Goal: Task Accomplishment & Management: Use online tool/utility

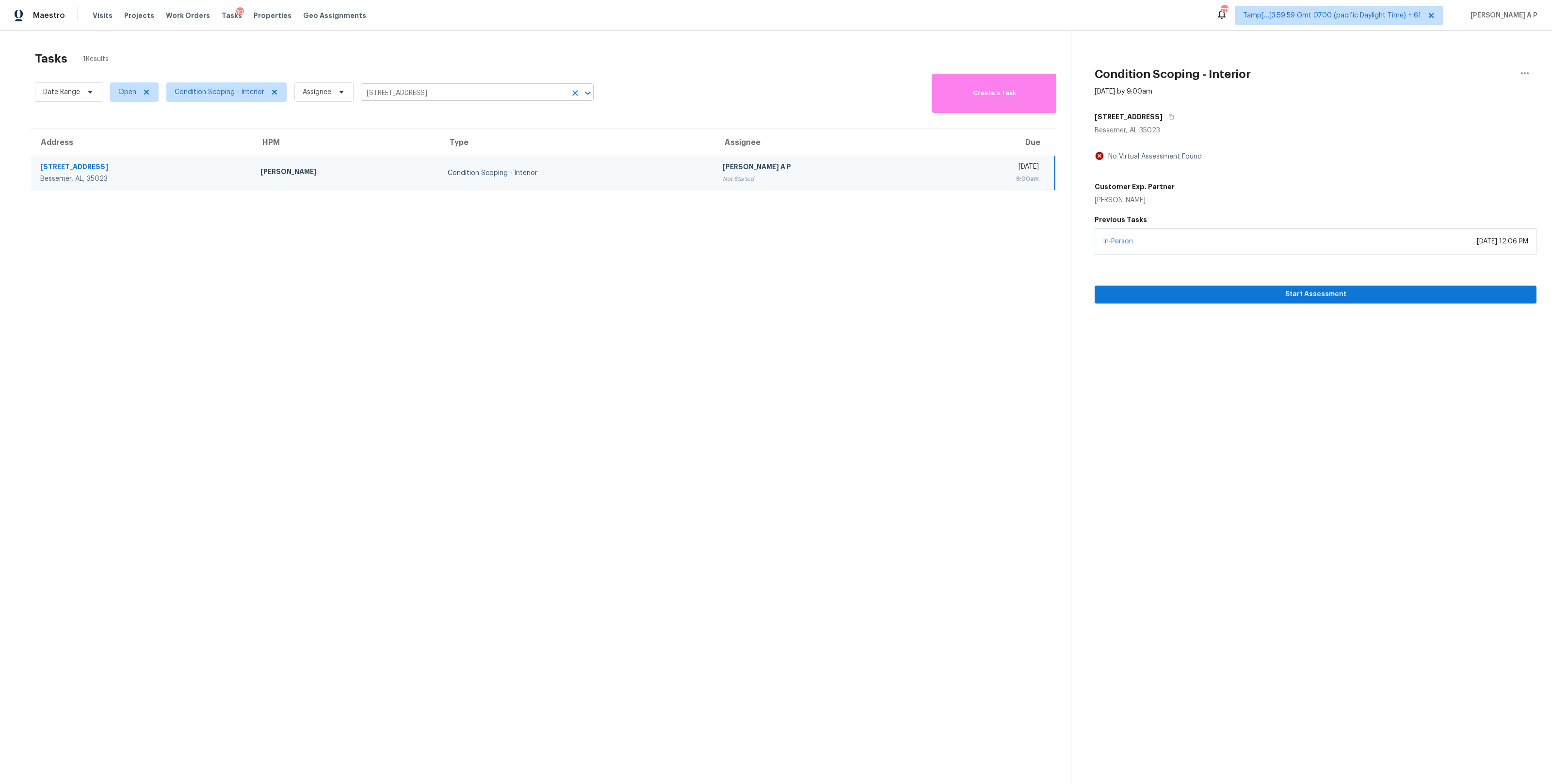
click at [491, 97] on input "1313 25th Ave N, Bessemer, AL 35023" at bounding box center [463, 93] width 205 height 15
paste input "946 Huron St Jacksonville, FL, 32254"
type input "946 Huron St Jacksonville, FL, 32254"
click at [489, 113] on li "946 Huron St, Jacksonville, FL 32254" at bounding box center [476, 114] width 233 height 16
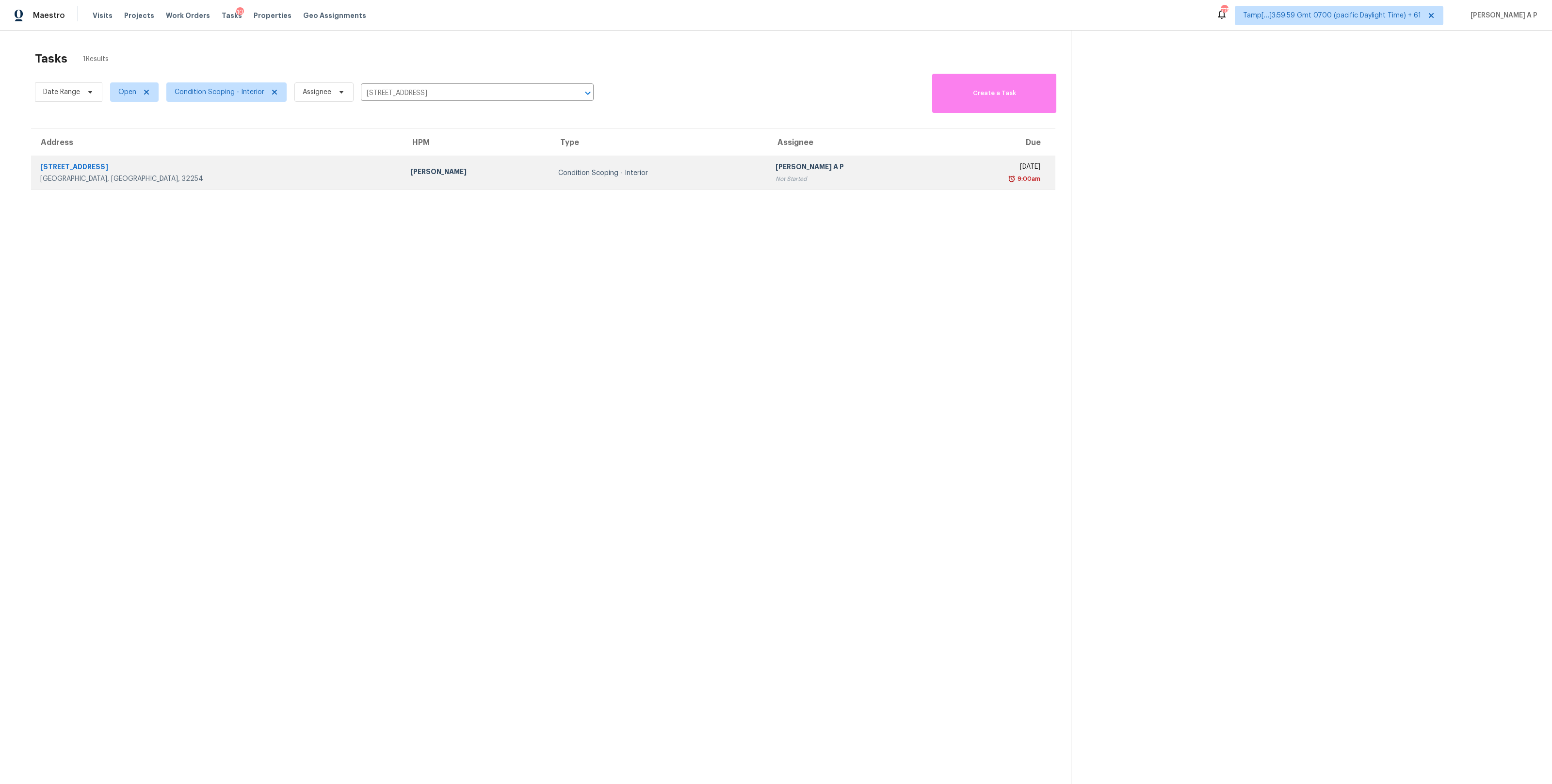
click at [558, 172] on div "Condition Scoping - Interior" at bounding box center [659, 173] width 202 height 10
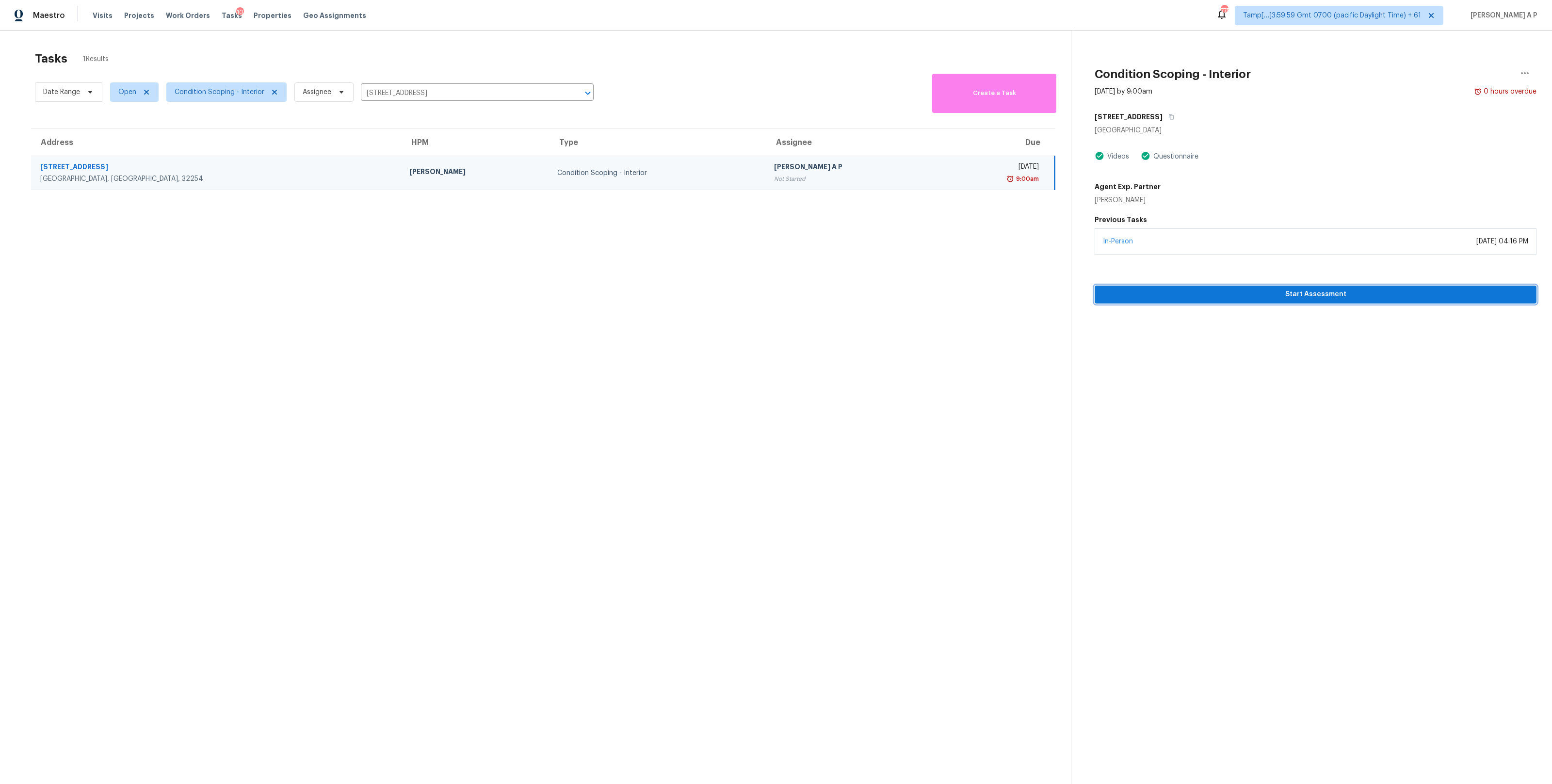
click at [1174, 295] on span "Start Assessment" at bounding box center [1315, 294] width 426 height 12
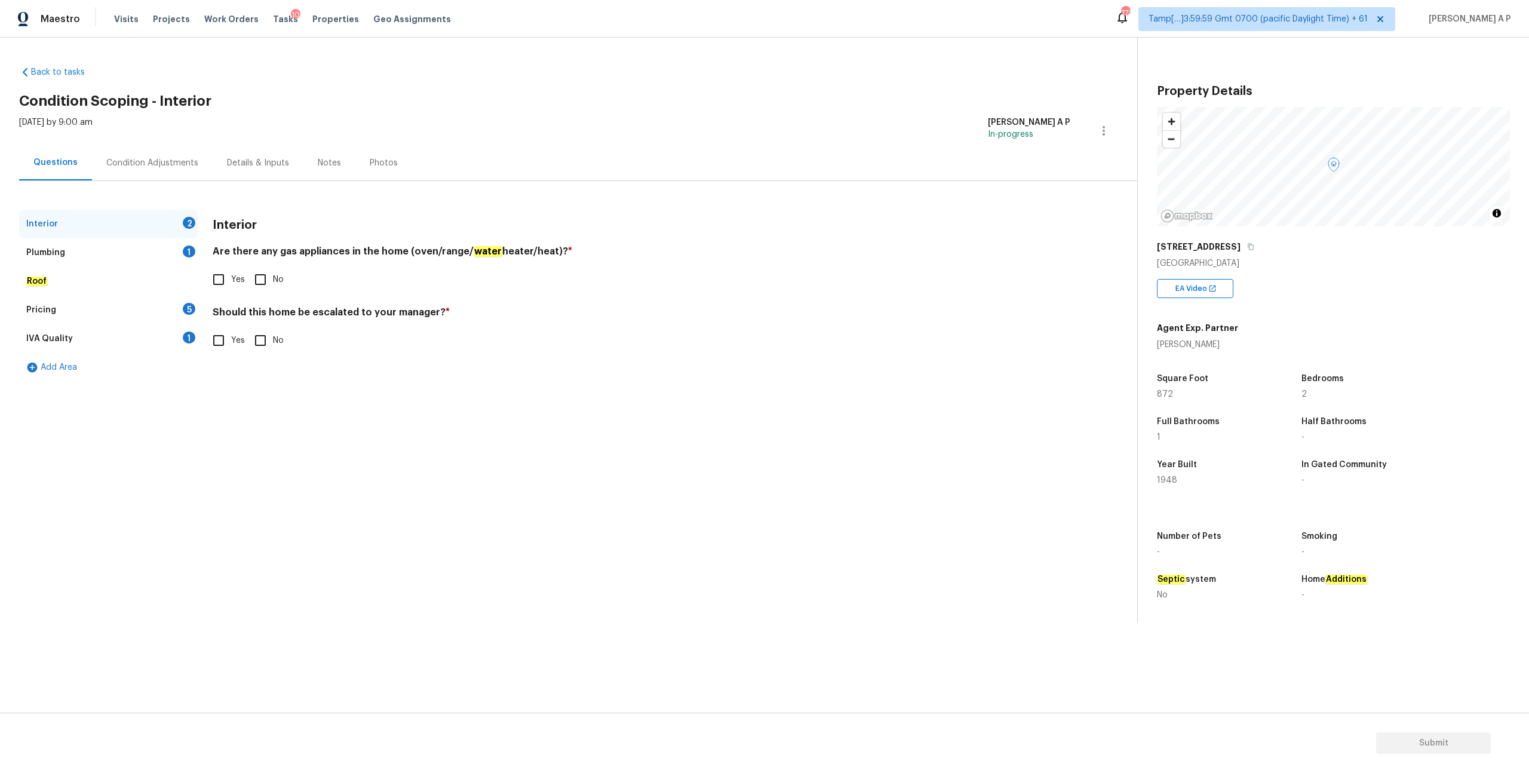
click at [229, 283] on input "Yes" at bounding box center [218, 279] width 25 height 25
checkbox input "true"
click at [255, 335] on input "No" at bounding box center [260, 340] width 25 height 25
checkbox input "true"
click at [105, 257] on div "Plumbing 1" at bounding box center [108, 252] width 179 height 29
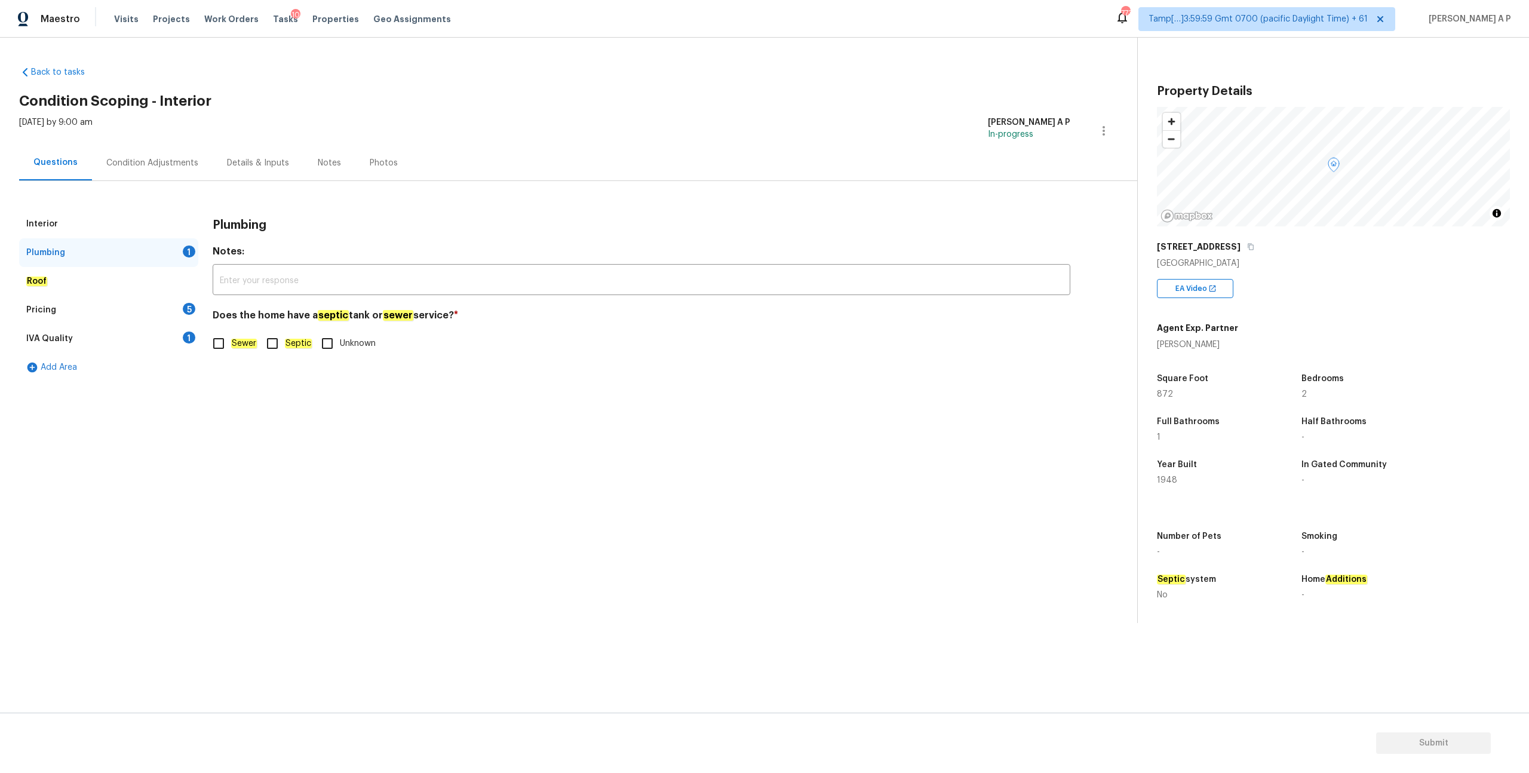
click at [229, 342] on input "Sewer" at bounding box center [218, 343] width 25 height 25
checkbox input "true"
click at [358, 342] on span "Unknown" at bounding box center [358, 344] width 36 height 13
click at [340, 342] on input "Unknown" at bounding box center [327, 343] width 25 height 25
checkbox input "true"
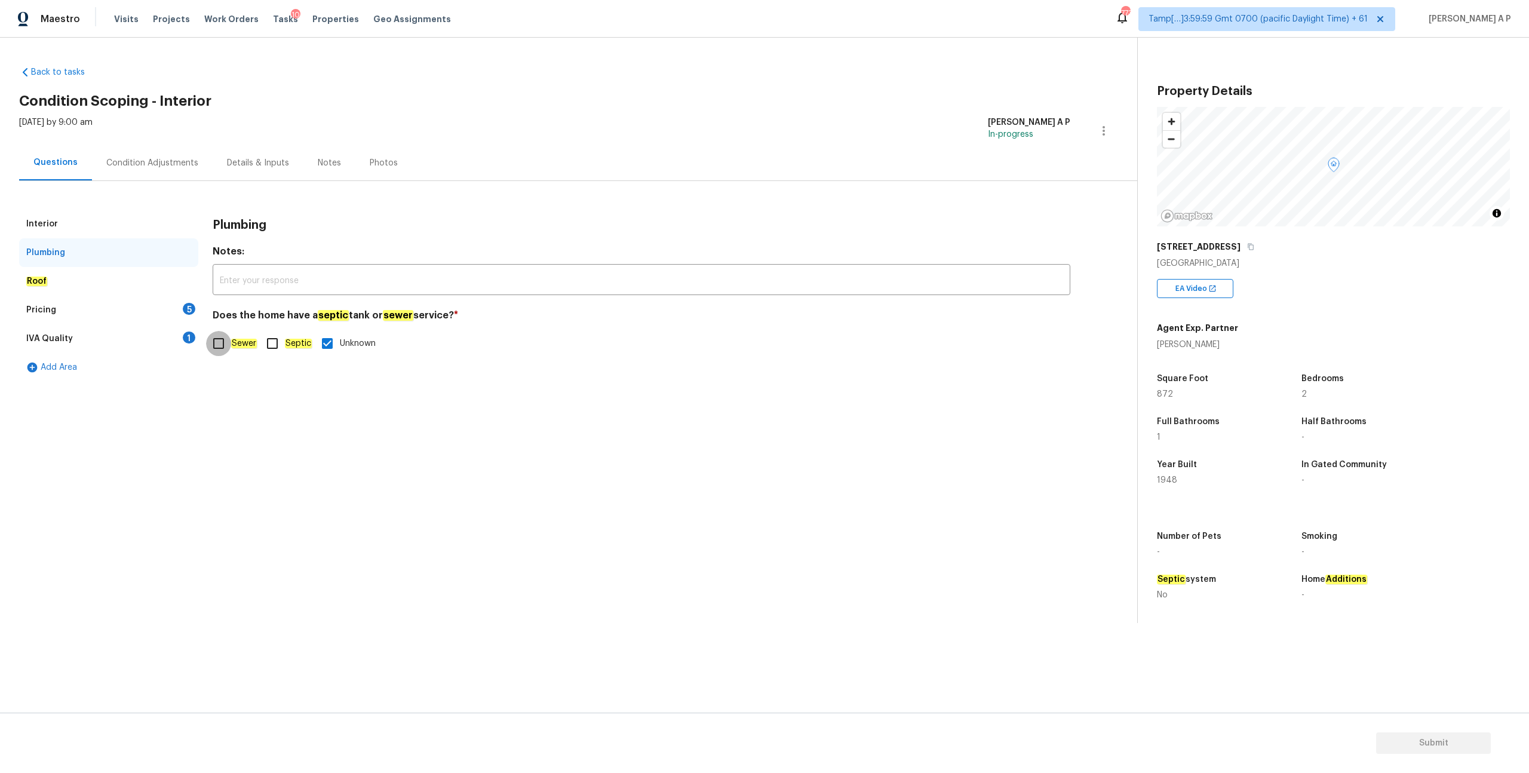
click at [228, 350] on input "Sewer" at bounding box center [218, 343] width 25 height 25
checkbox input "true"
checkbox input "false"
click at [96, 287] on div "Roof" at bounding box center [108, 281] width 179 height 29
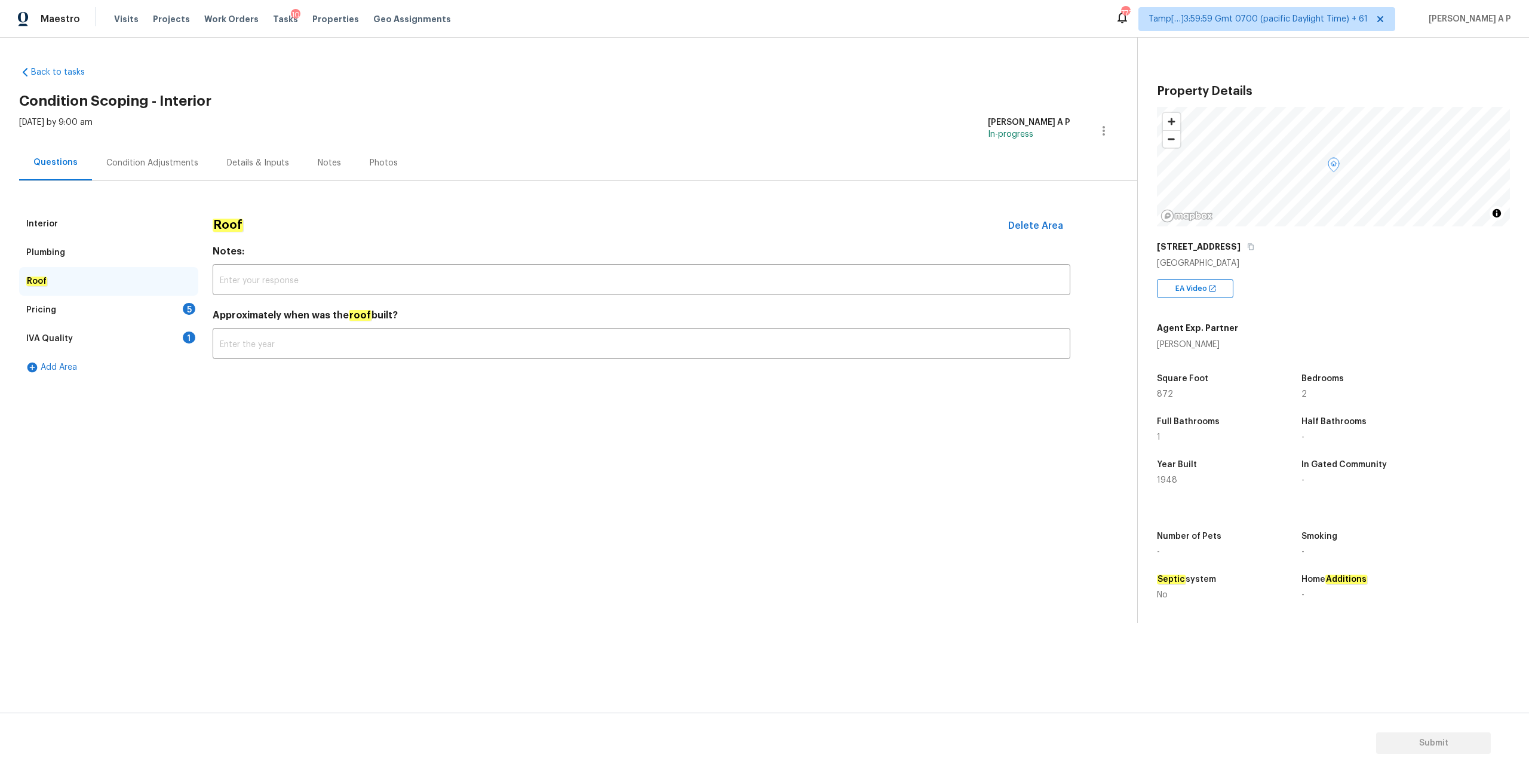
click at [116, 315] on div "Pricing 5" at bounding box center [108, 310] width 179 height 29
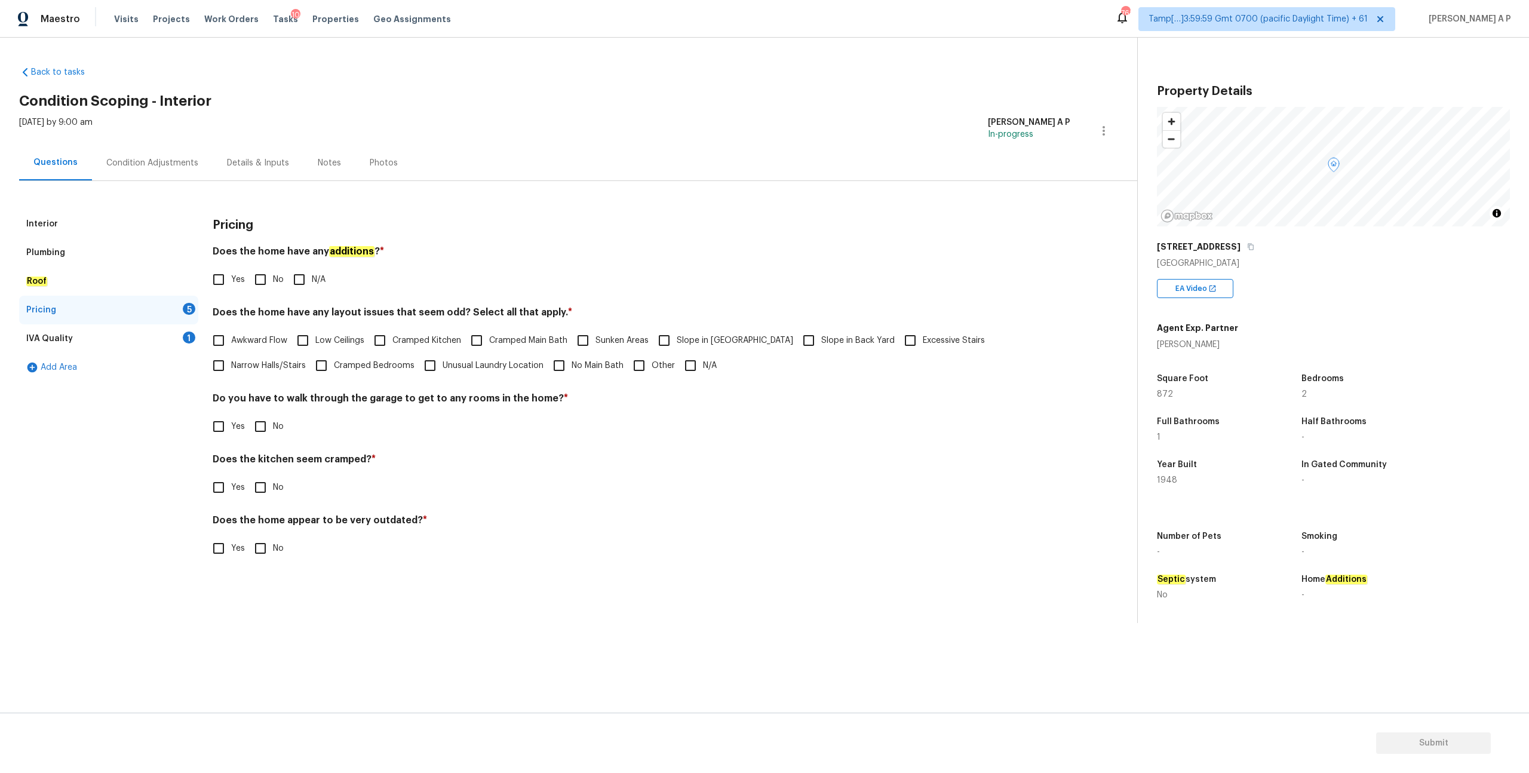
click at [183, 164] on div "Condition Adjustments" at bounding box center [152, 163] width 92 height 12
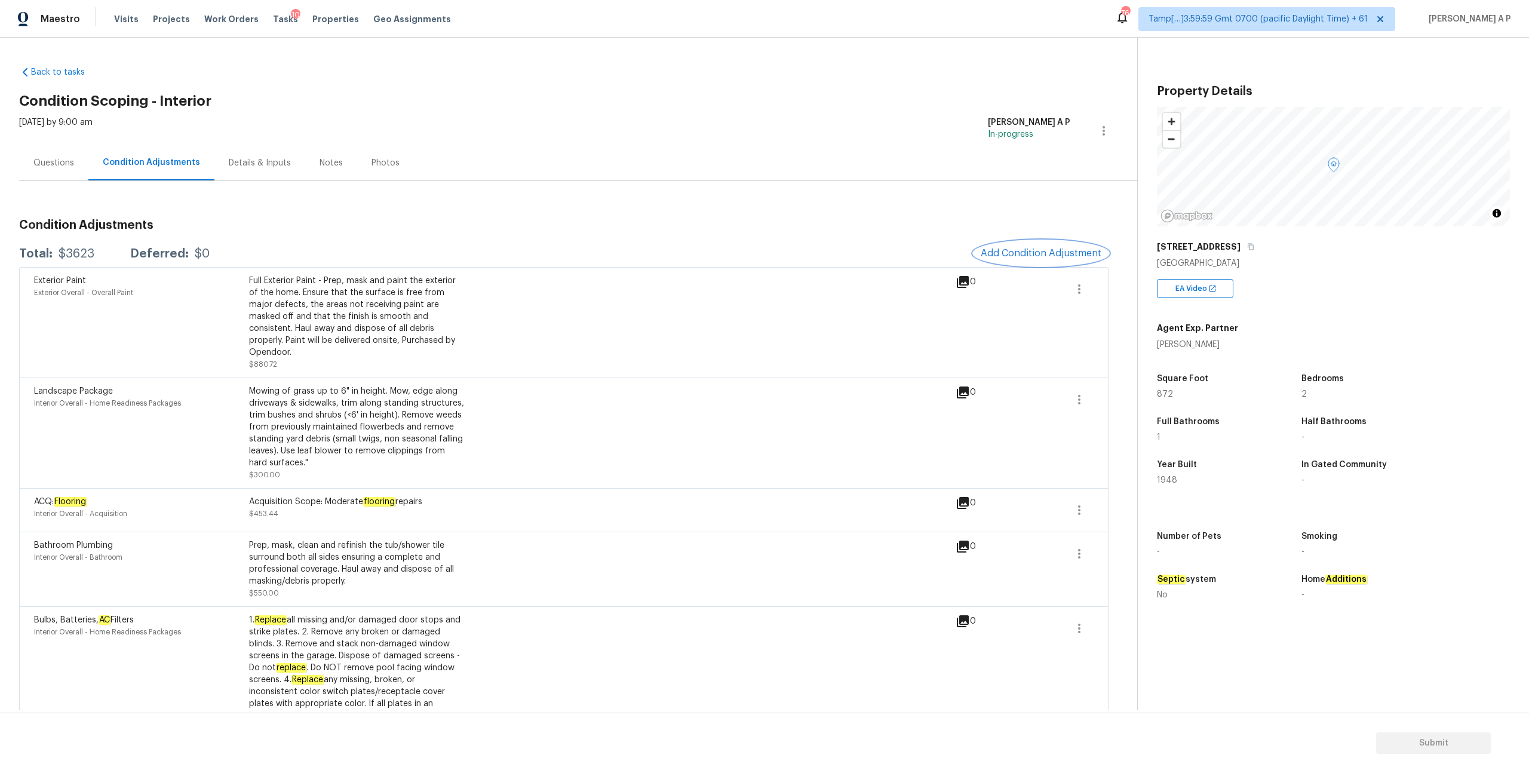
click at [1051, 254] on span "Add Condition Adjustment" at bounding box center [1041, 253] width 121 height 11
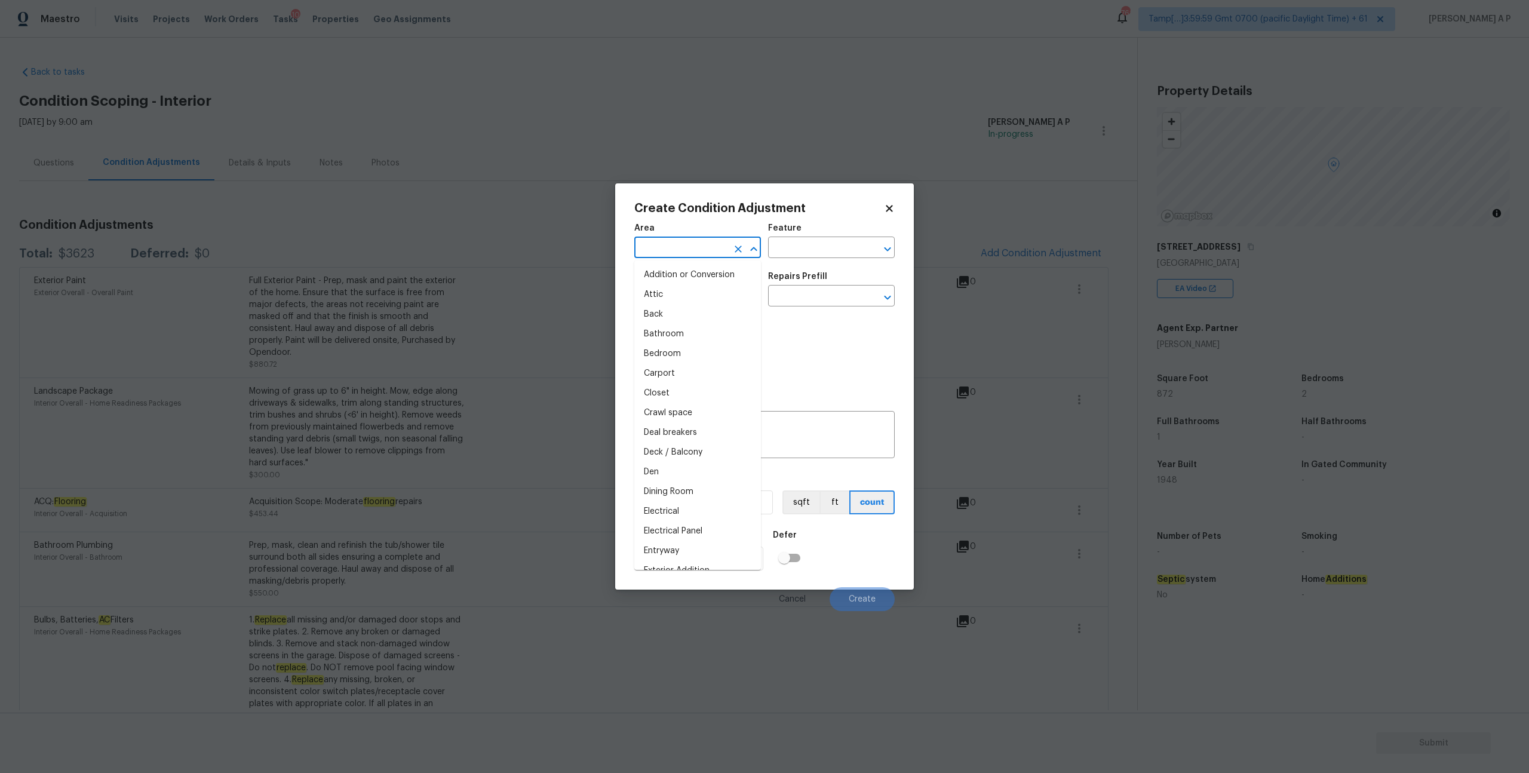
click at [711, 246] on input "text" at bounding box center [680, 249] width 93 height 19
click at [677, 277] on li "HVAC" at bounding box center [697, 275] width 127 height 20
type input "HVAC"
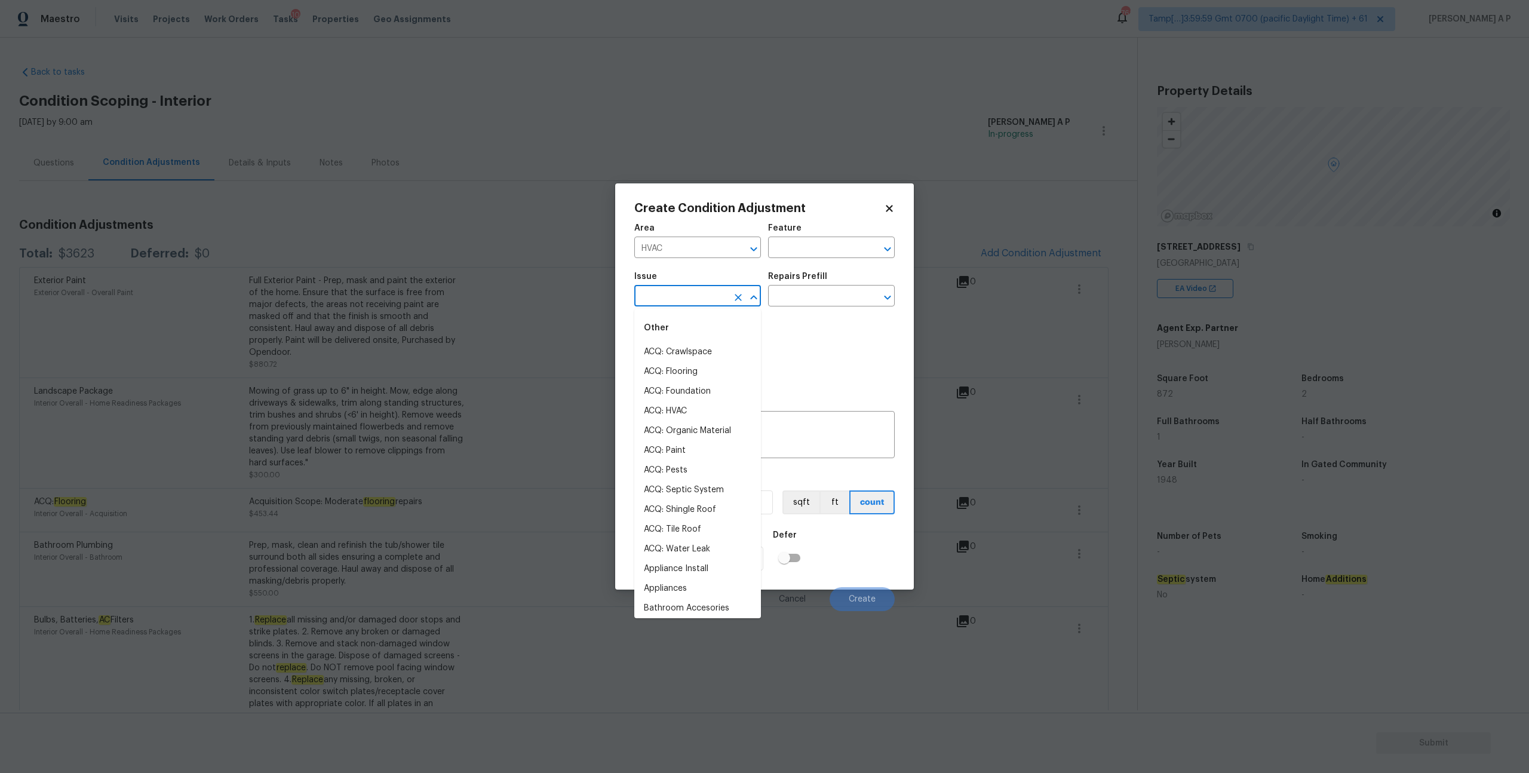
click at [676, 289] on input "text" at bounding box center [680, 297] width 93 height 19
type input "a"
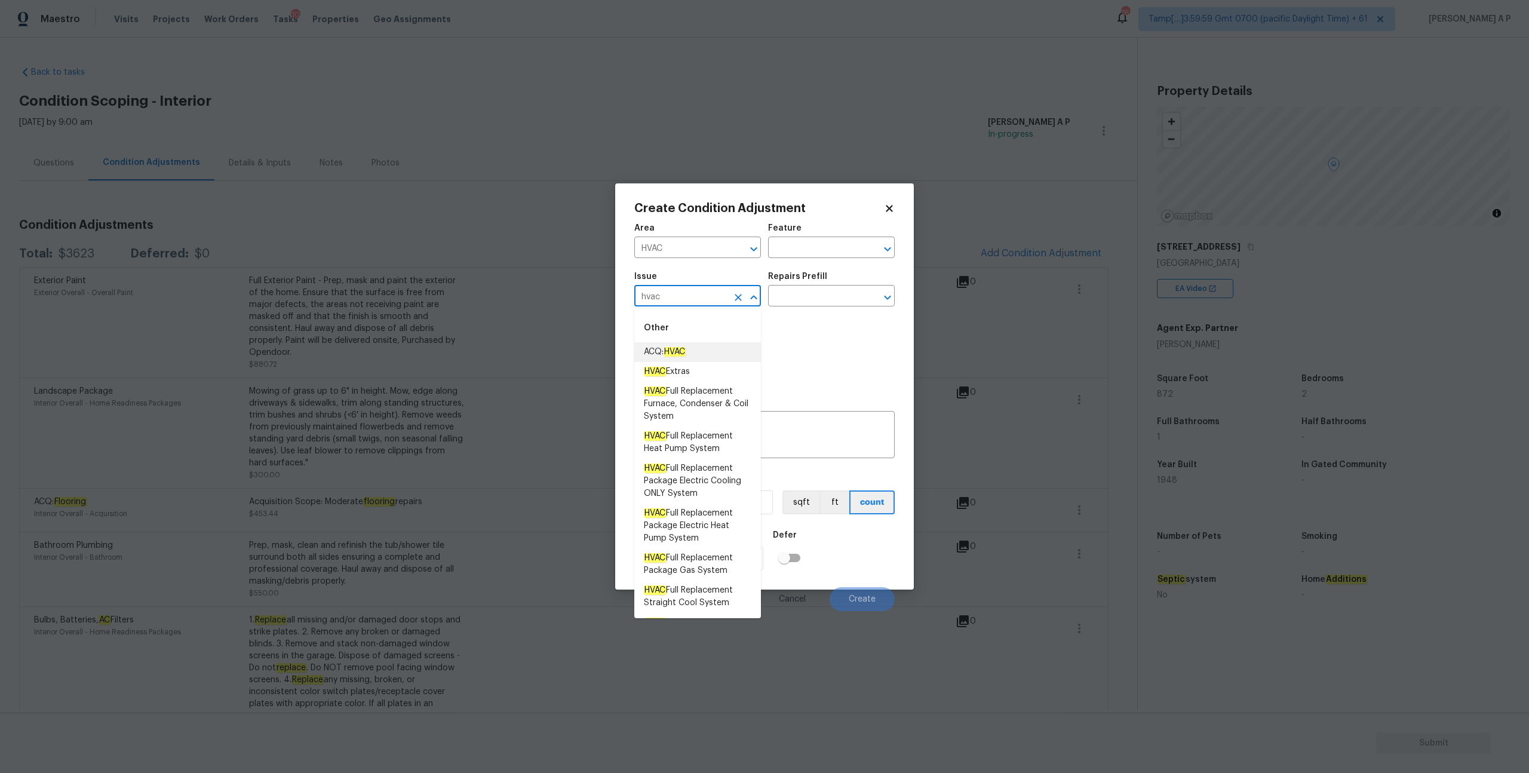
click at [664, 350] on span "ACQ: HVAC" at bounding box center [665, 352] width 42 height 13
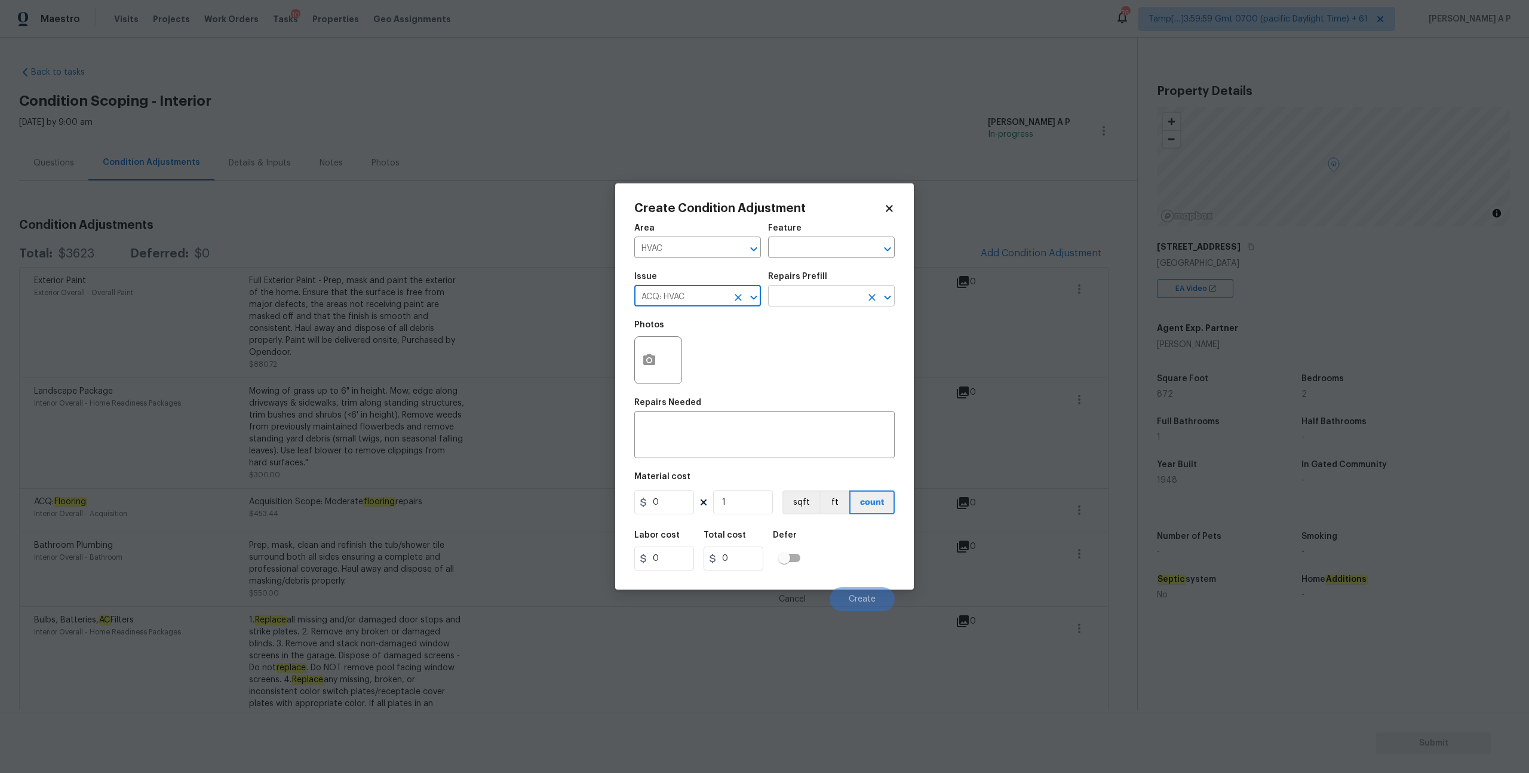
type input "ACQ: HVAC"
click at [805, 300] on input "text" at bounding box center [814, 297] width 93 height 19
click at [710, 421] on div "x ​" at bounding box center [764, 436] width 260 height 44
click at [658, 361] on button "button" at bounding box center [649, 360] width 29 height 47
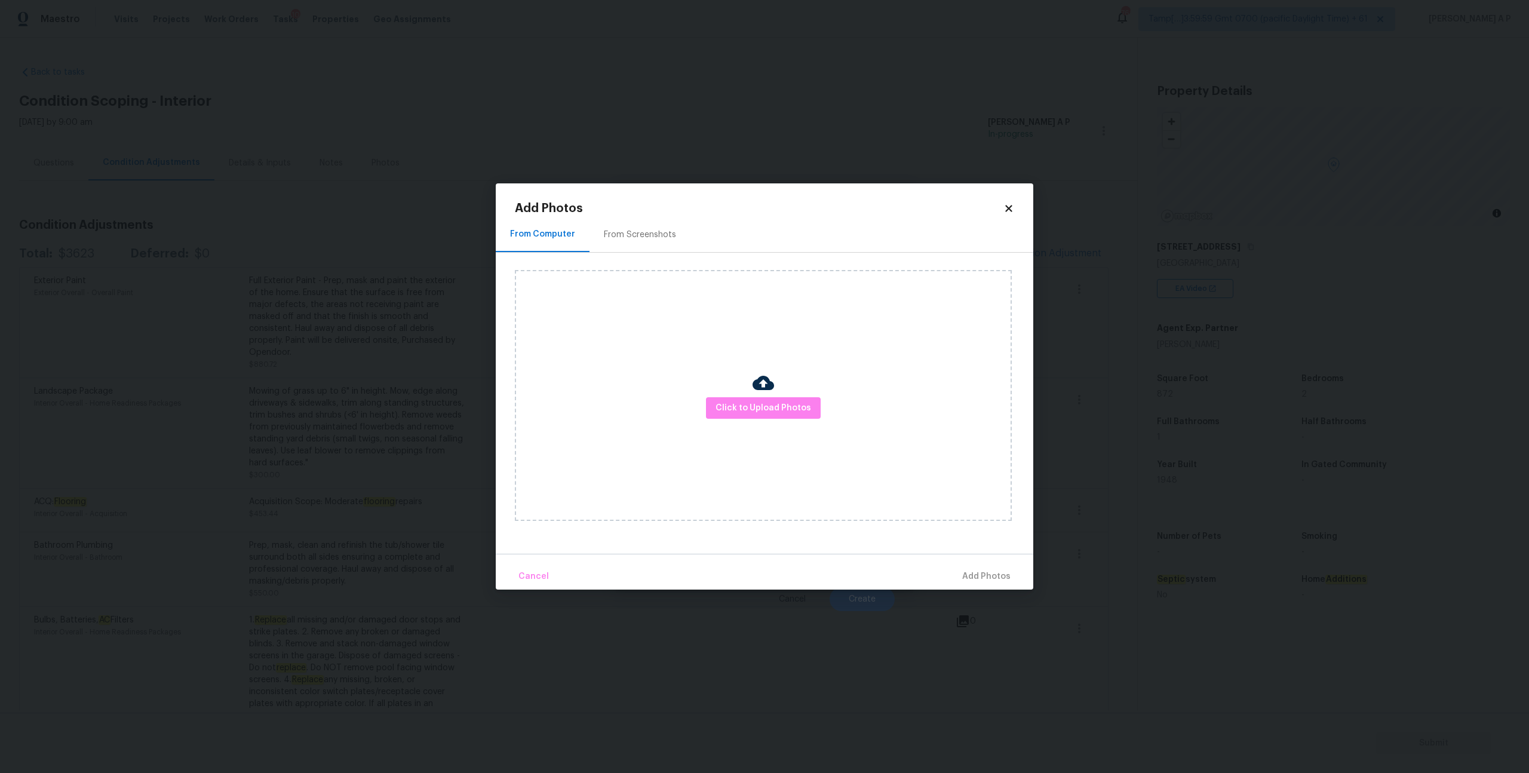
click at [1009, 210] on icon at bounding box center [1009, 208] width 11 height 11
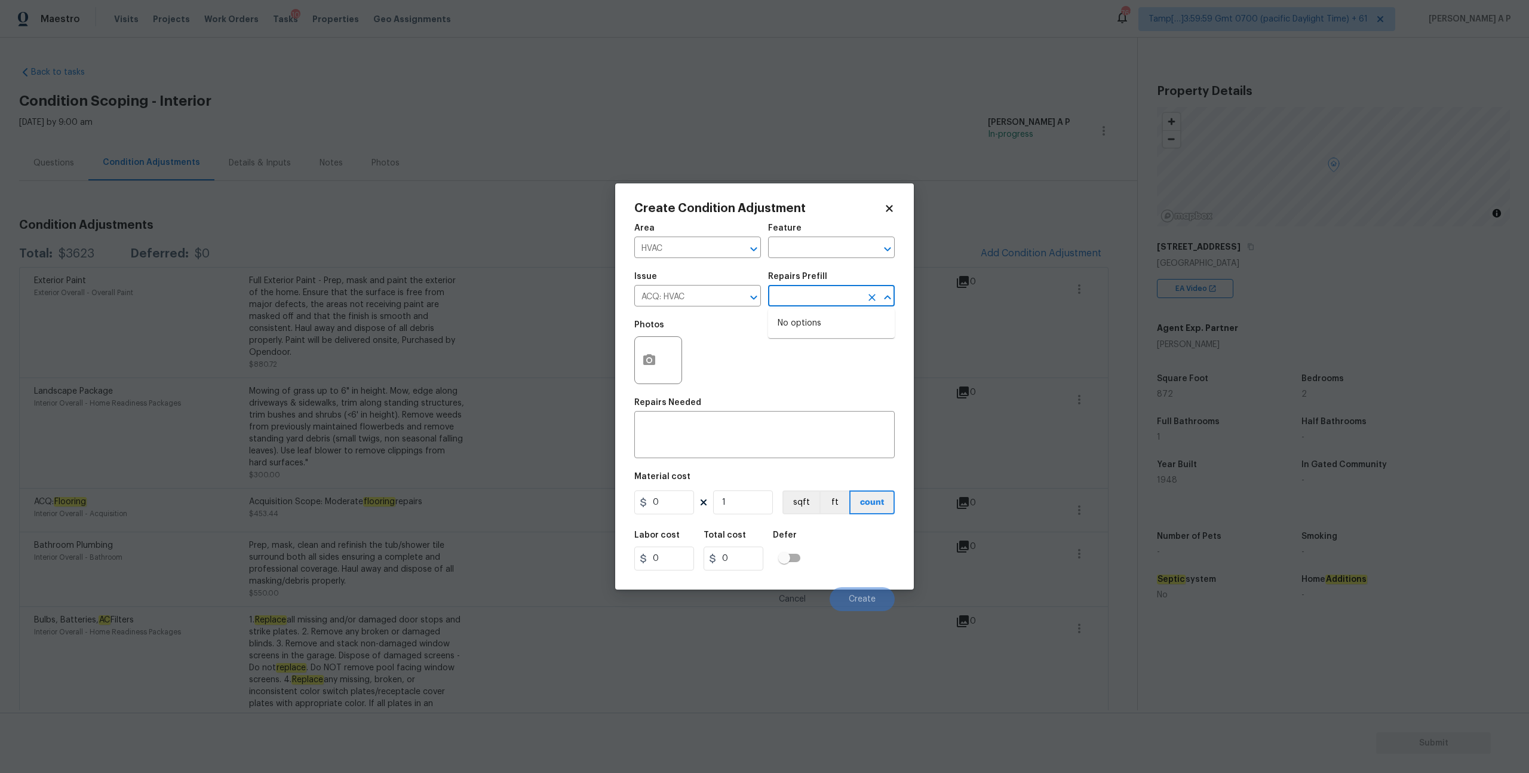
click at [852, 296] on input "text" at bounding box center [814, 297] width 93 height 19
click at [702, 241] on input "HVAC" at bounding box center [680, 249] width 93 height 19
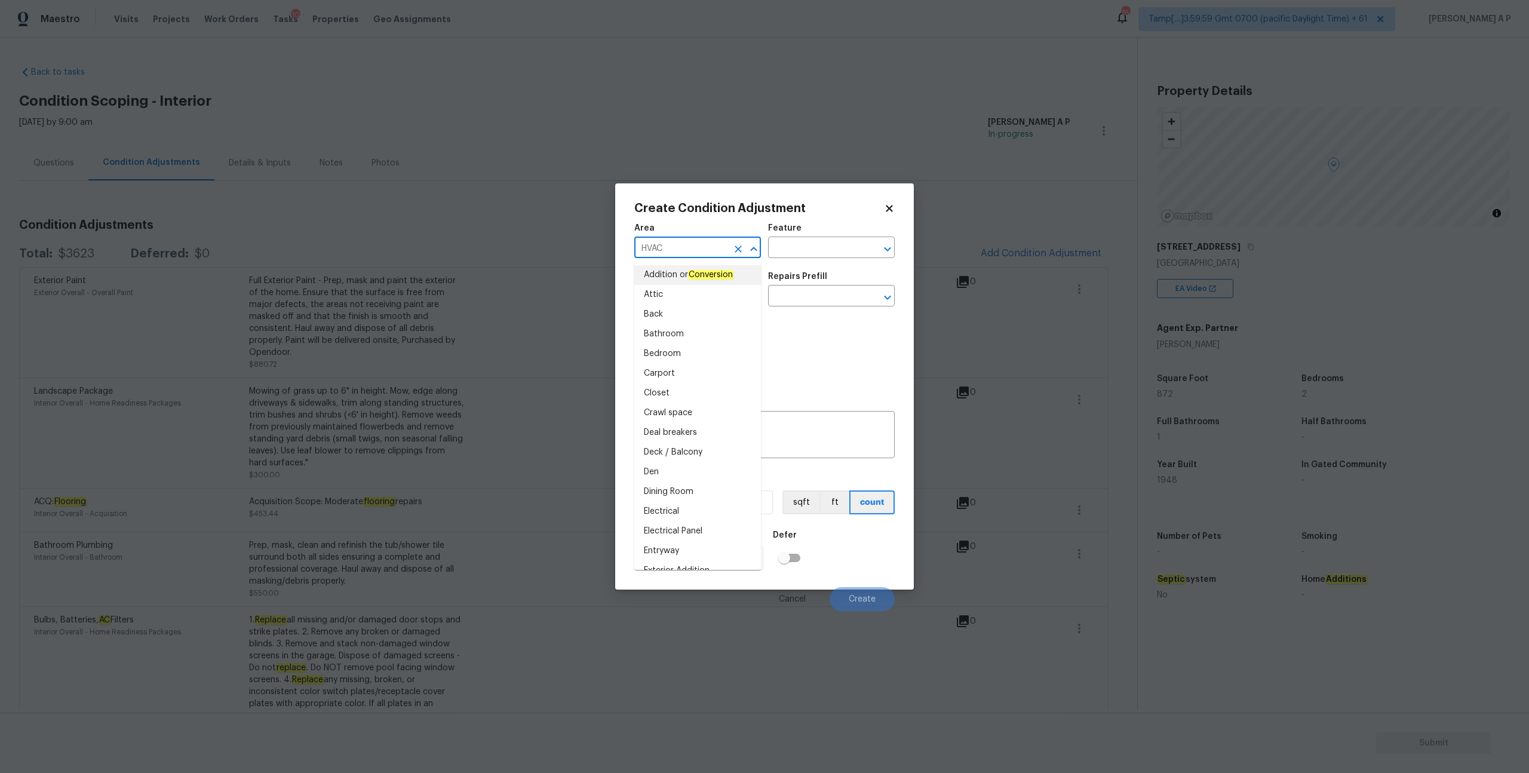
click at [702, 241] on input "HVAC" at bounding box center [680, 249] width 93 height 19
click at [793, 235] on div "Feature" at bounding box center [831, 232] width 127 height 16
click at [793, 241] on input "text" at bounding box center [814, 249] width 93 height 19
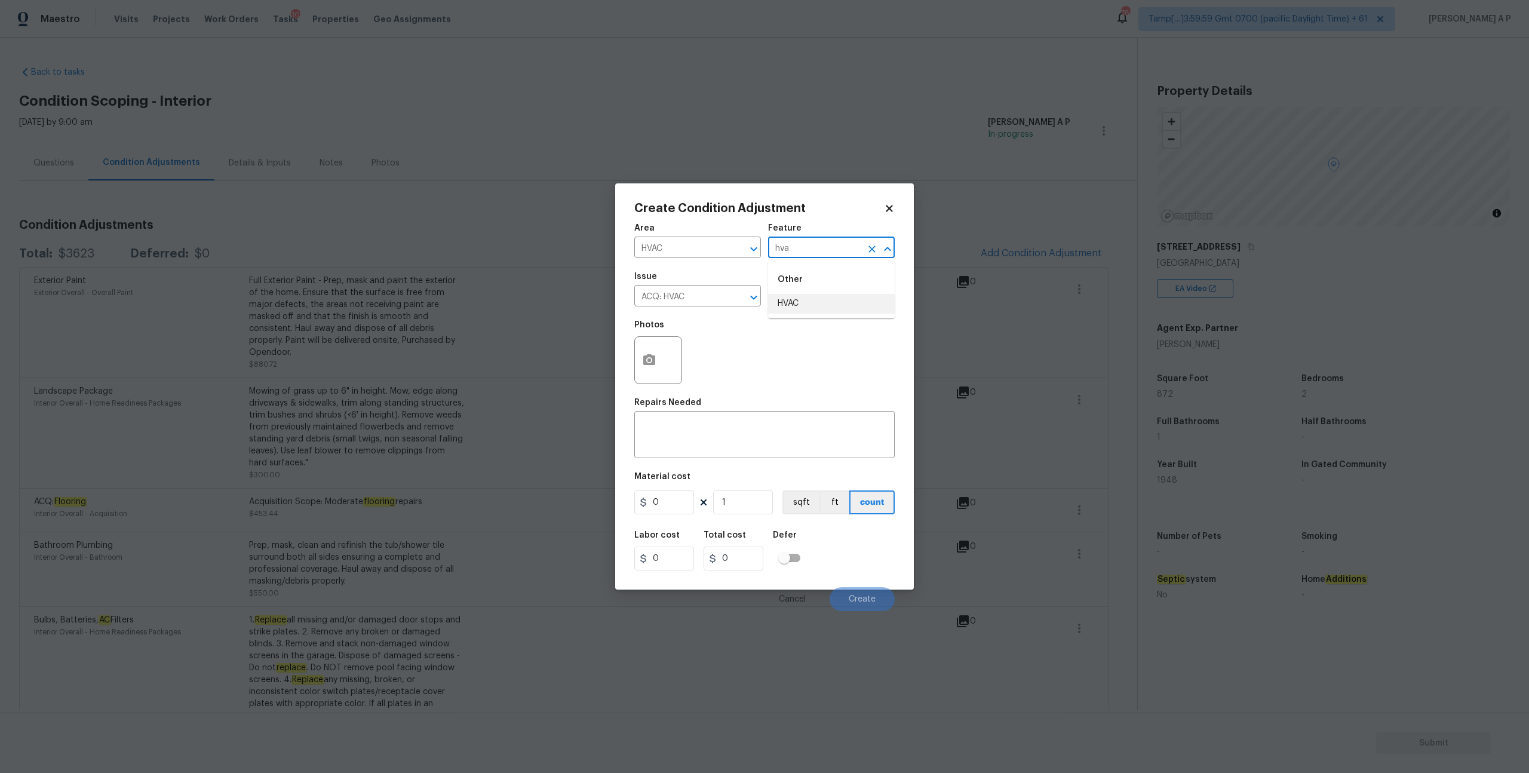
click at [799, 310] on li "HVAC" at bounding box center [831, 304] width 127 height 20
type input "HVAC"
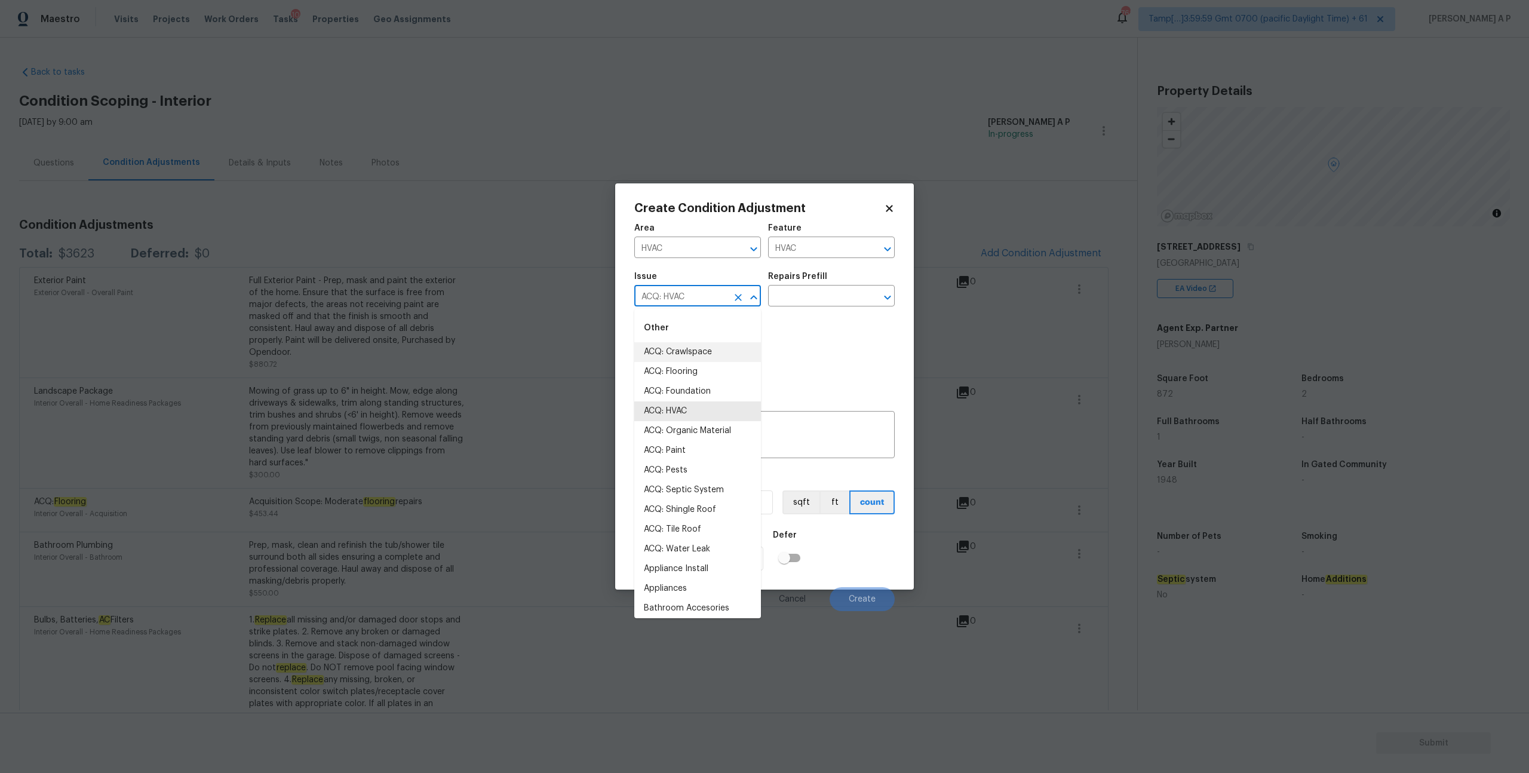
click at [714, 292] on input "ACQ: HVAC" at bounding box center [680, 297] width 93 height 19
click at [712, 409] on li "ACQ: HVAC" at bounding box center [697, 411] width 127 height 20
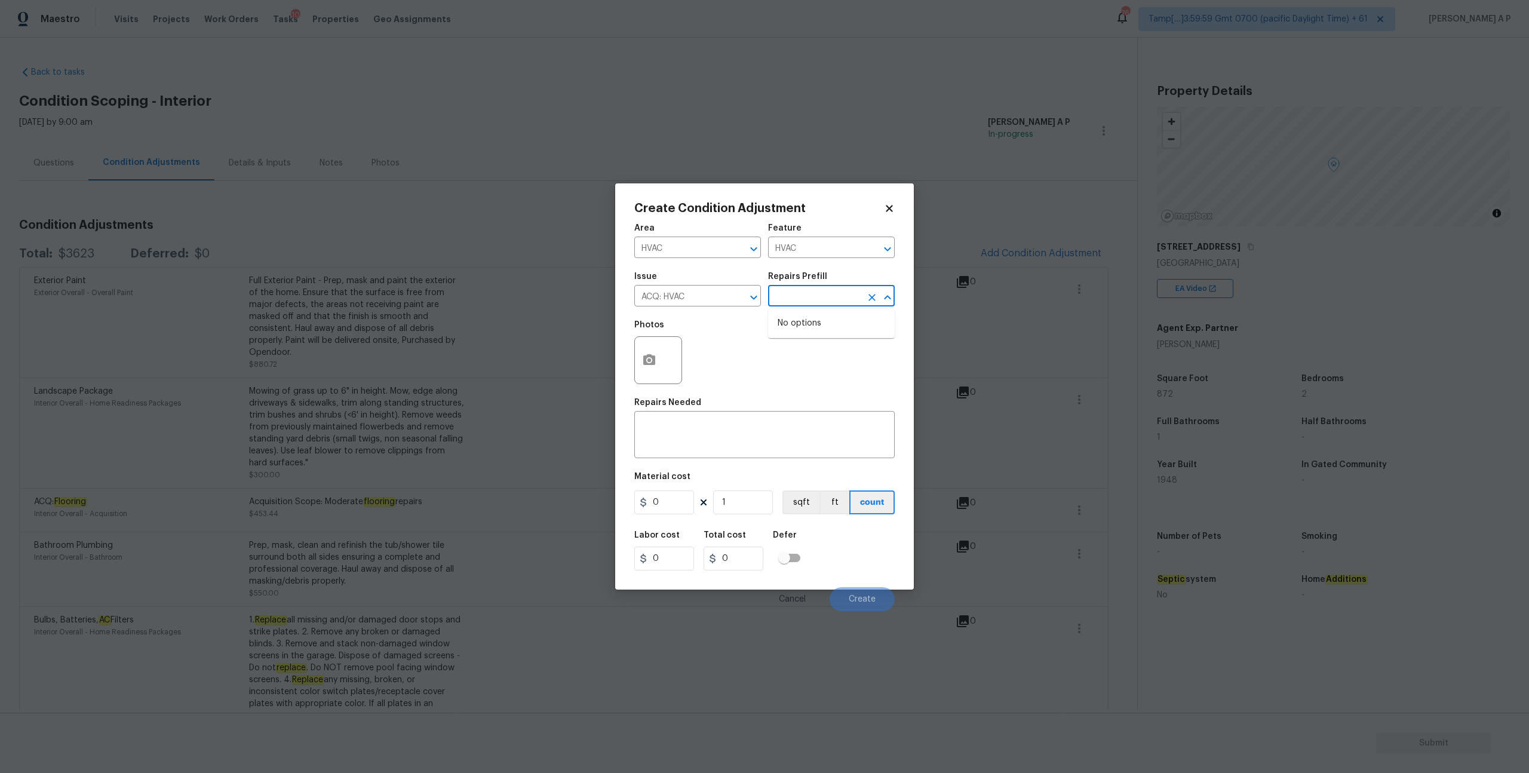
click at [820, 292] on input "text" at bounding box center [814, 297] width 93 height 19
click at [738, 448] on textarea at bounding box center [765, 436] width 246 height 25
click at [0, 0] on span "Correct the spelling error" at bounding box center [0, 0] width 0 height 0
click at [739, 424] on textarea "21 years plus HVAC" at bounding box center [765, 436] width 246 height 25
type textarea "21 years plus HVAC"
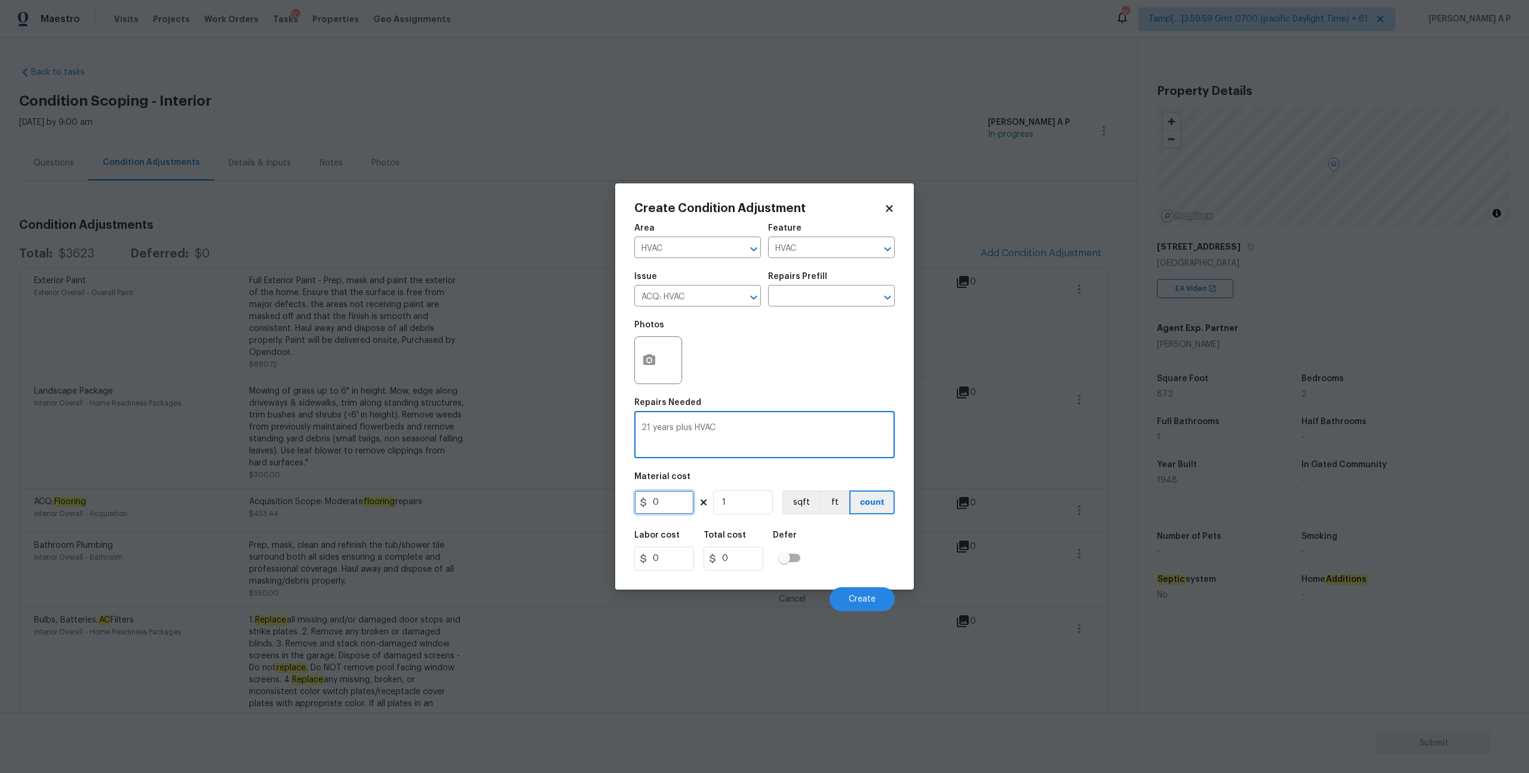
click at [662, 504] on input "0" at bounding box center [664, 502] width 60 height 24
type input "6500"
click at [862, 590] on button "Create" at bounding box center [862, 599] width 65 height 24
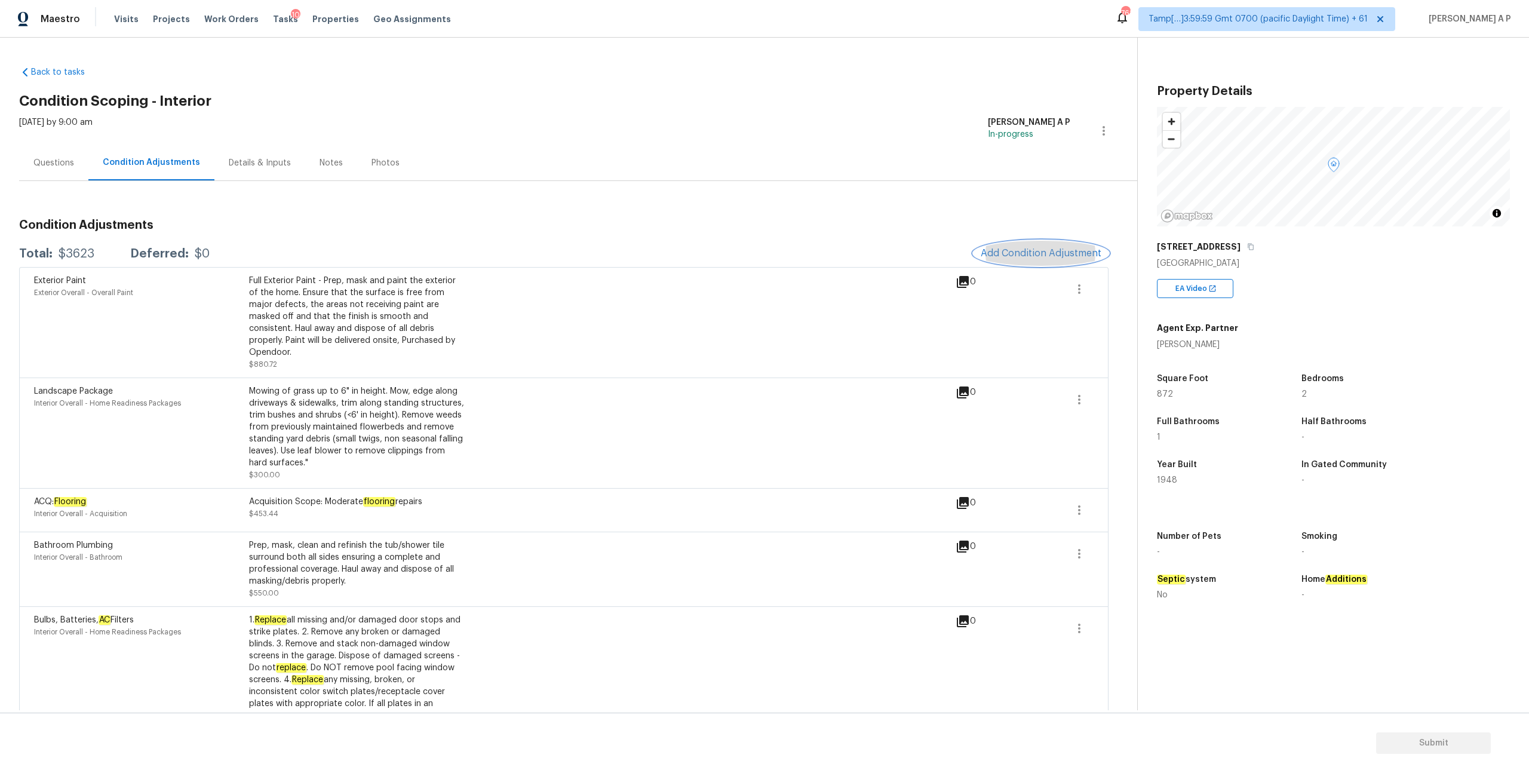
click at [1050, 264] on button "Add Condition Adjustment" at bounding box center [1041, 253] width 135 height 25
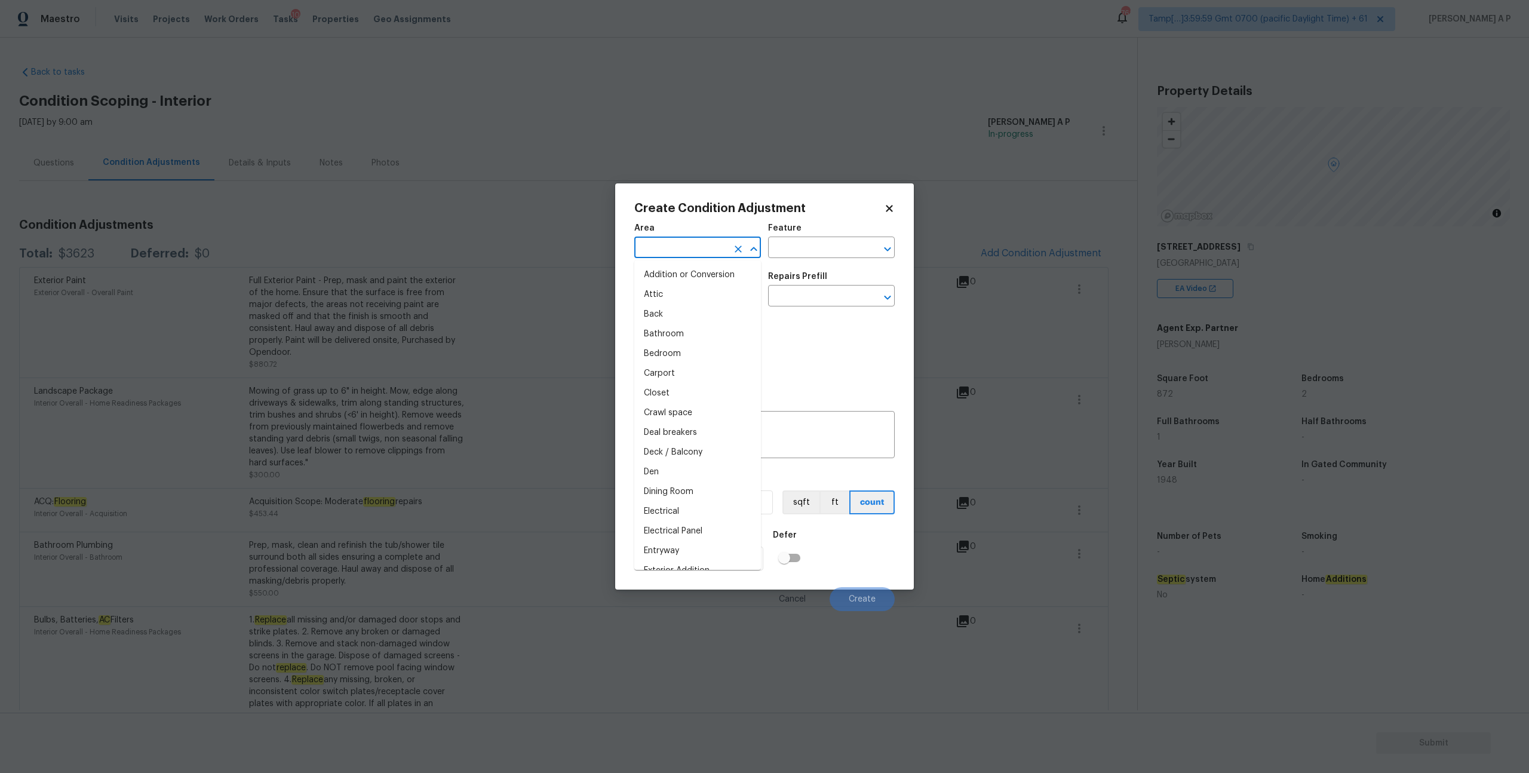
click at [716, 248] on input "text" at bounding box center [680, 249] width 93 height 19
click at [696, 281] on li "HVAC" at bounding box center [697, 275] width 127 height 20
type input "HVAC"
click at [689, 290] on input "text" at bounding box center [680, 297] width 93 height 19
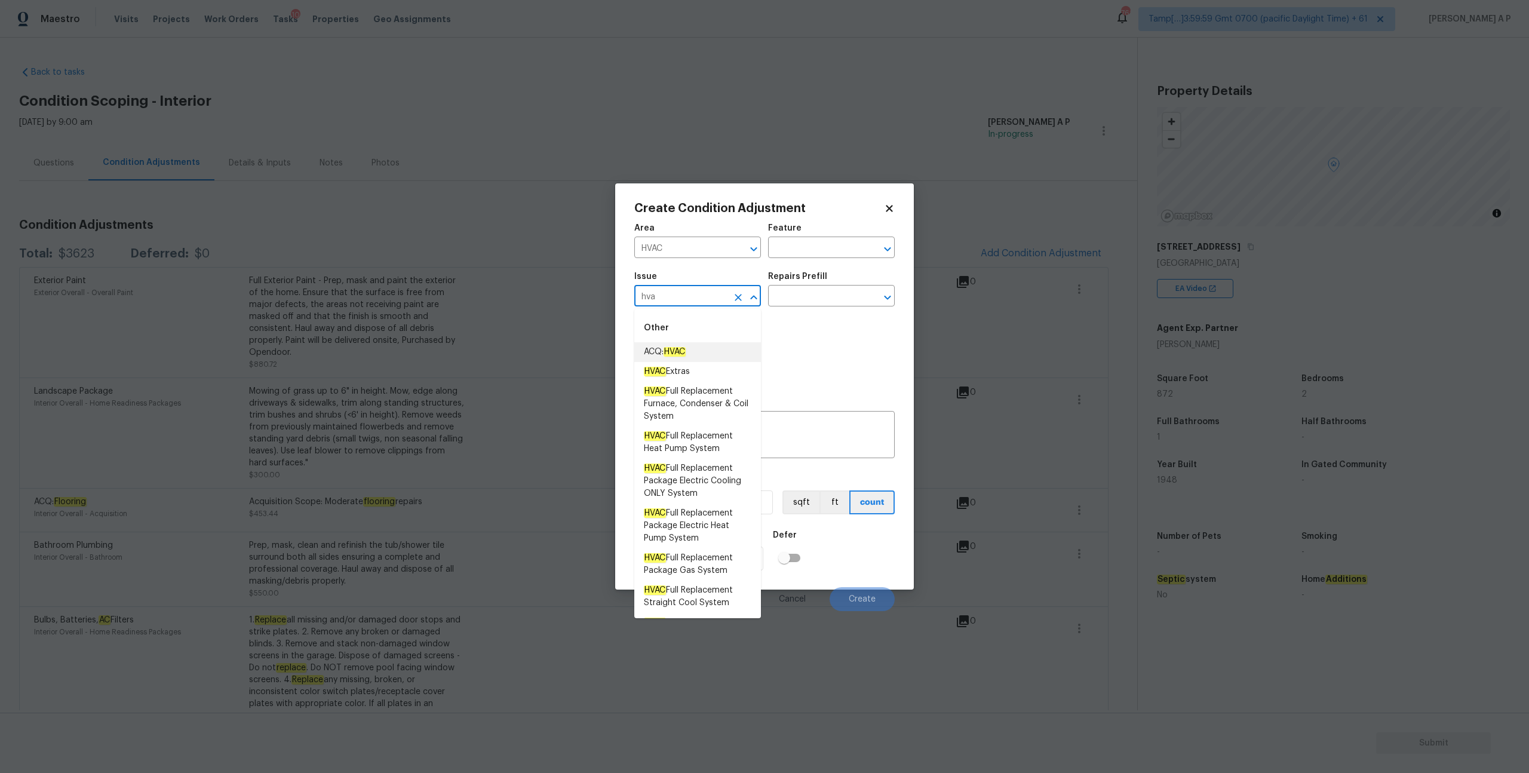
click at [684, 354] on em "HVAC" at bounding box center [675, 352] width 22 height 10
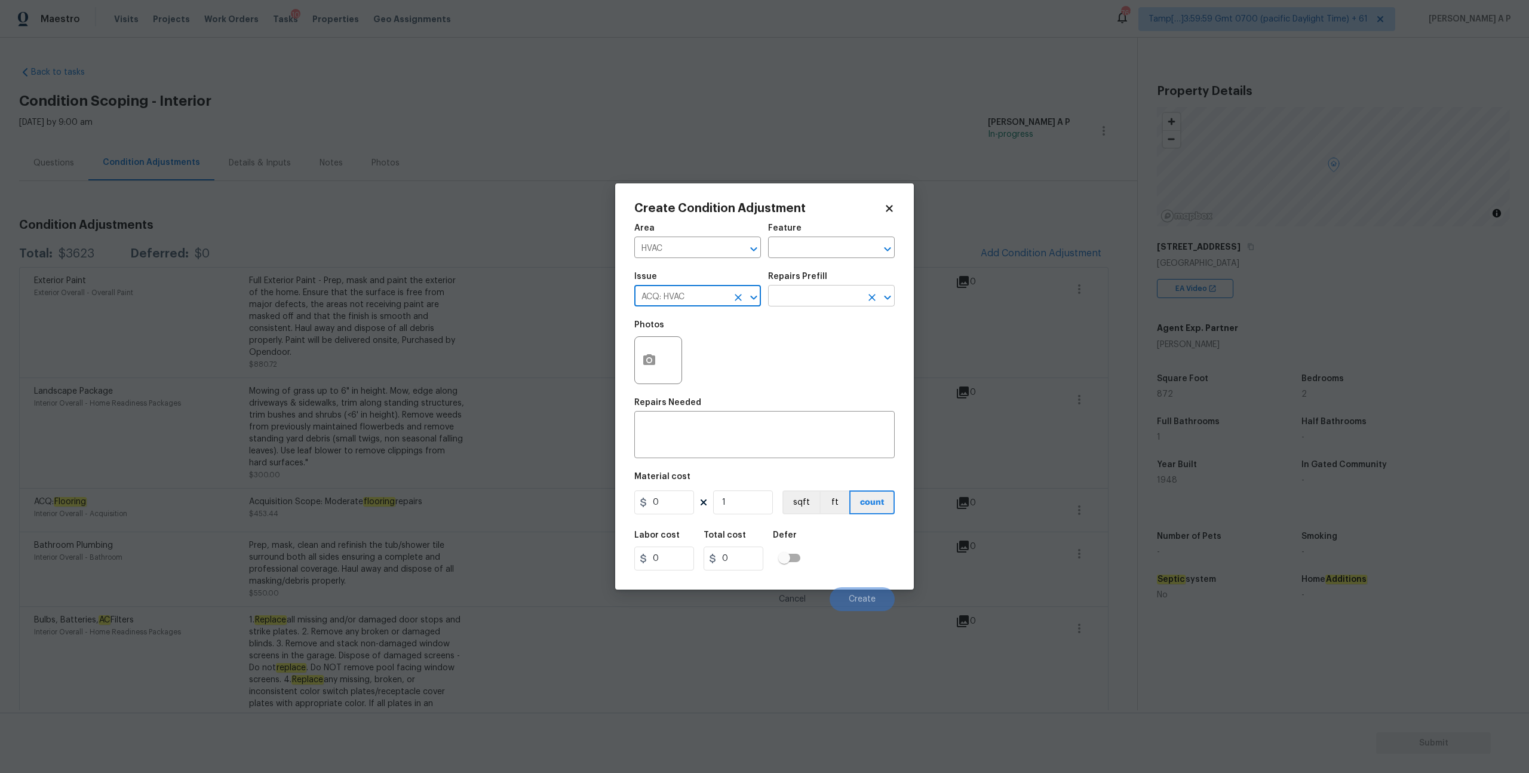
type input "ACQ: HVAC"
click at [795, 293] on input "text" at bounding box center [814, 297] width 93 height 19
click at [746, 425] on textarea at bounding box center [765, 436] width 246 height 25
type textarea "21 years plus HVAC"
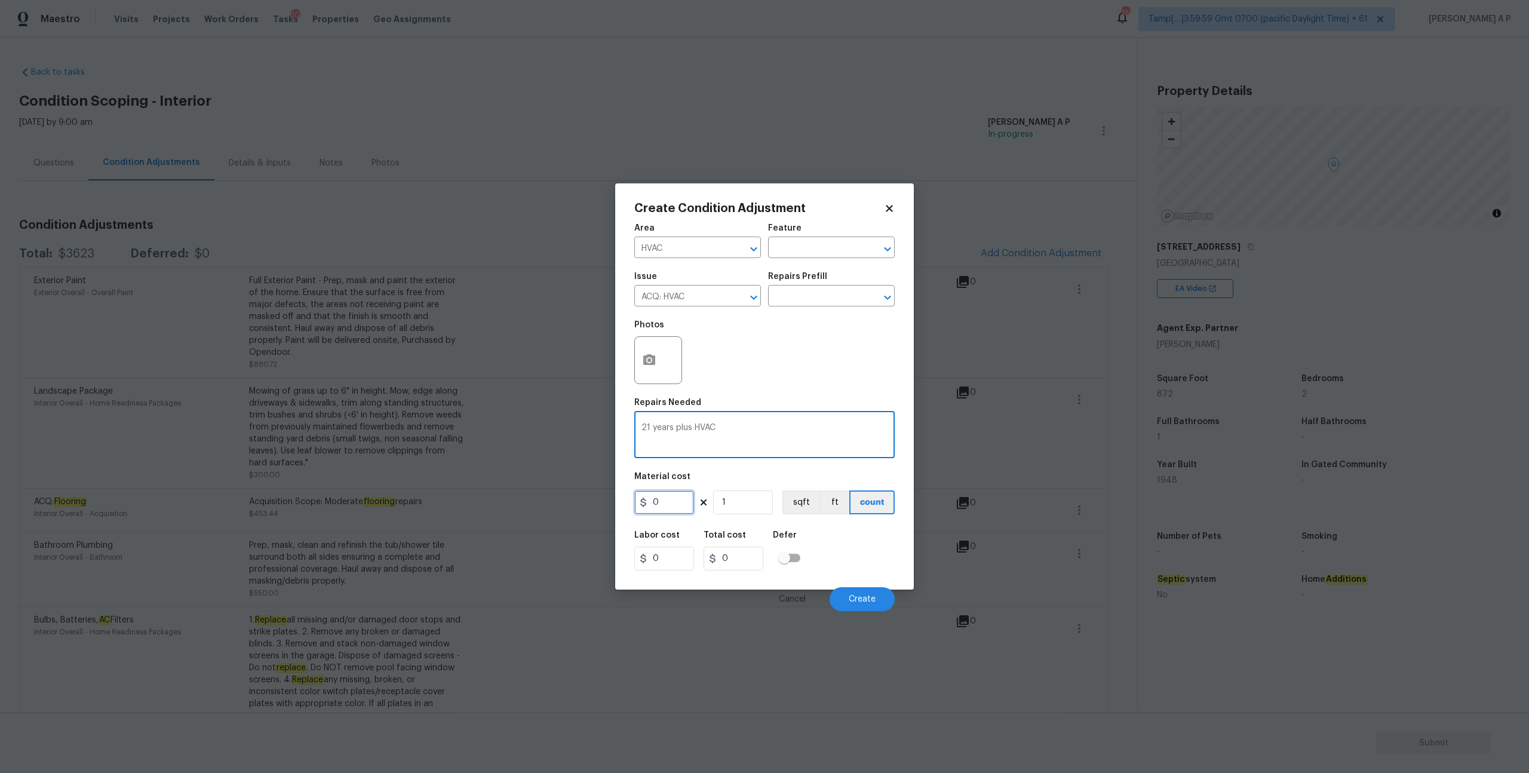
click at [658, 501] on input "0" at bounding box center [664, 502] width 60 height 24
type input "6500"
click at [738, 506] on input "1" at bounding box center [743, 502] width 60 height 24
click at [845, 603] on button "Create" at bounding box center [862, 599] width 65 height 24
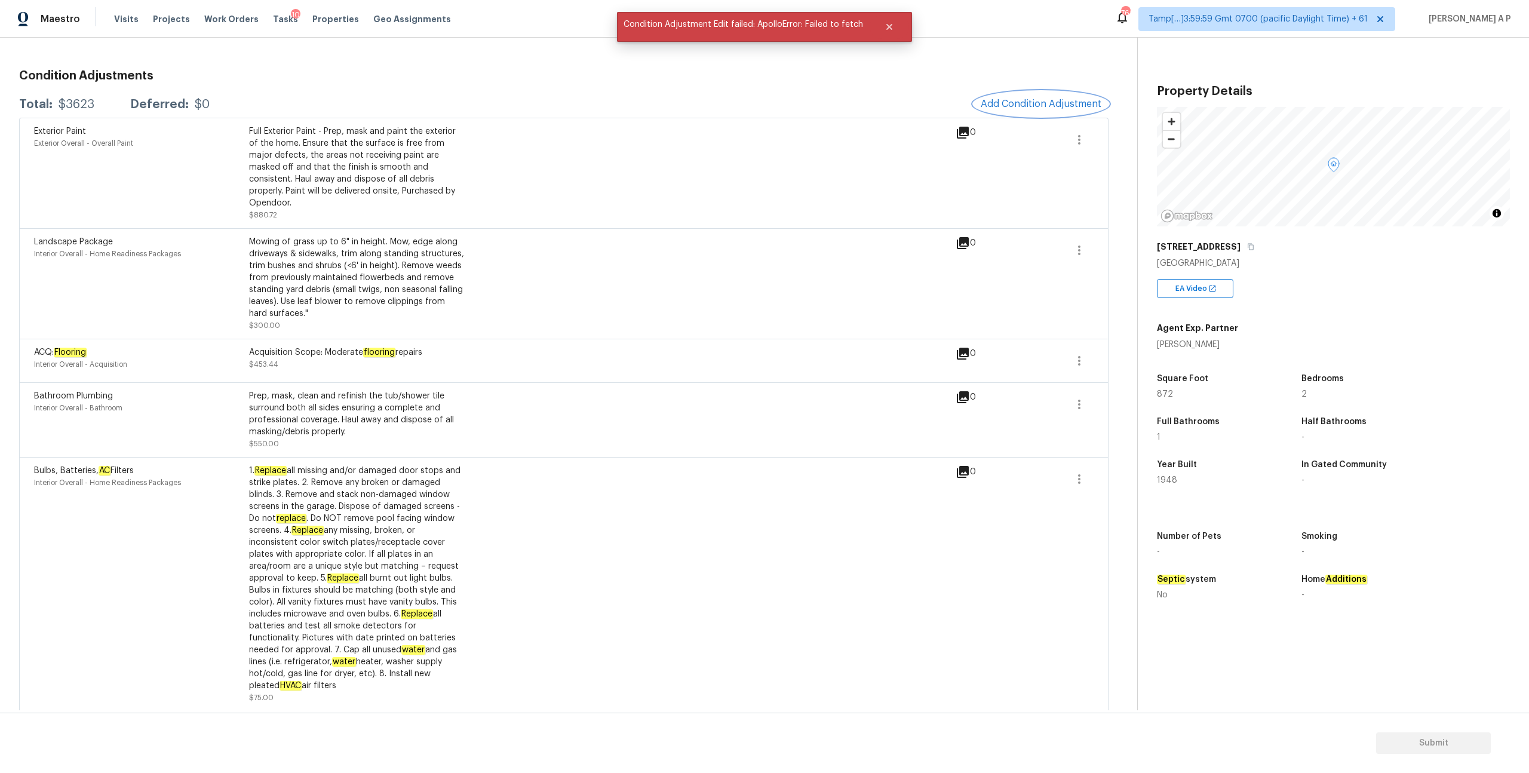
scroll to position [78, 0]
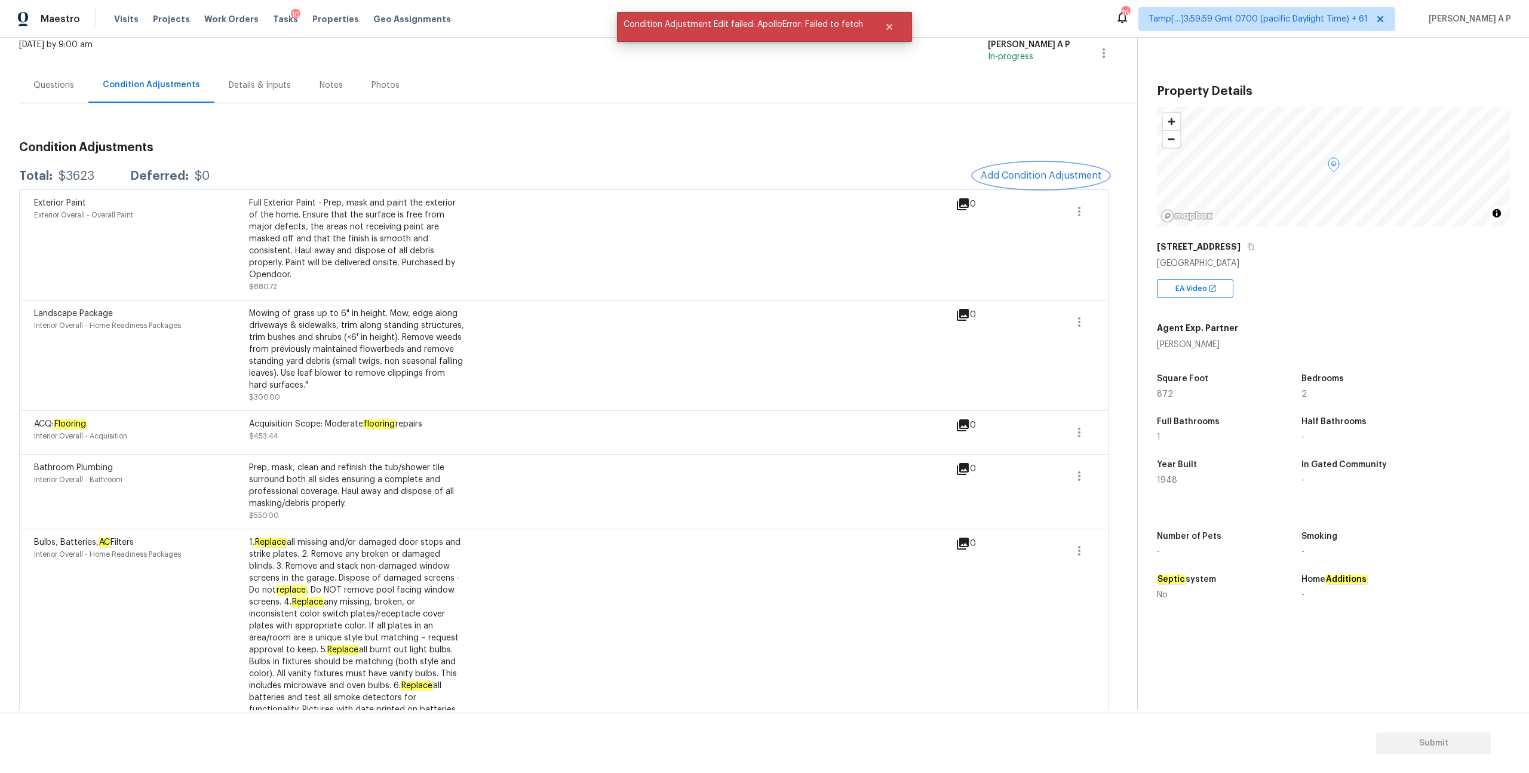
click at [1025, 167] on button "Add Condition Adjustment" at bounding box center [1041, 175] width 135 height 25
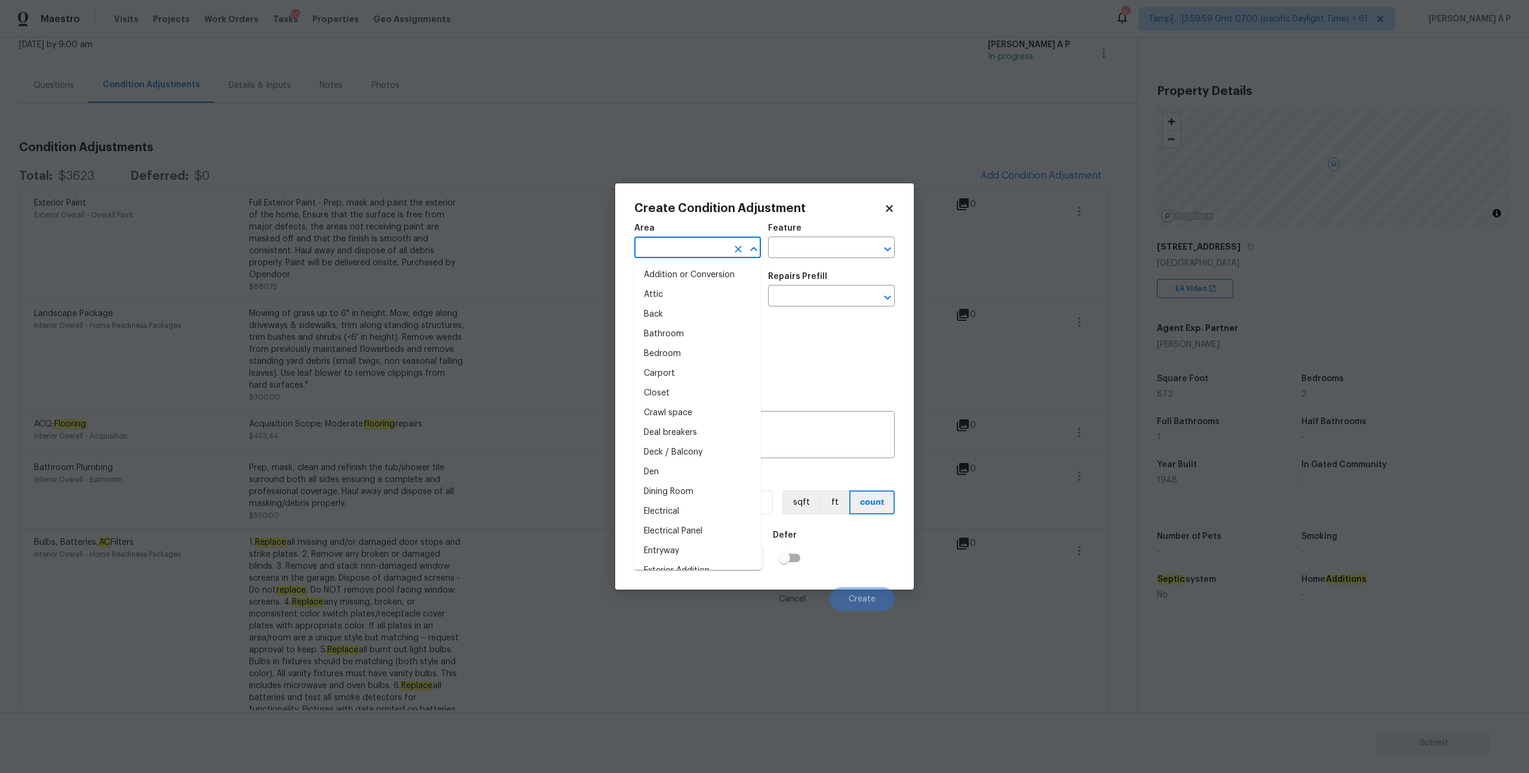
click at [715, 241] on input "text" at bounding box center [680, 249] width 93 height 19
click at [700, 283] on li "HVAC" at bounding box center [697, 275] width 127 height 20
type input "HVAC"
click at [695, 295] on input "text" at bounding box center [680, 297] width 93 height 19
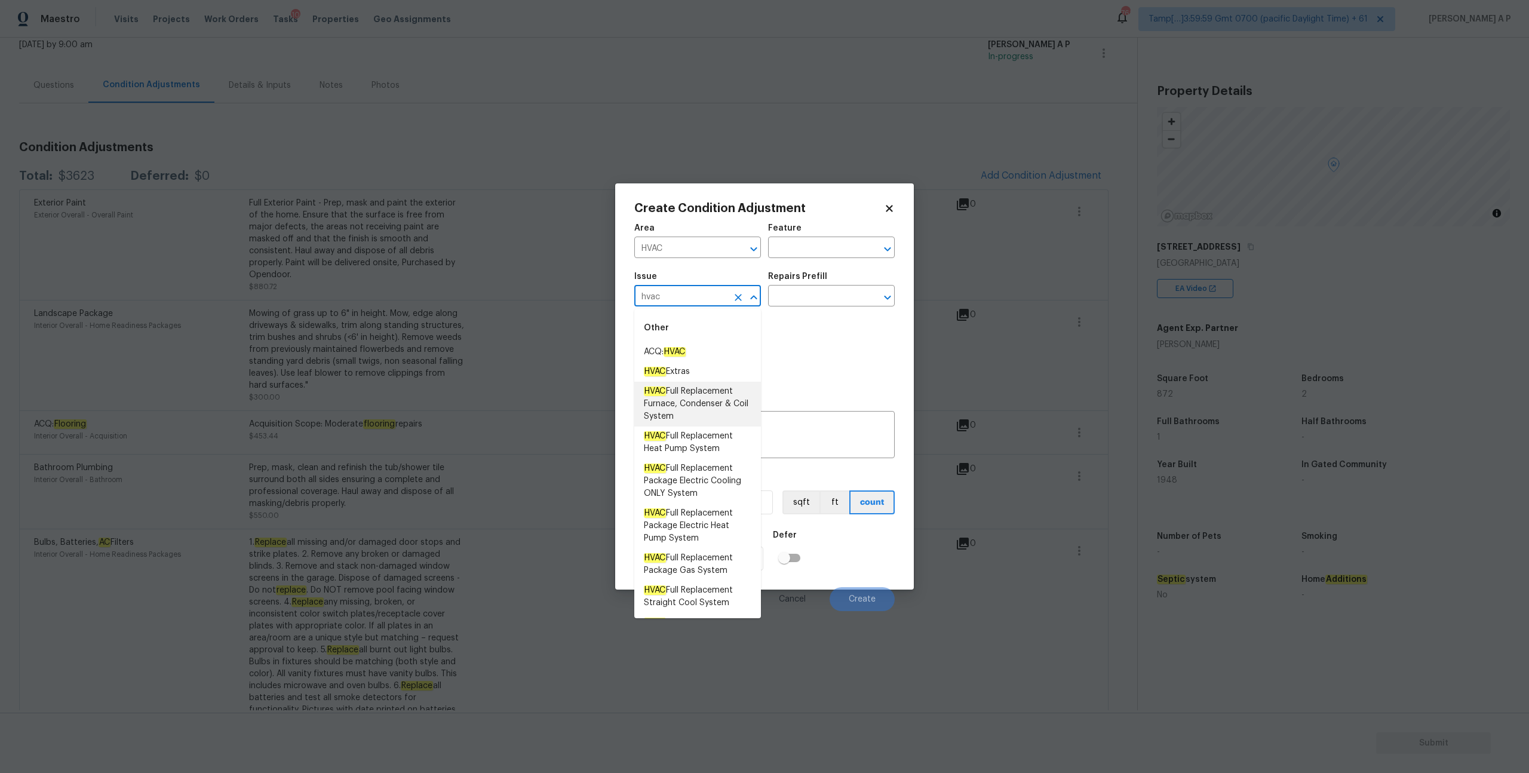
click at [701, 414] on span "HVAC Full Replacement Furnace, Condenser & Coil System" at bounding box center [698, 404] width 108 height 38
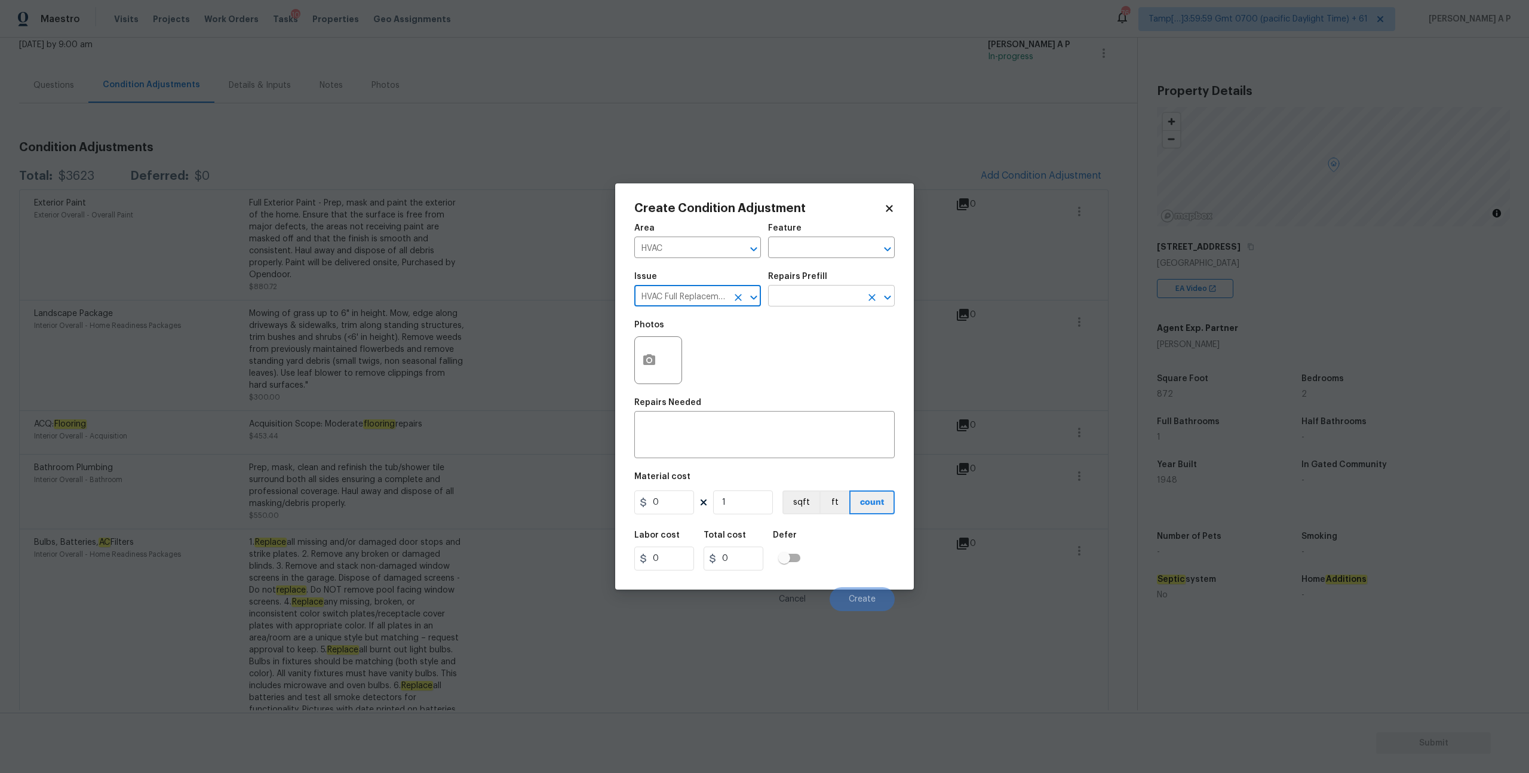
type input "HVAC Full Replacement Furnace, Condenser & Coil System"
click at [823, 297] on input "text" at bounding box center [814, 297] width 93 height 19
click at [675, 495] on input "0" at bounding box center [664, 502] width 60 height 24
type input "6500"
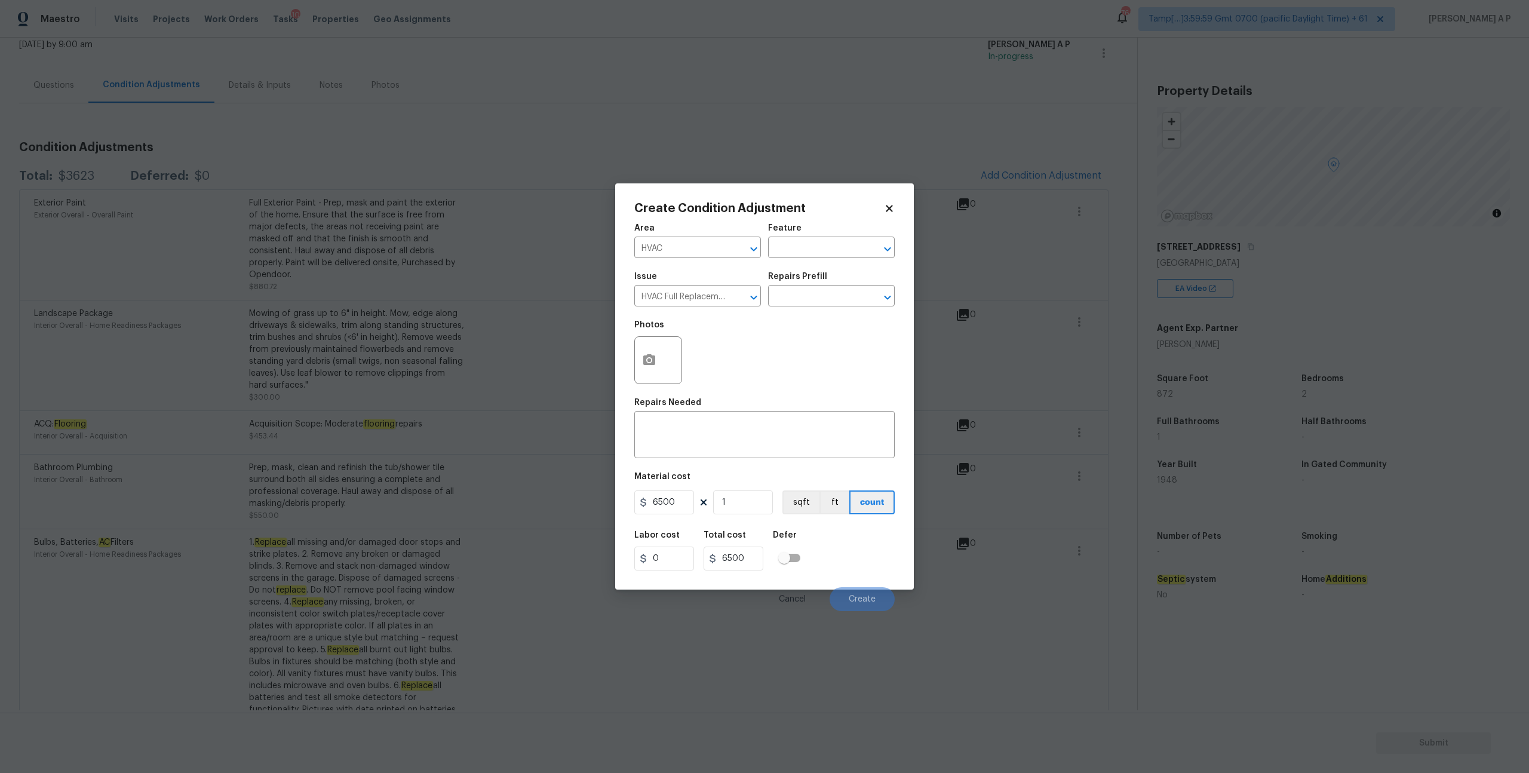
click at [687, 473] on div "Material cost" at bounding box center [764, 481] width 260 height 16
click at [697, 450] on div "x ​" at bounding box center [764, 436] width 260 height 44
type textarea "HVAC full"
click at [737, 302] on icon "Clear" at bounding box center [738, 298] width 12 height 12
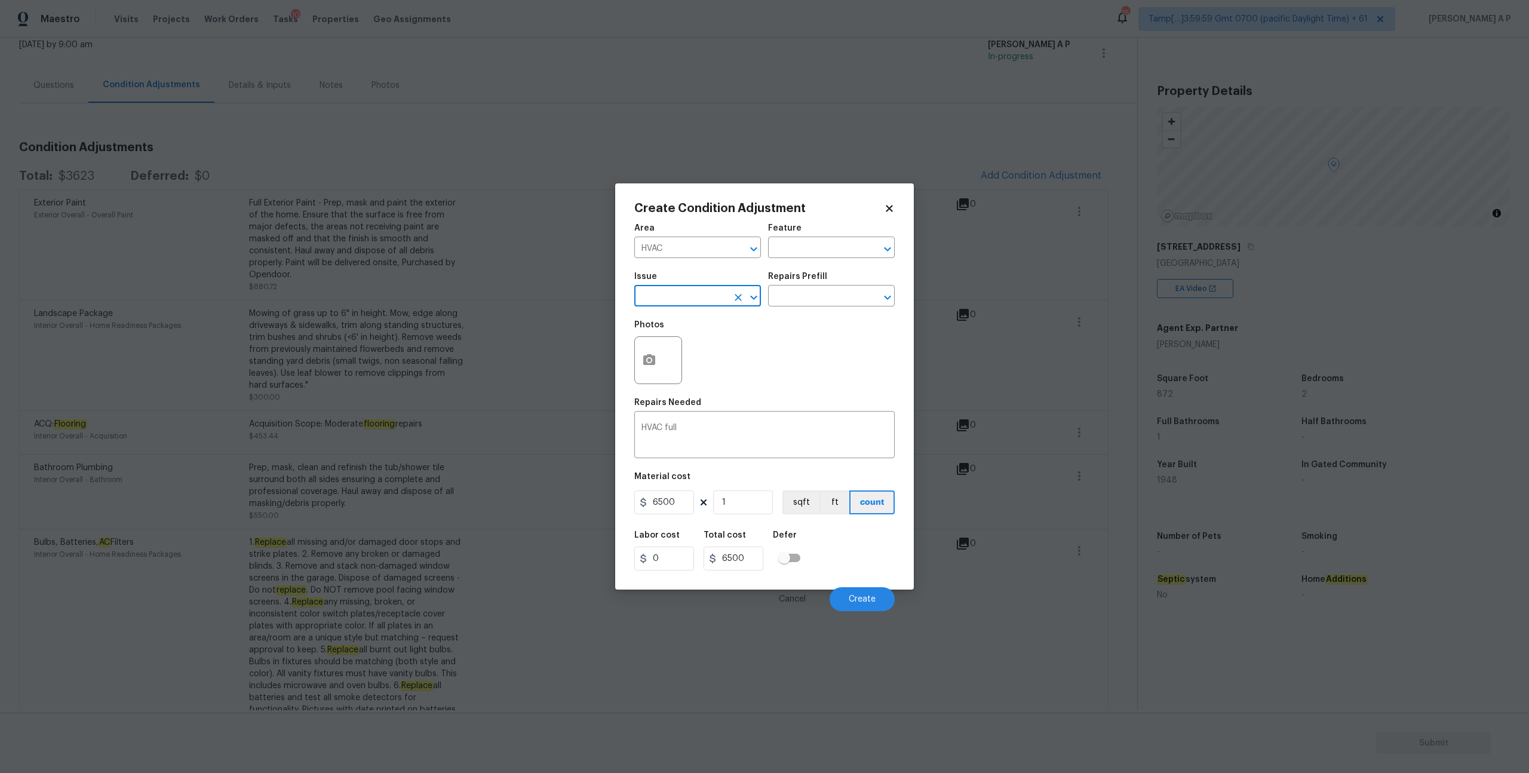
click at [719, 287] on div "Issue" at bounding box center [697, 280] width 127 height 16
click at [716, 297] on input "text" at bounding box center [680, 297] width 93 height 19
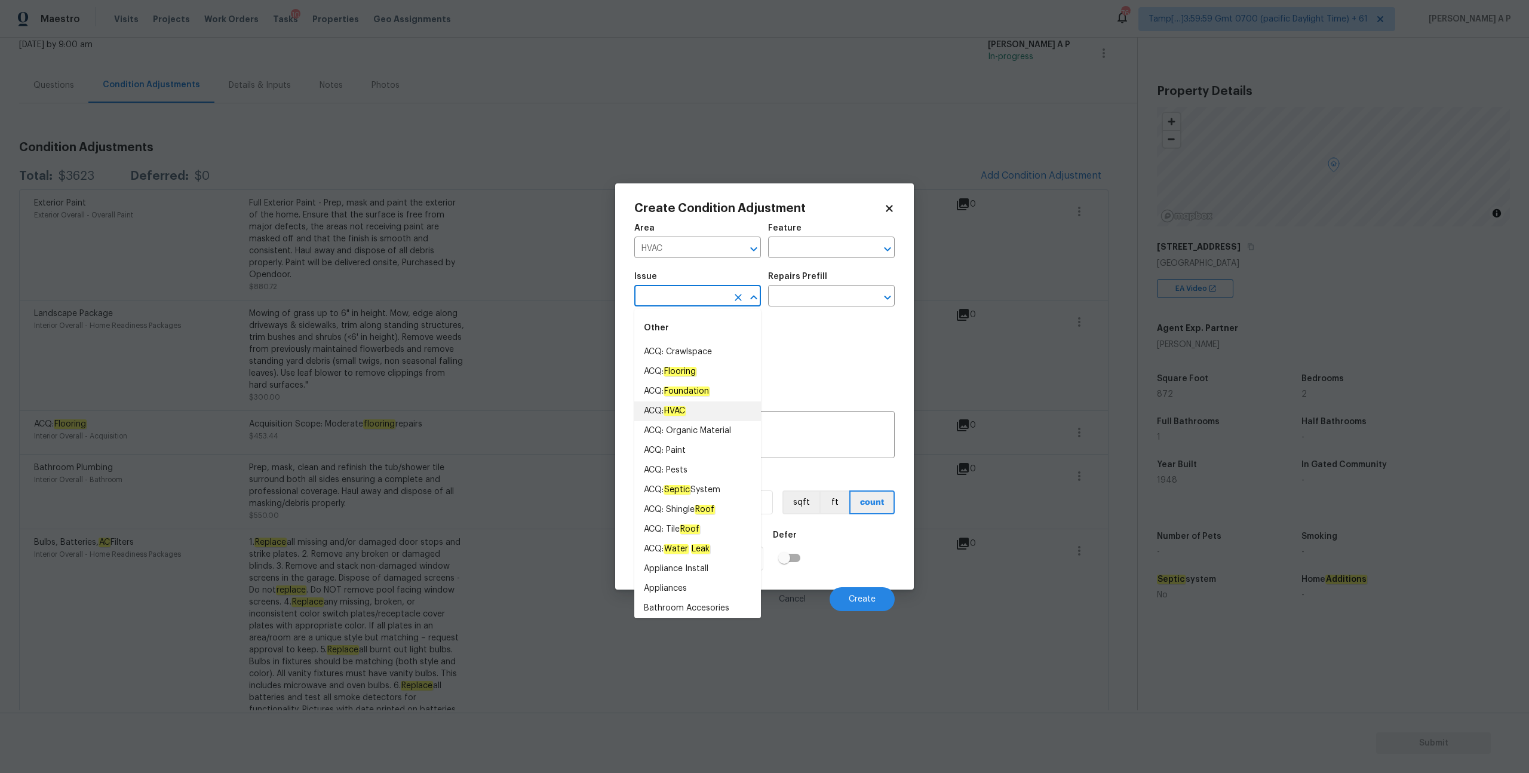
click at [686, 411] on em "HVAC" at bounding box center [675, 411] width 22 height 10
type input "ACQ: HVAC"
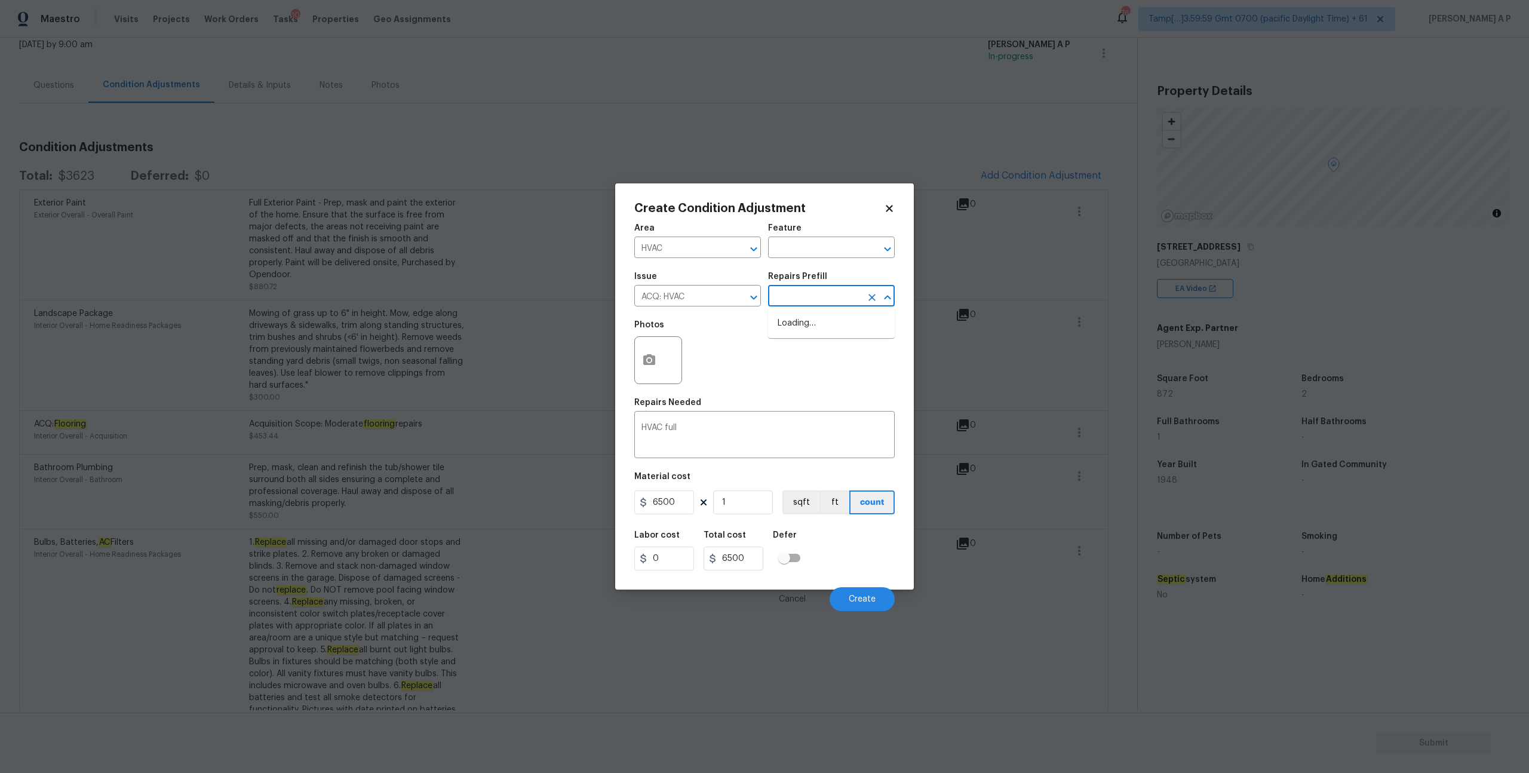
click at [805, 291] on input "text" at bounding box center [814, 297] width 93 height 19
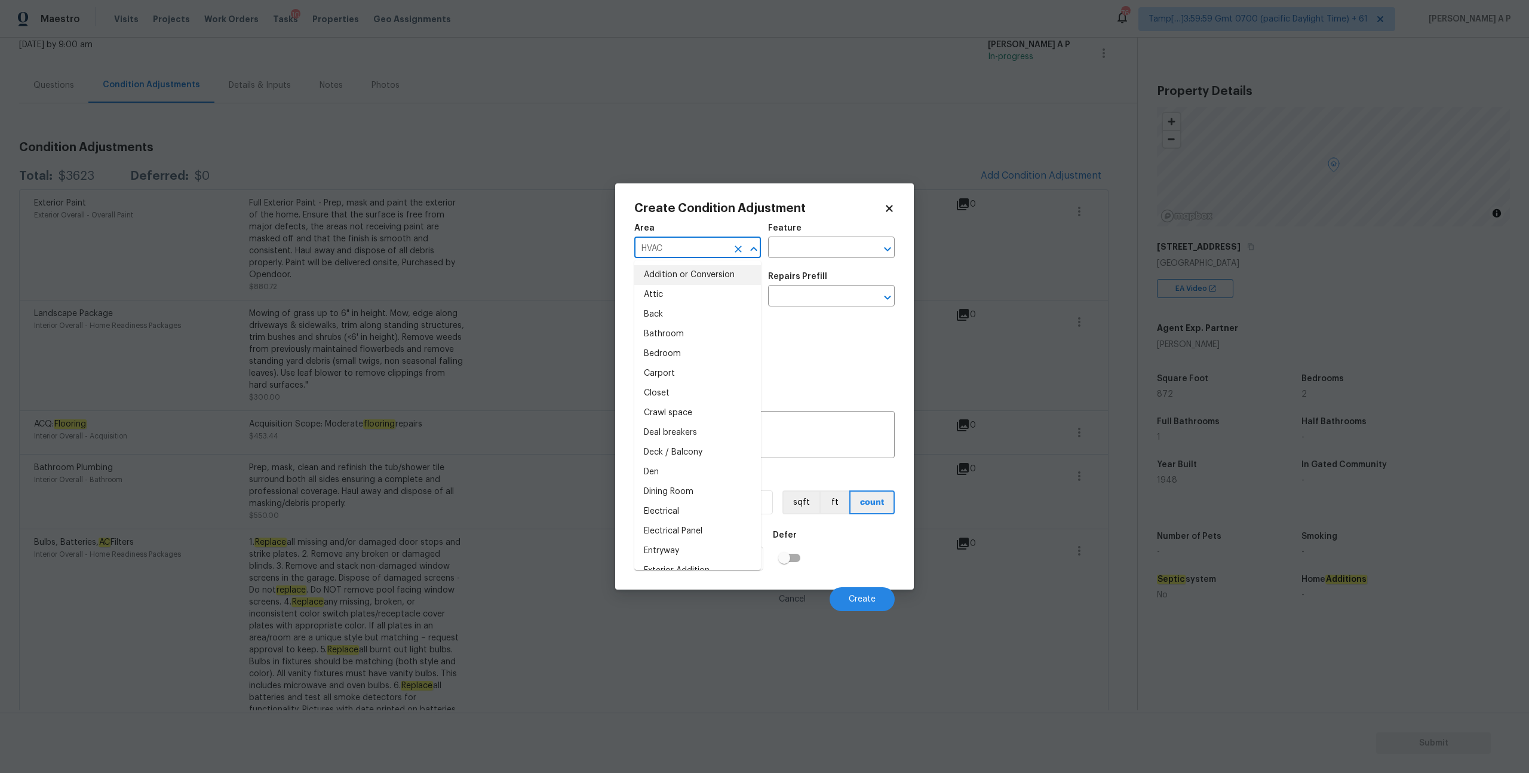
click at [712, 244] on input "HVAC" at bounding box center [680, 249] width 93 height 19
click at [733, 248] on icon "Clear" at bounding box center [738, 249] width 12 height 12
click at [800, 336] on div "Photos" at bounding box center [764, 353] width 260 height 78
click at [723, 251] on input "text" at bounding box center [680, 249] width 93 height 19
type input "i"
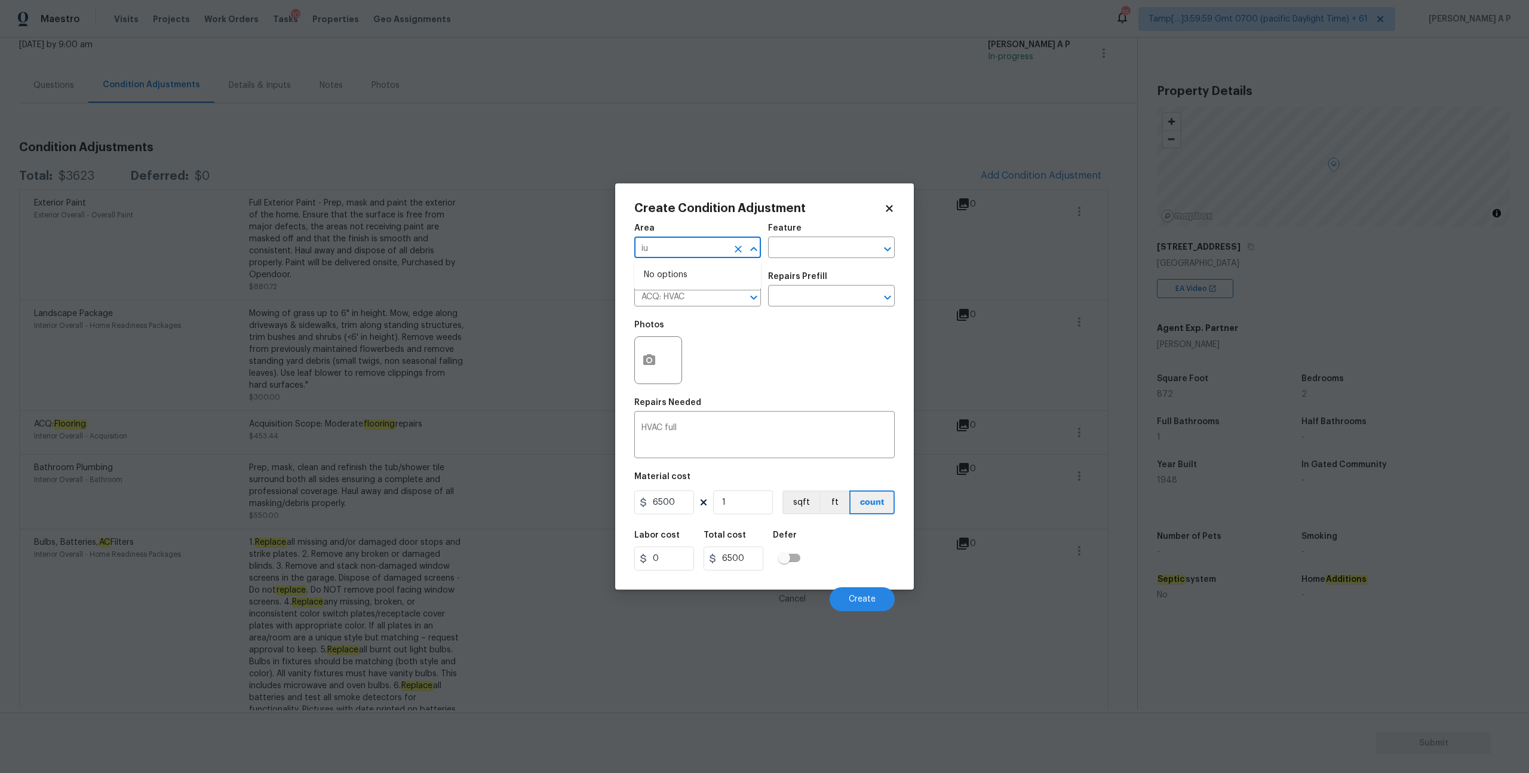
type input "i"
click at [726, 295] on li "Interior Overall" at bounding box center [697, 295] width 127 height 20
type input "Interior Overall"
click at [705, 296] on input "ACQ: HVAC" at bounding box center [680, 297] width 93 height 19
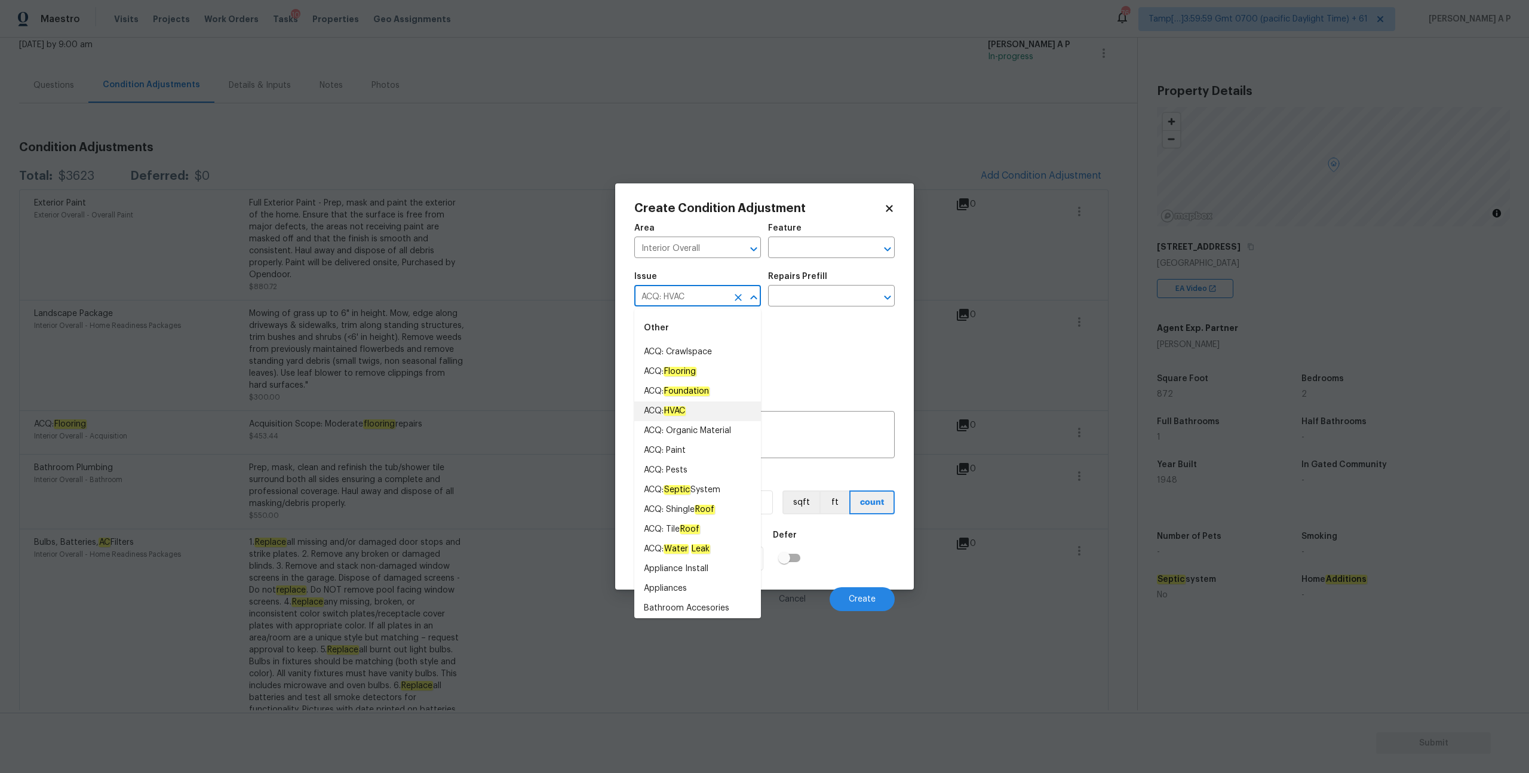
click at [694, 415] on li "ACQ: HVAC" at bounding box center [697, 411] width 127 height 20
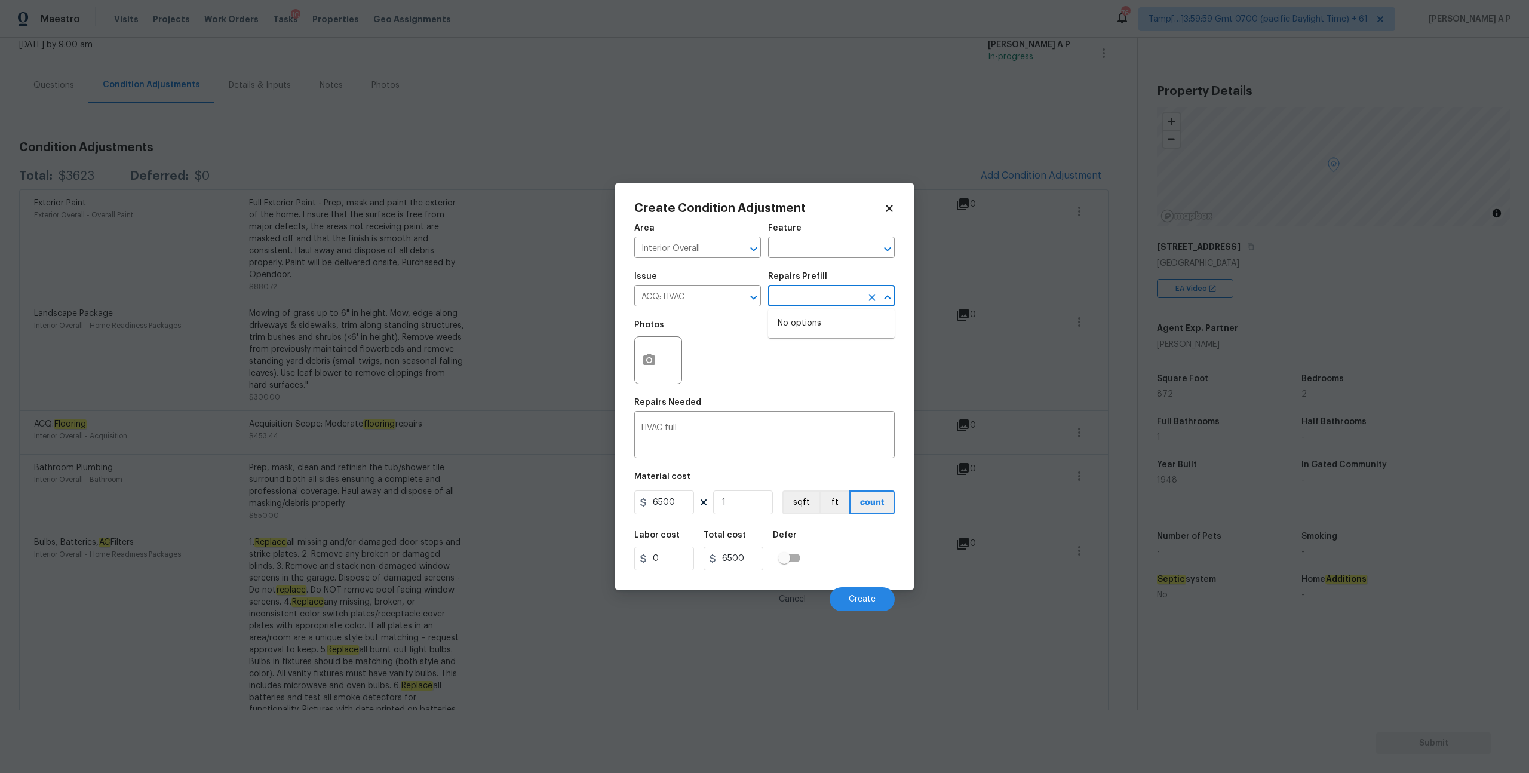
click at [806, 298] on input "text" at bounding box center [814, 297] width 93 height 19
click at [692, 435] on textarea "HVAC full" at bounding box center [765, 436] width 246 height 25
type textarea "HVAC full replacement"
click at [850, 597] on span "Create" at bounding box center [862, 599] width 27 height 9
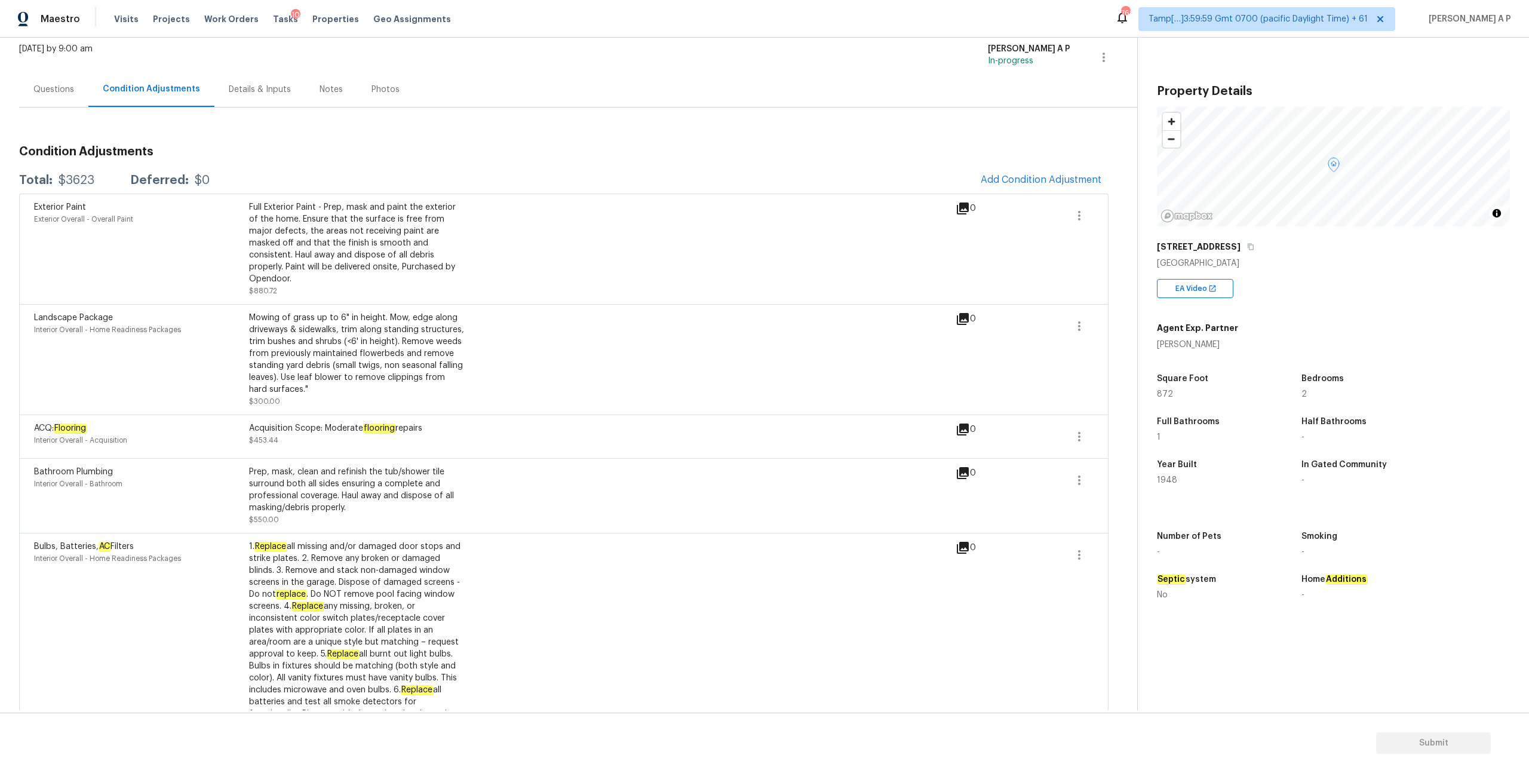
scroll to position [69, 0]
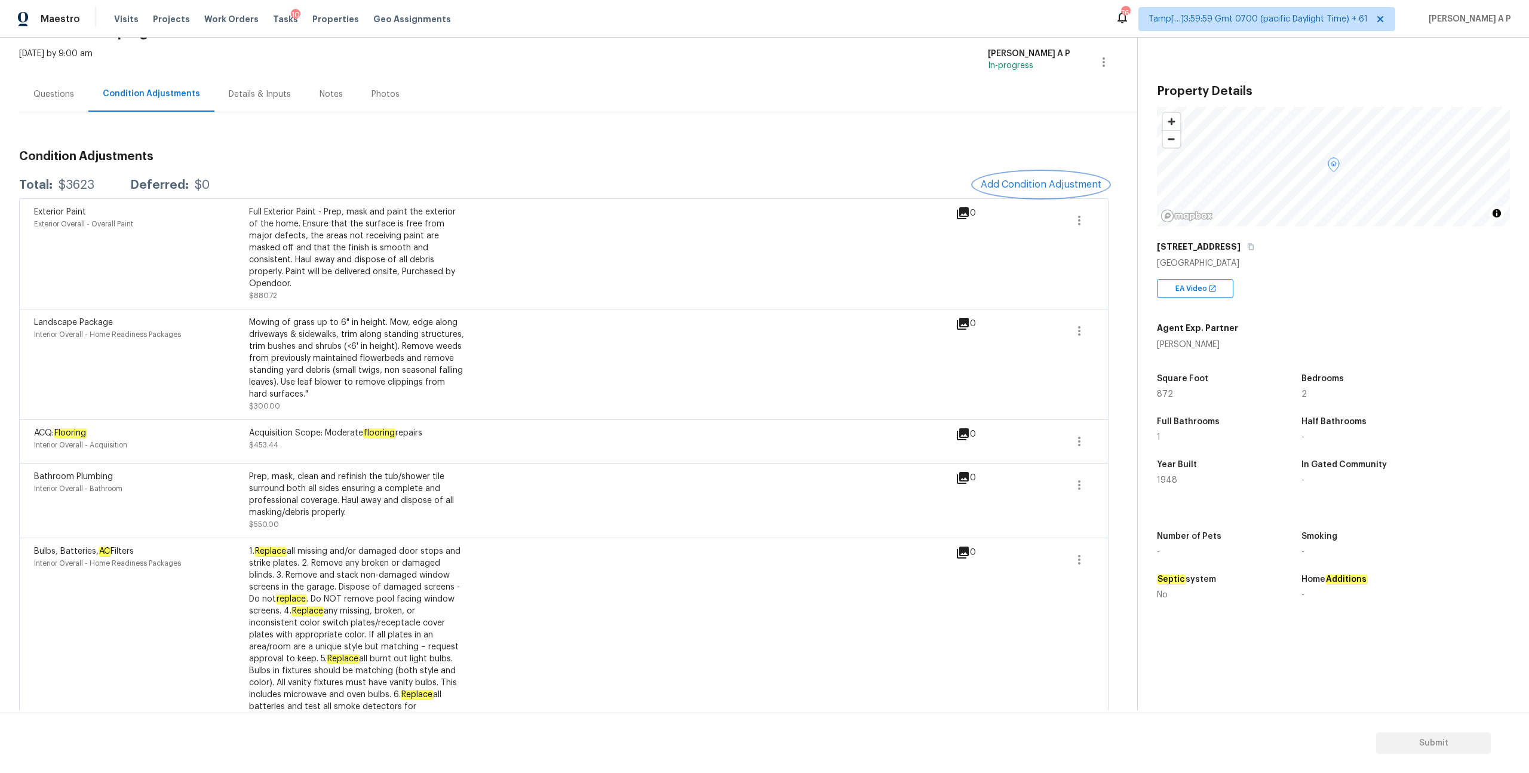
click at [1033, 182] on span "Add Condition Adjustment" at bounding box center [1041, 184] width 121 height 11
click at [1033, 182] on body "Maestro Visits Projects Work Orders Tasks 10 Properties Geo Assignments 761 Tam…" at bounding box center [764, 386] width 1529 height 773
click at [1040, 187] on span "Add Condition Adjustment" at bounding box center [1041, 184] width 121 height 11
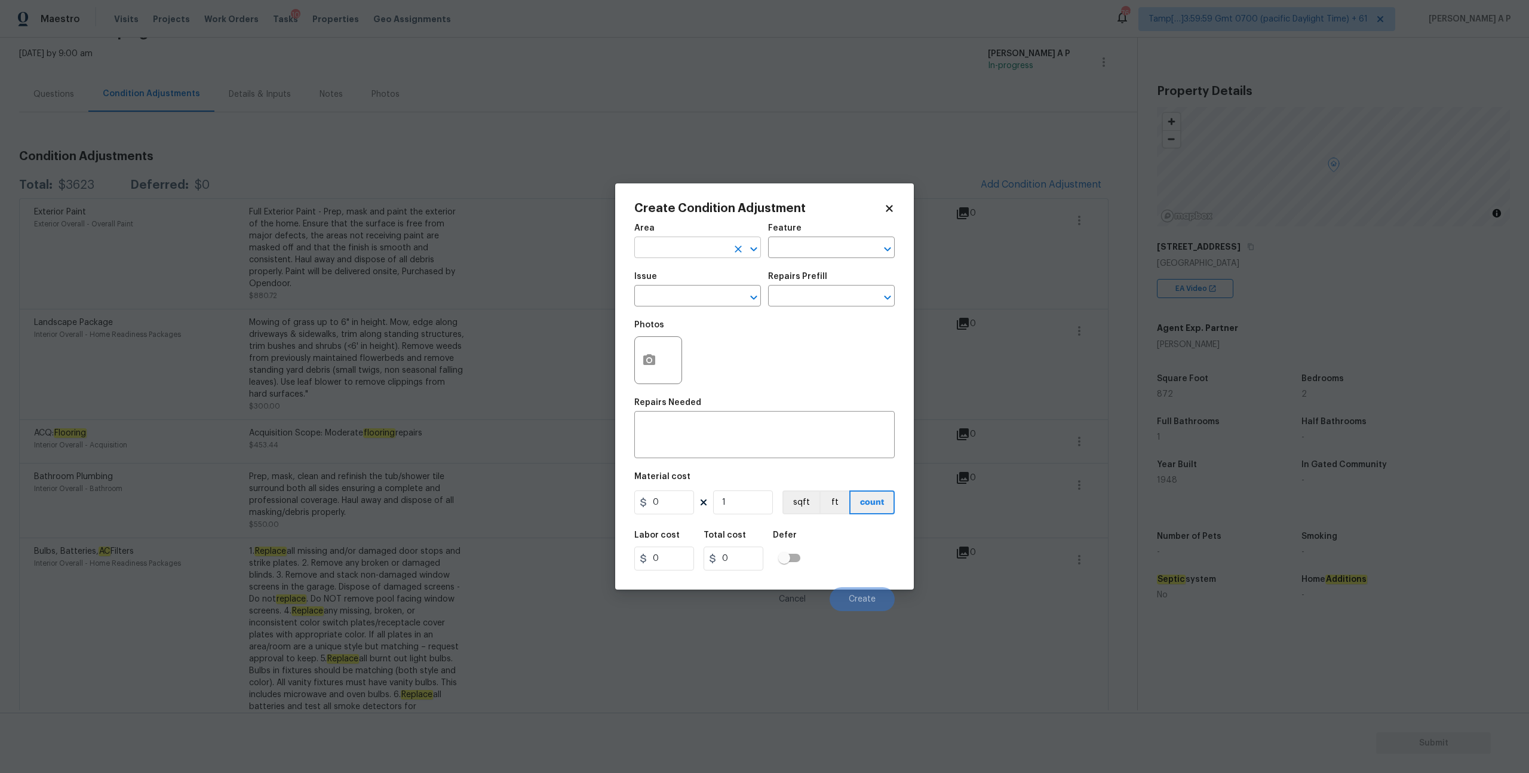
click at [730, 246] on div at bounding box center [745, 249] width 31 height 17
click at [682, 283] on li "HVAC" at bounding box center [697, 275] width 127 height 20
type input "HVAC"
click at [677, 302] on input "text" at bounding box center [680, 297] width 93 height 19
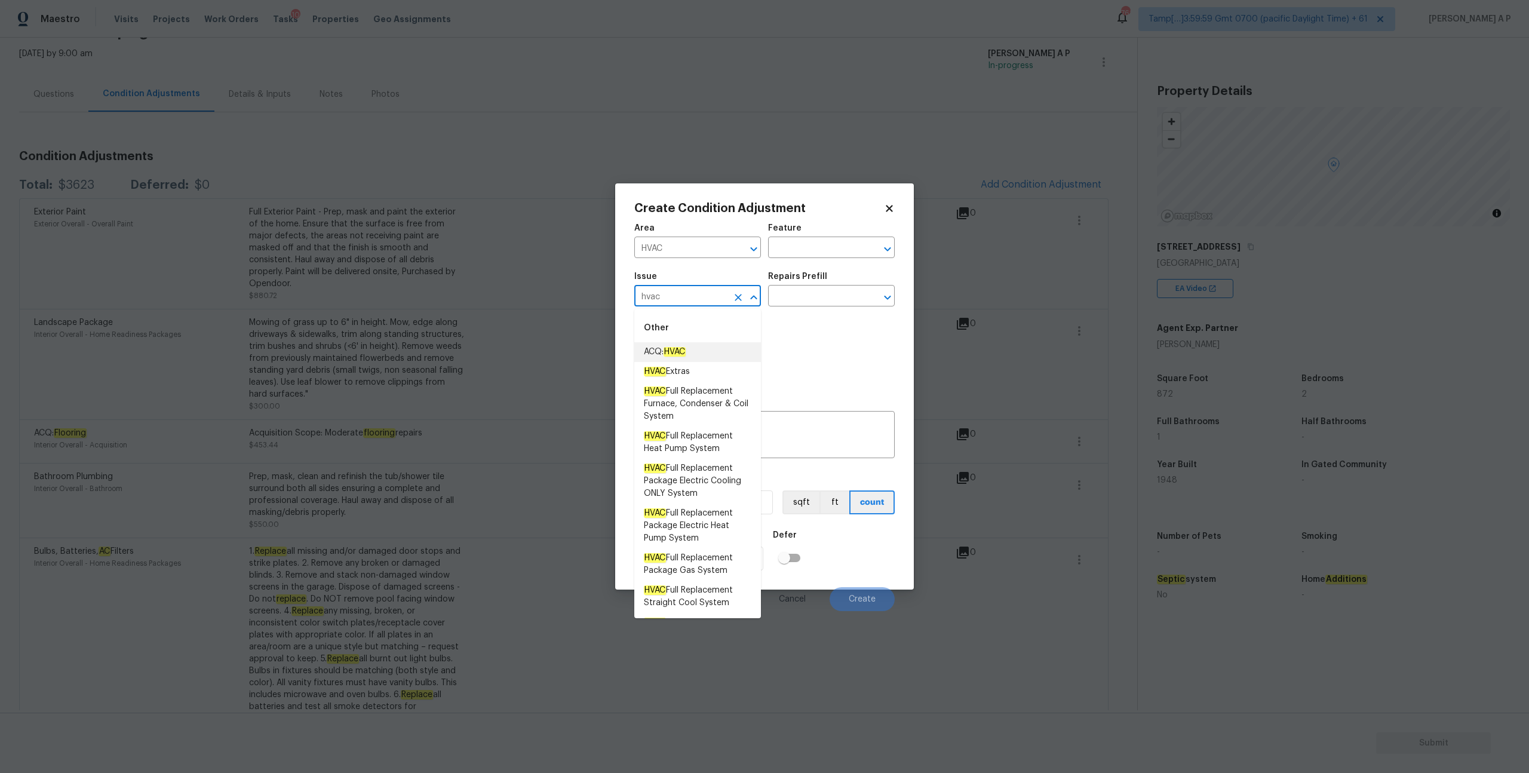
click at [656, 355] on span "ACQ: HVAC" at bounding box center [665, 352] width 42 height 13
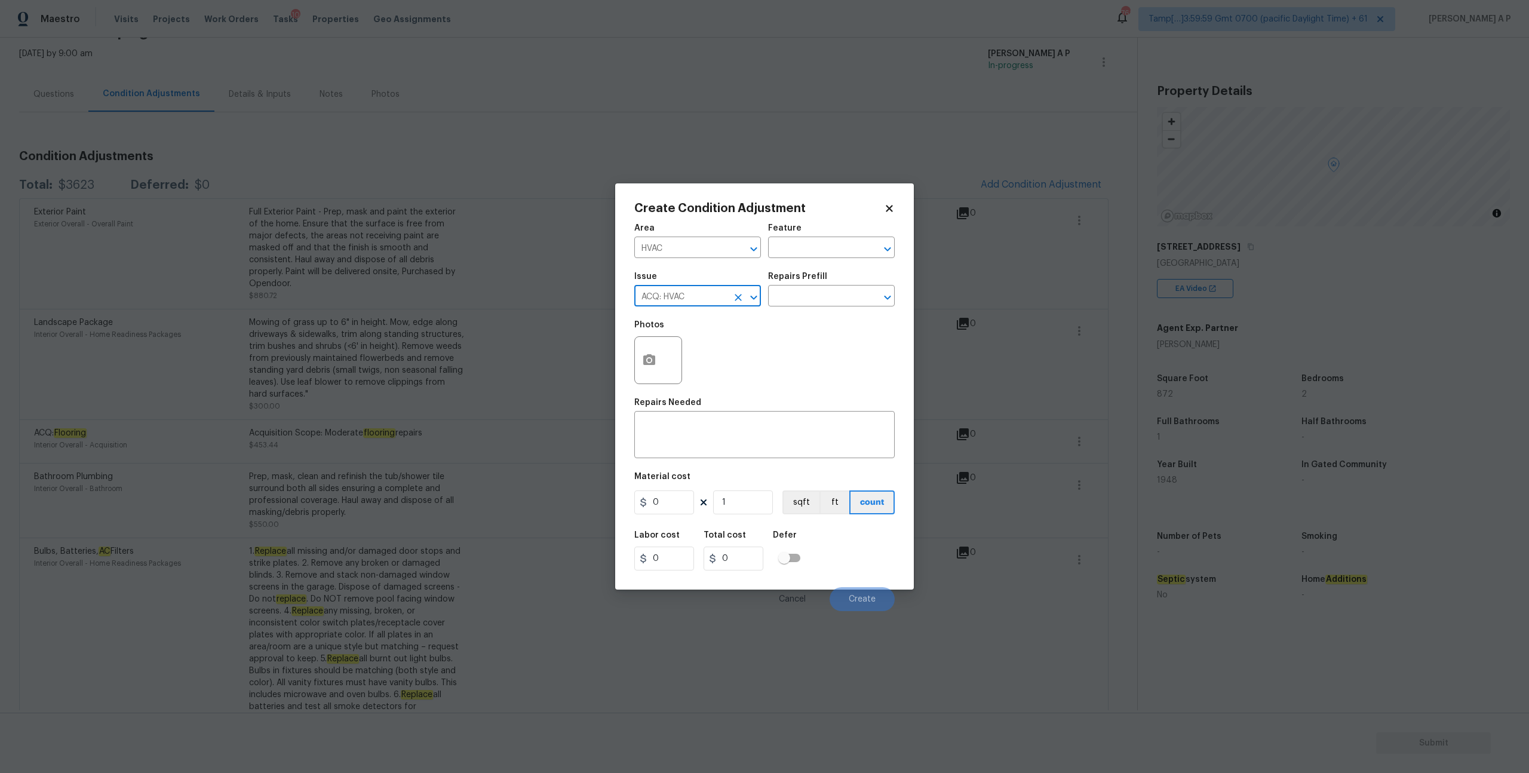
type input "ACQ: HVAC"
click at [828, 310] on div "Issue ACQ: HVAC ​ Repairs Prefill ​" at bounding box center [764, 289] width 260 height 48
click at [828, 299] on input "text" at bounding box center [814, 297] width 93 height 19
click at [735, 297] on icon "Clear" at bounding box center [738, 298] width 12 height 12
click at [796, 242] on input "text" at bounding box center [814, 249] width 93 height 19
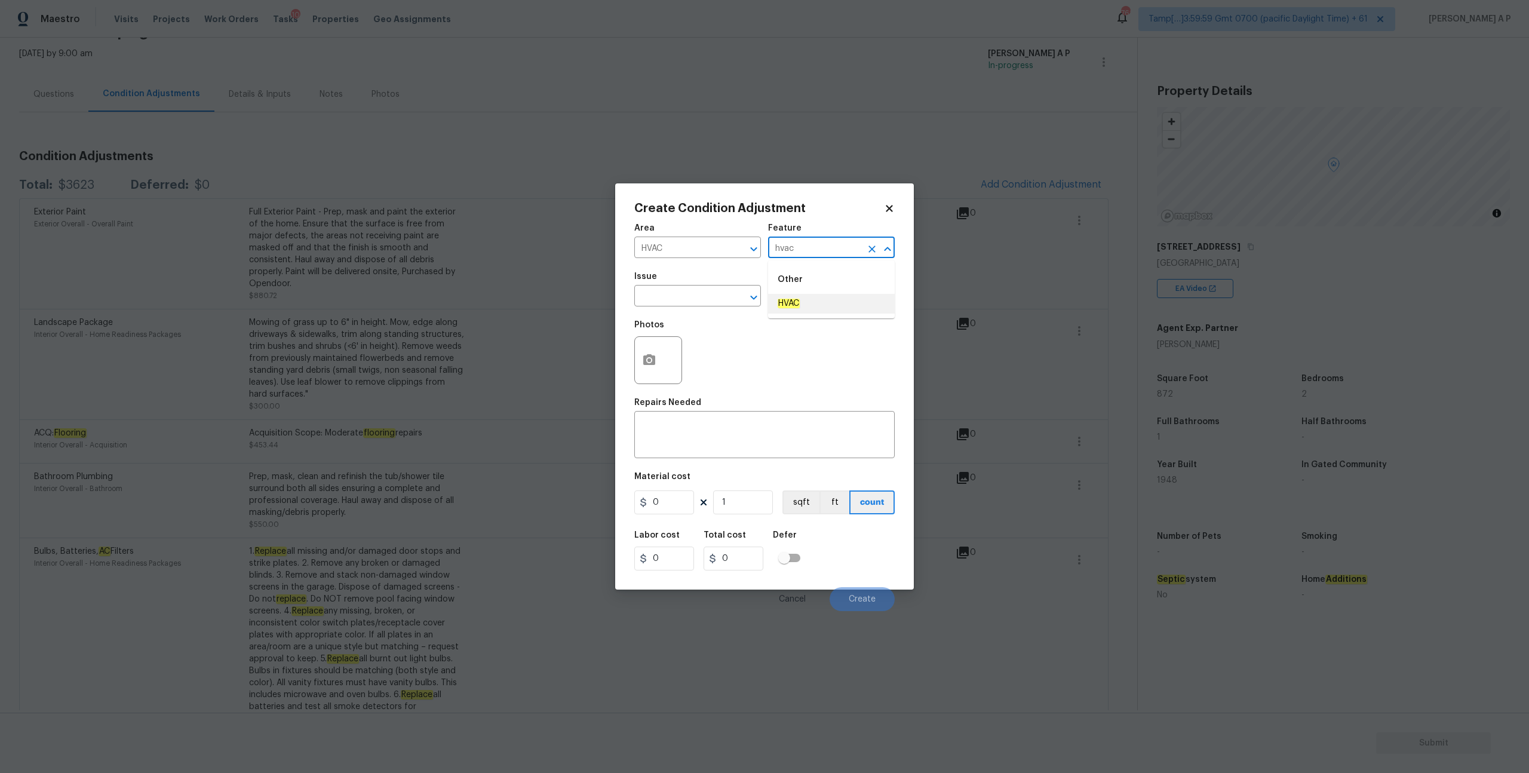
click at [793, 308] on em "HVAC" at bounding box center [789, 304] width 22 height 10
type input "HVAC"
click at [791, 294] on input "text" at bounding box center [814, 297] width 93 height 19
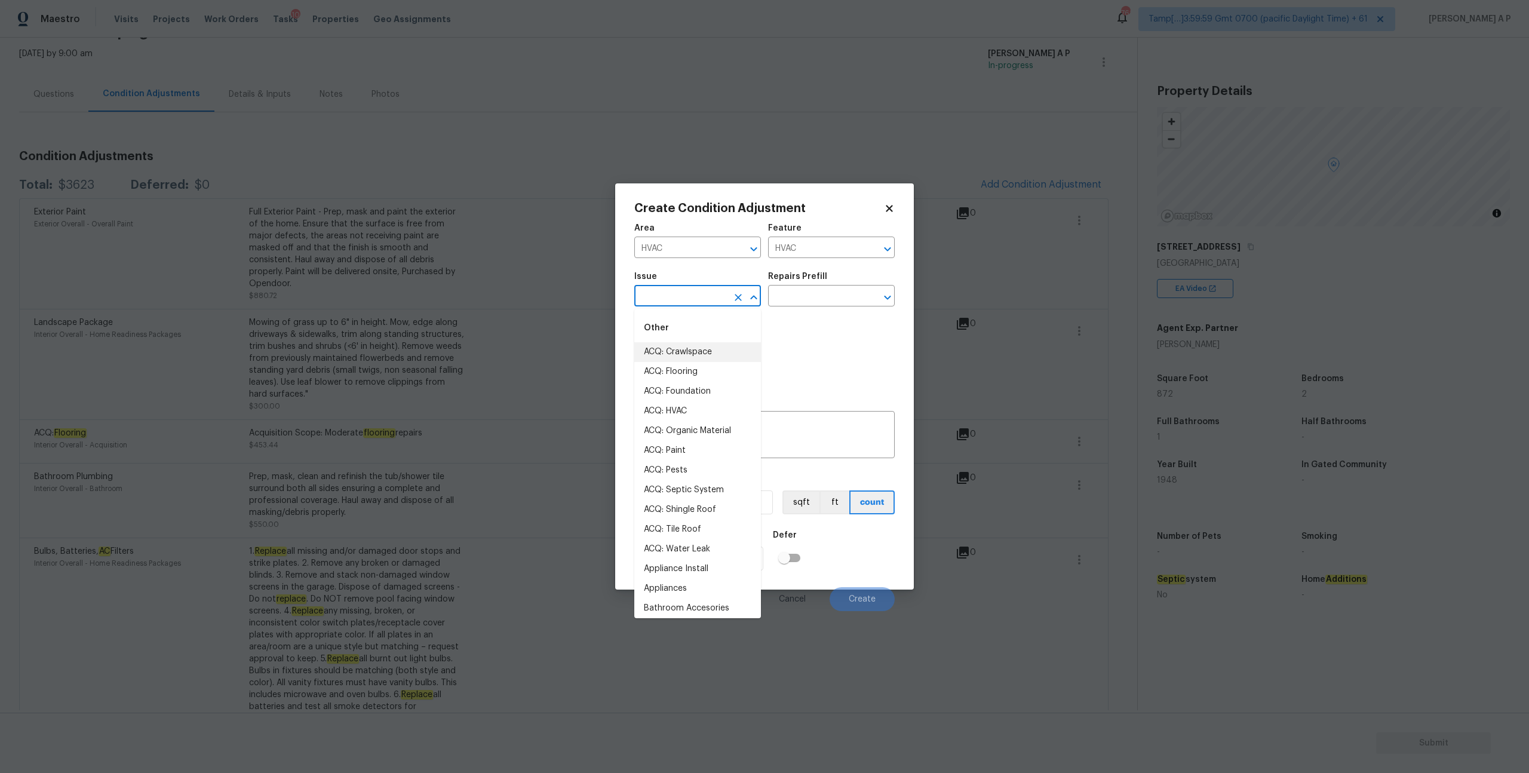
click at [698, 302] on input "text" at bounding box center [680, 297] width 93 height 19
click at [798, 296] on input "text" at bounding box center [814, 297] width 93 height 19
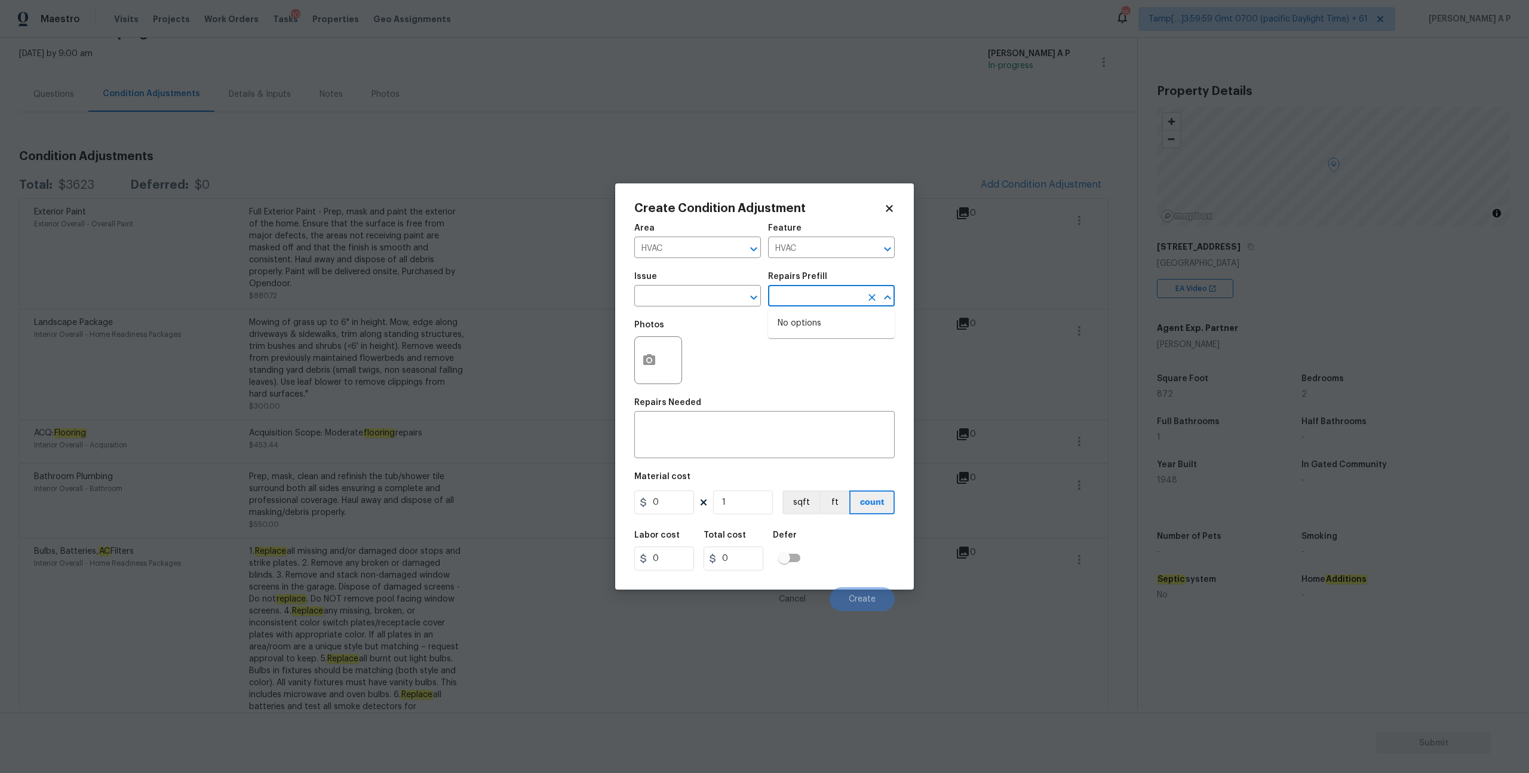
type input "H"
click at [688, 299] on input "text" at bounding box center [680, 297] width 93 height 19
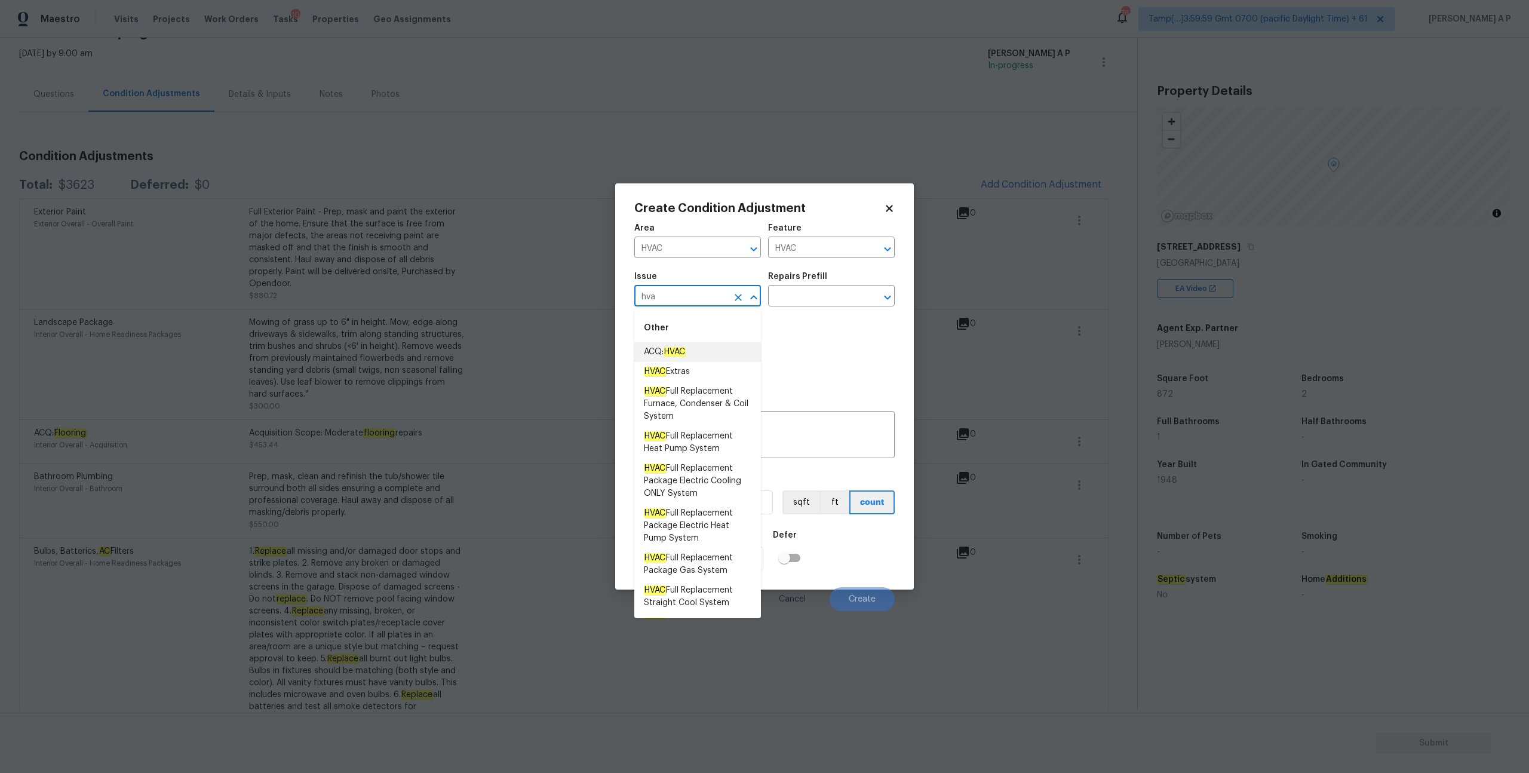
click at [686, 357] on span "ACQ: HVAC" at bounding box center [665, 352] width 42 height 13
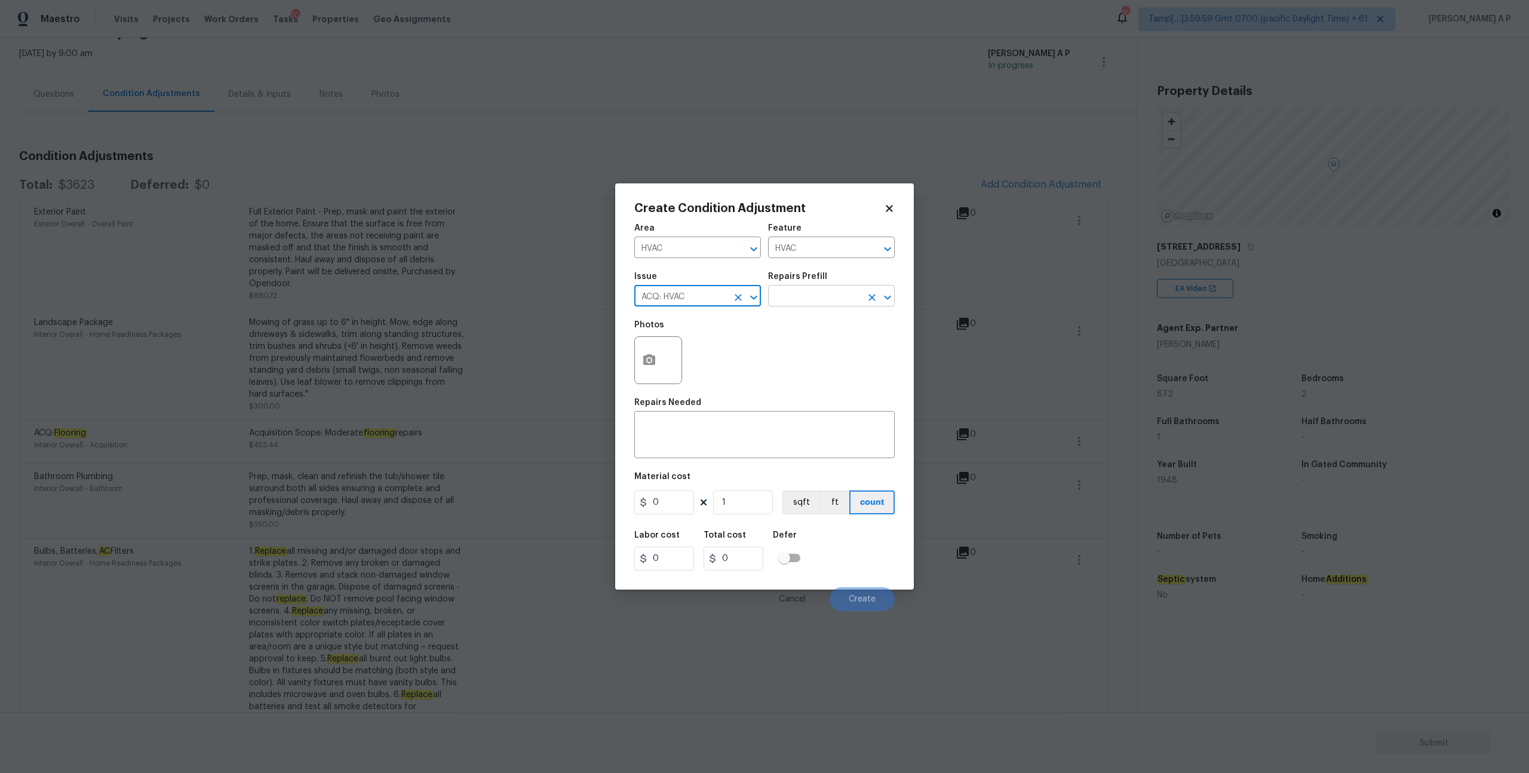
type input "ACQ: HVAC"
click at [829, 300] on input "text" at bounding box center [814, 297] width 93 height 19
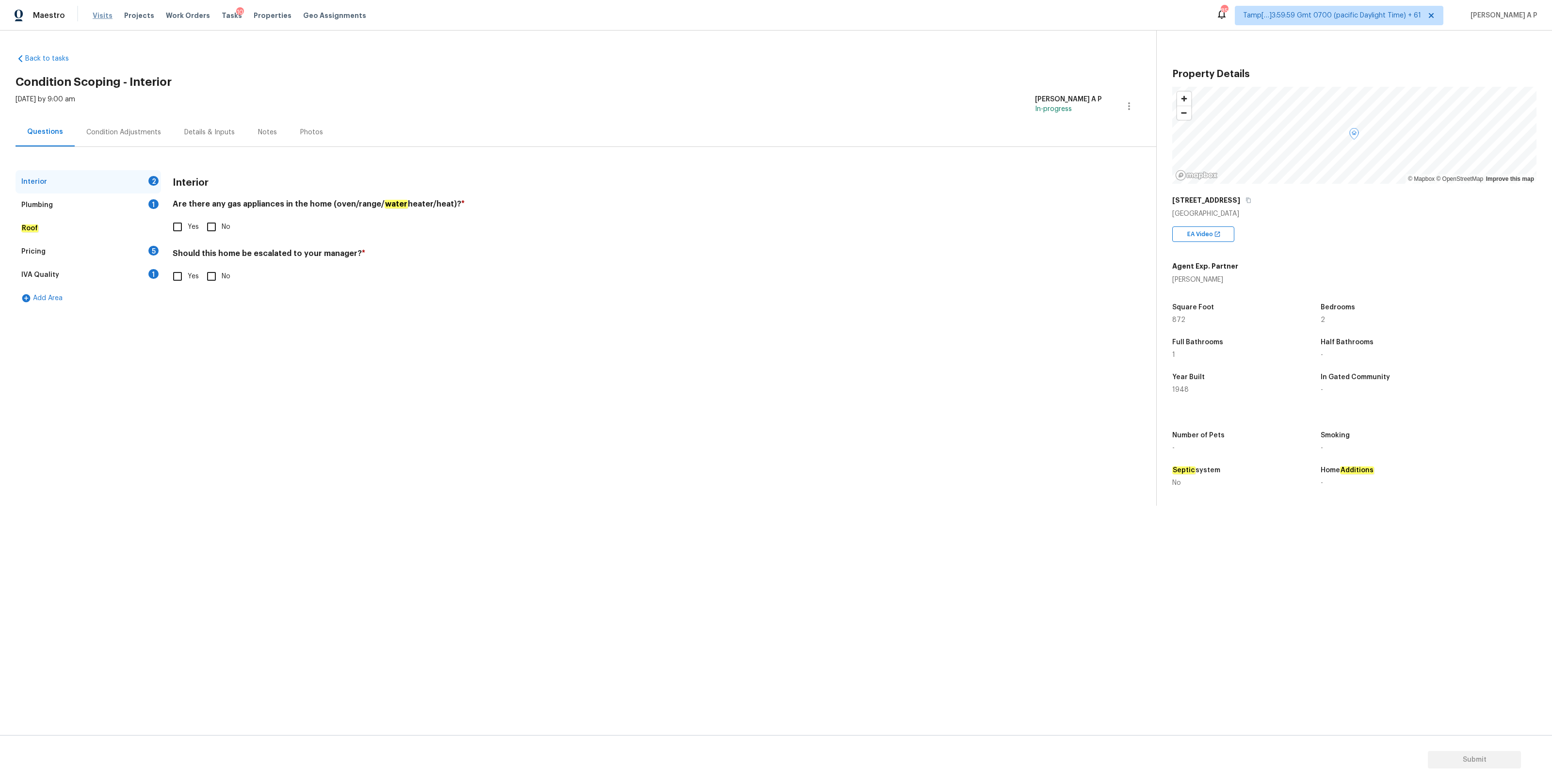
click at [104, 16] on span "Visits" at bounding box center [102, 15] width 19 height 10
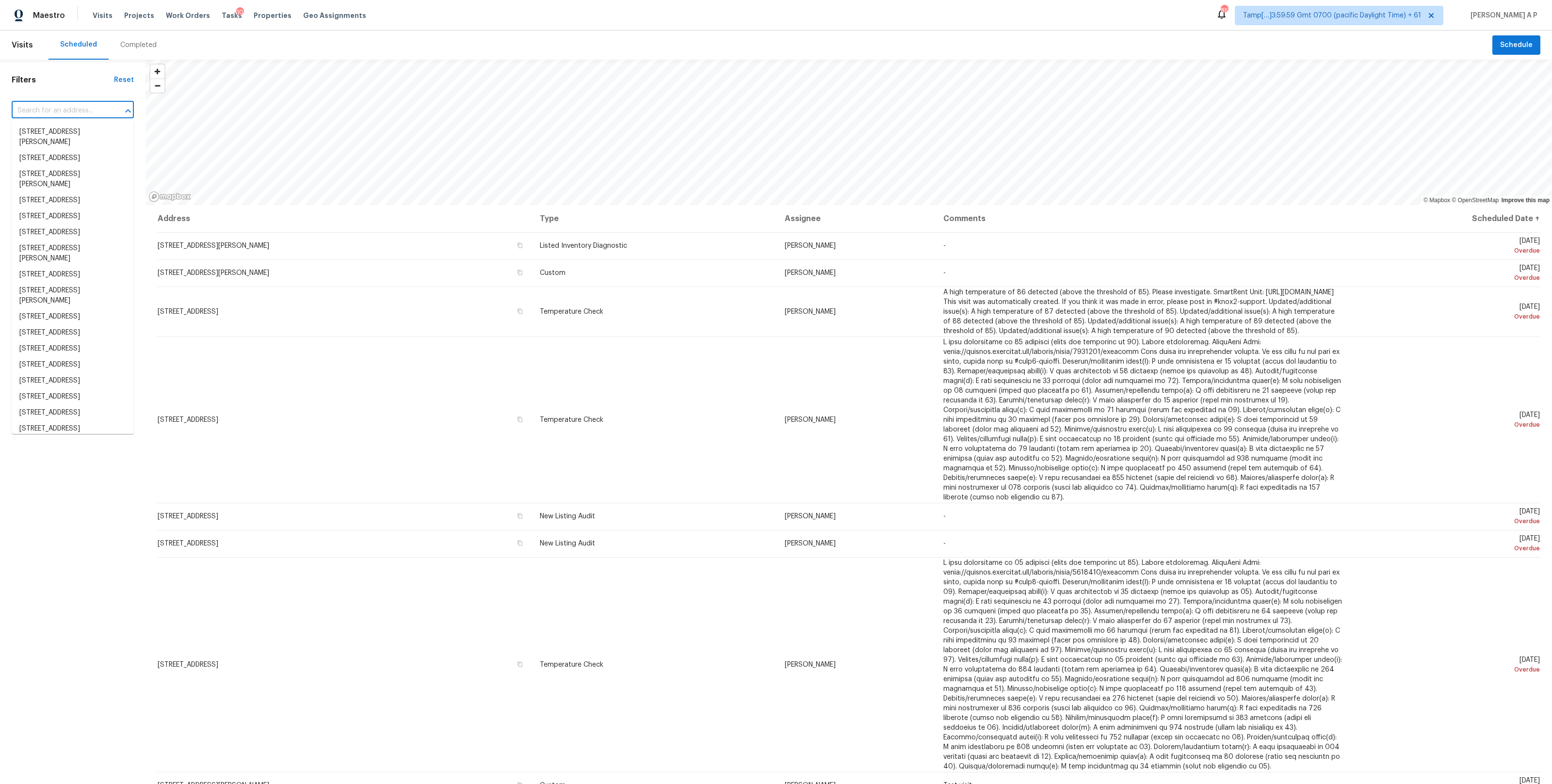
click at [90, 110] on input "text" at bounding box center [58, 110] width 95 height 15
click at [75, 116] on input "text" at bounding box center [58, 110] width 95 height 15
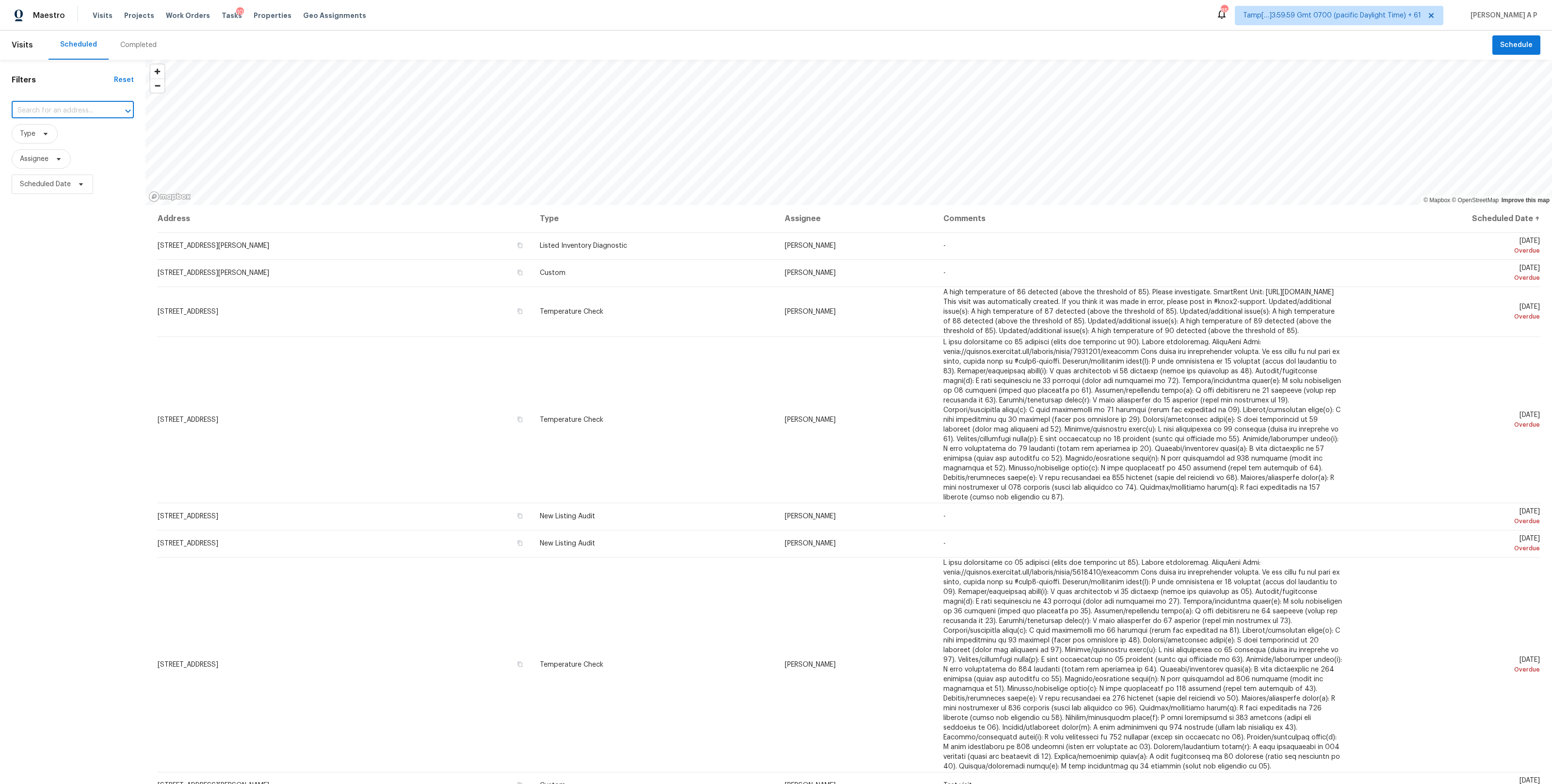
paste input "[STREET_ADDRESS]"
type input "[STREET_ADDRESS]"
click at [75, 133] on li "[STREET_ADDRESS]" at bounding box center [72, 132] width 123 height 16
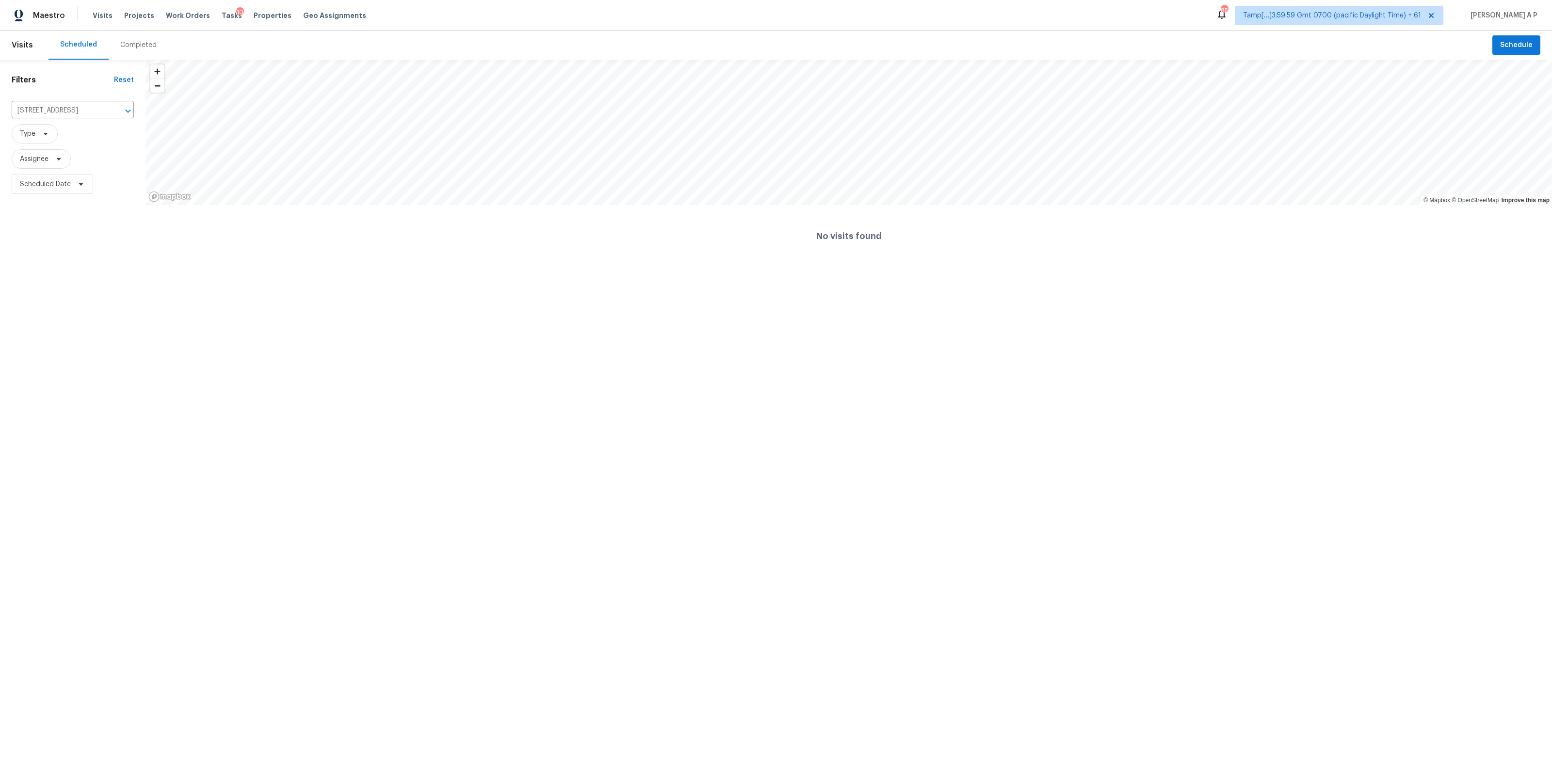
click at [144, 45] on div "Completed" at bounding box center [138, 45] width 37 height 10
click at [93, 113] on div at bounding box center [776, 392] width 1552 height 784
click at [93, 110] on div at bounding box center [776, 392] width 1552 height 784
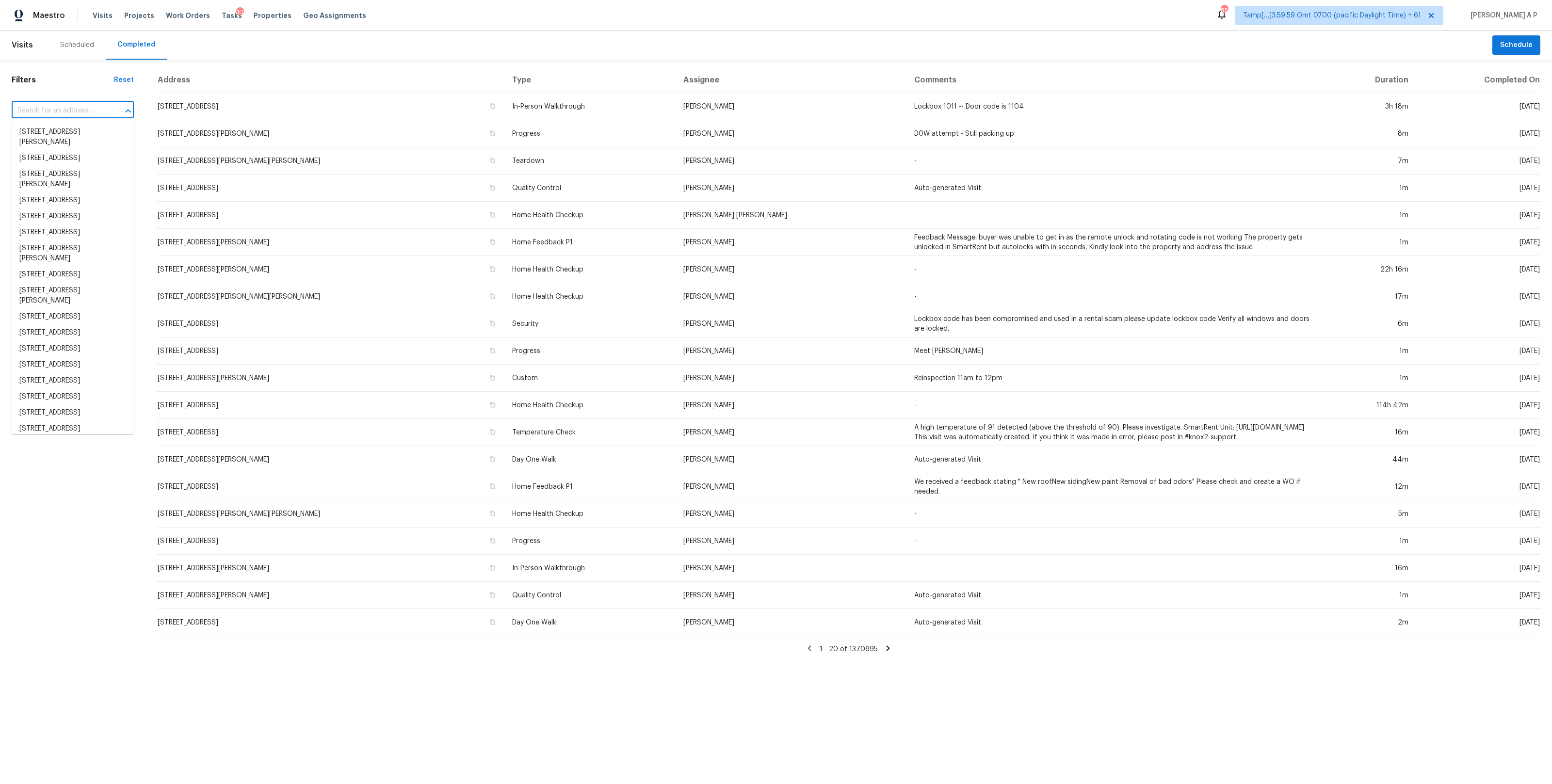
click at [91, 110] on input "text" at bounding box center [58, 110] width 95 height 15
paste input "946 Huron St Jacksonville, FL, 32254"
type input "946 Huron St Jacksonville, FL, 32254"
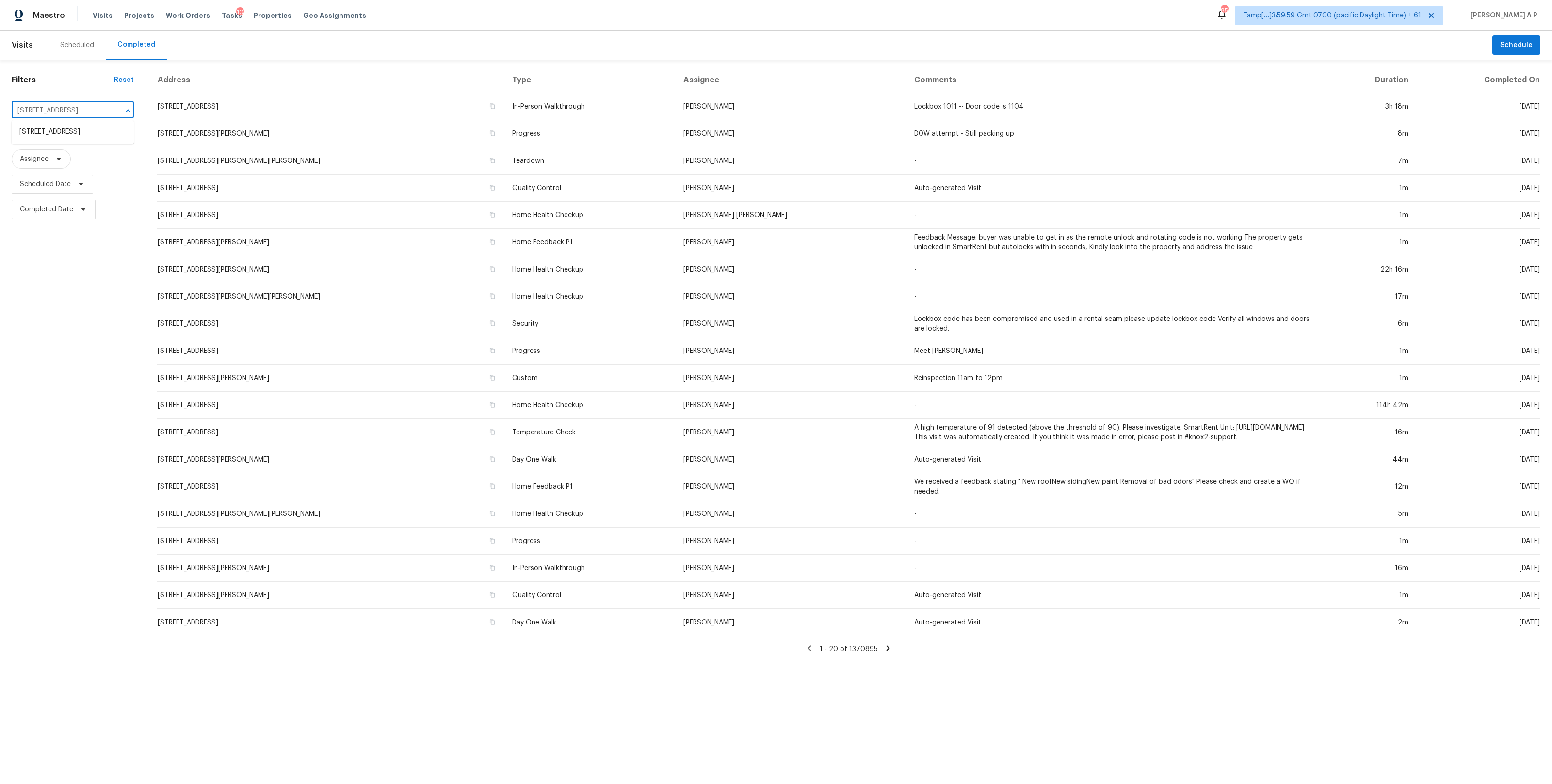
click at [86, 133] on li "946 Huron St, Jacksonville, FL 32254" at bounding box center [72, 132] width 123 height 16
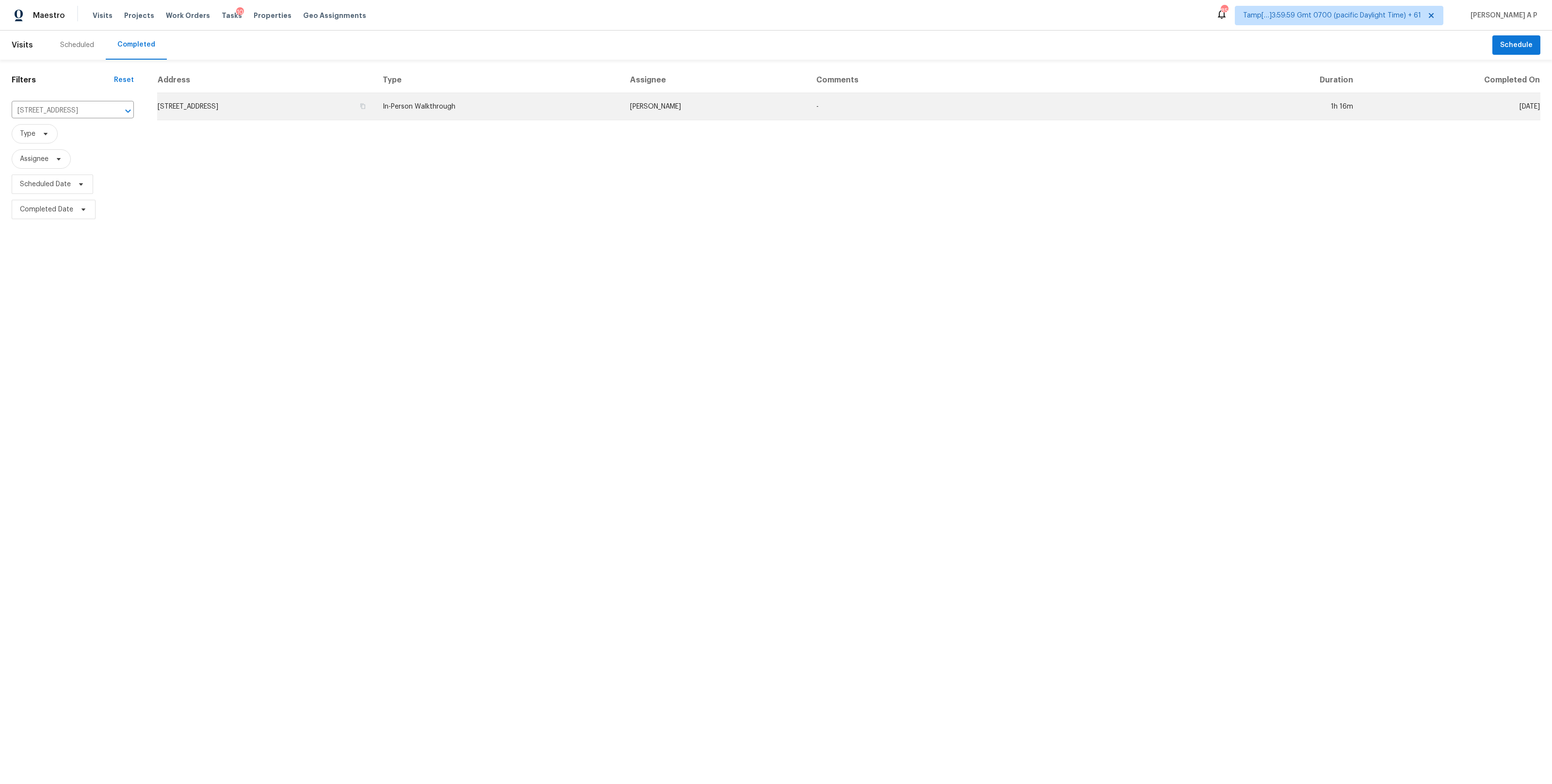
click at [375, 118] on td "946 Huron St, Jacksonville, FL 32254" at bounding box center [266, 106] width 218 height 27
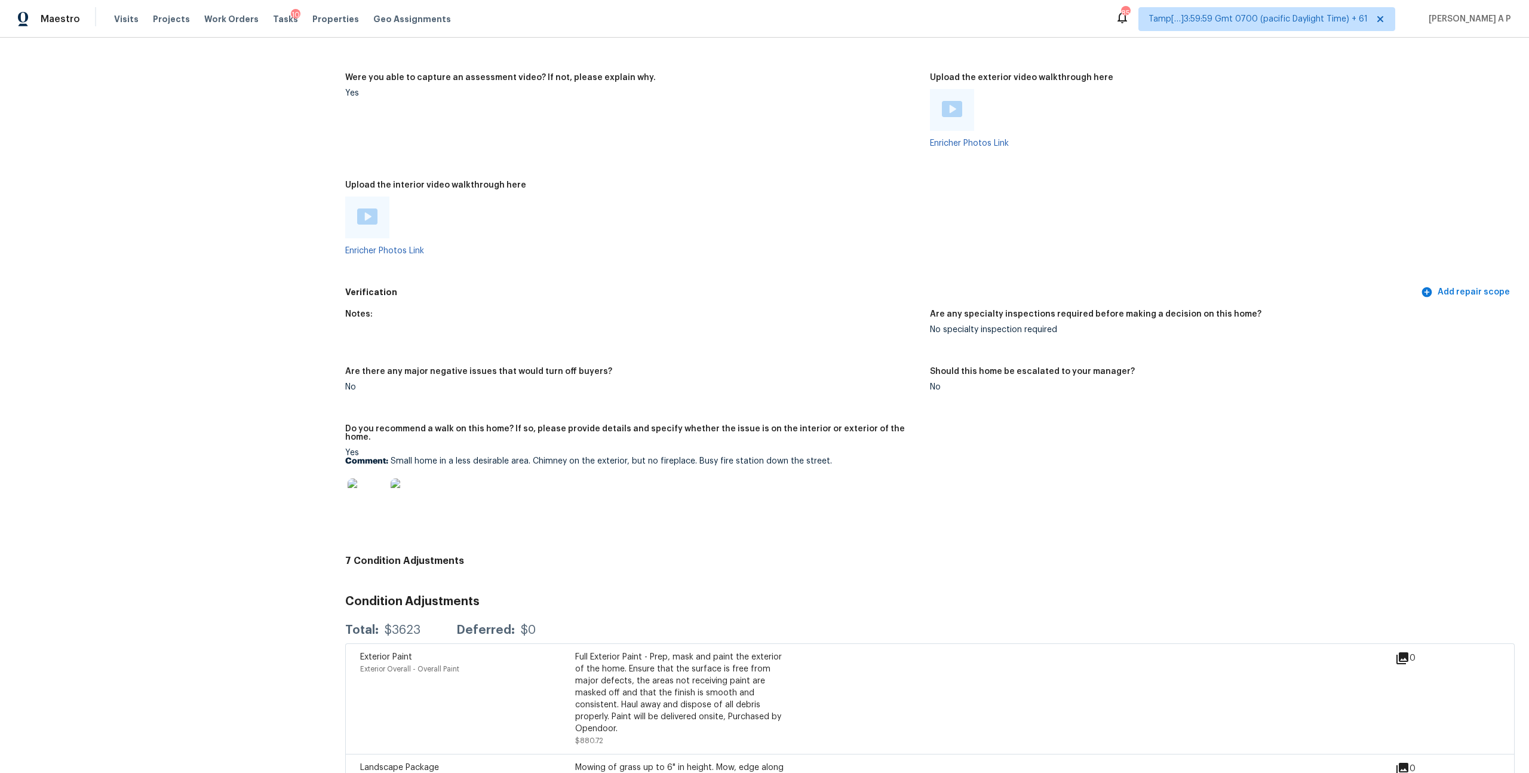
scroll to position [2147, 0]
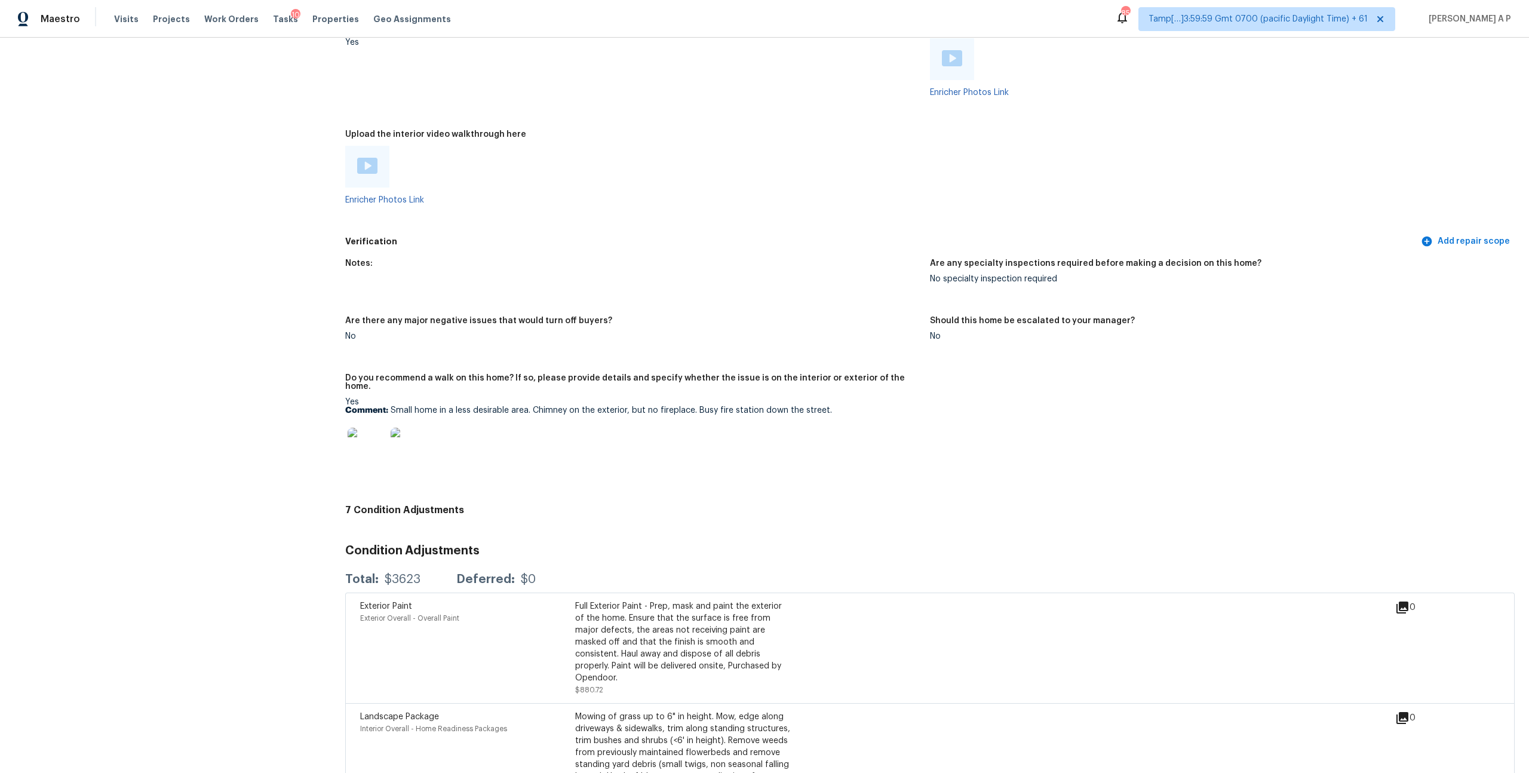
click at [369, 158] on img at bounding box center [367, 166] width 20 height 16
click at [950, 57] on div at bounding box center [952, 59] width 20 height 18
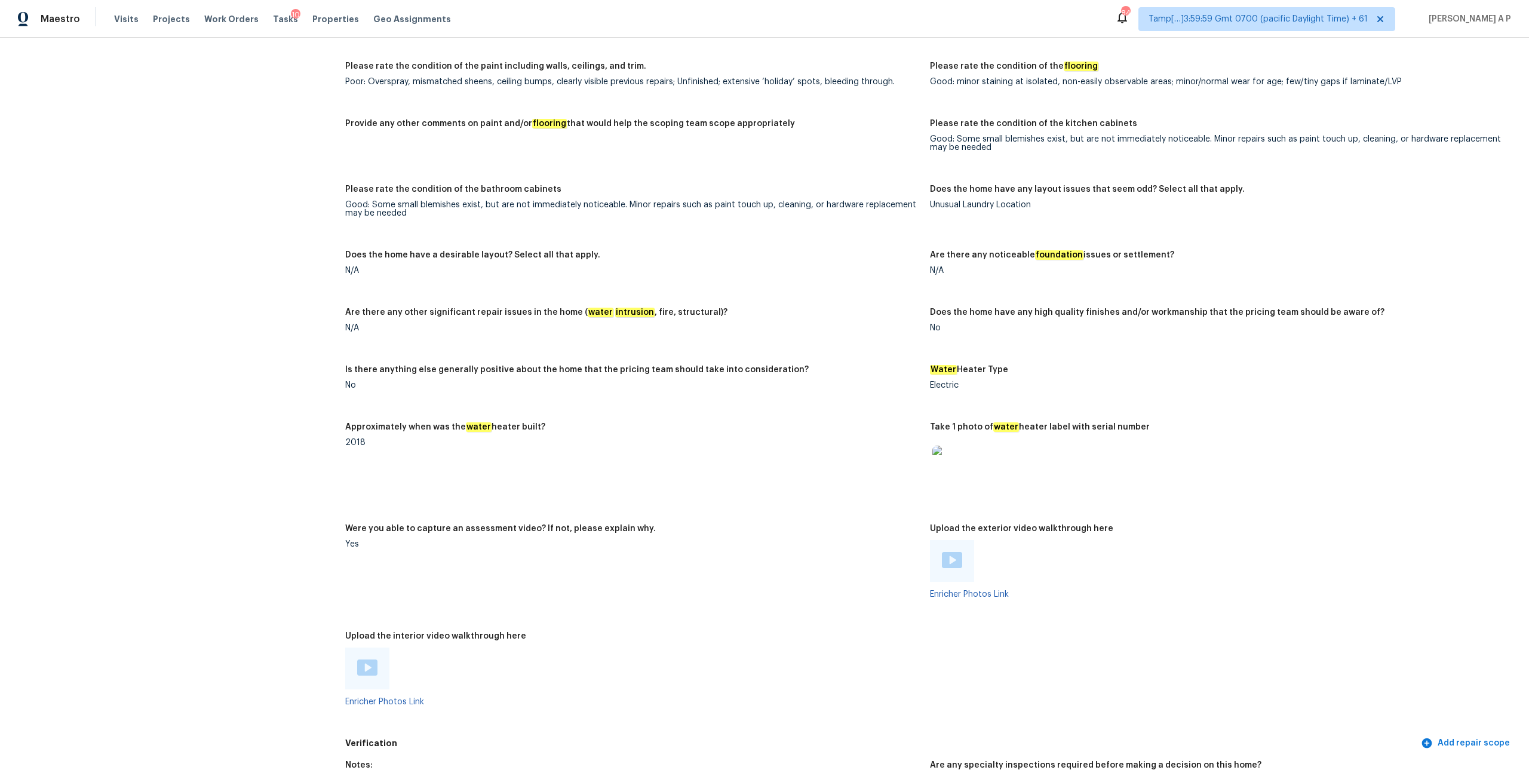
scroll to position [1707, 0]
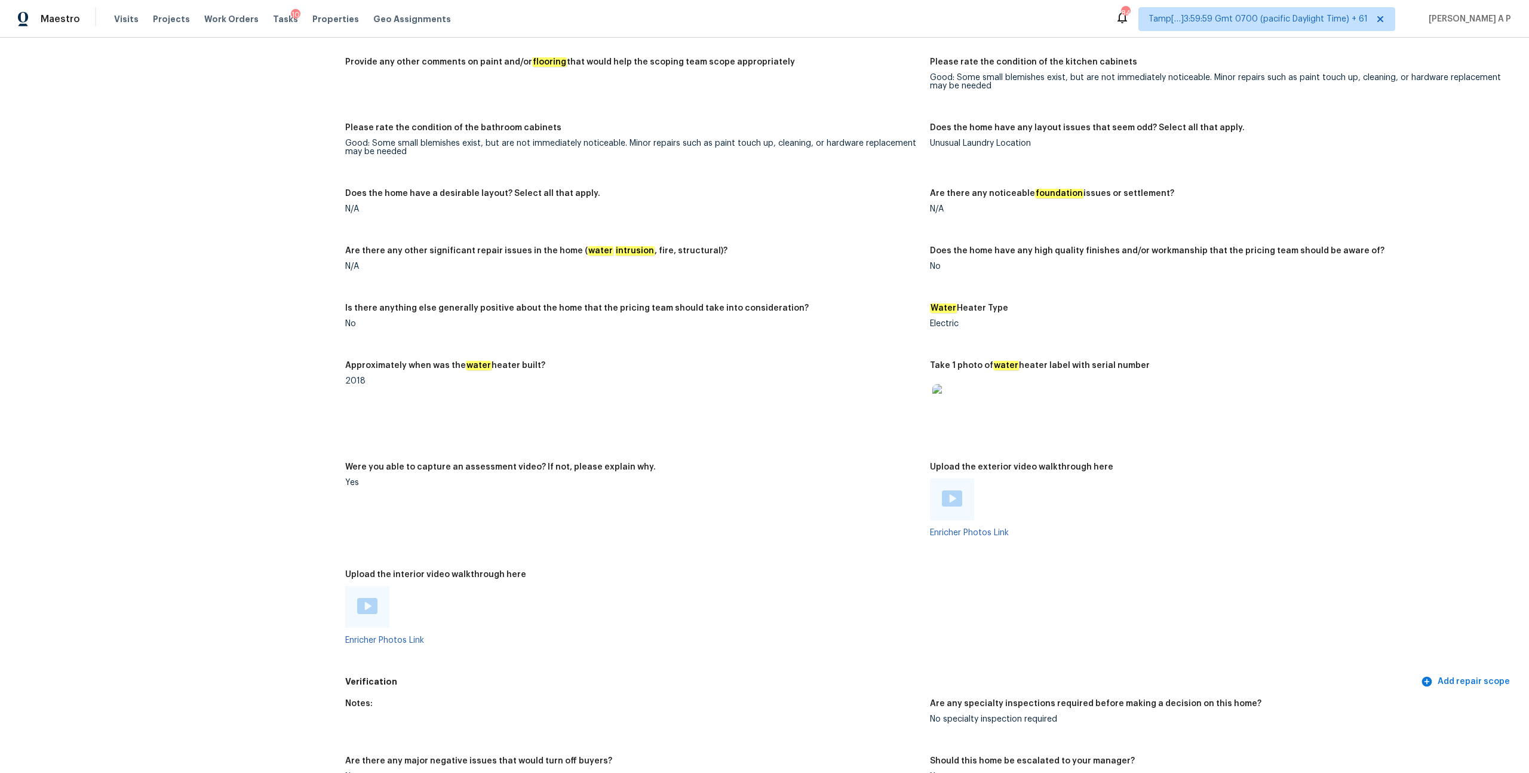
click at [725, 342] on div "Notes: This is a 2-bedroom, 1-bathroom single-family home. Upon entering the fr…" at bounding box center [930, 122] width 1170 height 1097
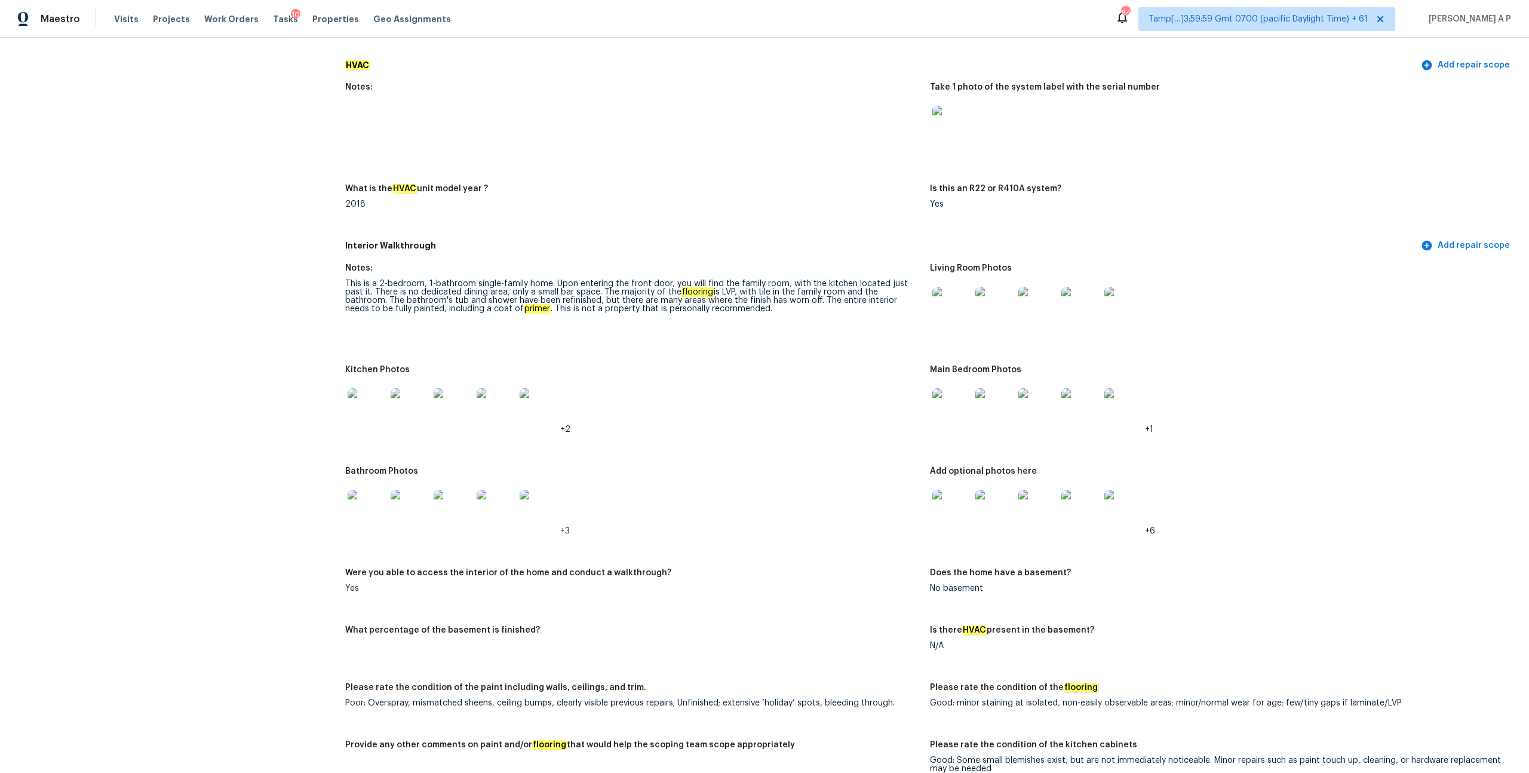
scroll to position [1033, 0]
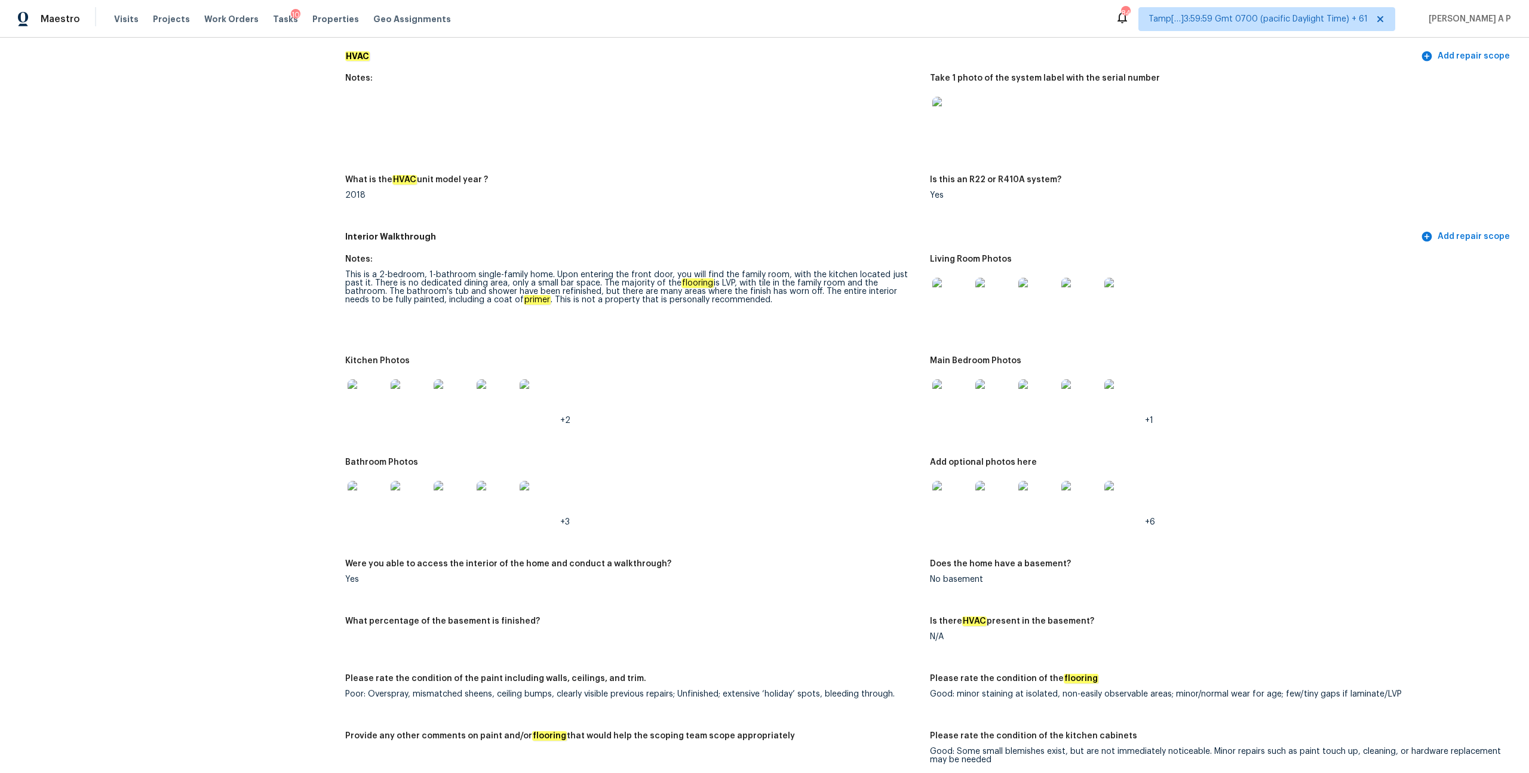
click at [371, 389] on img at bounding box center [367, 398] width 38 height 38
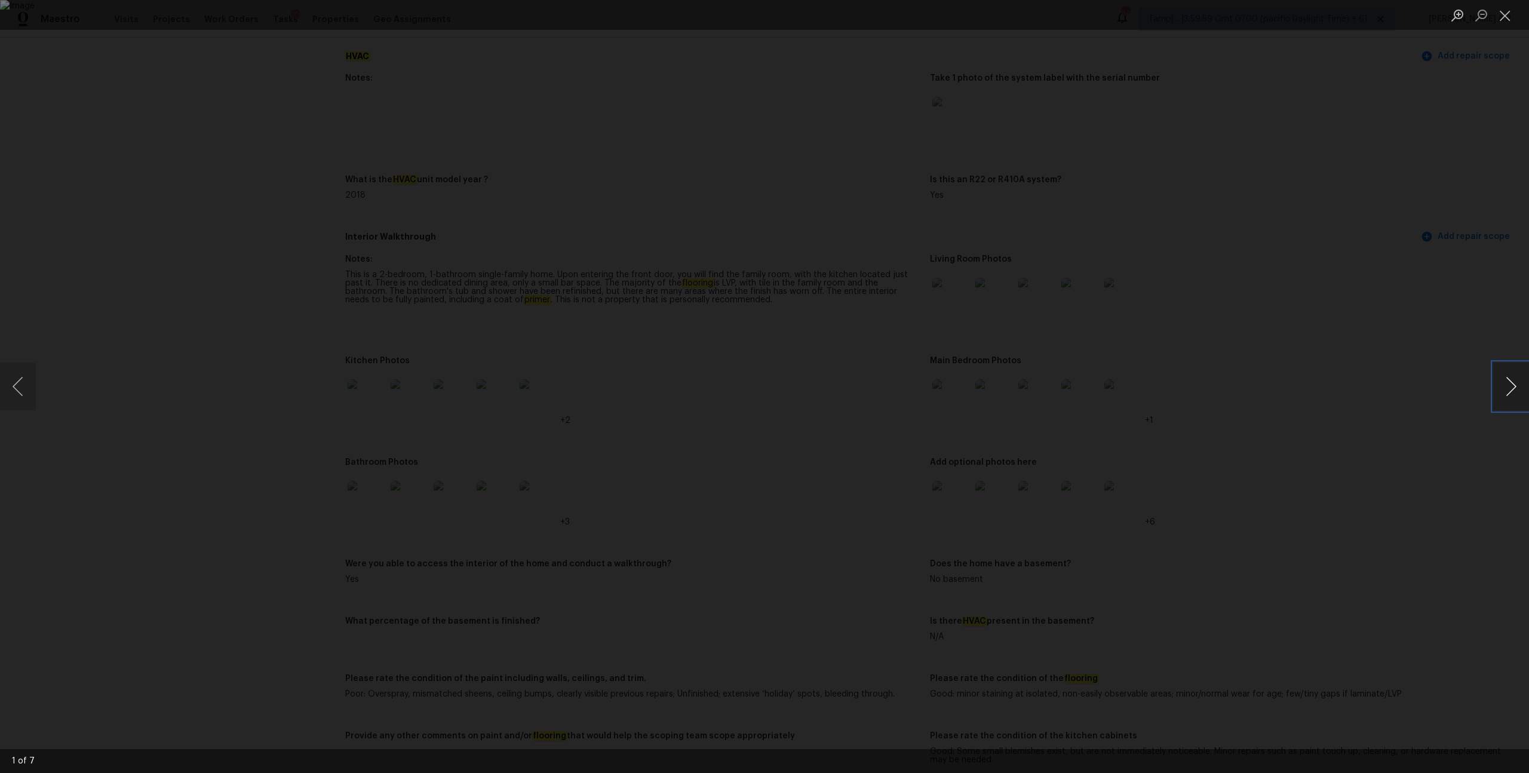
click at [1512, 390] on button "Next image" at bounding box center [1511, 387] width 36 height 48
click at [1401, 369] on div "Lightbox" at bounding box center [764, 386] width 1529 height 773
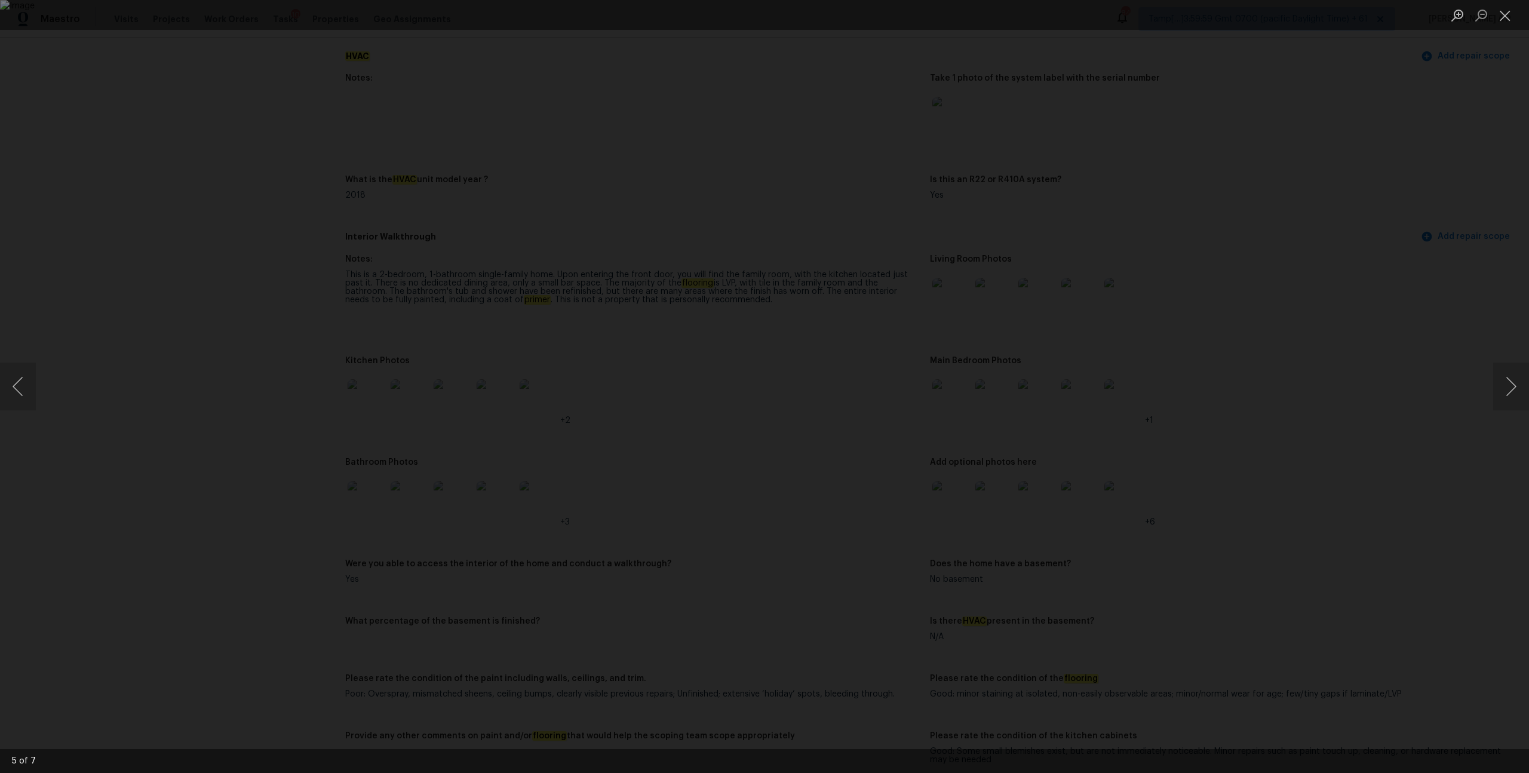
click at [1051, 328] on img "Lightbox" at bounding box center [764, 386] width 1529 height 773
click at [1114, 300] on div "Lightbox" at bounding box center [764, 386] width 1529 height 773
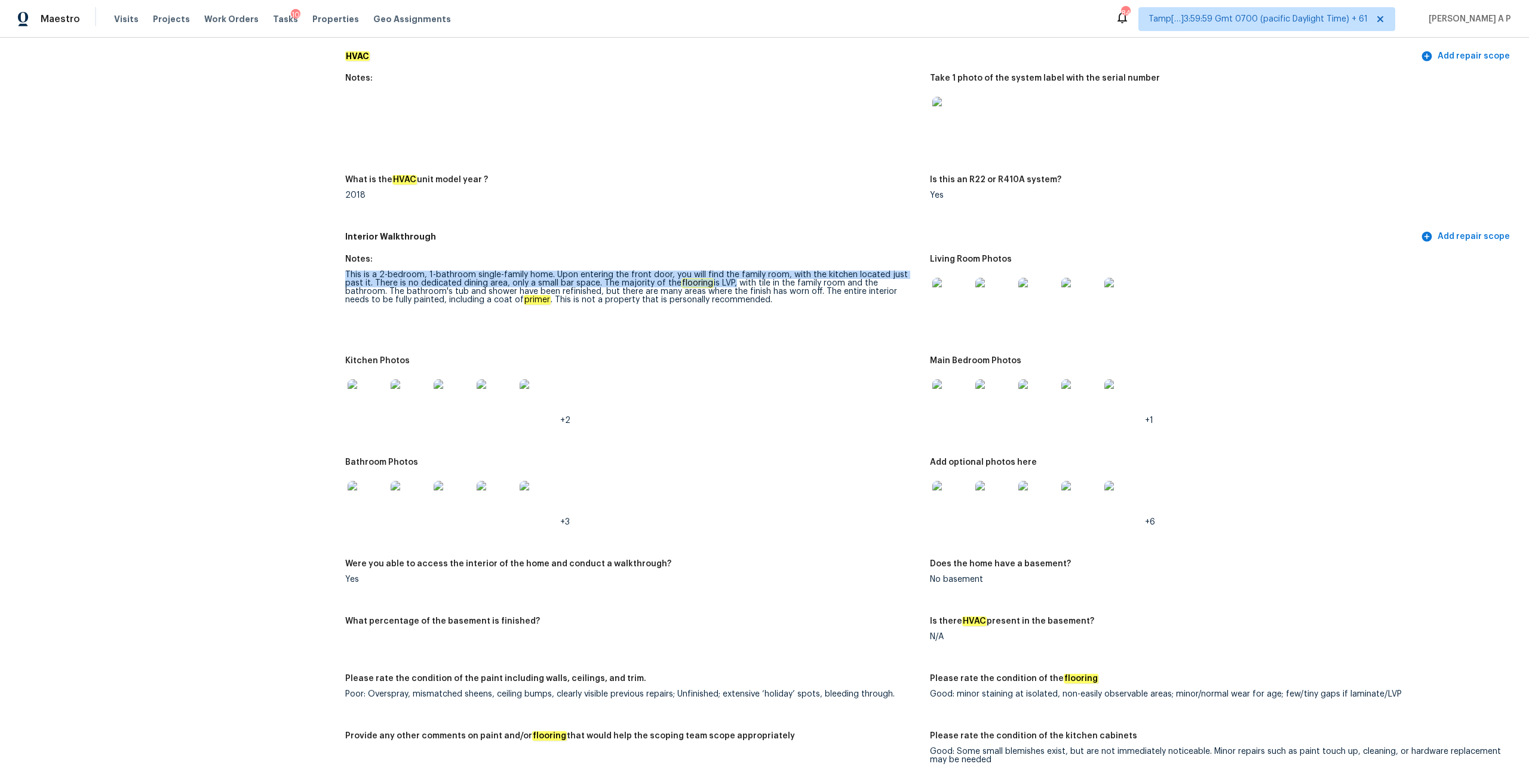
drag, startPoint x: 344, startPoint y: 268, endPoint x: 713, endPoint y: 275, distance: 368.7
click at [712, 286] on div "This is a 2-bedroom, 1-bathroom single-family home. Upon entering the front doo…" at bounding box center [632, 287] width 575 height 33
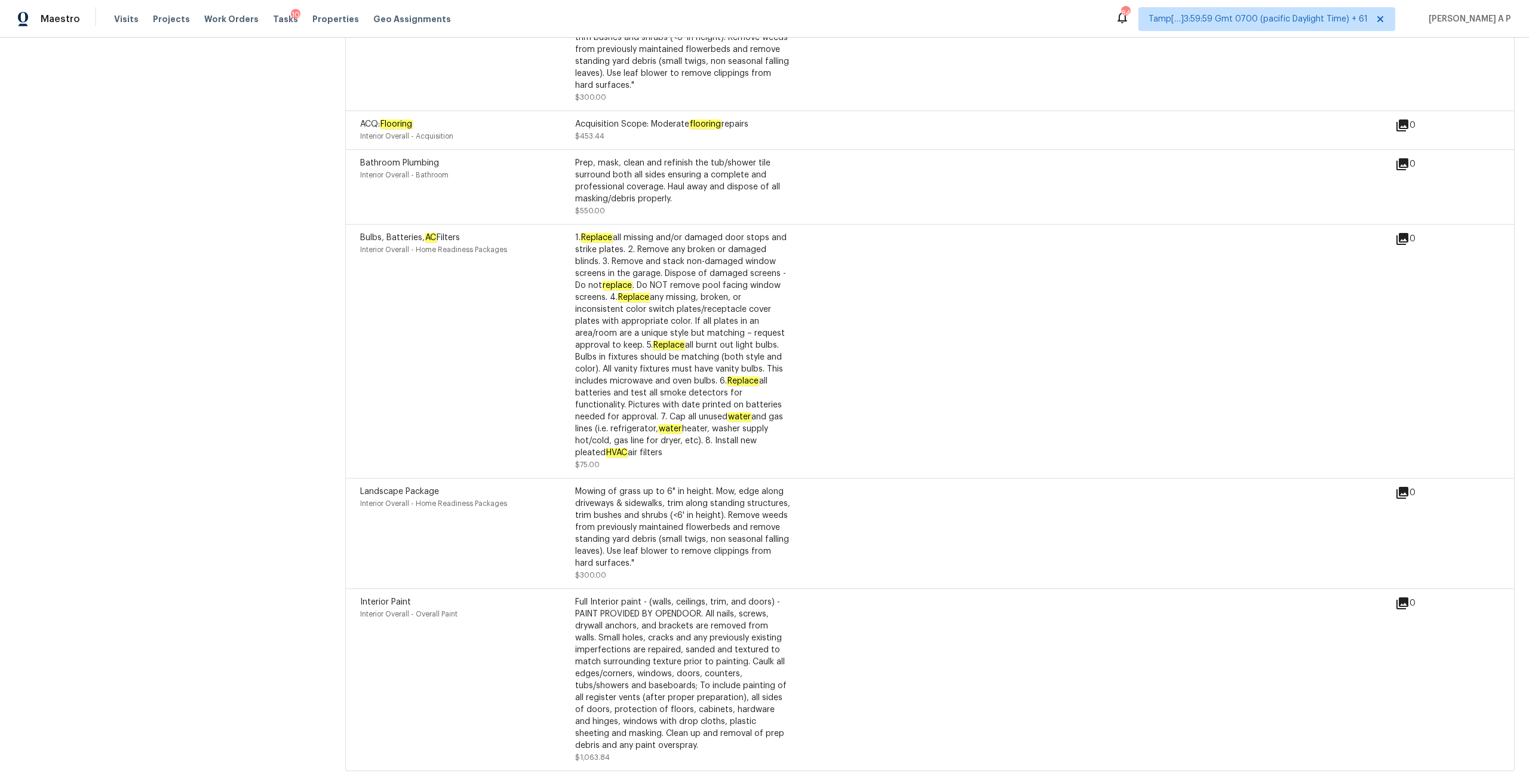
scroll to position [2633, 0]
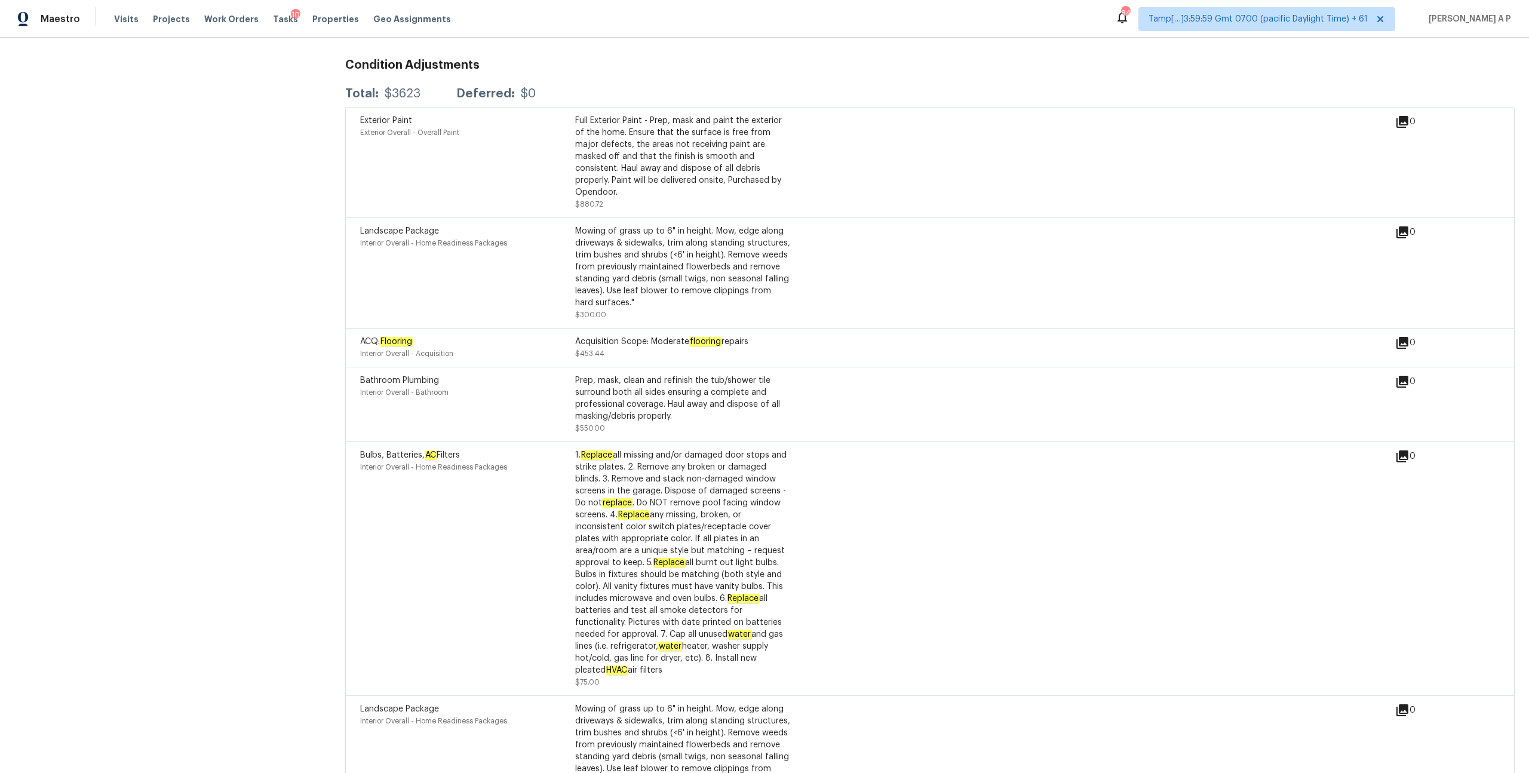
click at [1146, 217] on div "Landscape Package Interior Overall - Home Readiness Packages Mowing of grass up…" at bounding box center [930, 272] width 1170 height 111
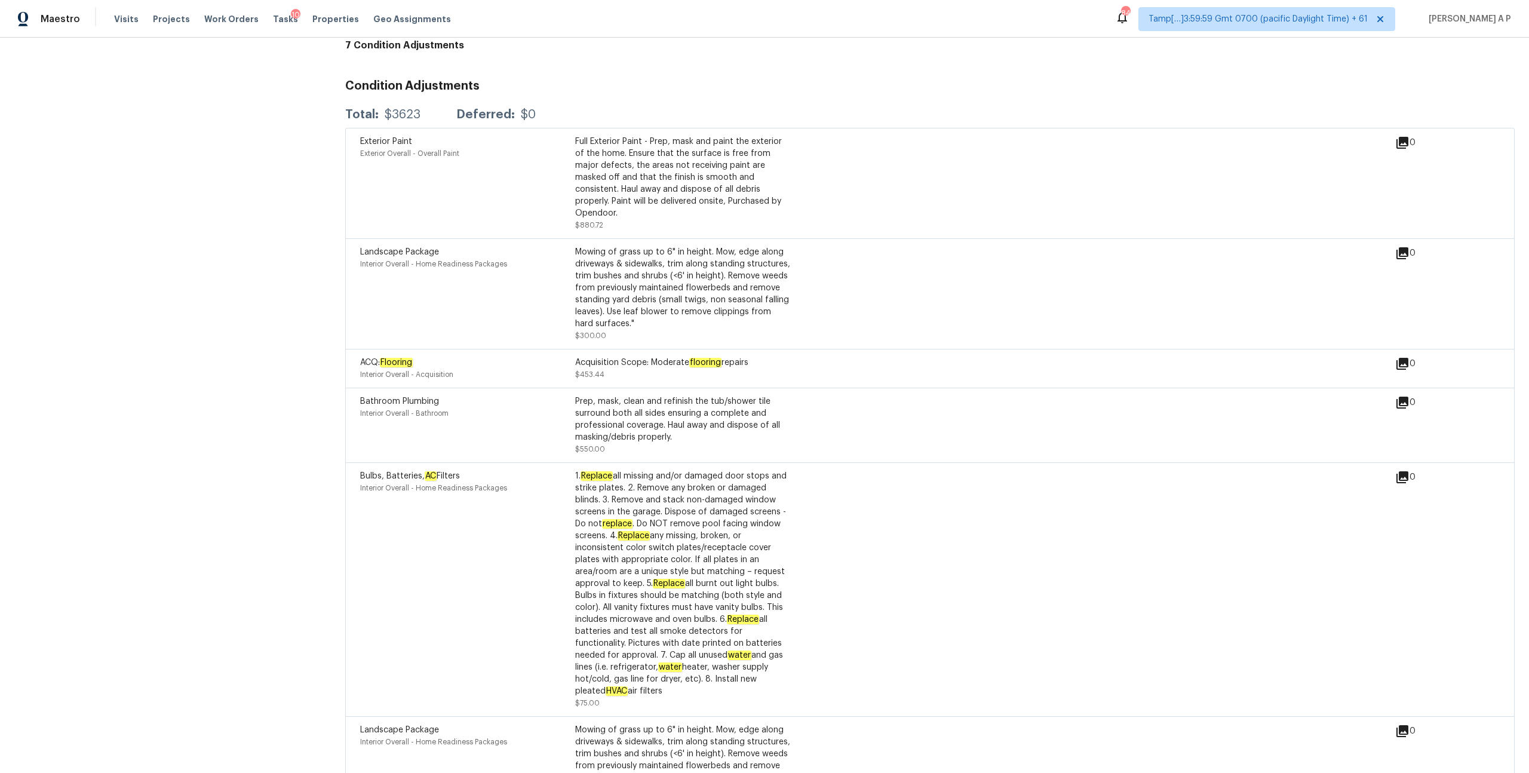
click at [1303, 262] on div "Landscape Package Interior Overall - Home Readiness Packages Mowing of grass up…" at bounding box center [877, 294] width 1035 height 96
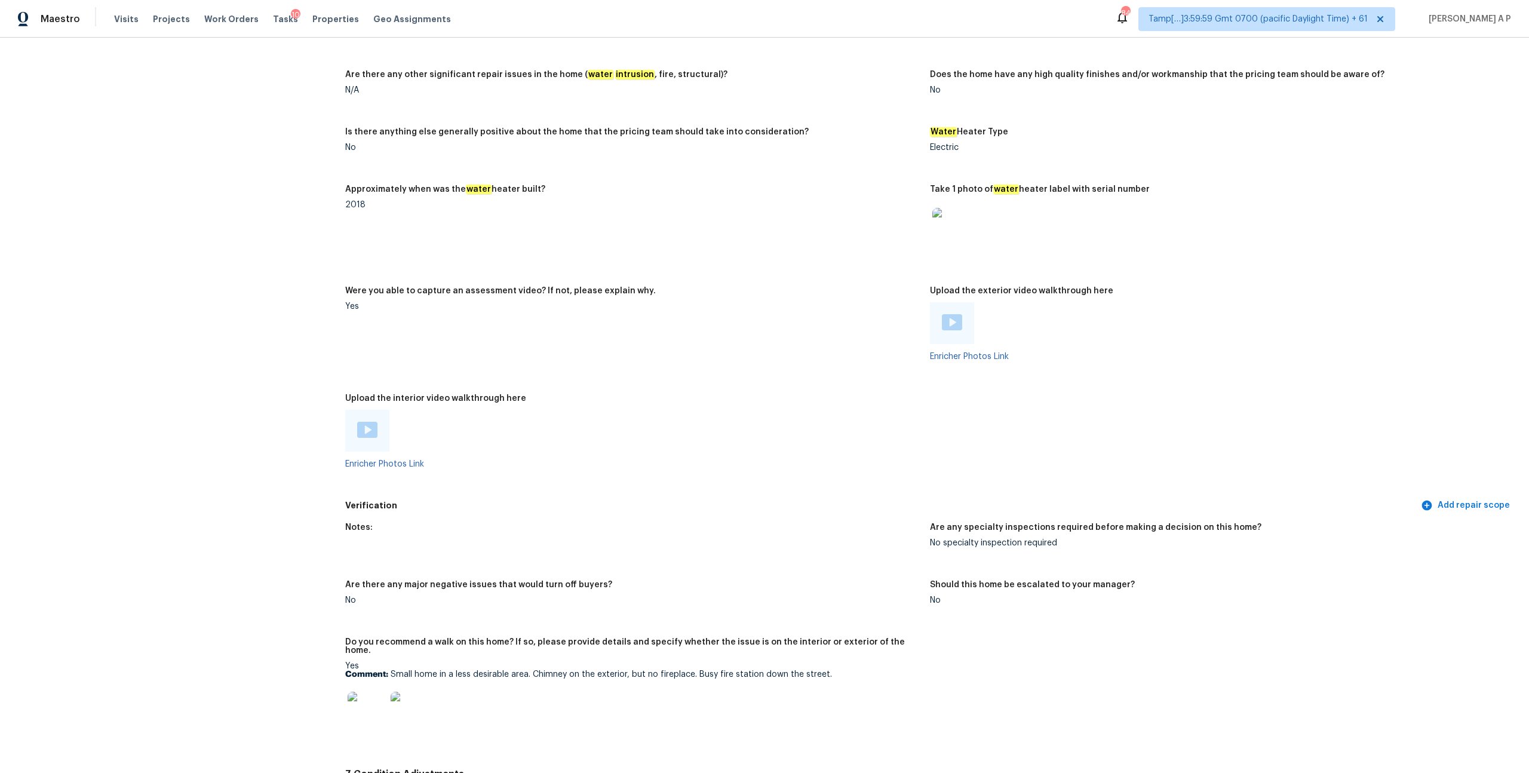
scroll to position [1882, 0]
click at [369, 423] on img at bounding box center [367, 431] width 20 height 16
click at [953, 318] on img at bounding box center [952, 323] width 20 height 16
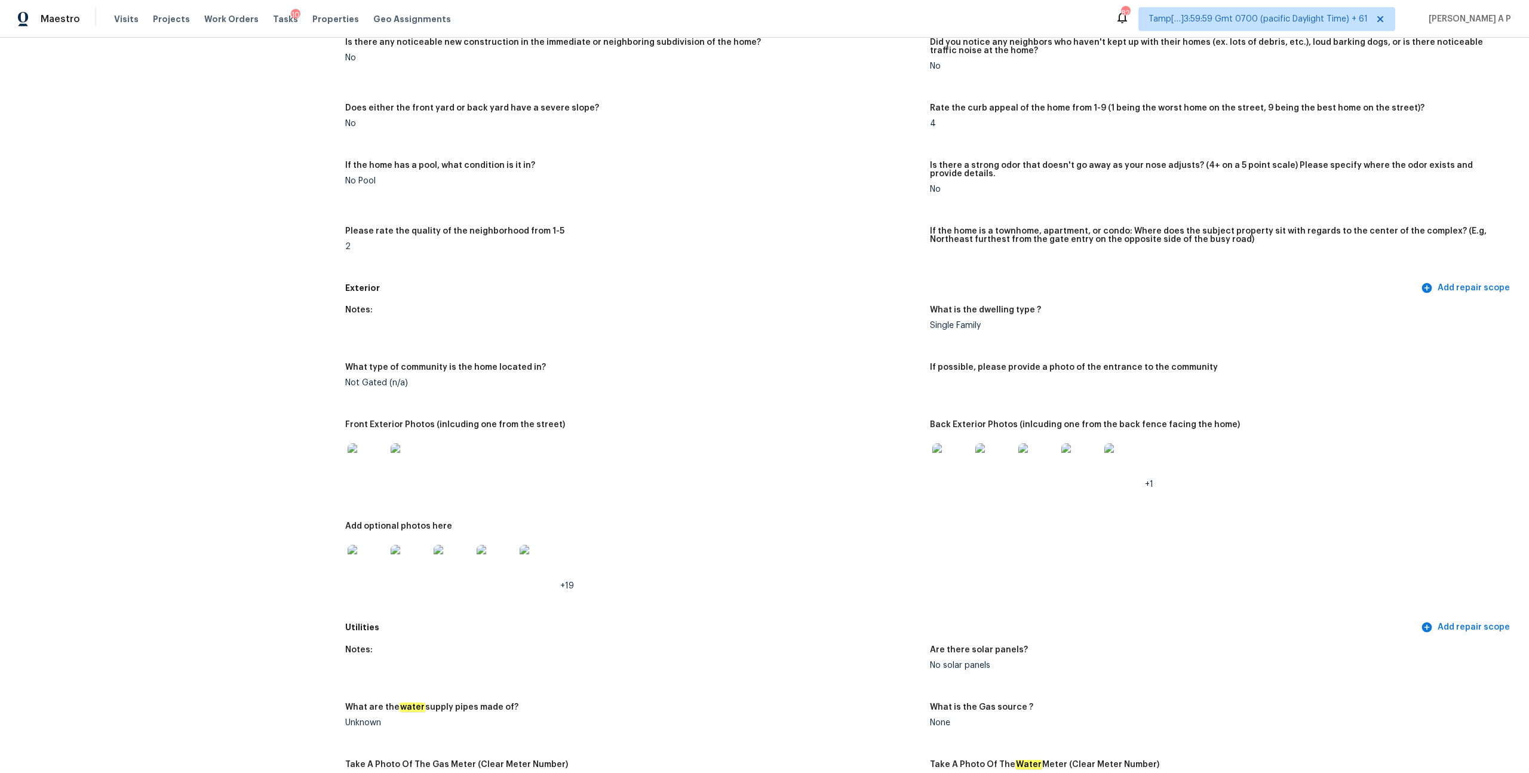
scroll to position [0, 0]
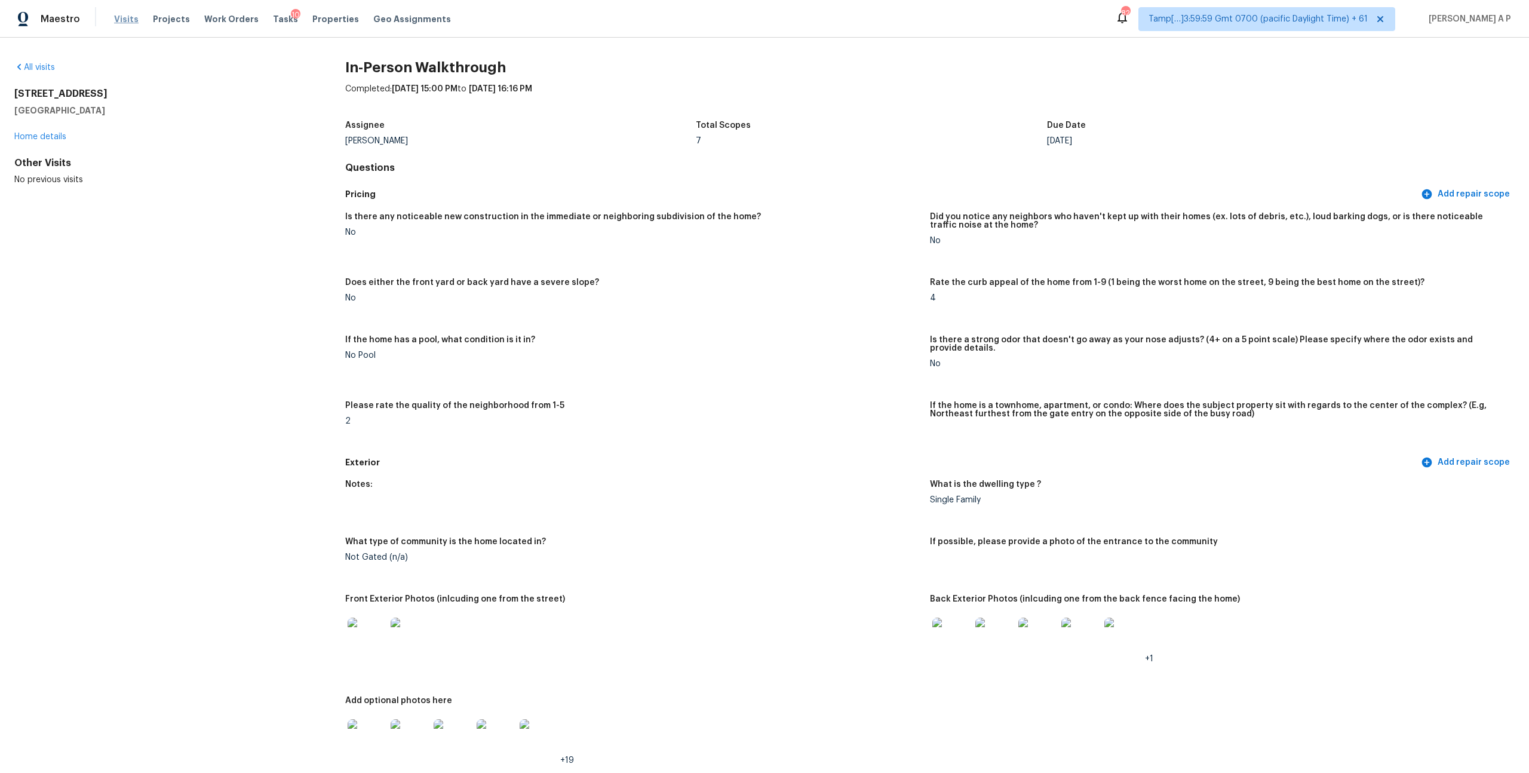
click at [131, 21] on span "Visits" at bounding box center [126, 19] width 24 height 12
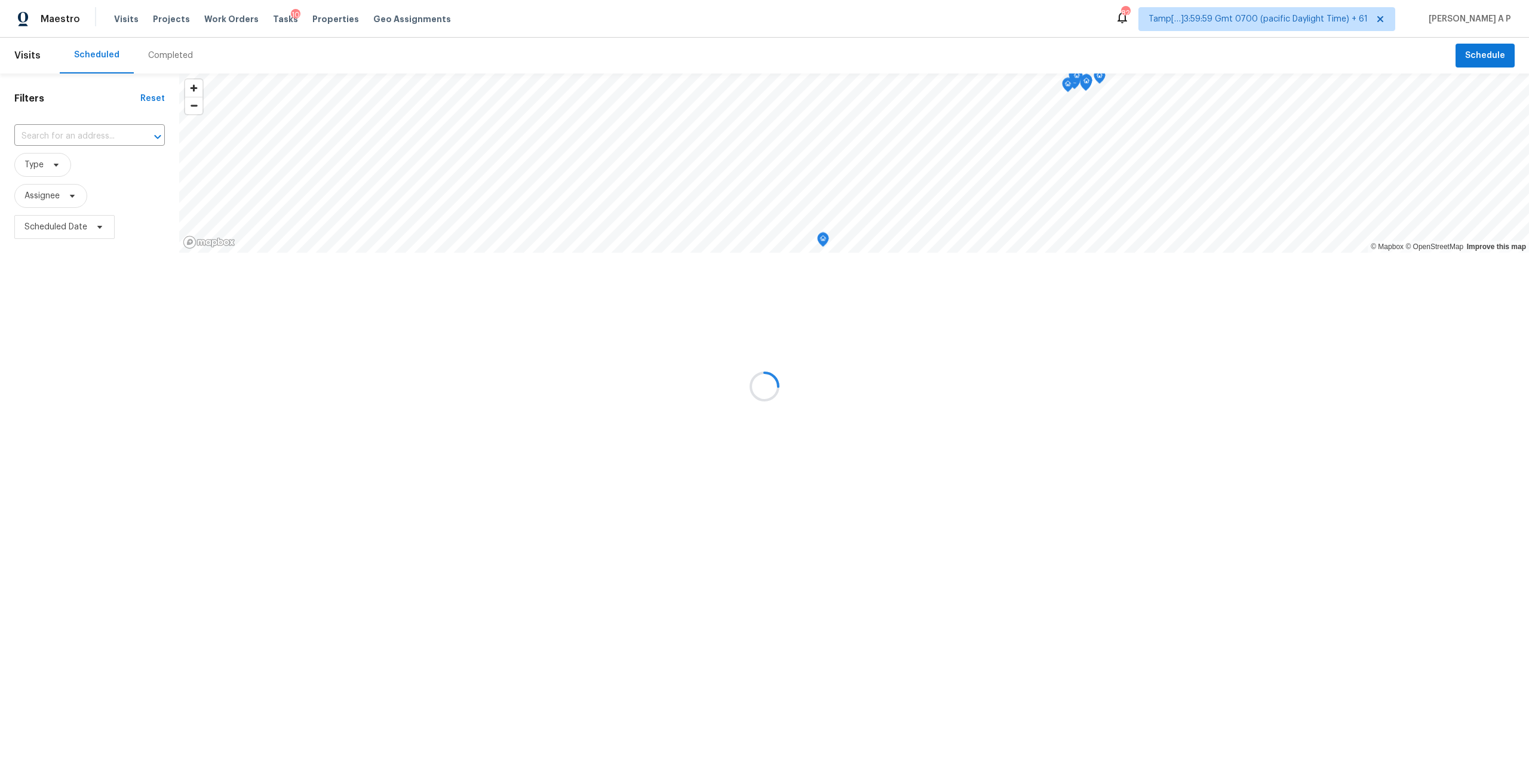
click div
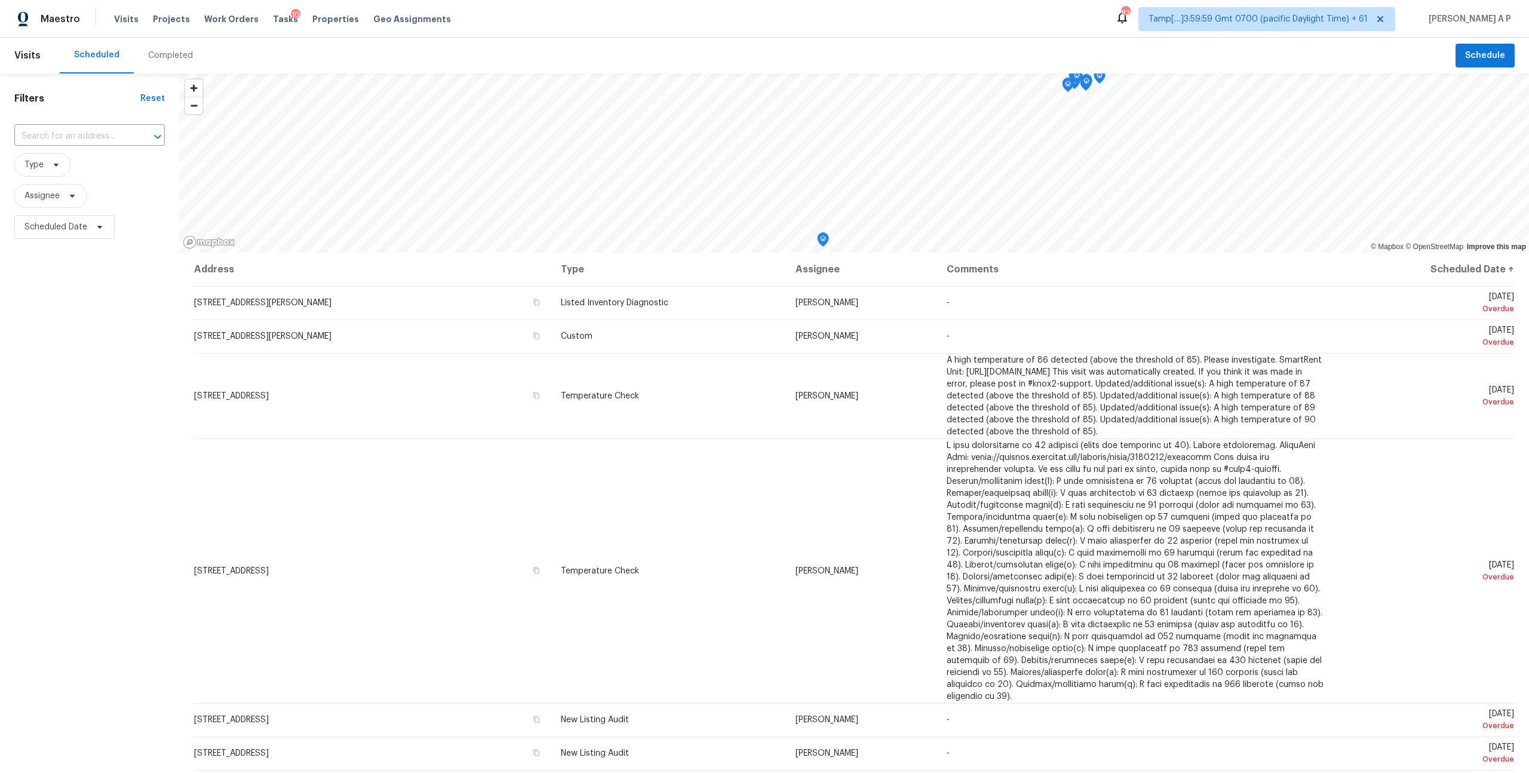
click div "Completed"
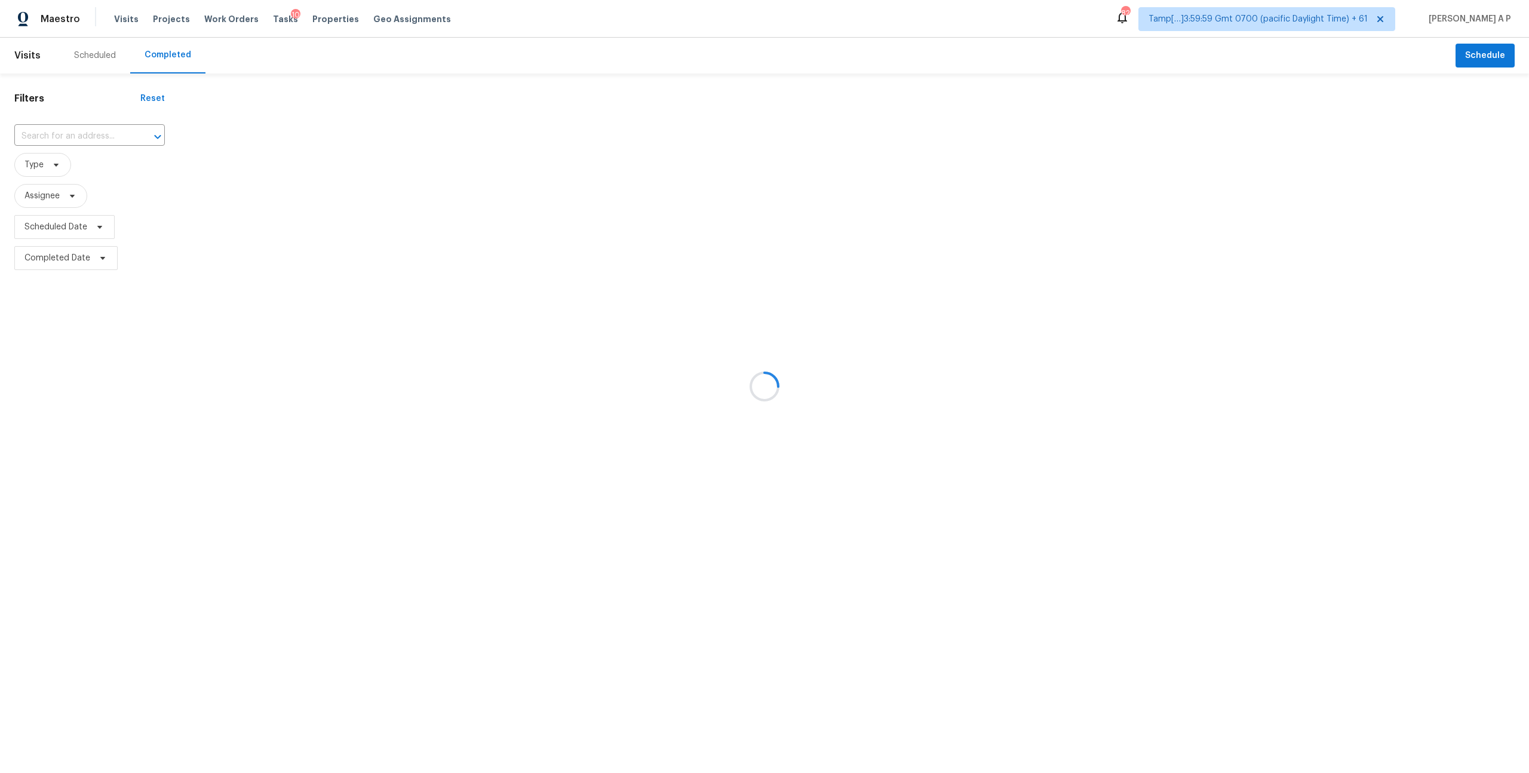
click div
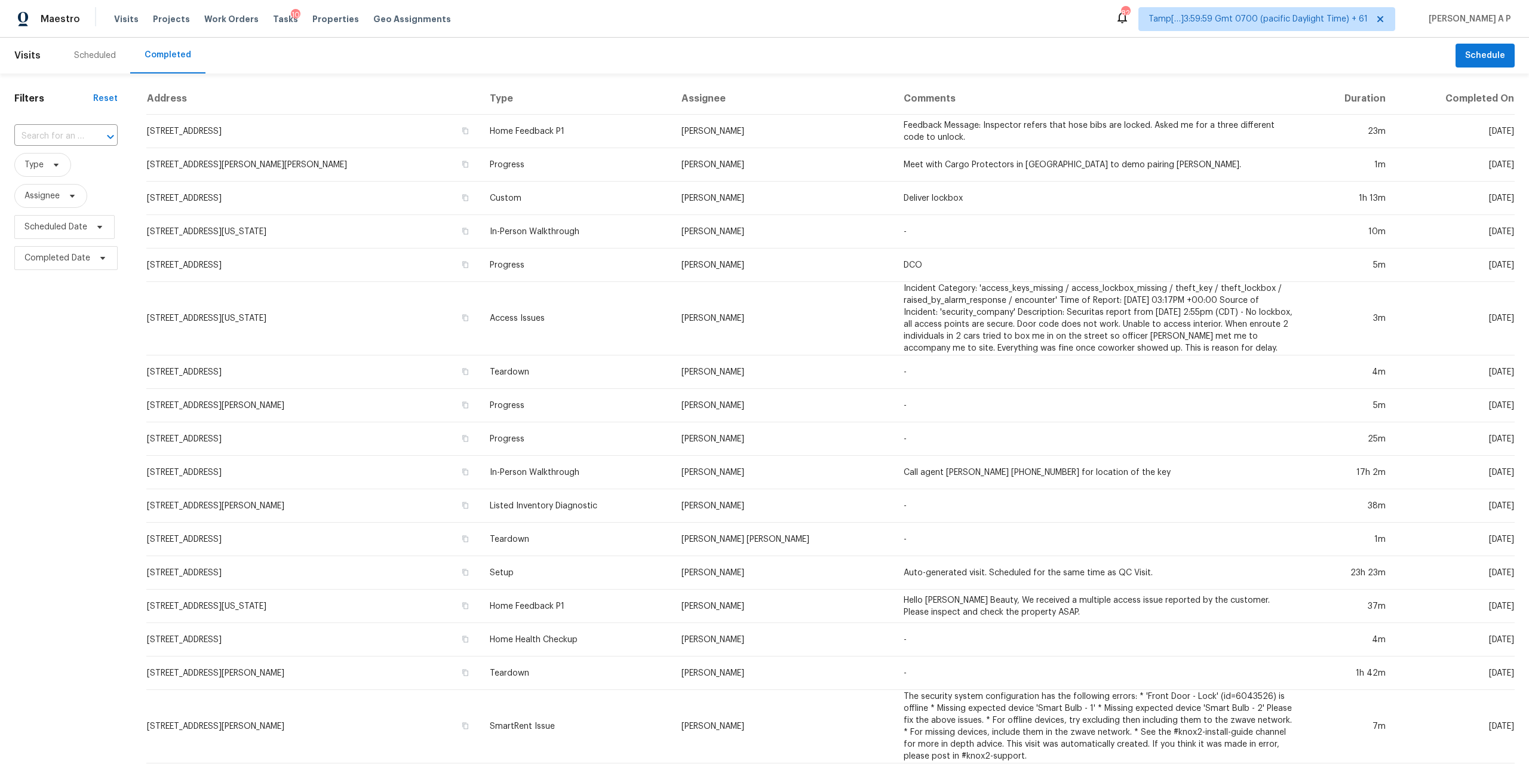
click div
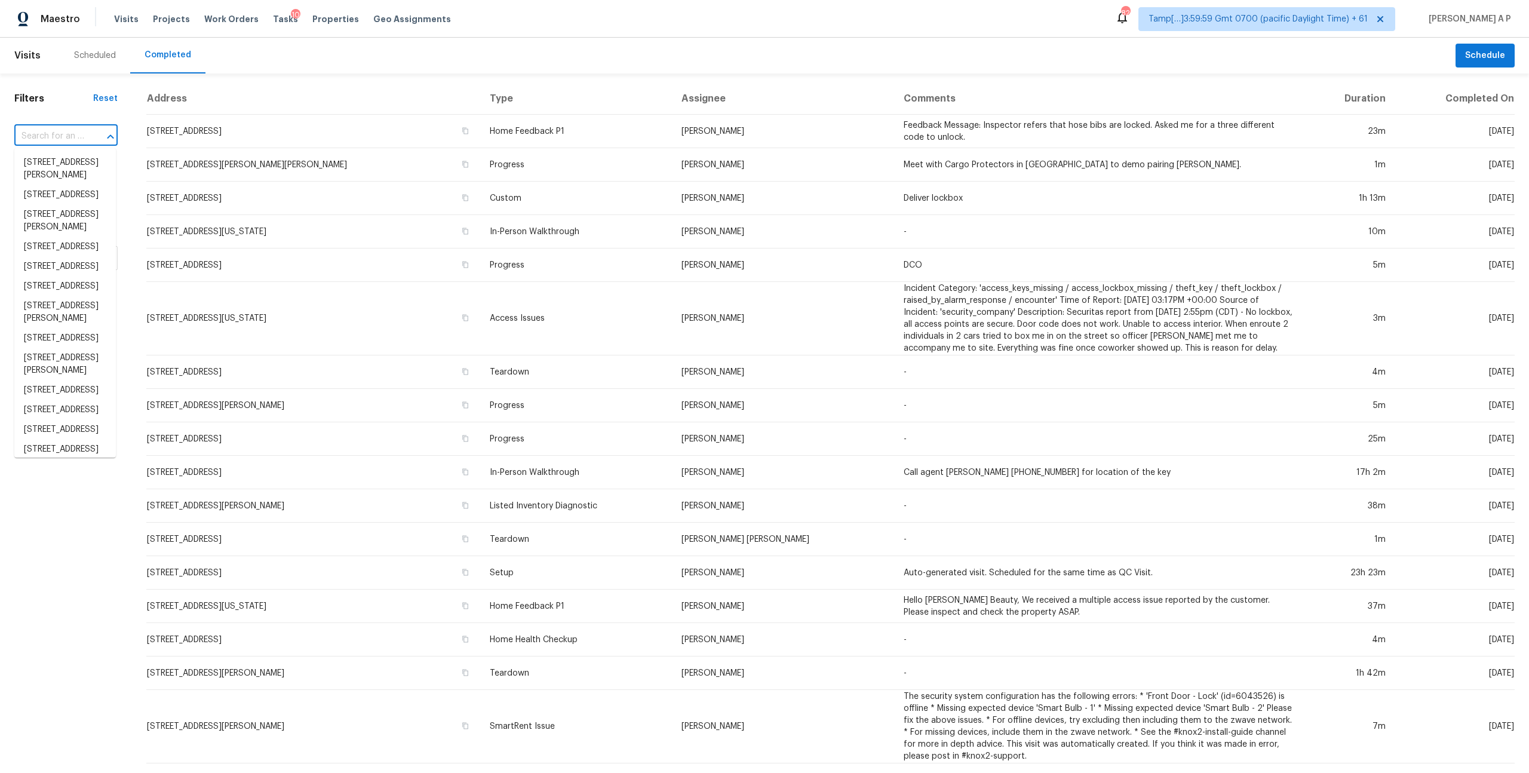
paste input "34 W Summit Dr, Emerald Hills, CA 94062"
type input "34 W Summit Dr, Emerald Hills, CA 94062"
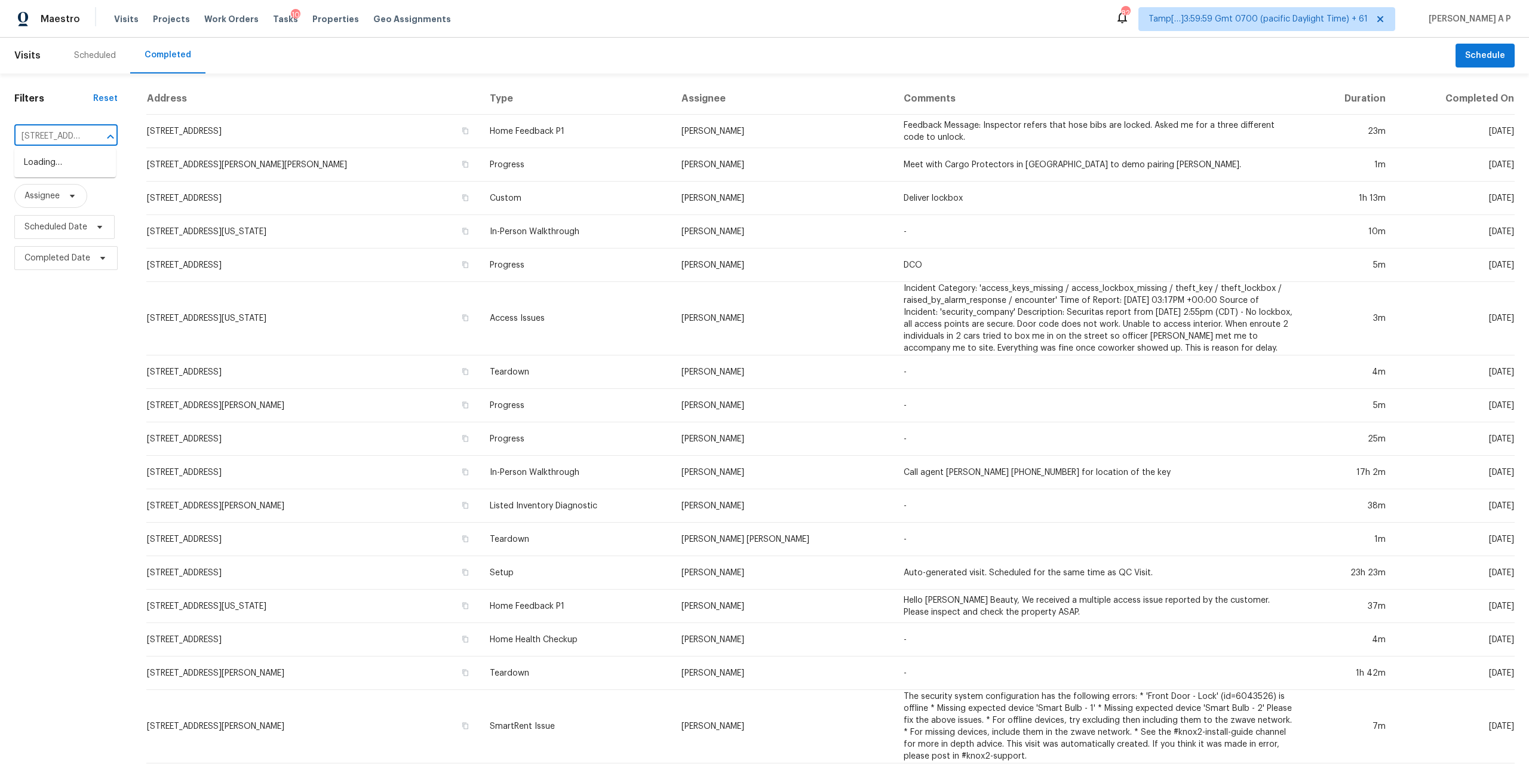
scroll to position [0, 102]
click li "34 W Summit Dr, Emerald Hills, CA 94062"
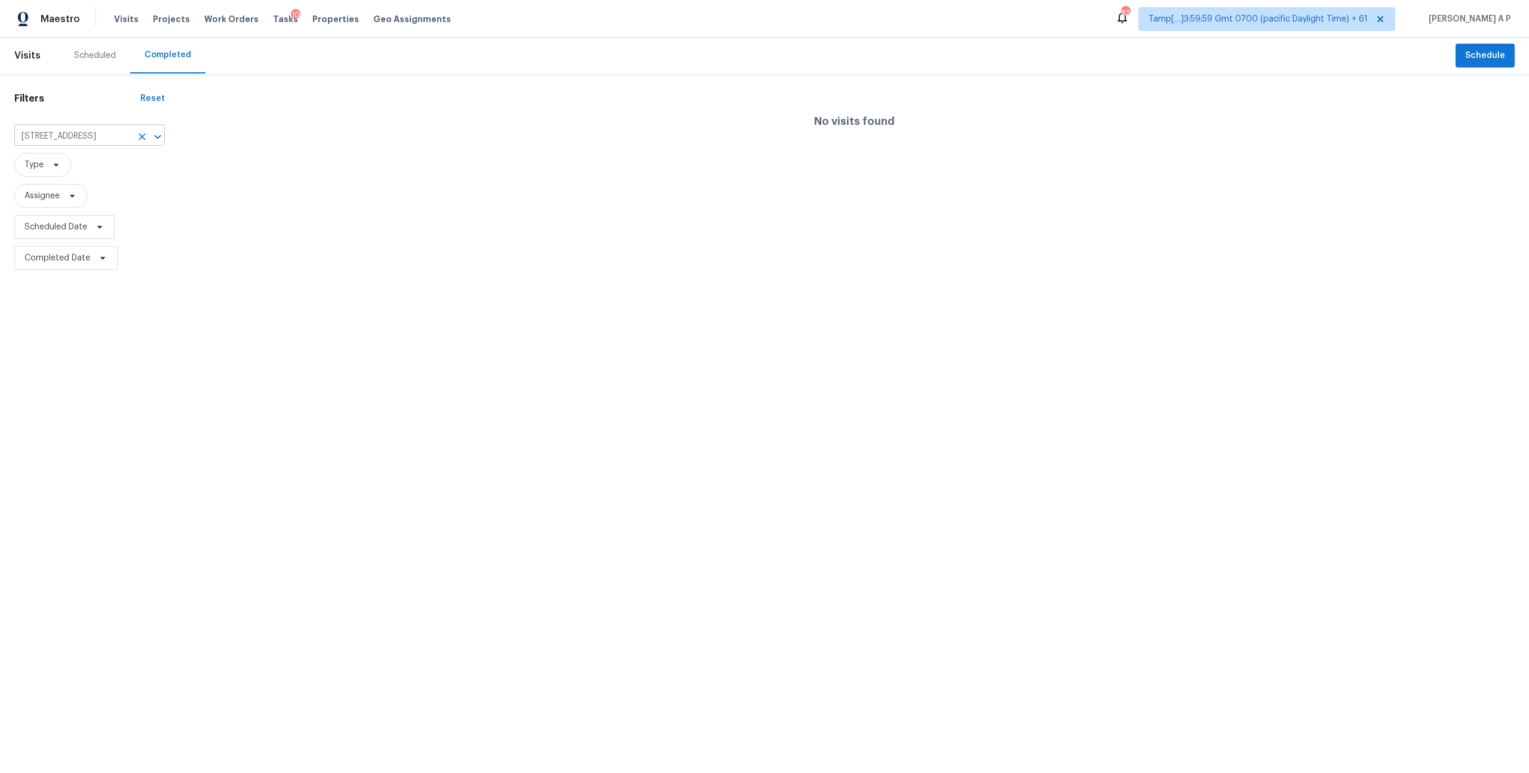
click input "34 W Summit Dr, Emerald Hills, CA 94062"
click li "34 W Summit Dr, Emerald Hills, CA 94062"
click div "Scheduled"
click div
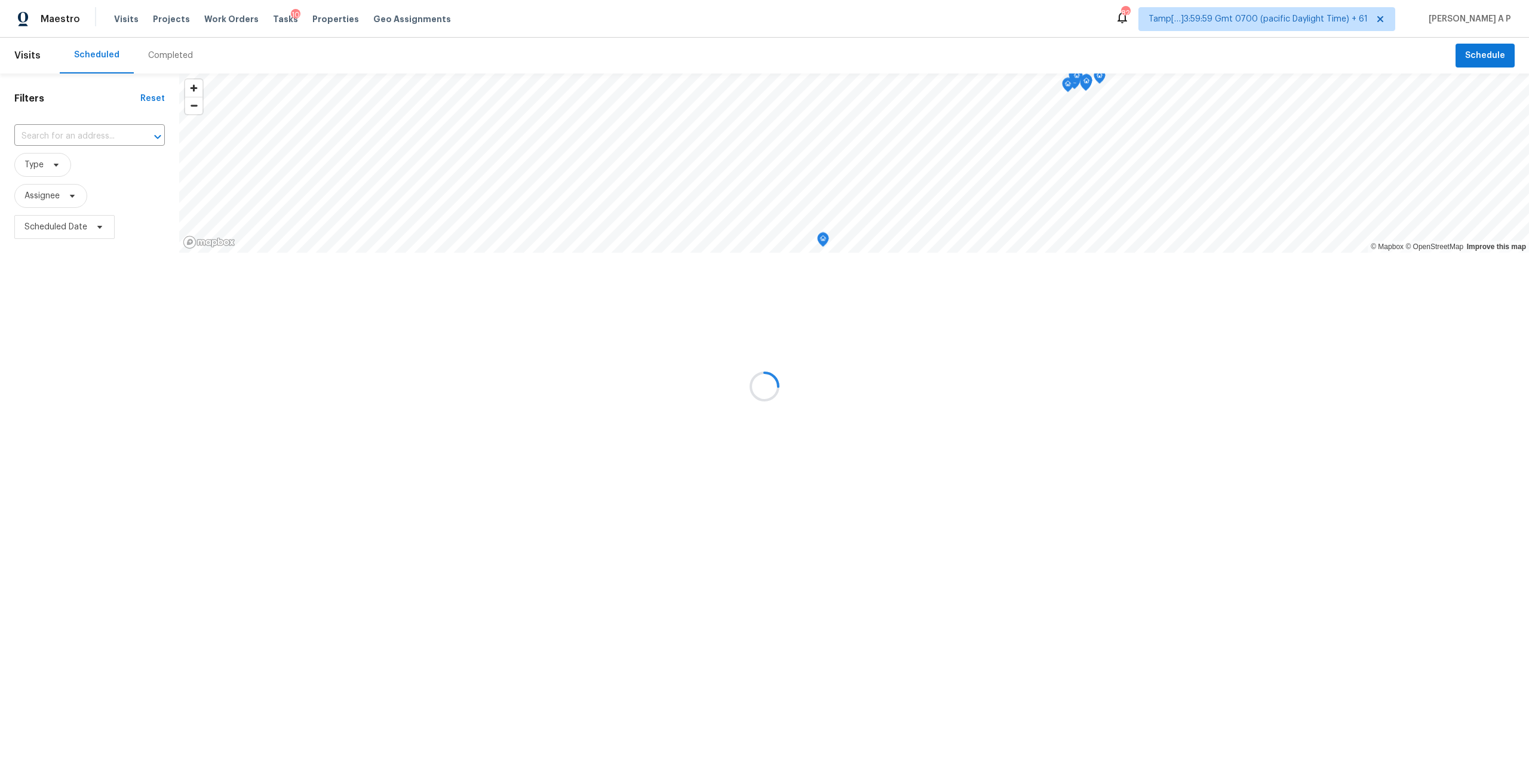
click div
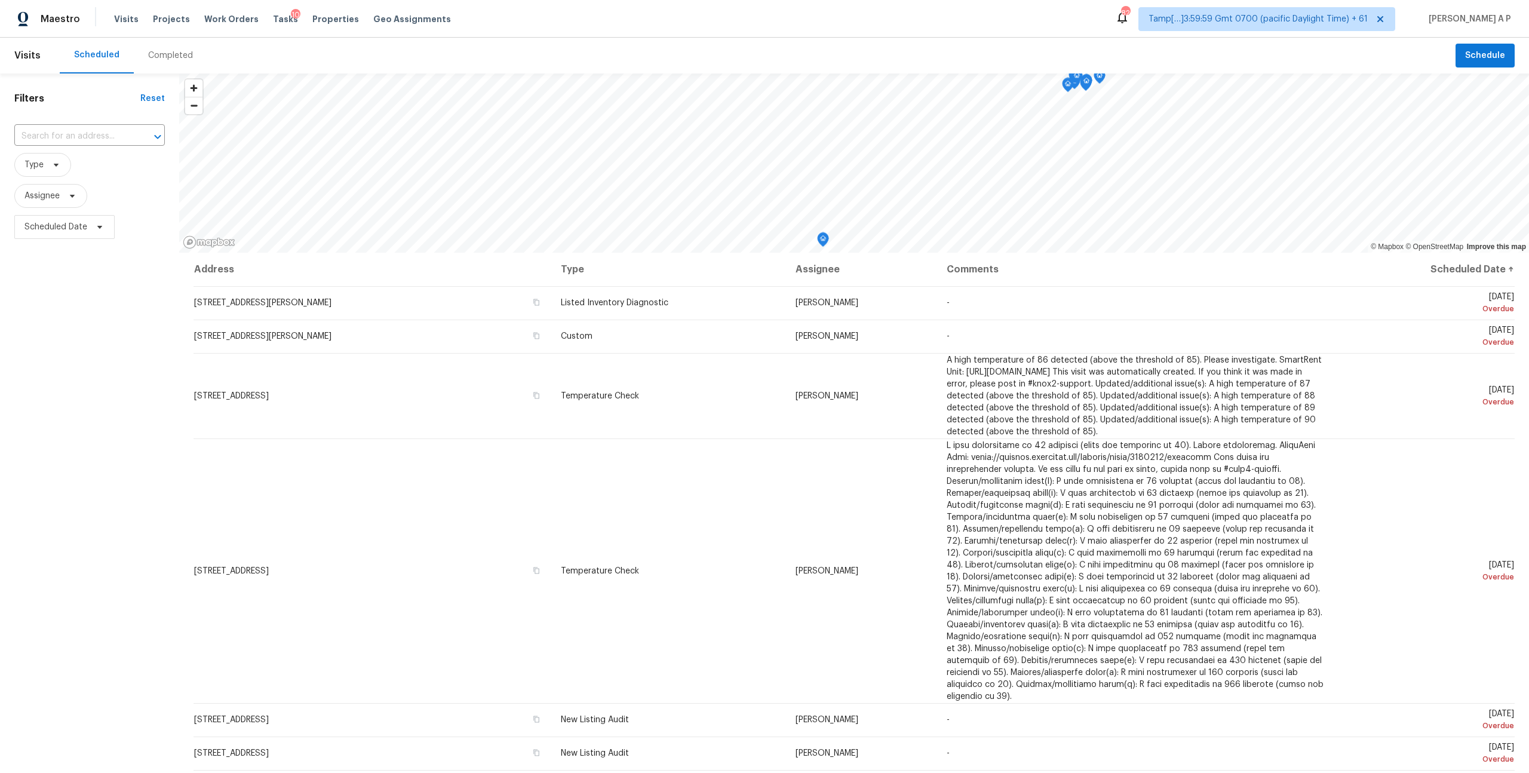
click input "text"
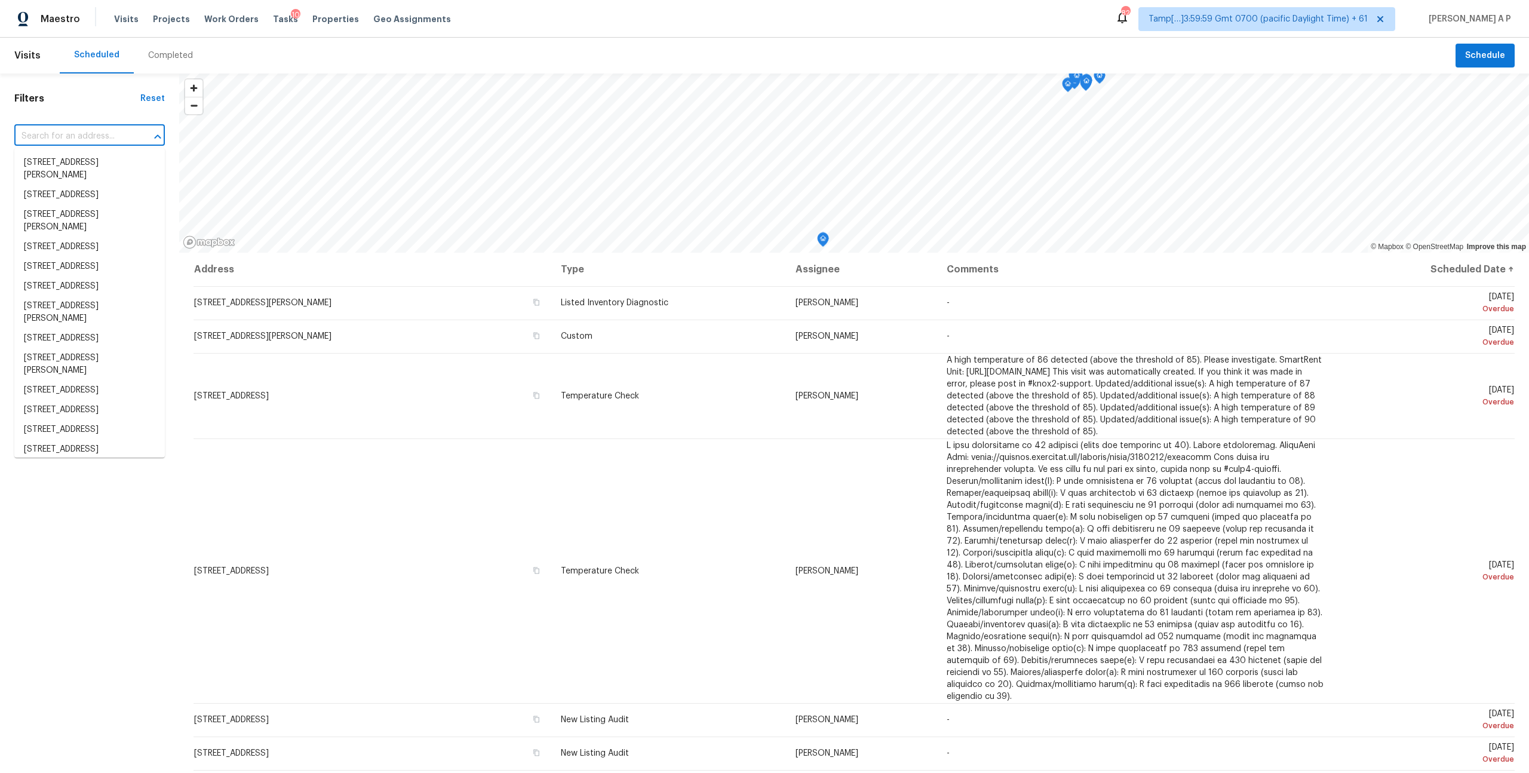
click input "text"
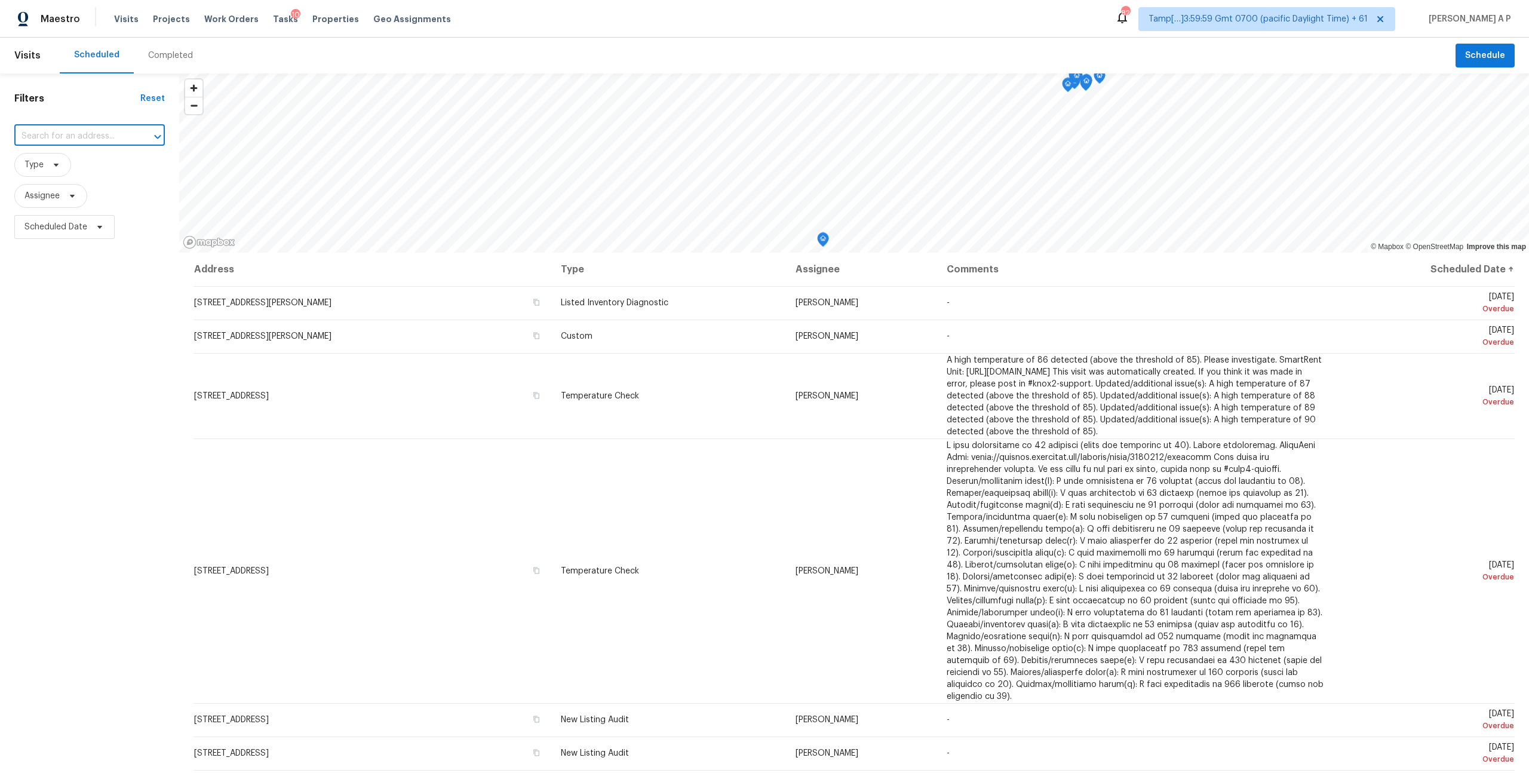
paste input "34 W Summit Dr, Emerald Hills, CA 94062"
type input "34 W Summit Dr, Emerald Hills, CA 94062"
click li "34 W Summit Dr, Emerald Hills, CA 94062"
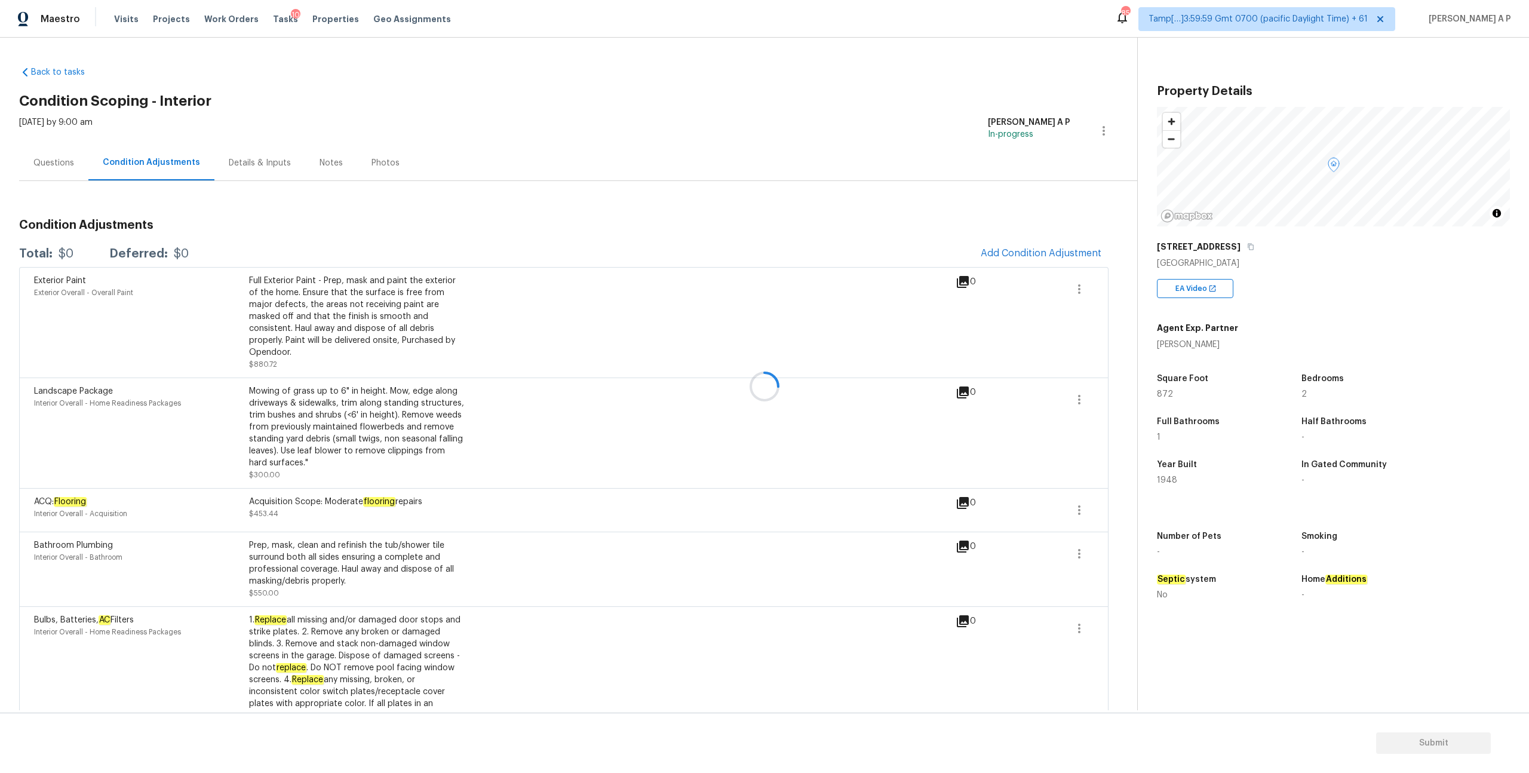
click at [993, 256] on div at bounding box center [764, 386] width 1529 height 773
click at [994, 255] on div at bounding box center [764, 386] width 1529 height 773
click at [993, 255] on span "Add Condition Adjustment" at bounding box center [1041, 253] width 121 height 11
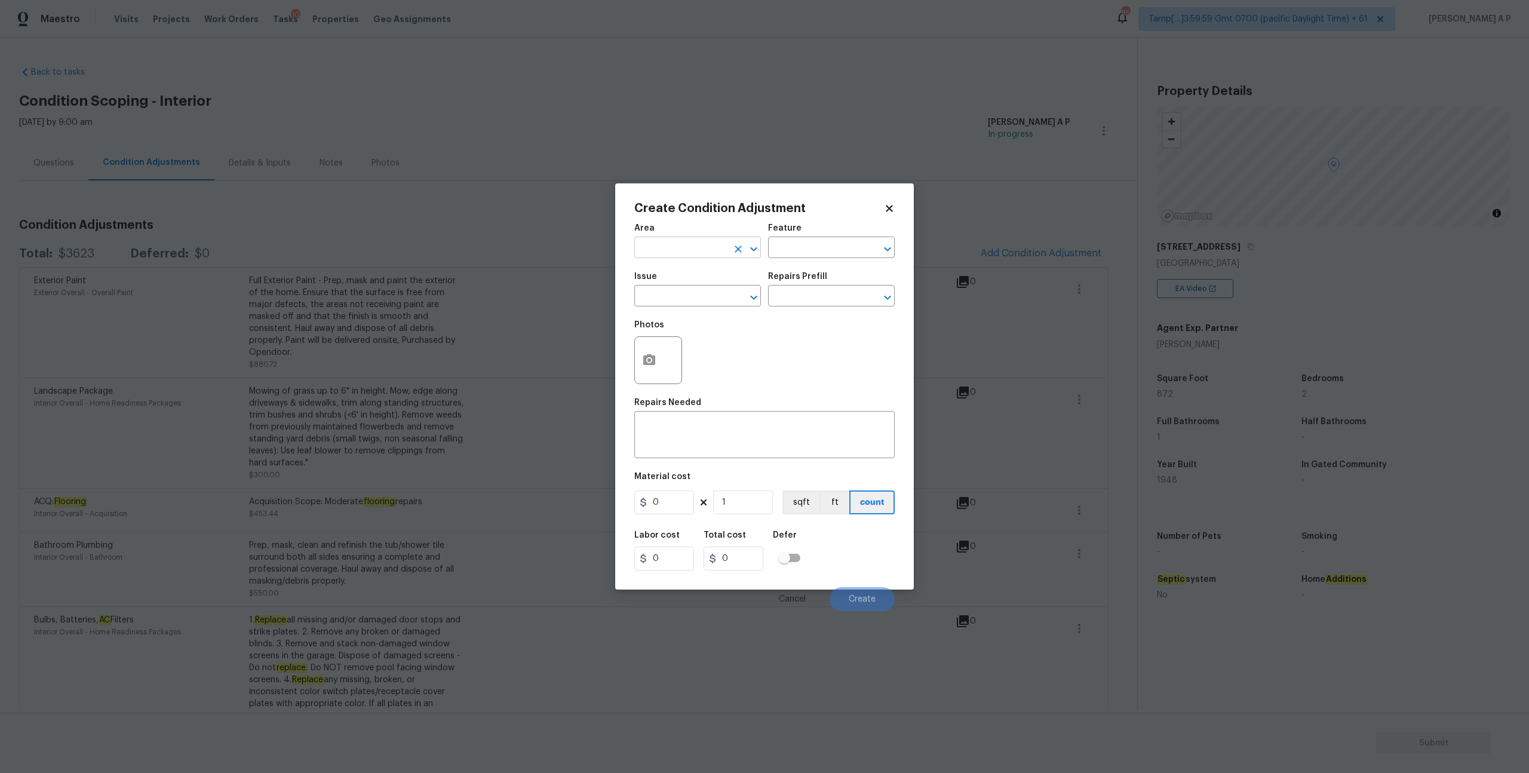
click at [718, 250] on input "text" at bounding box center [680, 249] width 93 height 19
type input "hva"
click at [690, 275] on li "HVAC" at bounding box center [697, 275] width 127 height 20
type input "HVAC"
click at [792, 249] on input "text" at bounding box center [814, 249] width 93 height 19
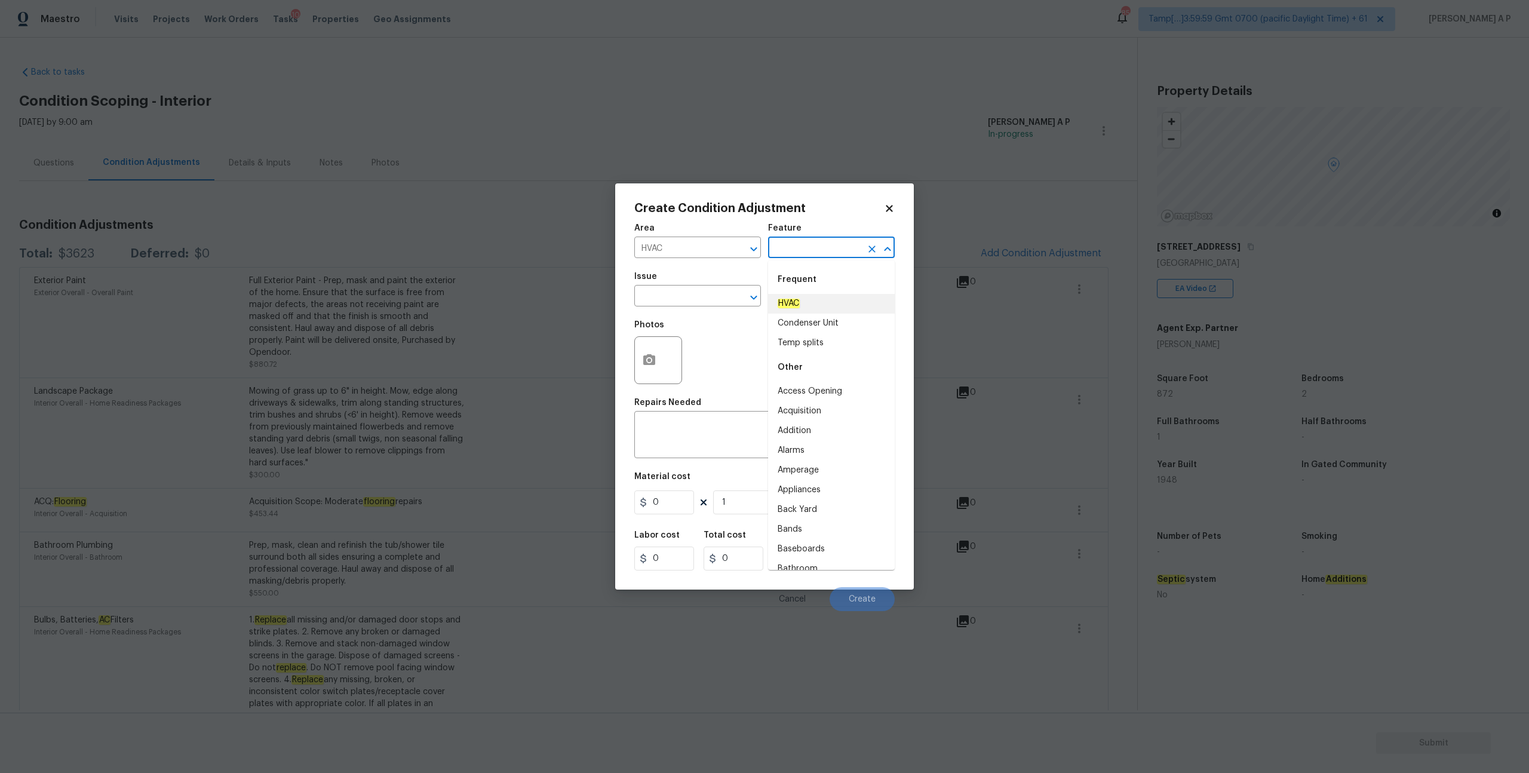
click at [793, 307] on em "HVAC" at bounding box center [789, 304] width 22 height 10
type input "HVAC"
click at [663, 306] on span "Issue ​" at bounding box center [697, 289] width 127 height 48
click at [791, 292] on input "text" at bounding box center [814, 297] width 93 height 19
click at [729, 350] on div "Photos" at bounding box center [764, 353] width 260 height 78
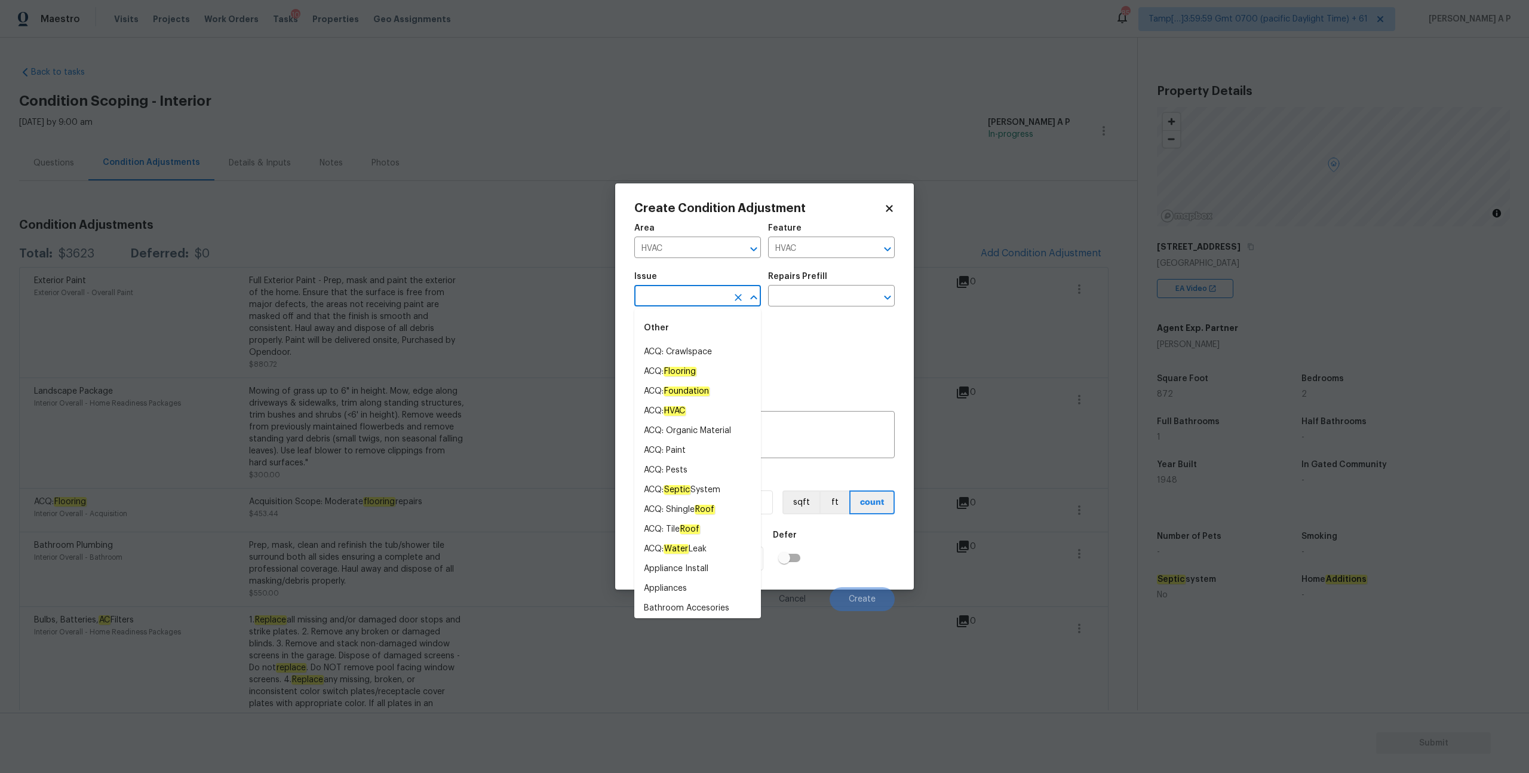
click at [694, 290] on input "text" at bounding box center [680, 297] width 93 height 19
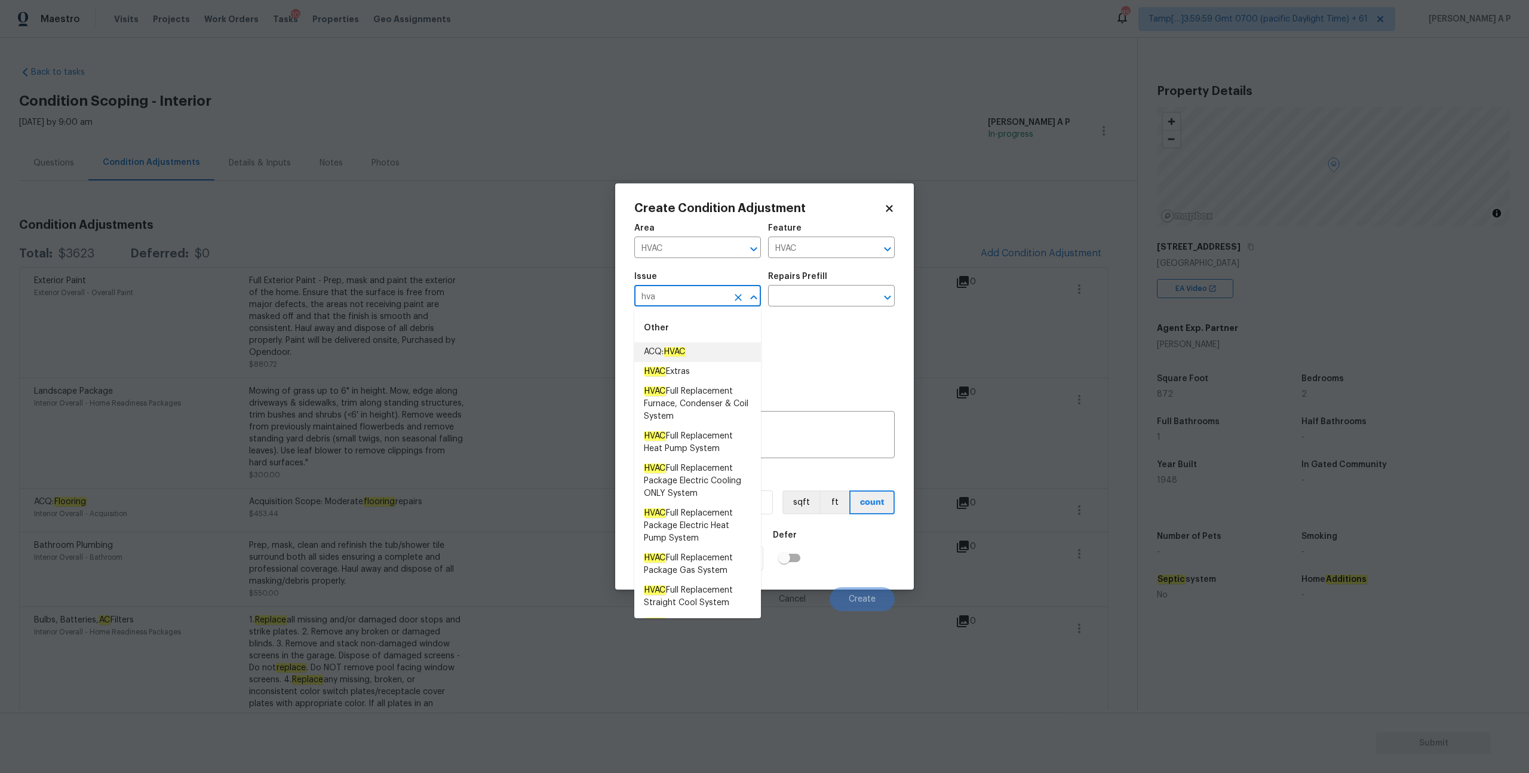
click at [686, 347] on em "HVAC" at bounding box center [675, 352] width 22 height 10
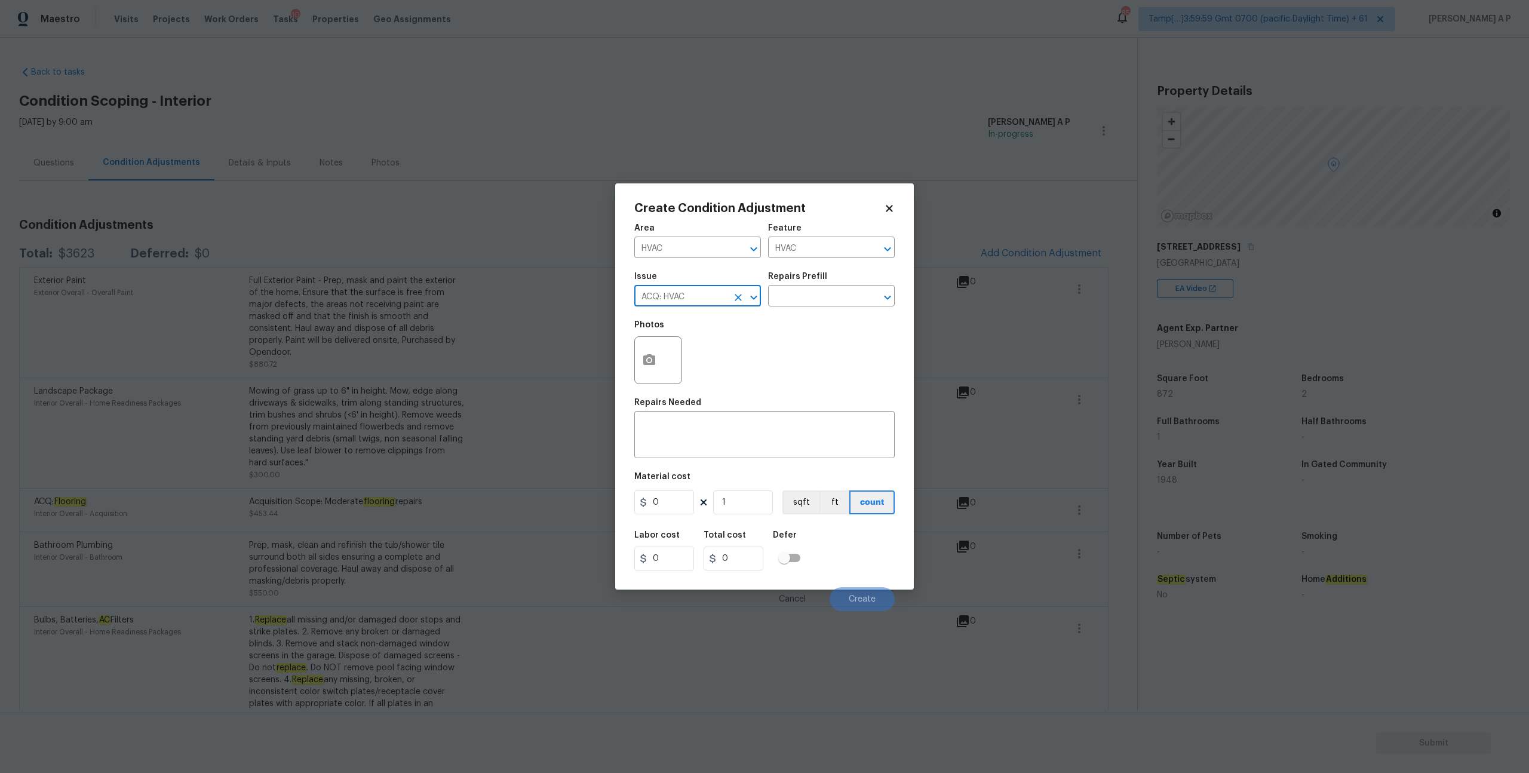
type input "ACQ: HVAC"
click at [795, 286] on div "Repairs Prefill" at bounding box center [831, 280] width 127 height 16
click at [795, 293] on input "text" at bounding box center [814, 297] width 93 height 19
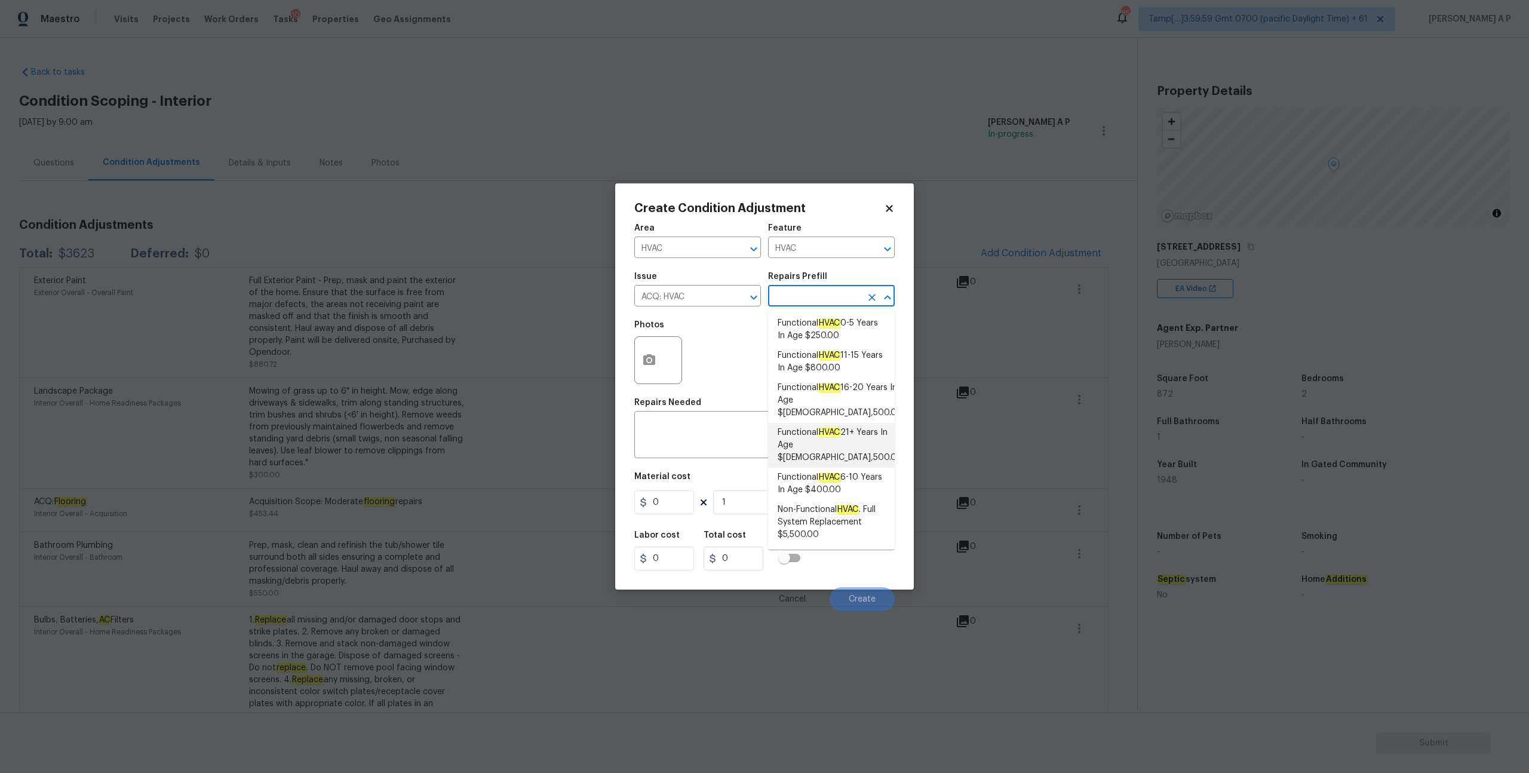
click at [841, 428] on em "HVAC" at bounding box center [829, 433] width 22 height 10
type input "Acquisition"
type textarea "Acquisition Scope: Functional HVAC 21+ years"
type input "6500"
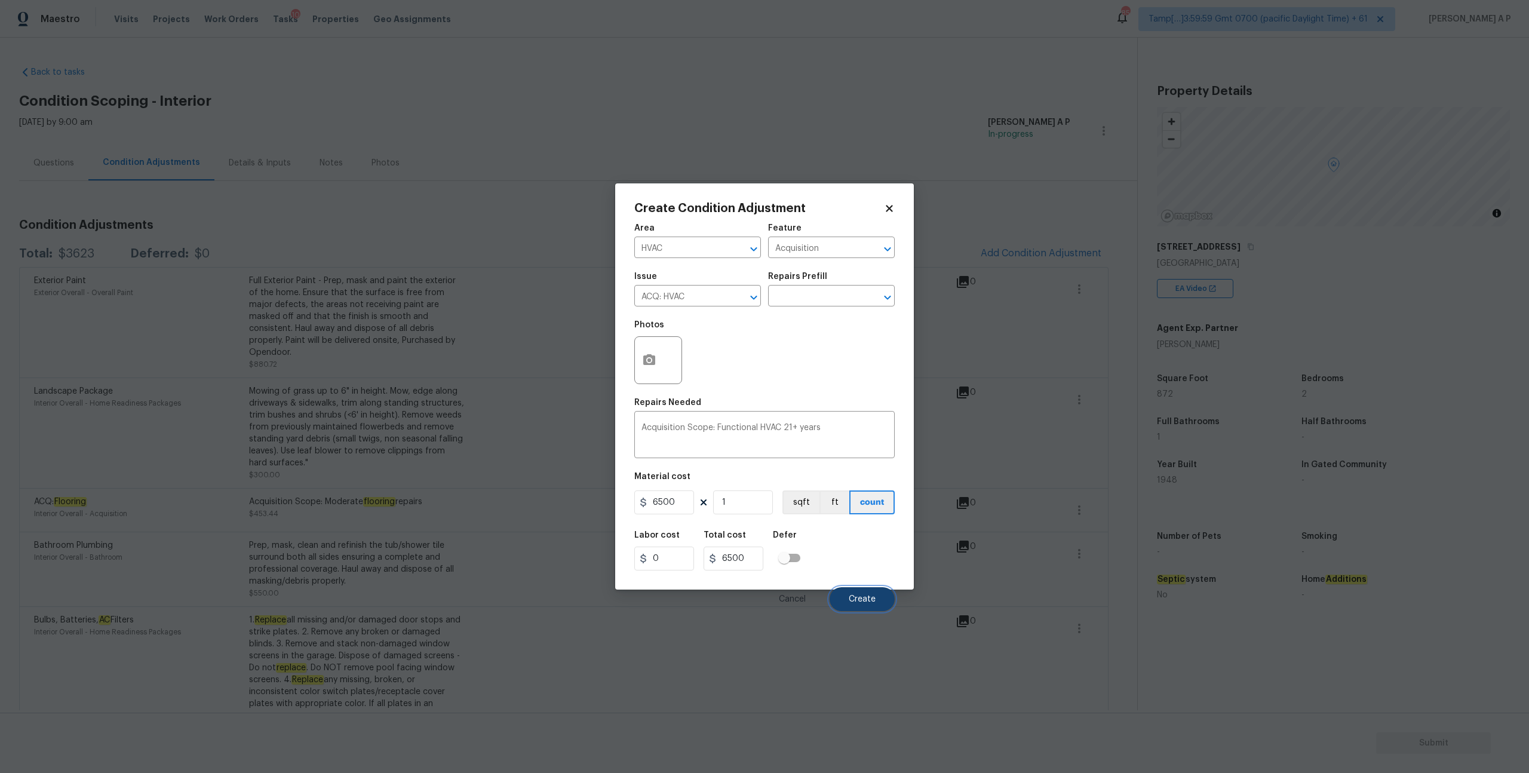
click at [866, 605] on button "Create" at bounding box center [862, 599] width 65 height 24
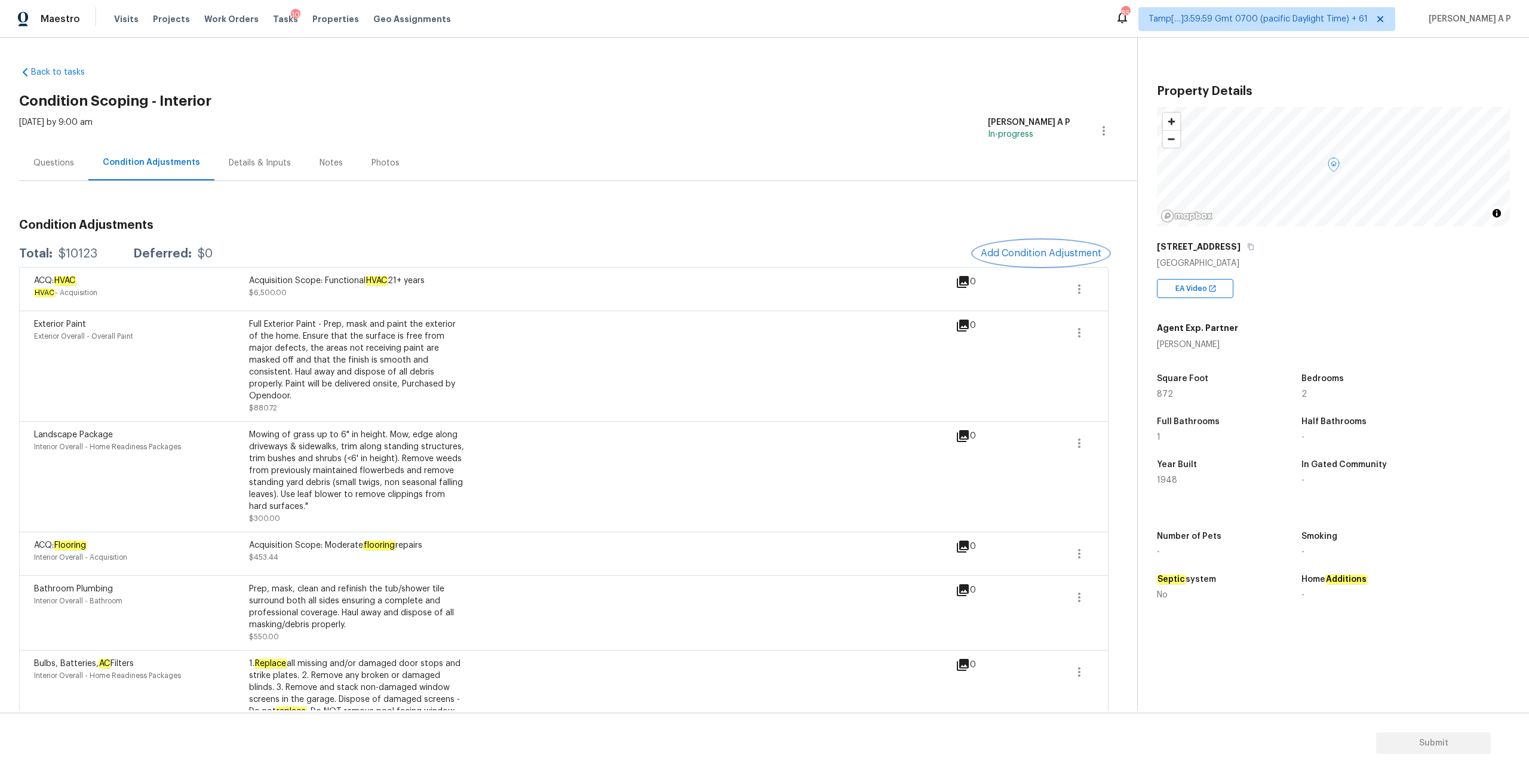
click at [1002, 248] on span "Add Condition Adjustment" at bounding box center [1041, 253] width 121 height 11
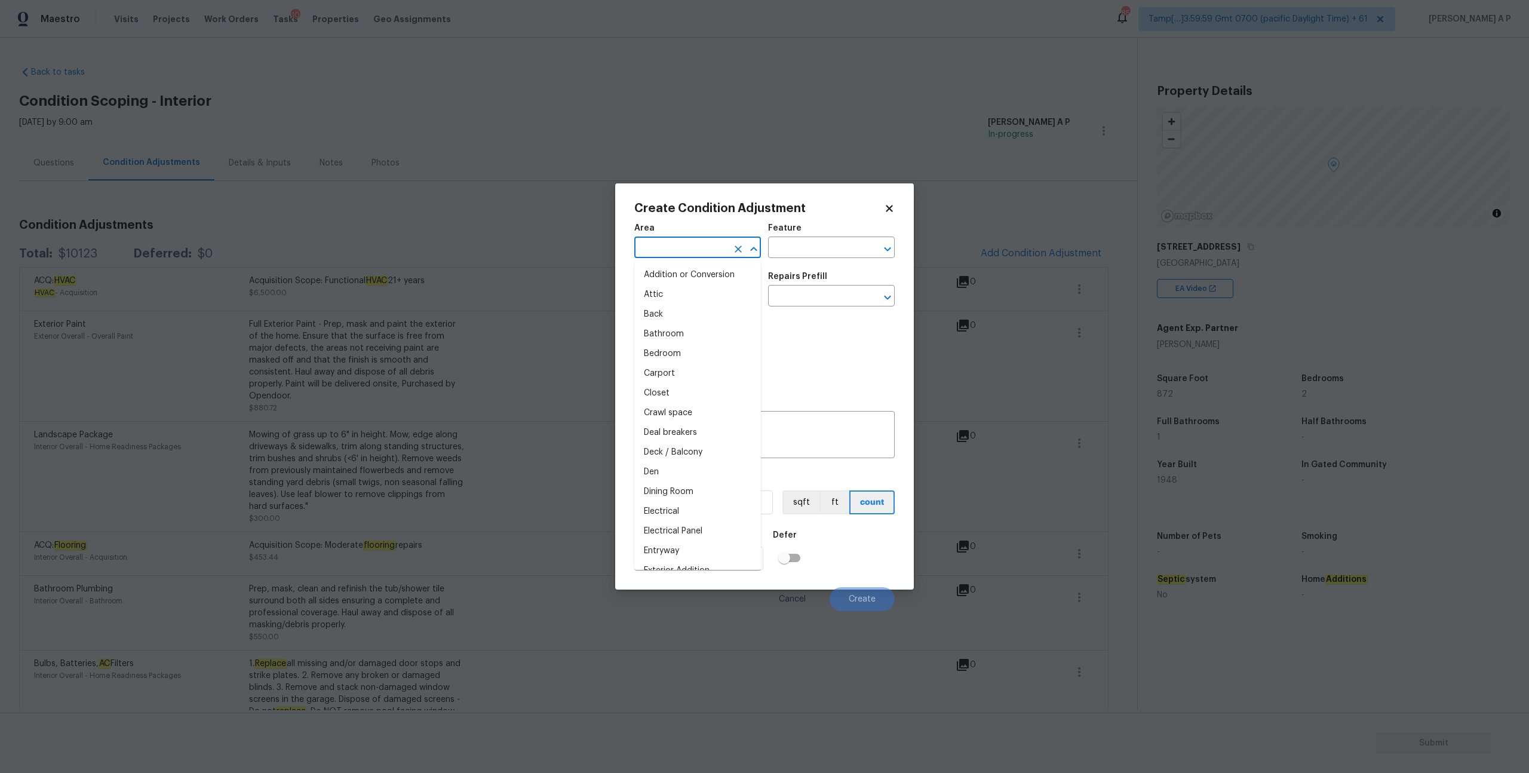
click at [721, 251] on input "text" at bounding box center [680, 249] width 93 height 19
type input "p"
click at [705, 290] on li "Interior Overall" at bounding box center [697, 295] width 127 height 20
type input "Interior Overall"
click at [705, 290] on input "text" at bounding box center [680, 297] width 93 height 19
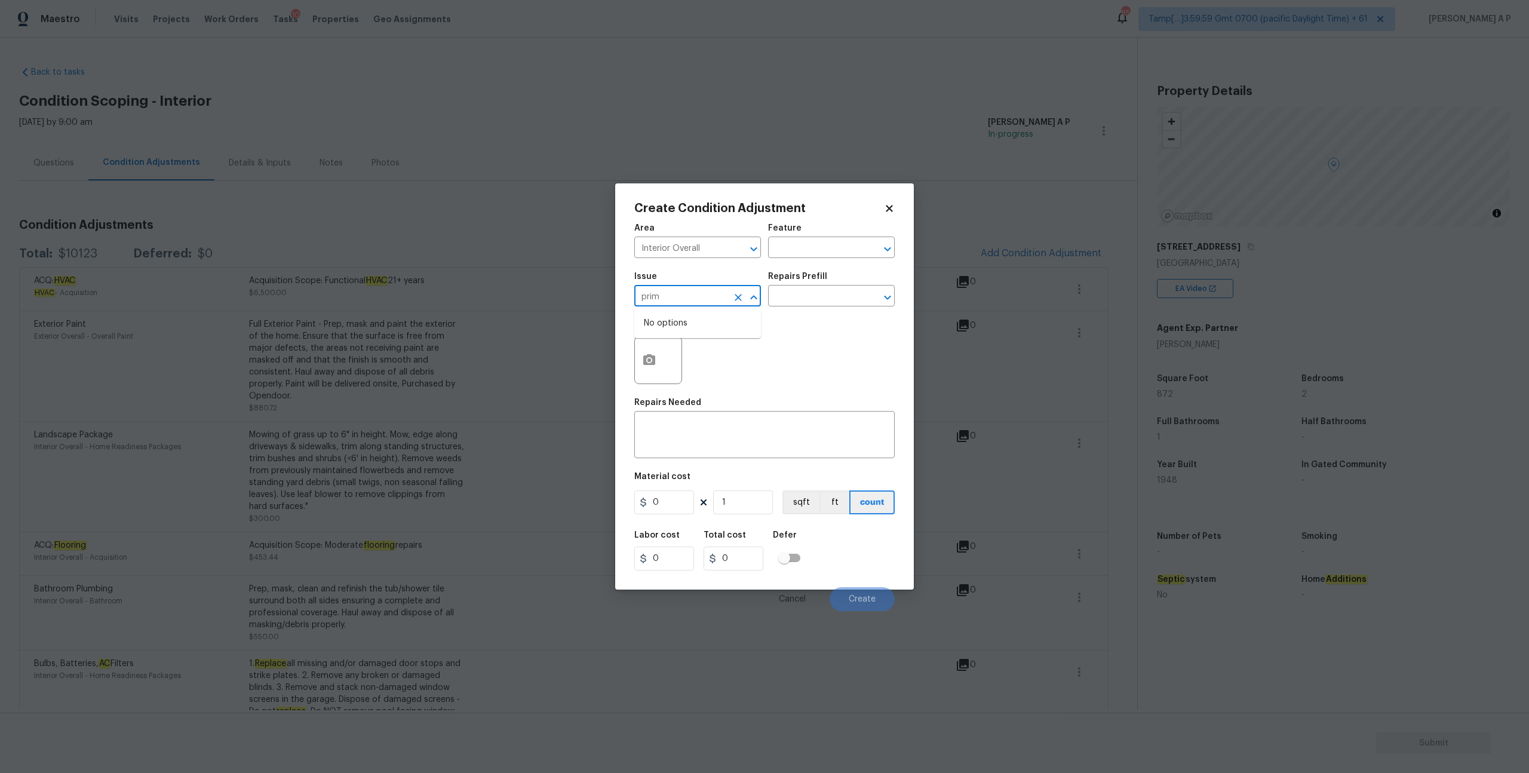
type input "pri"
click at [736, 299] on icon "Clear" at bounding box center [738, 297] width 7 height 7
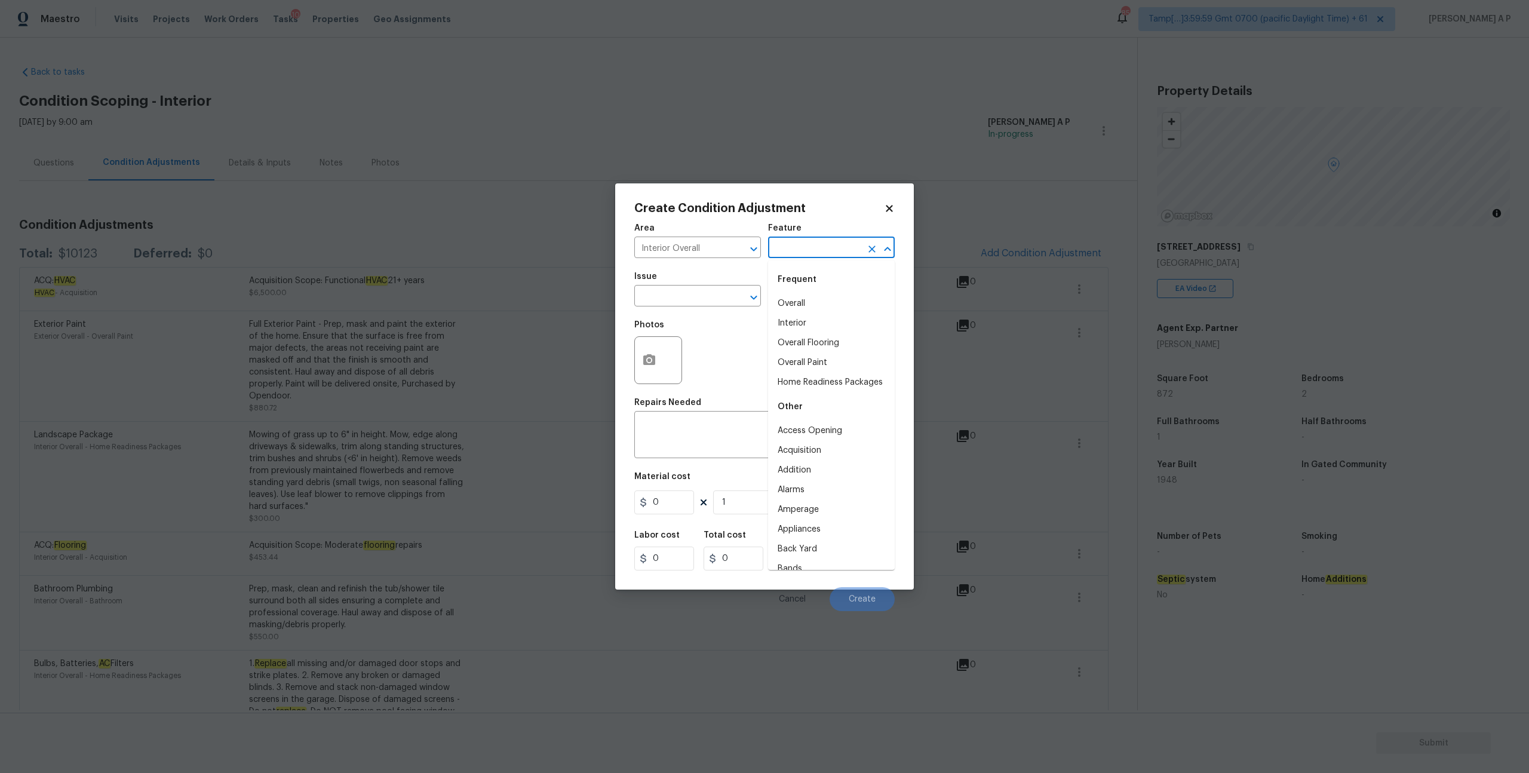
click at [798, 254] on input "text" at bounding box center [814, 249] width 93 height 19
type input "p"
click at [732, 251] on icon "Clear" at bounding box center [738, 249] width 12 height 12
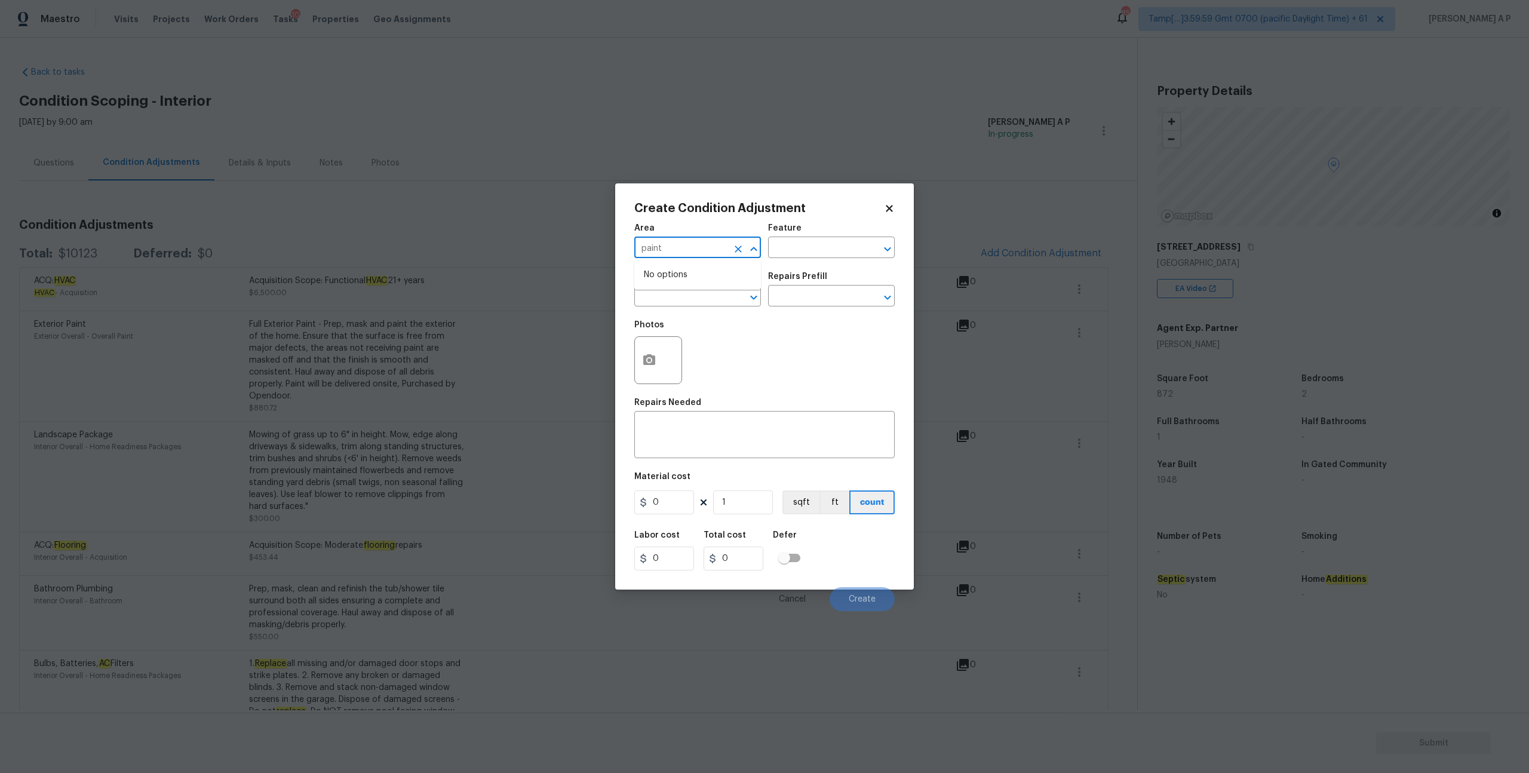
type input "paint"
click at [697, 295] on input "text" at bounding box center [680, 297] width 93 height 19
type input "p"
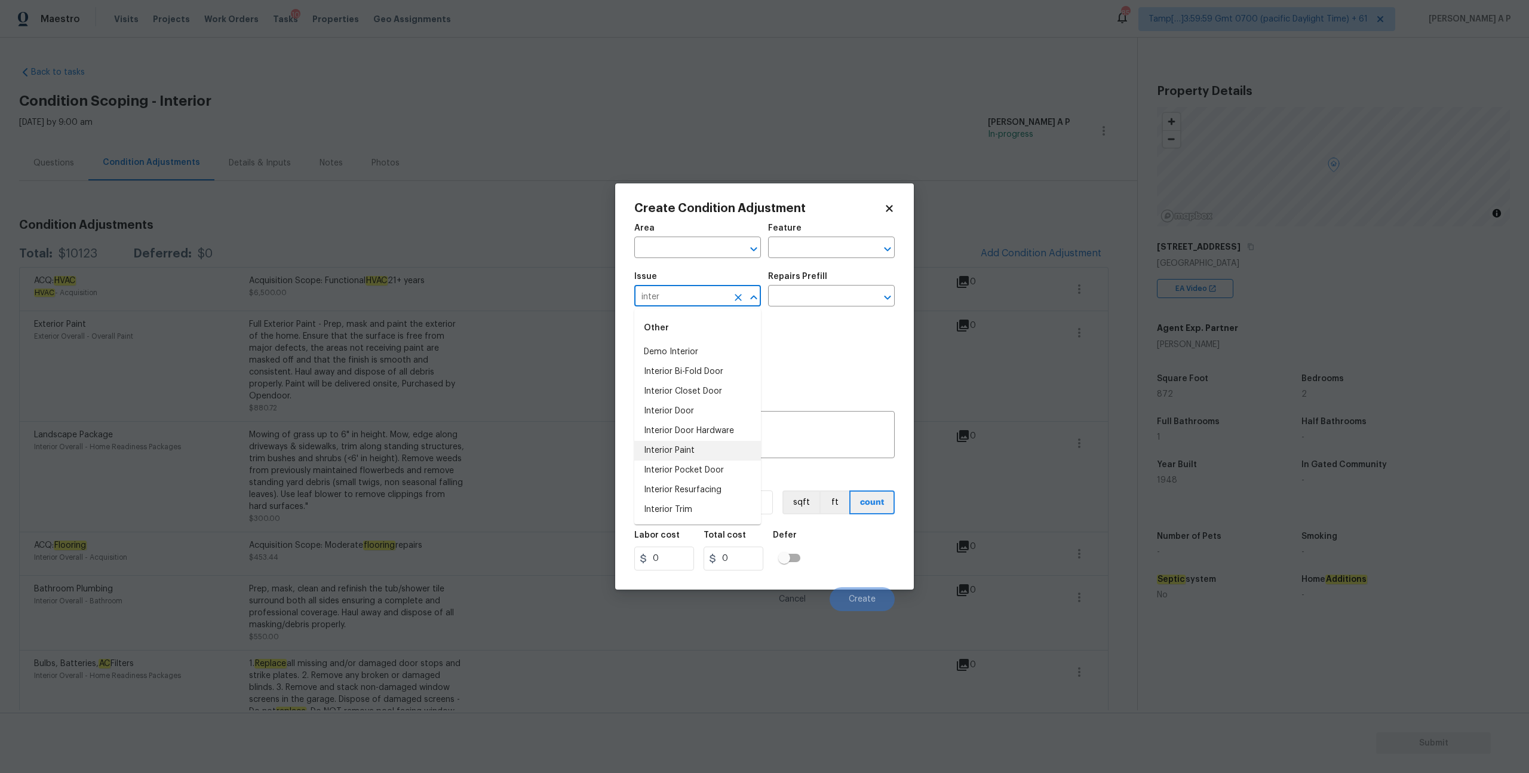
click at [708, 458] on li "Interior Paint" at bounding box center [697, 451] width 127 height 20
type input "Interior Paint"
click at [818, 303] on input "text" at bounding box center [814, 297] width 93 height 19
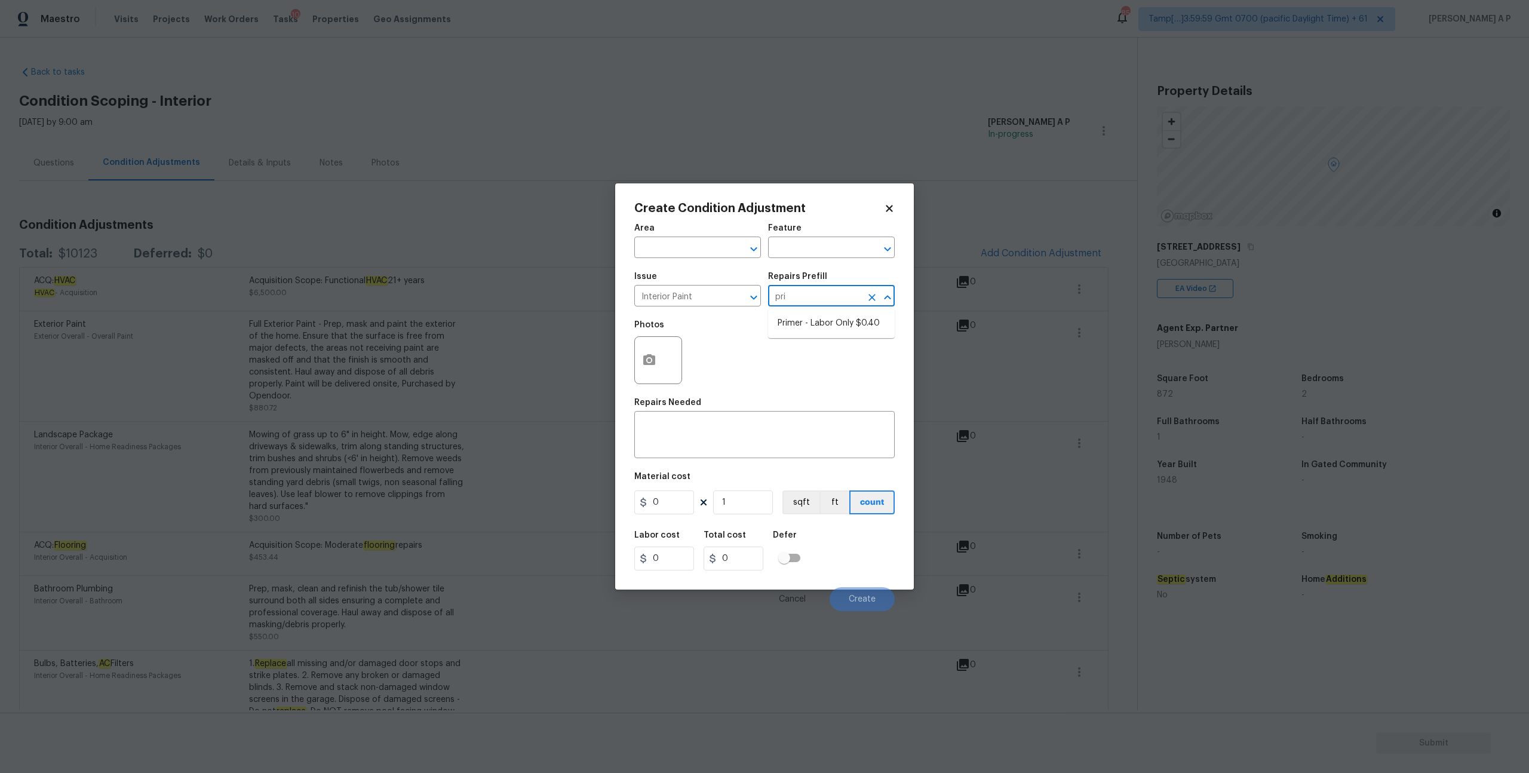
type input "prim"
click at [830, 327] on li "Primer - Labor Only $0.40" at bounding box center [831, 324] width 127 height 20
type input "Overall Paint"
type textarea "Interior primer - PRIMER PROVIDED BY OPENDOOR - All nails, screws, drywall anch…"
type input "0.4"
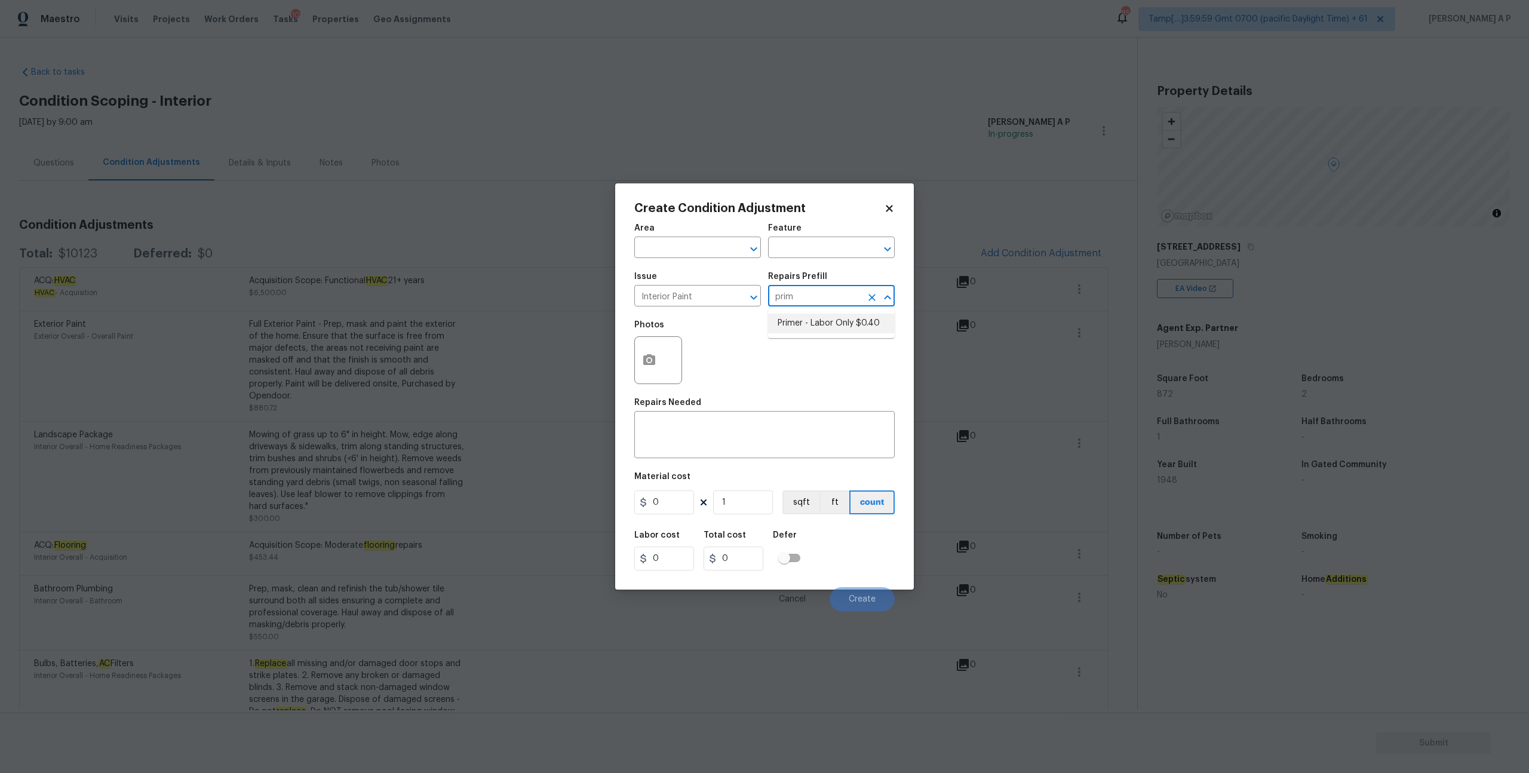
type input "0.4"
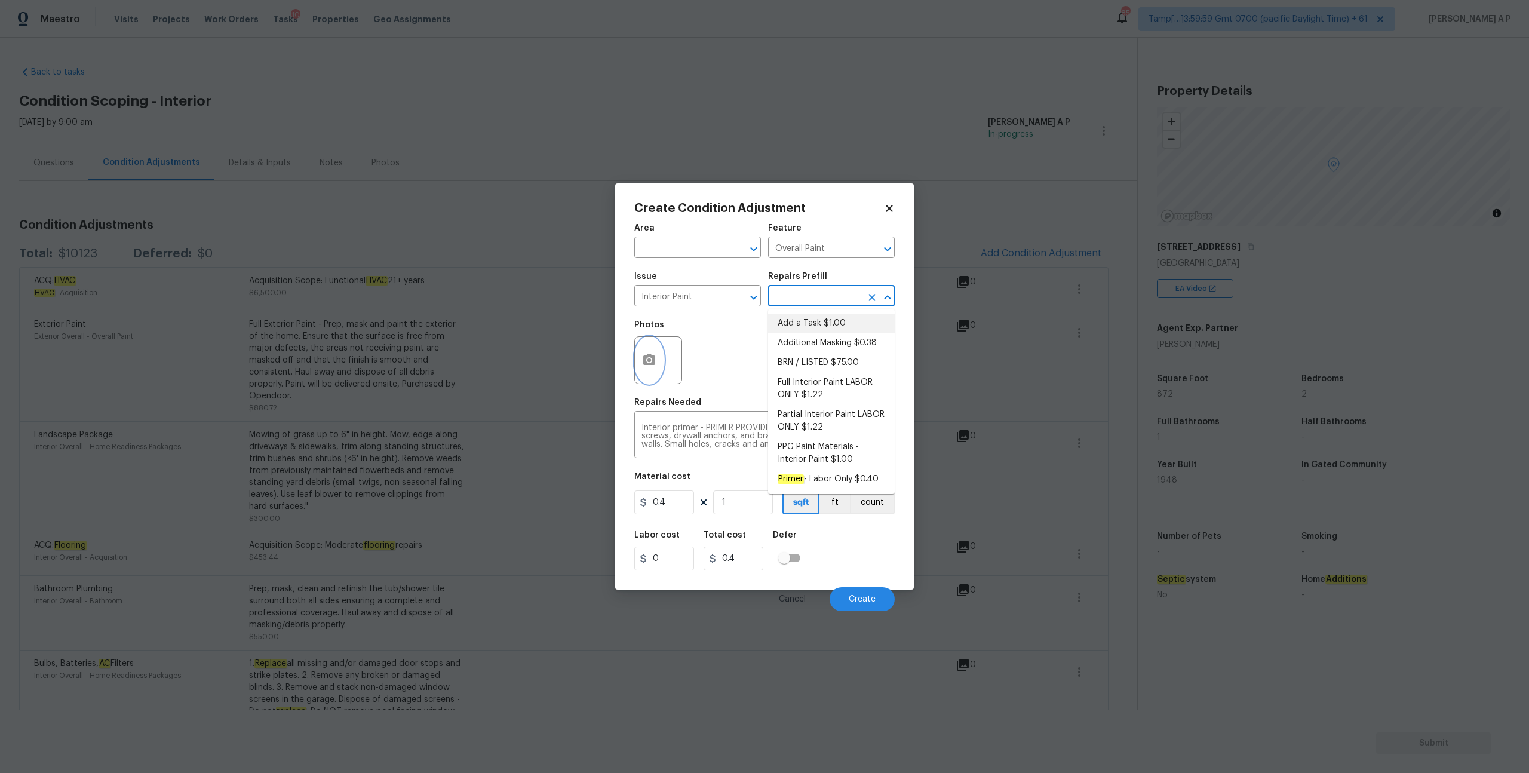
click at [647, 361] on icon "button" at bounding box center [649, 360] width 14 height 14
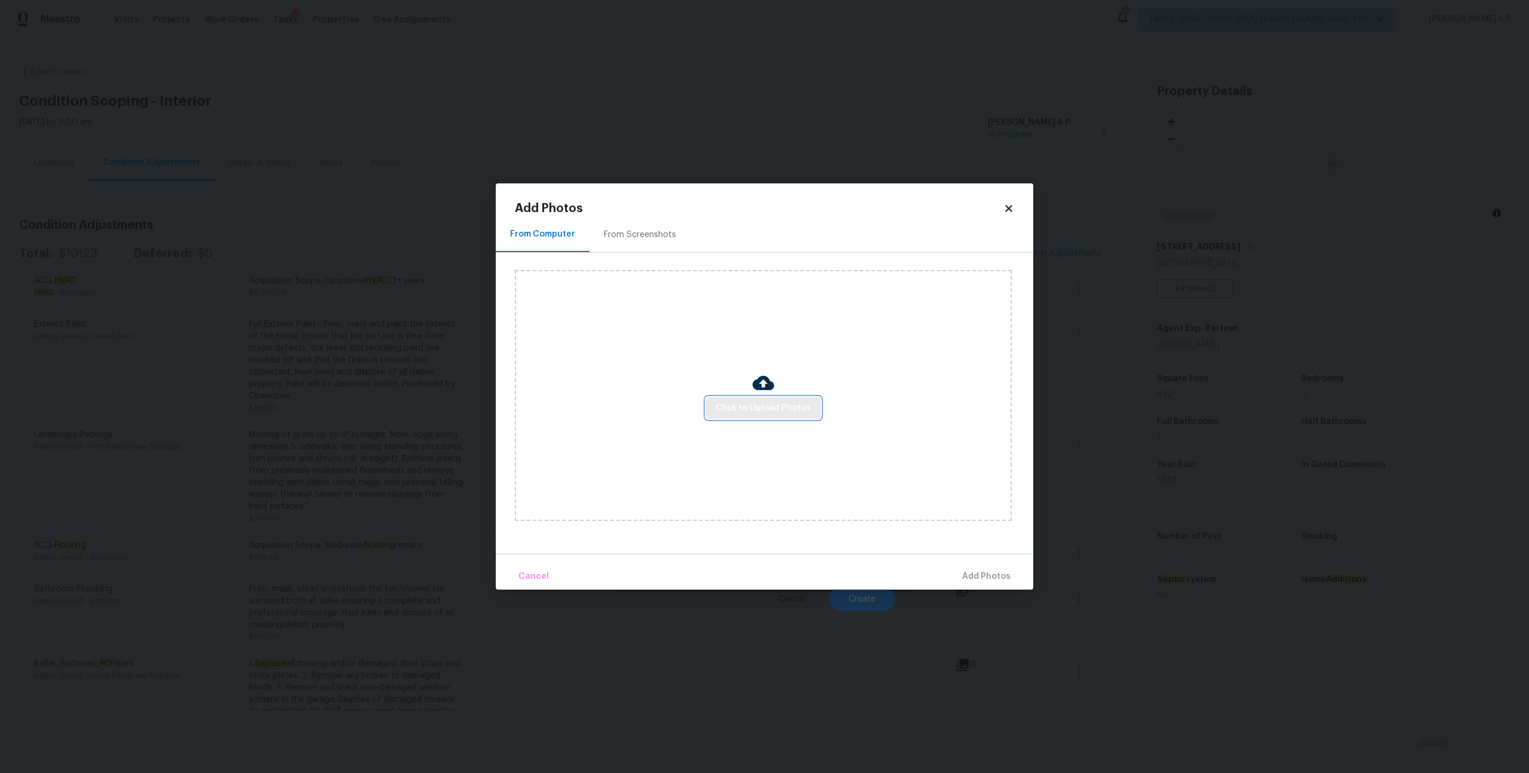
click at [780, 407] on span "Click to Upload Photos" at bounding box center [764, 408] width 96 height 15
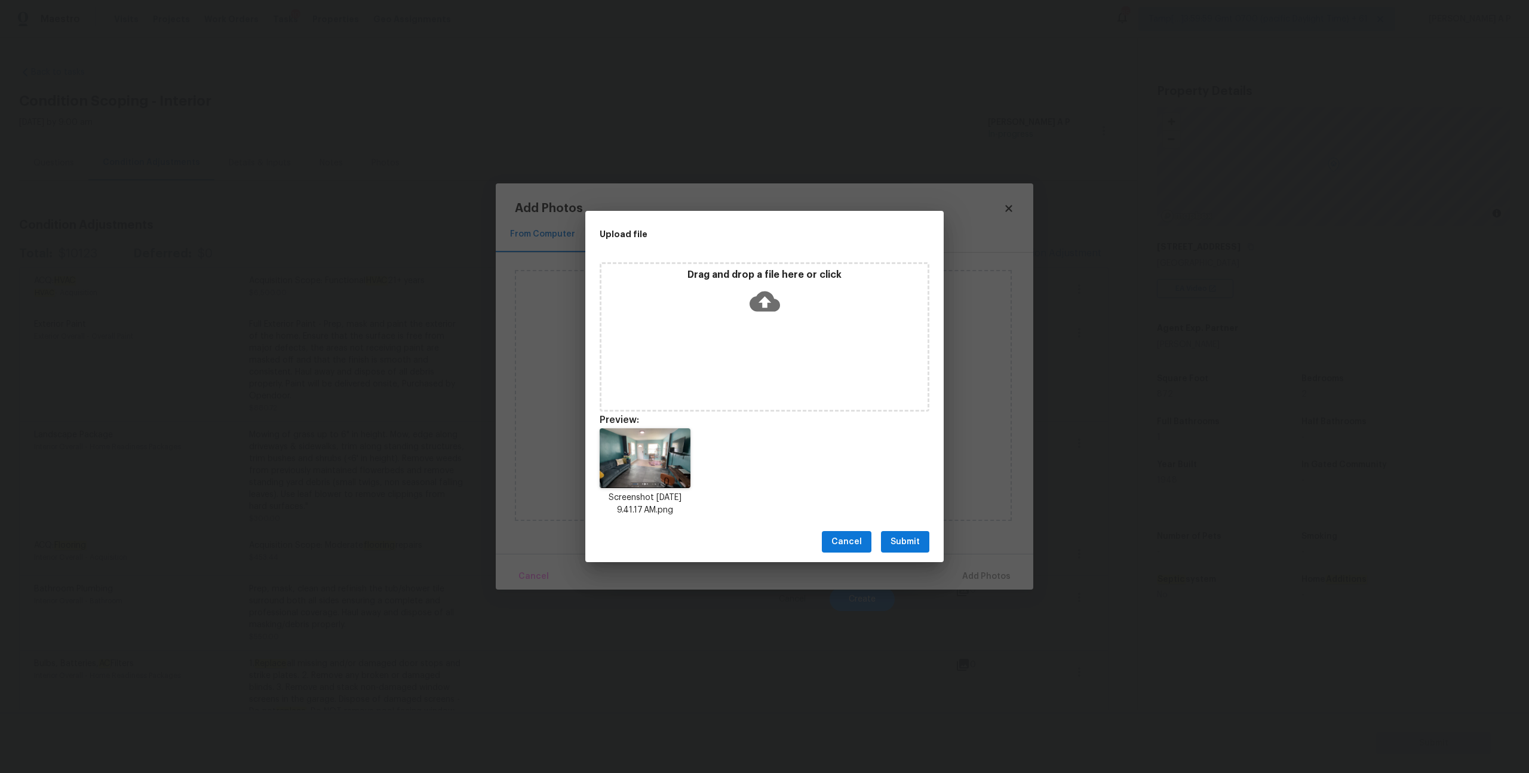
click at [924, 540] on button "Submit" at bounding box center [905, 542] width 48 height 22
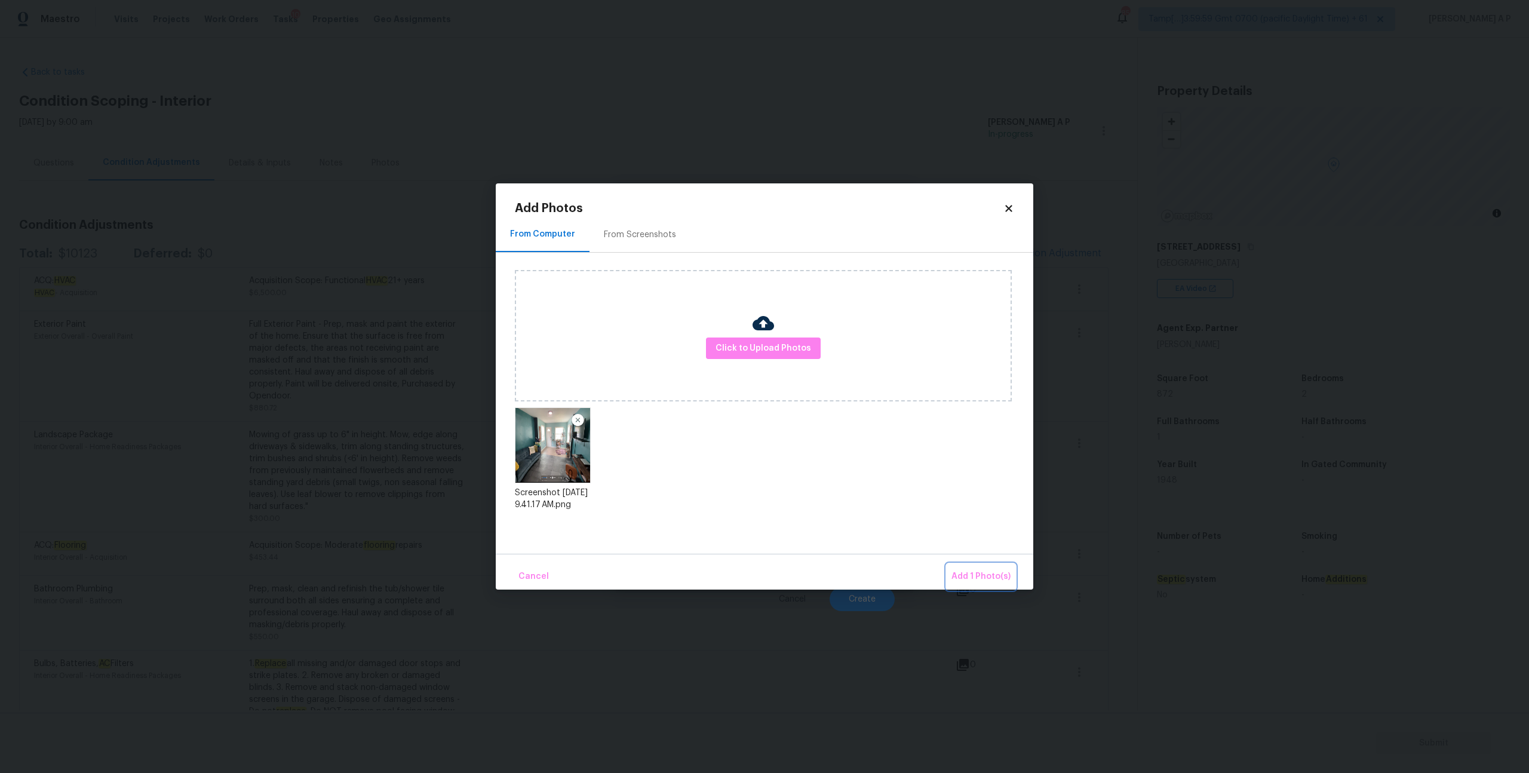
click at [995, 575] on span "Add 1 Photo(s)" at bounding box center [981, 576] width 59 height 15
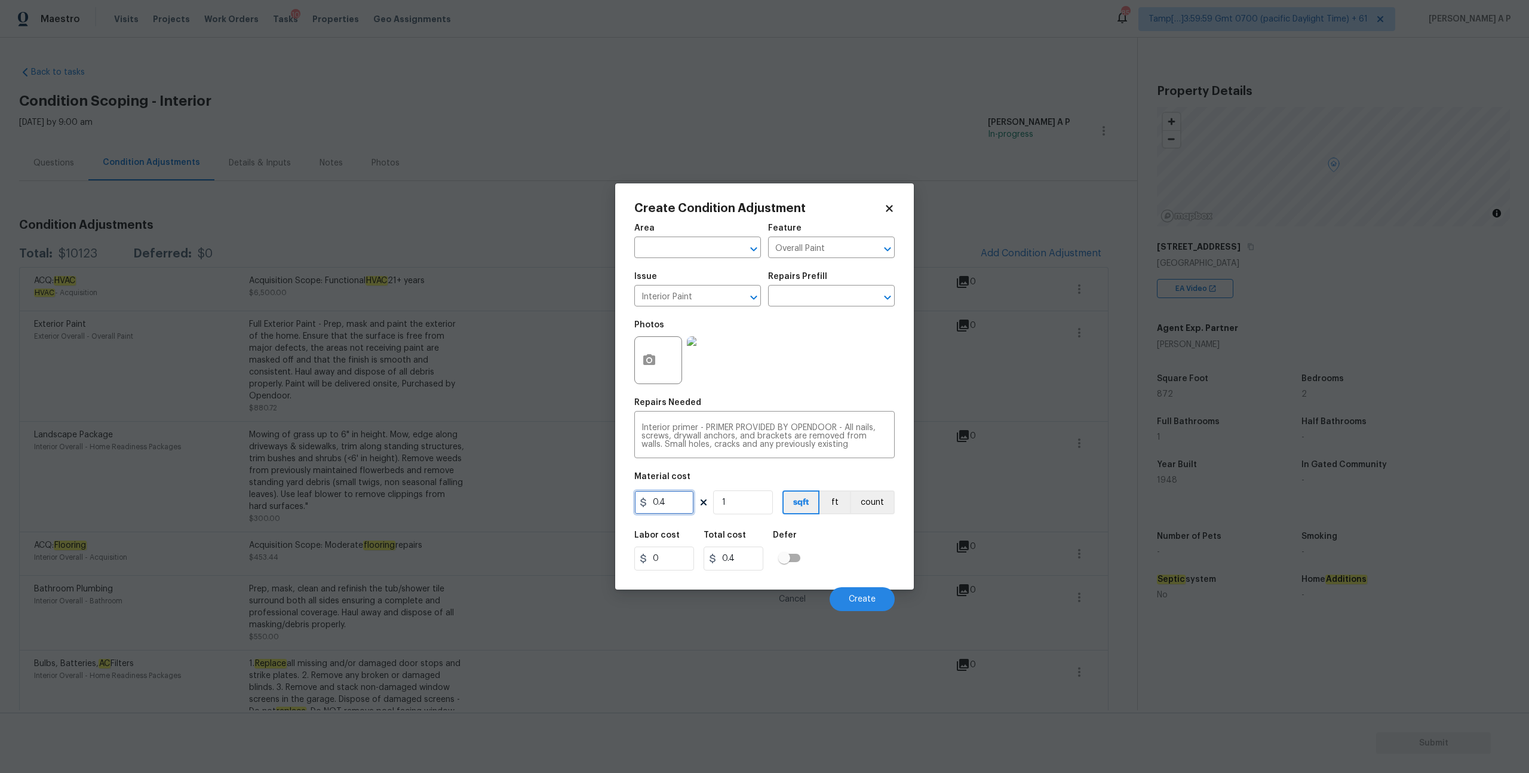
click at [684, 507] on input "0.4" at bounding box center [664, 502] width 60 height 24
type input "0.4"
click at [744, 499] on input "1" at bounding box center [743, 502] width 60 height 24
type input "11"
type input "4.4"
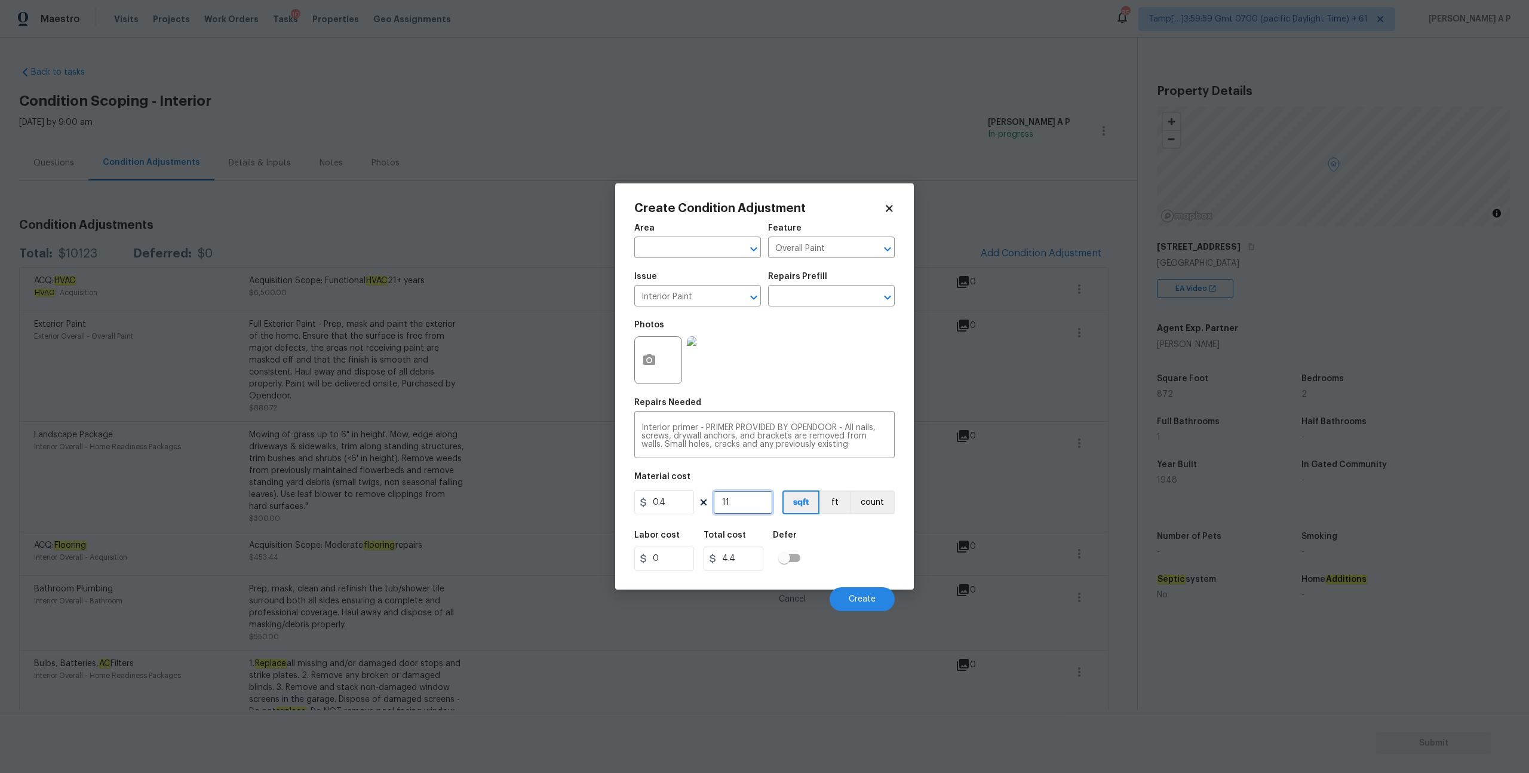
type input "110"
type input "44"
type input "1100"
type input "440"
type input "110"
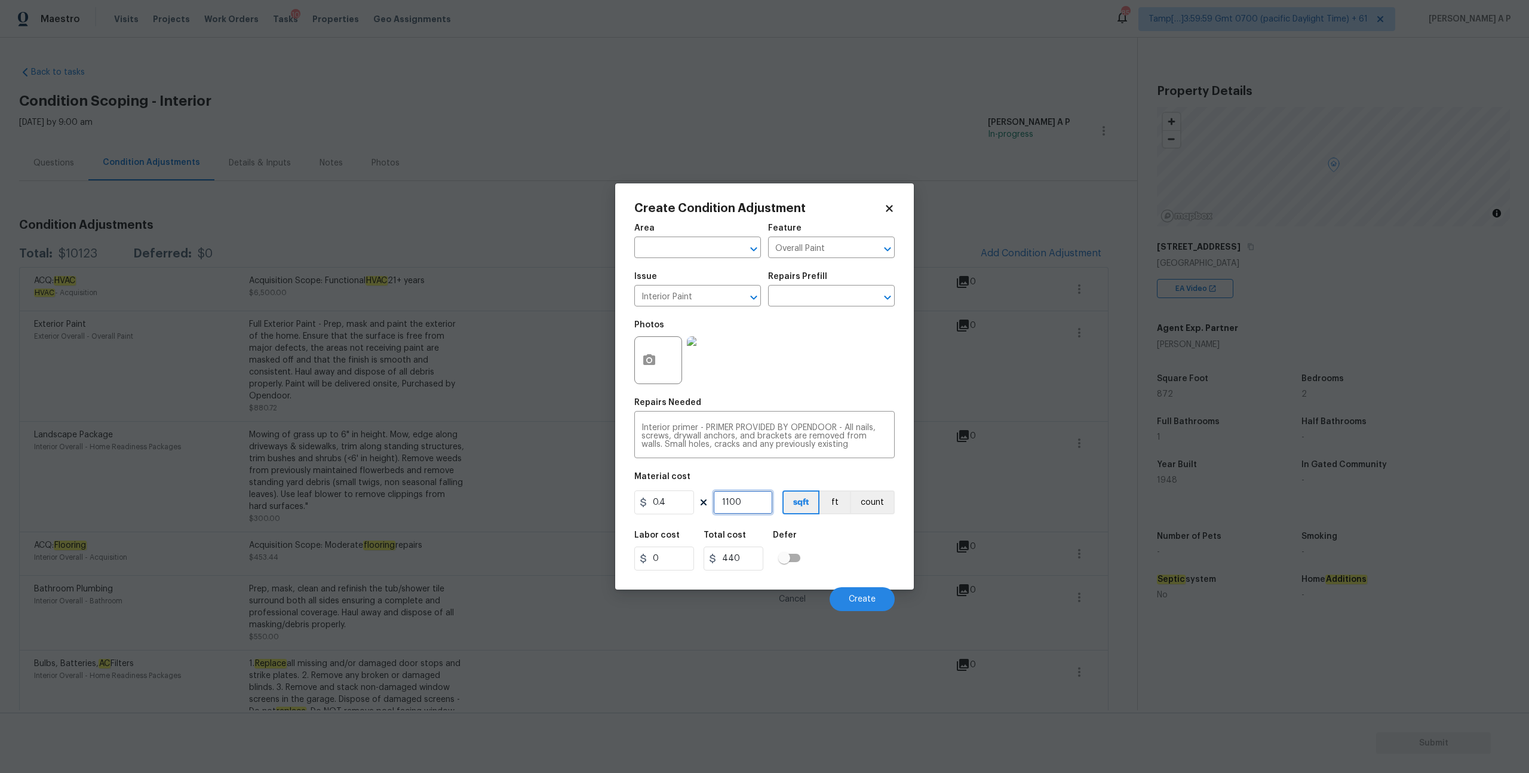
type input "44"
type input "11"
type input "4.4"
type input "1"
type input "0.4"
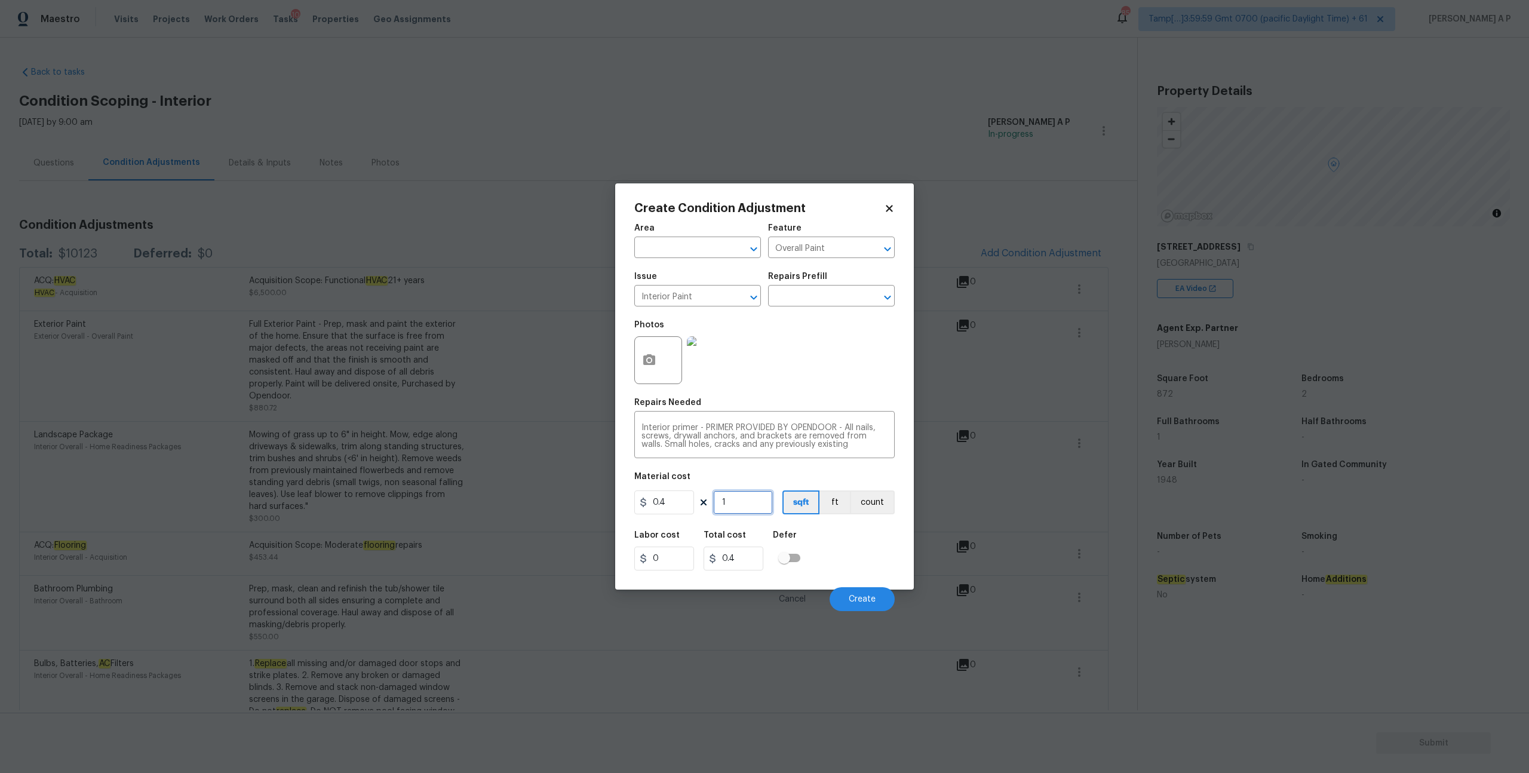
type input "10"
type input "4"
type input "100"
type input "40"
type input "10"
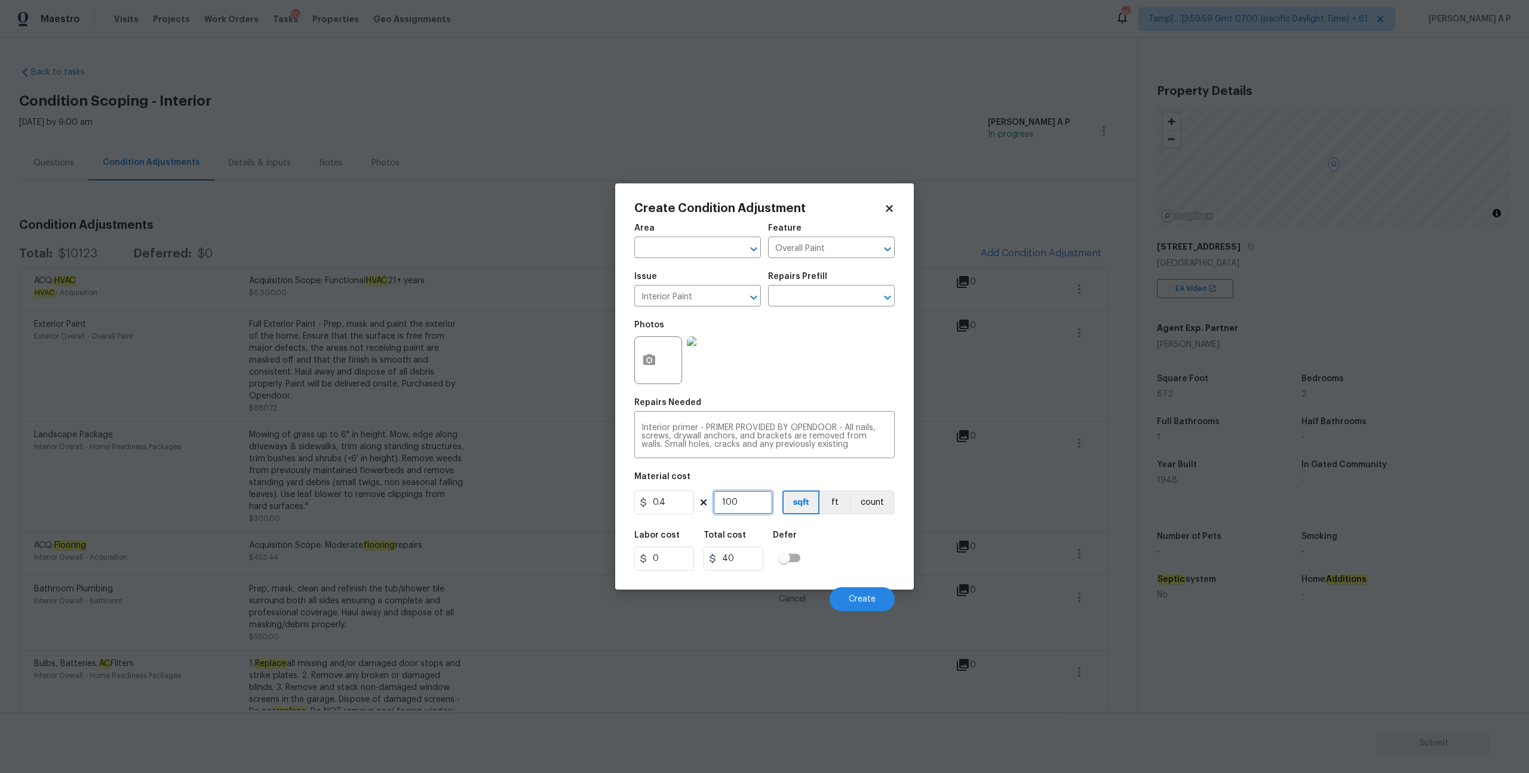
type input "4"
type input "1"
type input "0.4"
type input "0"
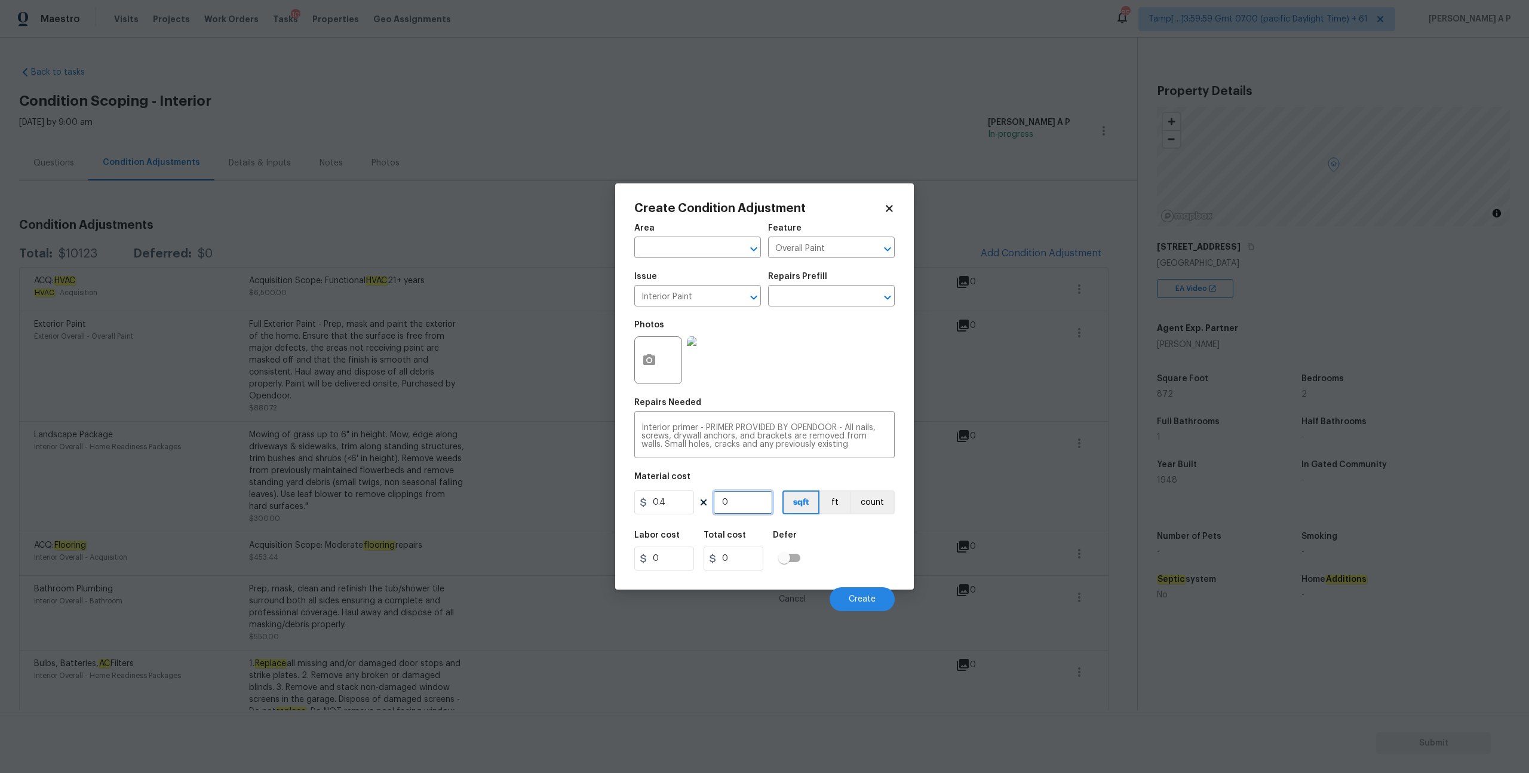
type input "2"
type input "0.8"
type input "20"
type input "8"
type input "200"
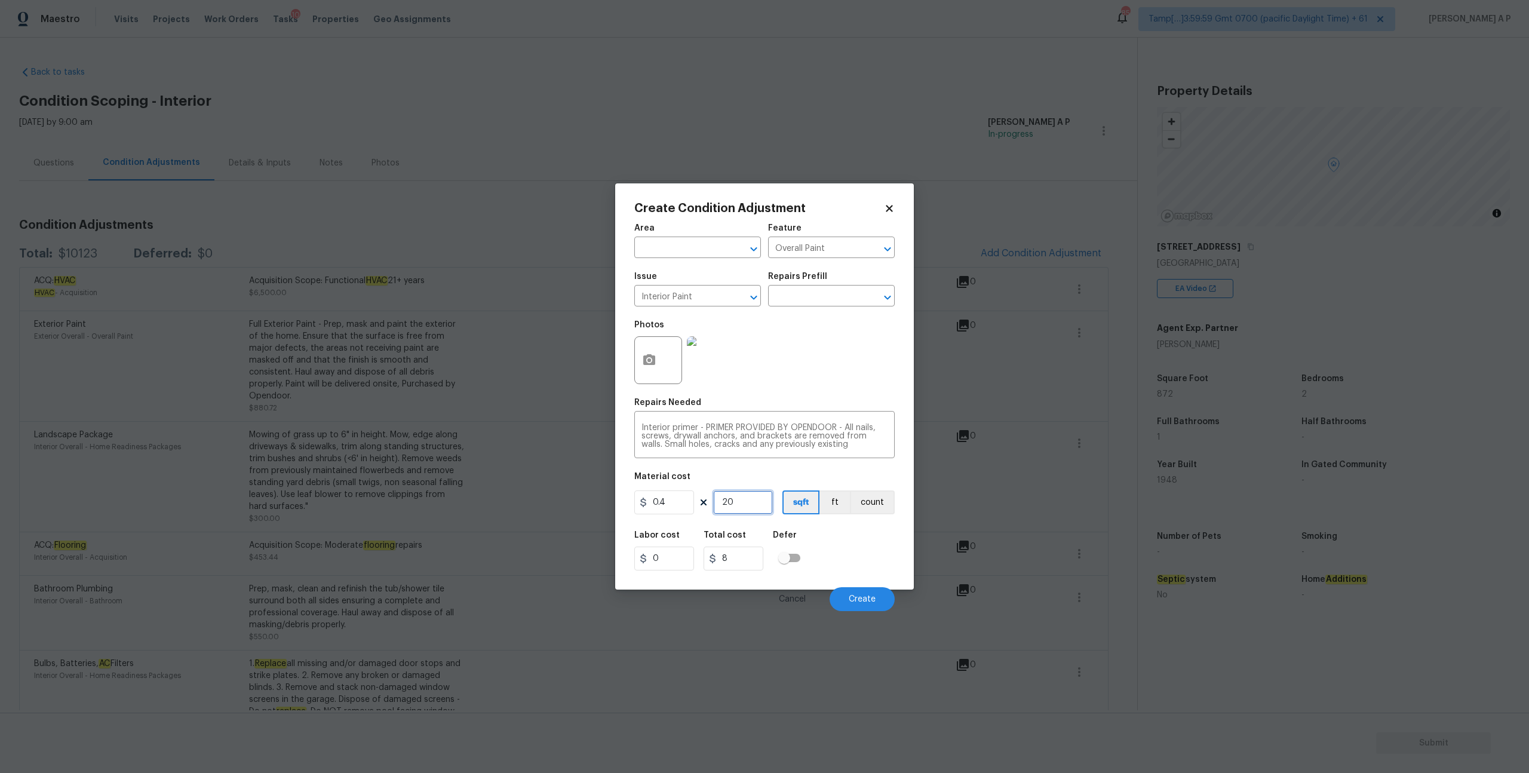
type input "80"
type input "200"
click at [847, 547] on div "Labor cost 0 Total cost 80 Defer" at bounding box center [764, 551] width 260 height 54
click at [679, 507] on input "0.4" at bounding box center [664, 502] width 60 height 24
type input "200"
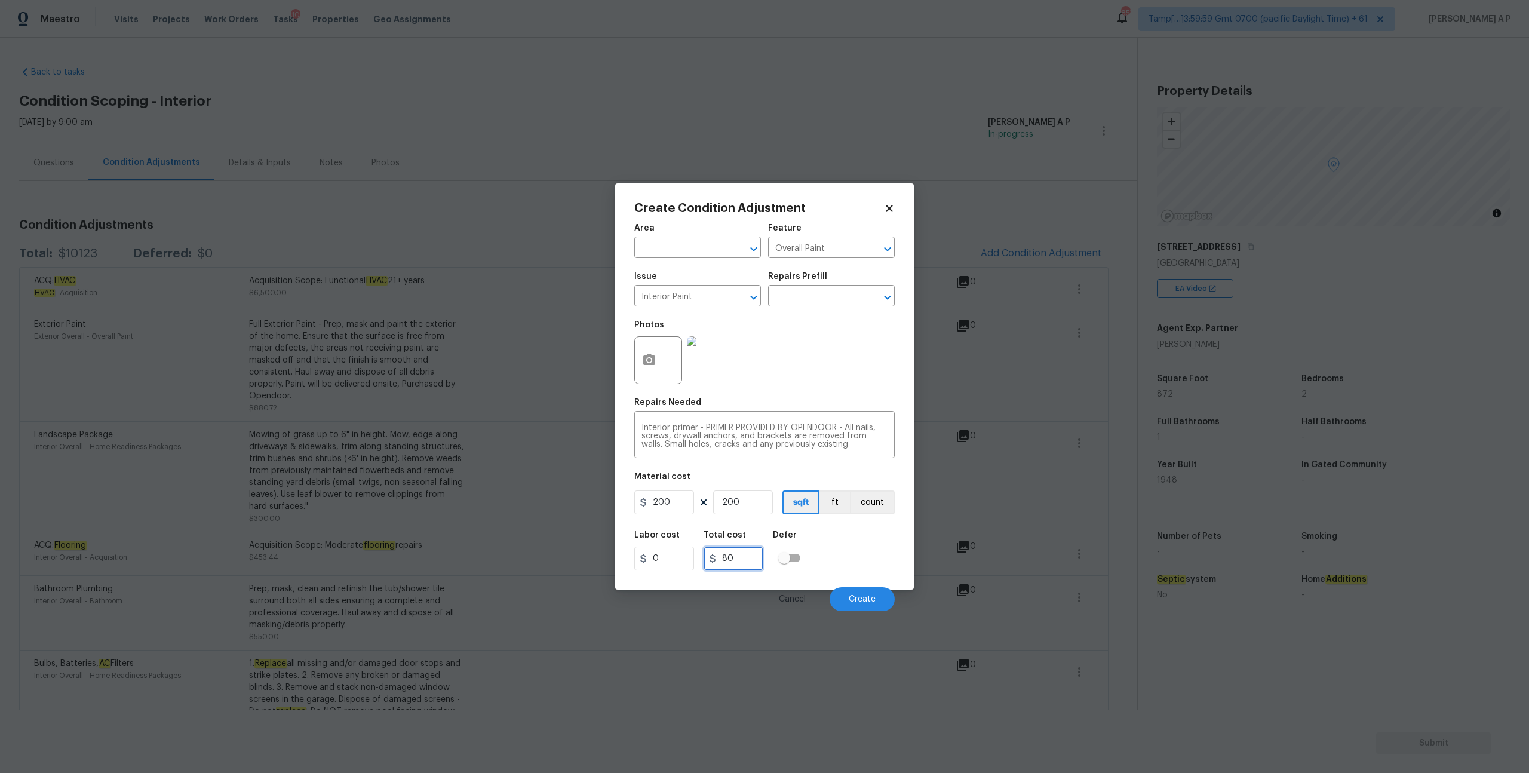
type input "40000"
click at [746, 566] on input "40000" at bounding box center [734, 559] width 60 height 24
click at [878, 504] on button "count" at bounding box center [872, 502] width 45 height 24
click at [760, 508] on input "200" at bounding box center [743, 502] width 60 height 24
type input "20"
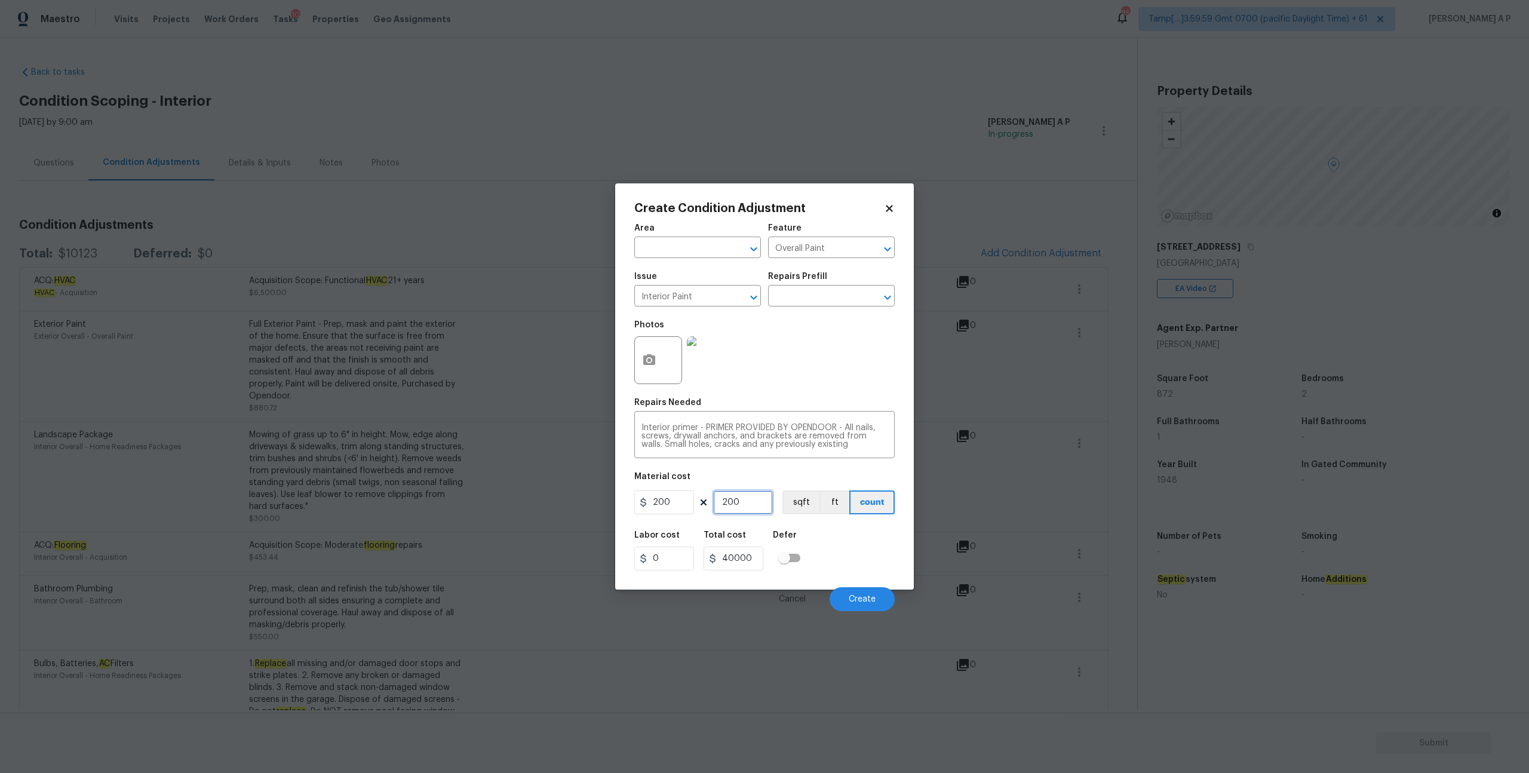
type input "4000"
type input "2"
type input "400"
type input "0"
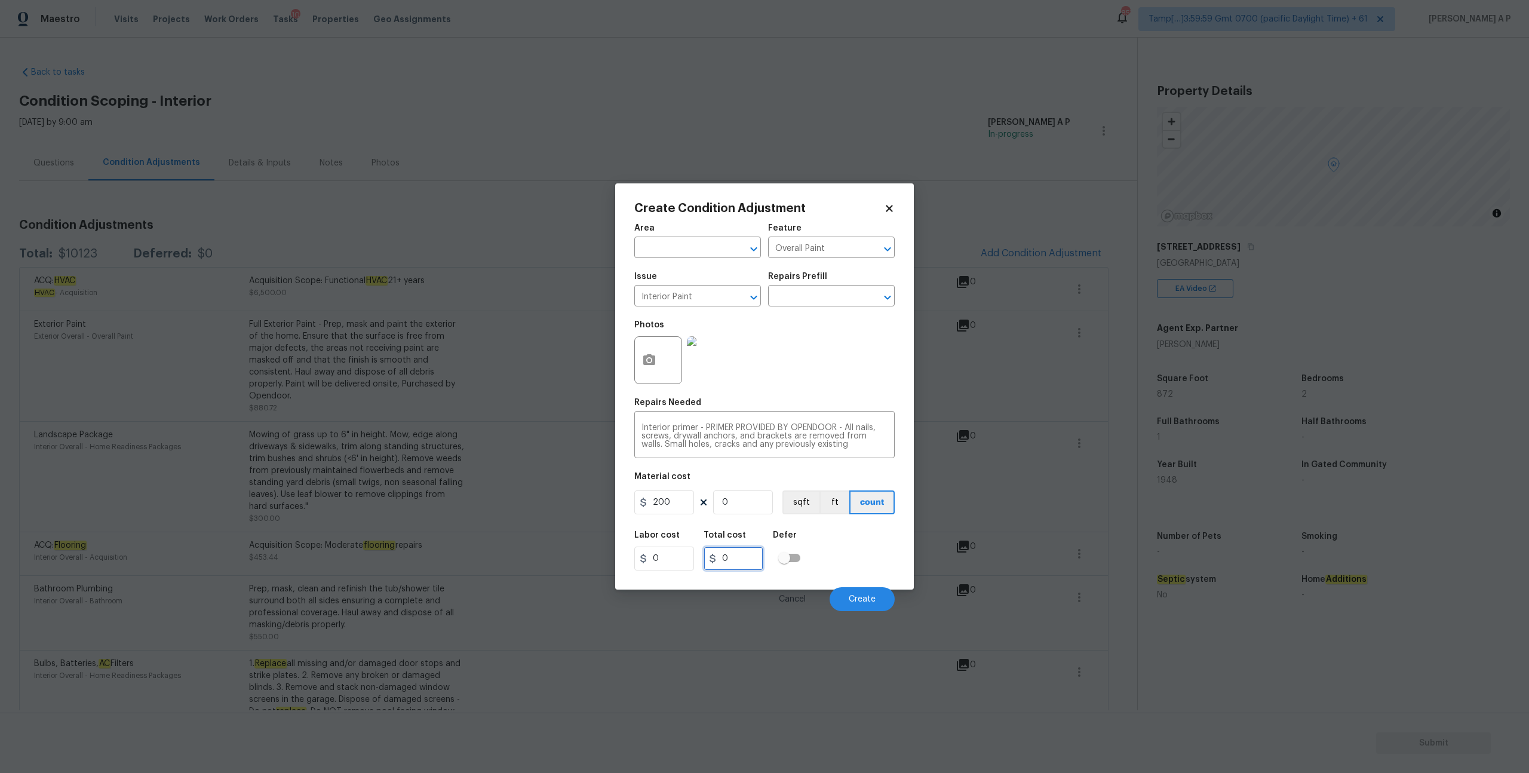
click at [746, 565] on input "0" at bounding box center [734, 559] width 60 height 24
click at [755, 499] on input "0" at bounding box center [743, 502] width 60 height 24
type input "1"
type input "200"
type input "1"
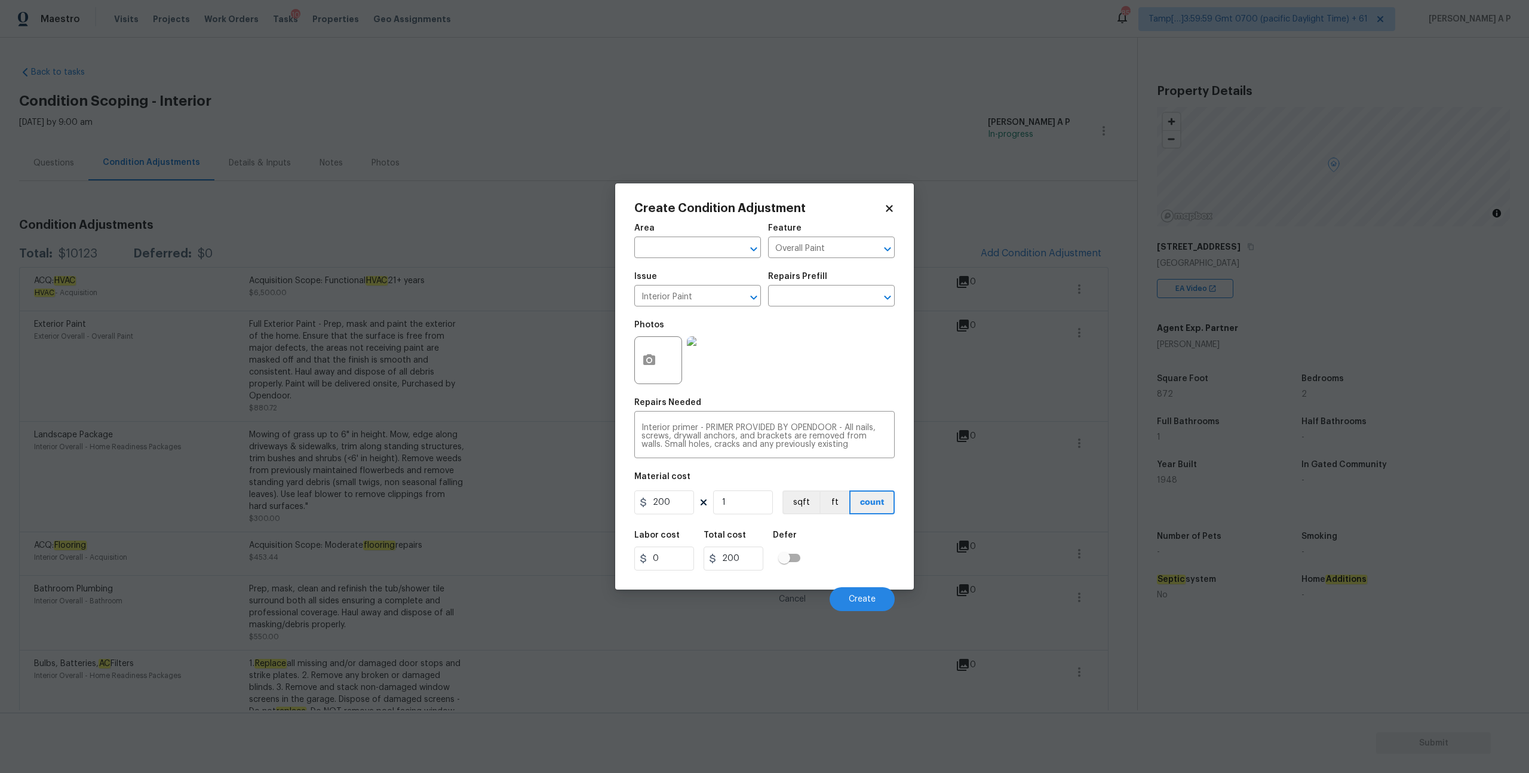
click at [808, 526] on div "Labor cost 0 Total cost 200 Defer" at bounding box center [764, 551] width 260 height 54
click at [875, 605] on button "Create" at bounding box center [862, 599] width 65 height 24
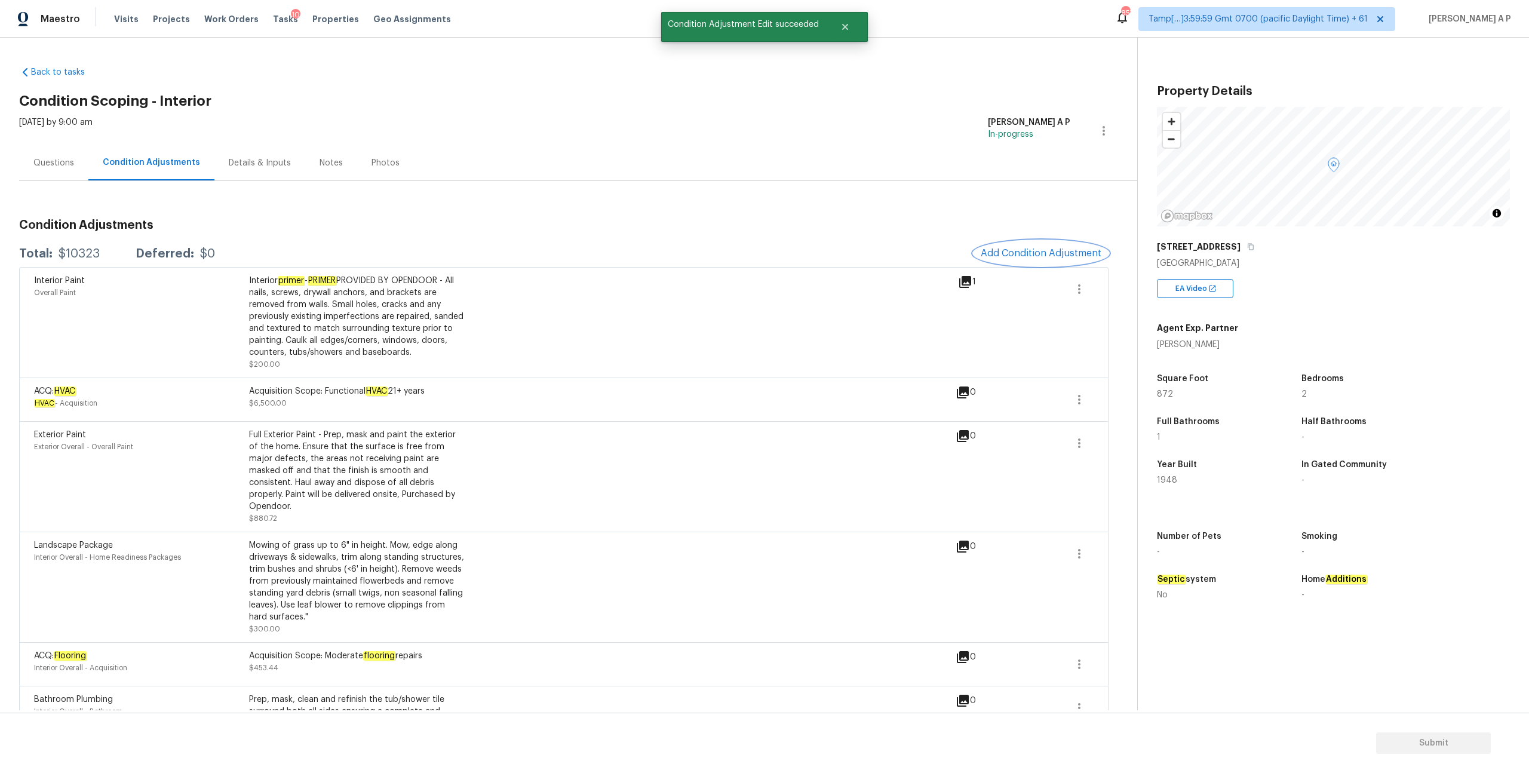
click at [1032, 253] on span "Add Condition Adjustment" at bounding box center [1041, 253] width 121 height 11
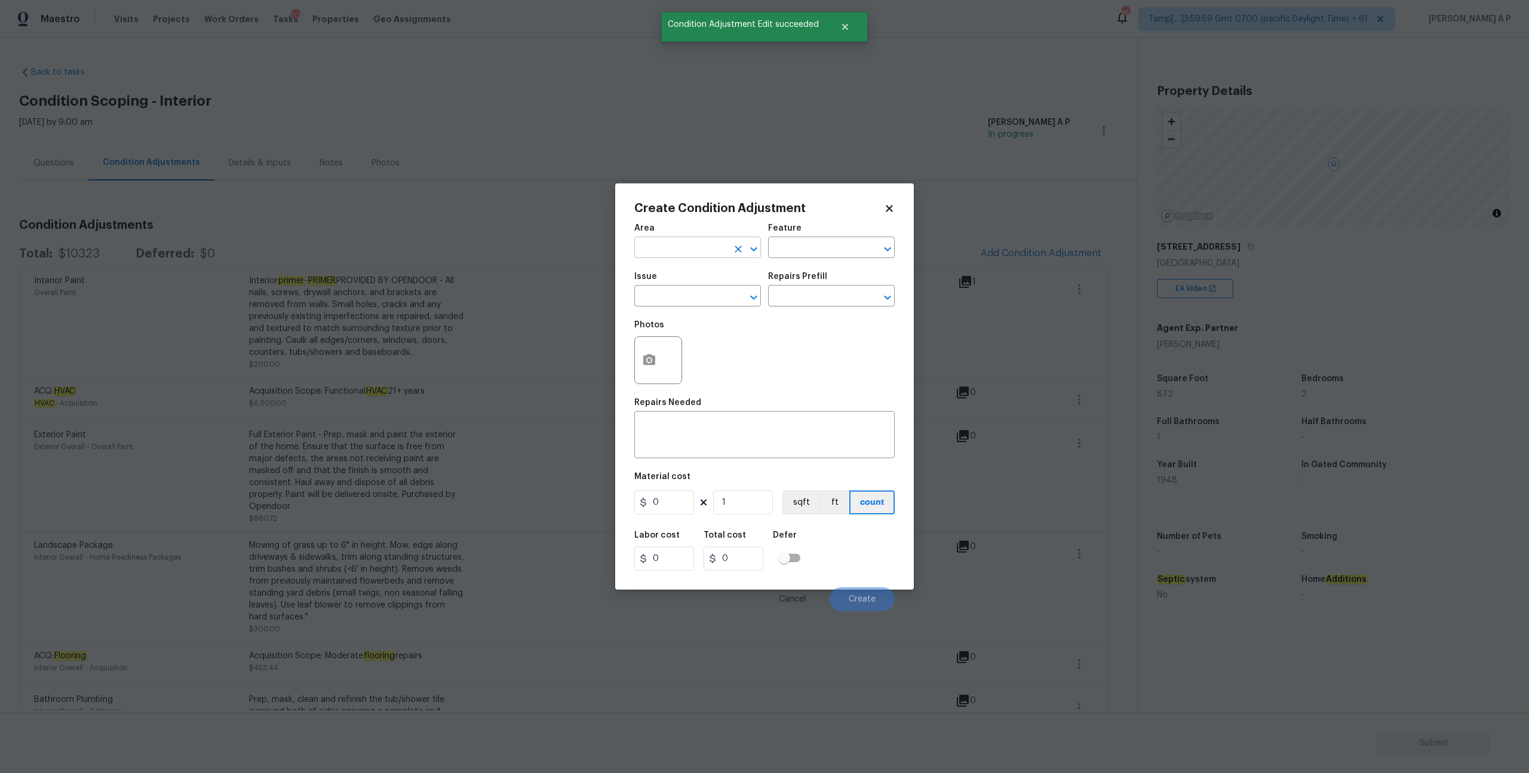
click at [722, 254] on input "text" at bounding box center [680, 249] width 93 height 19
type input "w"
click at [724, 307] on ul "Interior Addition Interior Overall" at bounding box center [697, 284] width 127 height 49
click at [724, 302] on li "Interior Overall" at bounding box center [697, 295] width 127 height 20
type input "Interior Overall"
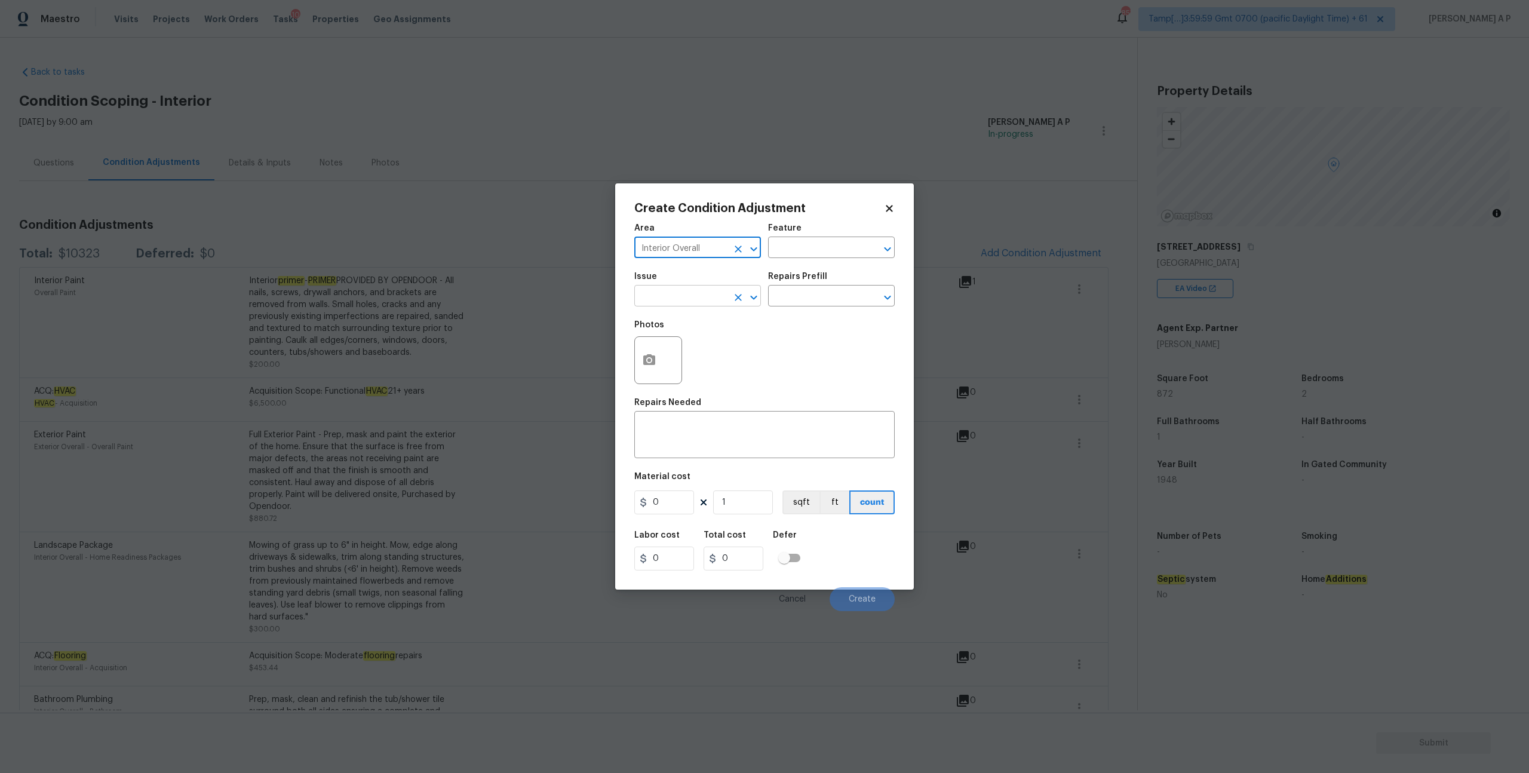
click at [720, 302] on input "text" at bounding box center [680, 297] width 93 height 19
click at [711, 373] on li "Wallpaper" at bounding box center [697, 372] width 127 height 20
type input "Wallpaper"
click at [824, 309] on div "Issue Wallpaper ​ Repairs Prefill ​" at bounding box center [764, 289] width 260 height 48
click at [828, 299] on input "text" at bounding box center [814, 297] width 93 height 19
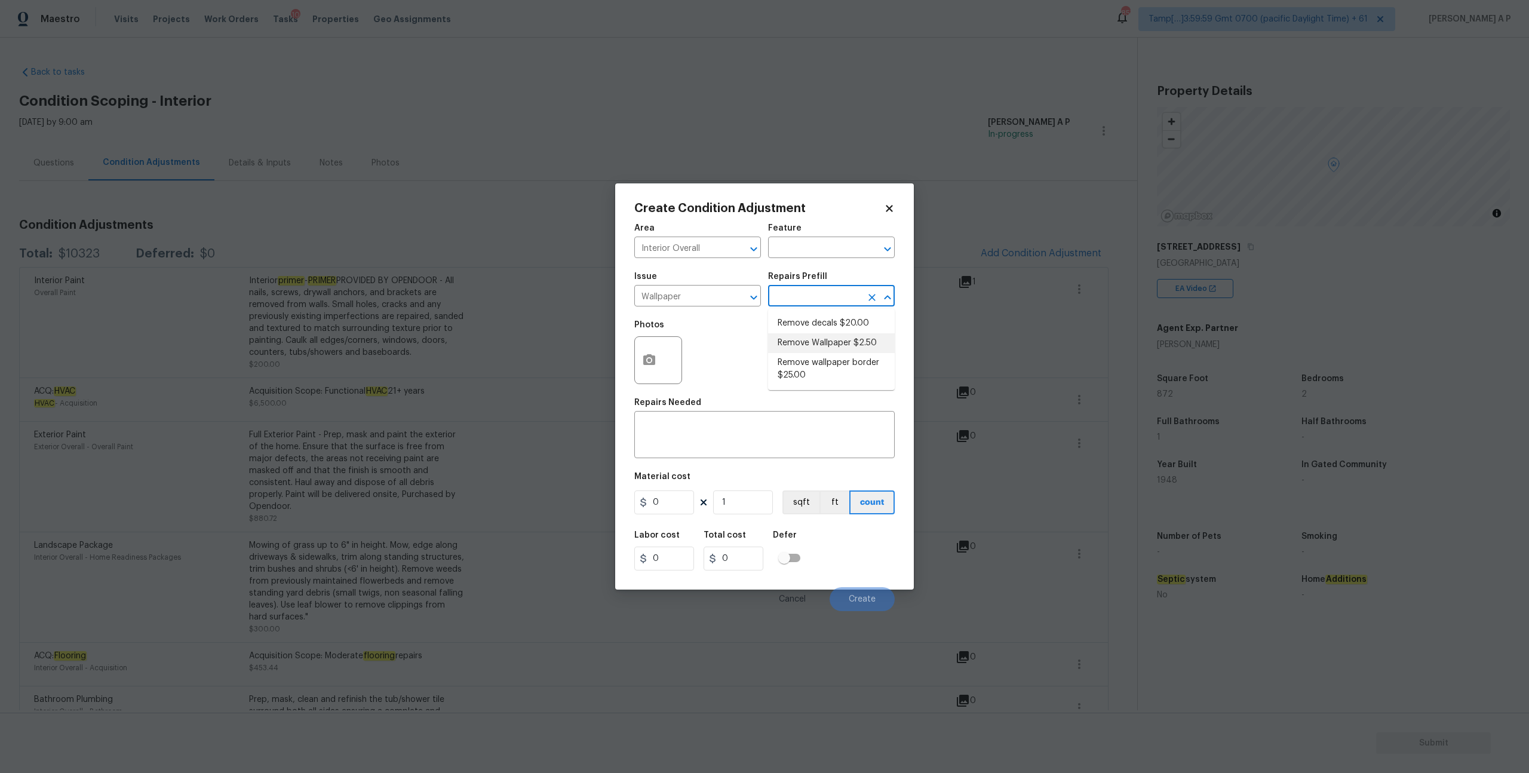
click at [833, 341] on li "Remove Wallpaper $2.50" at bounding box center [831, 343] width 127 height 20
type input "Walls and Ceiling"
type textarea "Remove wallpaper and texture walls to best match existing conditions"
type input "2.5"
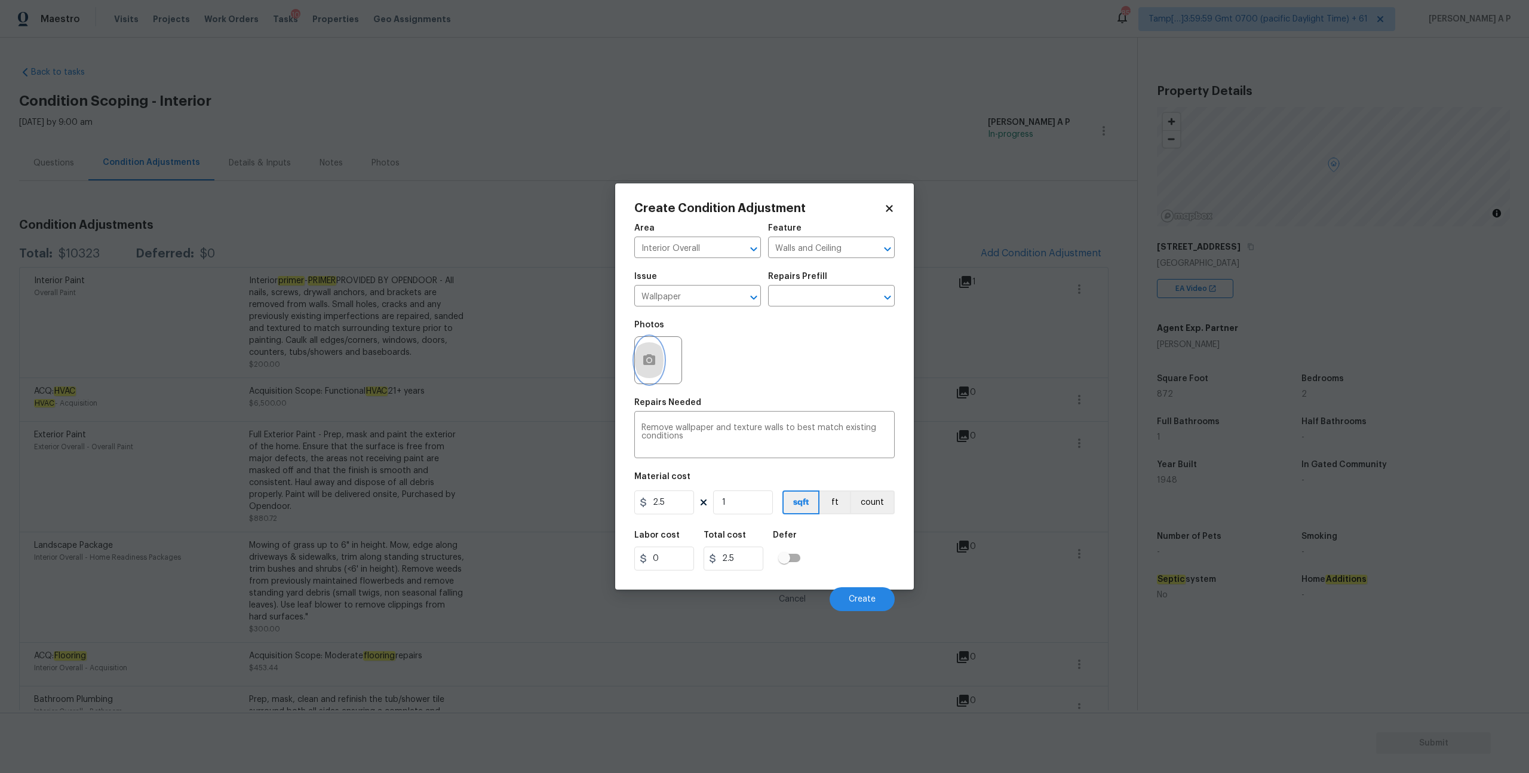
click at [651, 357] on icon "button" at bounding box center [649, 359] width 12 height 11
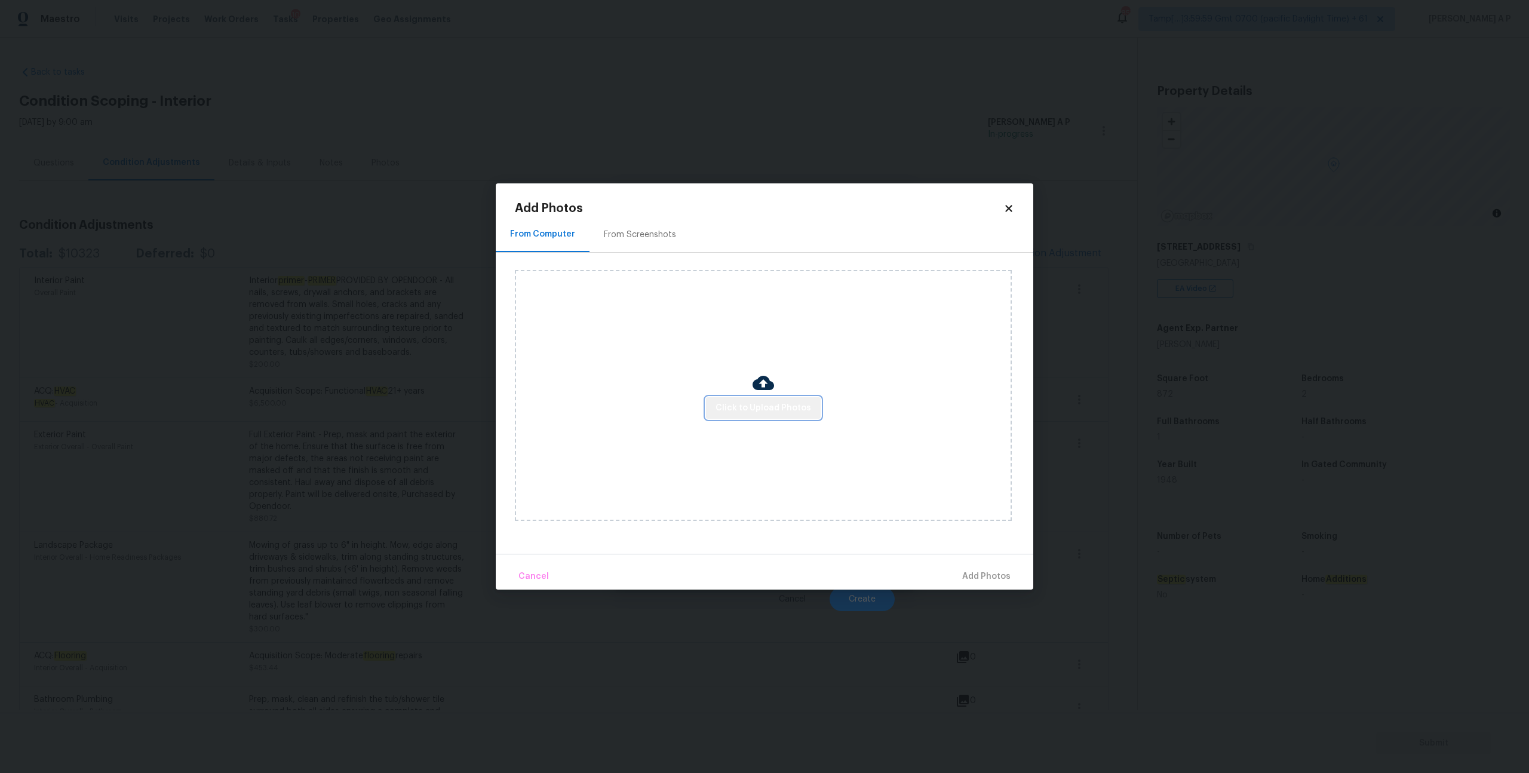
click at [772, 409] on span "Click to Upload Photos" at bounding box center [764, 408] width 96 height 15
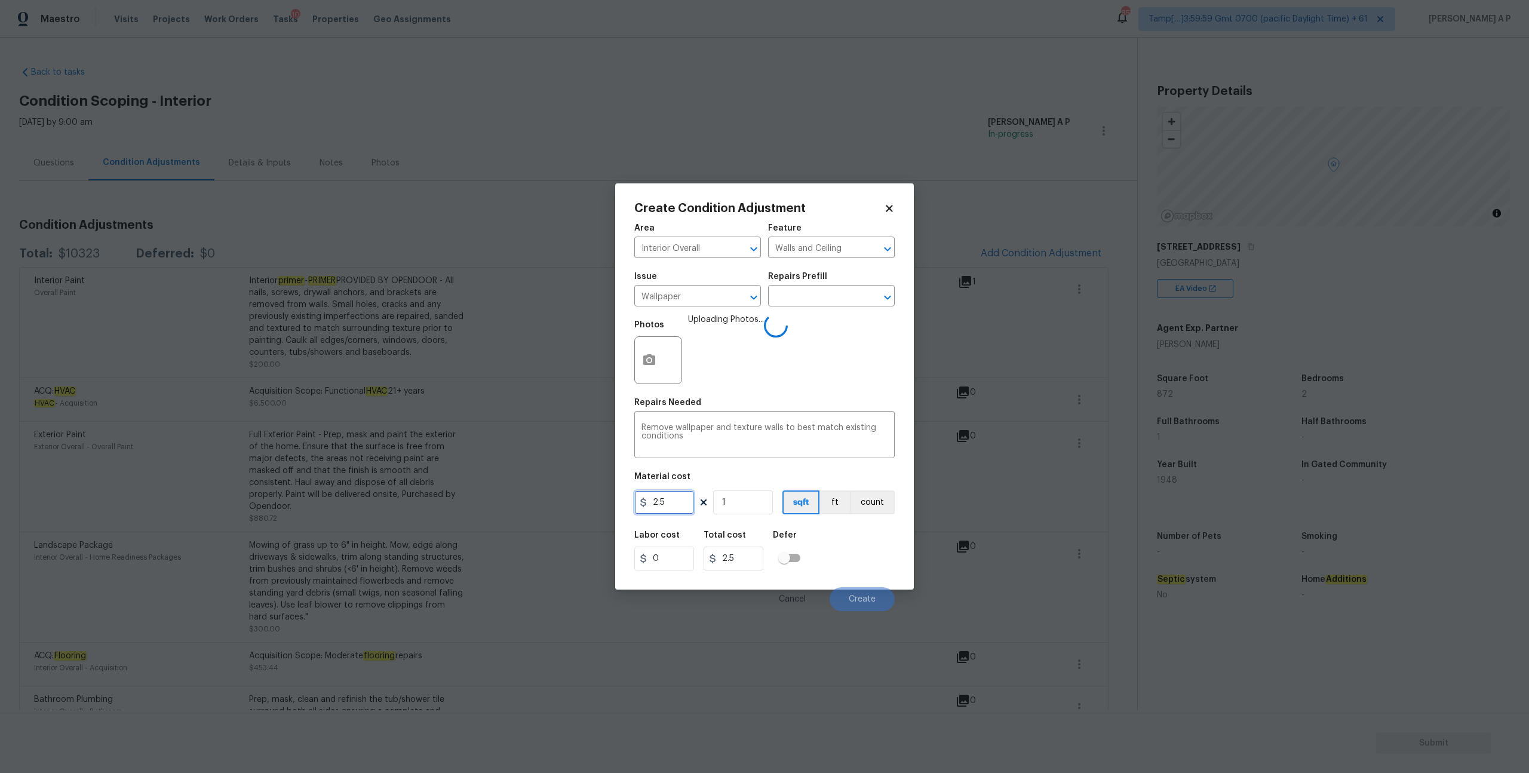
click at [679, 504] on input "2.5" at bounding box center [664, 502] width 60 height 24
click at [879, 509] on button "count" at bounding box center [872, 502] width 45 height 24
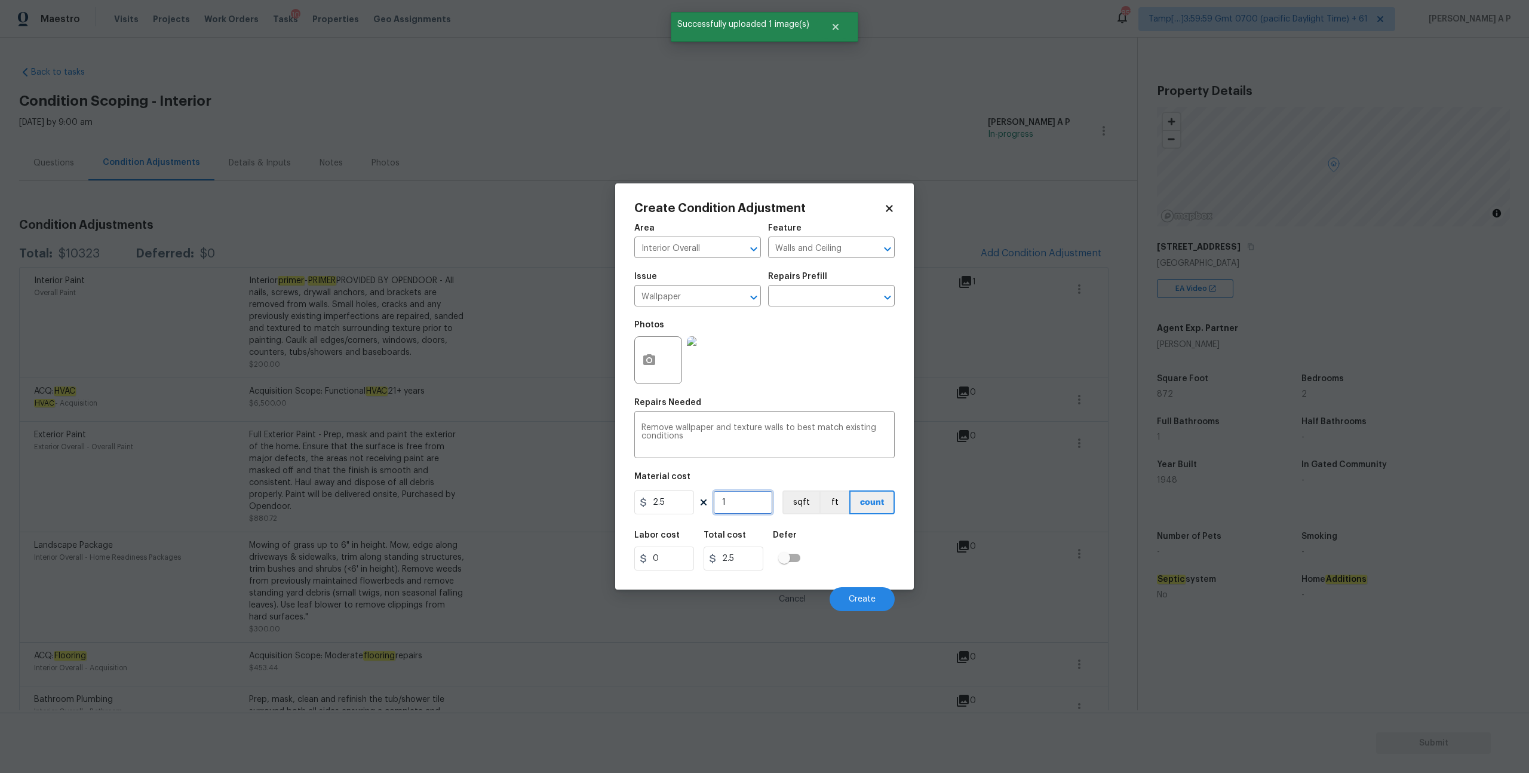
click at [718, 511] on input "1" at bounding box center [743, 502] width 60 height 24
click at [735, 506] on input "1" at bounding box center [743, 502] width 60 height 24
type input "10"
type input "25"
type input "100"
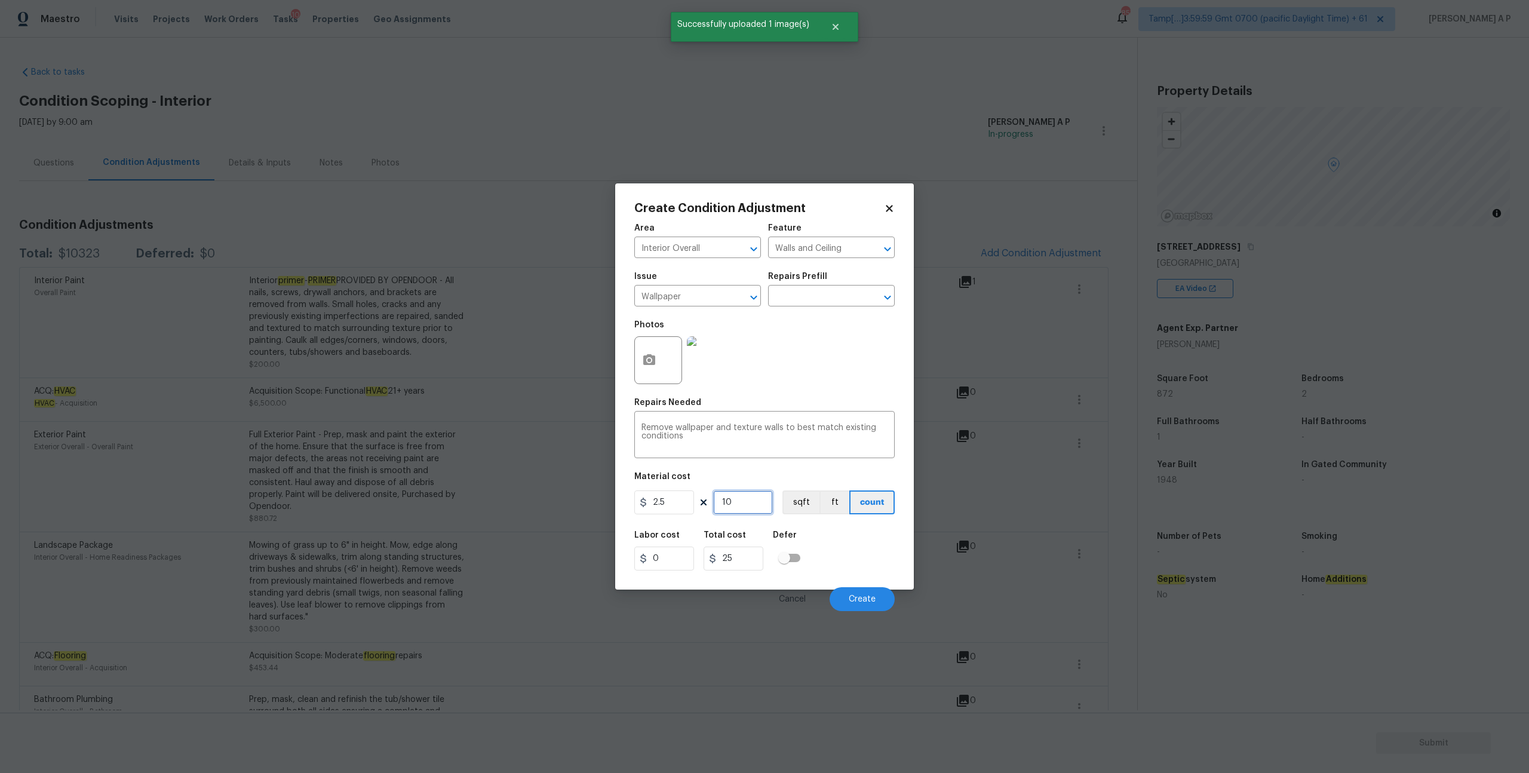
type input "250"
type input "100"
click at [677, 509] on input "2.5" at bounding box center [664, 502] width 60 height 24
type input "100"
type input "10000"
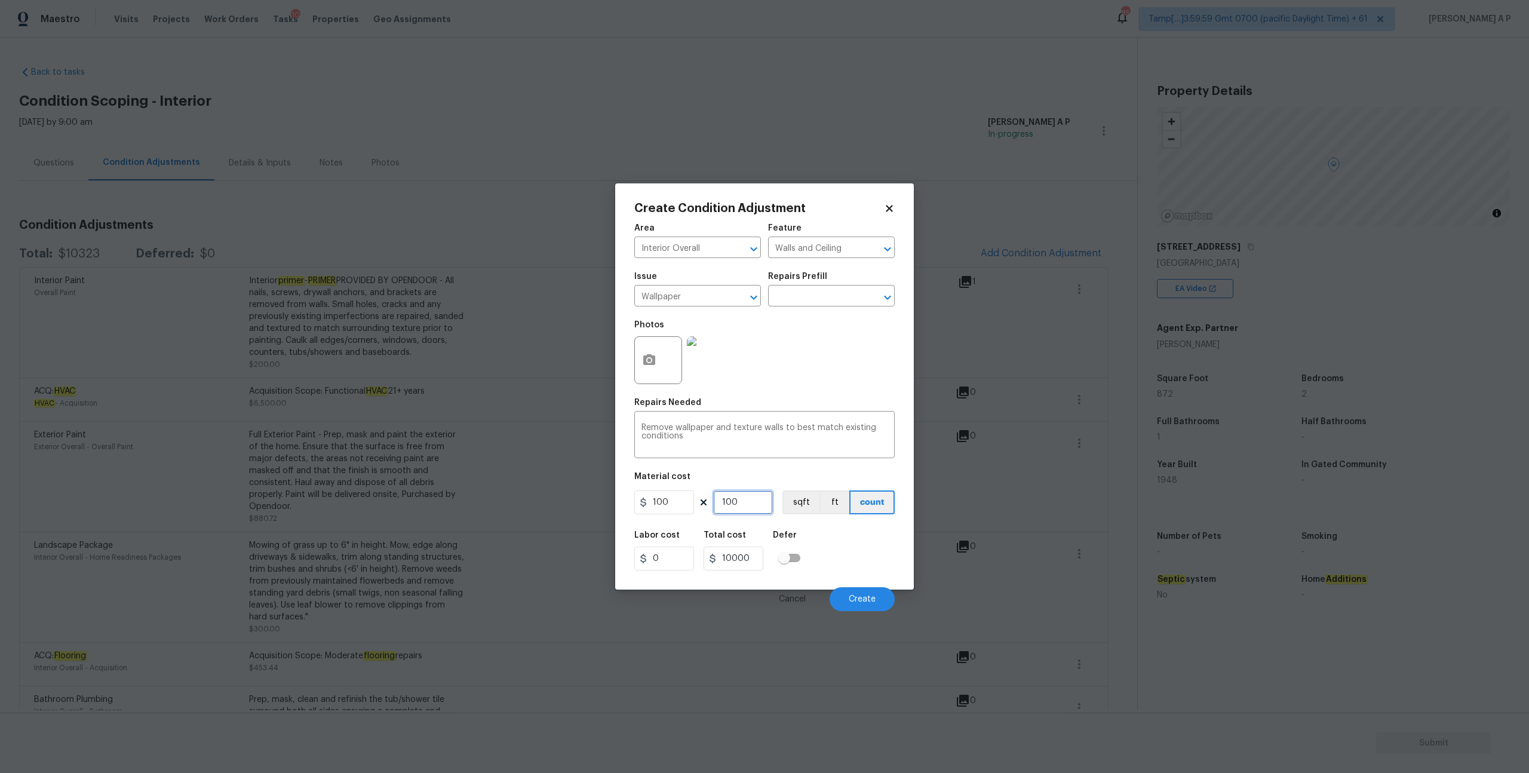
click at [756, 495] on input "100" at bounding box center [743, 502] width 60 height 24
type input "10"
type input "1000"
type input "1"
type input "100"
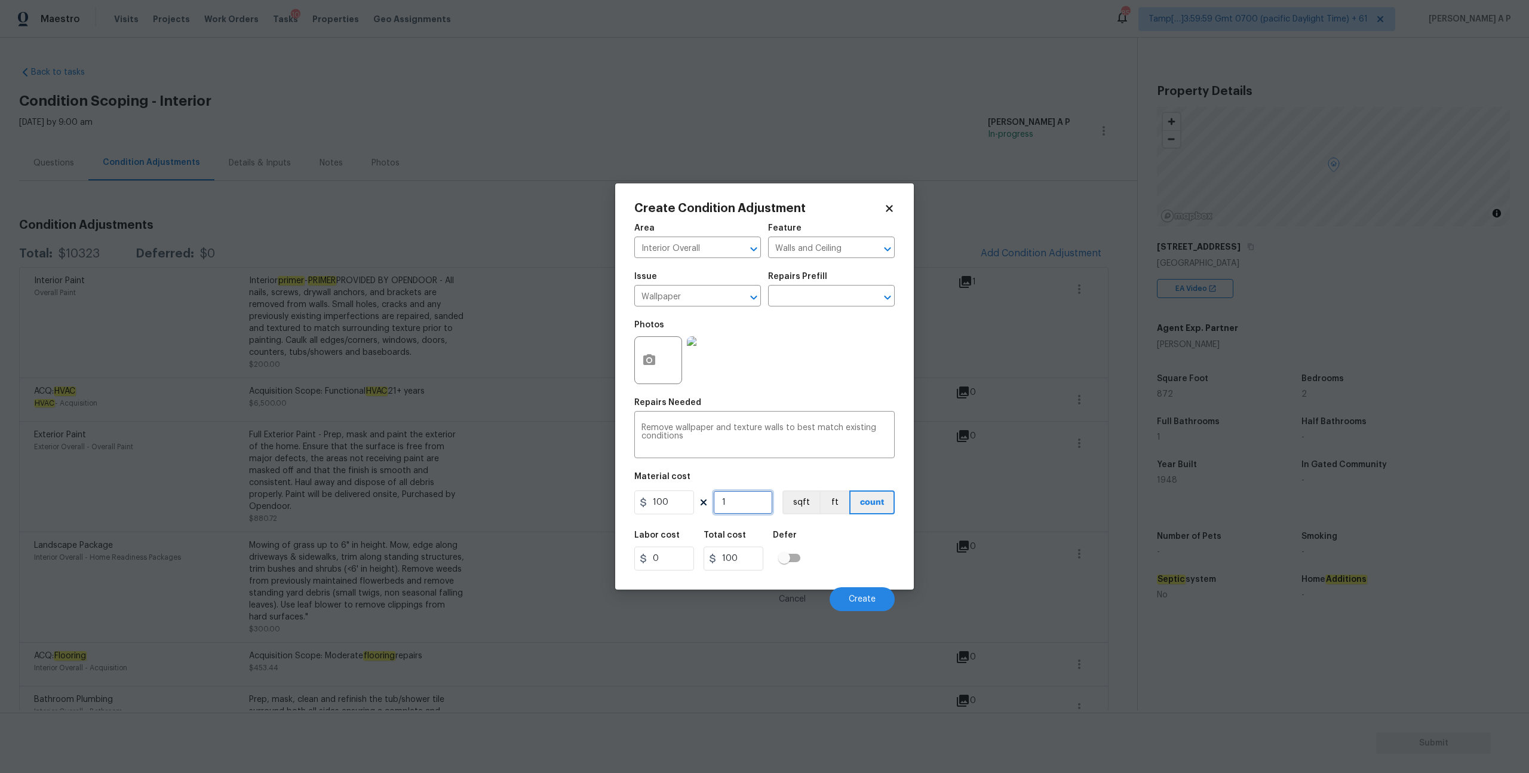
type input "11"
type input "1100"
type input "1"
type input "100"
type input "1"
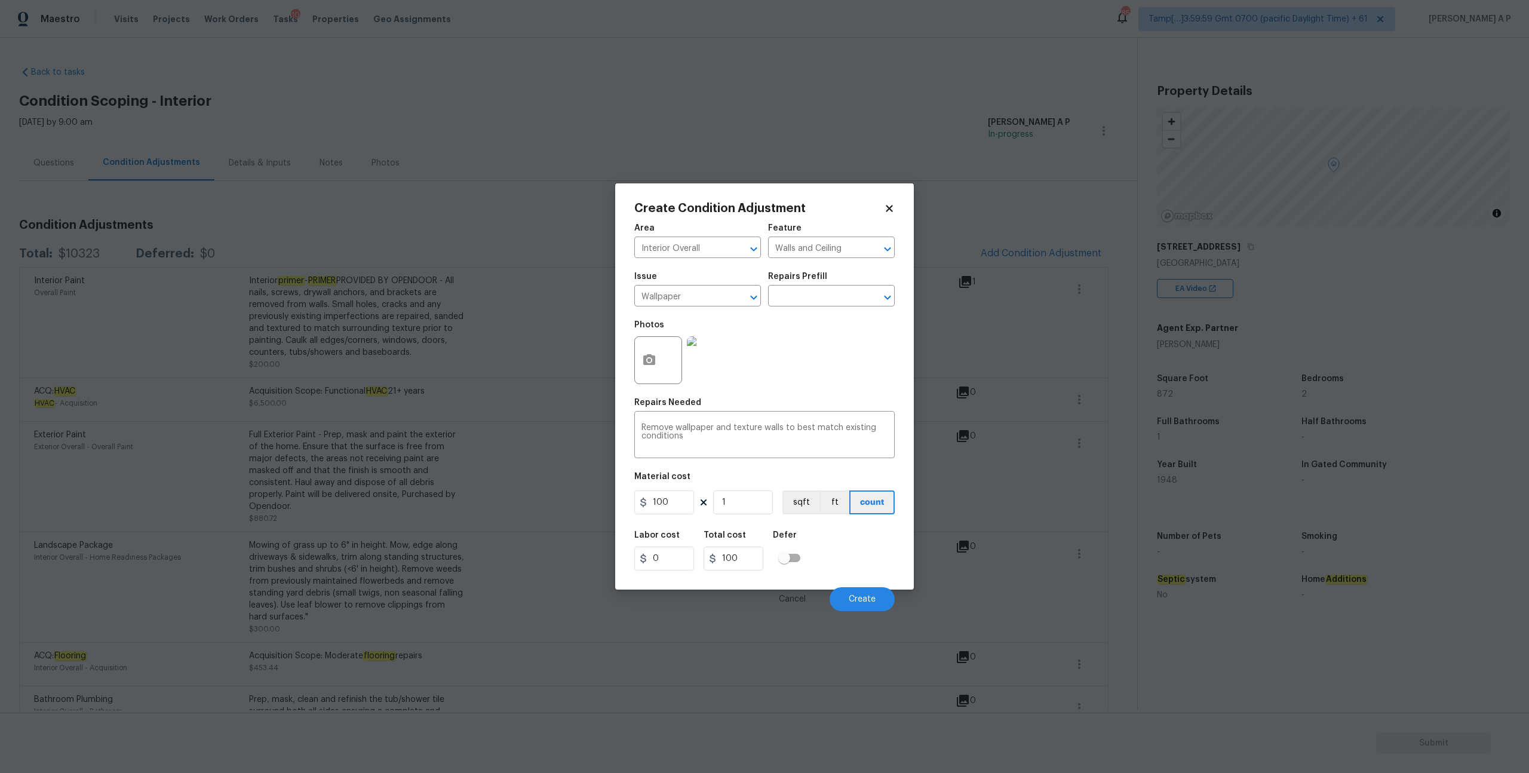
click at [865, 557] on div "Labor cost 0 Total cost 100 Defer" at bounding box center [764, 551] width 260 height 54
click at [868, 593] on button "Create" at bounding box center [862, 599] width 65 height 24
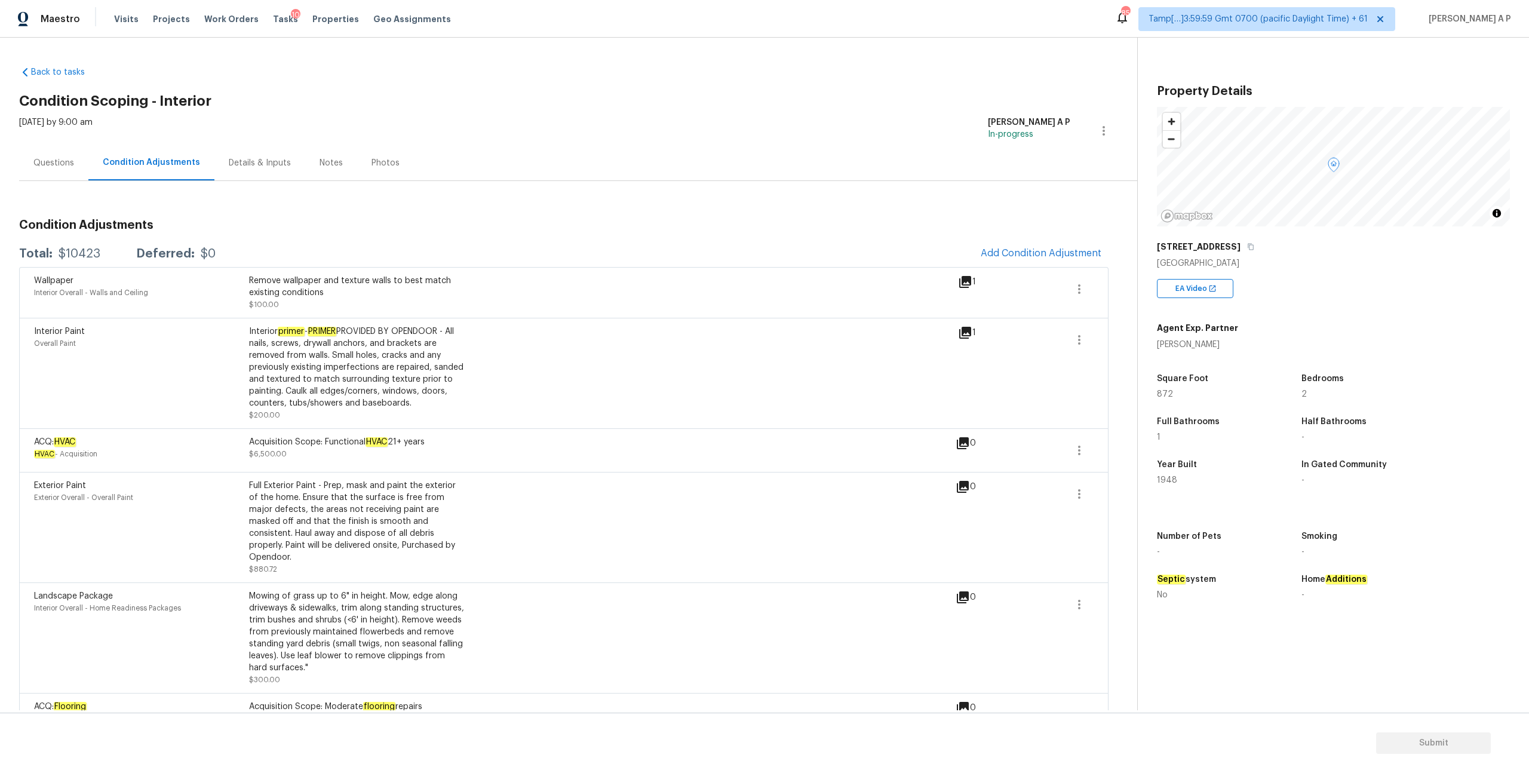
click at [70, 168] on div "Questions" at bounding box center [53, 162] width 69 height 35
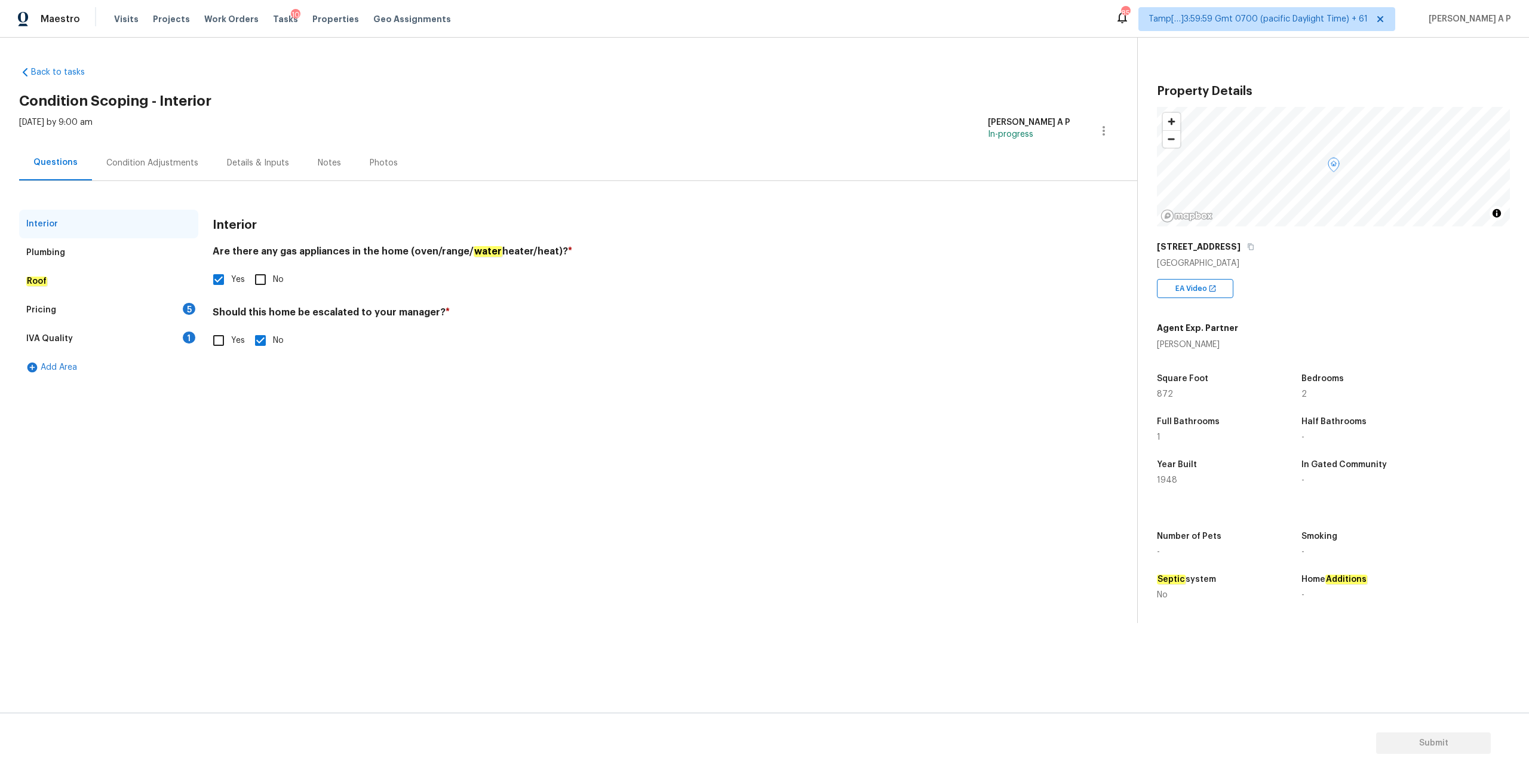
click at [64, 306] on div "Pricing 5" at bounding box center [108, 310] width 179 height 29
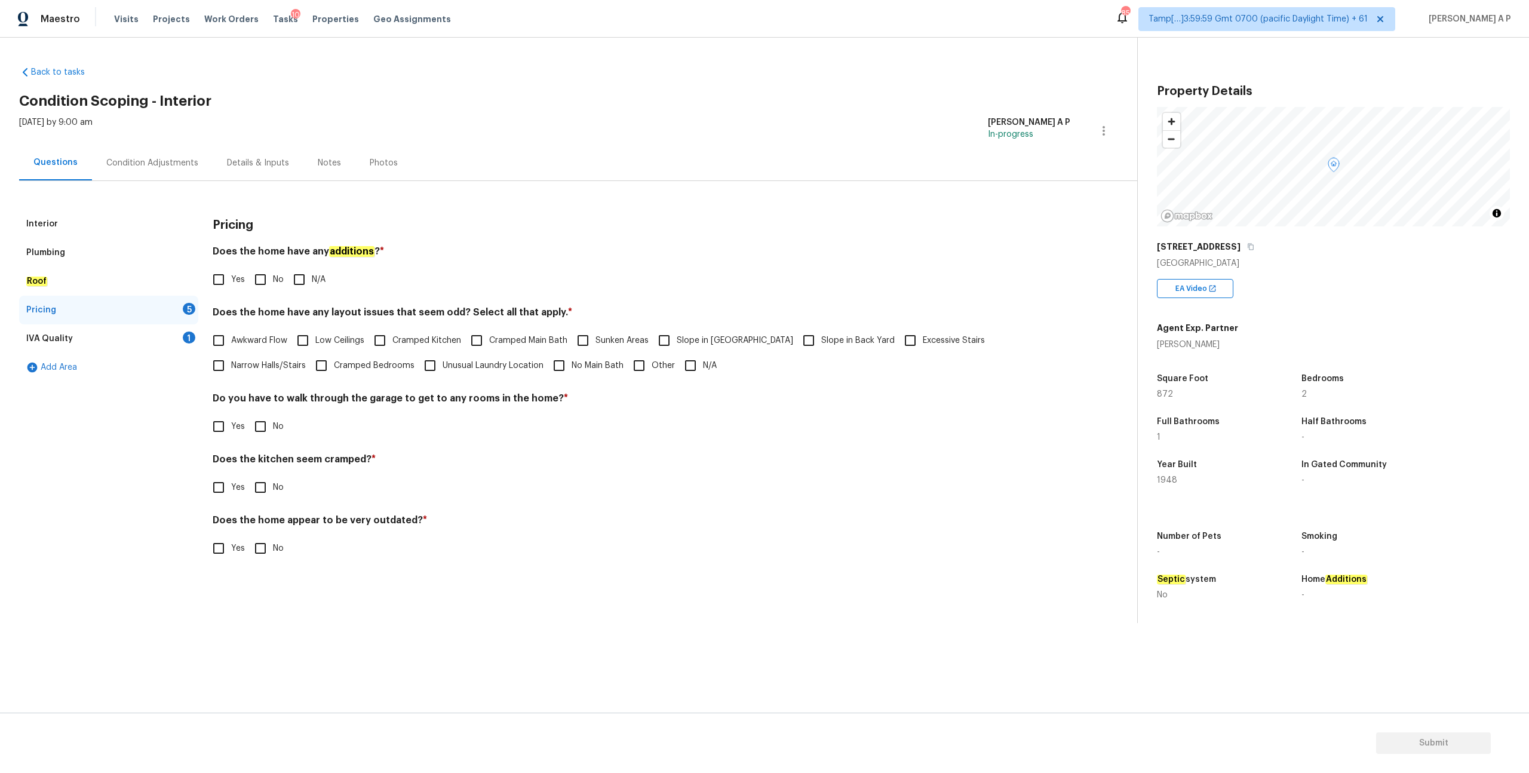
click at [262, 279] on input "No" at bounding box center [260, 279] width 25 height 25
checkbox input "true"
click at [678, 368] on input "N/A" at bounding box center [690, 365] width 25 height 25
checkbox input "true"
click at [217, 430] on input "Yes" at bounding box center [218, 426] width 25 height 25
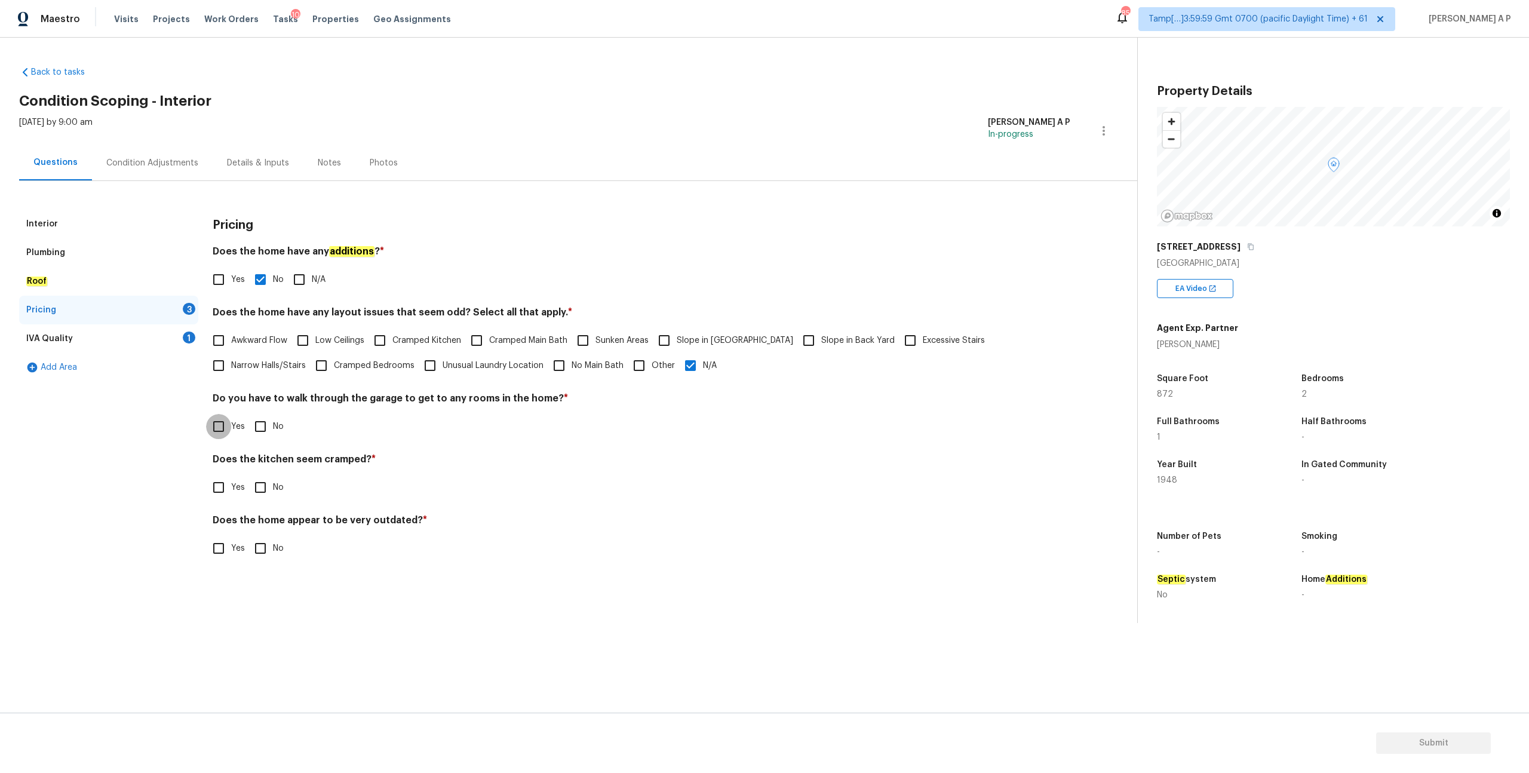
checkbox input "true"
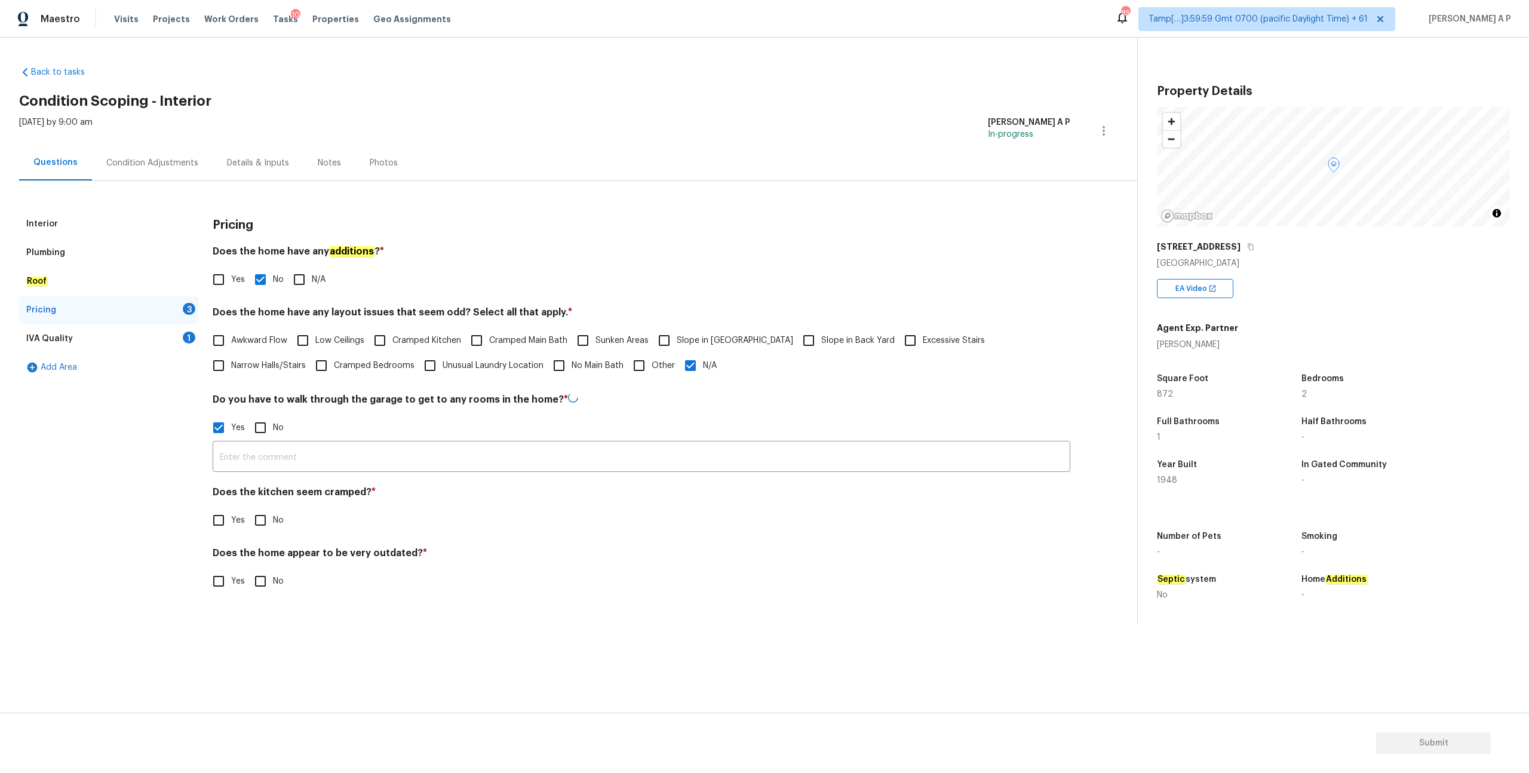
click at [233, 473] on div "Pricing Does the home have any additions ? * Yes No N/A Does the home have any …" at bounding box center [642, 409] width 858 height 398
click at [224, 510] on input "Yes" at bounding box center [218, 519] width 25 height 25
checkbox input "true"
click at [224, 612] on input "Yes" at bounding box center [218, 611] width 25 height 25
checkbox input "true"
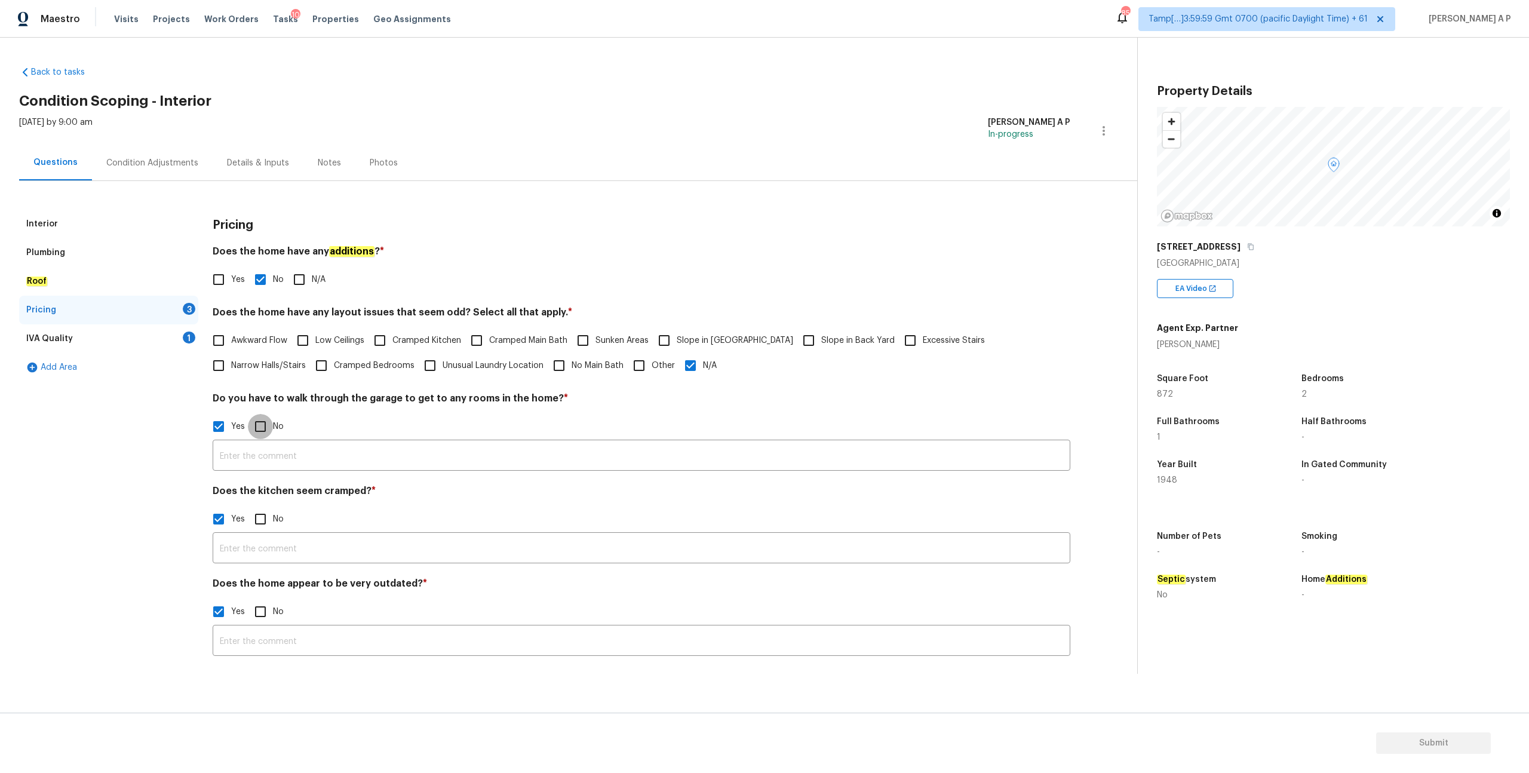
click at [265, 433] on input "No" at bounding box center [260, 426] width 25 height 25
checkbox input "true"
checkbox input "false"
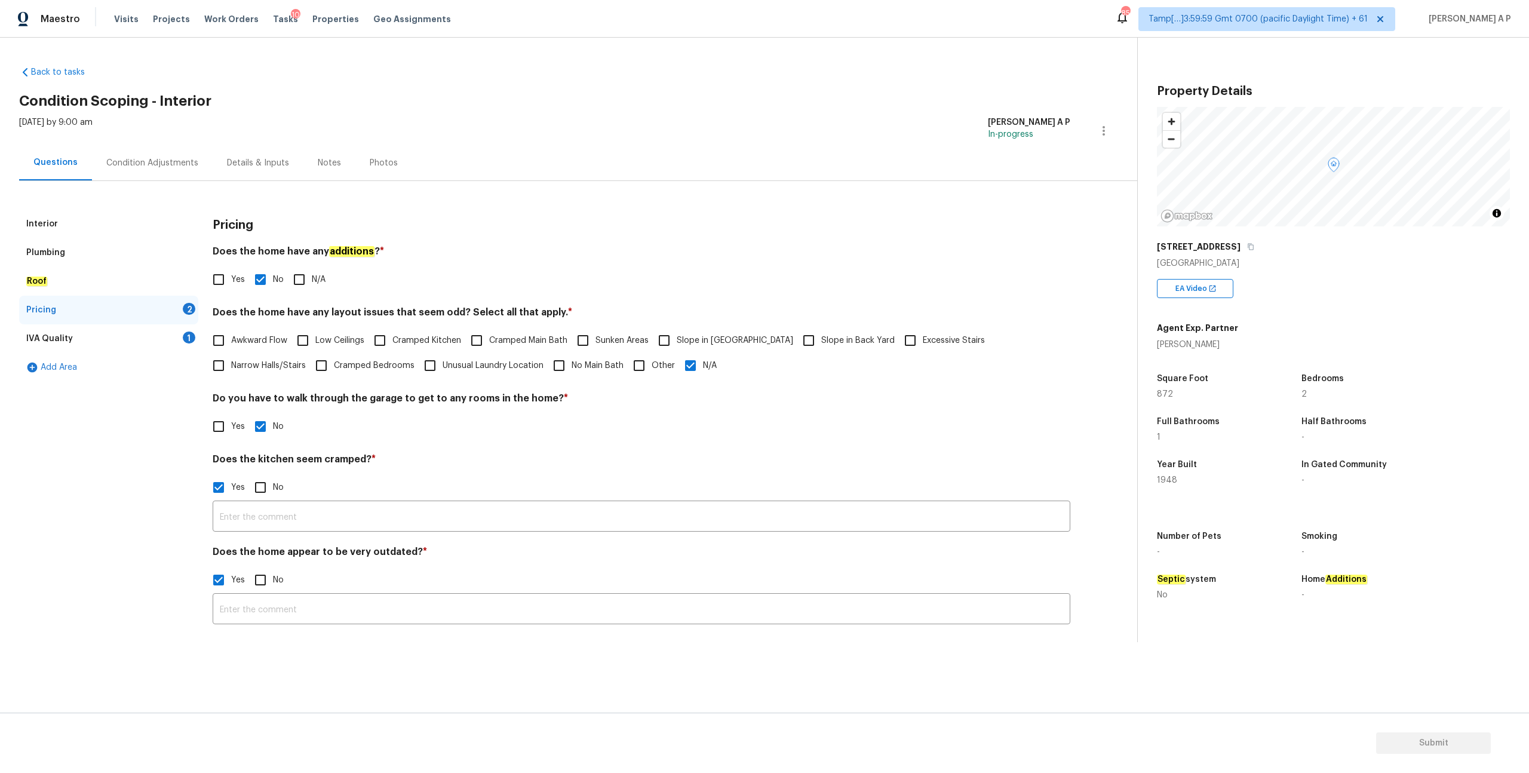
click at [263, 486] on input "No" at bounding box center [260, 487] width 25 height 25
checkbox input "true"
checkbox input "false"
click at [263, 557] on input "No" at bounding box center [260, 548] width 25 height 25
checkbox input "true"
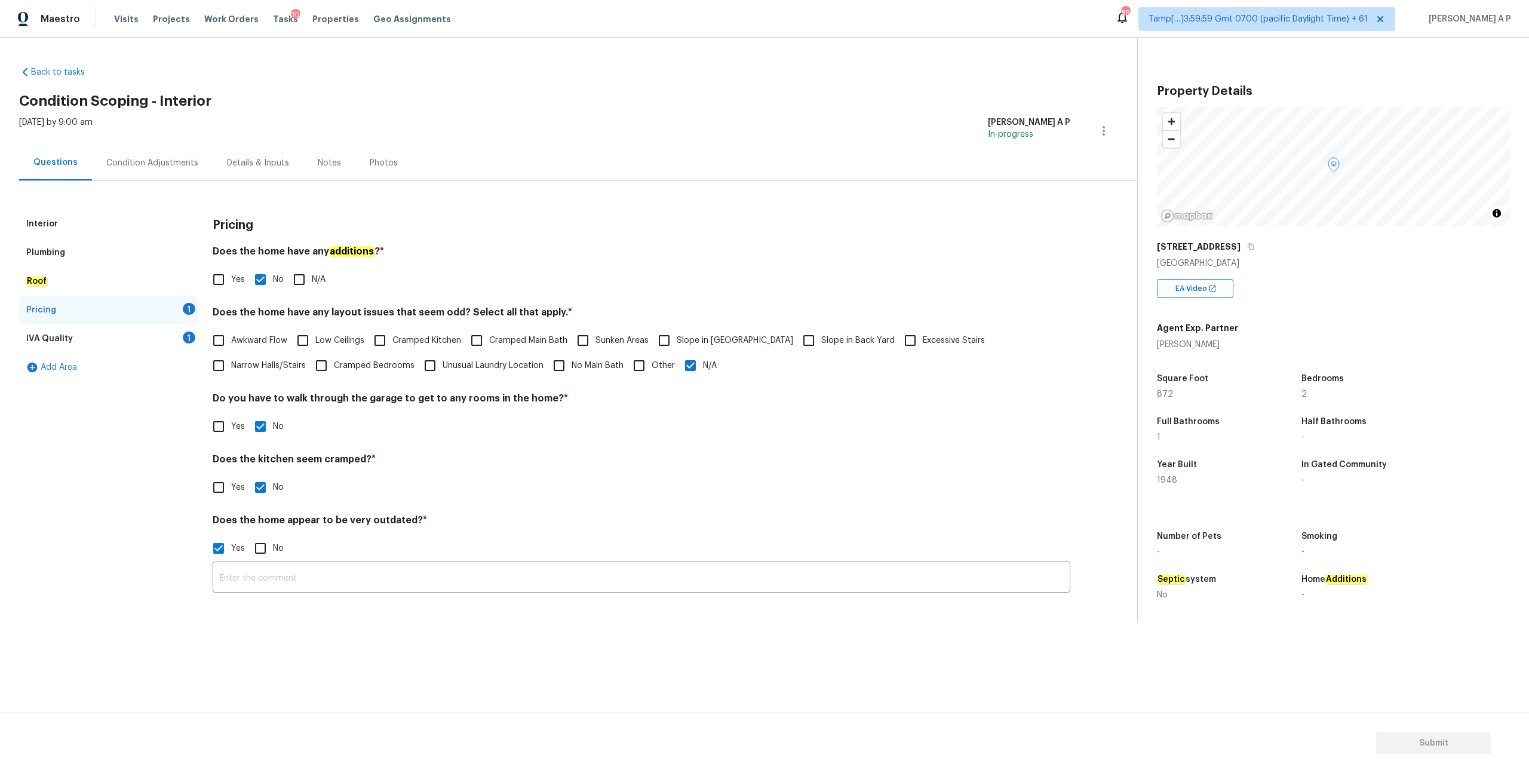
checkbox input "false"
click at [106, 345] on div "IVA Quality 1" at bounding box center [108, 338] width 179 height 29
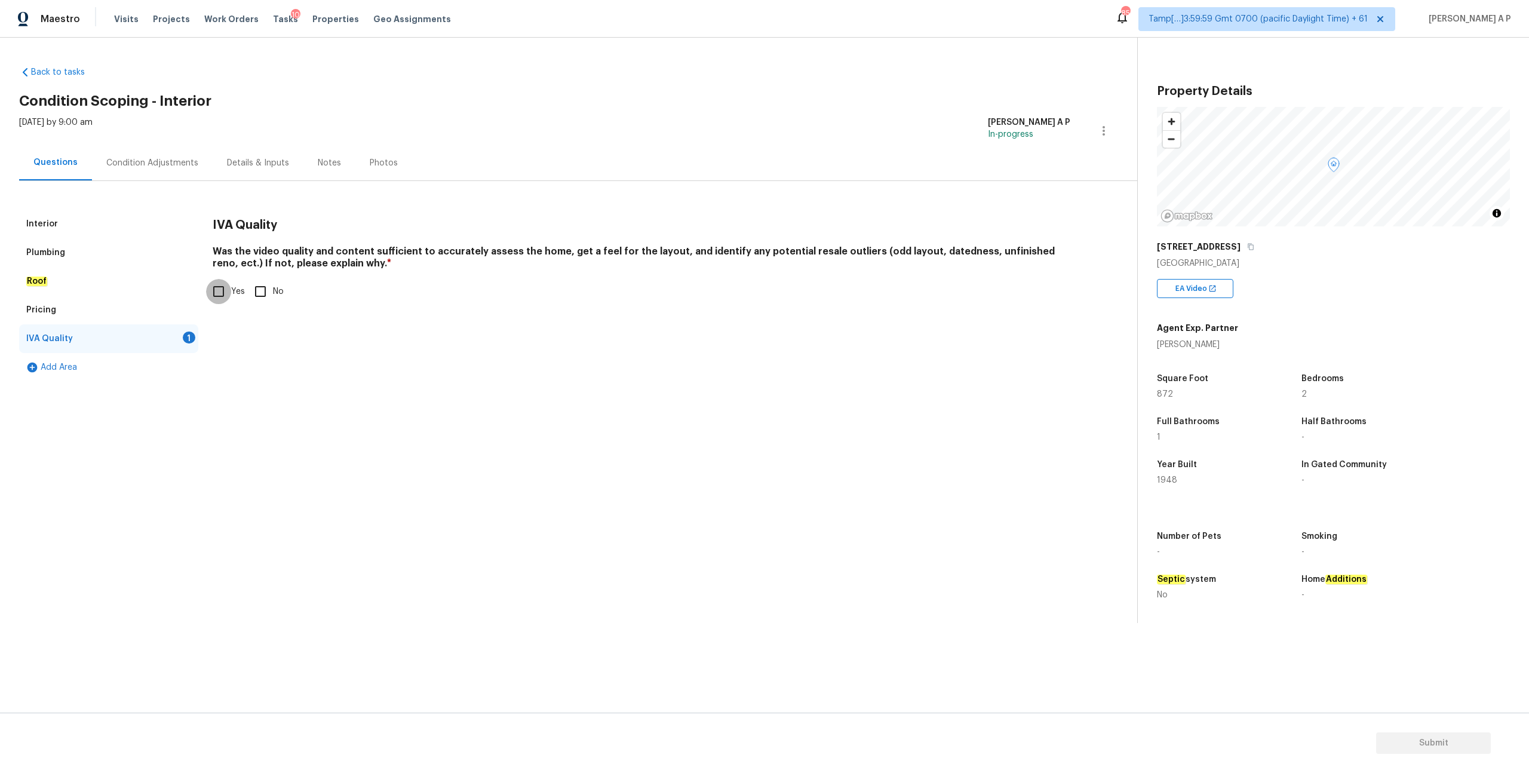
click at [229, 300] on input "Yes" at bounding box center [218, 291] width 25 height 25
checkbox input "true"
click at [164, 170] on div "Condition Adjustments" at bounding box center [152, 162] width 121 height 35
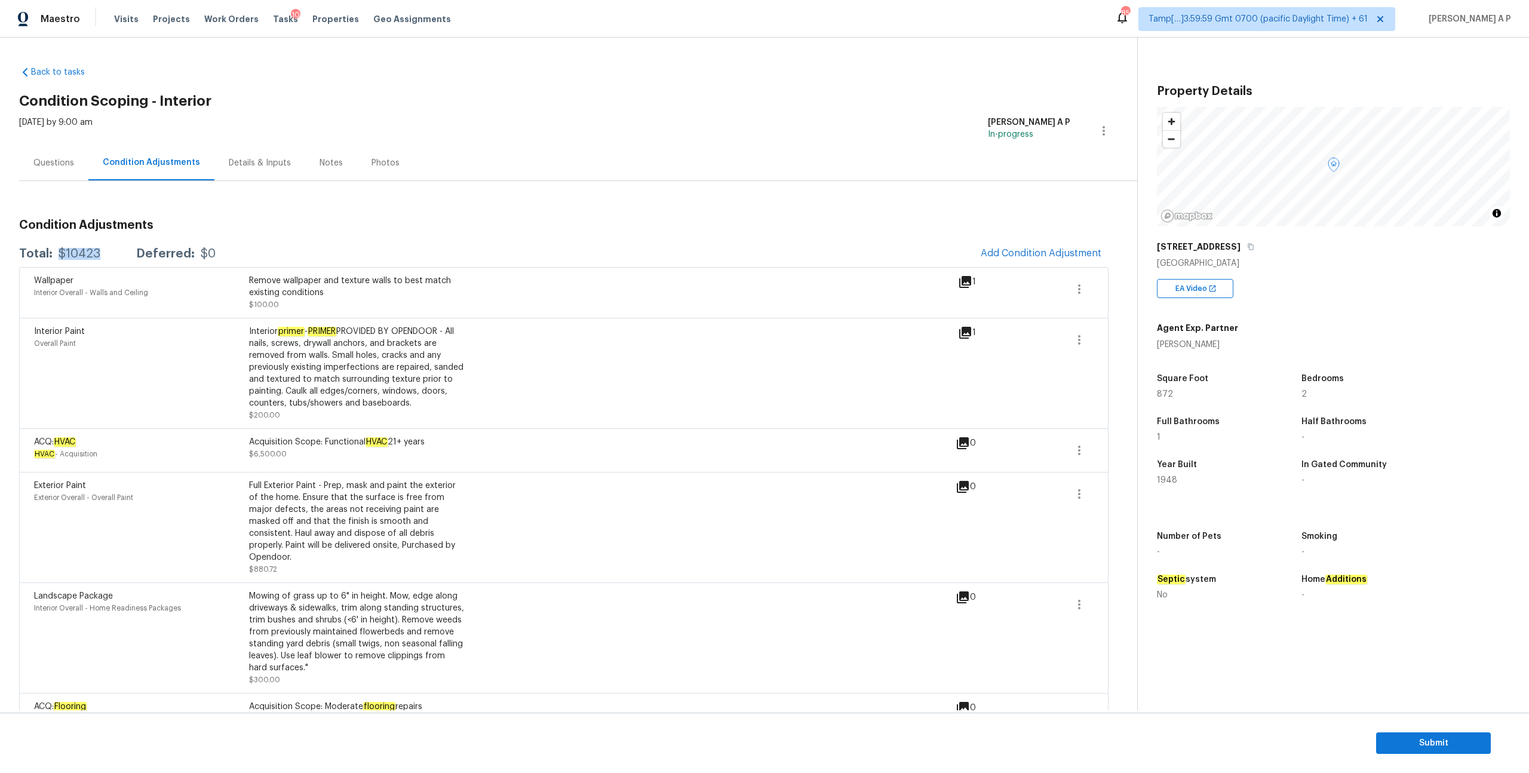
drag, startPoint x: 102, startPoint y: 255, endPoint x: 57, endPoint y: 251, distance: 44.9
click at [57, 251] on div "Total: $10423 Deferred: $0" at bounding box center [117, 254] width 197 height 12
copy div "$10423"
click at [1042, 250] on span "Add Condition Adjustment" at bounding box center [1041, 253] width 121 height 11
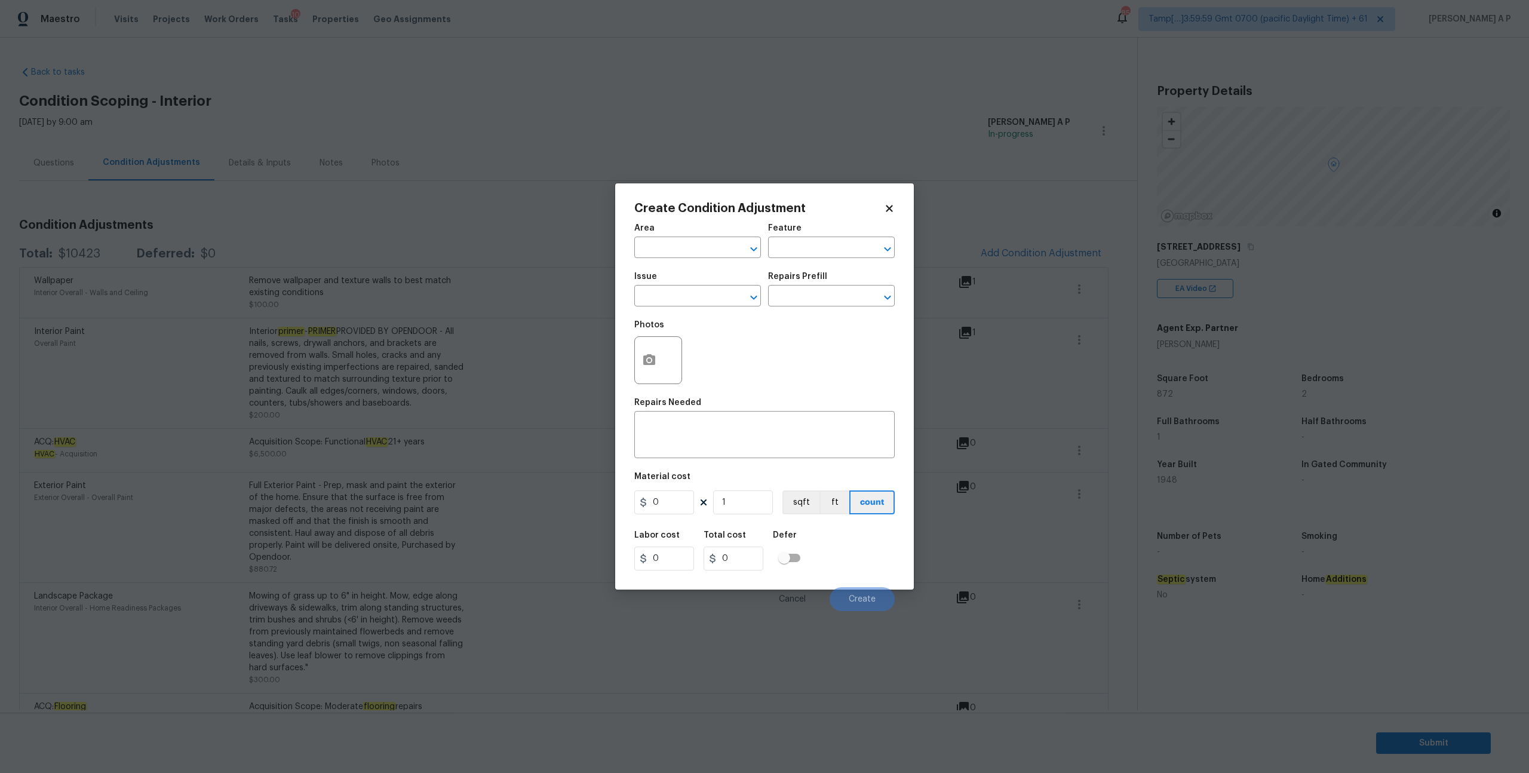
click at [664, 286] on div "Issue" at bounding box center [697, 280] width 127 height 16
click at [663, 289] on input "text" at bounding box center [680, 297] width 93 height 19
click at [691, 354] on li "Condition charge" at bounding box center [697, 352] width 127 height 20
type input "Condition charge"
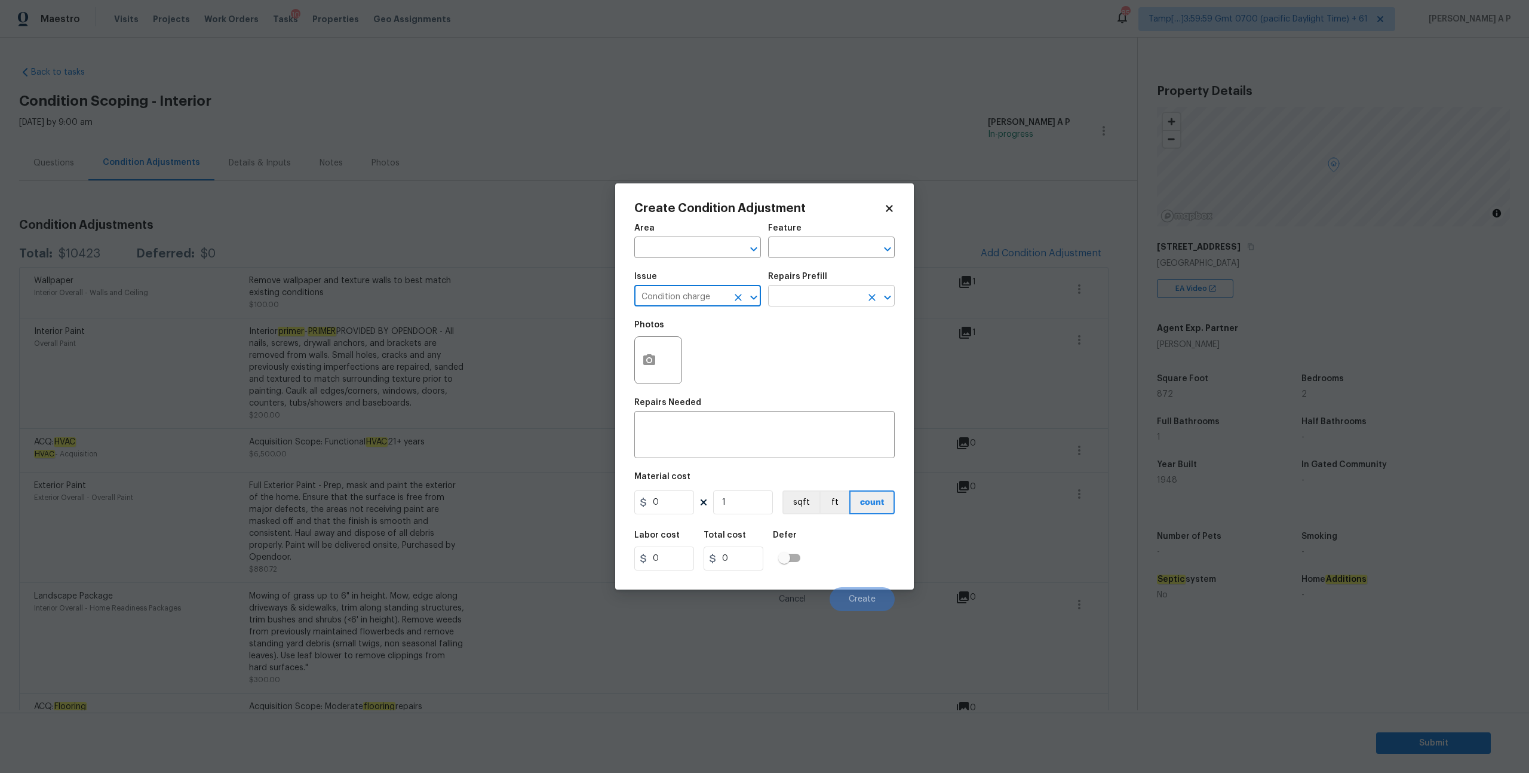
click at [808, 297] on input "text" at bounding box center [814, 297] width 93 height 19
type input "19"
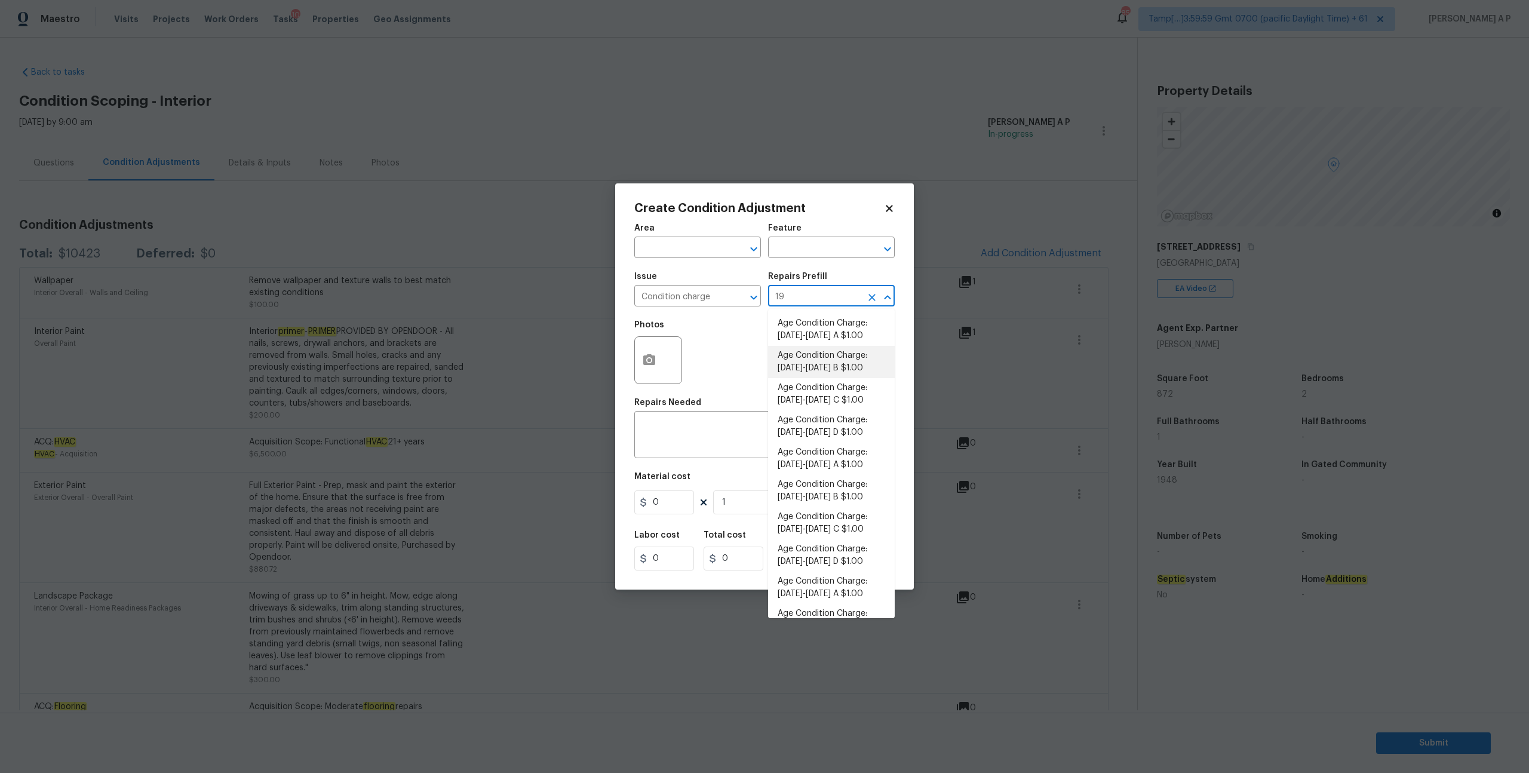
click at [819, 369] on li "Age Condition Charge: 1922-1978 B $1.00" at bounding box center [831, 362] width 127 height 32
type input "Home Readiness Packages"
type textarea "Age Condition Charge: 1922-1978 B"
type input "1"
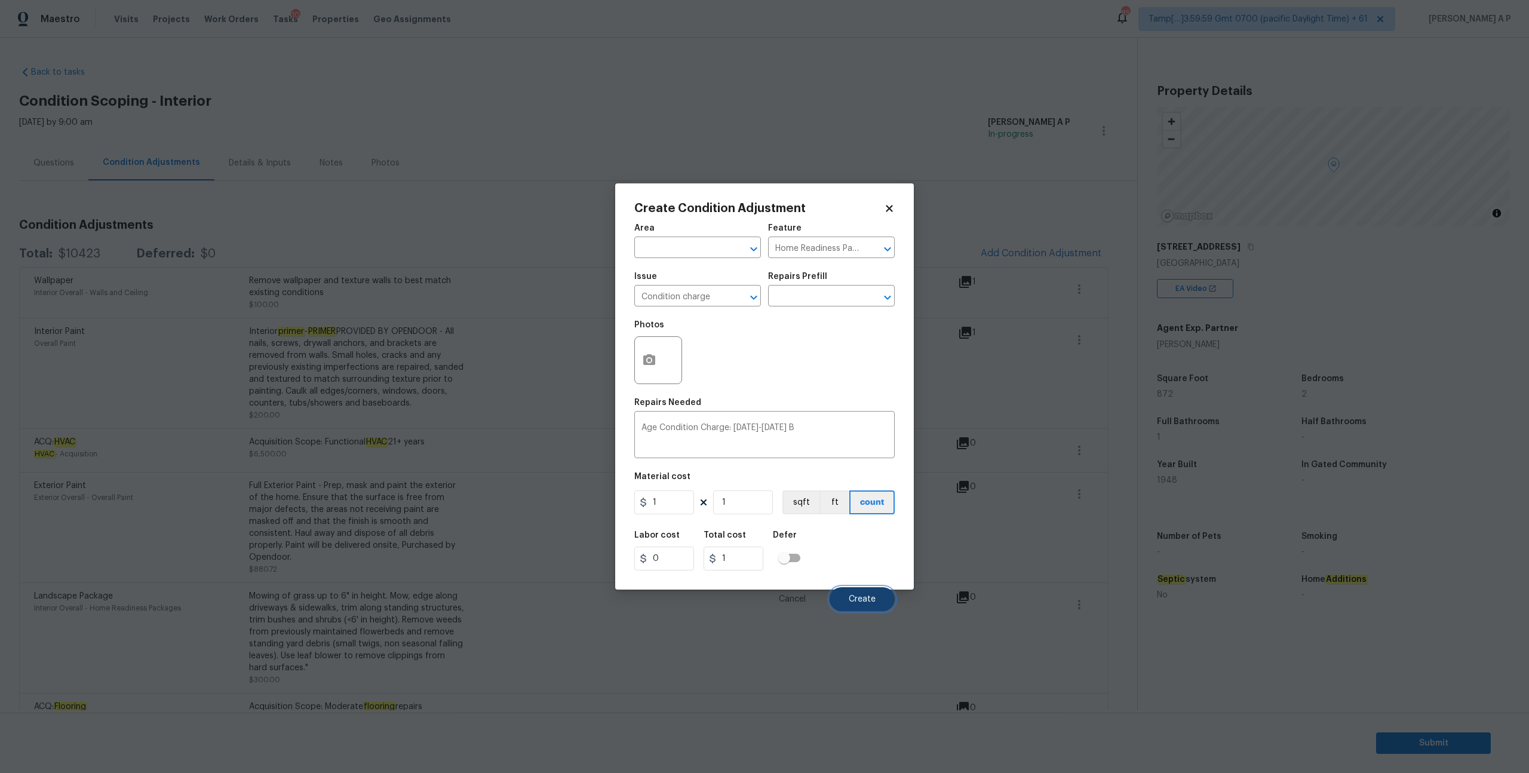
click at [866, 609] on button "Create" at bounding box center [862, 599] width 65 height 24
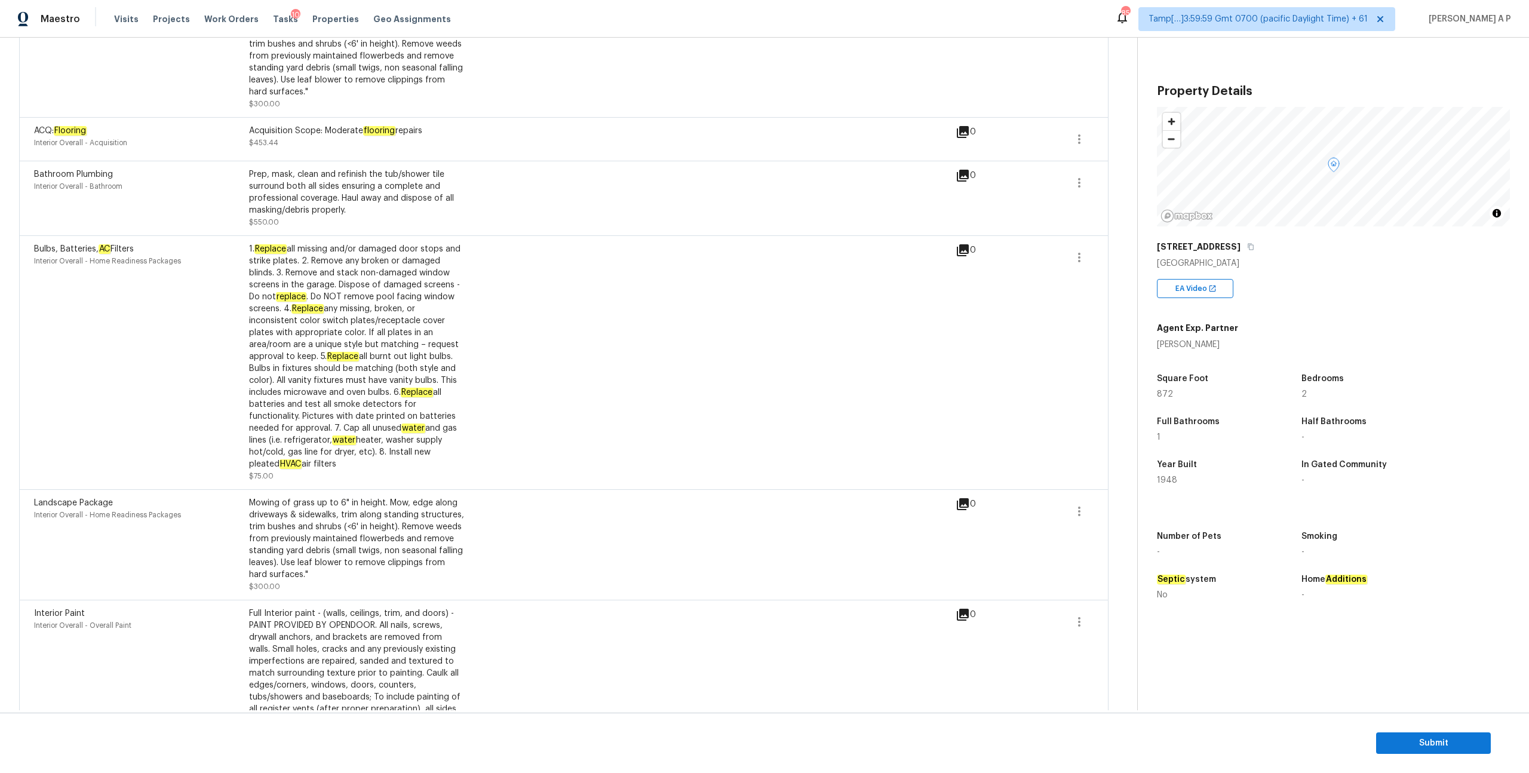
scroll to position [683, 0]
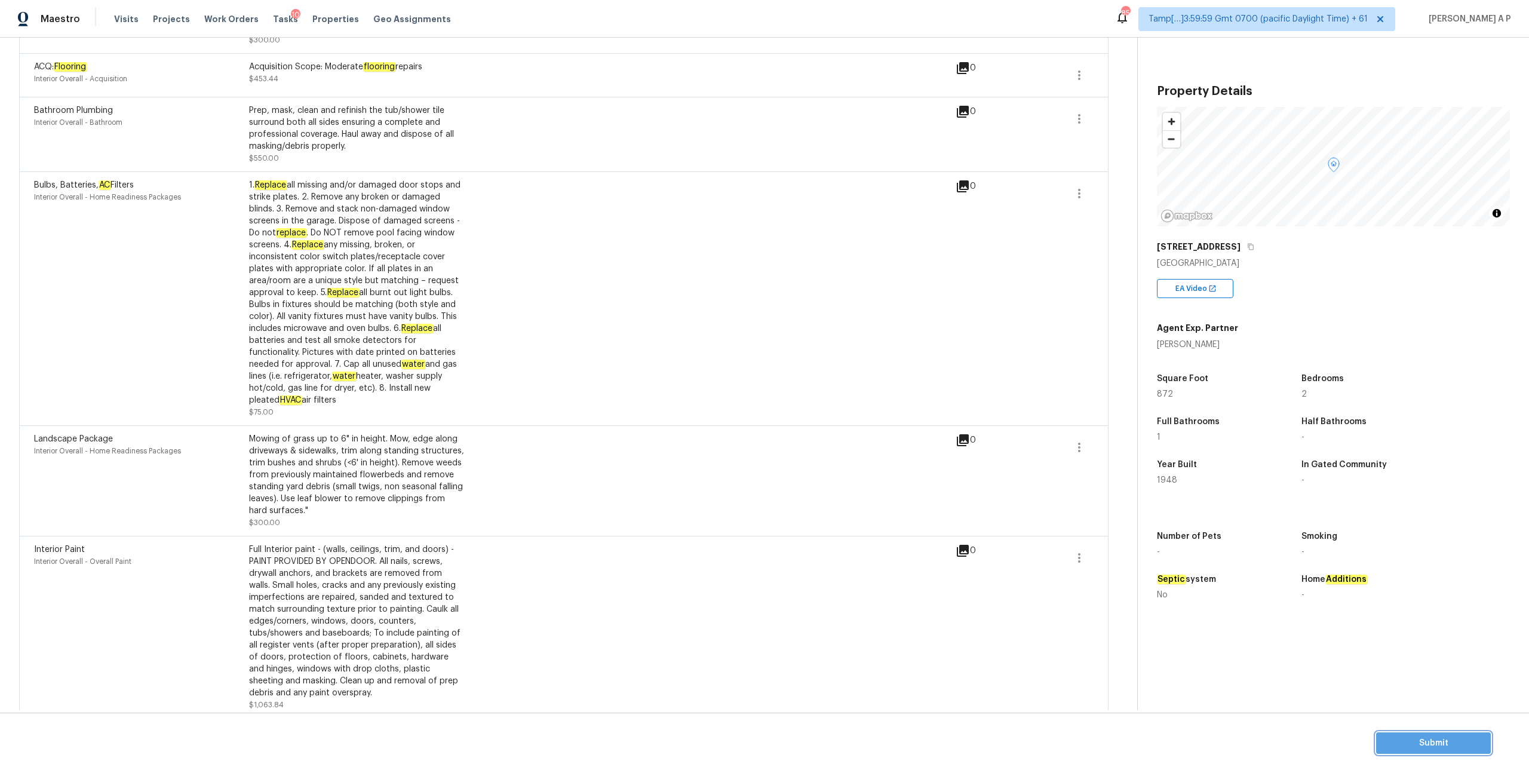
click at [1394, 733] on button "Submit" at bounding box center [1433, 743] width 115 height 22
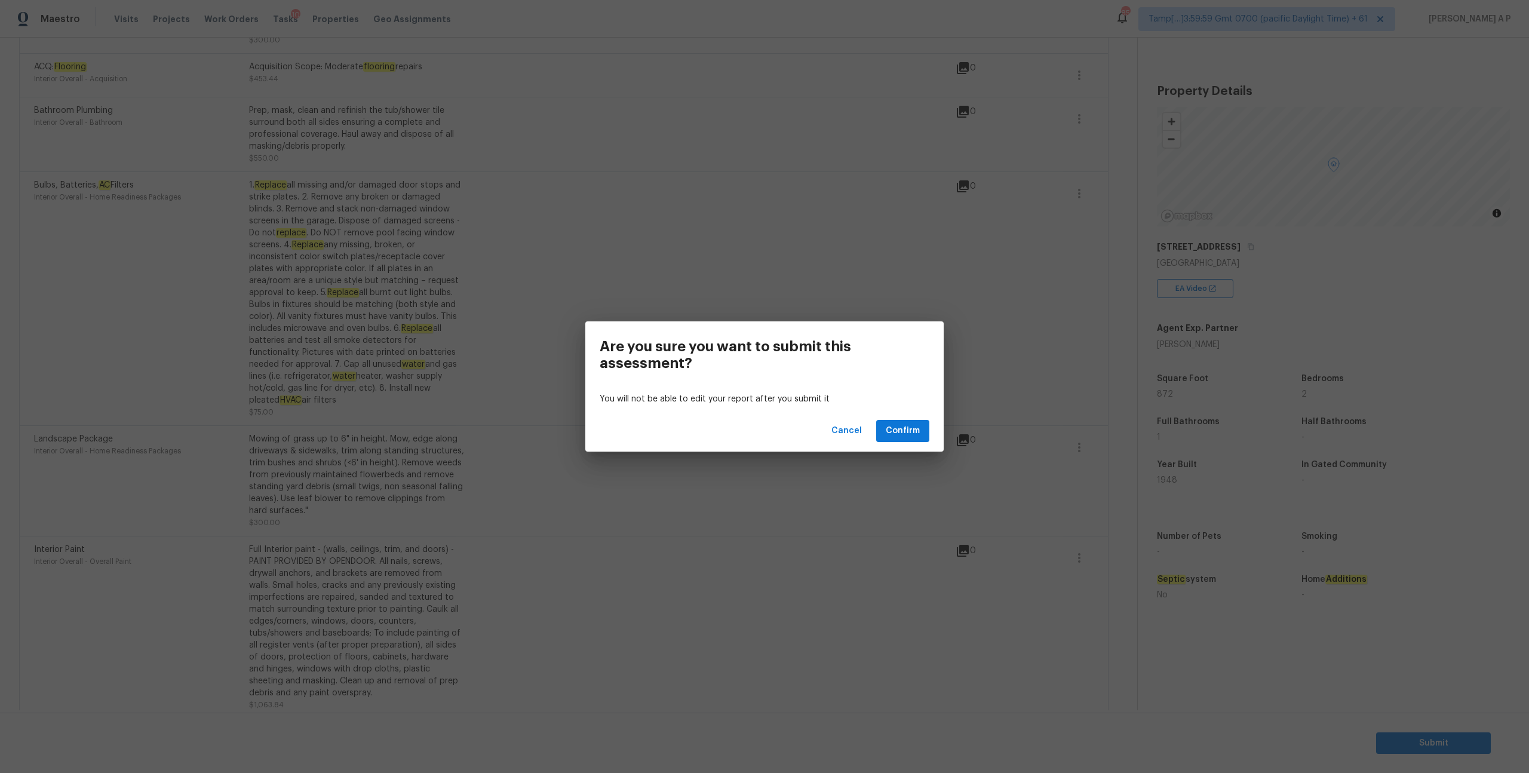
click at [922, 444] on div "Cancel Confirm" at bounding box center [764, 430] width 358 height 41
click at [921, 440] on button "Confirm" at bounding box center [902, 431] width 53 height 22
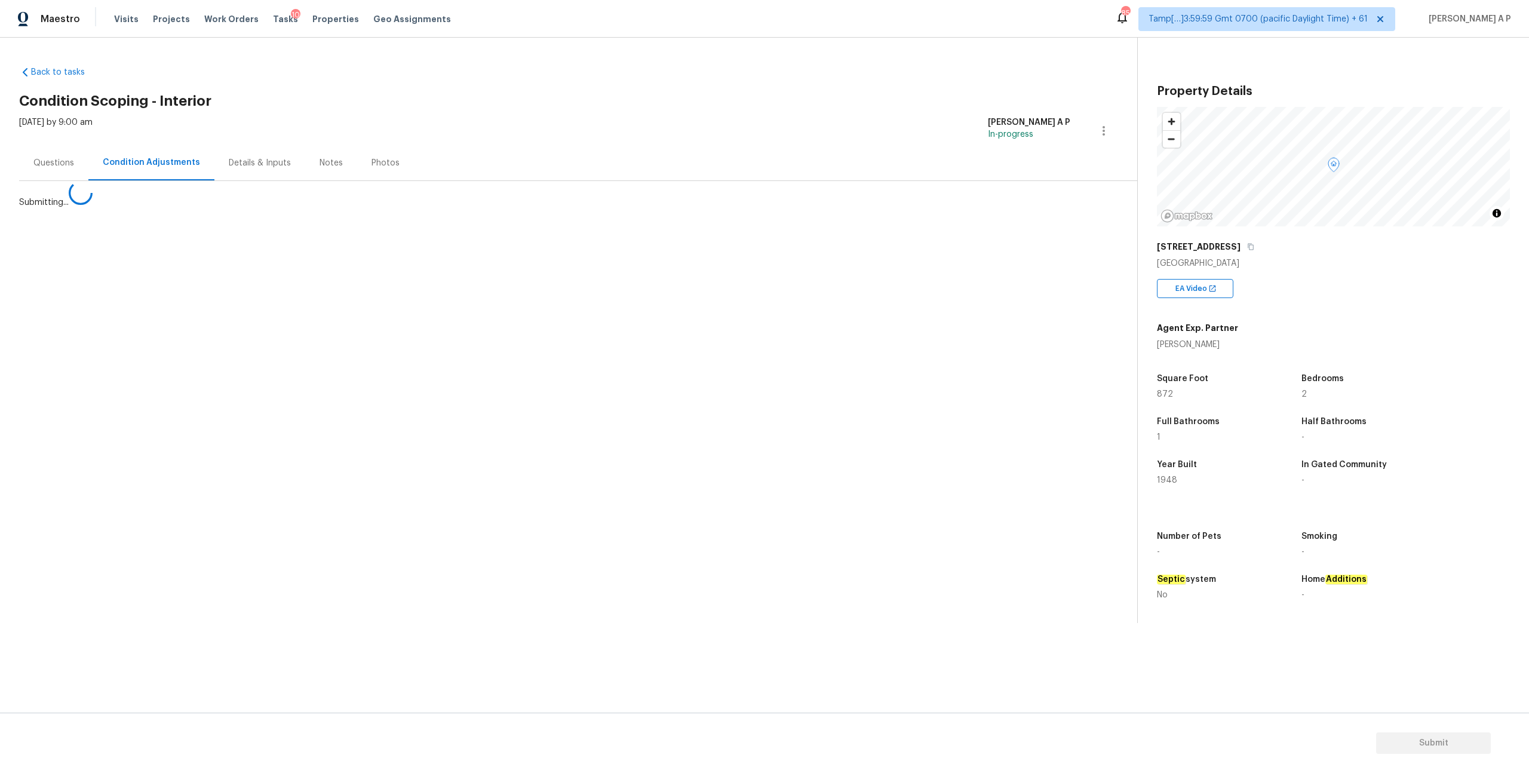
scroll to position [0, 0]
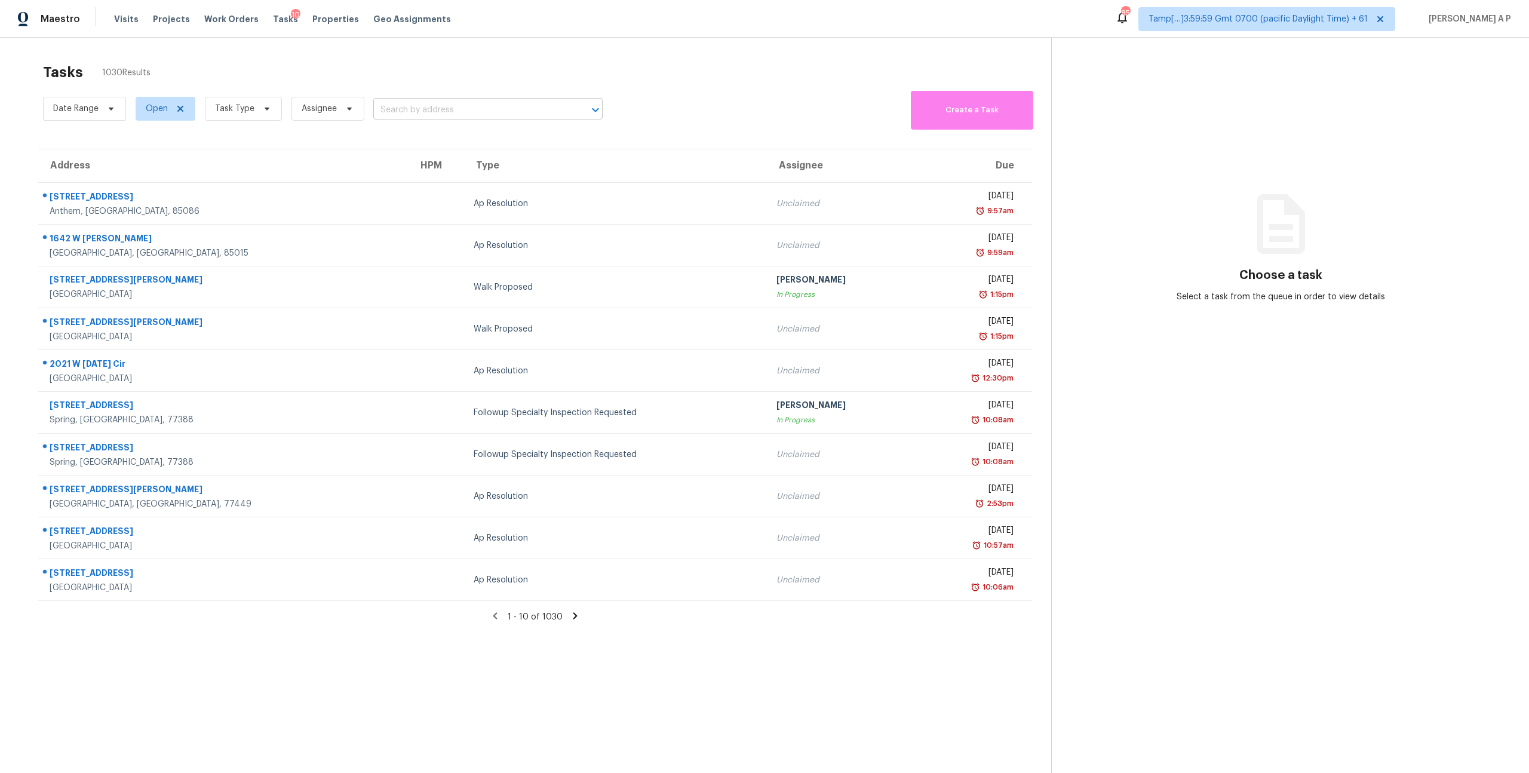
click at [479, 112] on input "text" at bounding box center [471, 110] width 196 height 19
paste input "1786 Hazelton Ave Deltona, FL, 32738"
type input "1786 Hazelton Ave Deltona, FL, 32738"
click at [476, 131] on li "1786 Hazelton Ave, Deltona, FL 32738" at bounding box center [486, 137] width 229 height 20
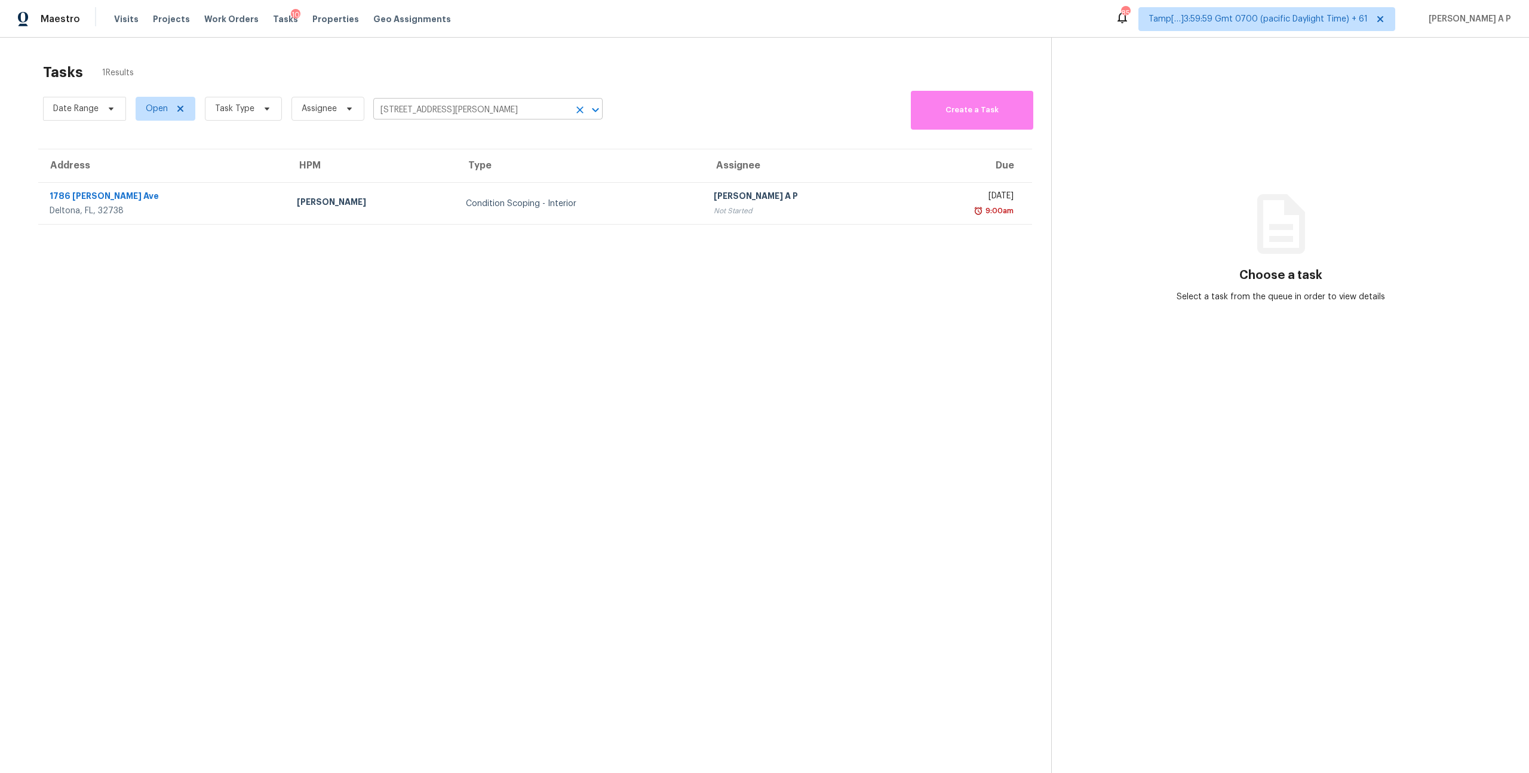
click at [513, 106] on input "1786 Hazelton Ave, Deltona, FL 32738" at bounding box center [471, 110] width 196 height 19
paste input "[STREET_ADDRESS]"
type input "[STREET_ADDRESS]"
click at [499, 140] on li "[STREET_ADDRESS]" at bounding box center [486, 137] width 229 height 20
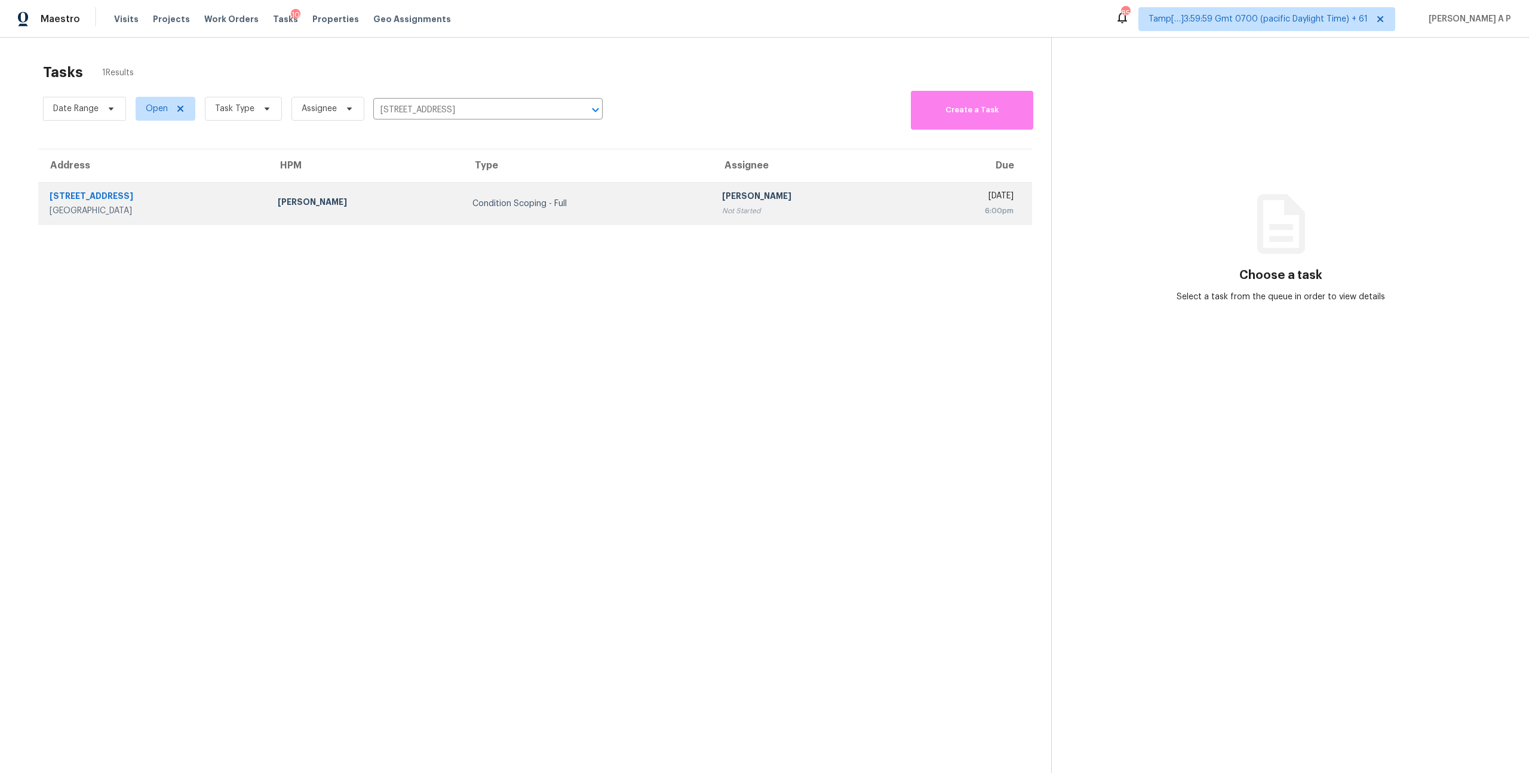
click at [584, 198] on div "Condition Scoping - Full" at bounding box center [588, 204] width 231 height 12
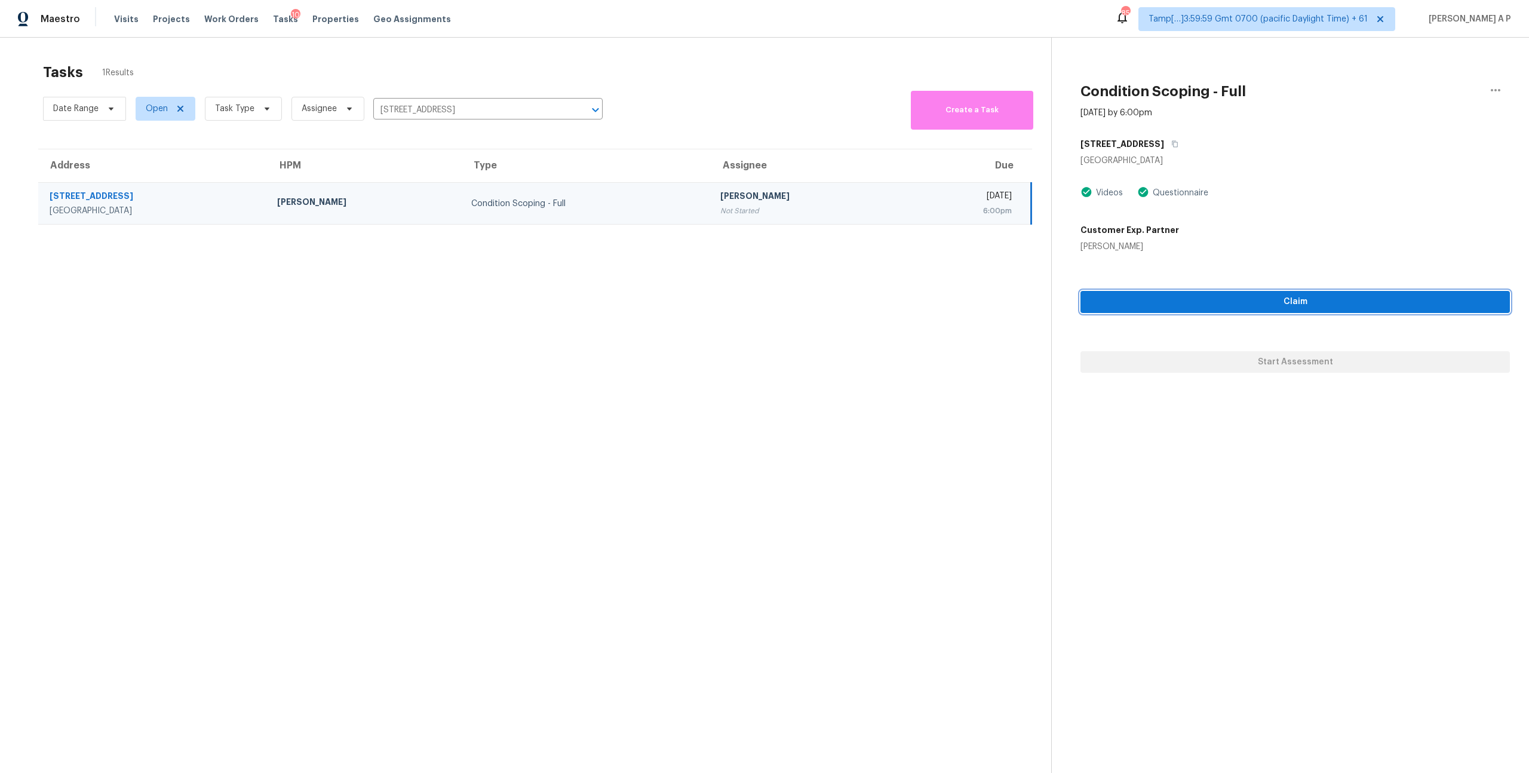
click at [1129, 302] on span "Claim" at bounding box center [1295, 302] width 410 height 15
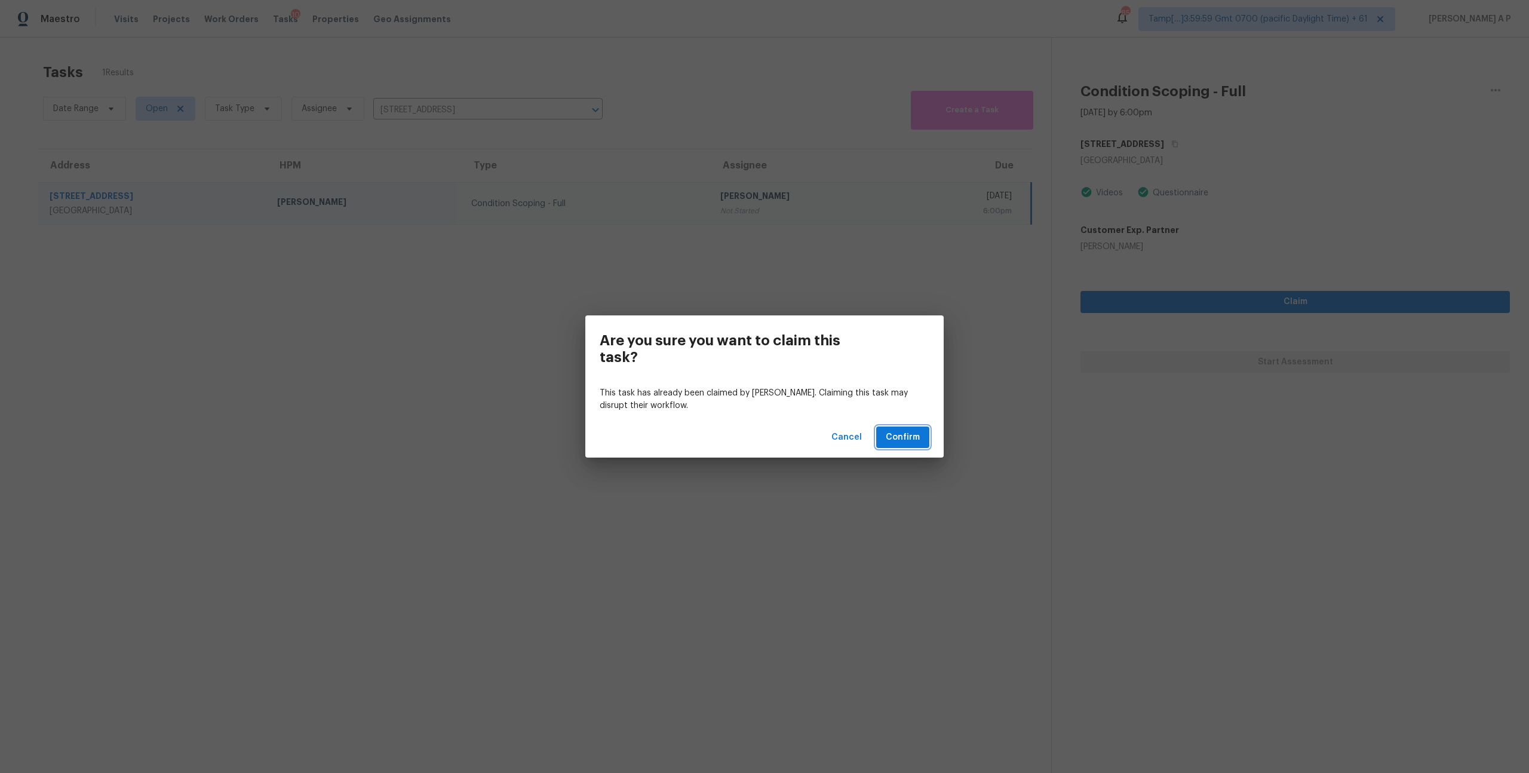
click at [905, 435] on span "Confirm" at bounding box center [903, 437] width 34 height 15
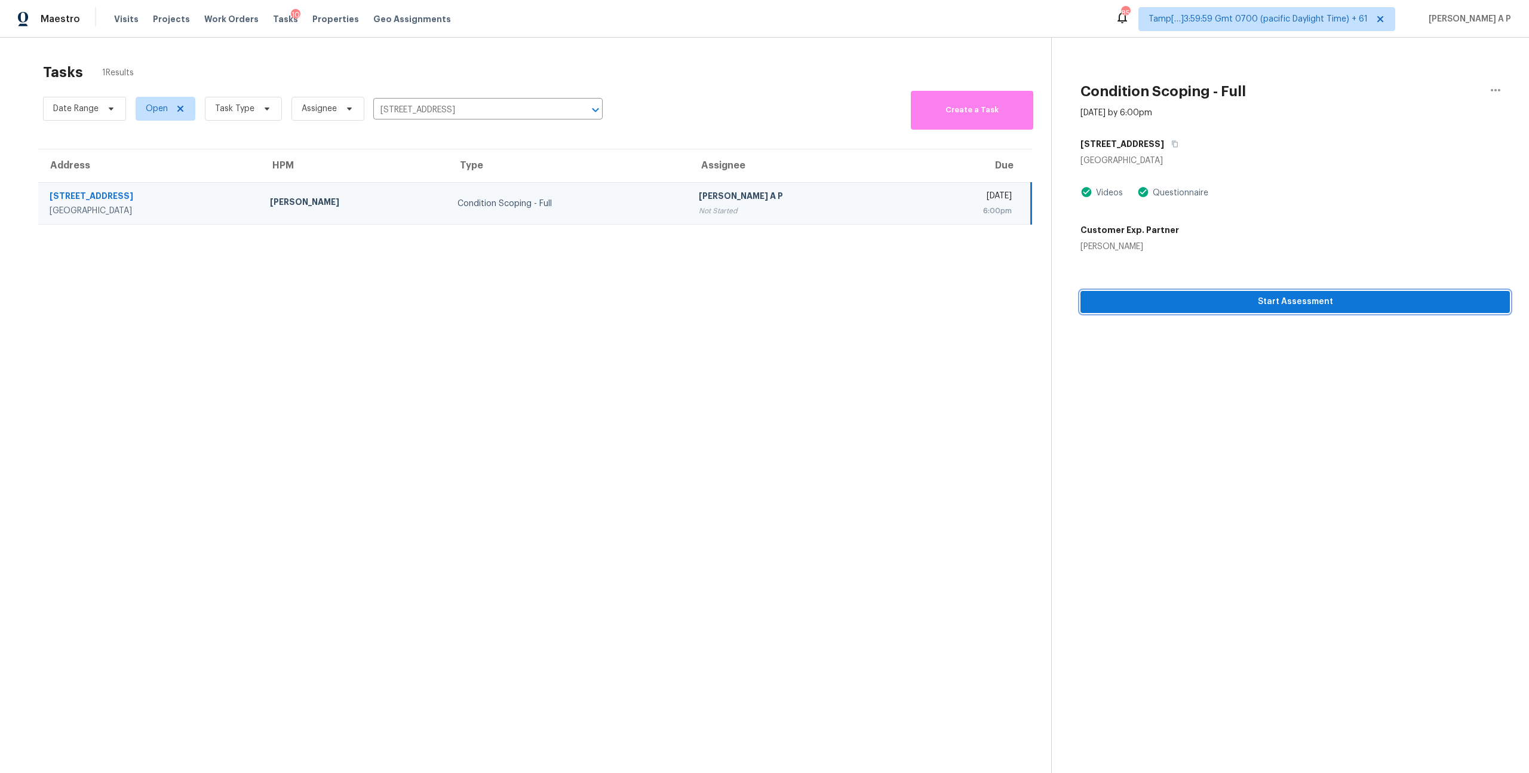
click at [1160, 302] on span "Start Assessment" at bounding box center [1295, 302] width 410 height 15
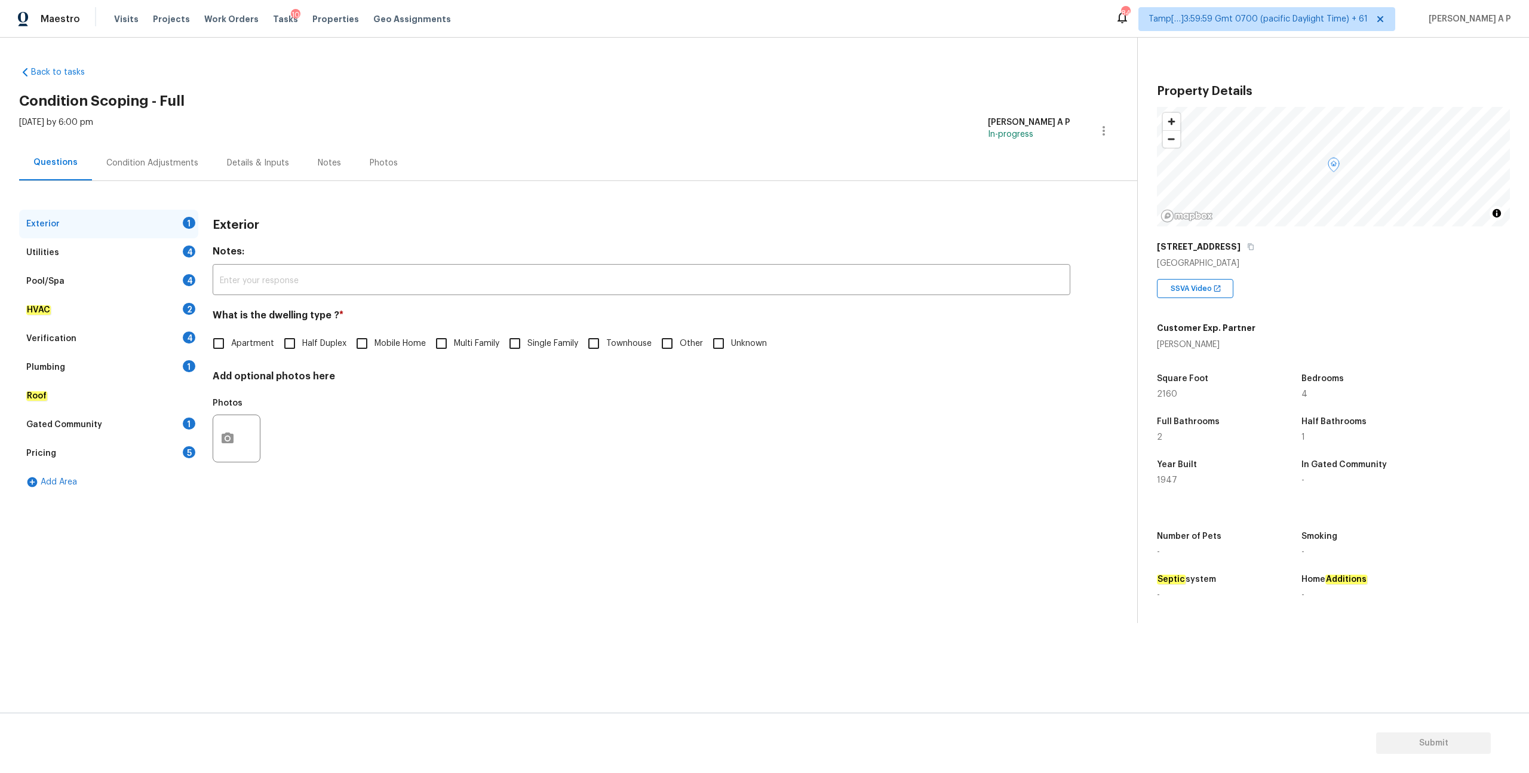
click at [173, 165] on div "Condition Adjustments" at bounding box center [152, 163] width 92 height 12
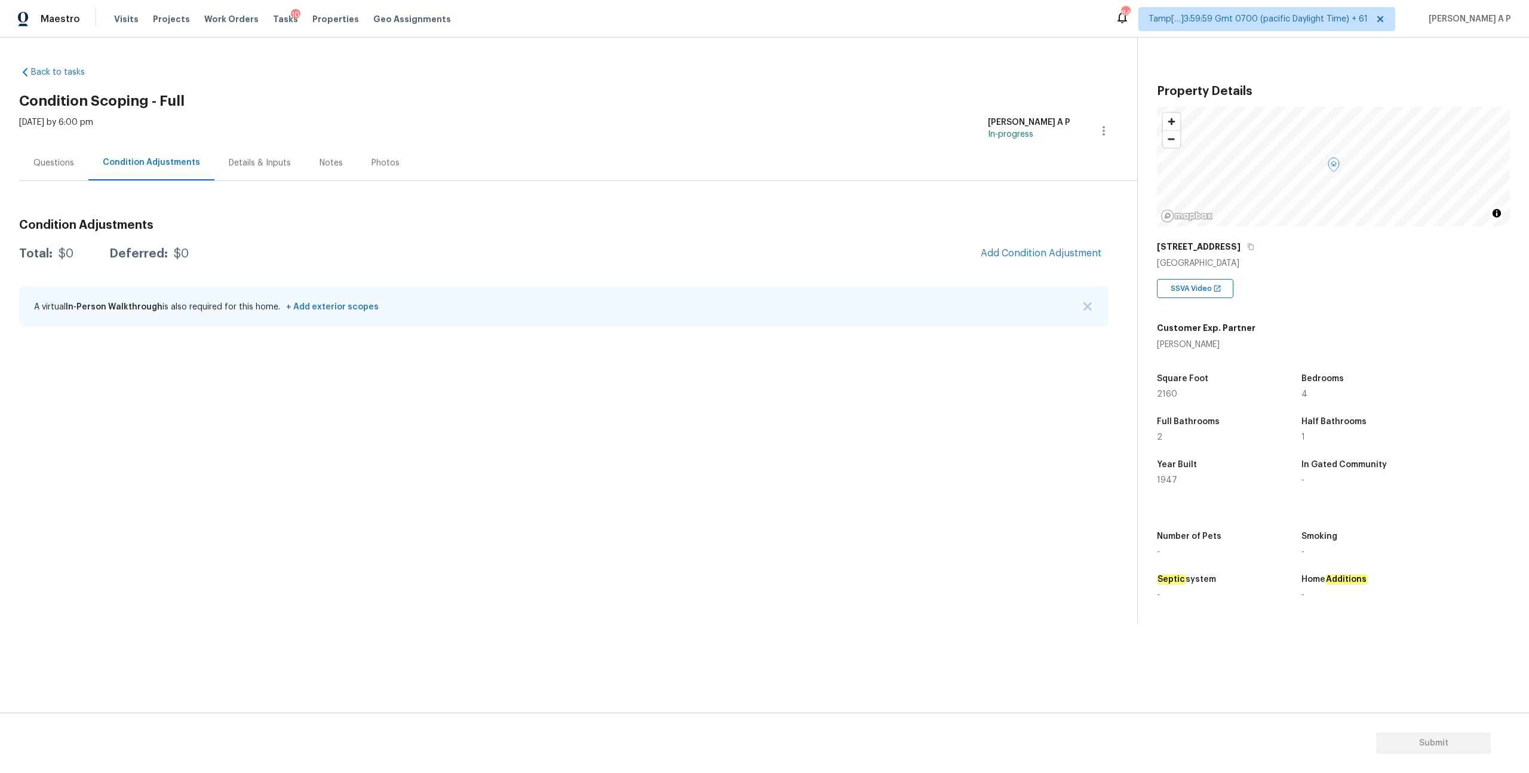
click at [60, 171] on div "Questions" at bounding box center [53, 162] width 69 height 35
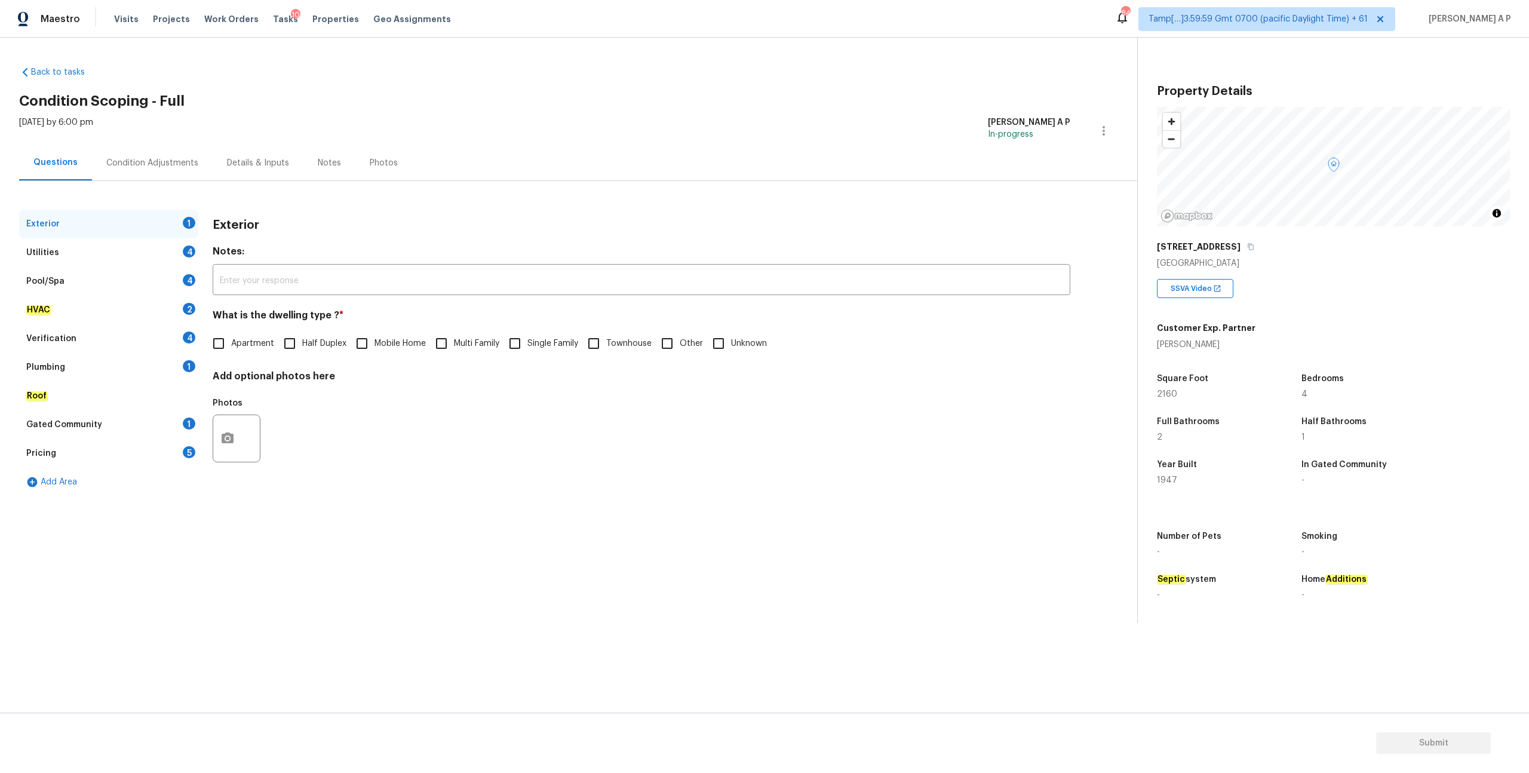
click at [162, 263] on div "Utilities 4" at bounding box center [108, 252] width 179 height 29
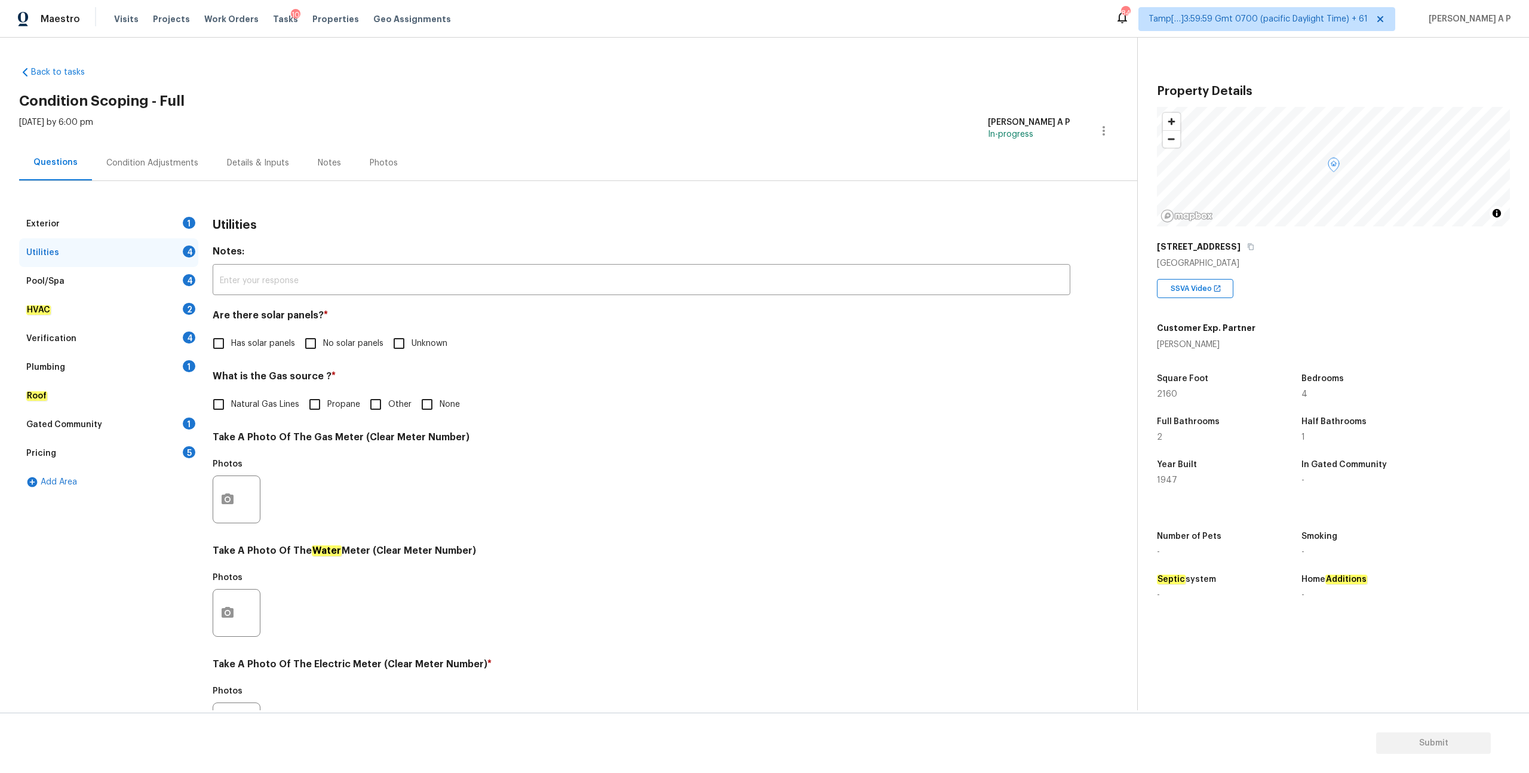
scroll to position [126, 0]
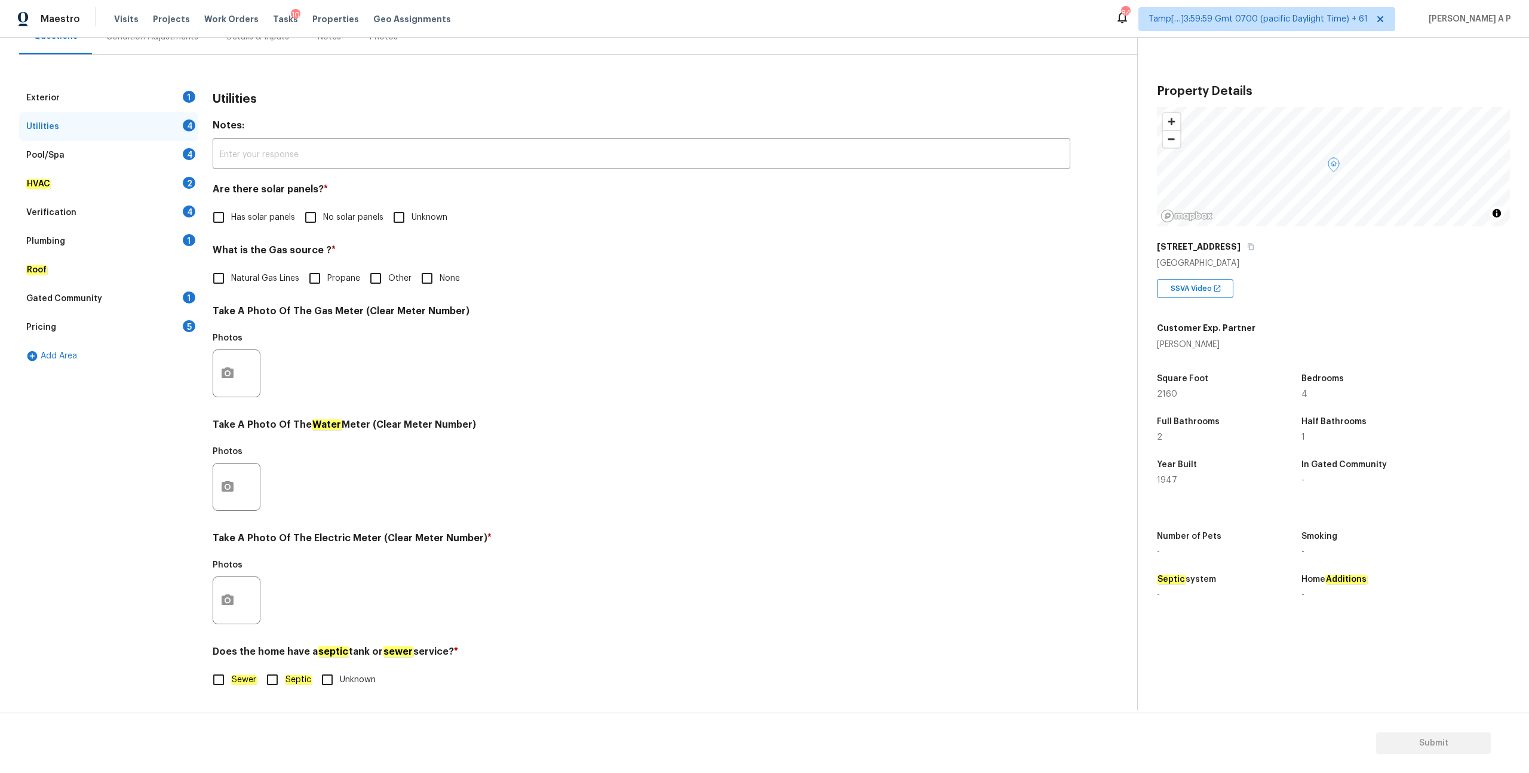
click at [118, 102] on div "Exterior 1" at bounding box center [108, 98] width 179 height 29
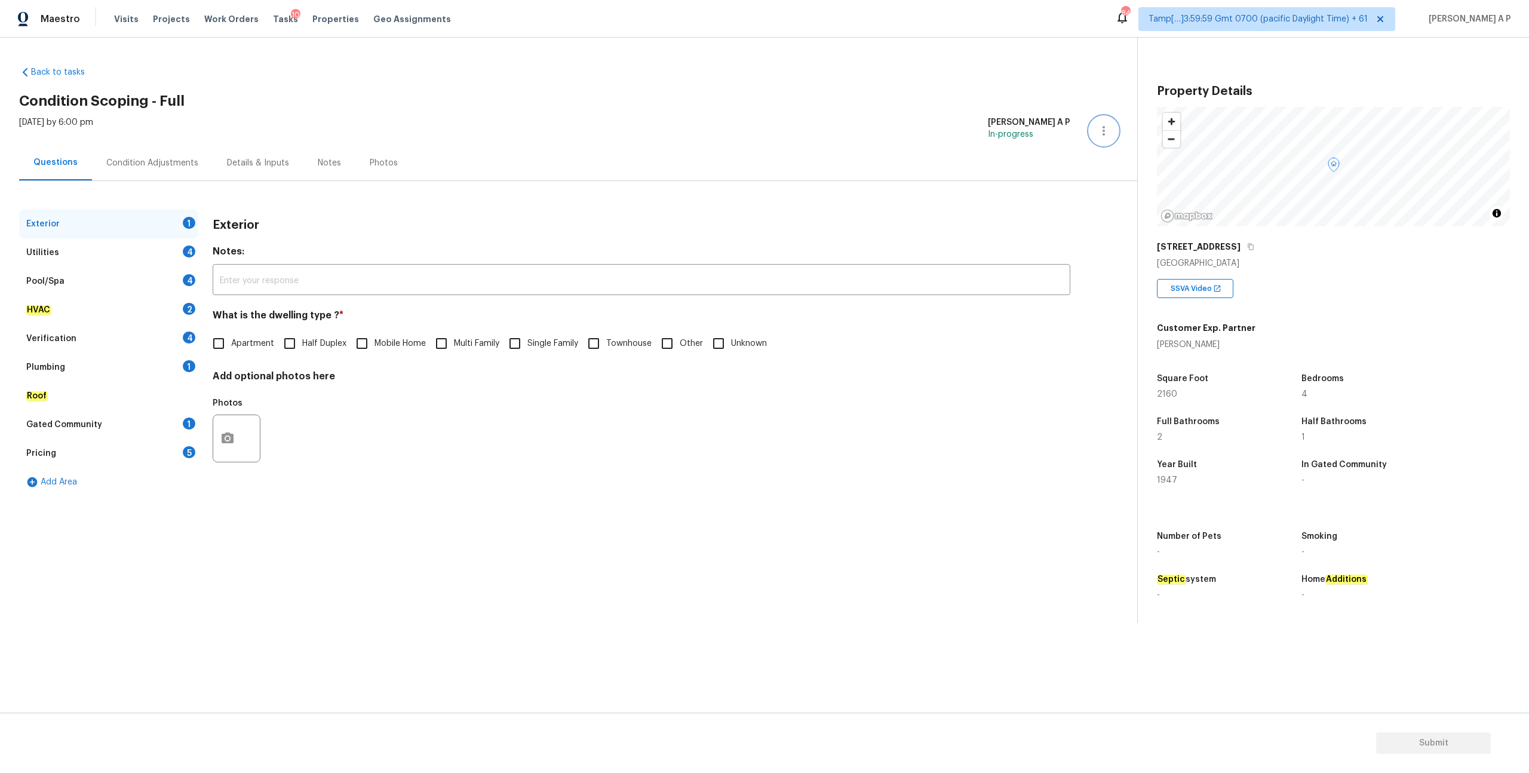
click at [1105, 124] on icon "button" at bounding box center [1104, 131] width 14 height 14
click at [1094, 305] on div "Exterior 1 Utilities 4 Pool/Spa 4 HVAC 2 Verification 4 Plumbing 1 Roof Gated C…" at bounding box center [564, 353] width 1090 height 287
click at [164, 158] on div "Condition Adjustments" at bounding box center [152, 163] width 92 height 12
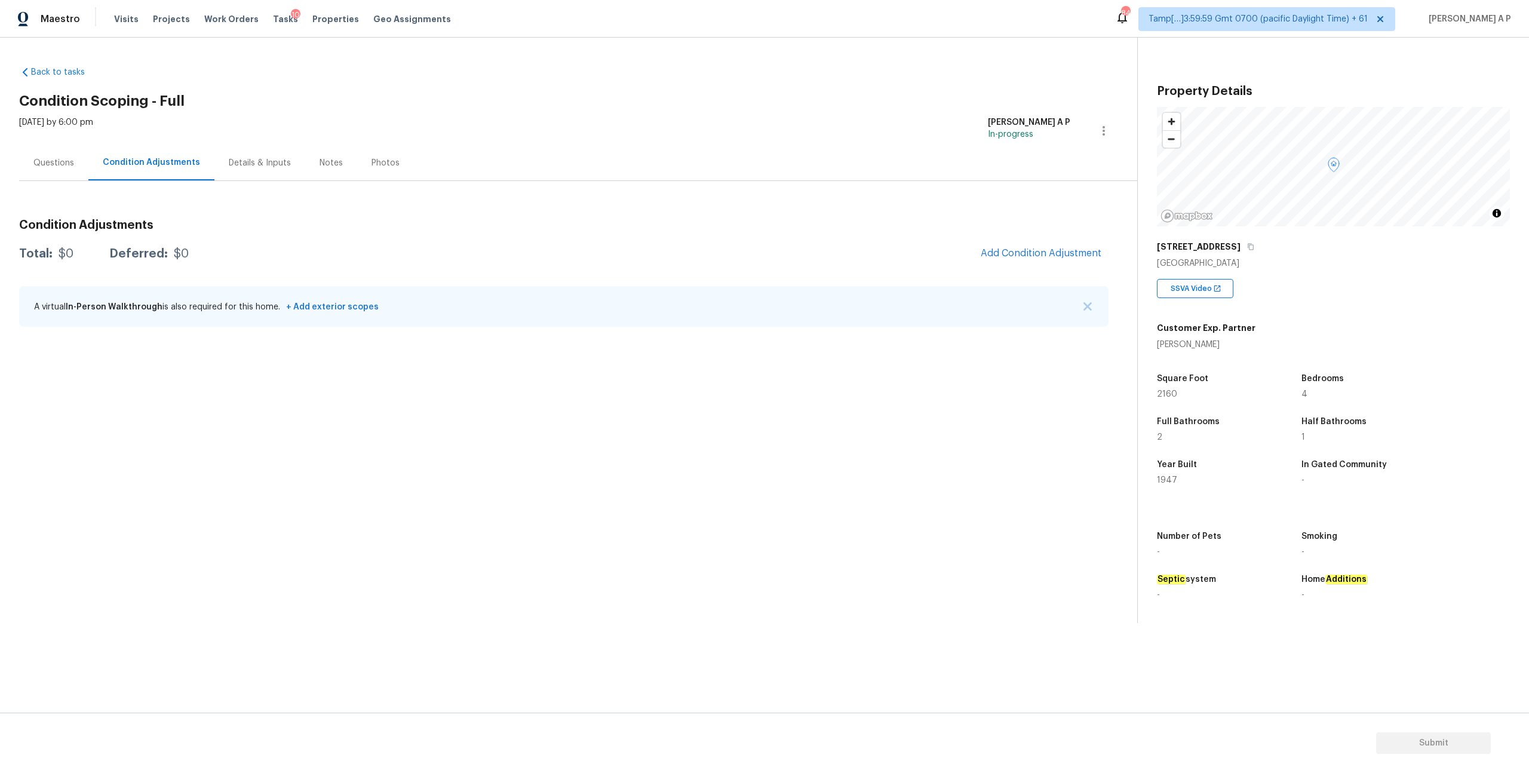
click at [45, 171] on div "Questions" at bounding box center [53, 162] width 69 height 35
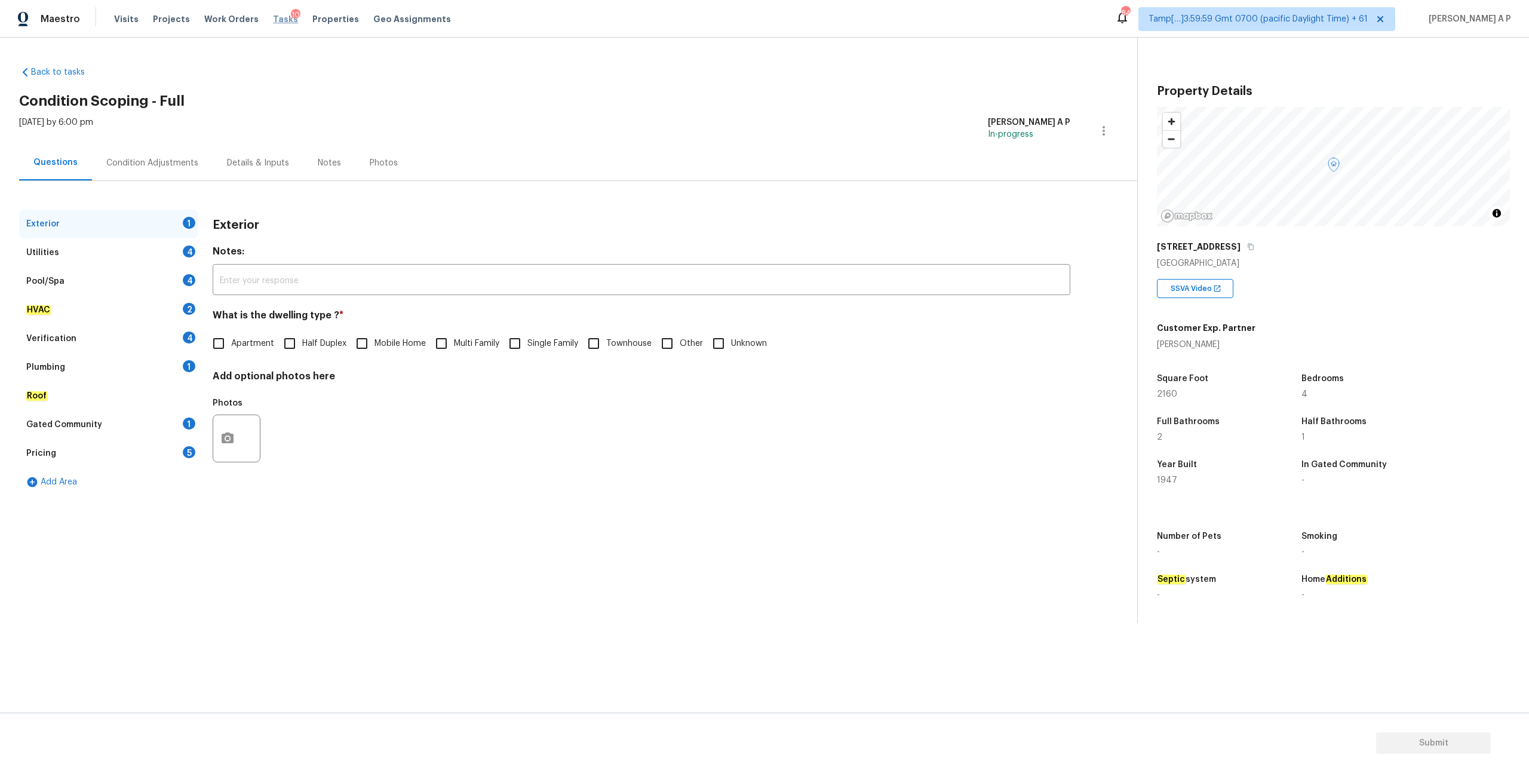
click at [273, 17] on span "Tasks" at bounding box center [285, 19] width 25 height 8
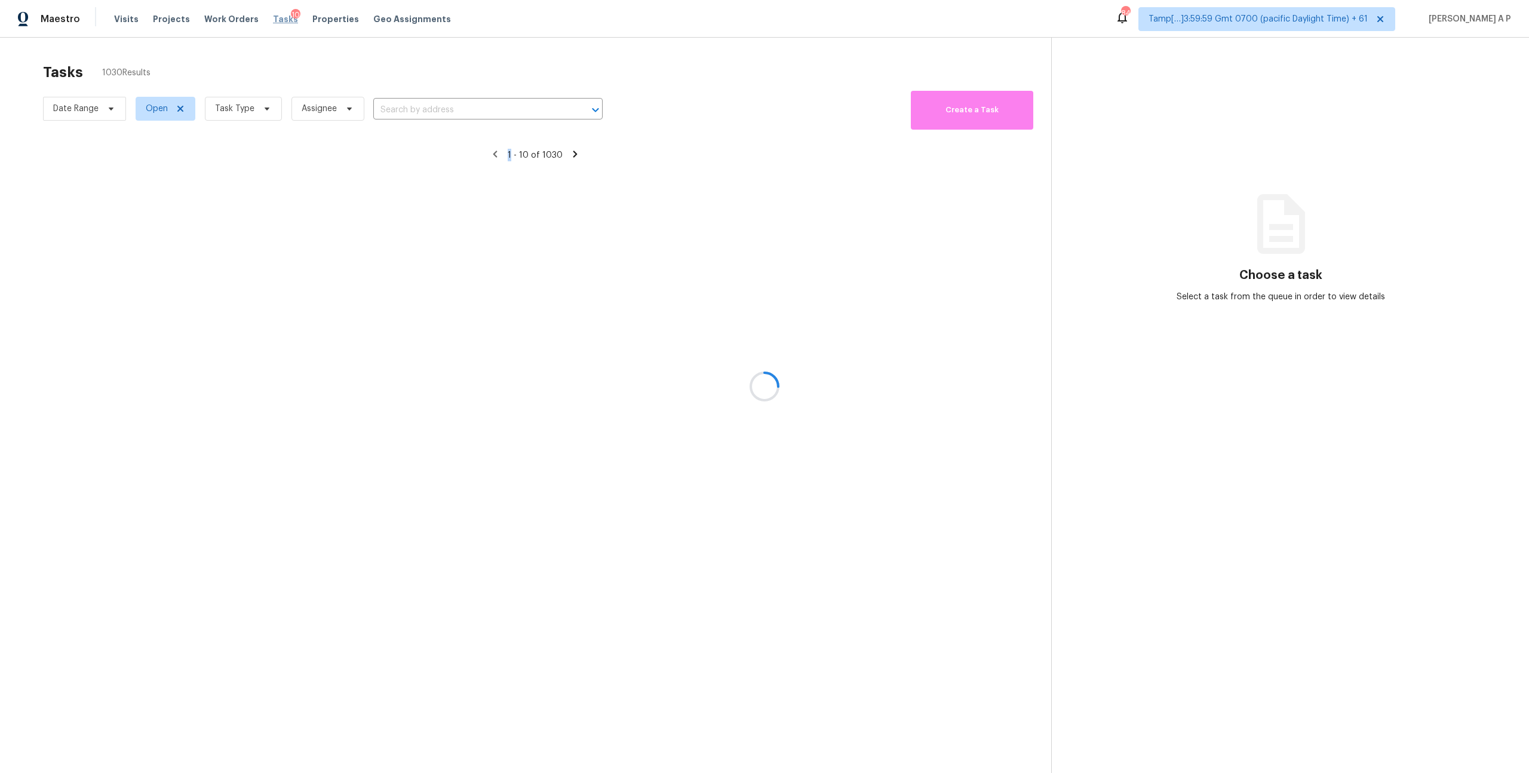
click at [271, 17] on div at bounding box center [764, 386] width 1529 height 773
click at [440, 113] on div at bounding box center [764, 386] width 1529 height 773
click at [440, 112] on div at bounding box center [764, 386] width 1529 height 773
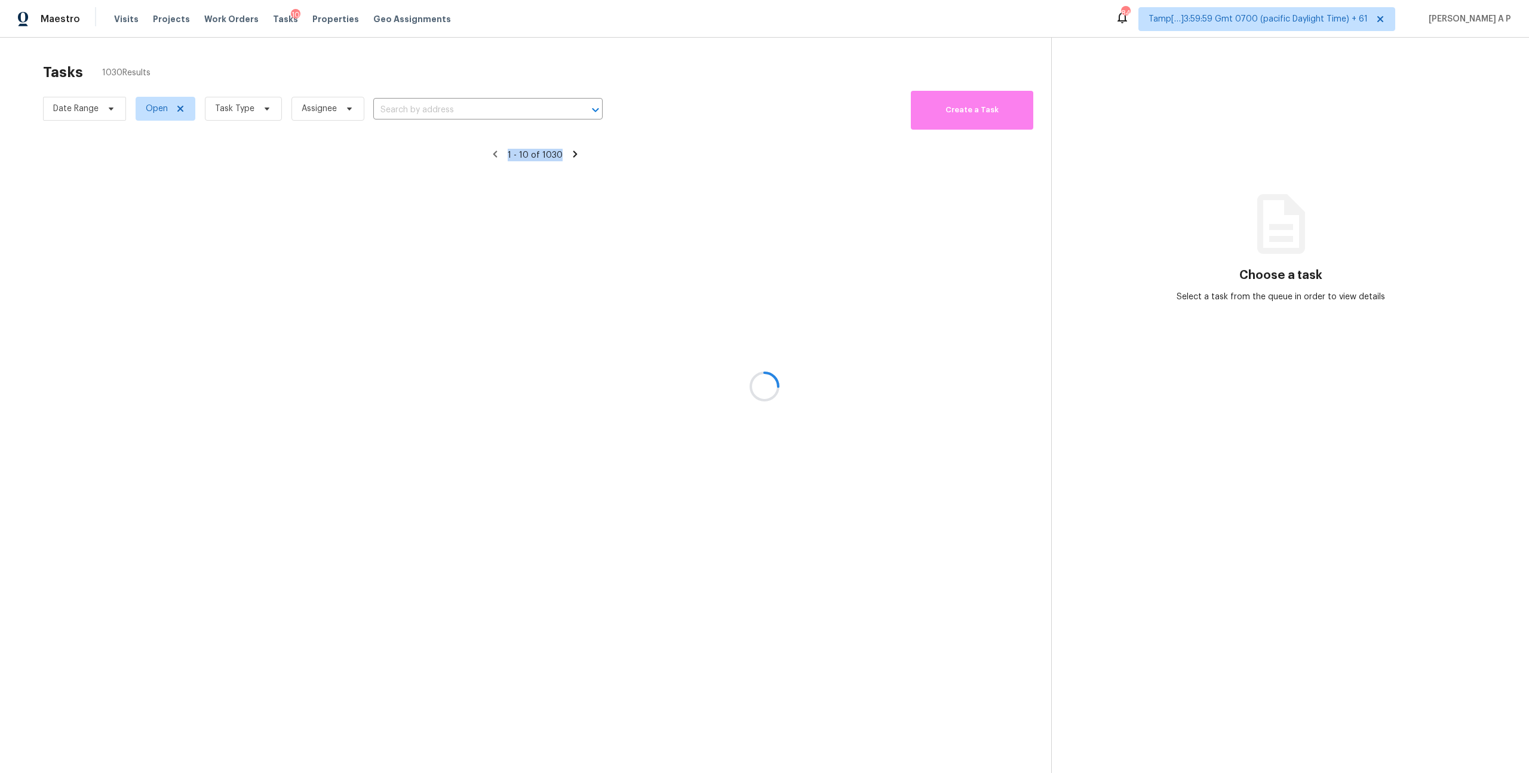
click at [440, 112] on div at bounding box center [764, 386] width 1529 height 773
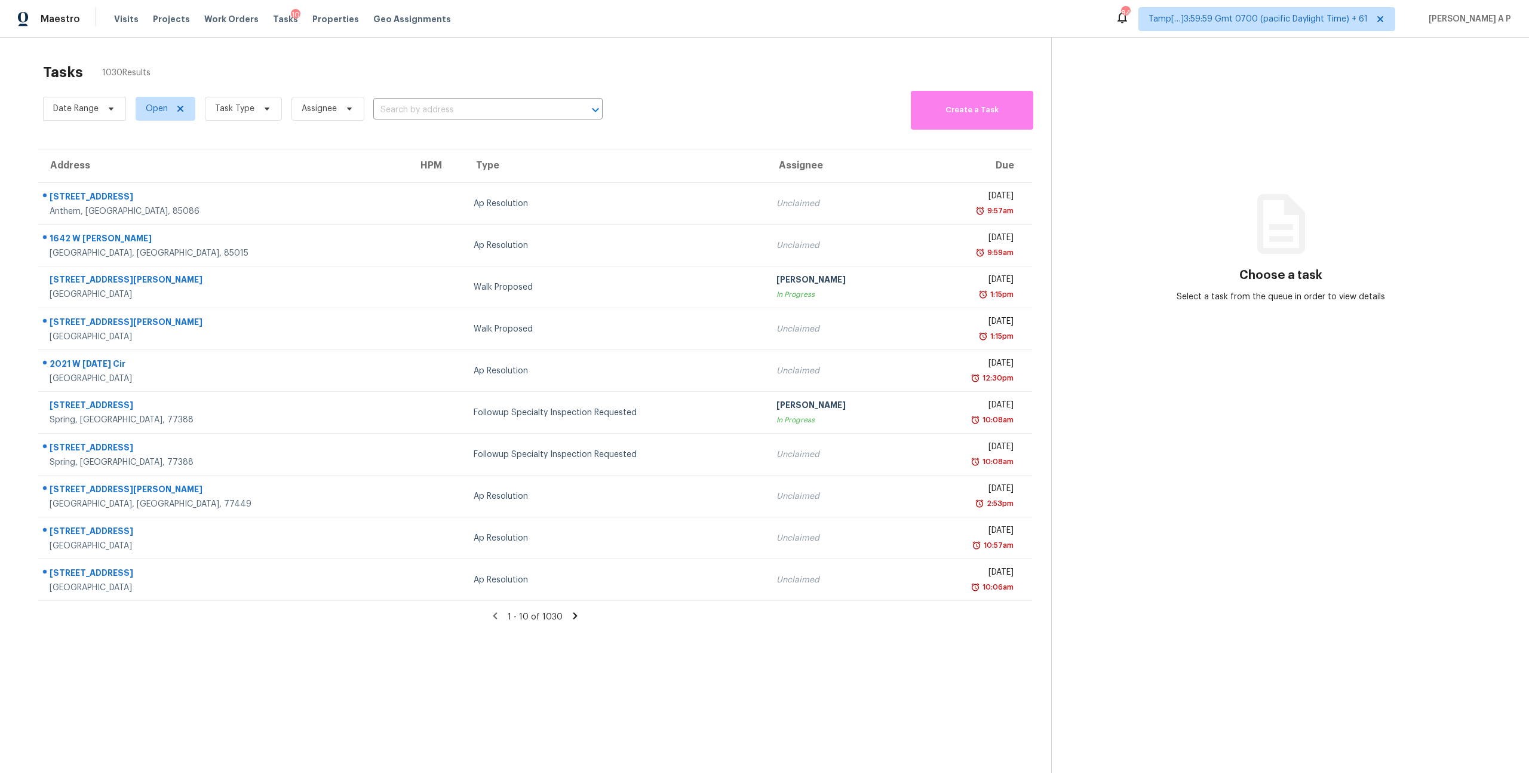
click at [428, 119] on div "Date Range Open Task Type Assignee ​" at bounding box center [323, 109] width 560 height 42
click at [428, 117] on input "text" at bounding box center [471, 110] width 196 height 19
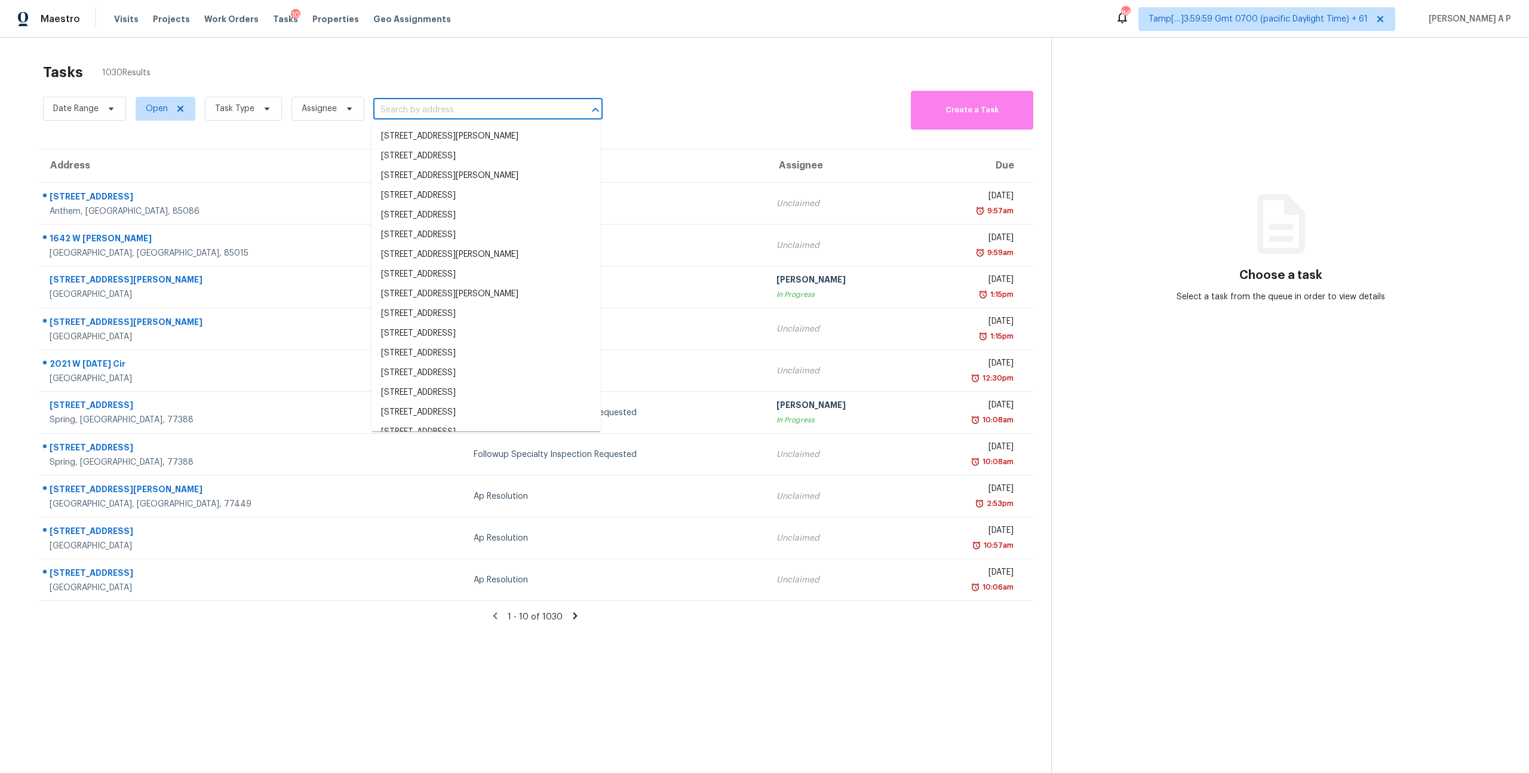
paste input "1786 Hazelton Ave Deltona, FL, 32738"
type input "1786 Hazelton Ave Deltona, FL, 32738"
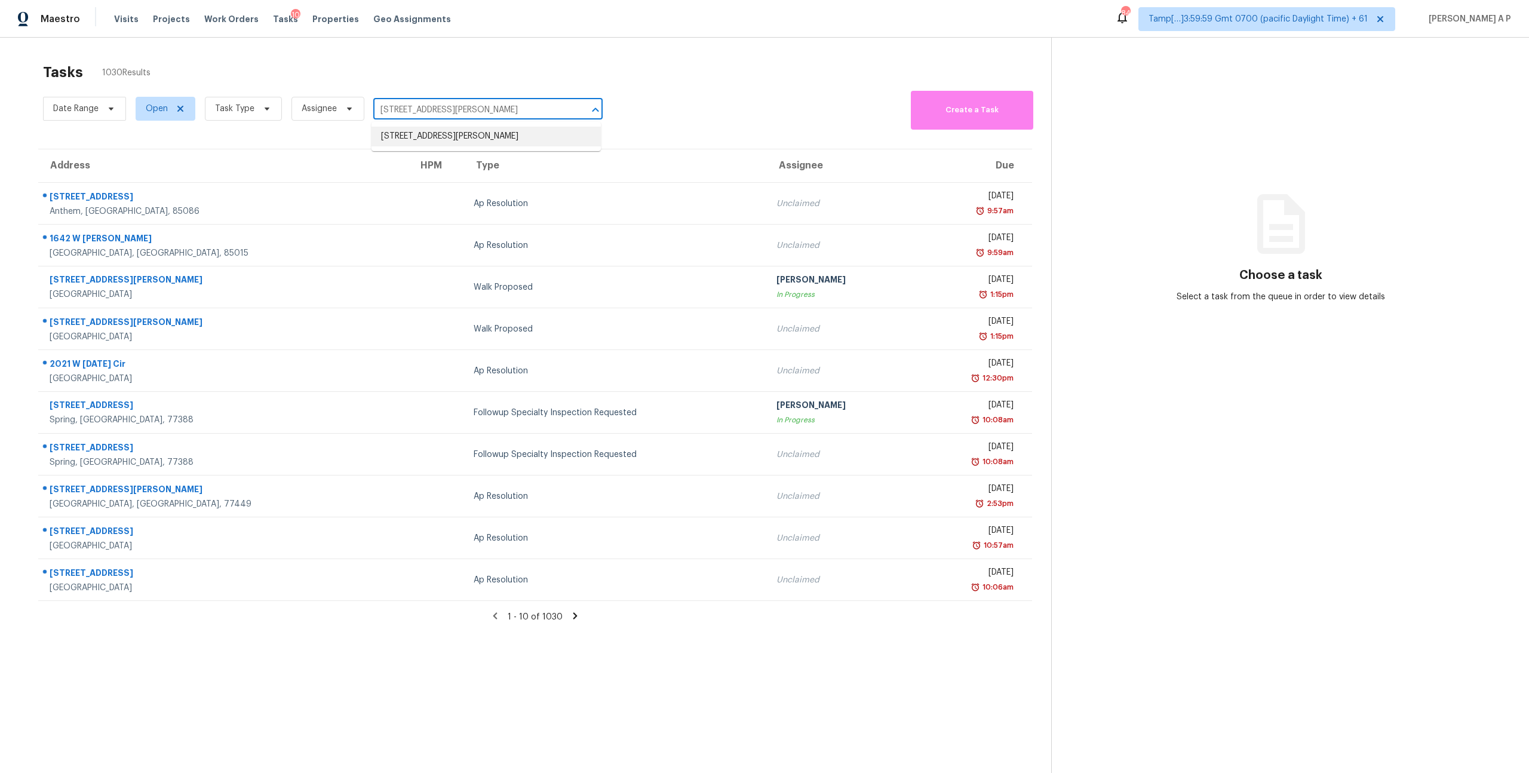
click at [437, 148] on ul "1786 Hazelton Ave, Deltona, FL 32738" at bounding box center [486, 136] width 229 height 29
click at [437, 141] on li "1786 Hazelton Ave, Deltona, FL 32738" at bounding box center [486, 137] width 229 height 20
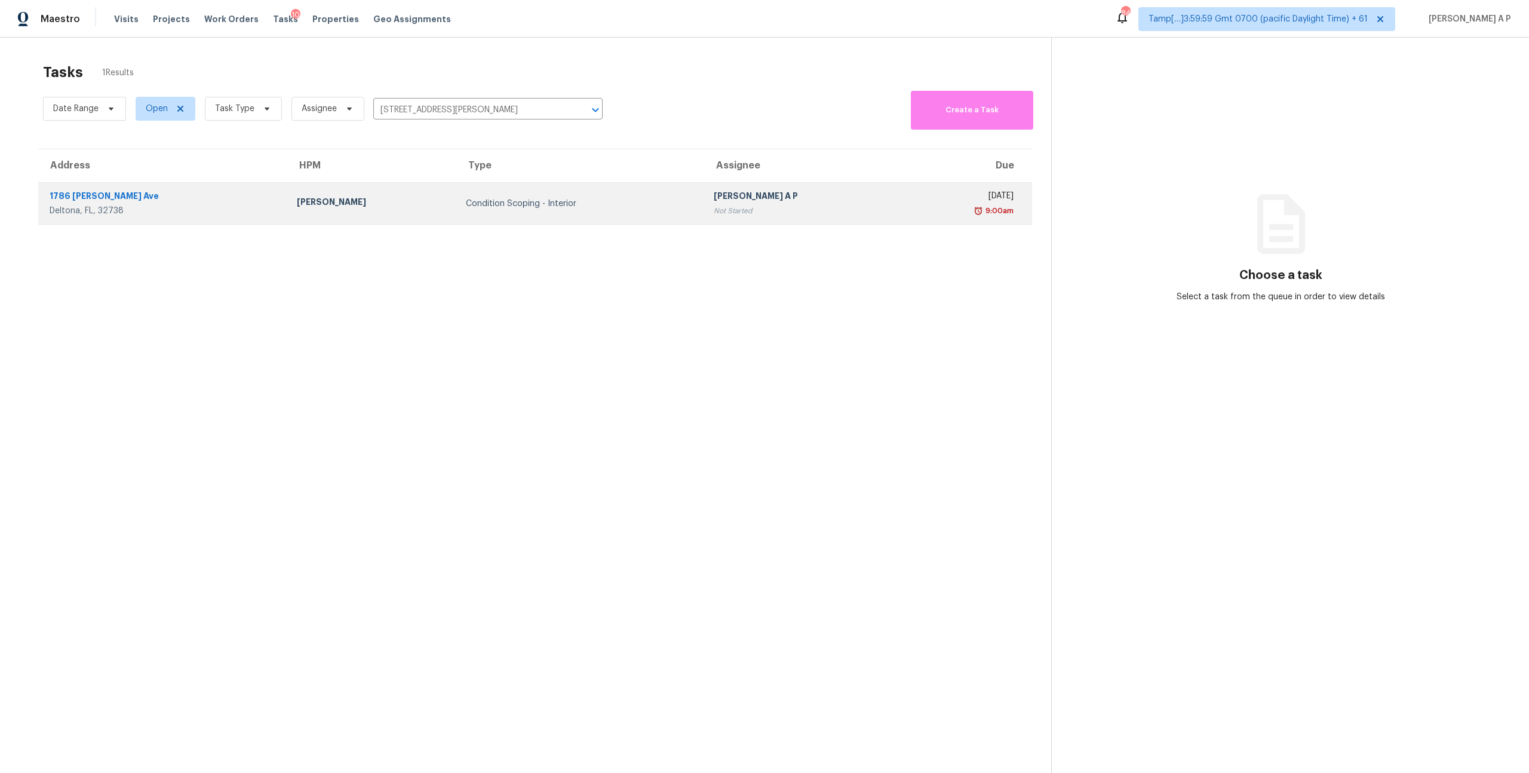
click at [602, 216] on td "Condition Scoping - Interior" at bounding box center [580, 204] width 248 height 42
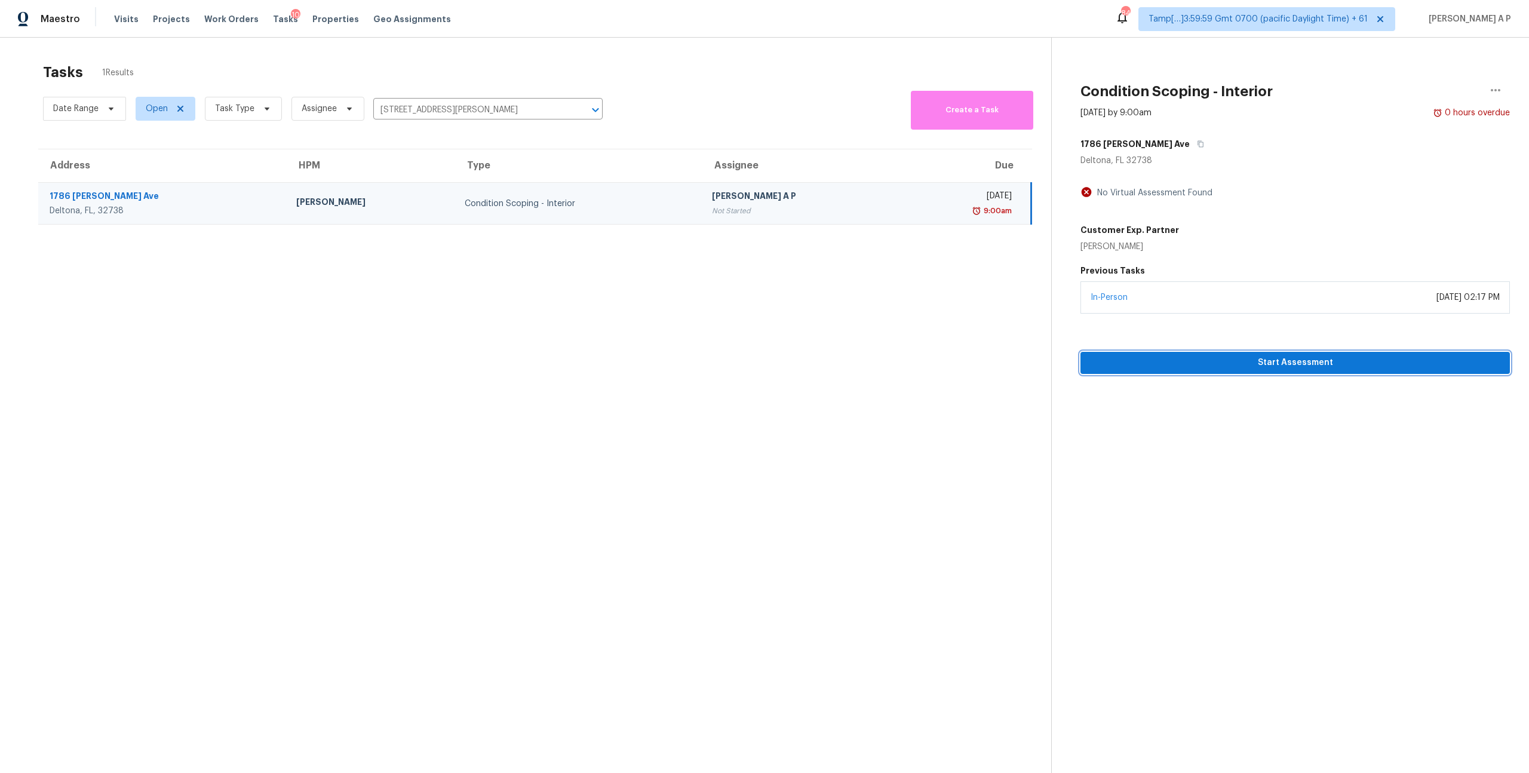
click at [1183, 370] on button "Start Assessment" at bounding box center [1296, 363] width 430 height 22
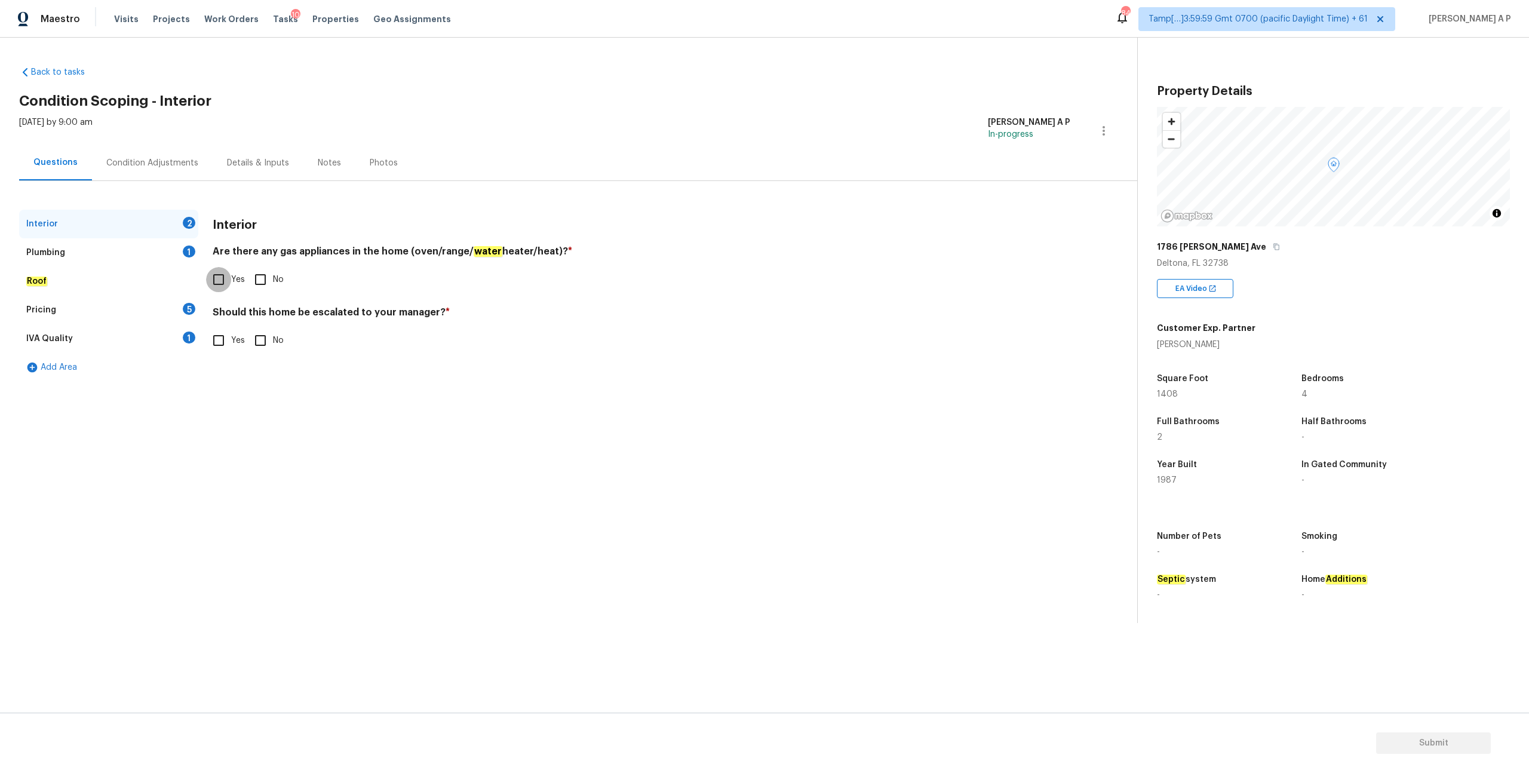
click at [217, 278] on input "Yes" at bounding box center [218, 279] width 25 height 25
checkbox input "true"
click at [67, 253] on div "Plumbing 1" at bounding box center [108, 252] width 179 height 29
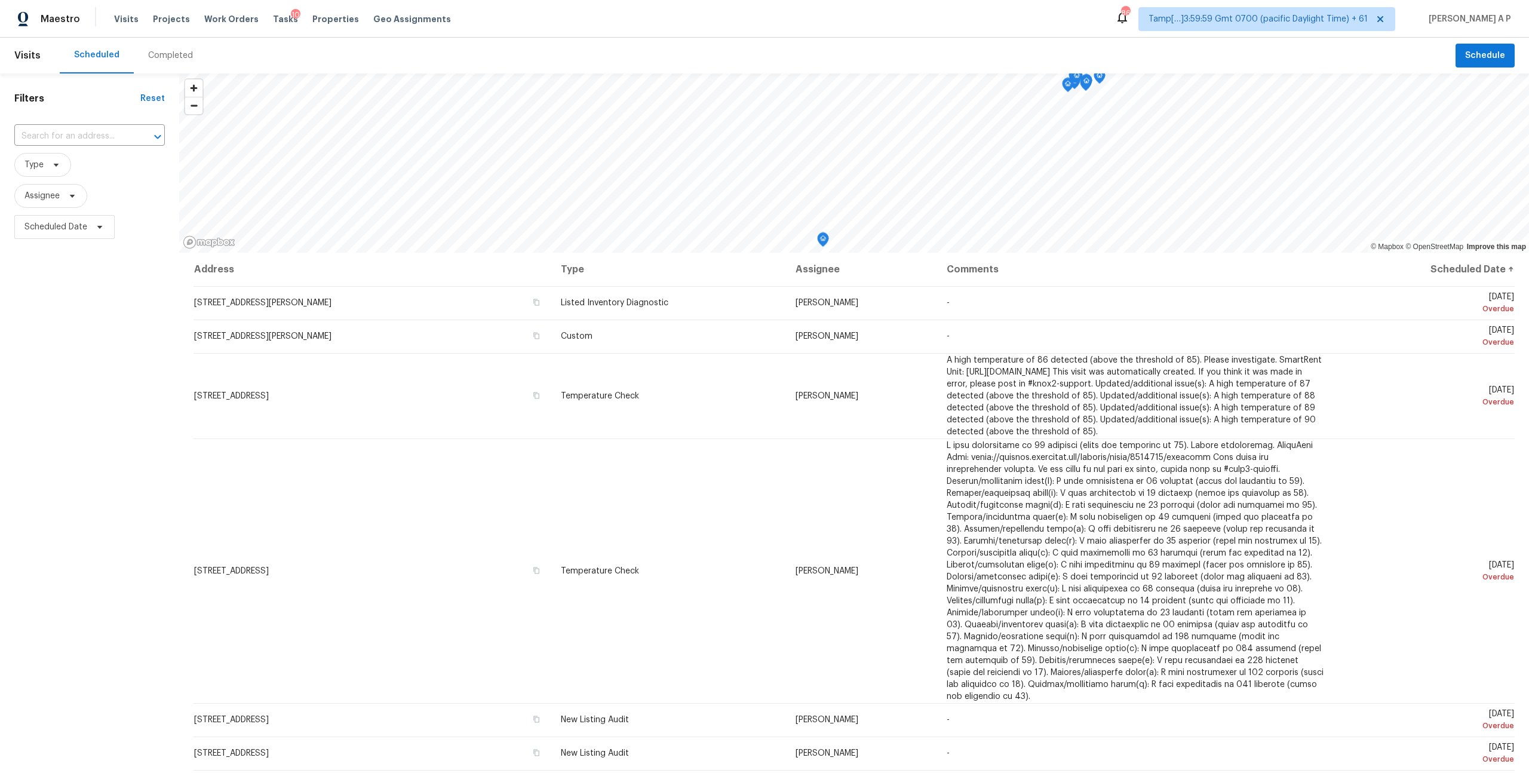
click at [162, 54] on div "Completed" at bounding box center [170, 56] width 45 height 12
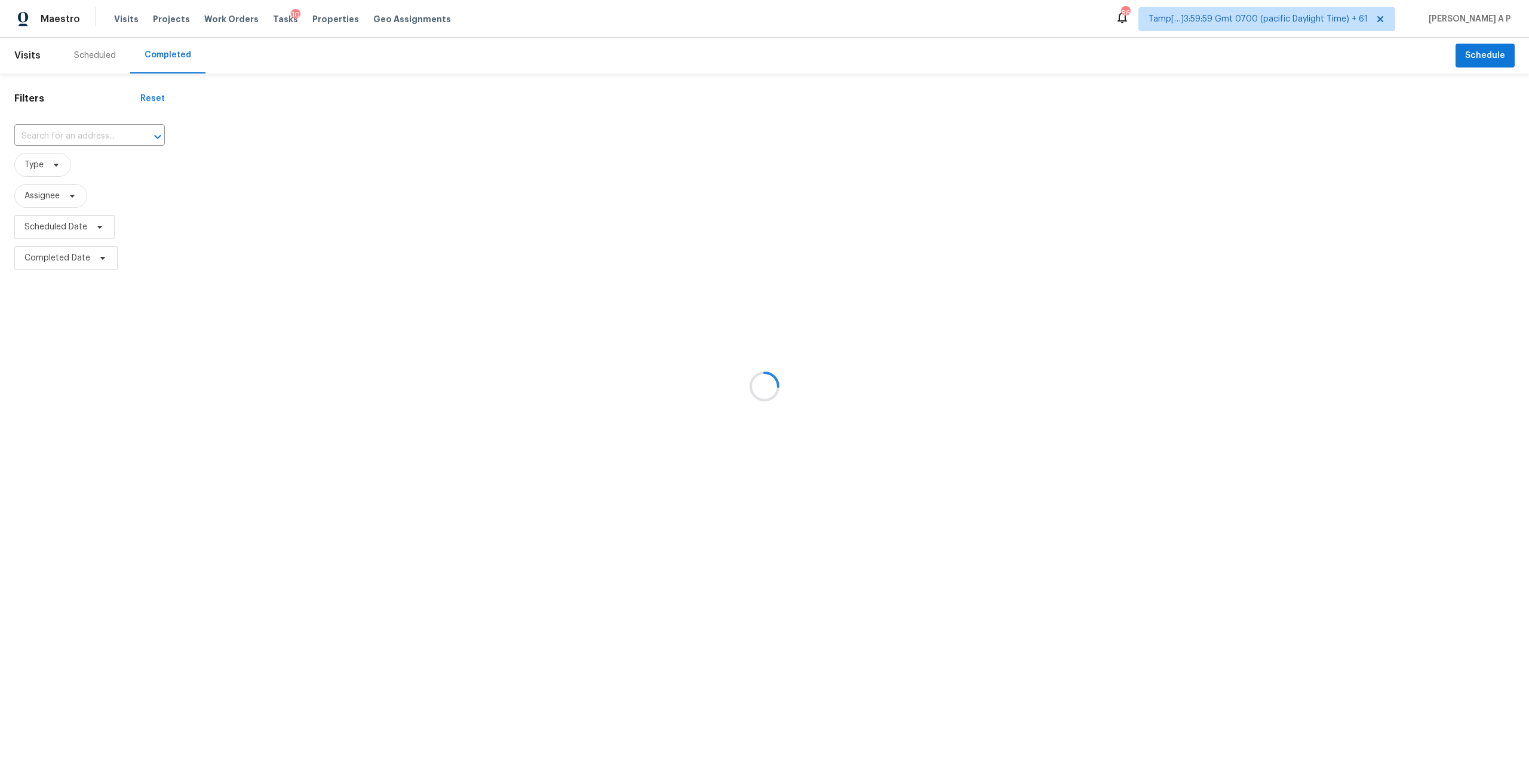
click at [101, 140] on div at bounding box center [764, 386] width 1529 height 773
click at [101, 137] on div at bounding box center [764, 386] width 1529 height 773
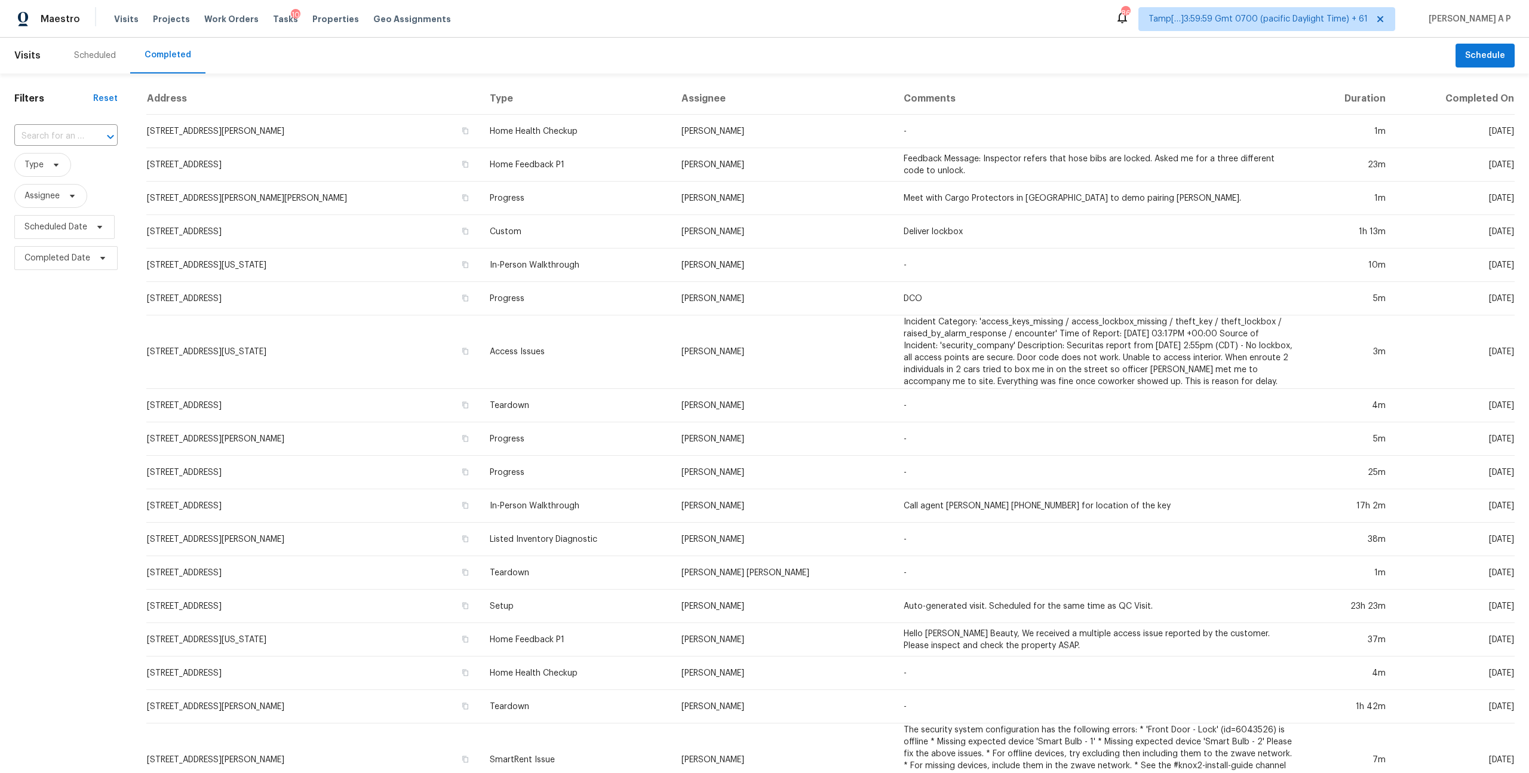
click at [102, 137] on button "Open" at bounding box center [110, 136] width 17 height 17
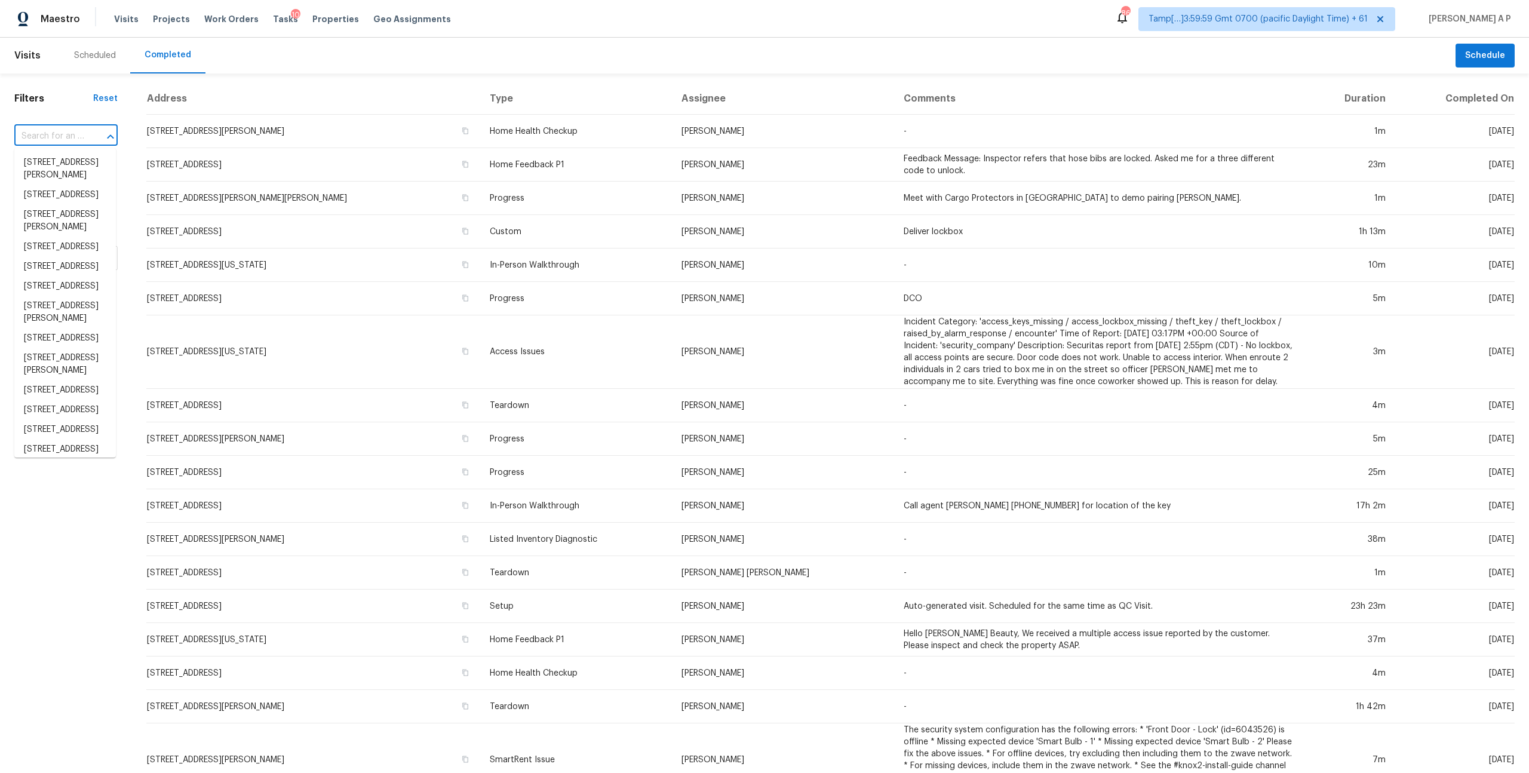
paste input "[STREET_ADDRESS]"
type input "[STREET_ADDRESS]"
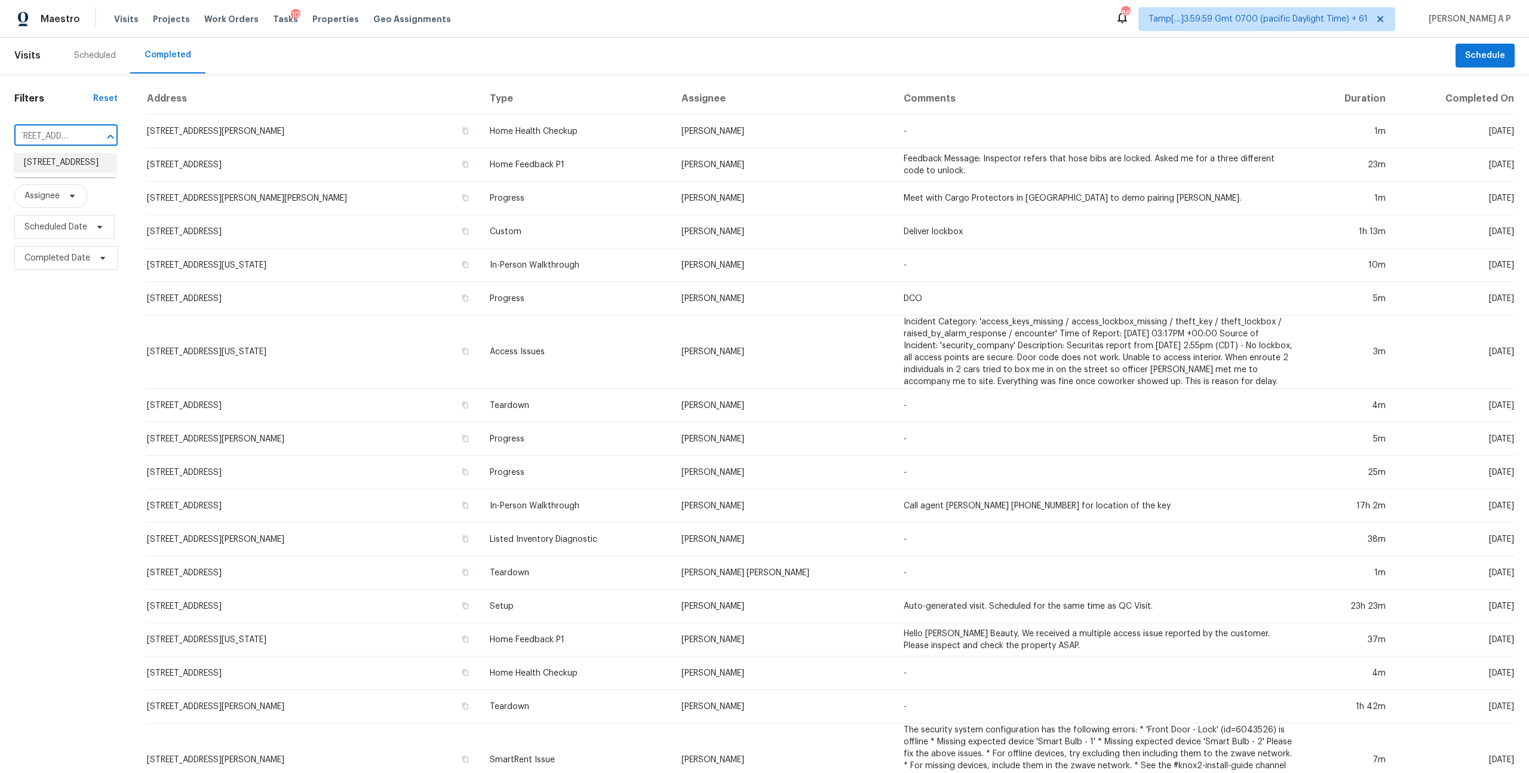
click at [80, 165] on li "[STREET_ADDRESS]" at bounding box center [65, 163] width 102 height 20
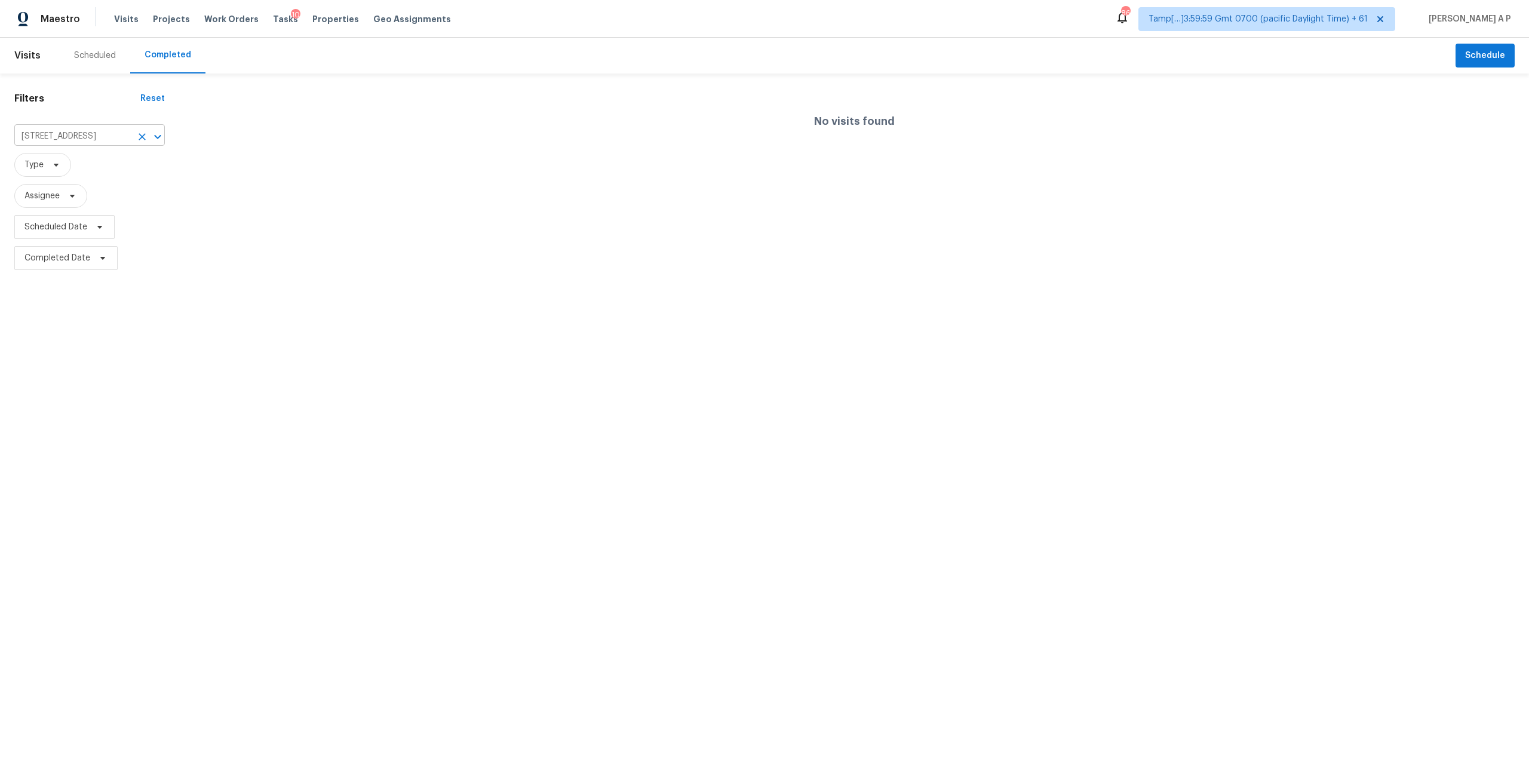
click at [134, 131] on div at bounding box center [149, 136] width 31 height 17
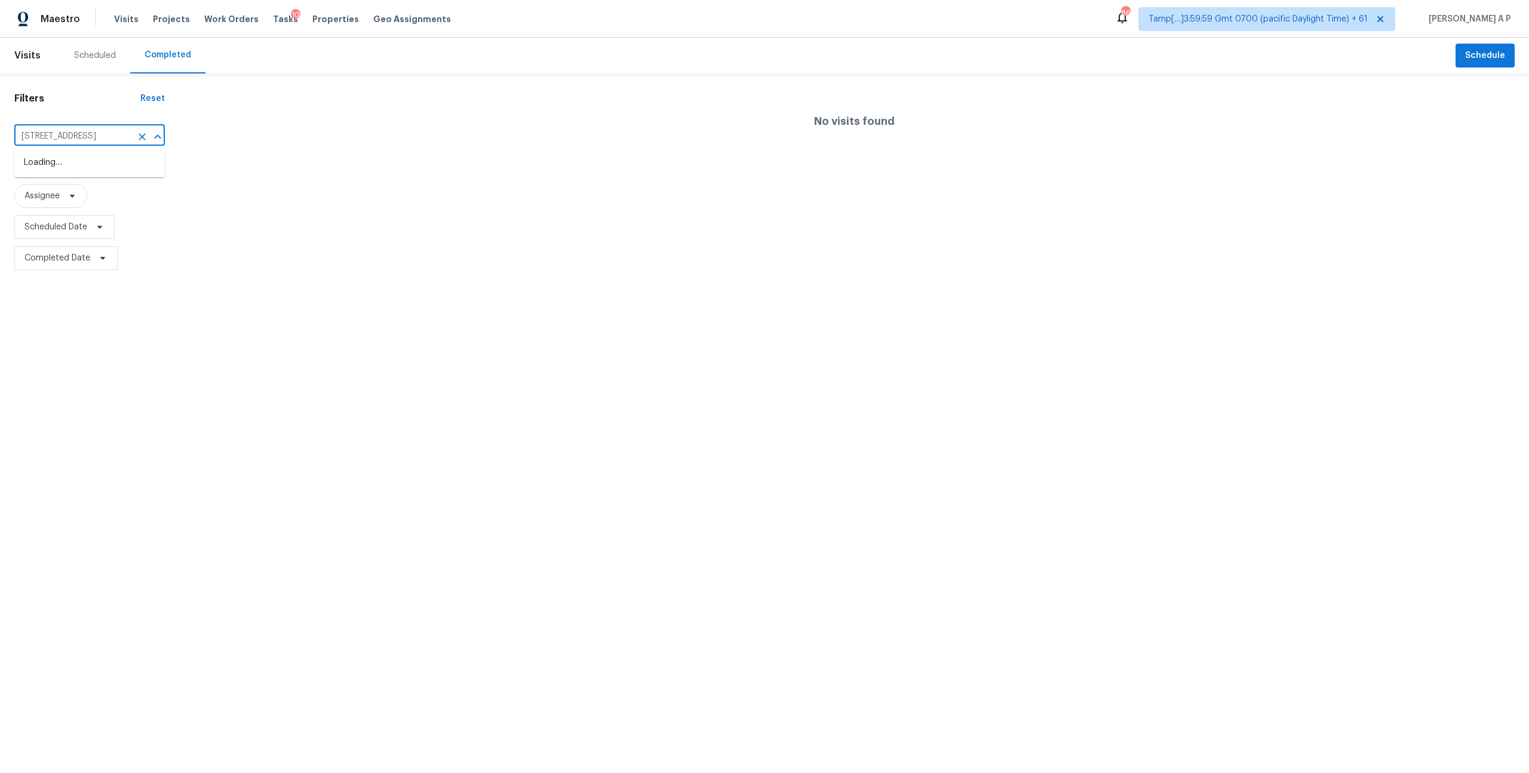
click at [111, 140] on input "34 W Summit Dr" at bounding box center [72, 136] width 117 height 19
paste input ", Emerald Hills, CA 94062"
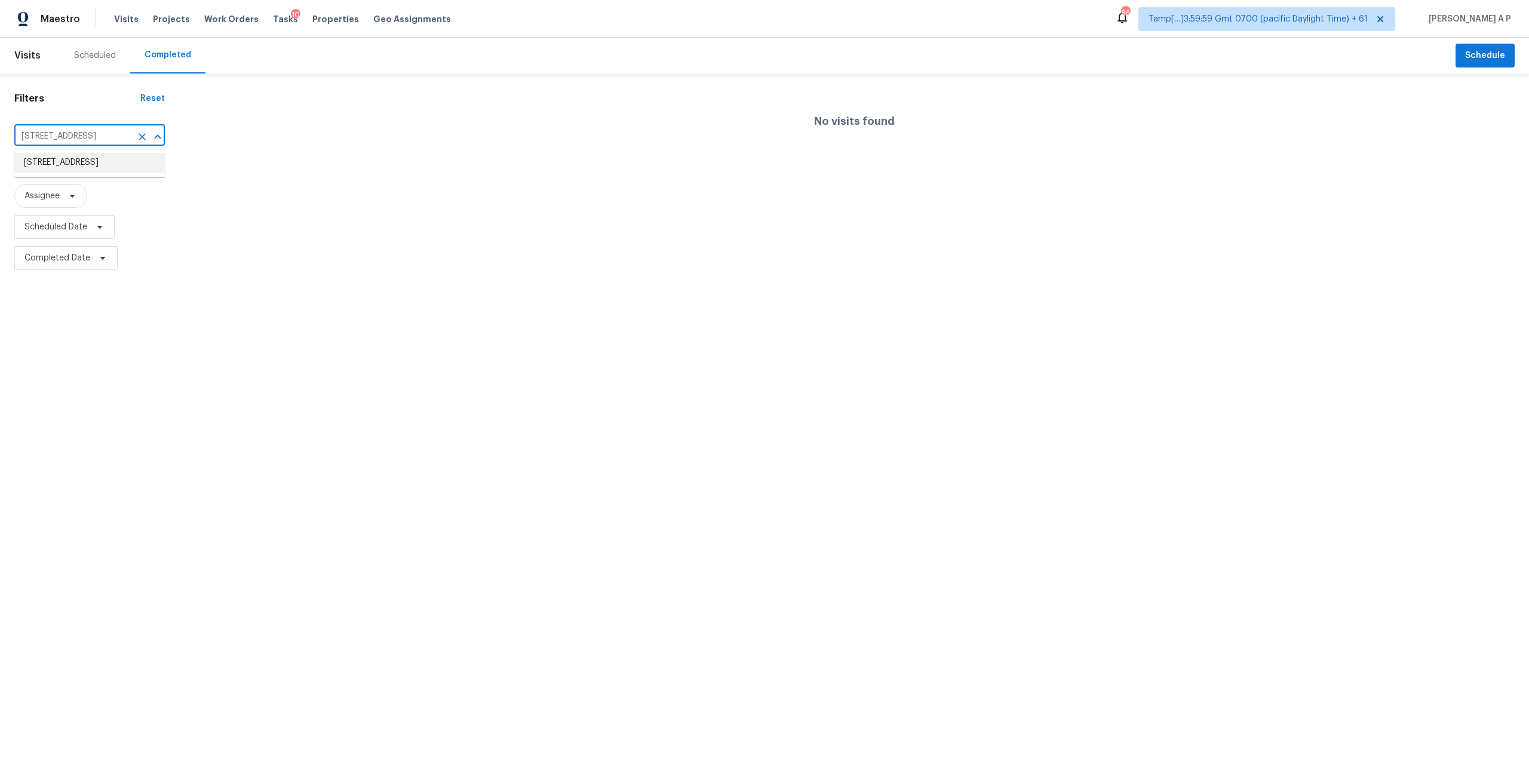
click at [102, 164] on li "34 W Summit Dr, Emerald Hills, CA 94062" at bounding box center [89, 163] width 151 height 20
click at [361, 260] on div "No visits found" at bounding box center [854, 178] width 1350 height 191
click at [97, 130] on input "34 W Summit Dr, Emerald Hills, CA 94062" at bounding box center [72, 136] width 117 height 19
click at [97, 131] on input "34 W Summit Dr, Emerald Hills, CA 94062" at bounding box center [72, 136] width 117 height 19
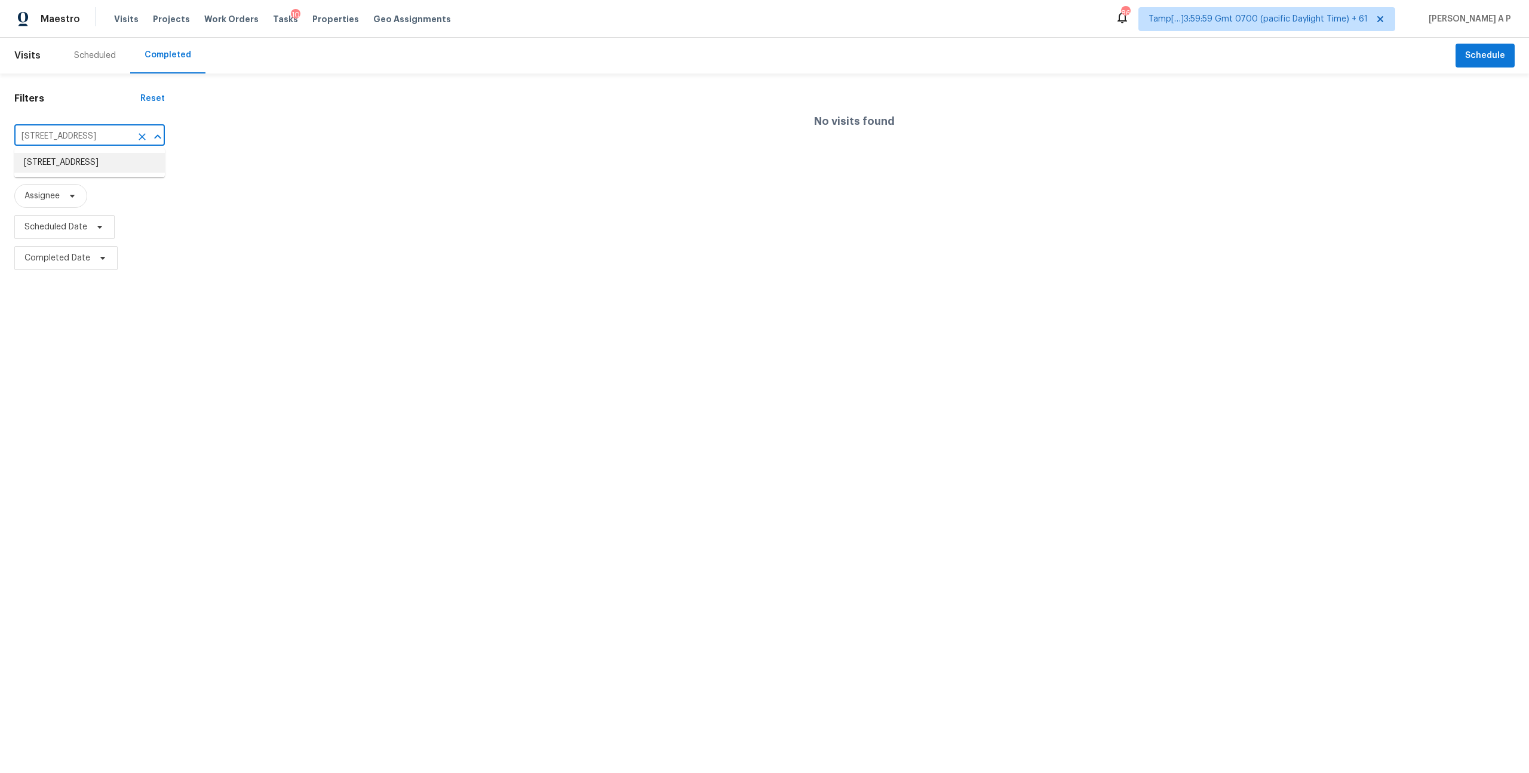
click at [97, 131] on input "34 W Summit Dr, Emerald Hills, CA 94062" at bounding box center [72, 136] width 117 height 19
paste input "1786 Hazelton Ave Deltona, FL, 32738"
type input "1786 Hazelton Ave Deltona, FL, 32738"
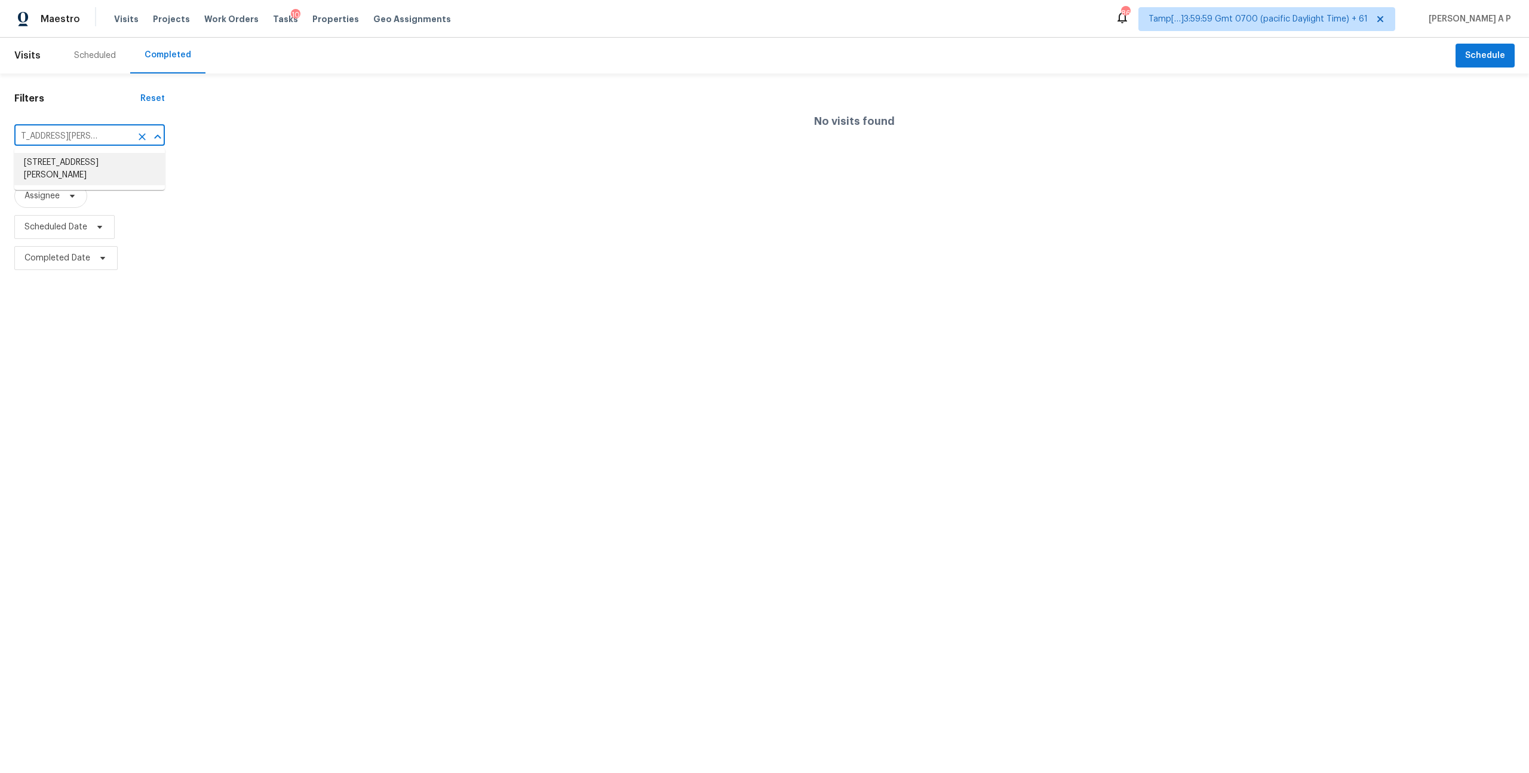
click at [95, 163] on li "1786 Hazelton Ave, Deltona, FL 32738" at bounding box center [89, 169] width 151 height 32
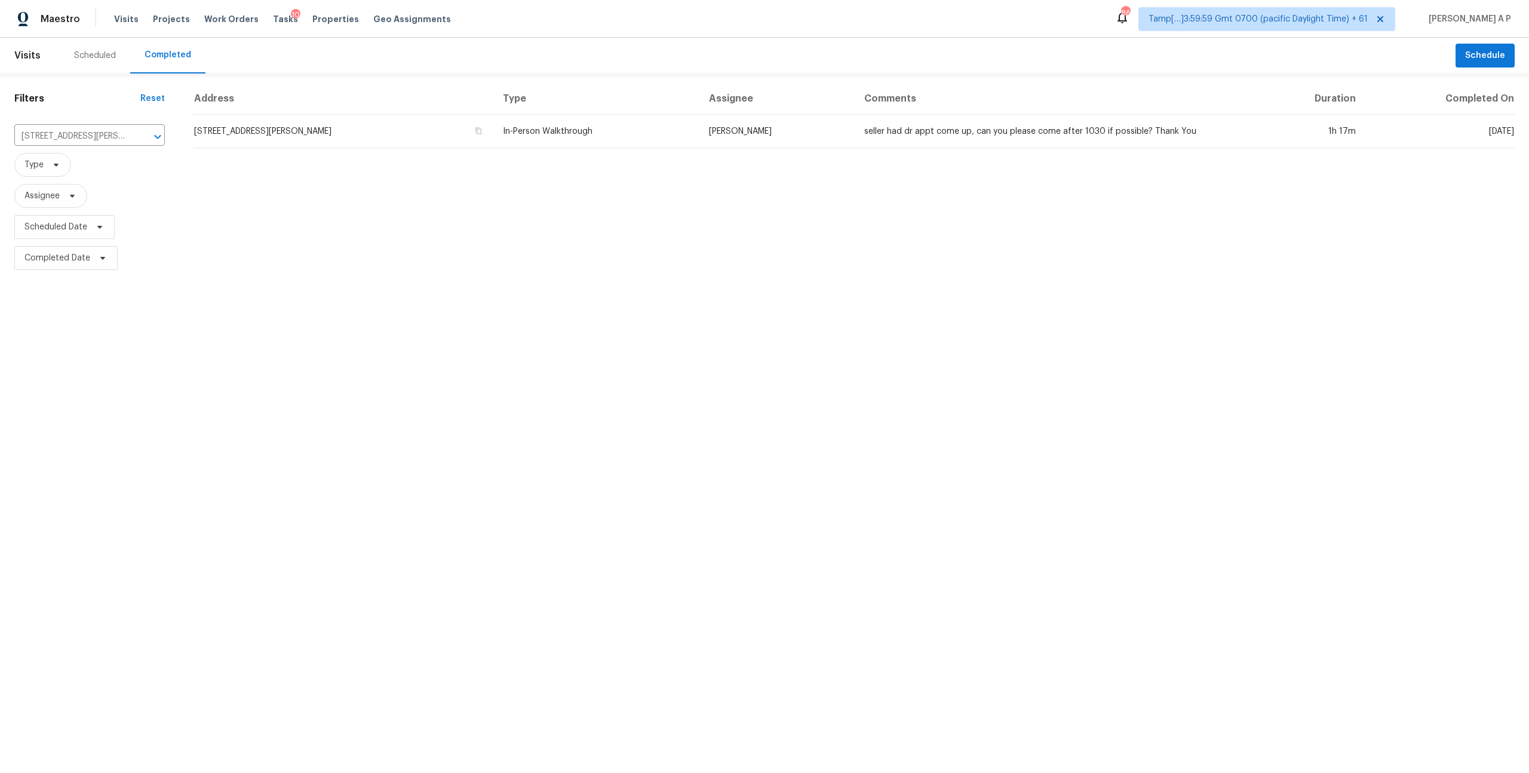
click at [602, 153] on div "Address Type Assignee Comments Duration Completed On 1786 Hazelton Ave, Deltona…" at bounding box center [854, 178] width 1350 height 191
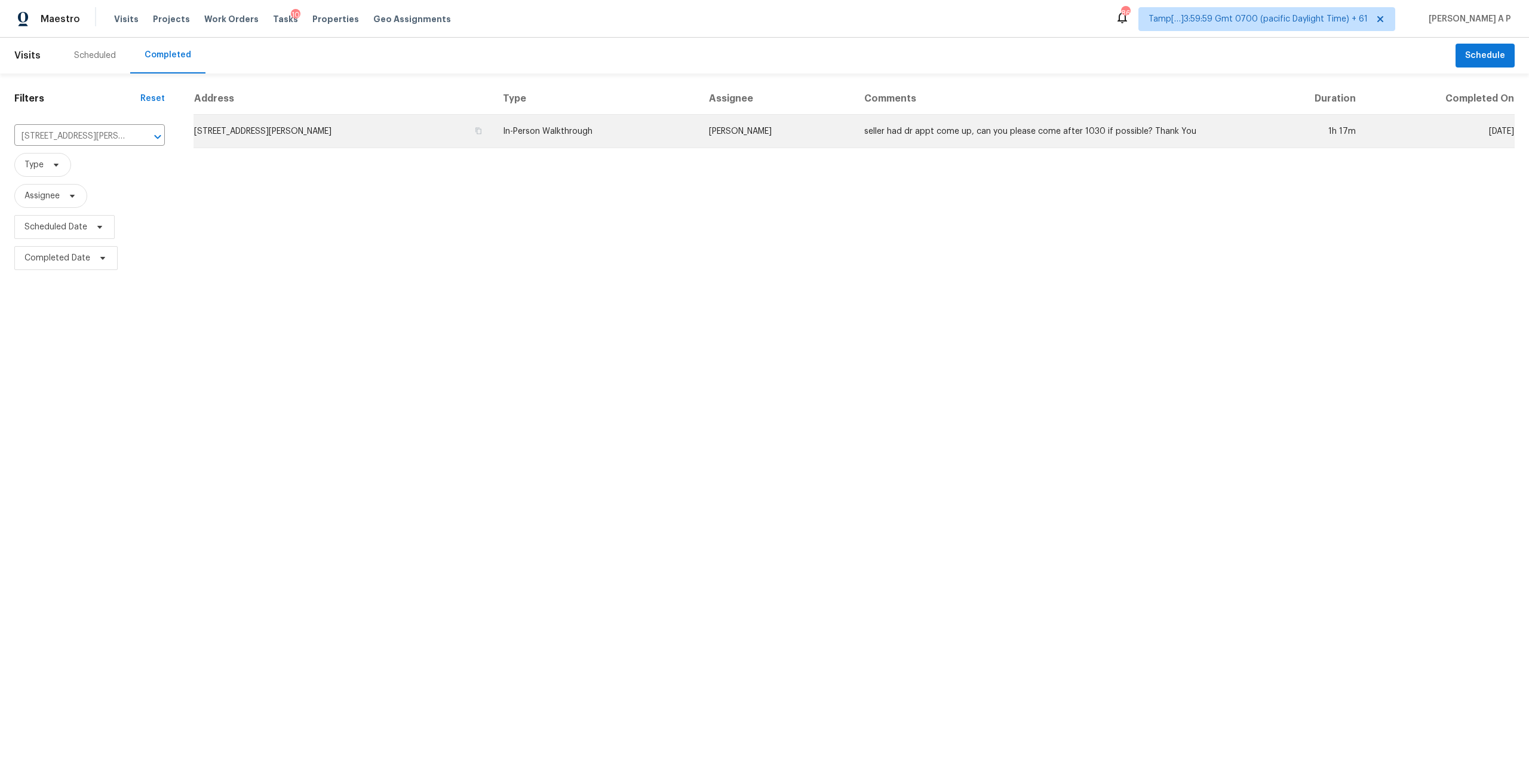
click at [607, 133] on td "In-Person Walkthrough" at bounding box center [596, 131] width 206 height 33
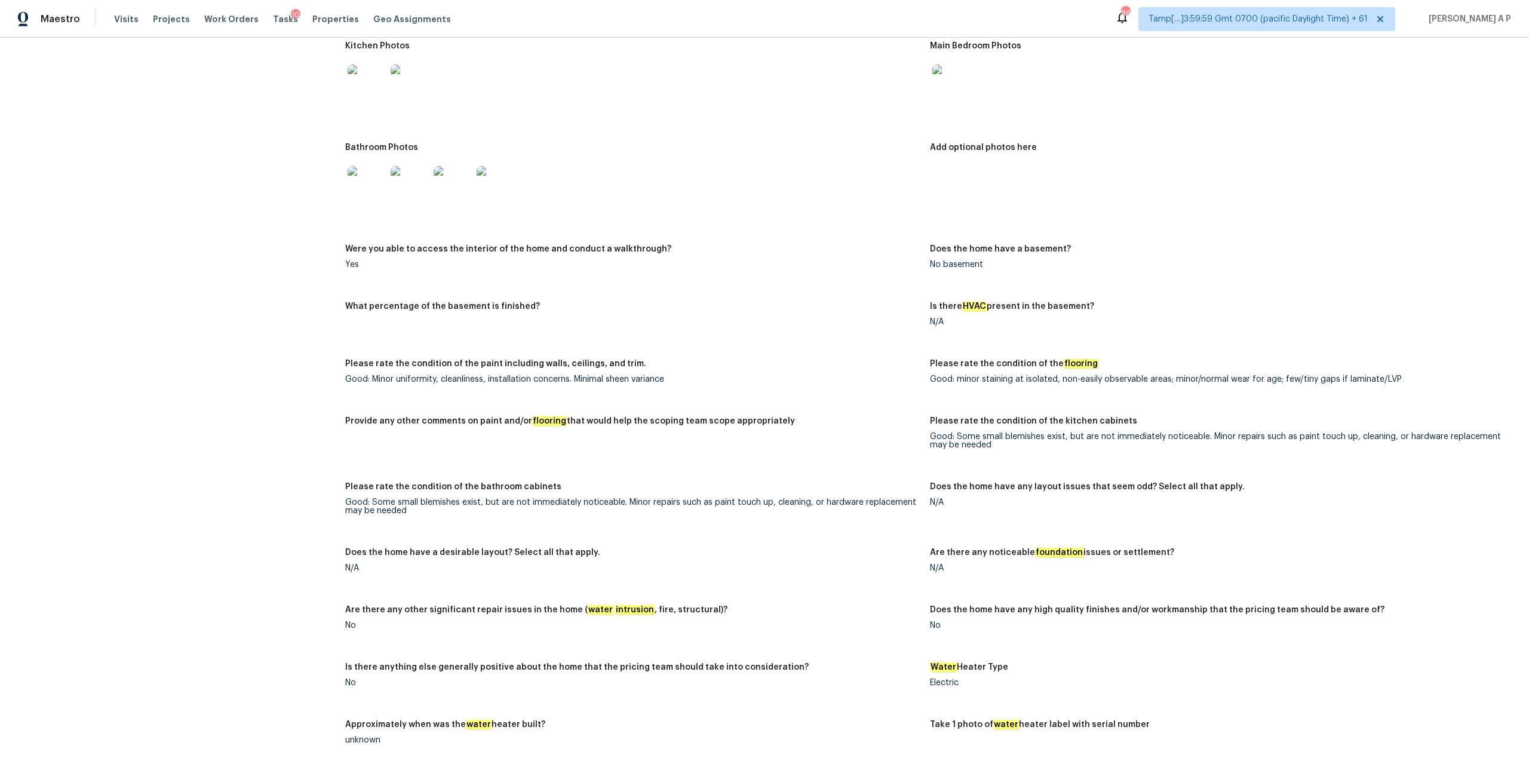
click at [678, 384] on figure "Please rate the condition of the paint including walls, ceilings, and trim. Goo…" at bounding box center [637, 381] width 585 height 43
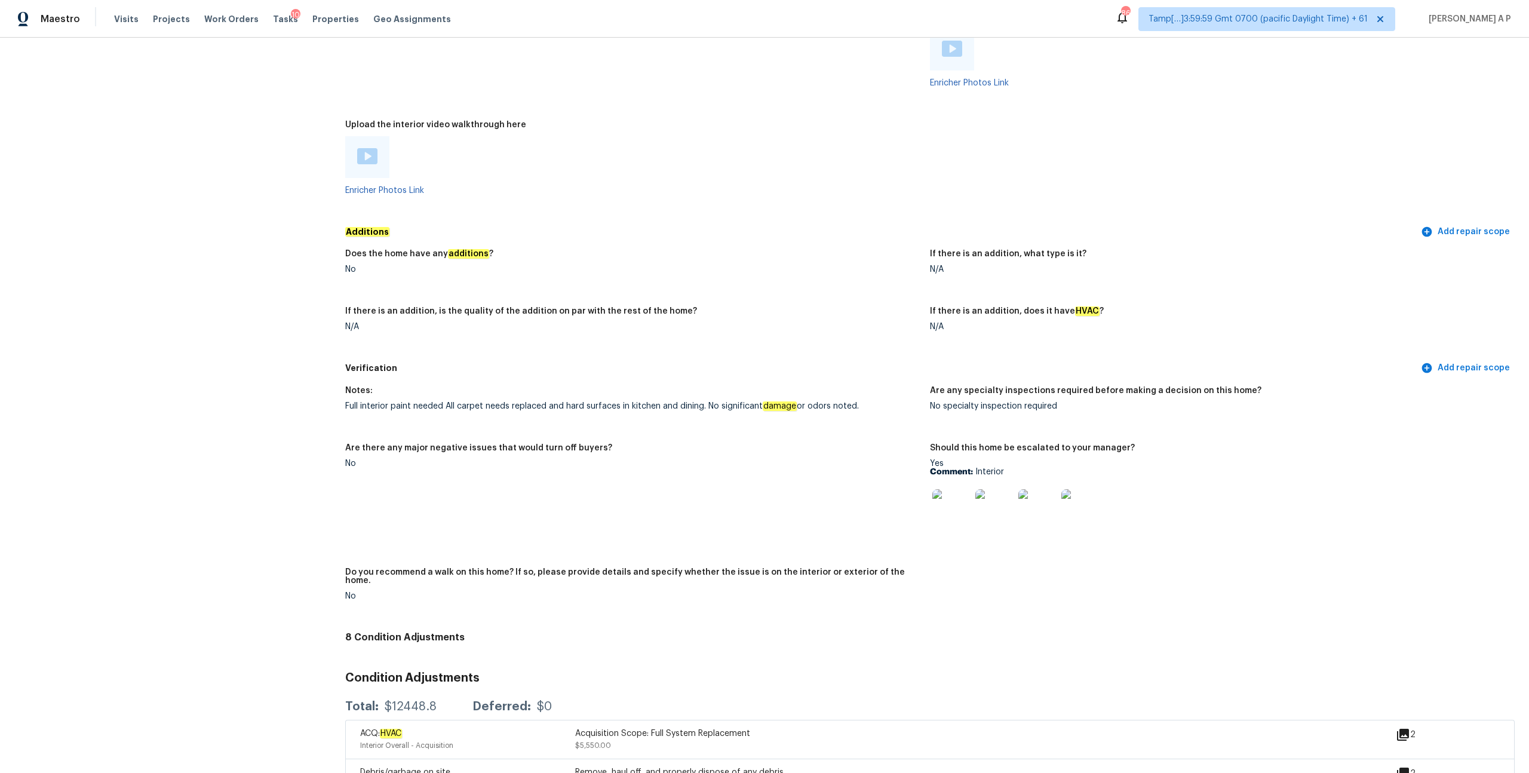
scroll to position [1821, 0]
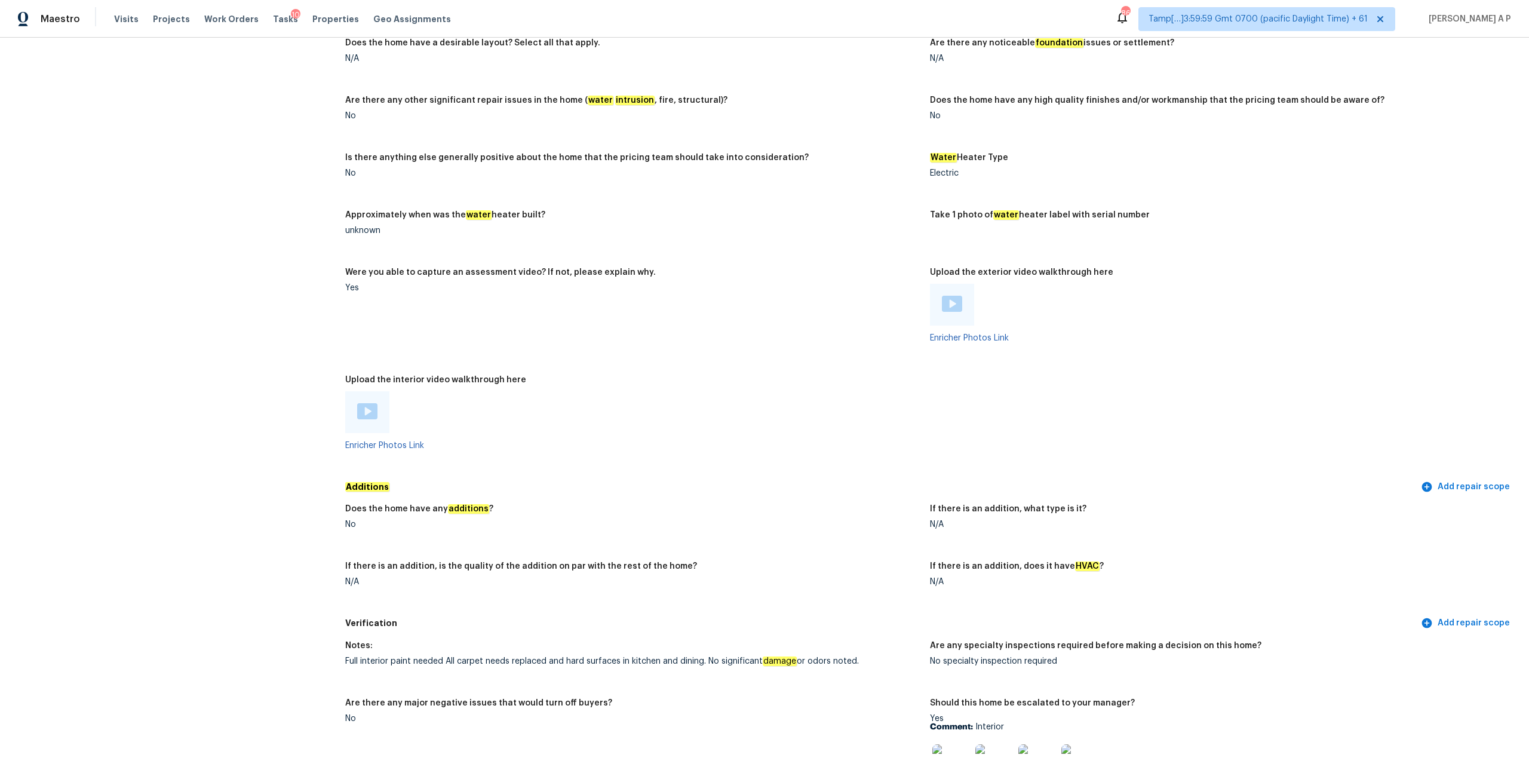
click at [373, 406] on img at bounding box center [367, 411] width 20 height 16
click at [955, 296] on img at bounding box center [952, 304] width 20 height 16
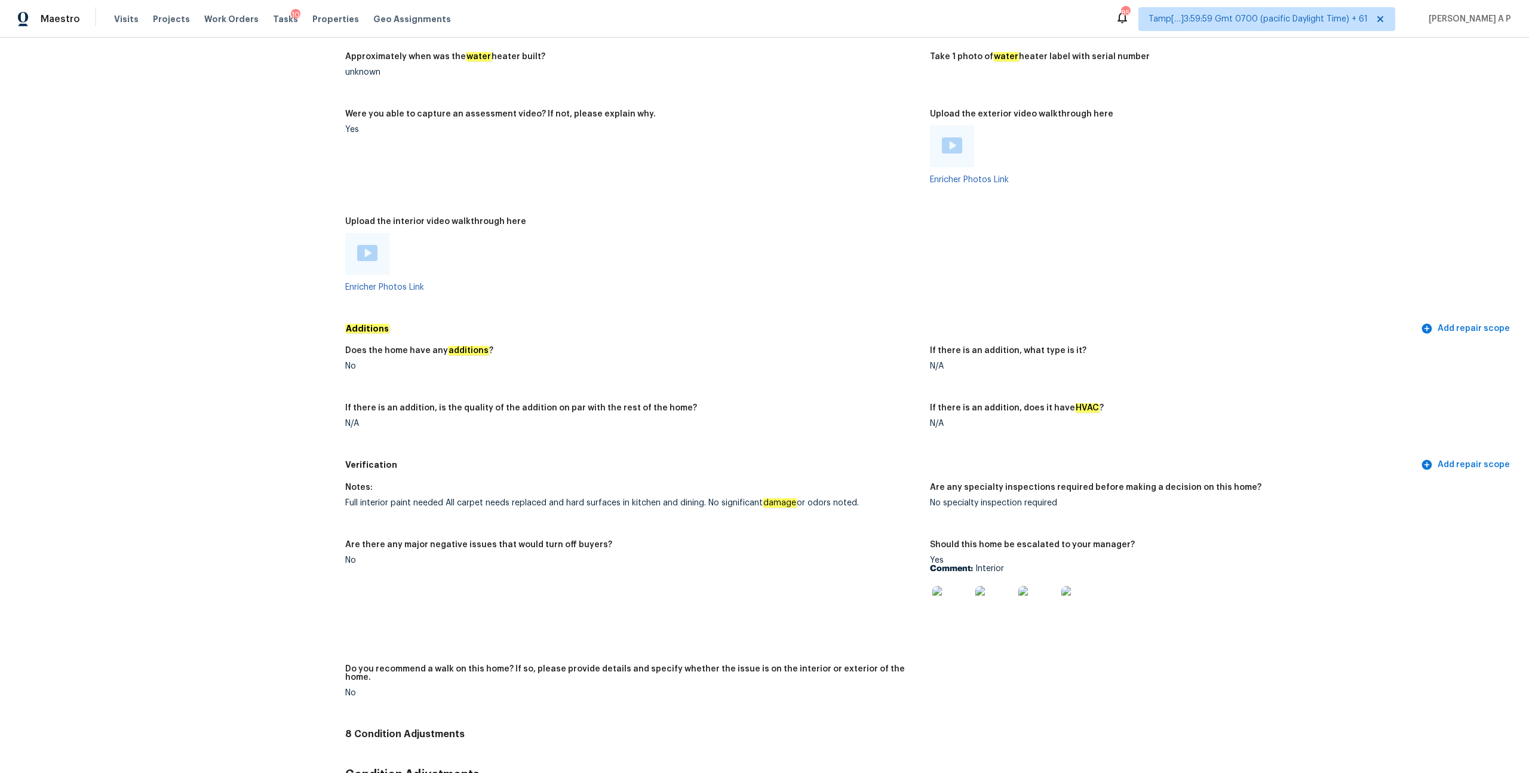
scroll to position [1979, 0]
click at [946, 593] on img at bounding box center [952, 606] width 38 height 38
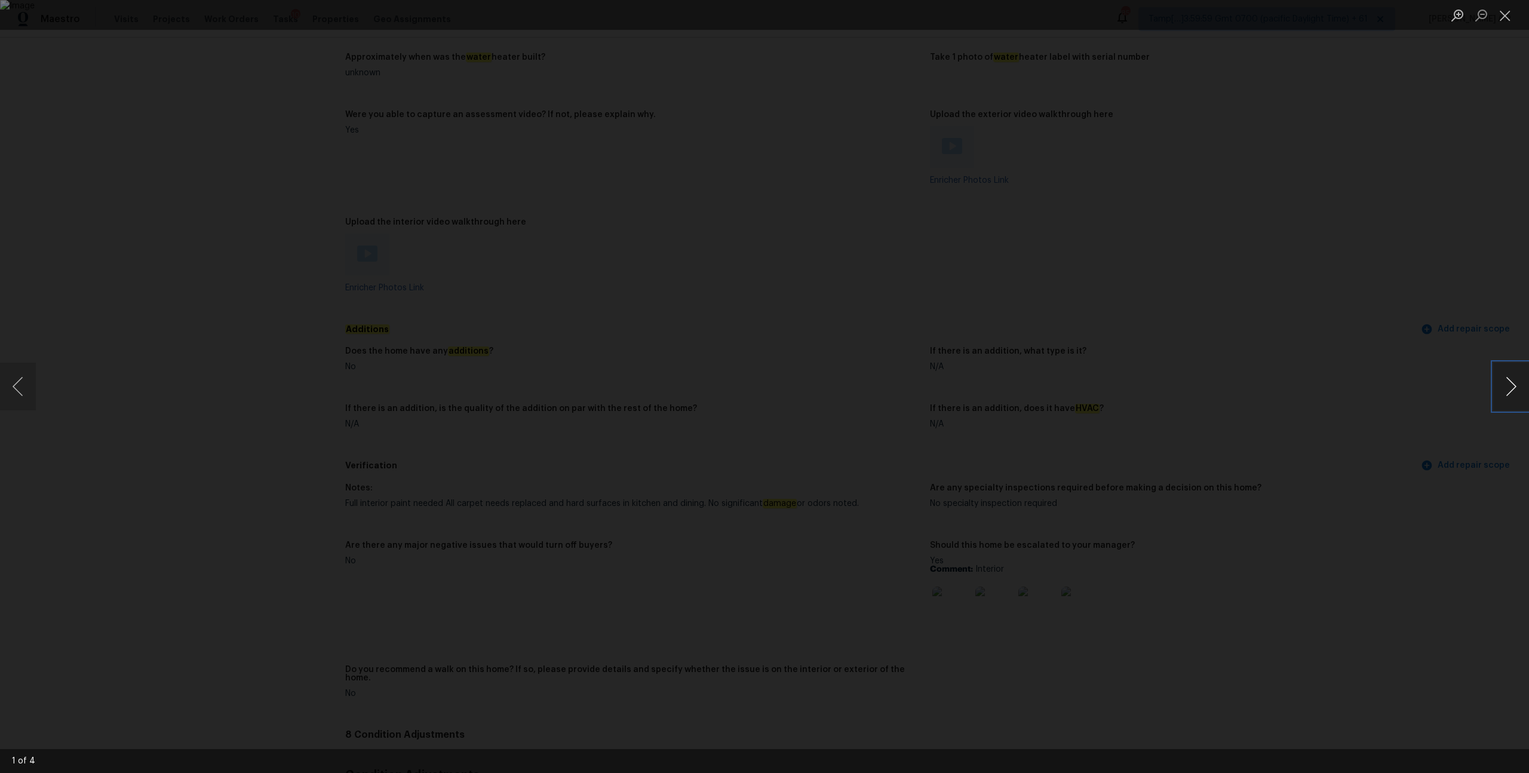
click at [1514, 389] on button "Next image" at bounding box center [1511, 387] width 36 height 48
click at [1386, 398] on div "Lightbox" at bounding box center [764, 386] width 1529 height 773
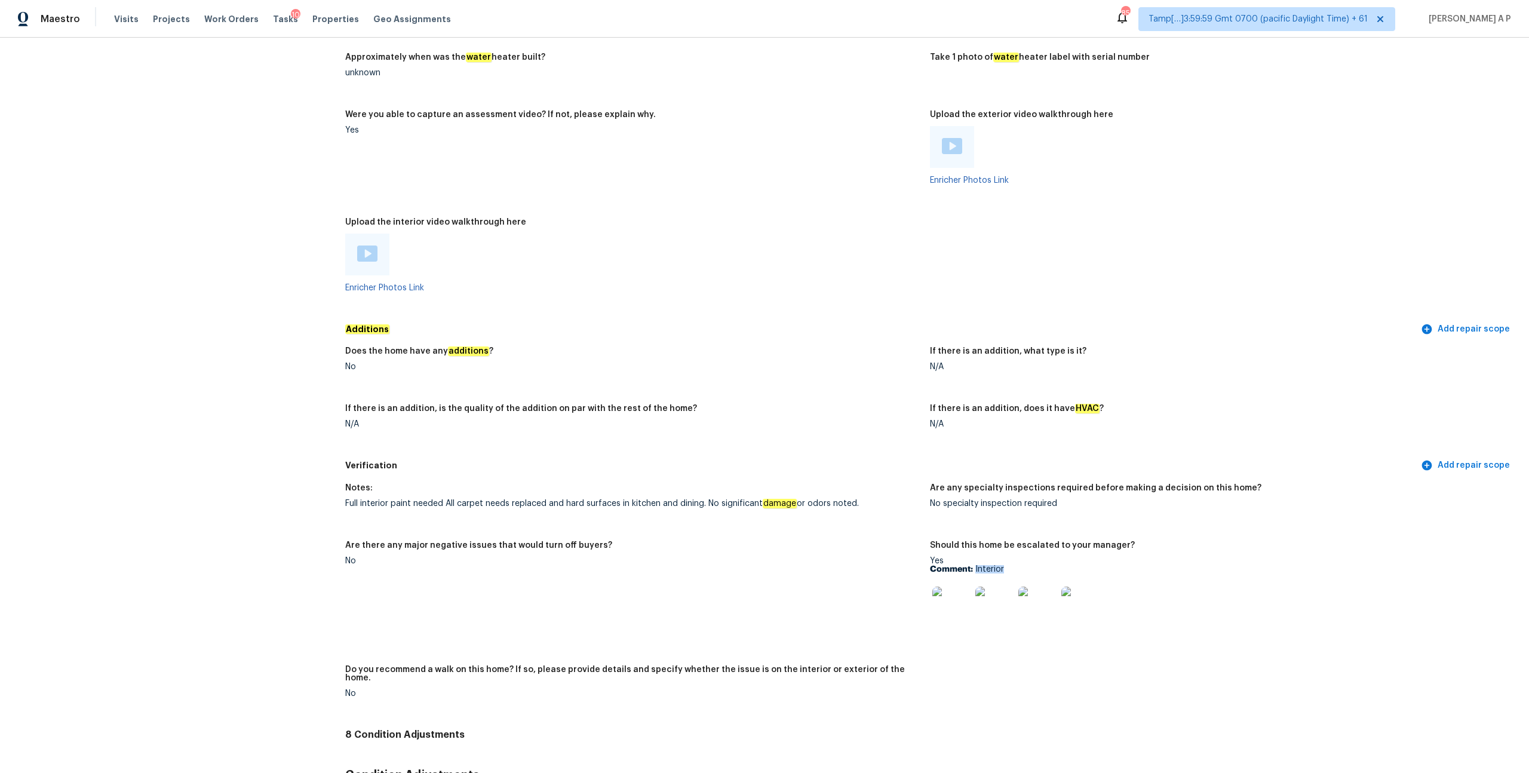
drag, startPoint x: 976, startPoint y: 560, endPoint x: 1010, endPoint y: 560, distance: 34.6
click at [1010, 565] on p "Comment: Interior" at bounding box center [1217, 569] width 575 height 8
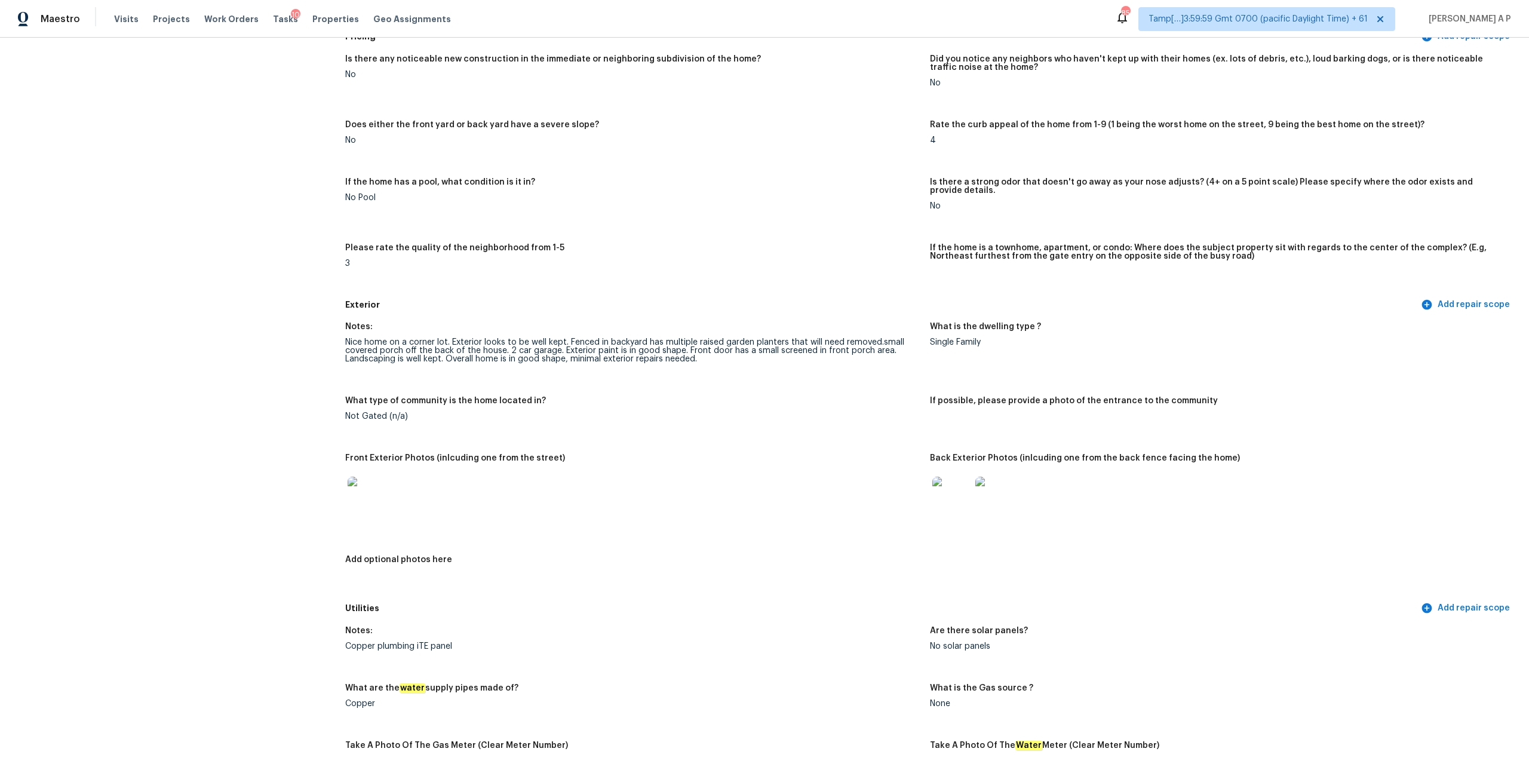
scroll to position [0, 0]
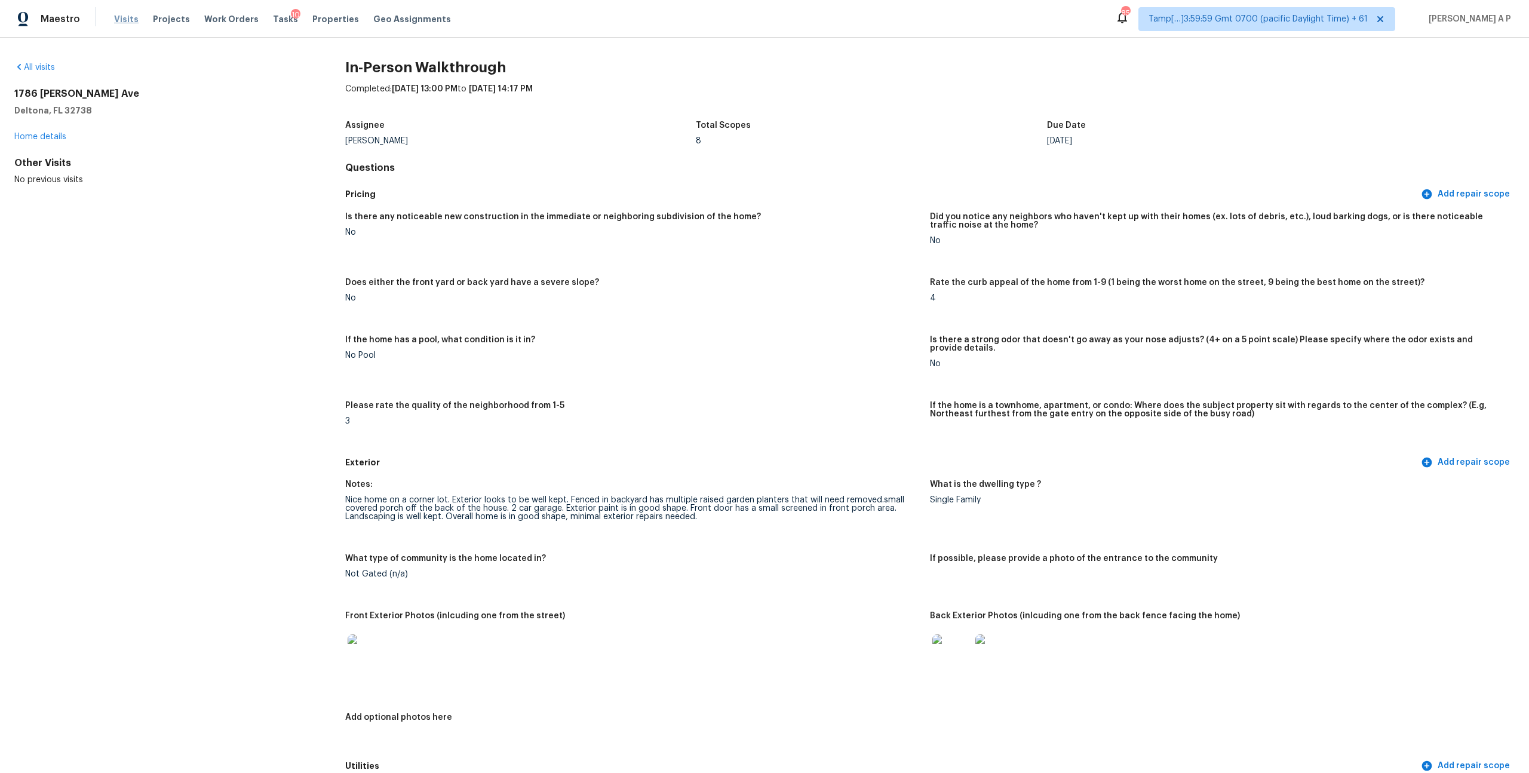
click at [133, 19] on span "Visits" at bounding box center [126, 19] width 24 height 12
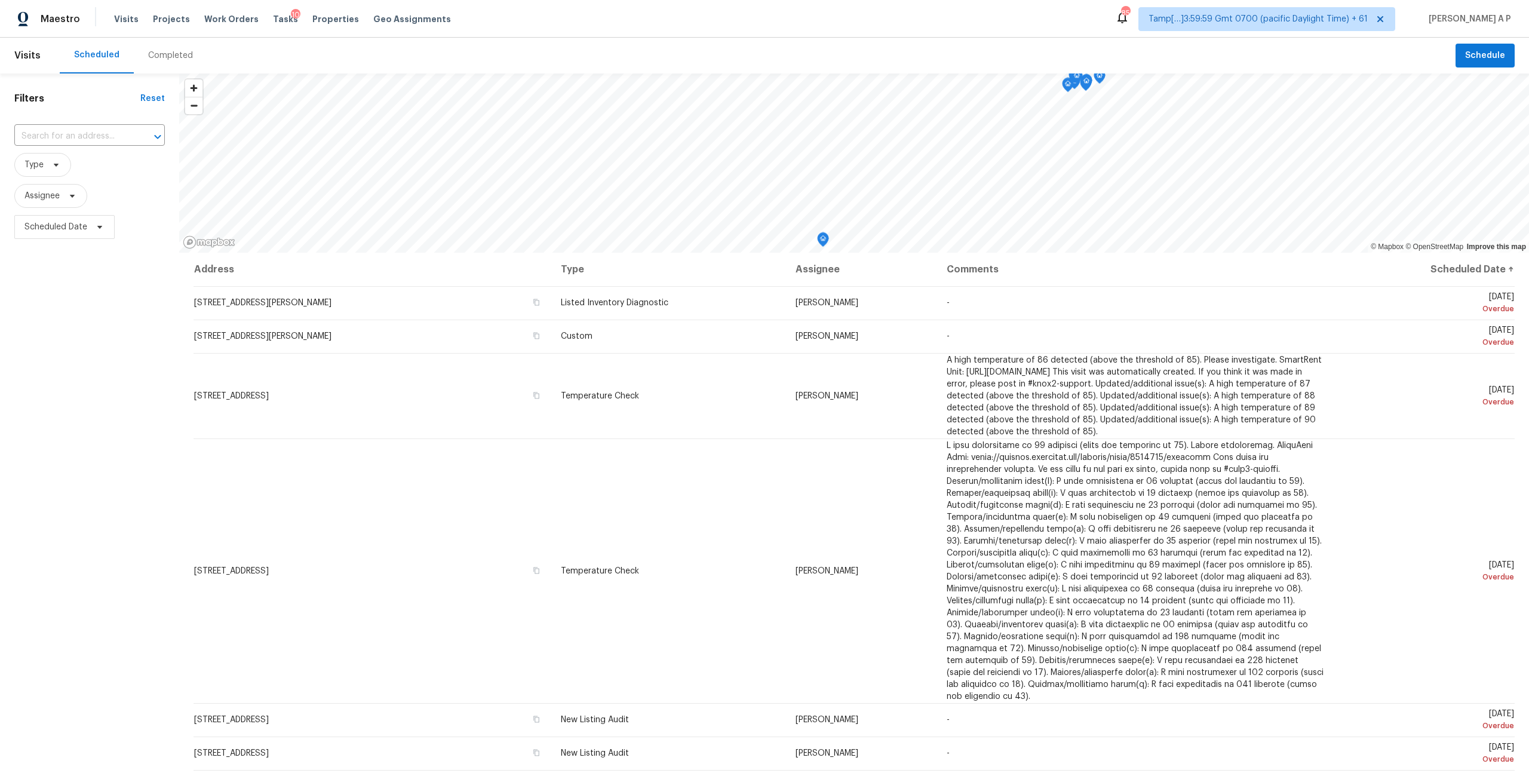
click at [164, 50] on div "Completed" at bounding box center [170, 56] width 45 height 12
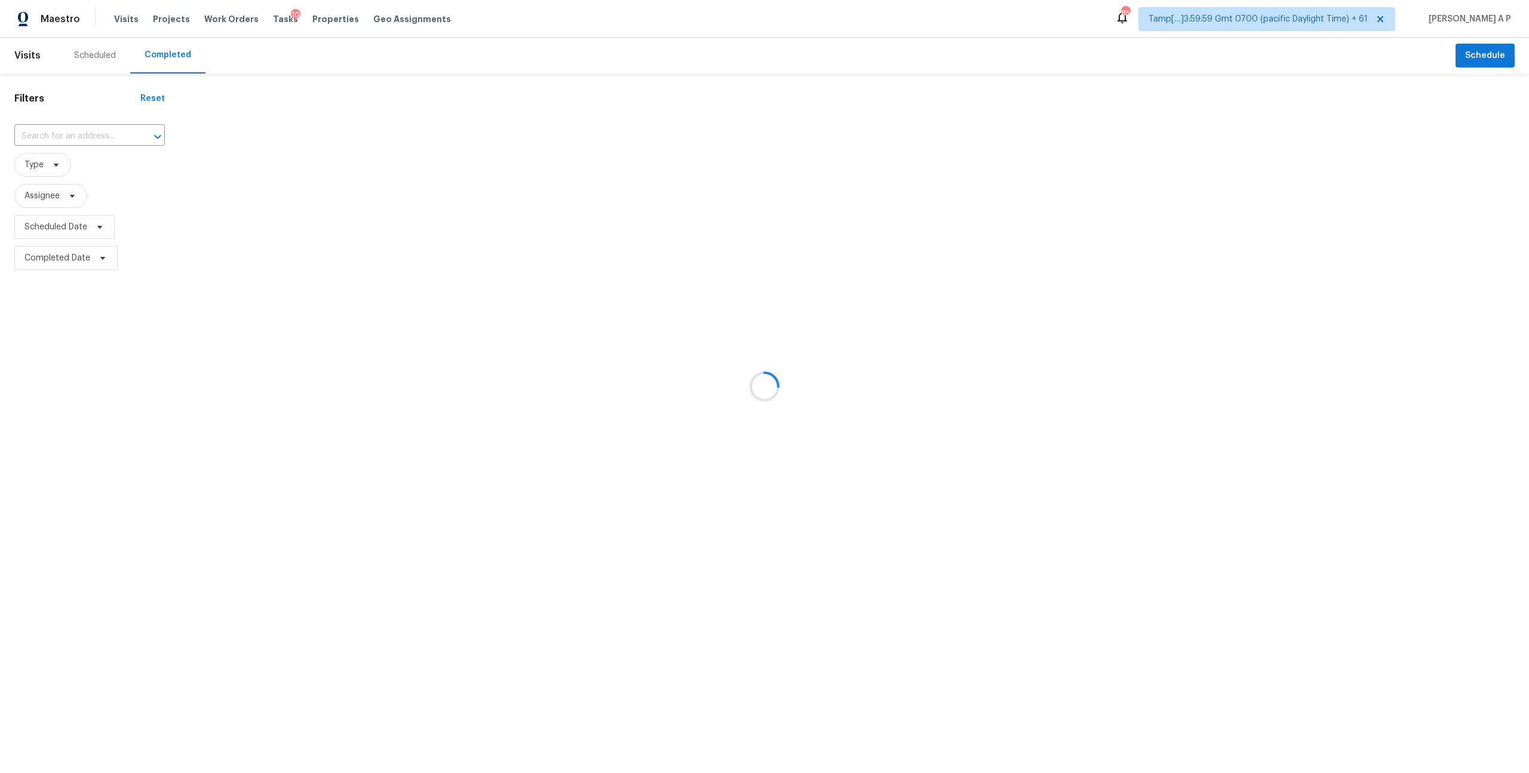
click at [93, 128] on div at bounding box center [764, 386] width 1529 height 773
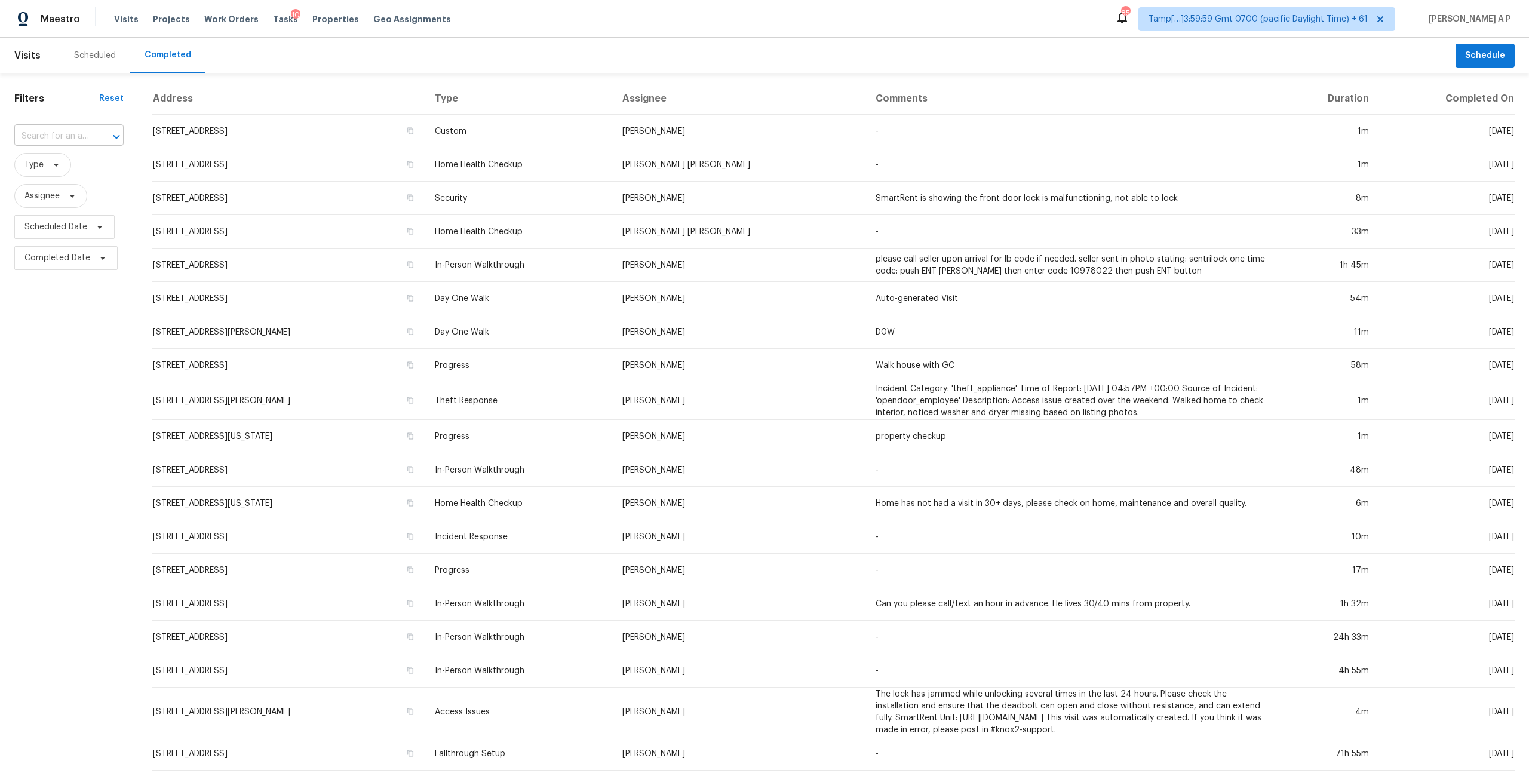
click at [109, 133] on icon "Open" at bounding box center [116, 137] width 14 height 14
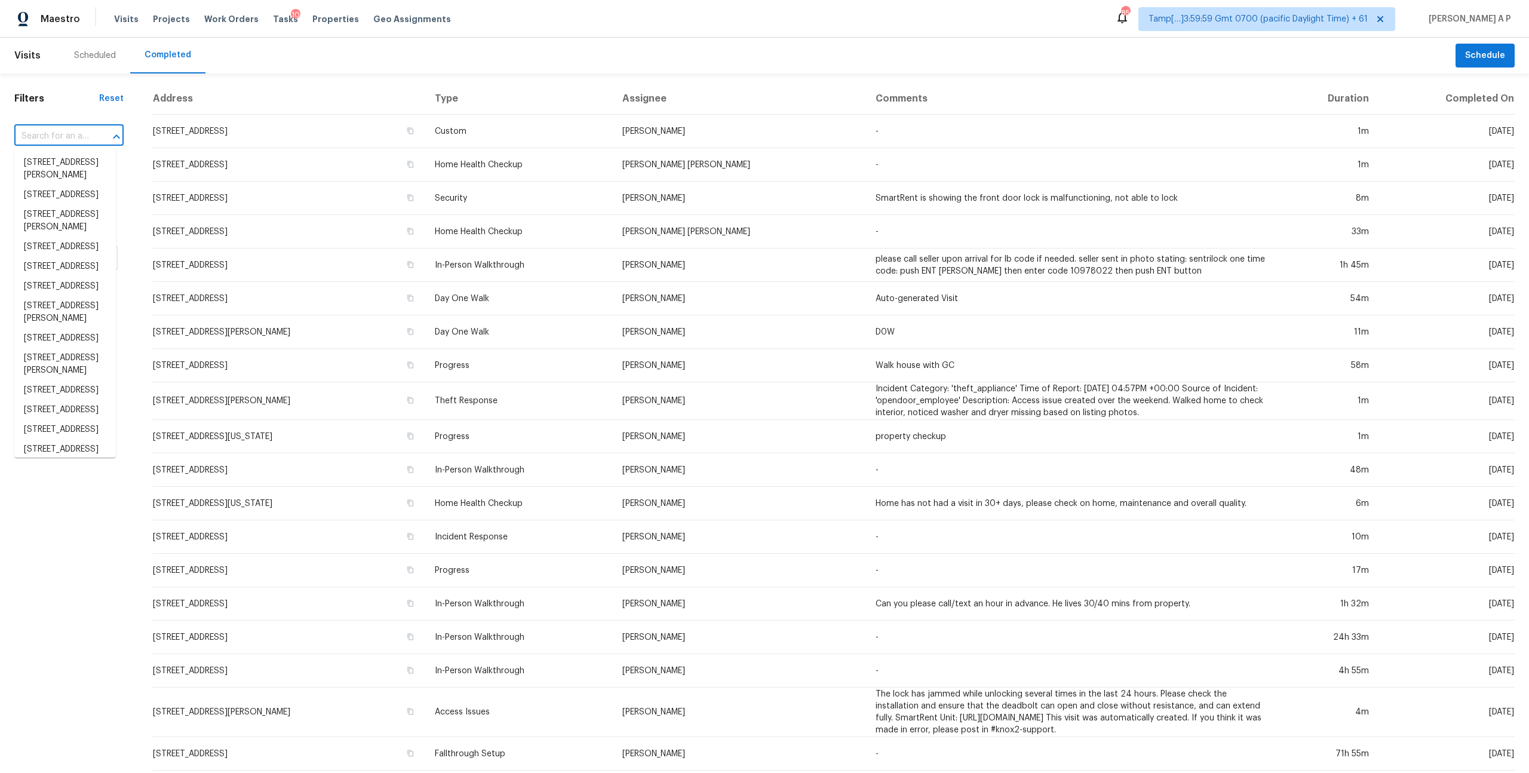
paste input "1012 Lightcap St Lancaster, CA, 93535"
type input "1012 Lightcap St Lancaster, CA, 93535"
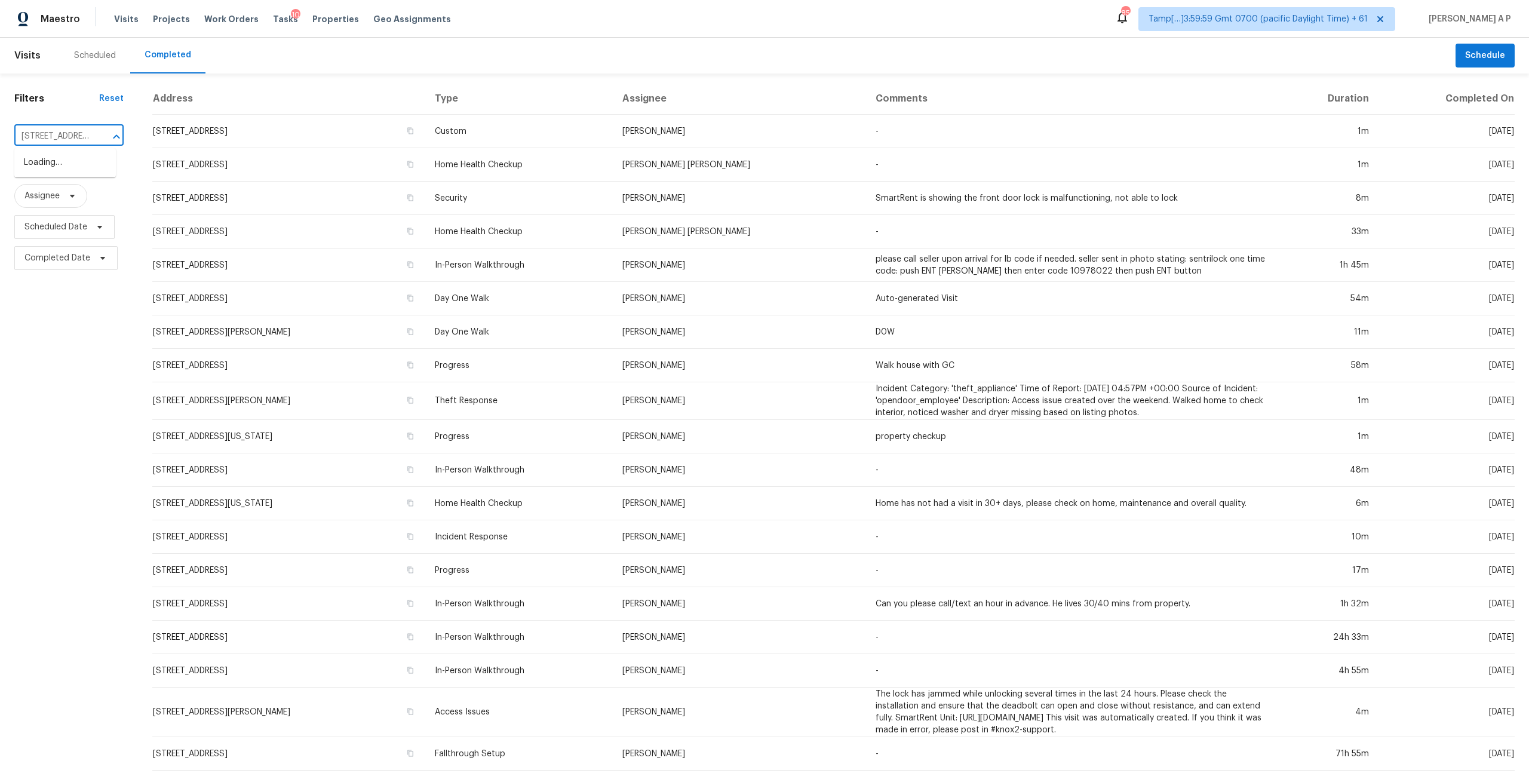
scroll to position [0, 88]
click at [81, 165] on li "1012 Lightcap St, Lancaster, CA 93535" at bounding box center [65, 169] width 102 height 32
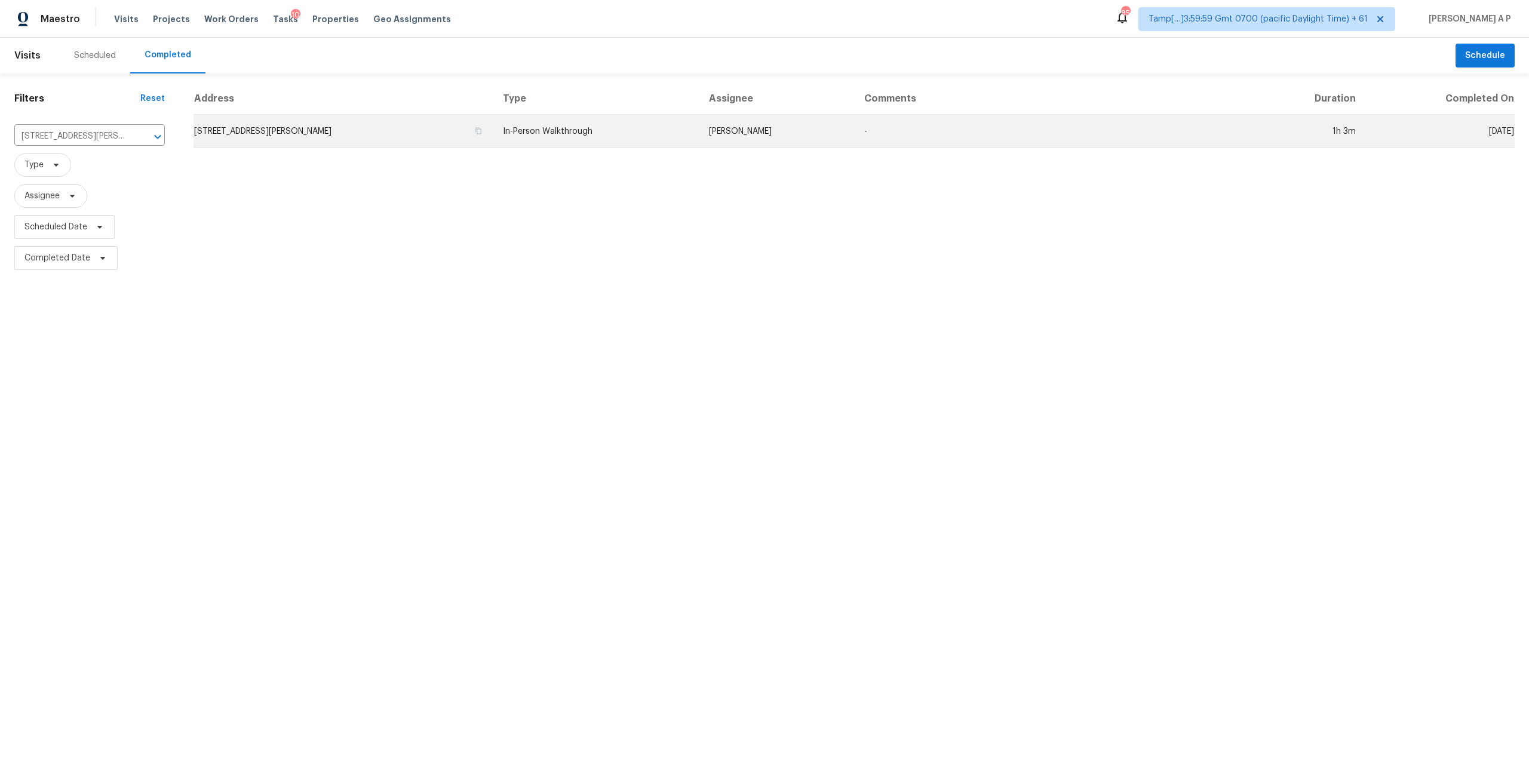
click at [438, 136] on td "1012 Lightcap St, Lancaster, CA 93535" at bounding box center [344, 131] width 300 height 33
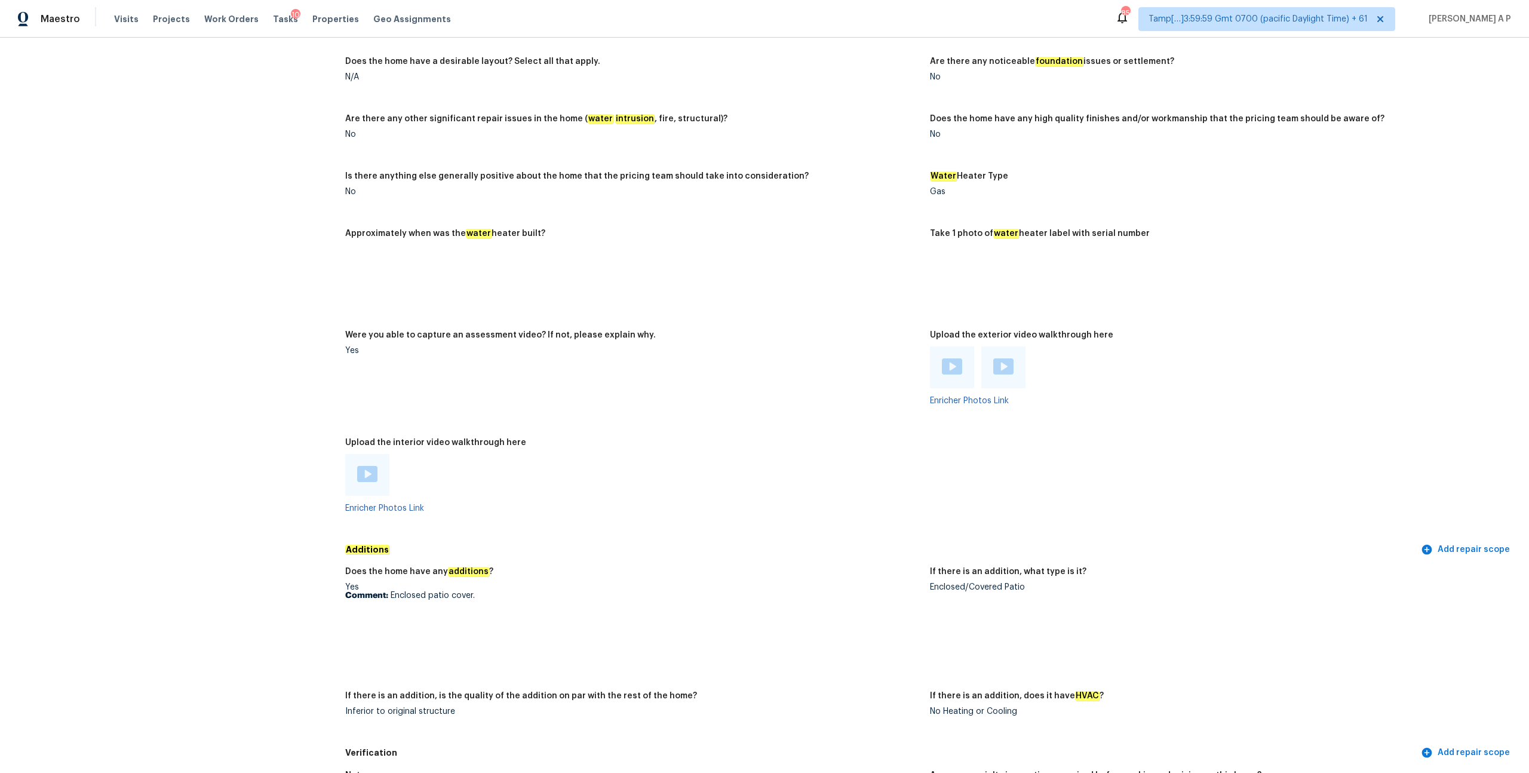
scroll to position [1944, 0]
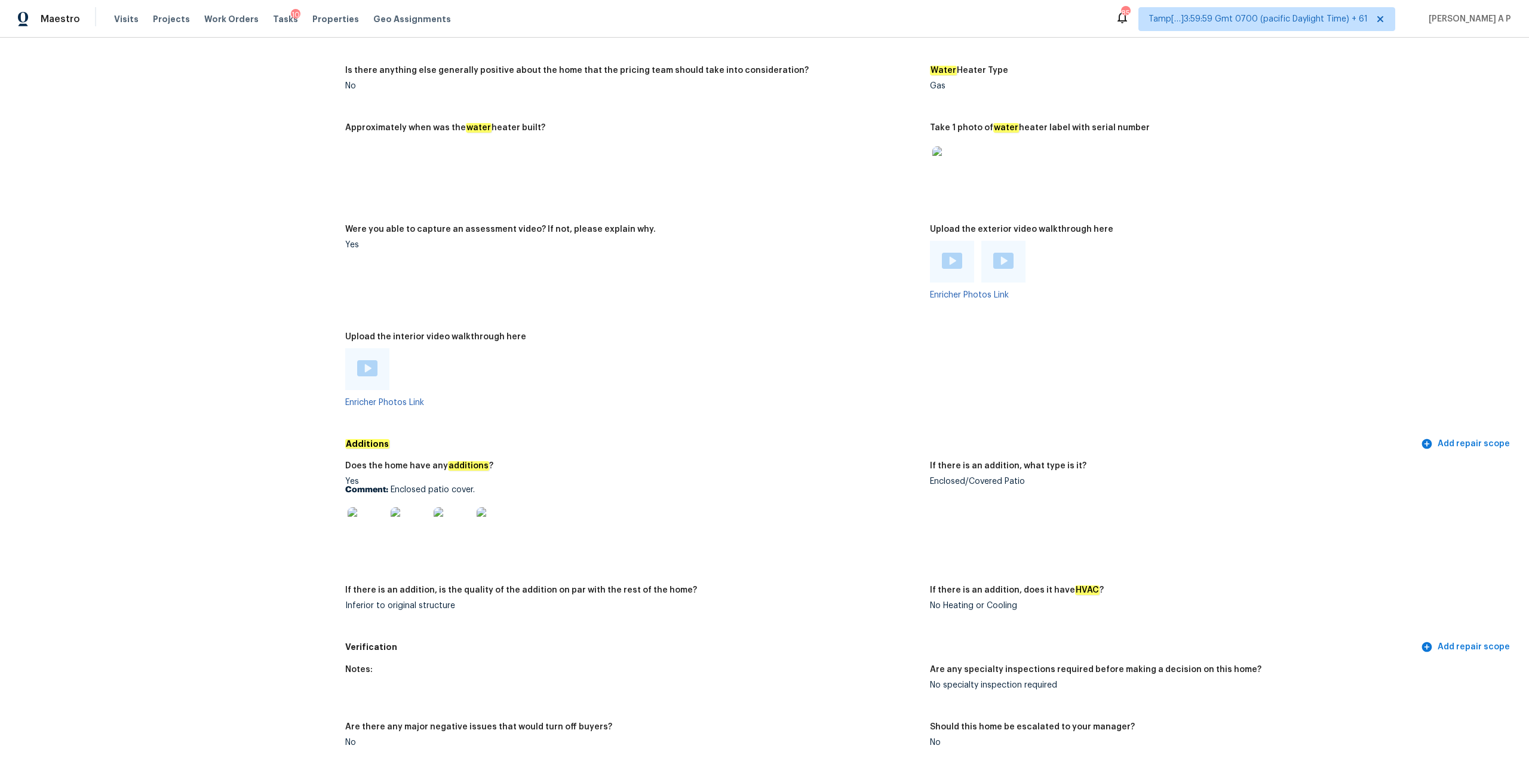
click at [374, 366] on img at bounding box center [367, 368] width 20 height 16
click at [950, 253] on img at bounding box center [952, 261] width 20 height 16
click at [1010, 258] on img at bounding box center [1003, 261] width 20 height 16
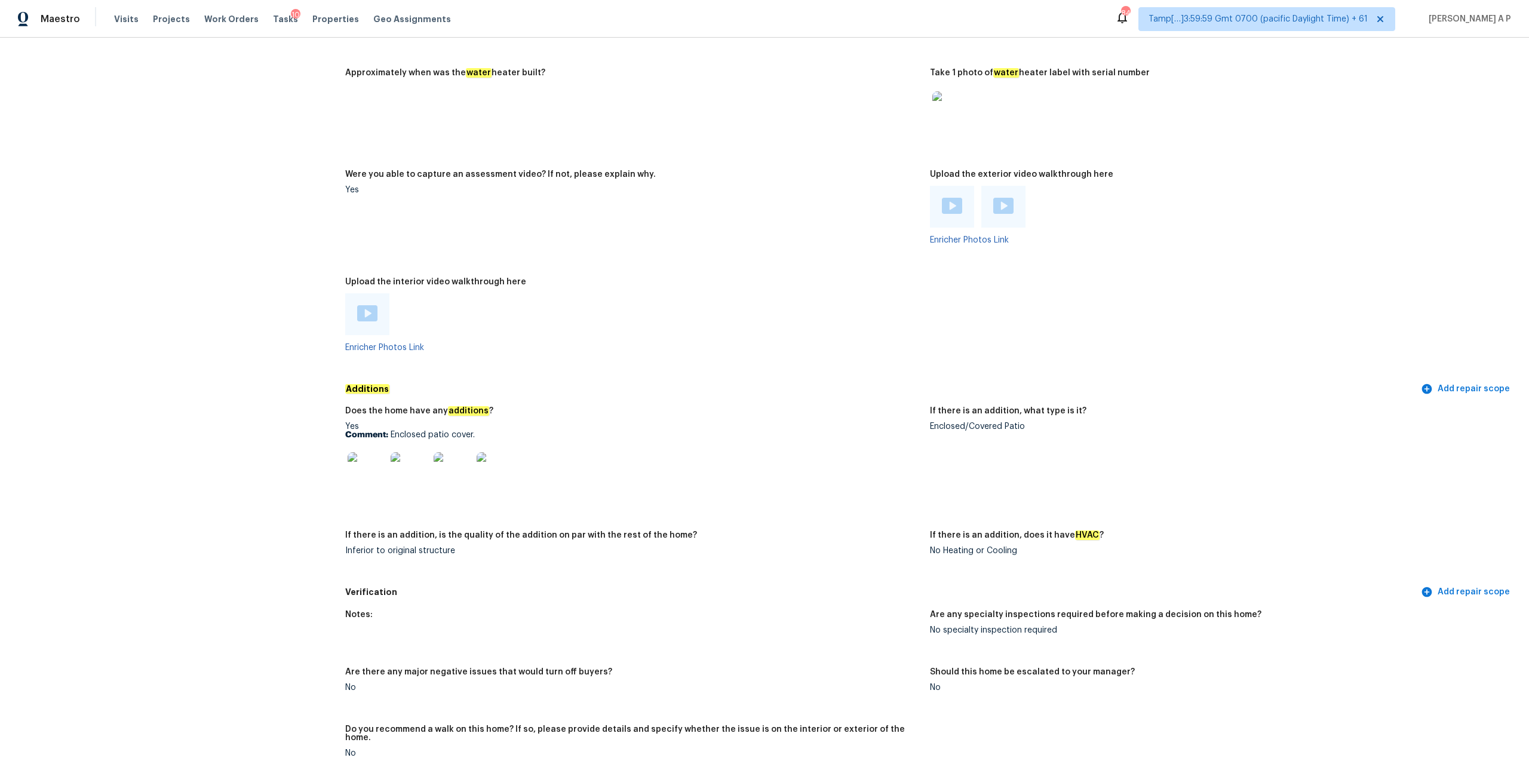
scroll to position [1996, 0]
click at [372, 468] on img at bounding box center [367, 474] width 38 height 38
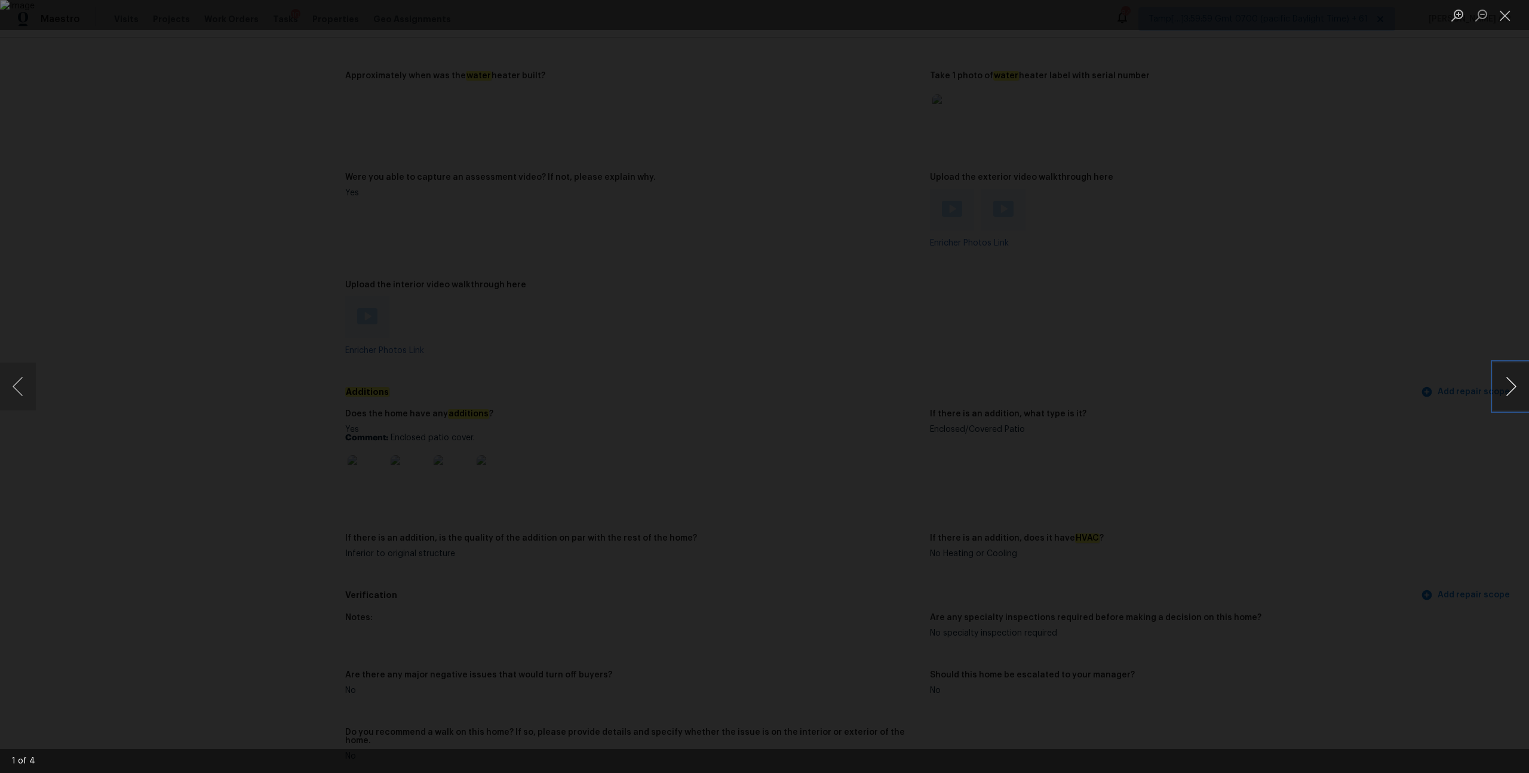
click at [1513, 391] on button "Next image" at bounding box center [1511, 387] width 36 height 48
click at [1360, 399] on div "Lightbox" at bounding box center [764, 386] width 1529 height 773
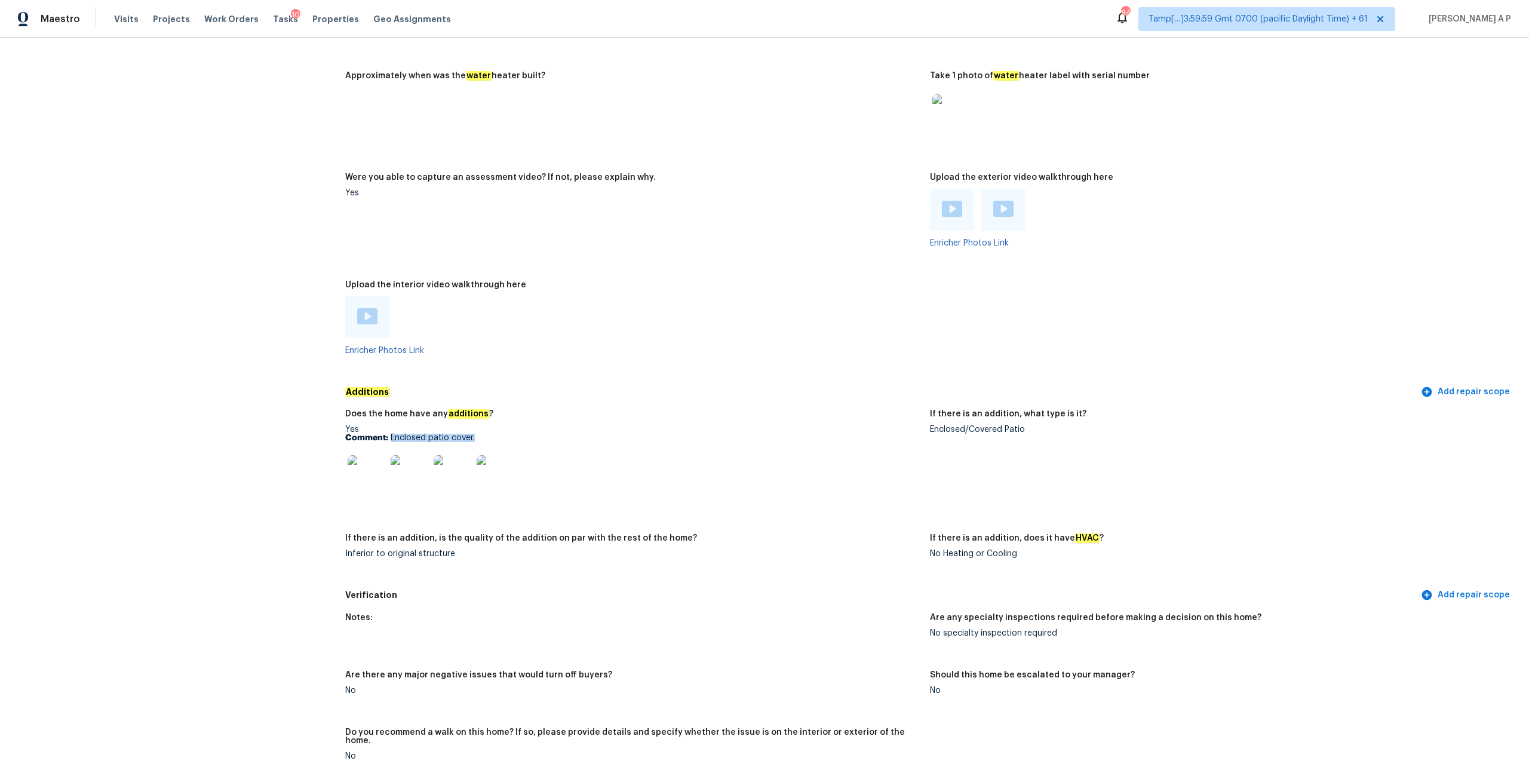
drag, startPoint x: 391, startPoint y: 430, endPoint x: 479, endPoint y: 429, distance: 88.4
click at [479, 434] on p "Comment: Enclosed patio cover." at bounding box center [632, 438] width 575 height 8
copy p "Enclosed patio cover."
click at [373, 471] on img at bounding box center [367, 474] width 38 height 38
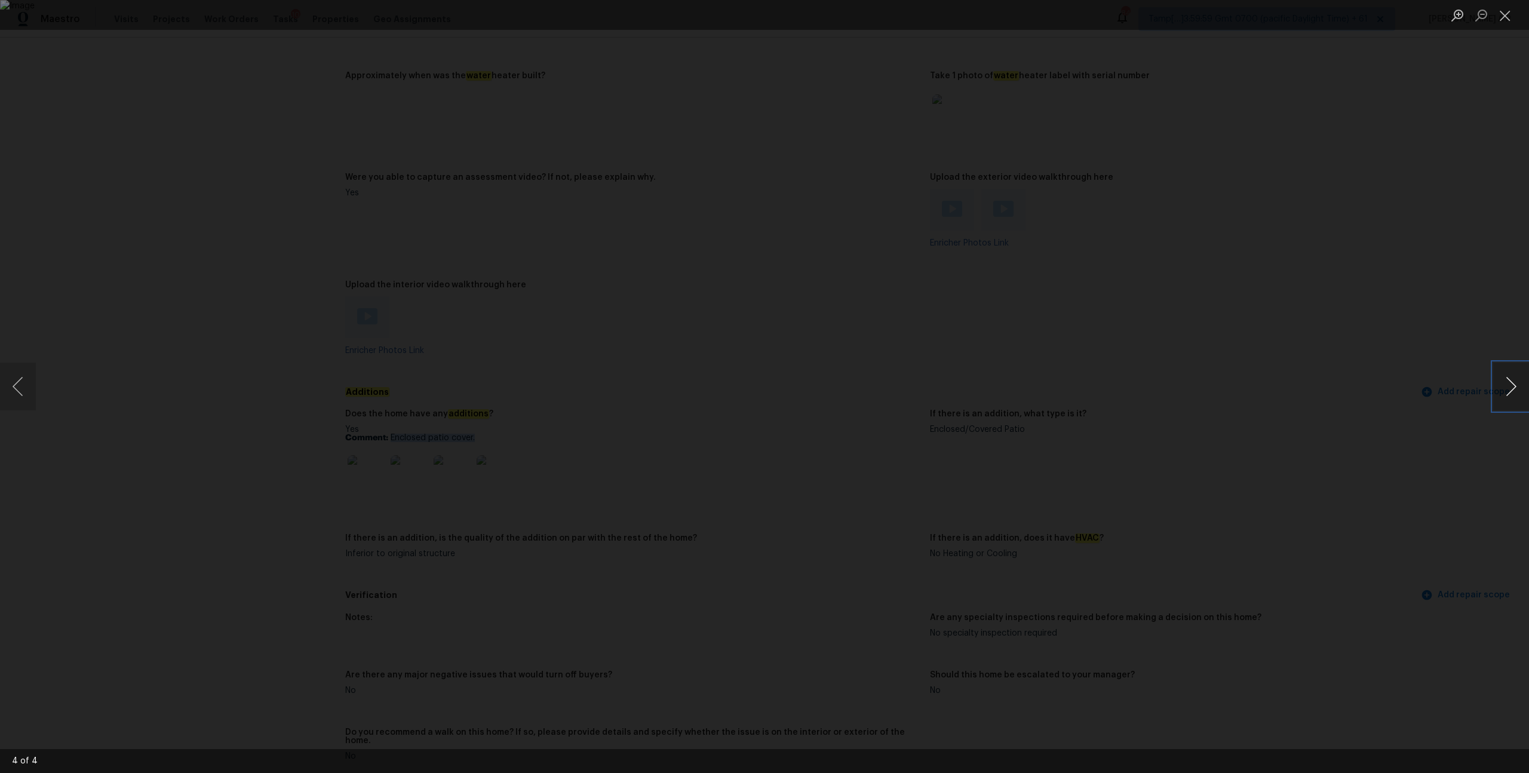
click at [1513, 392] on button "Next image" at bounding box center [1511, 387] width 36 height 48
click at [1509, 381] on button "Next image" at bounding box center [1511, 387] width 36 height 48
click at [1522, 373] on button "Next image" at bounding box center [1511, 387] width 36 height 48
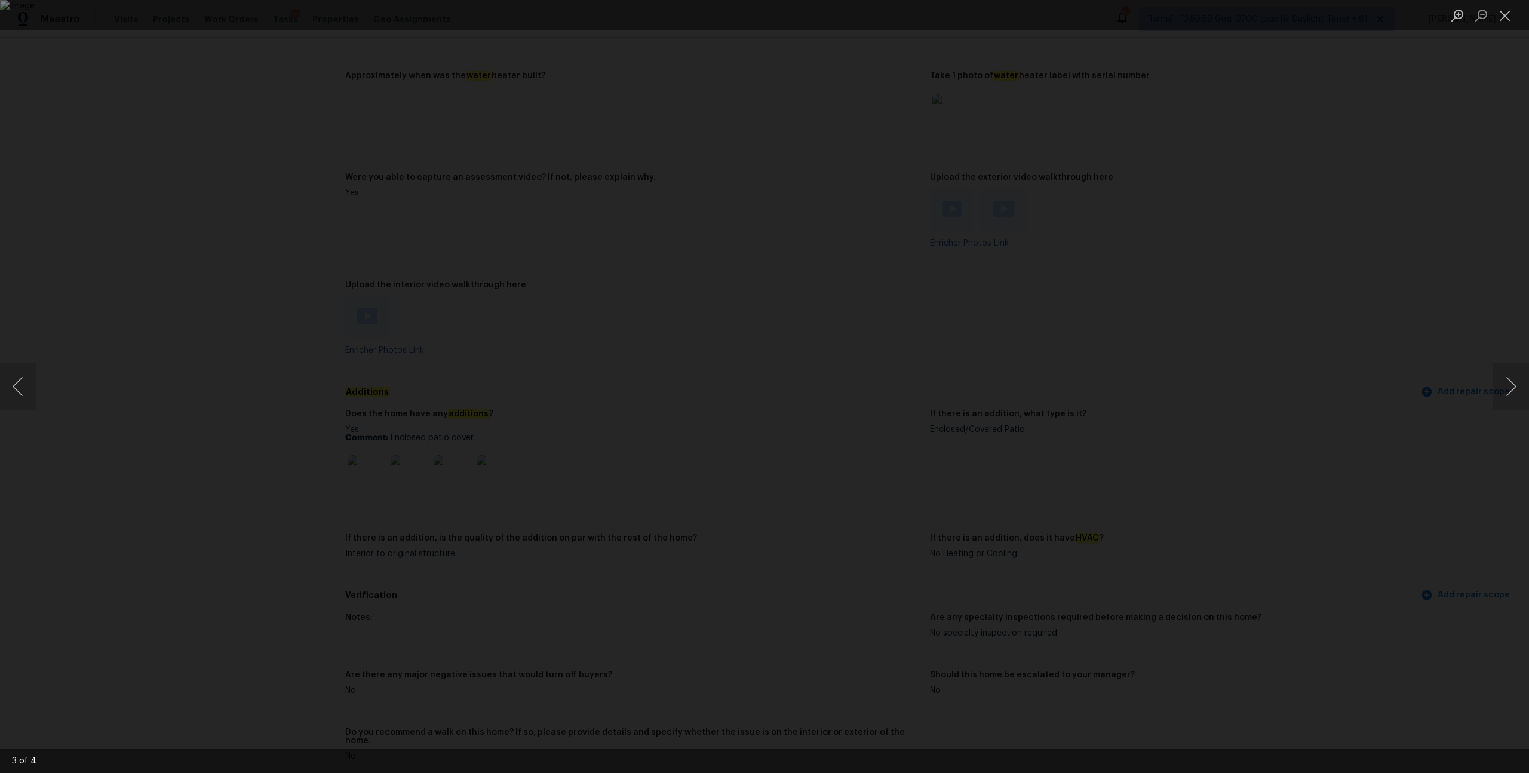
click at [1422, 401] on div "Lightbox" at bounding box center [764, 386] width 1529 height 773
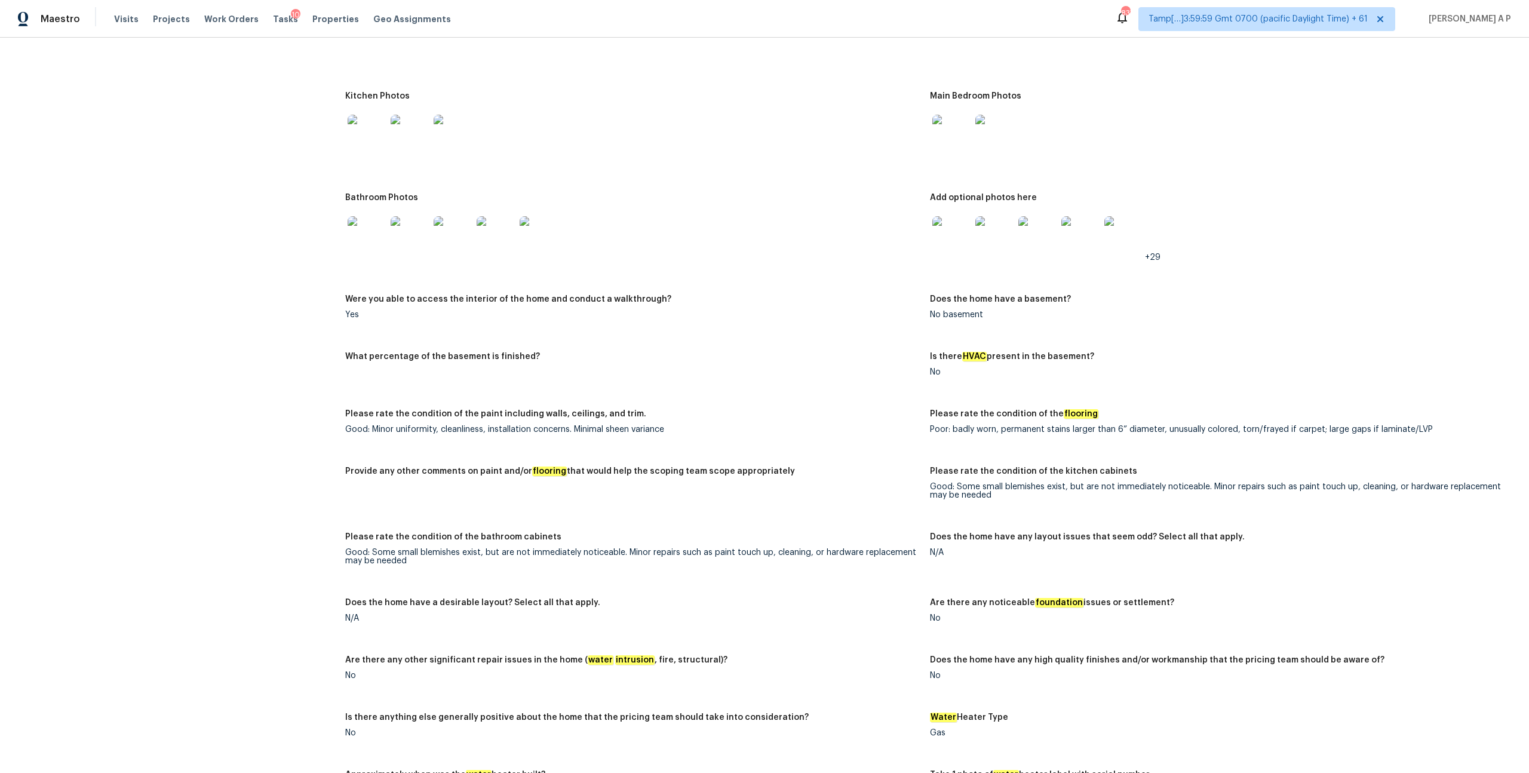
scroll to position [2579, 0]
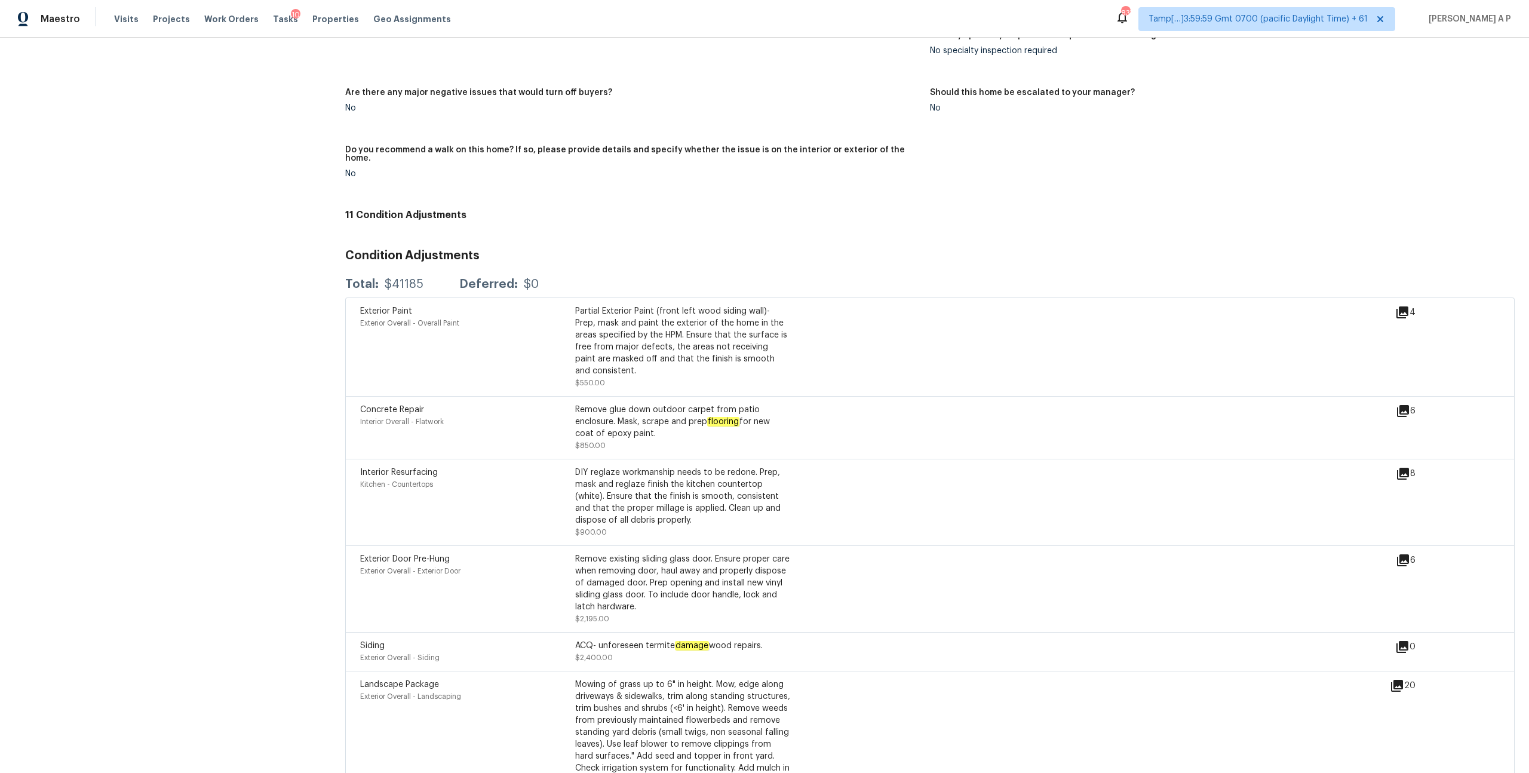
click at [1409, 468] on icon at bounding box center [1403, 474] width 12 height 12
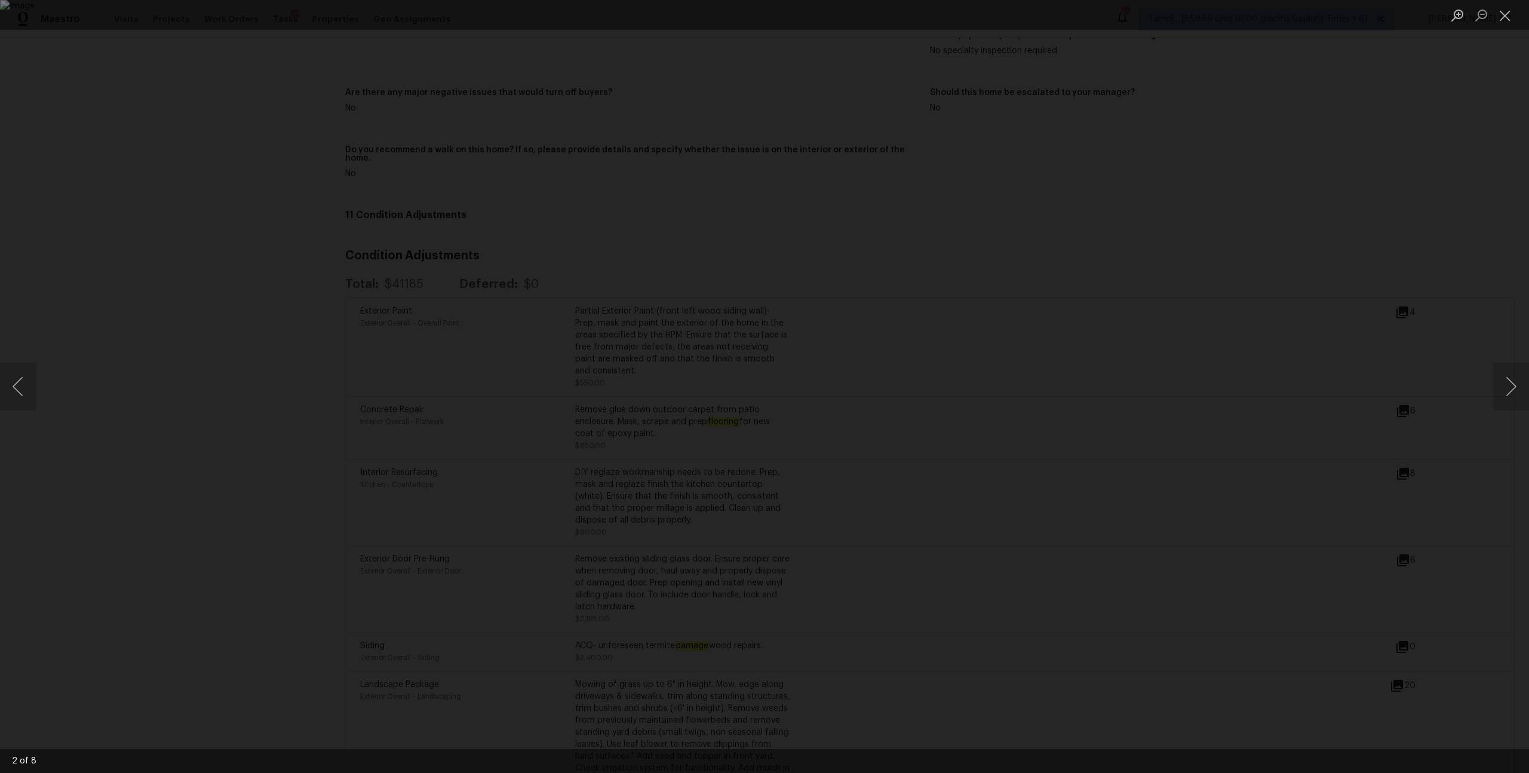
click at [1395, 456] on div "Lightbox" at bounding box center [764, 386] width 1529 height 773
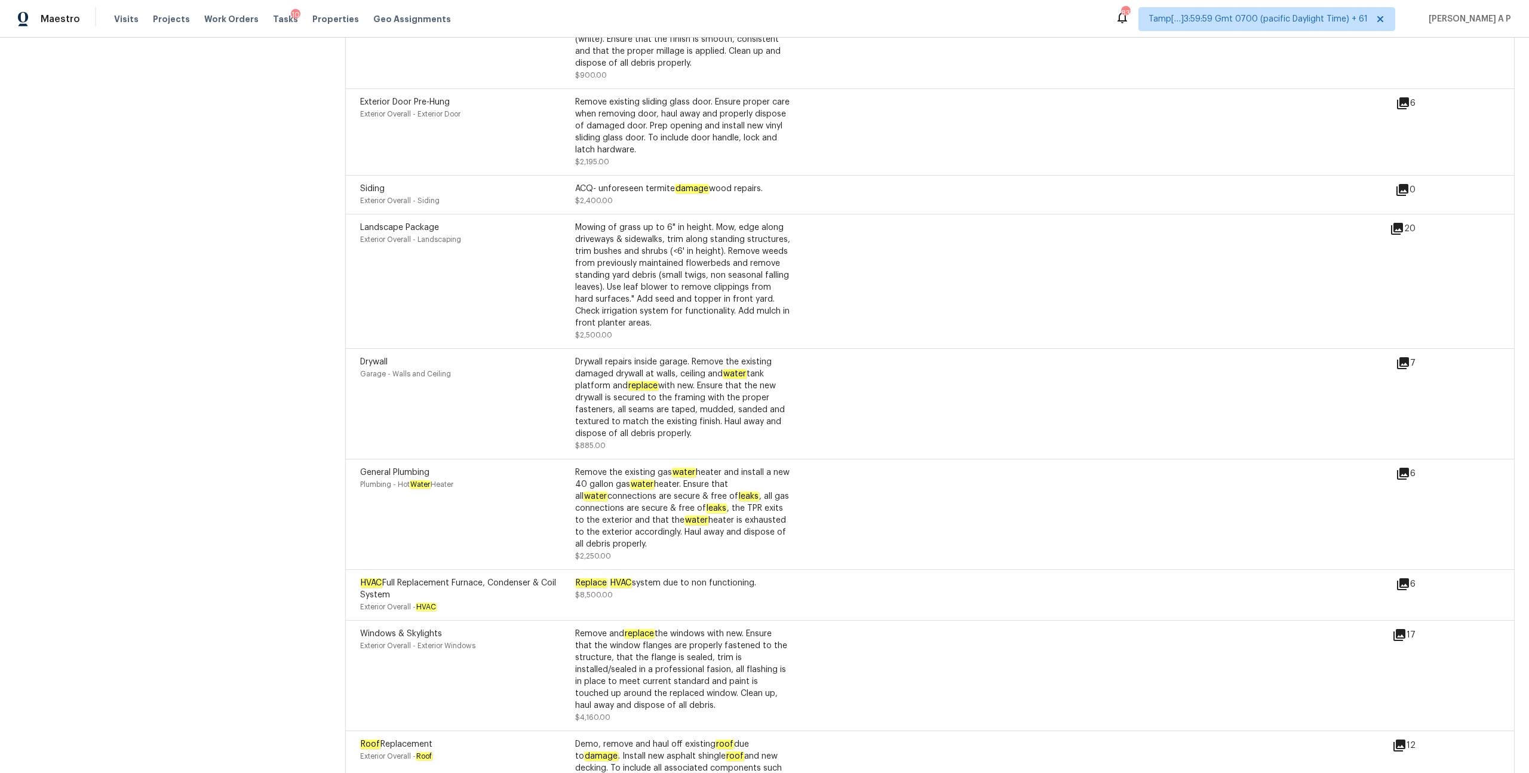
scroll to position [3094, 0]
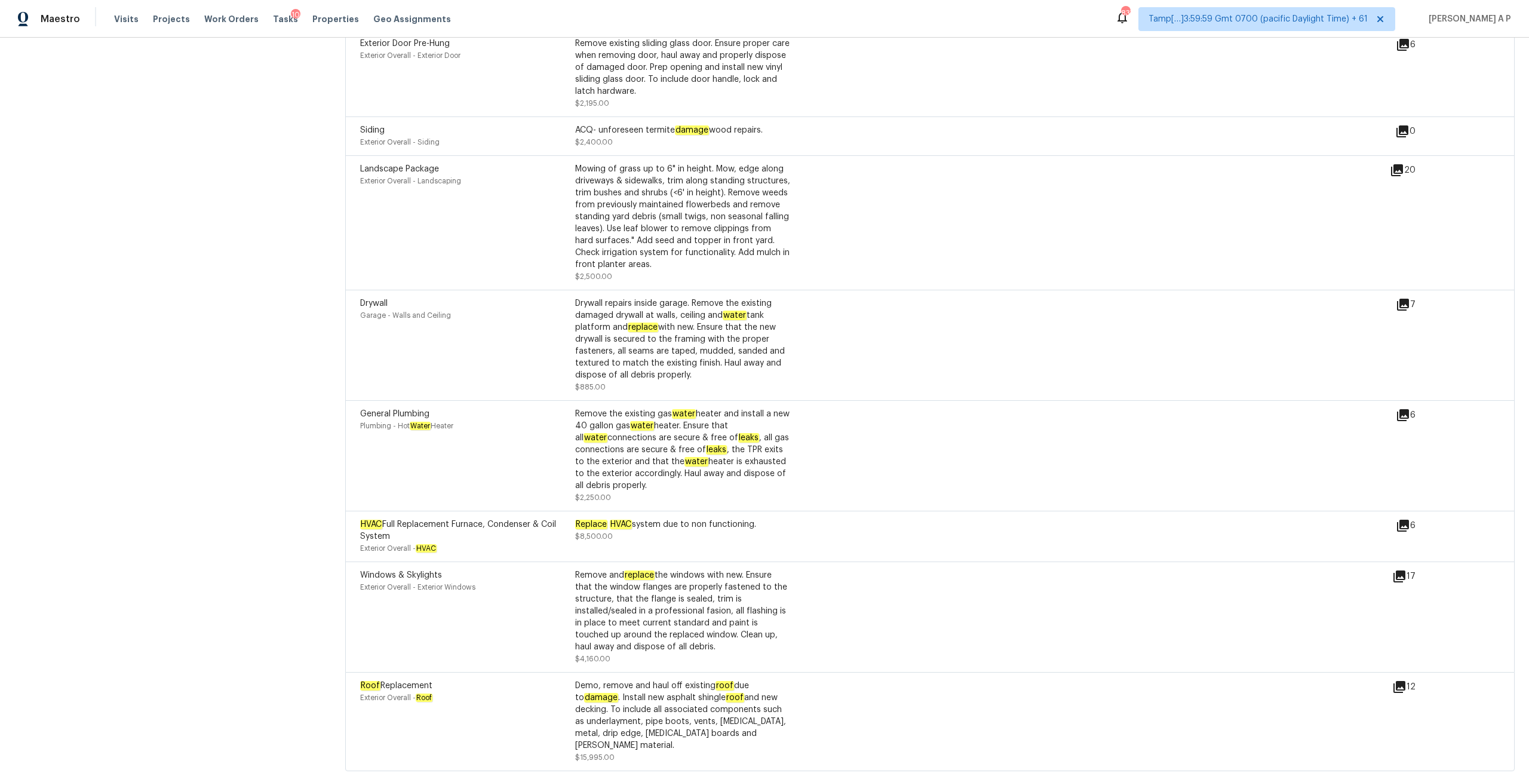
click at [1412, 408] on div "6" at bounding box center [1425, 415] width 58 height 14
click at [1409, 408] on icon at bounding box center [1403, 415] width 14 height 14
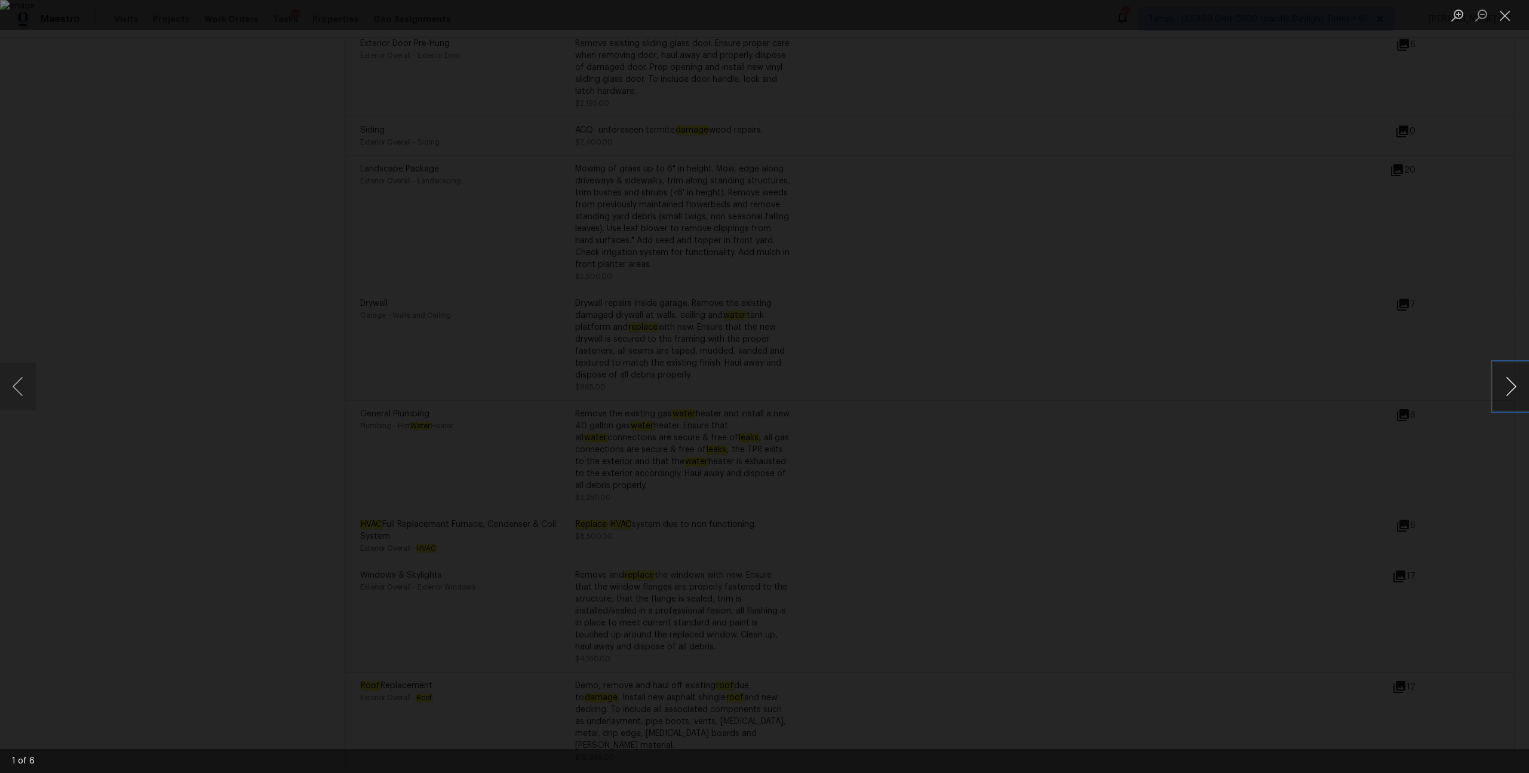
click at [1527, 391] on button "Next image" at bounding box center [1511, 387] width 36 height 48
click at [1381, 392] on div "Lightbox" at bounding box center [764, 386] width 1529 height 773
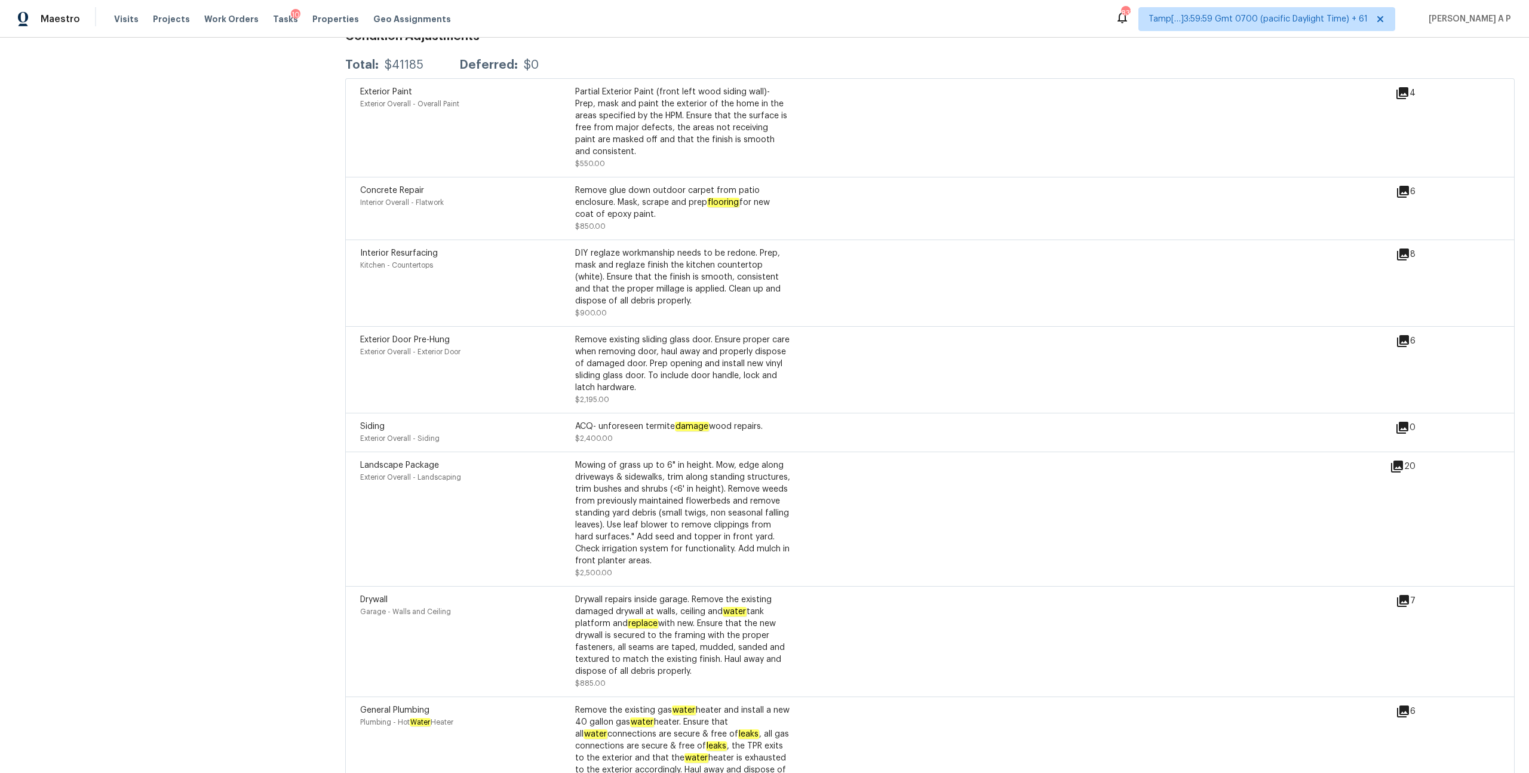
scroll to position [2793, 0]
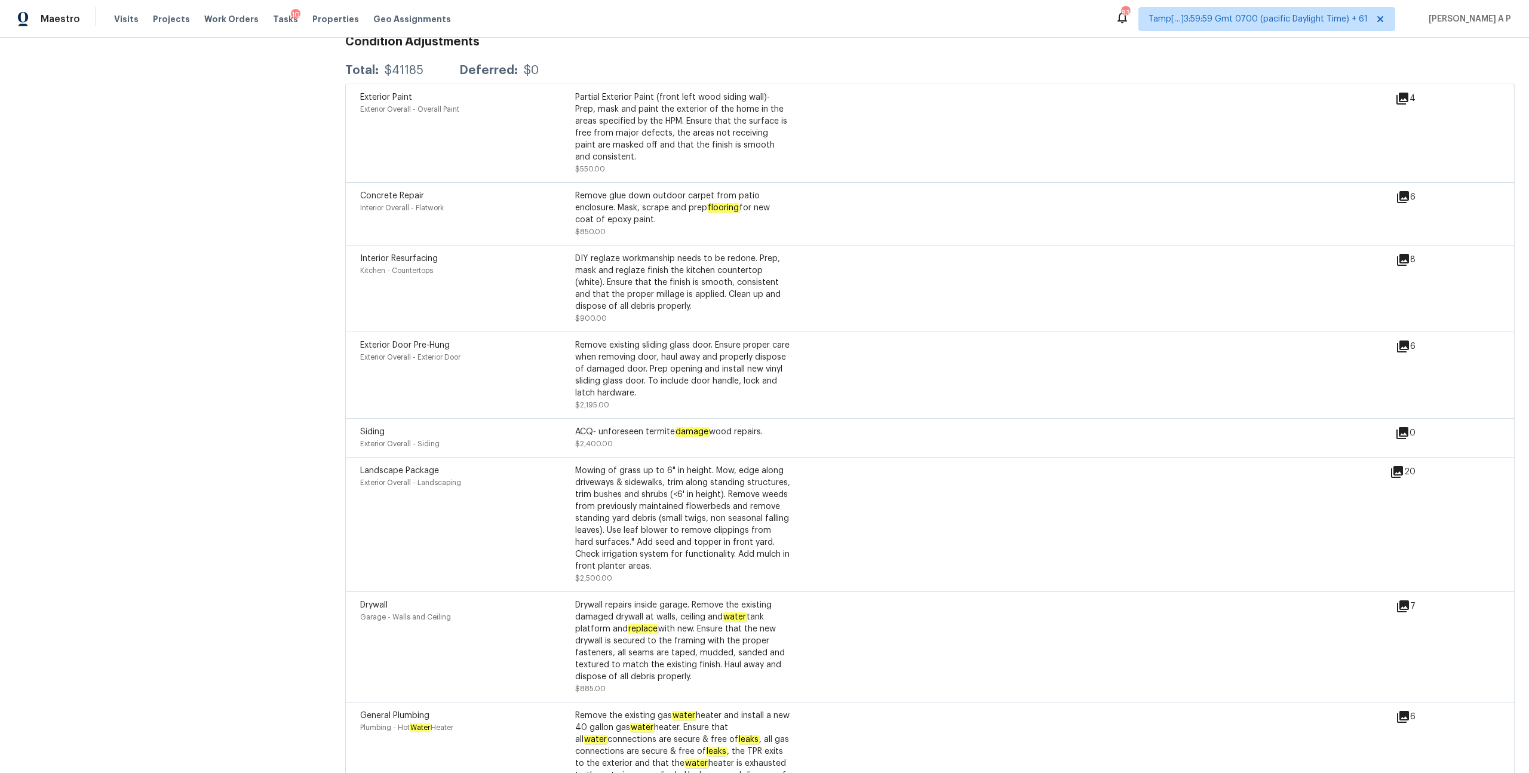
click at [1407, 191] on icon at bounding box center [1403, 197] width 12 height 12
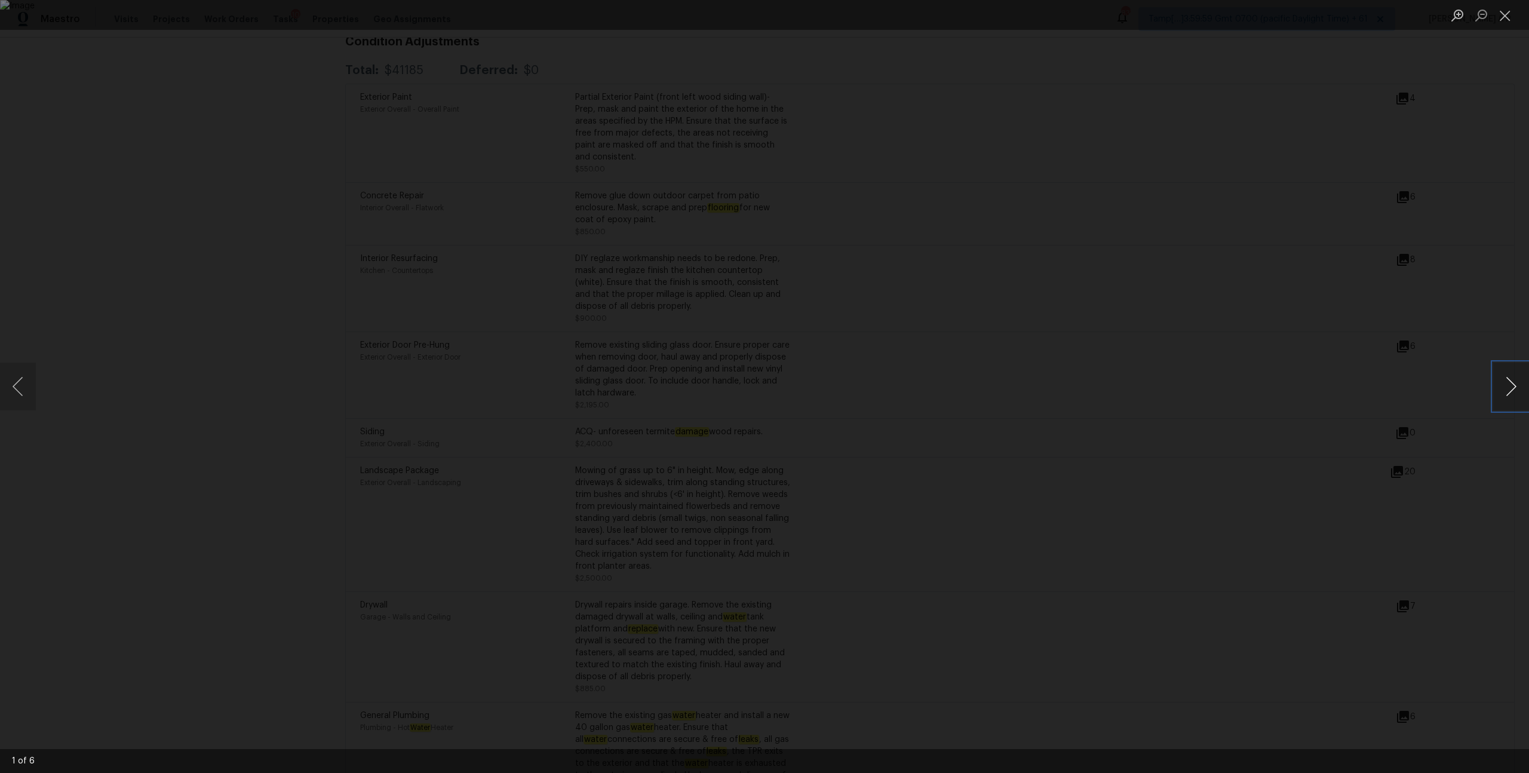
click at [1524, 401] on button "Next image" at bounding box center [1511, 387] width 36 height 48
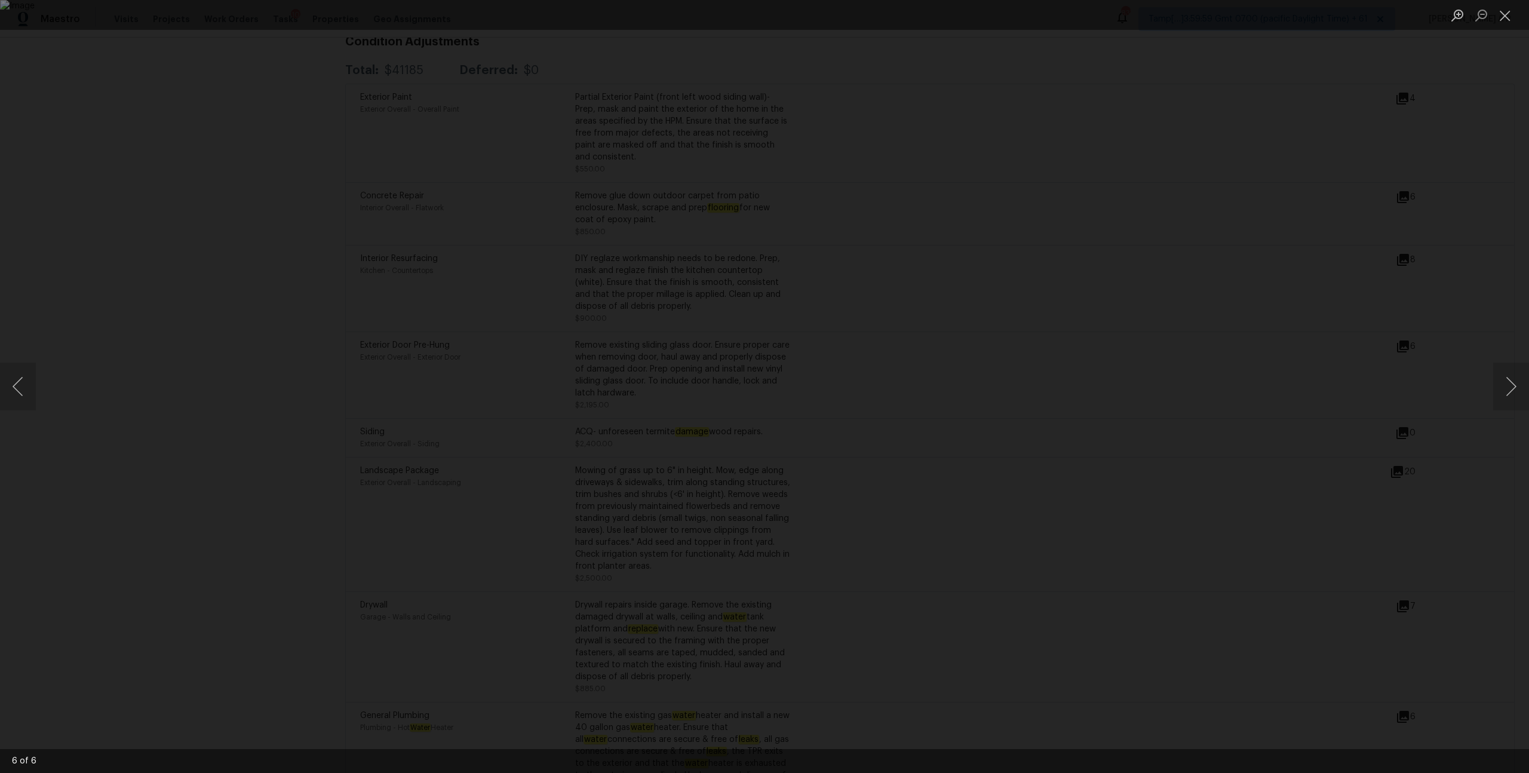
click at [1246, 406] on div "Lightbox" at bounding box center [764, 386] width 1529 height 773
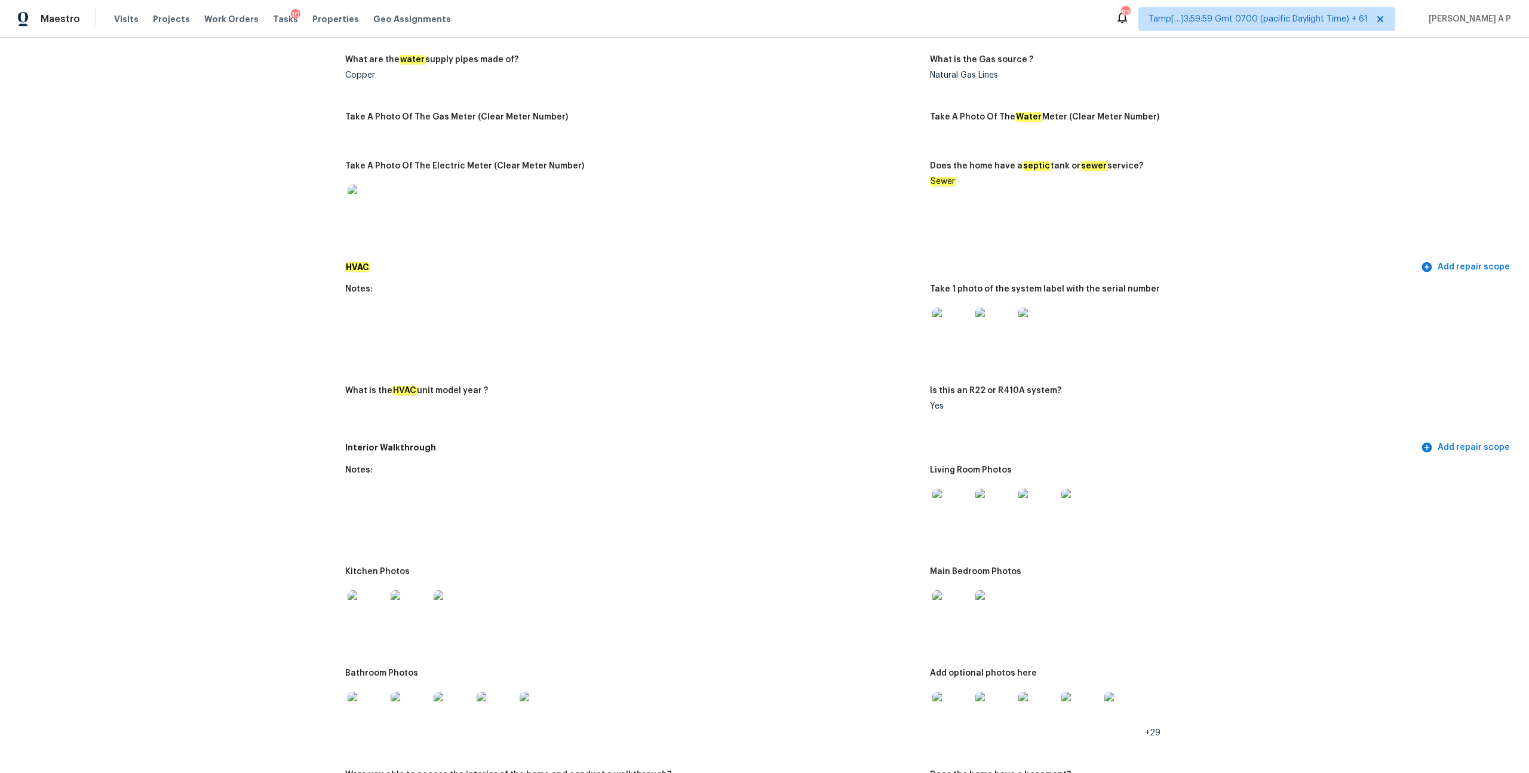
scroll to position [0, 0]
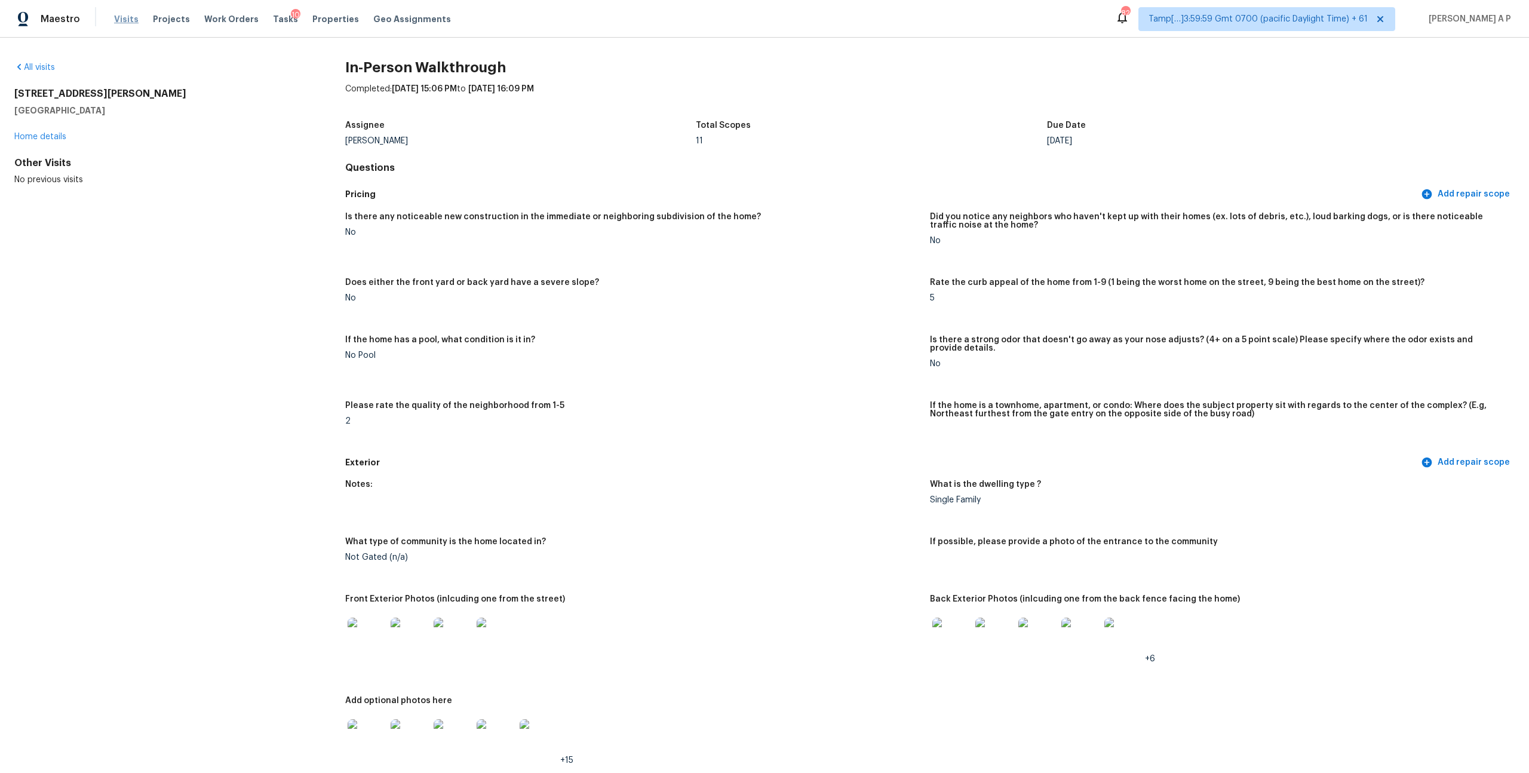
click at [124, 19] on span "Visits" at bounding box center [126, 19] width 24 height 12
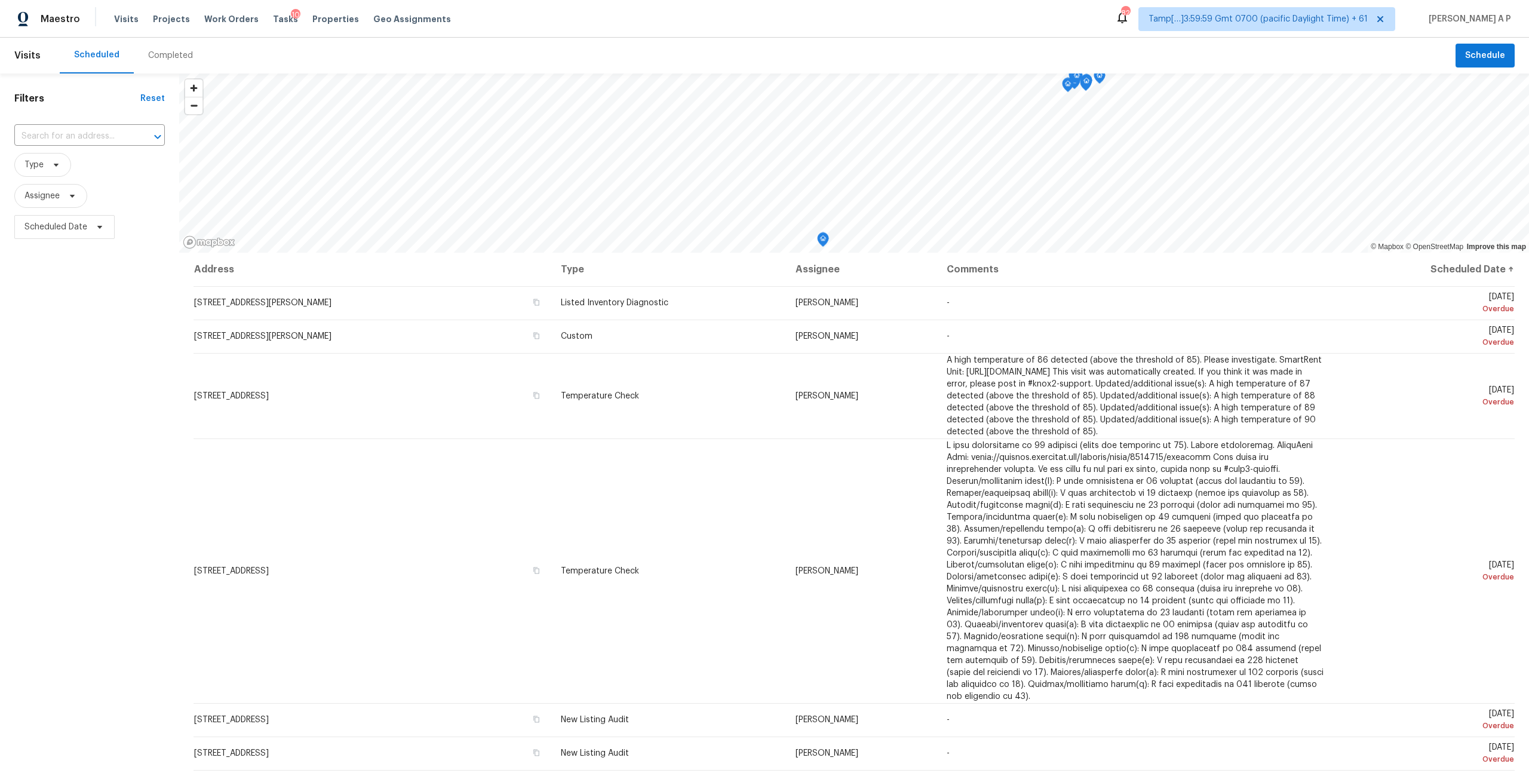
click at [177, 53] on div "Completed" at bounding box center [170, 56] width 45 height 12
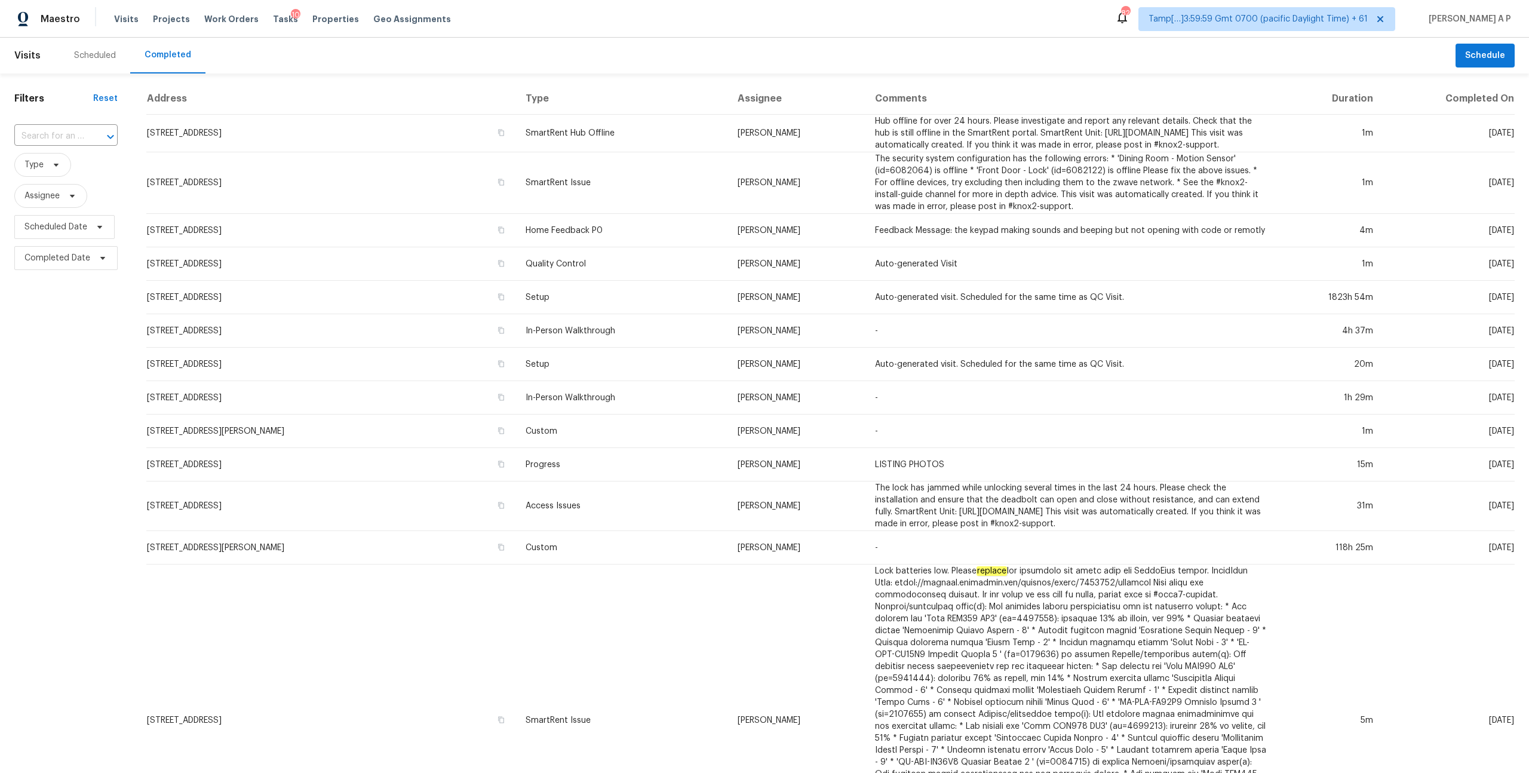
click at [94, 131] on div at bounding box center [102, 136] width 31 height 17
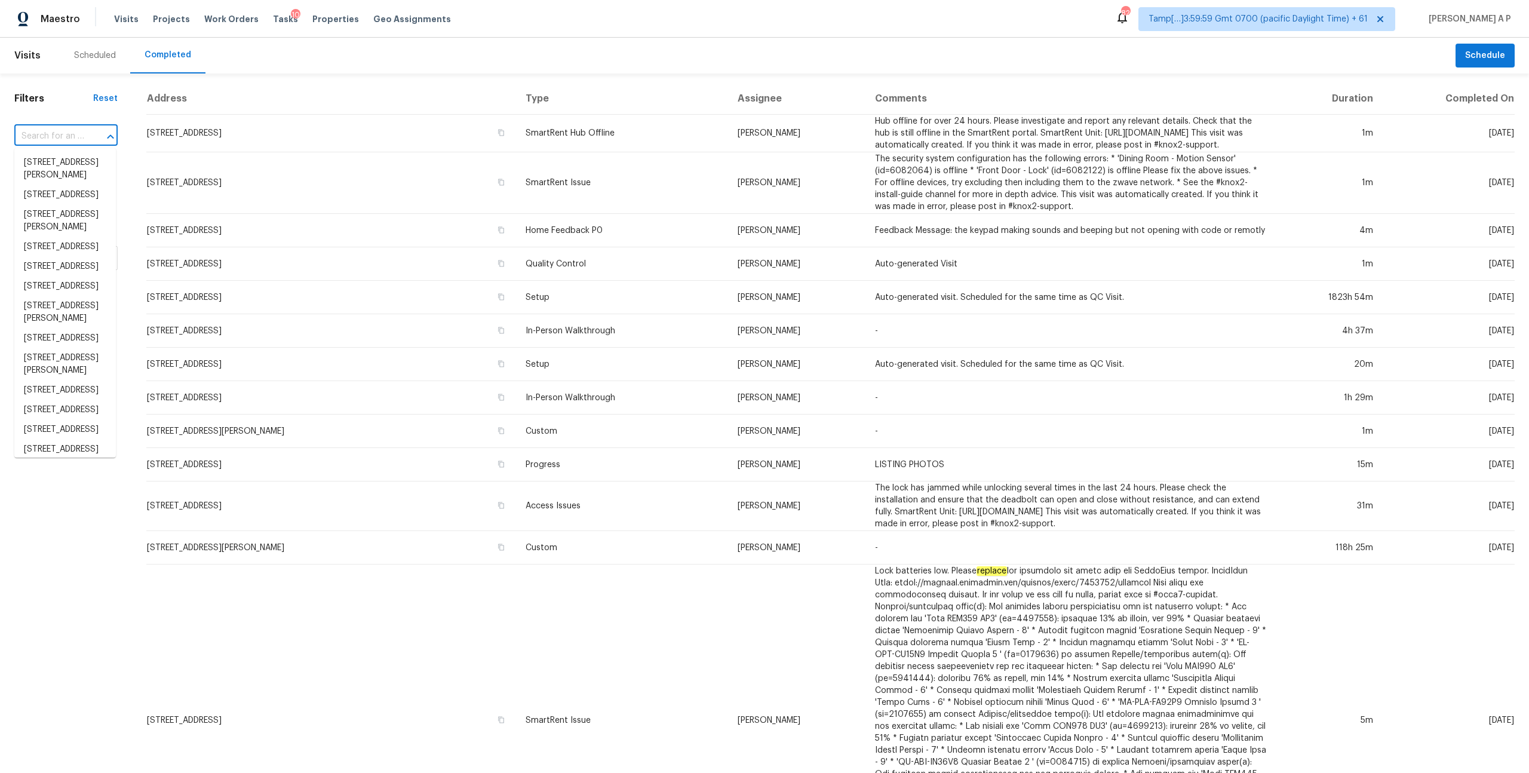
paste input "11926 Verrazano Dr Orlando, FL, 32836"
type input "11926 Verrazano Dr Orlando, FL, 32836"
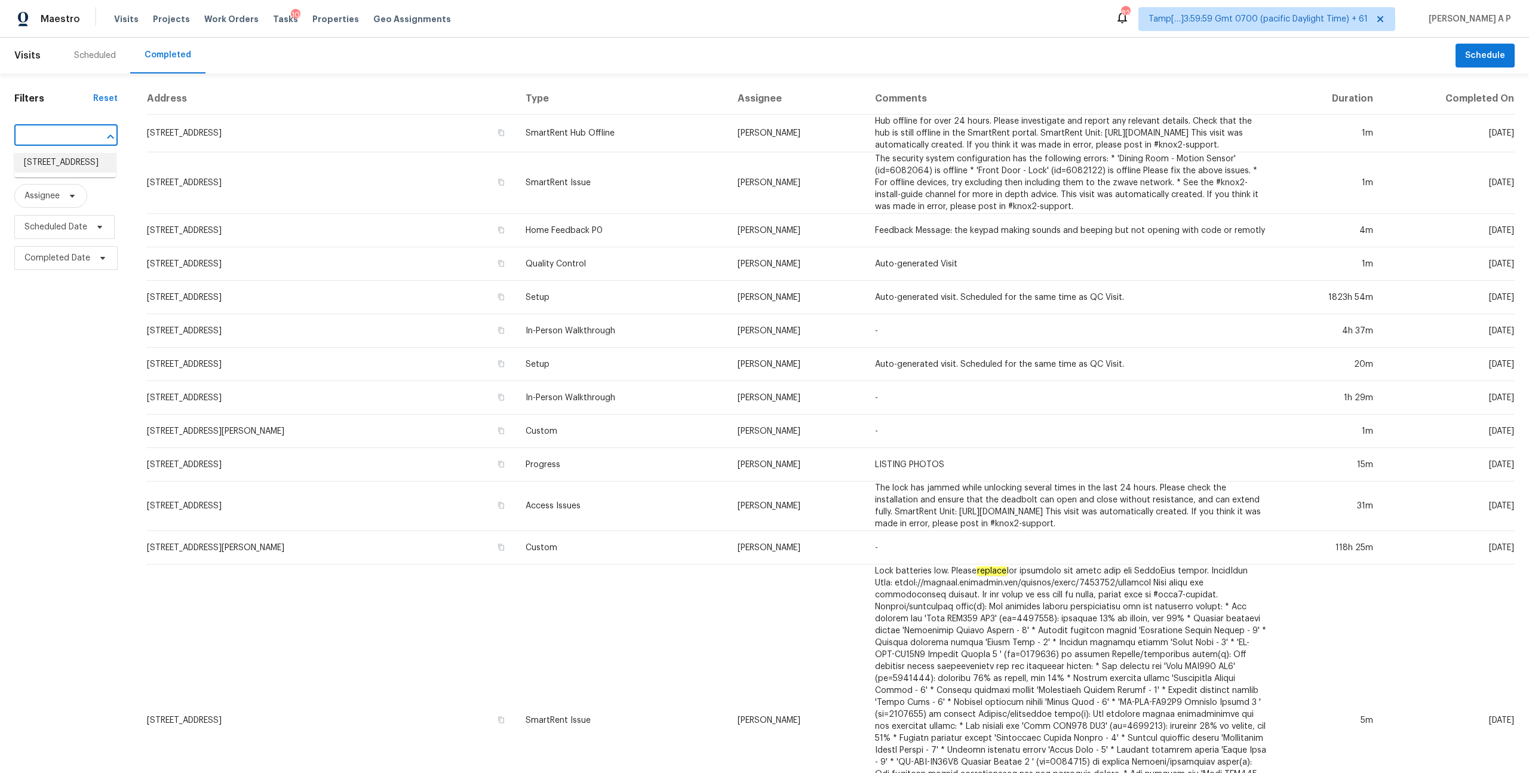
click at [89, 161] on li "11926 Verrazano Dr, Orlando, FL 32836" at bounding box center [65, 163] width 102 height 20
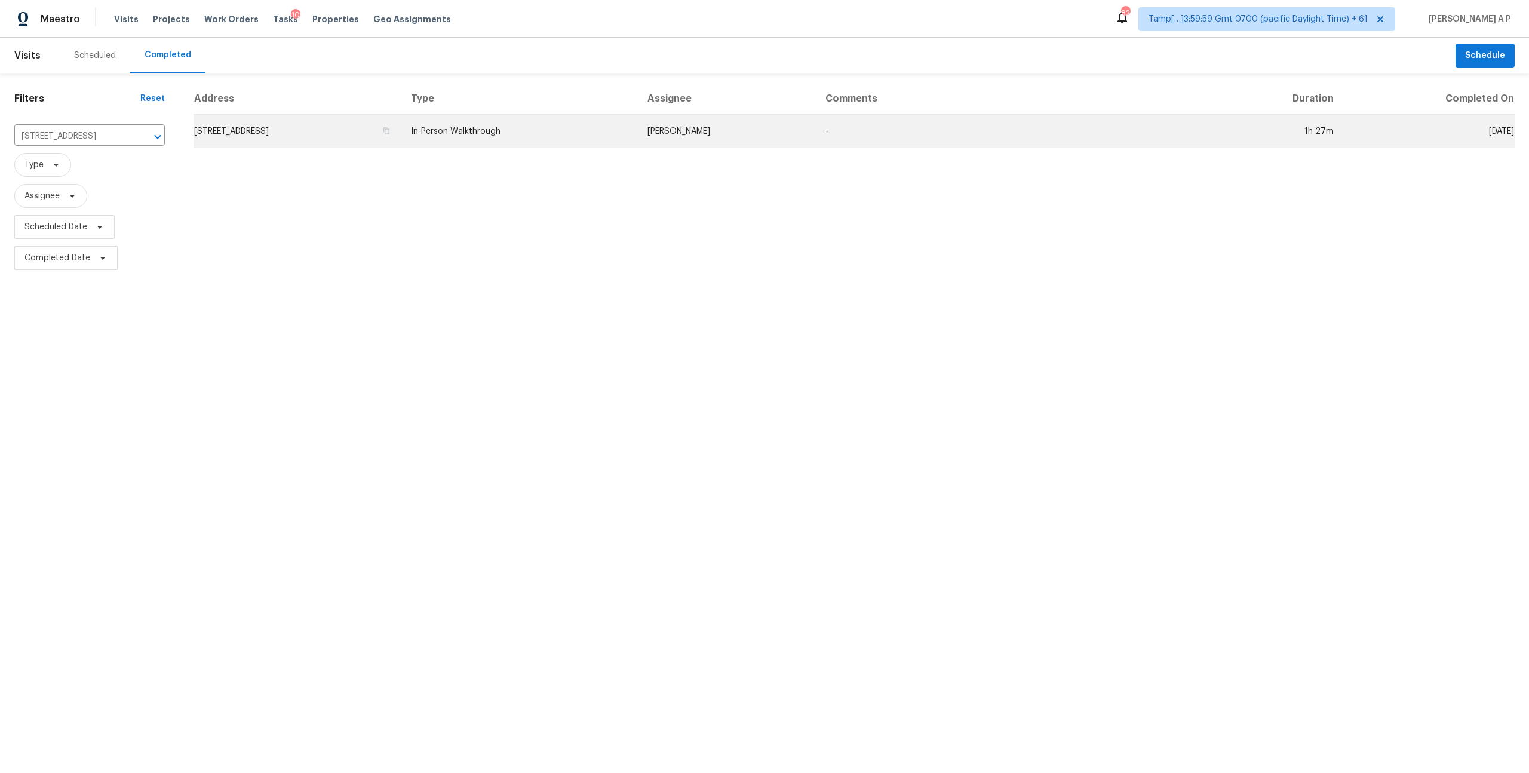
click at [401, 130] on td "11926 Verrazano Dr, Orlando, FL 32836" at bounding box center [298, 131] width 208 height 33
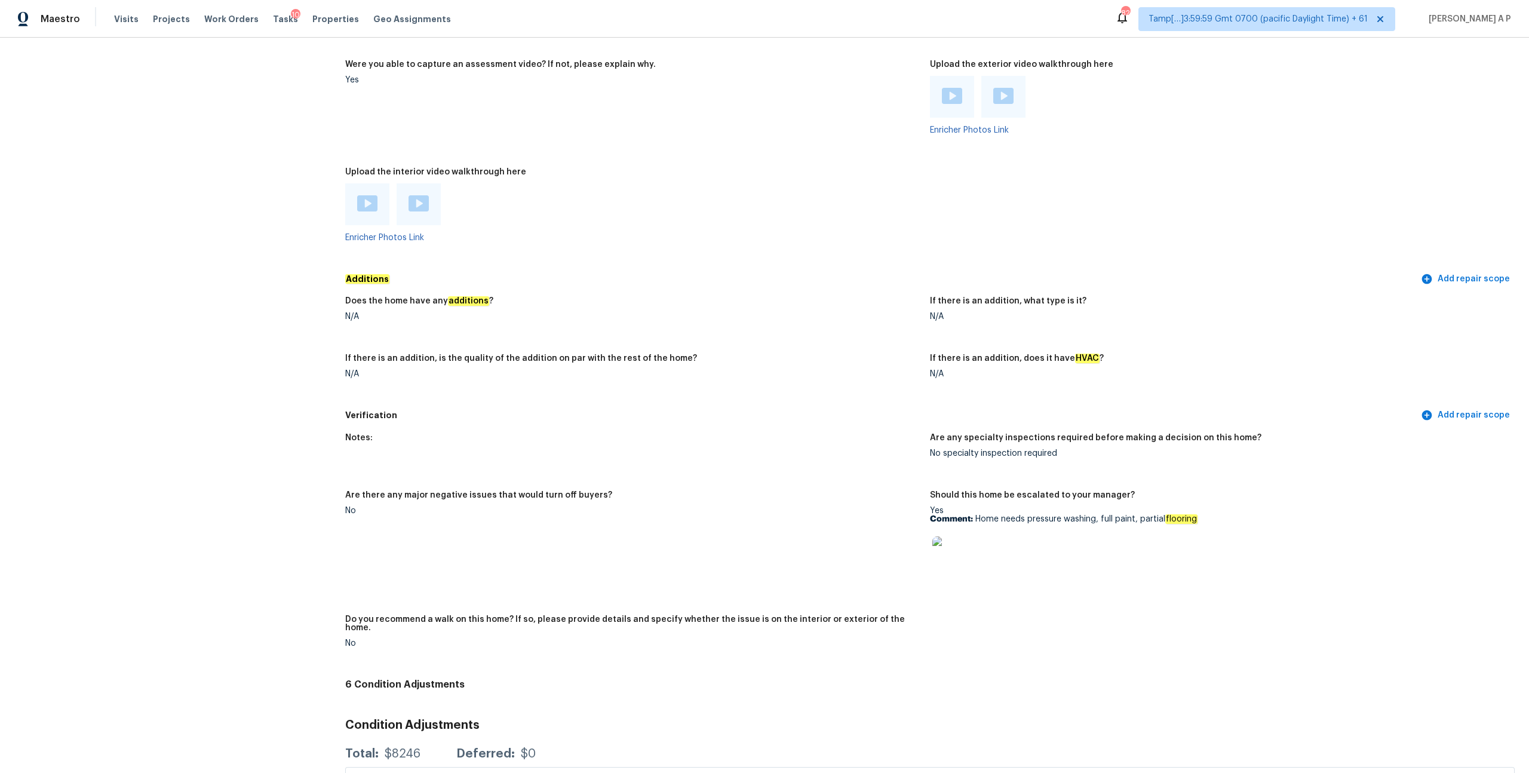
scroll to position [2455, 0]
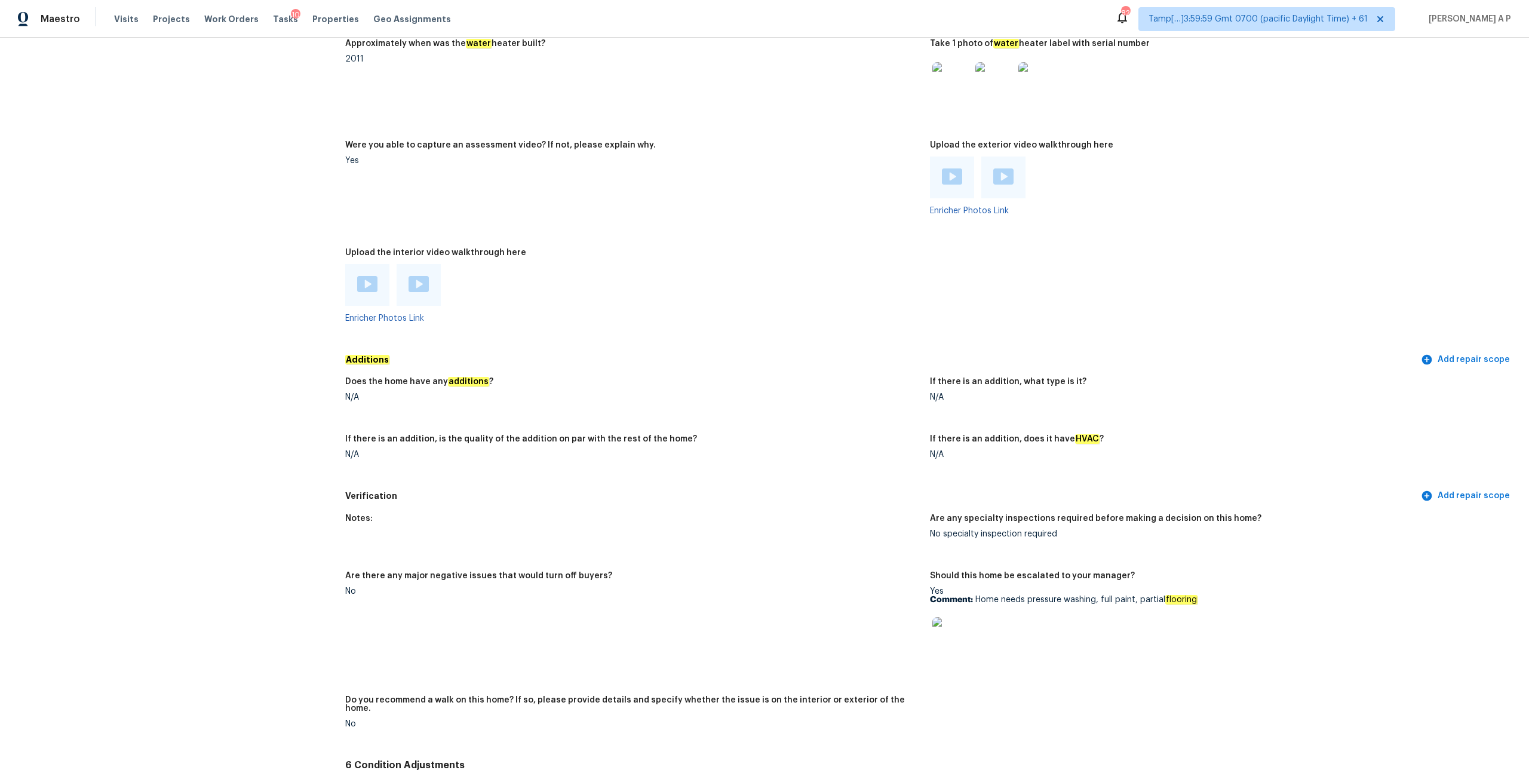
click at [371, 280] on img at bounding box center [367, 284] width 20 height 16
click at [426, 276] on img at bounding box center [419, 284] width 20 height 16
click at [953, 168] on img at bounding box center [952, 176] width 20 height 16
click at [1011, 168] on img at bounding box center [1003, 176] width 20 height 16
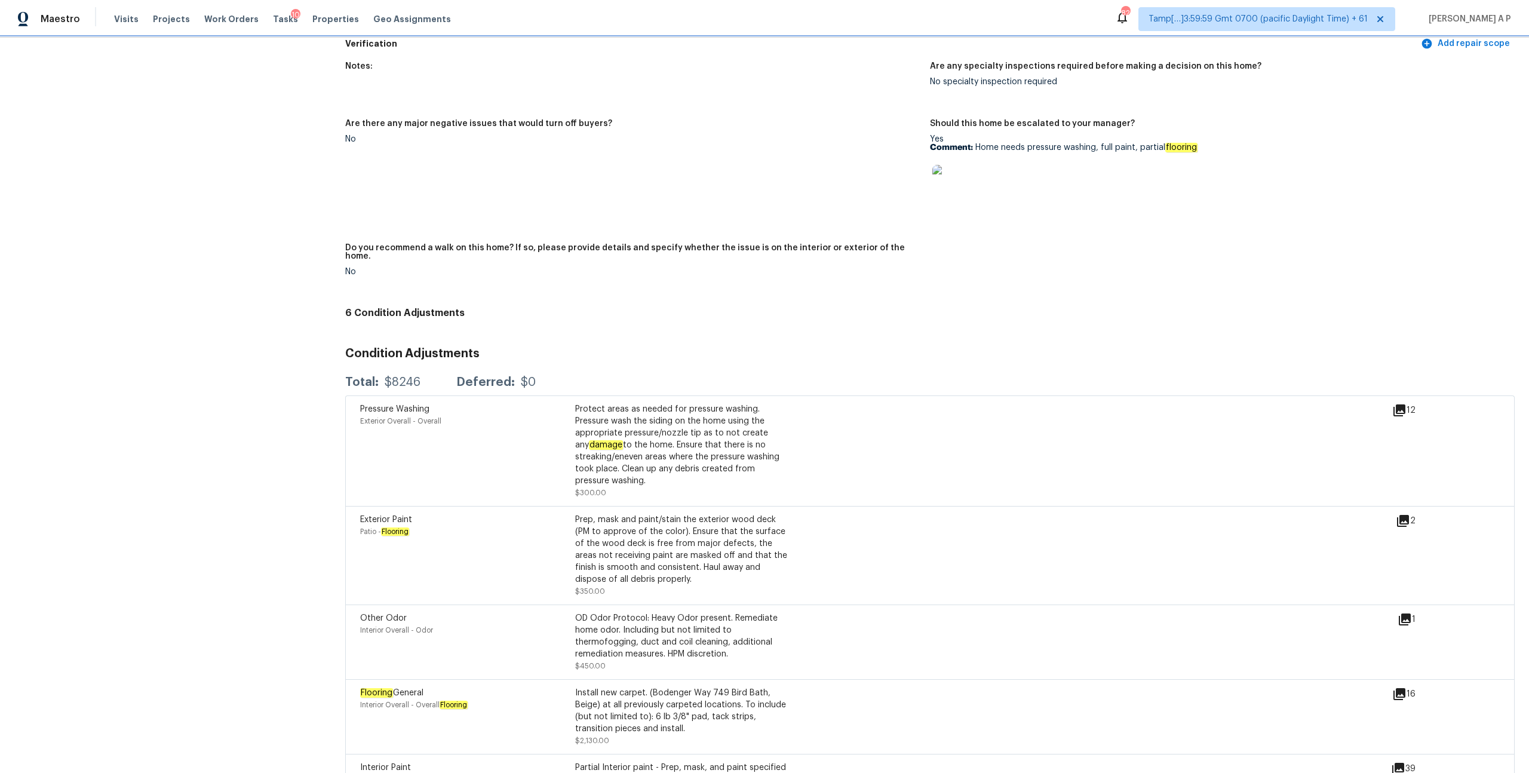
scroll to position [3053, 0]
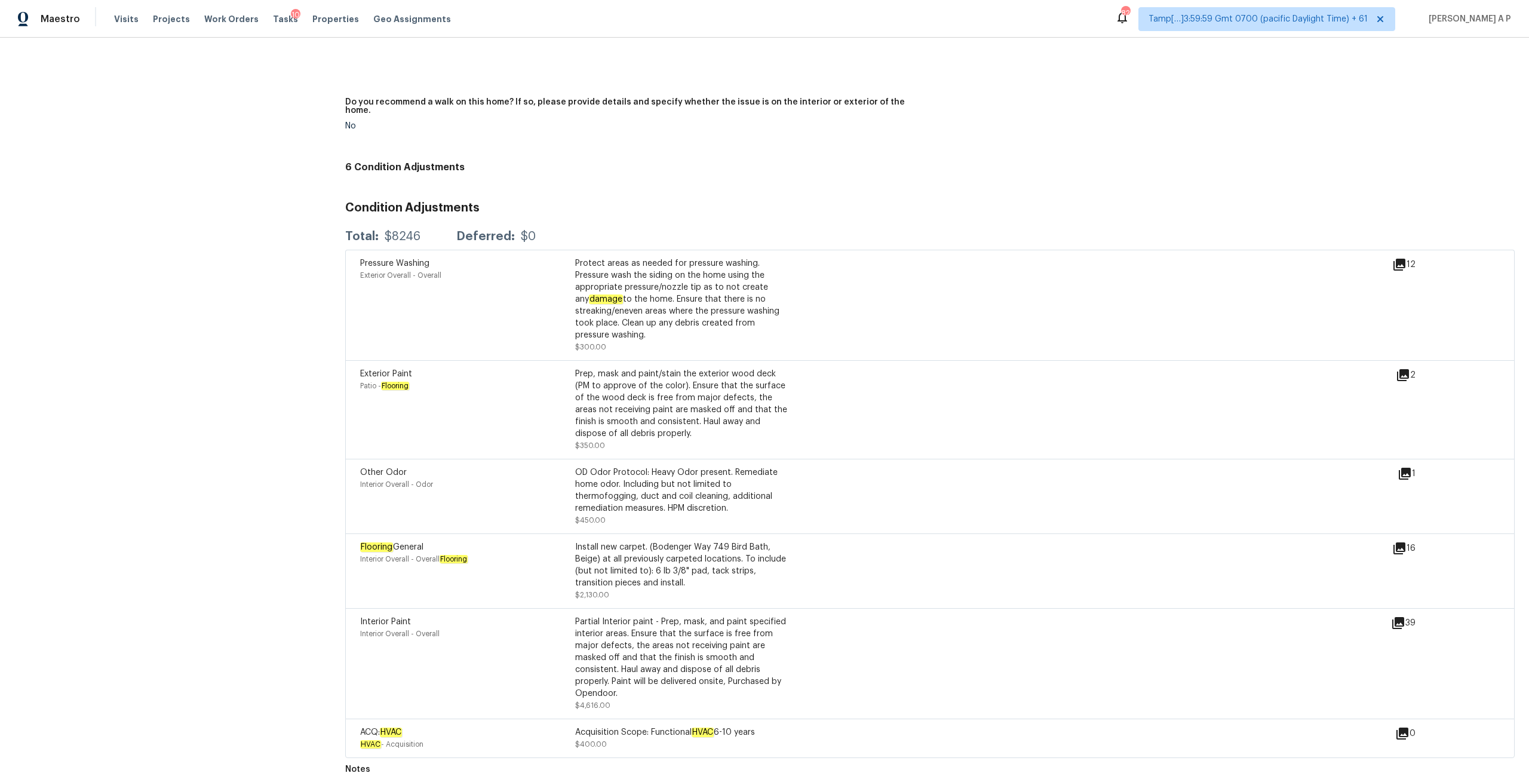
click at [971, 414] on div "Exterior Paint Patio - Flooring Prep, mask and paint/stain the exterior wood de…" at bounding box center [878, 410] width 1036 height 84
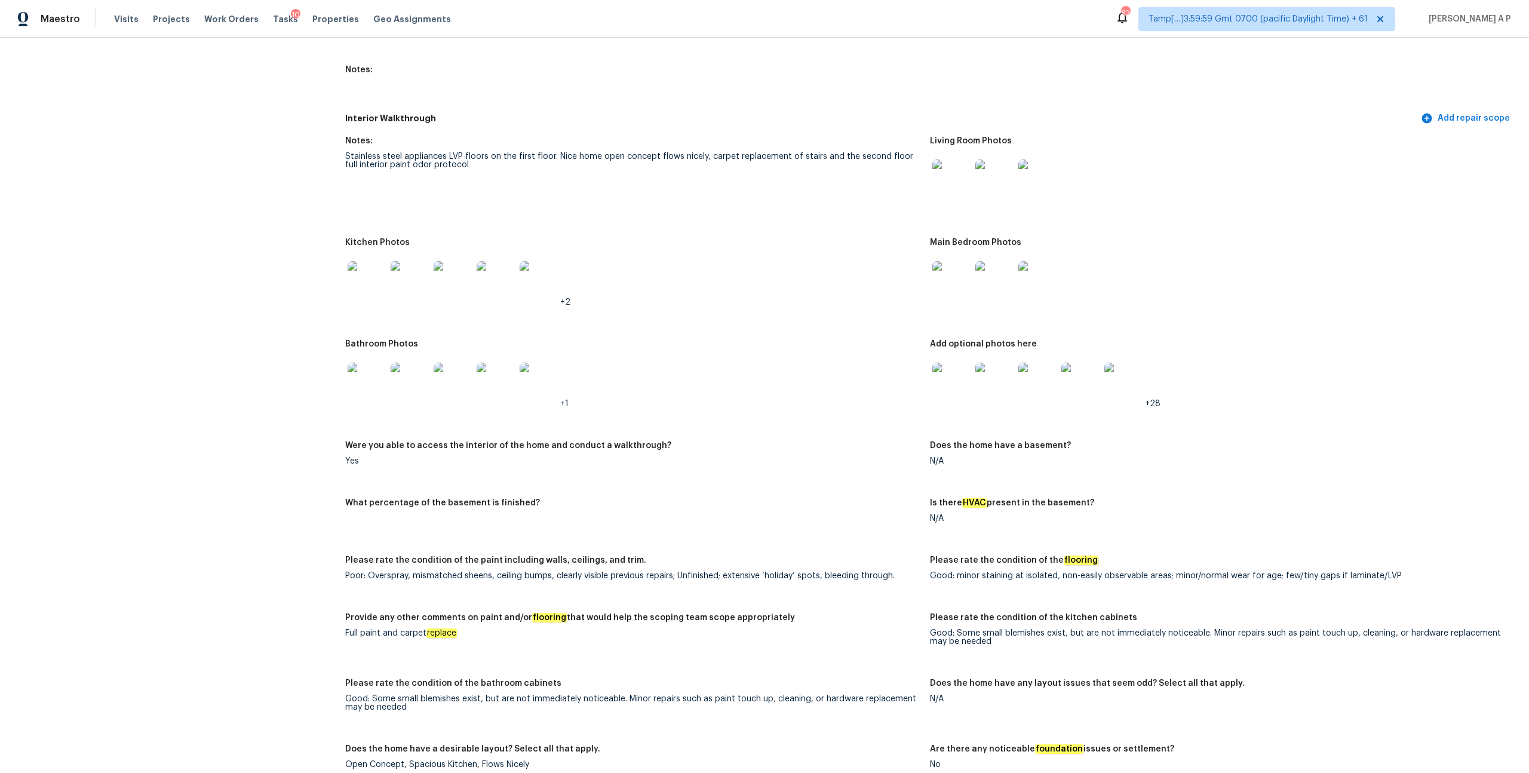
scroll to position [1531, 0]
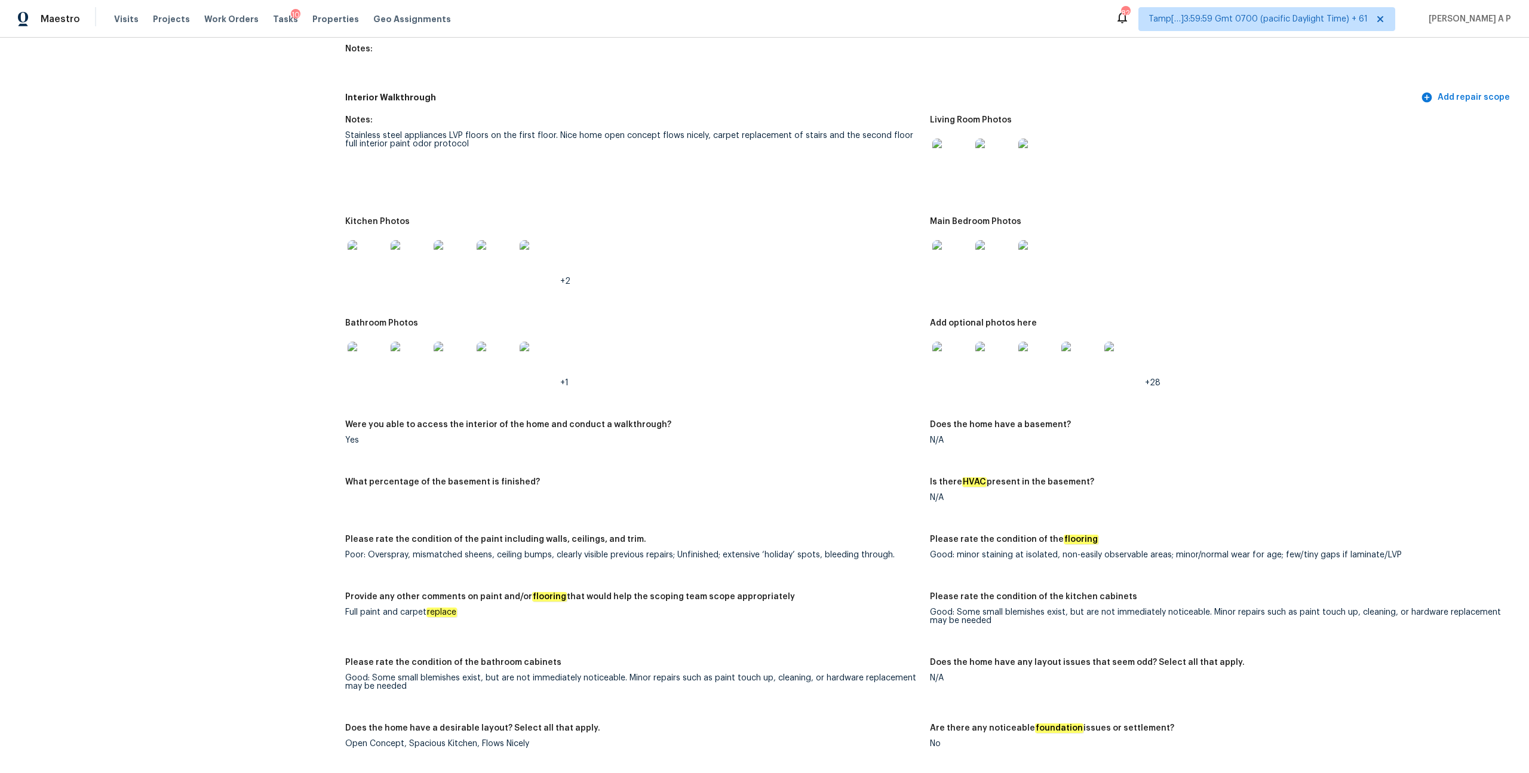
click at [958, 143] on img at bounding box center [952, 158] width 38 height 38
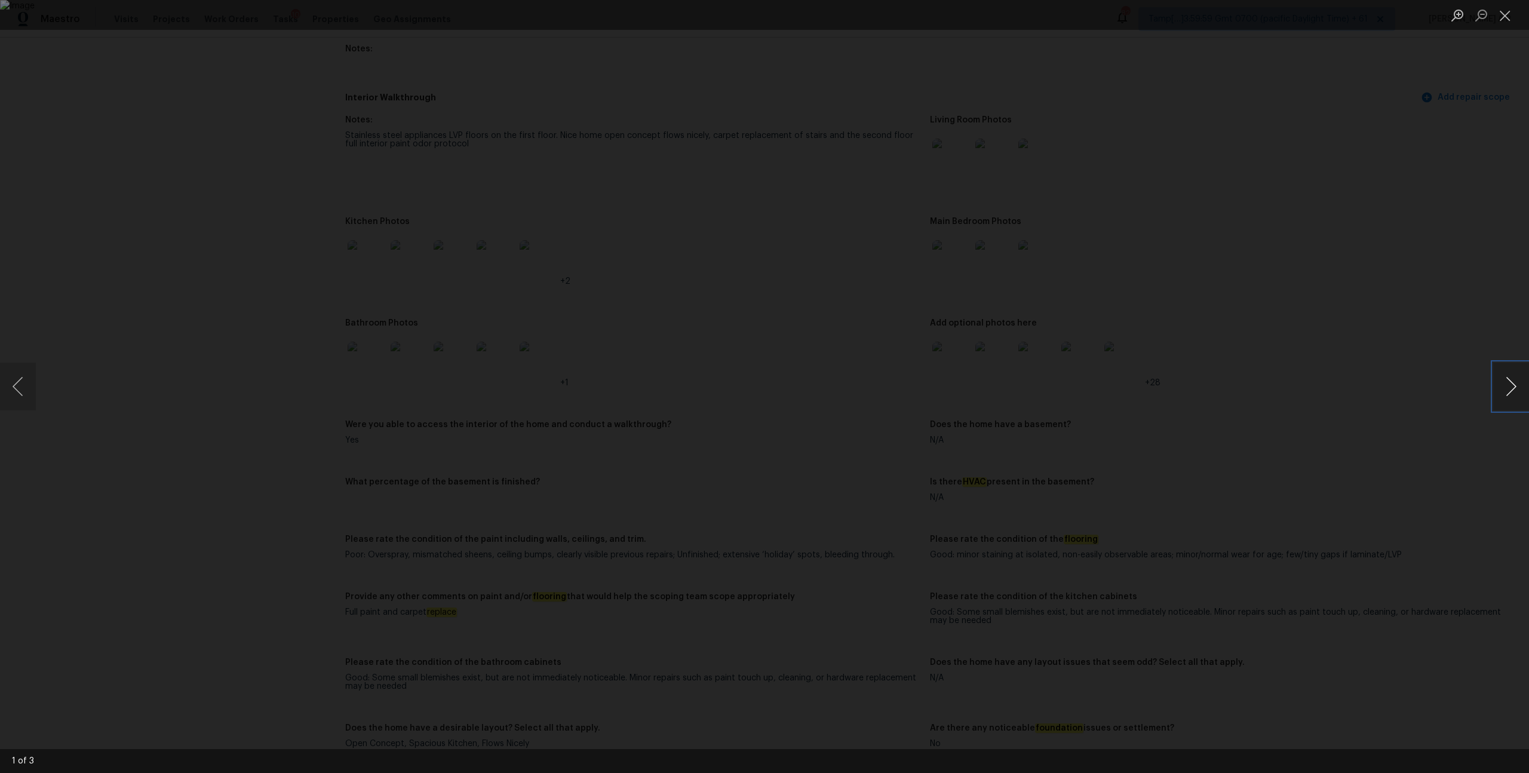
click at [1512, 381] on button "Next image" at bounding box center [1511, 387] width 36 height 48
click at [25, 388] on button "Previous image" at bounding box center [18, 387] width 36 height 48
click at [126, 401] on div "Lightbox" at bounding box center [764, 386] width 1529 height 773
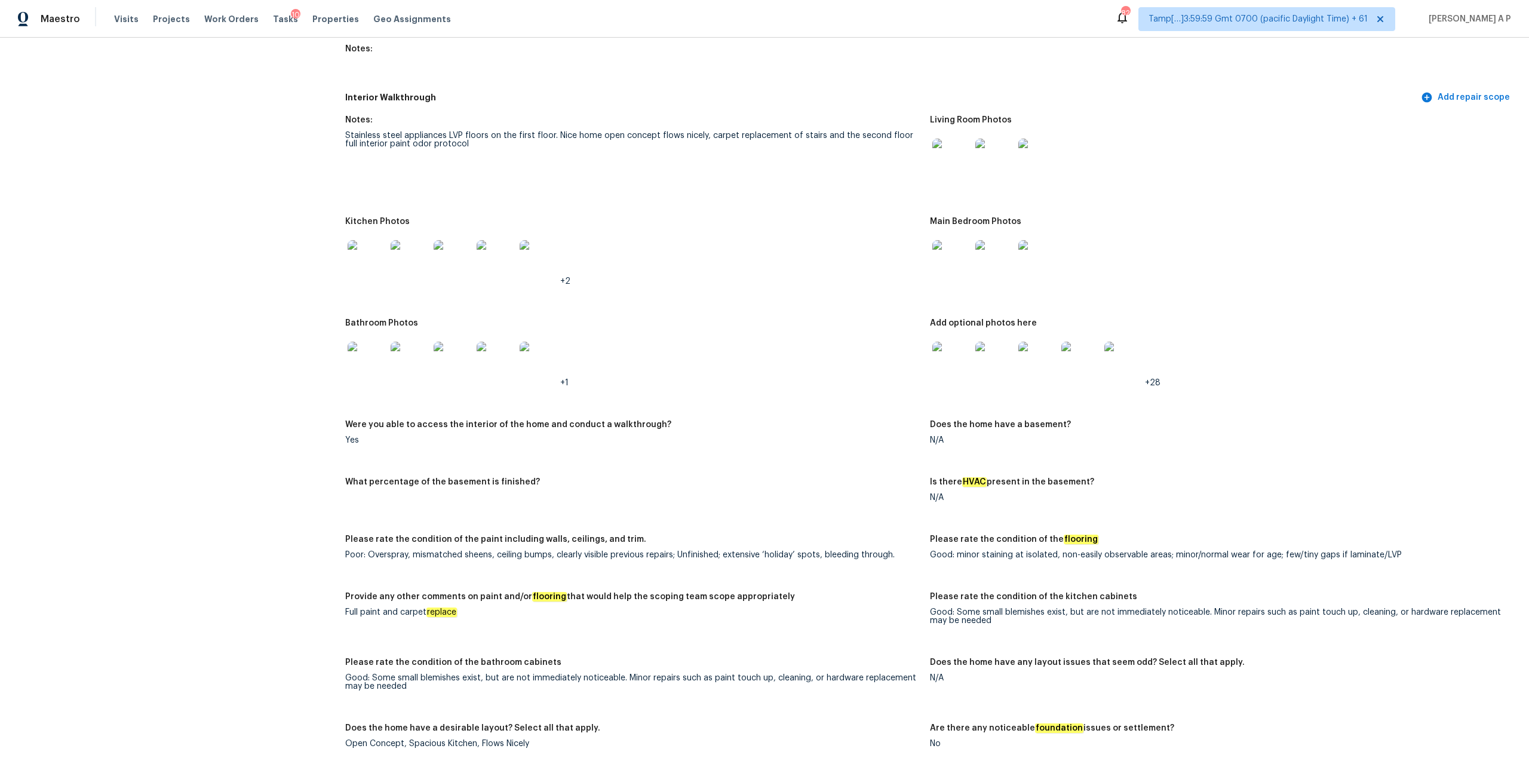
click at [949, 355] on img at bounding box center [952, 361] width 38 height 38
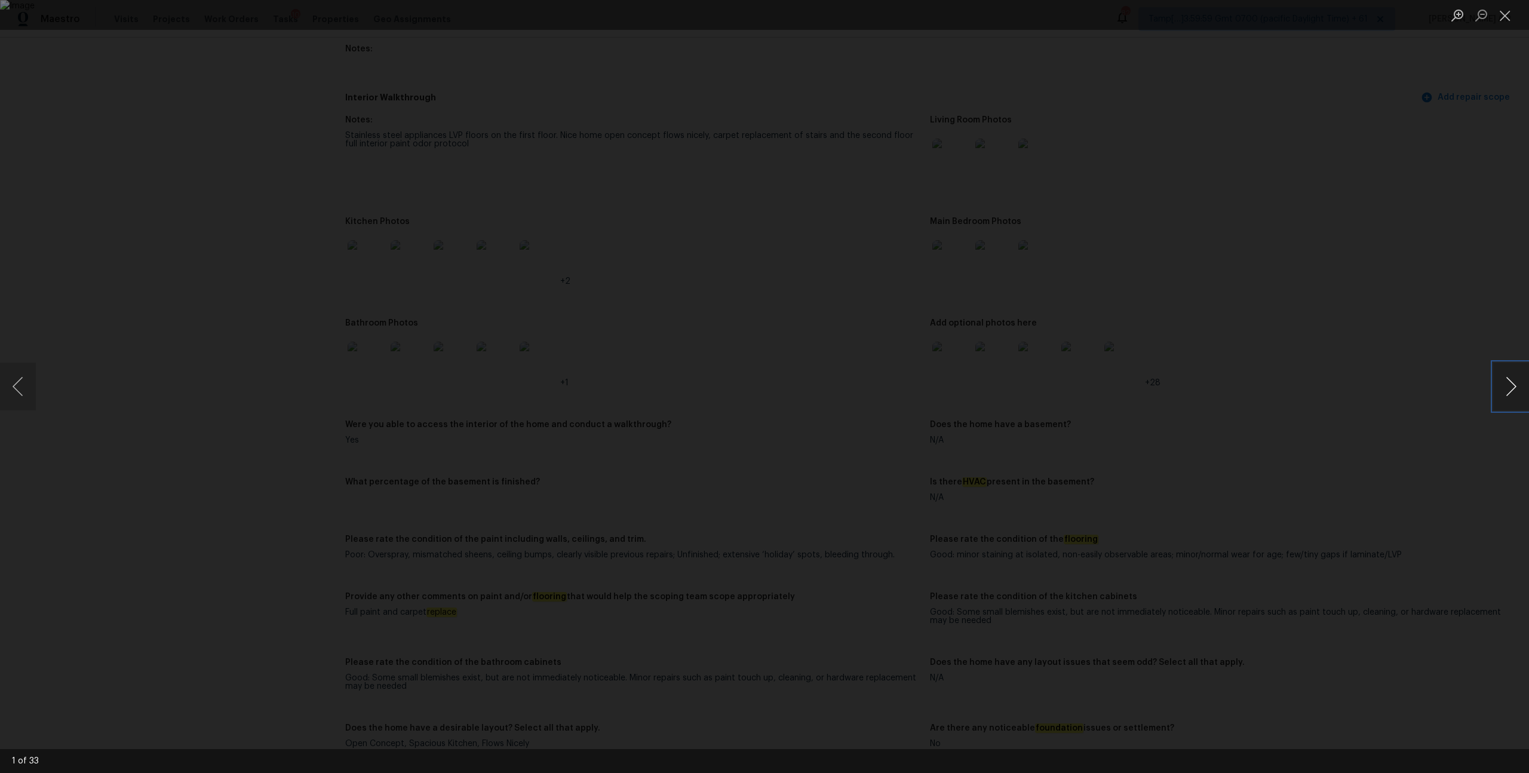
click at [1516, 391] on button "Next image" at bounding box center [1511, 387] width 36 height 48
click at [1306, 266] on div "Lightbox" at bounding box center [764, 386] width 1529 height 773
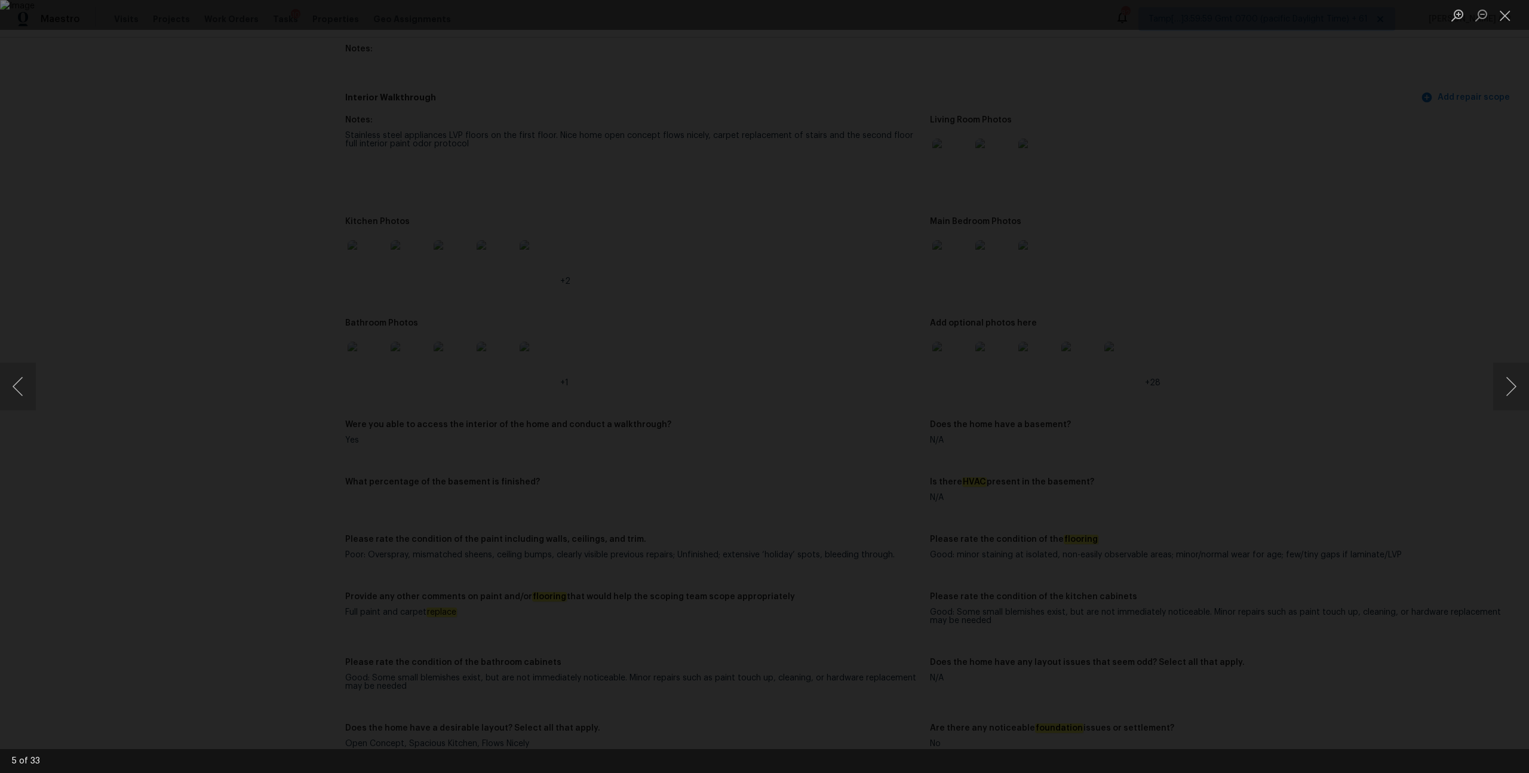
click at [1145, 260] on div "Lightbox" at bounding box center [764, 386] width 1529 height 773
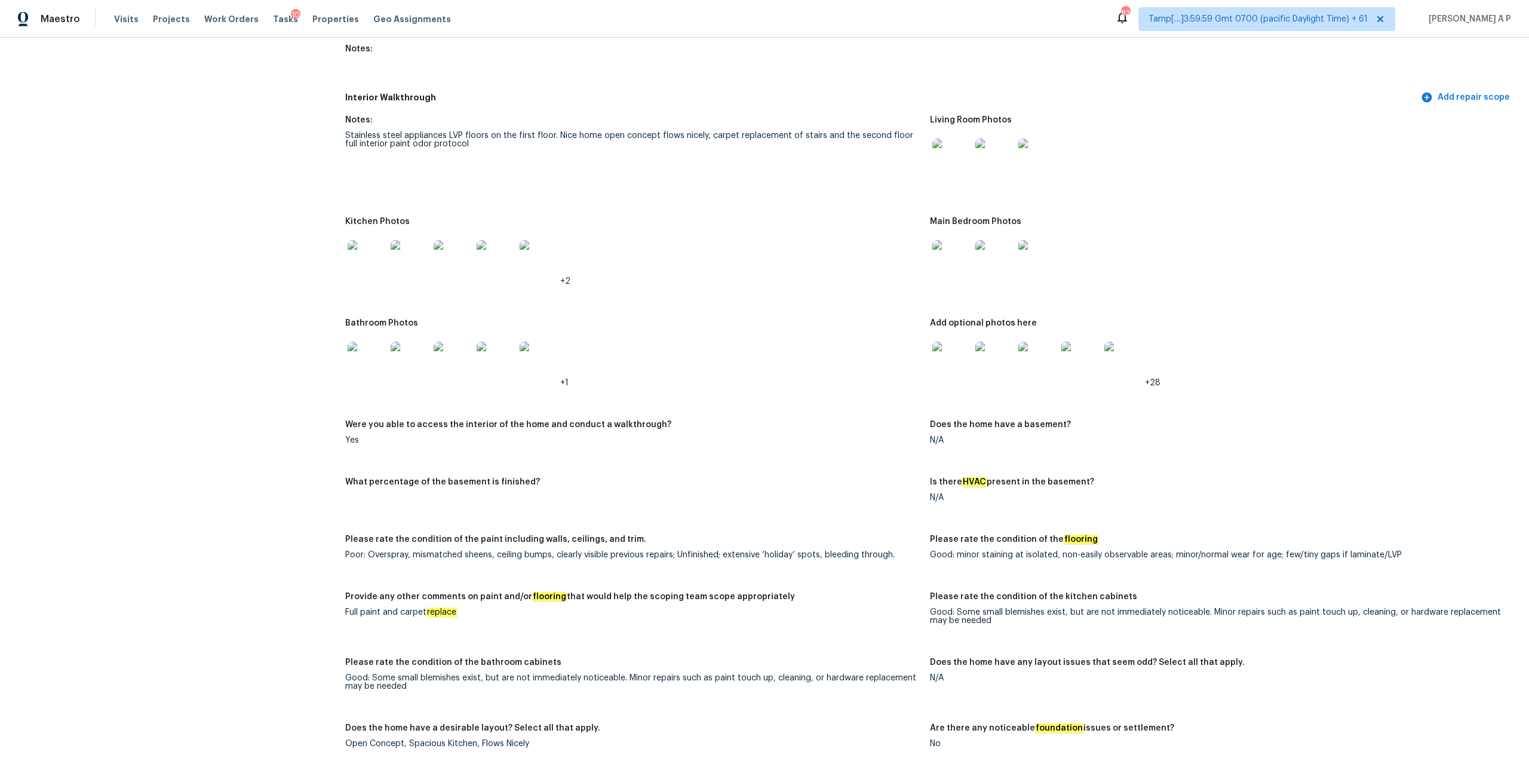
click at [371, 250] on img at bounding box center [367, 259] width 38 height 38
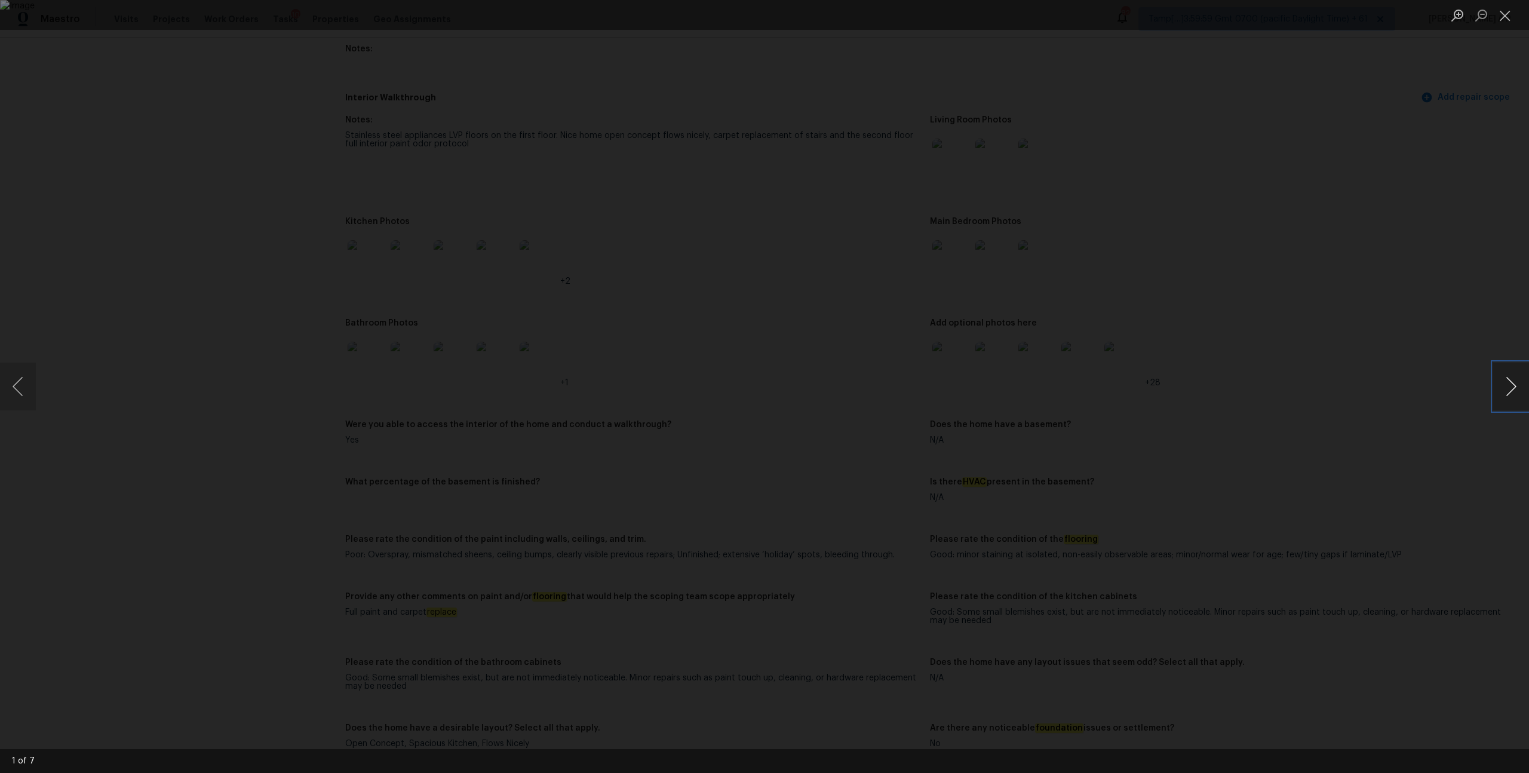
click at [1518, 389] on button "Next image" at bounding box center [1511, 387] width 36 height 48
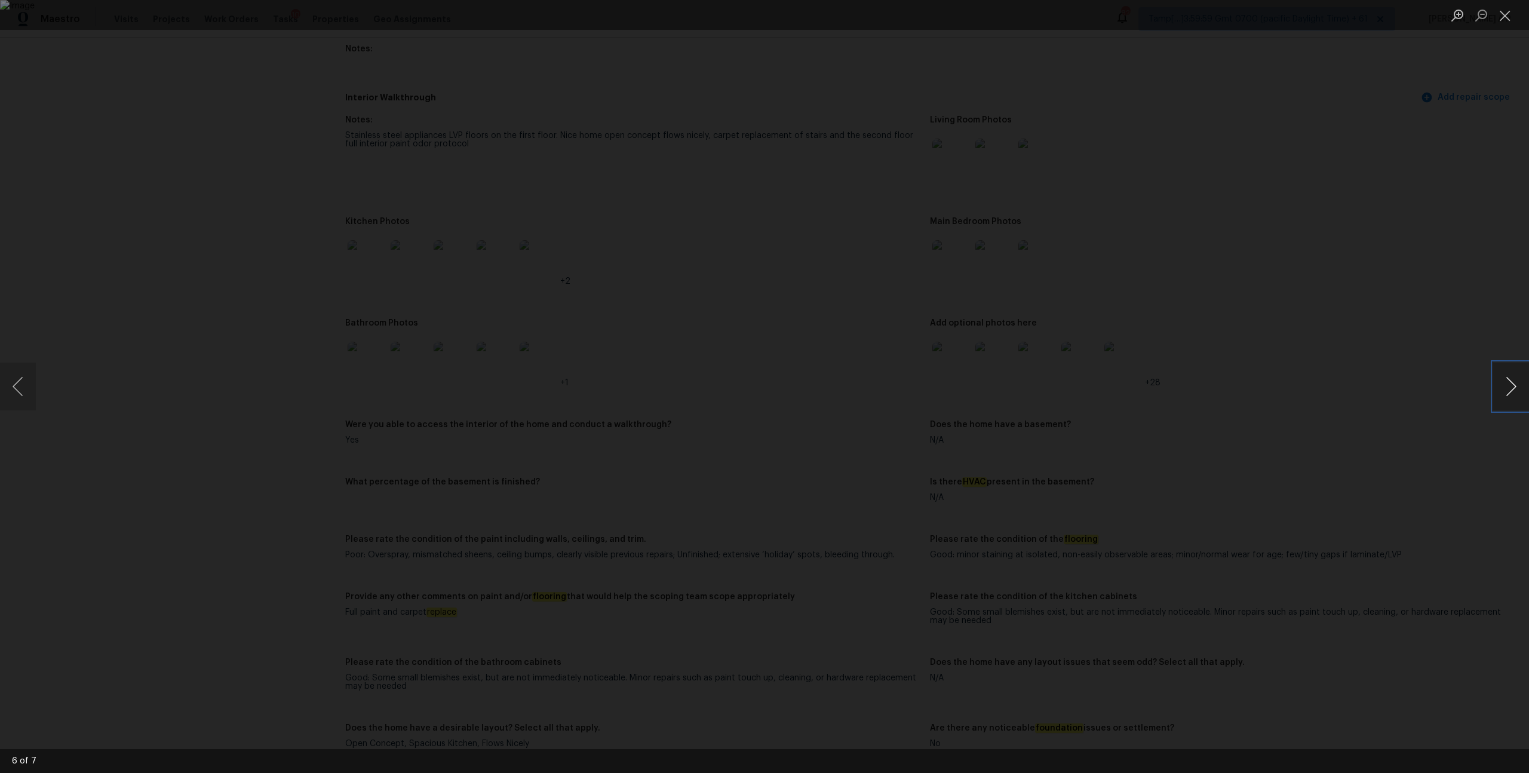
click at [1518, 389] on button "Next image" at bounding box center [1511, 387] width 36 height 48
click at [1198, 387] on div "Lightbox" at bounding box center [764, 386] width 1529 height 773
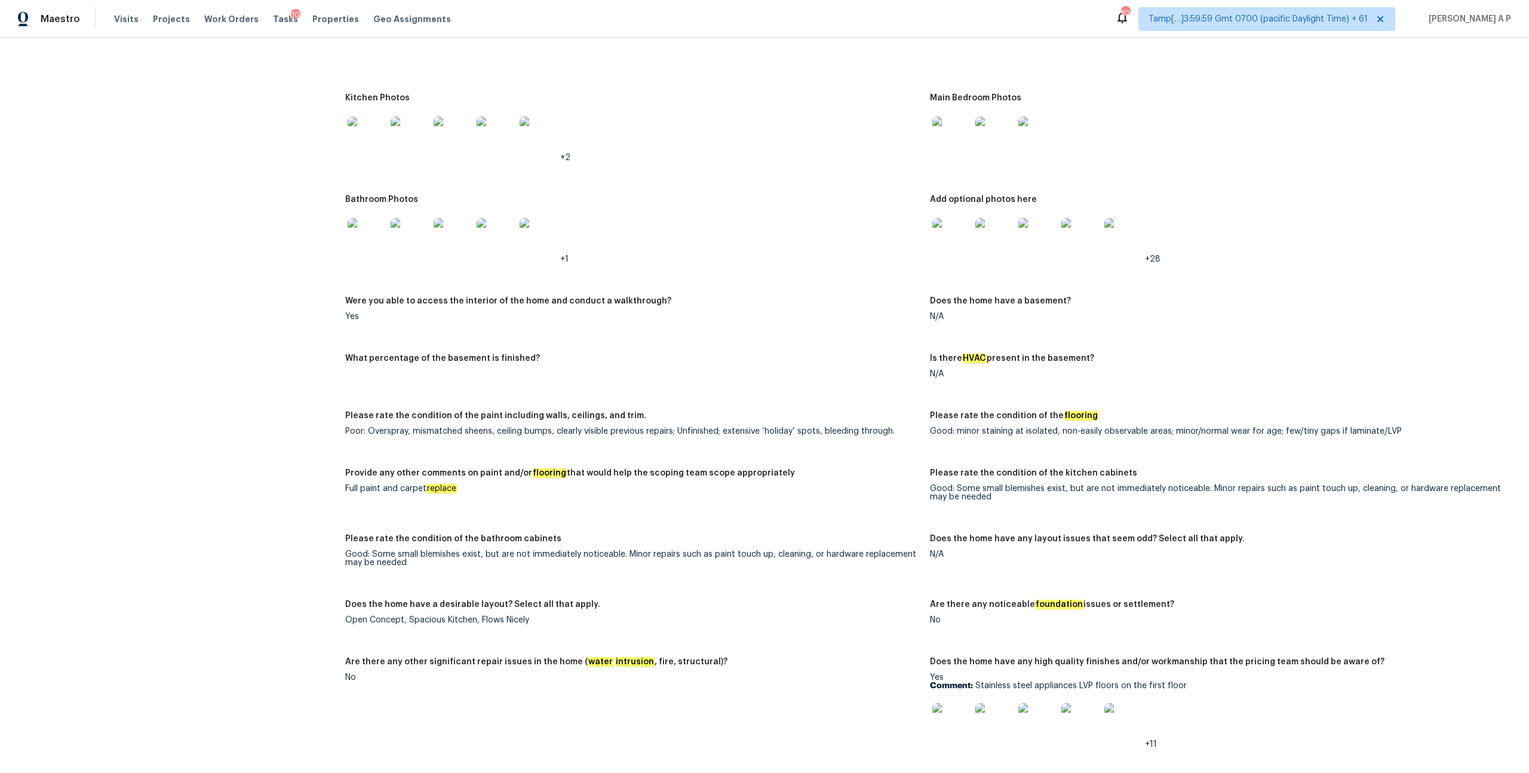
scroll to position [1686, 0]
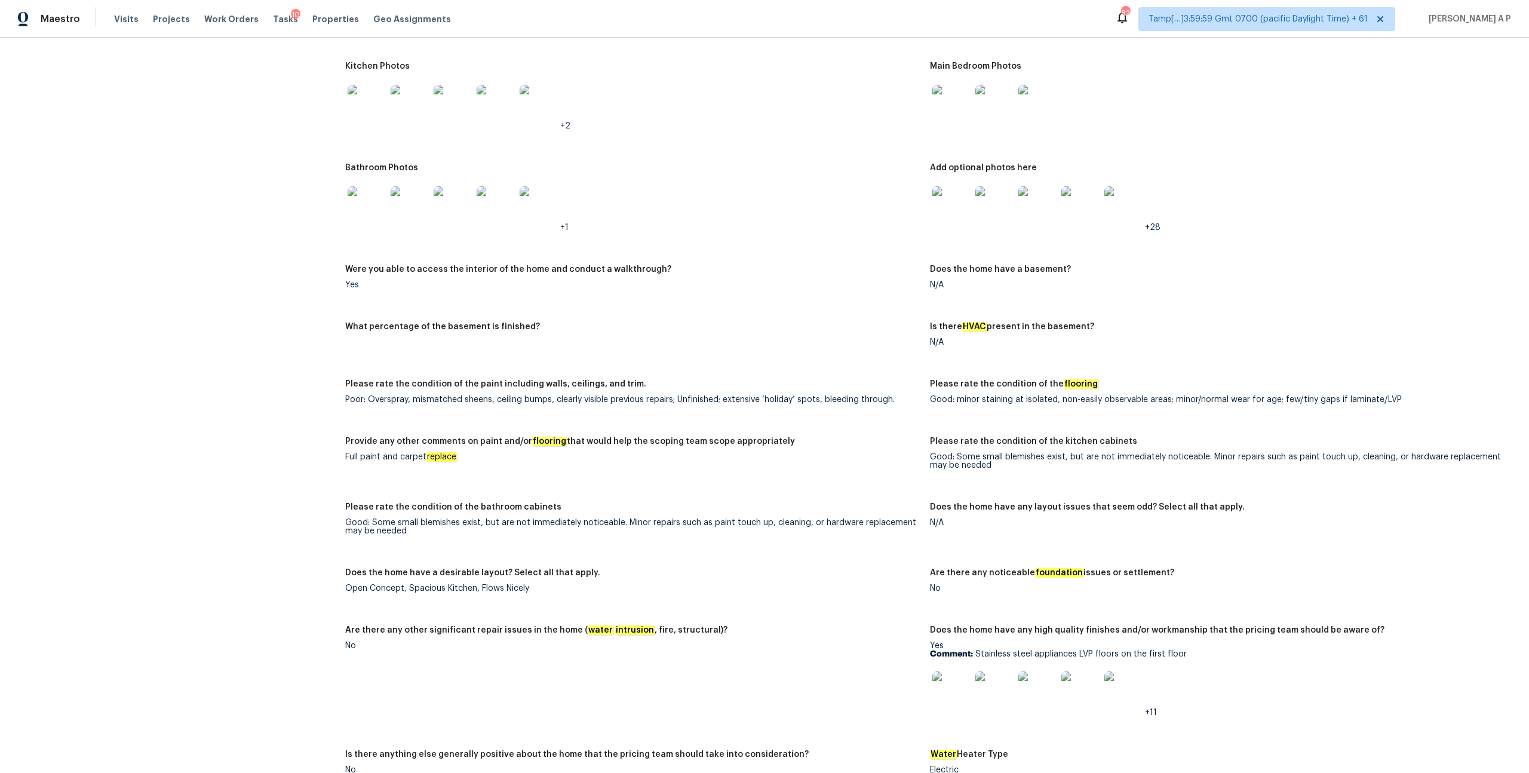
click at [741, 593] on figure "Does the home have a desirable layout? Select all that apply. Open Concept, Spa…" at bounding box center [637, 590] width 585 height 43
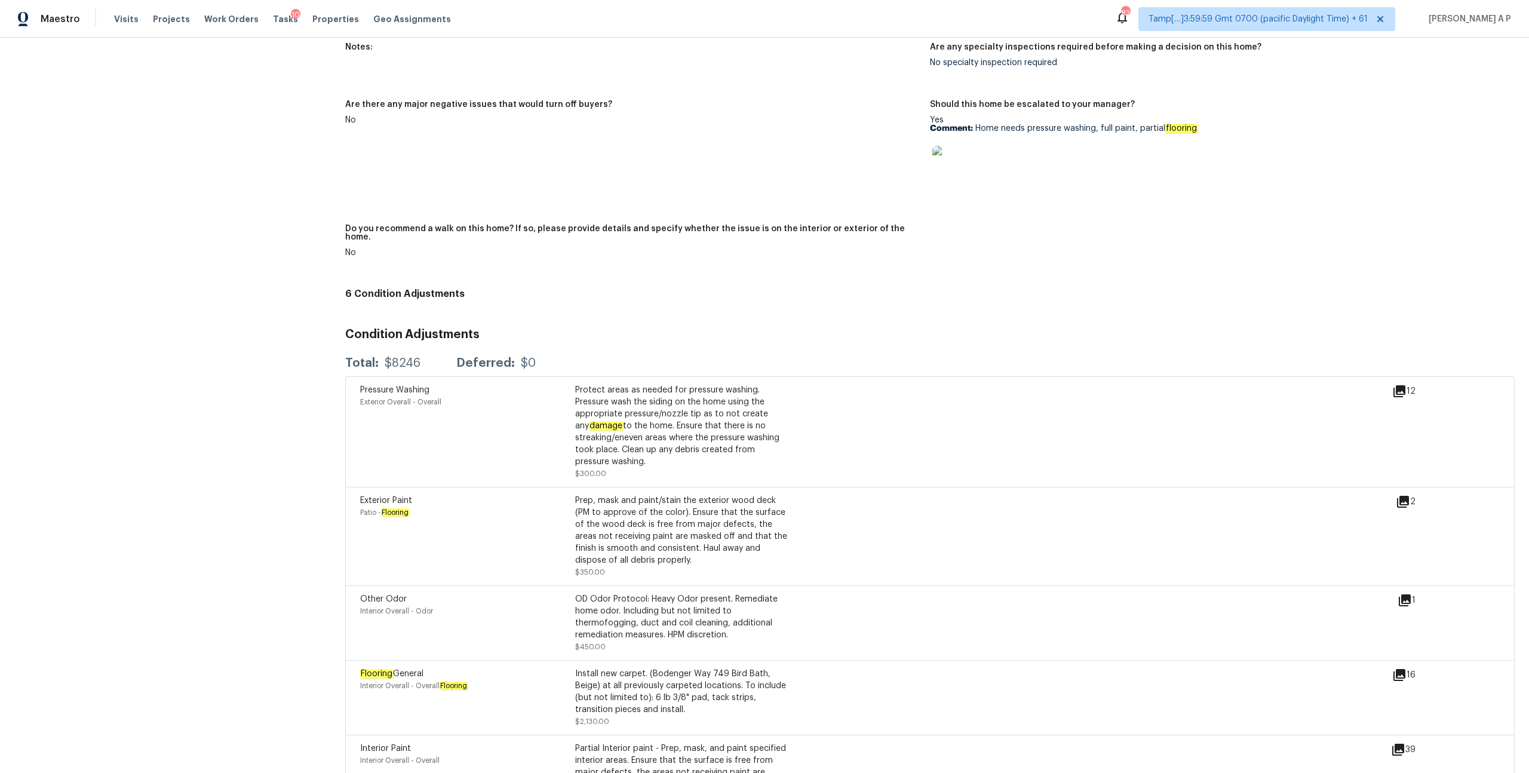
scroll to position [2922, 0]
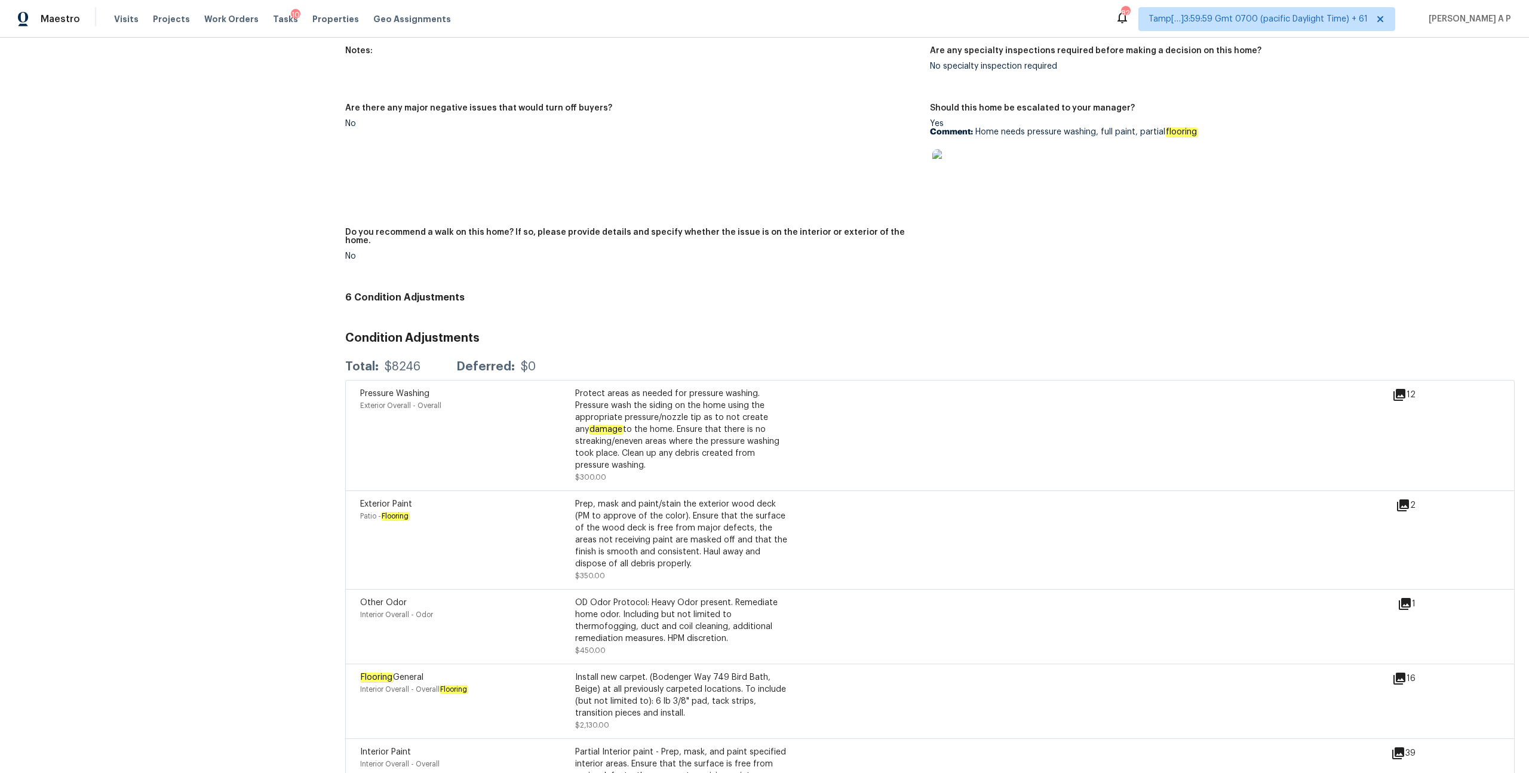
click at [1410, 672] on div "16" at bounding box center [1424, 701] width 62 height 60
click at [1401, 673] on icon at bounding box center [1400, 679] width 12 height 12
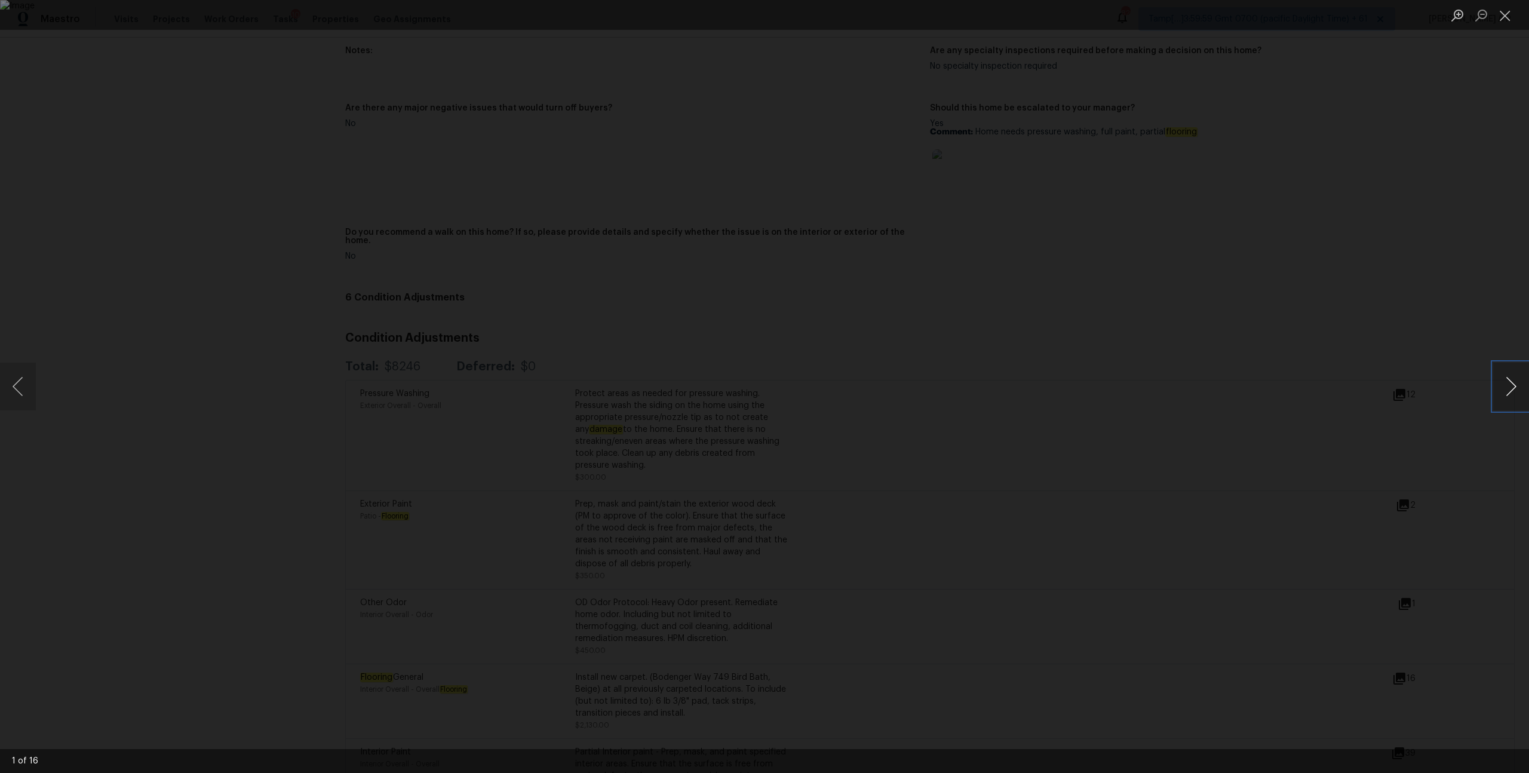
click at [1511, 384] on button "Next image" at bounding box center [1511, 387] width 36 height 48
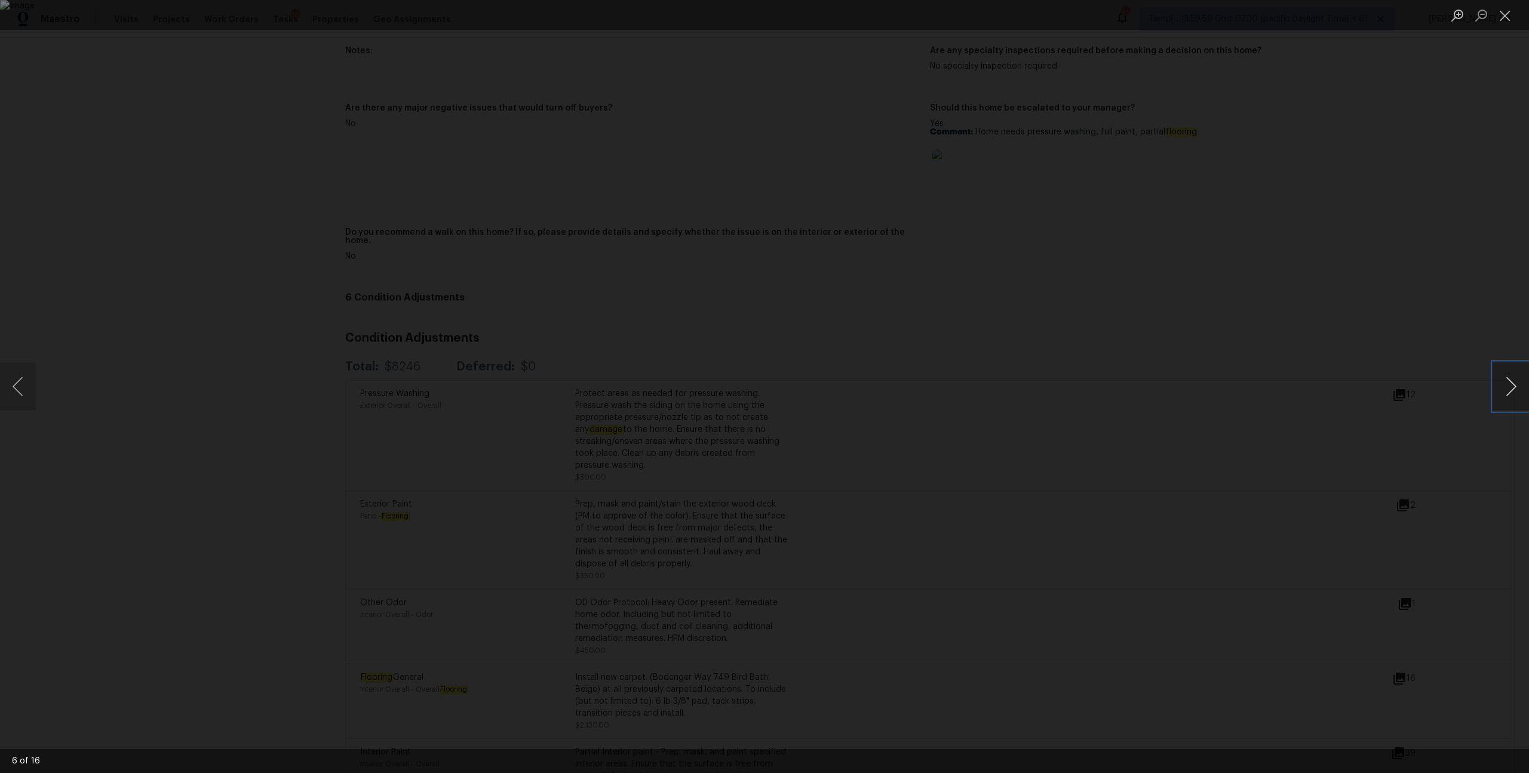
click at [1511, 384] on button "Next image" at bounding box center [1511, 387] width 36 height 48
click at [16, 370] on button "Previous image" at bounding box center [18, 387] width 36 height 48
click at [1504, 365] on button "Next image" at bounding box center [1511, 387] width 36 height 48
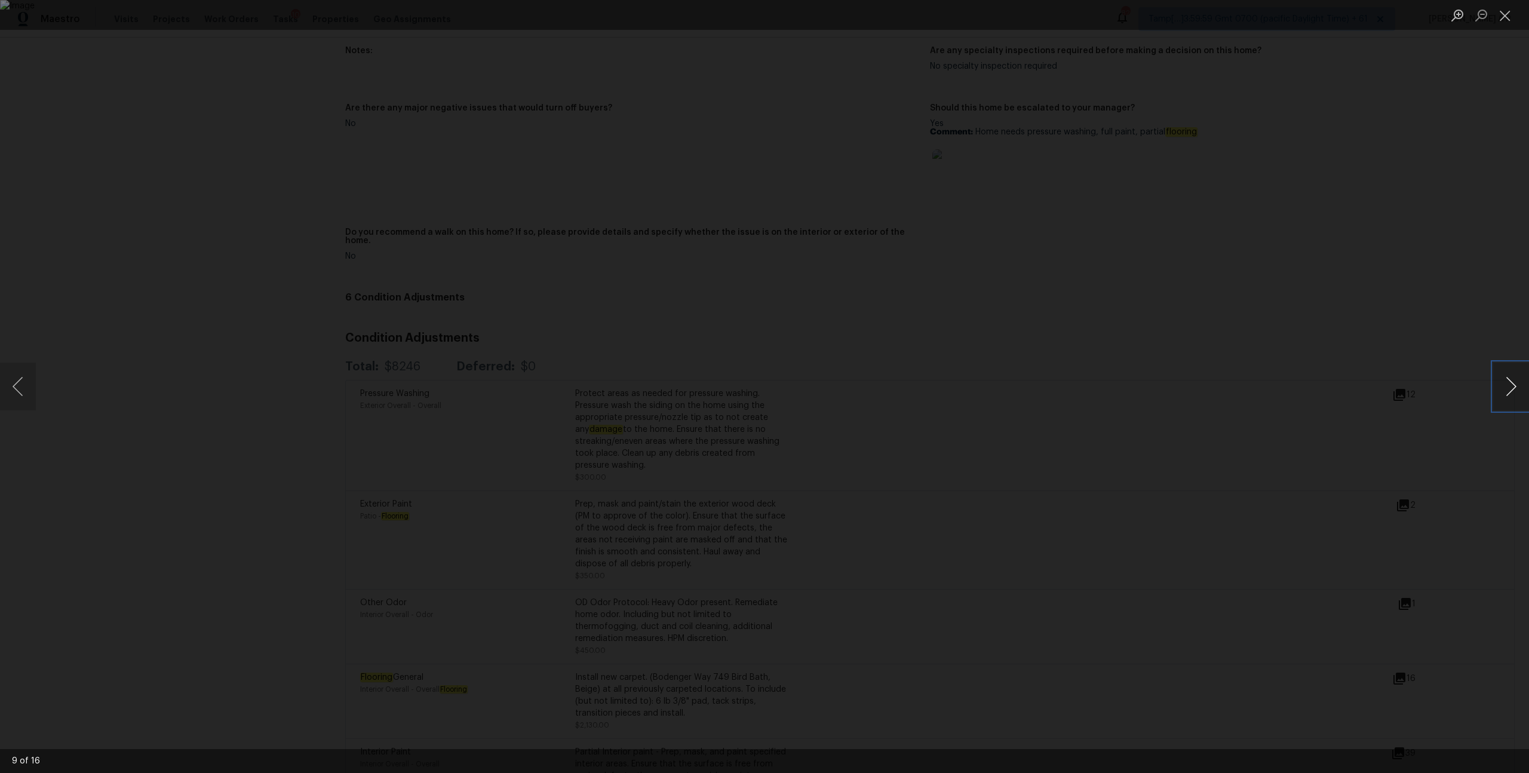
click at [1504, 365] on button "Next image" at bounding box center [1511, 387] width 36 height 48
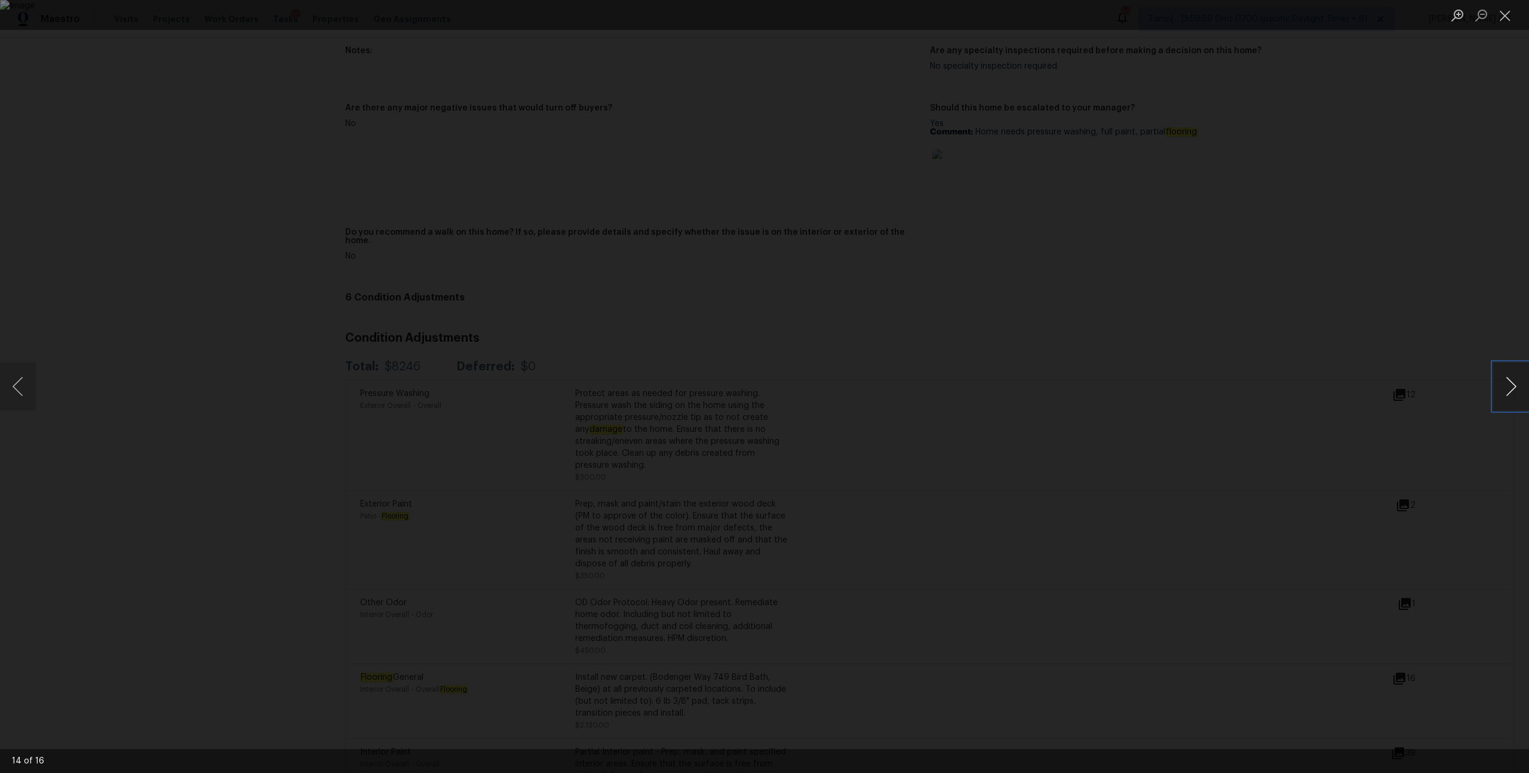
click at [1504, 365] on button "Next image" at bounding box center [1511, 387] width 36 height 48
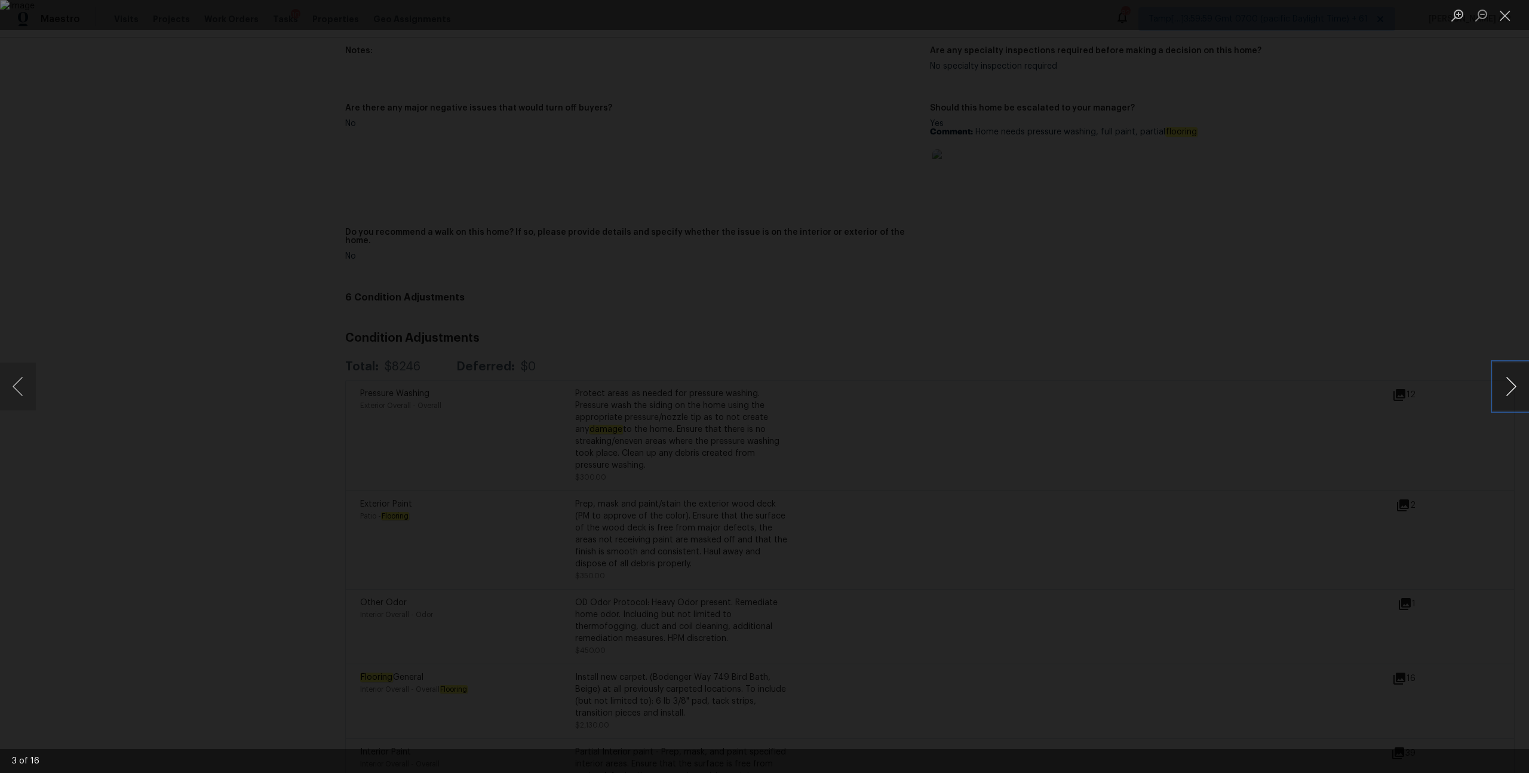
click at [1504, 365] on button "Next image" at bounding box center [1511, 387] width 36 height 48
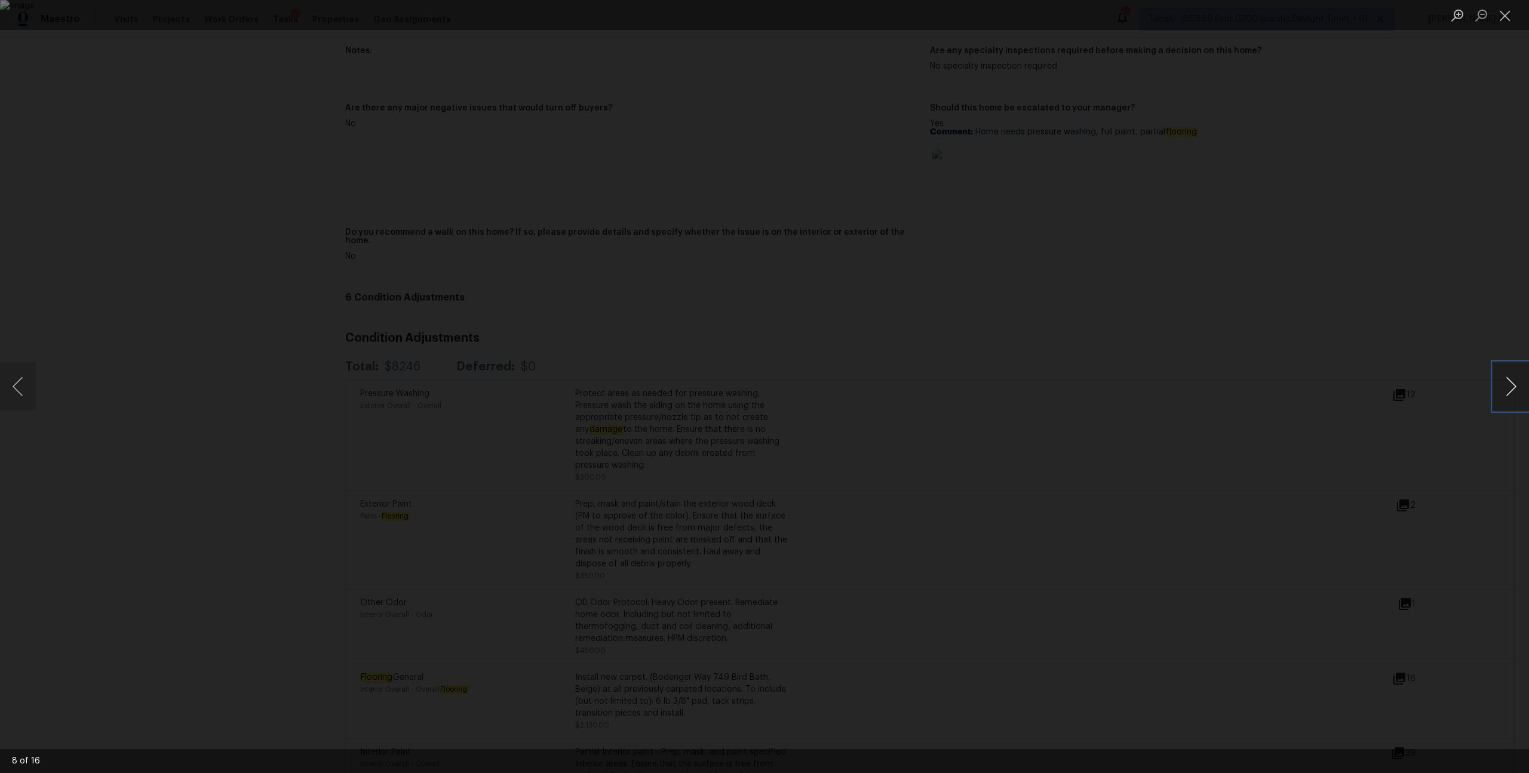
click at [1504, 365] on button "Next image" at bounding box center [1511, 387] width 36 height 48
click at [1509, 383] on button "Next image" at bounding box center [1511, 387] width 36 height 48
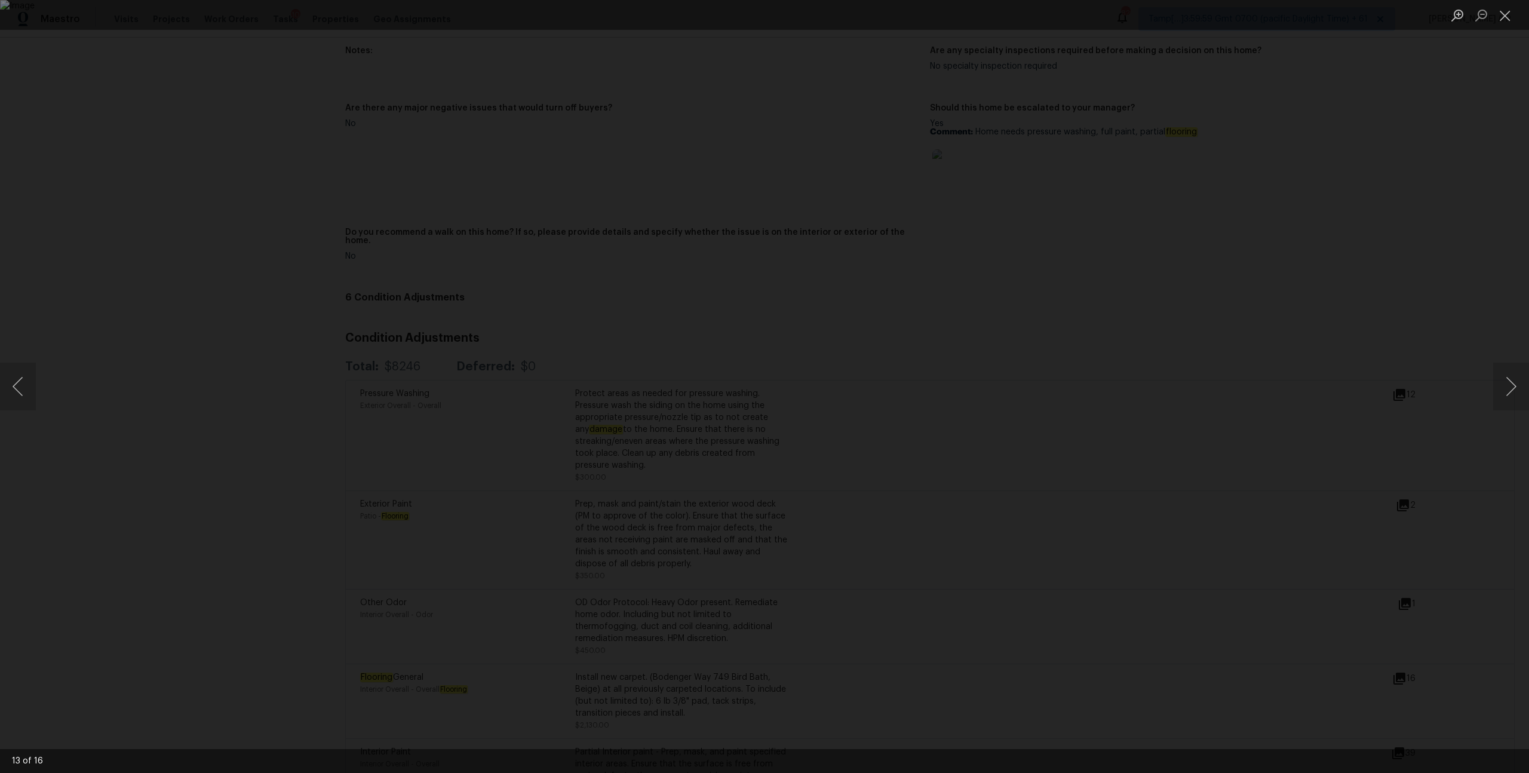
click at [1387, 397] on div "Lightbox" at bounding box center [764, 386] width 1529 height 773
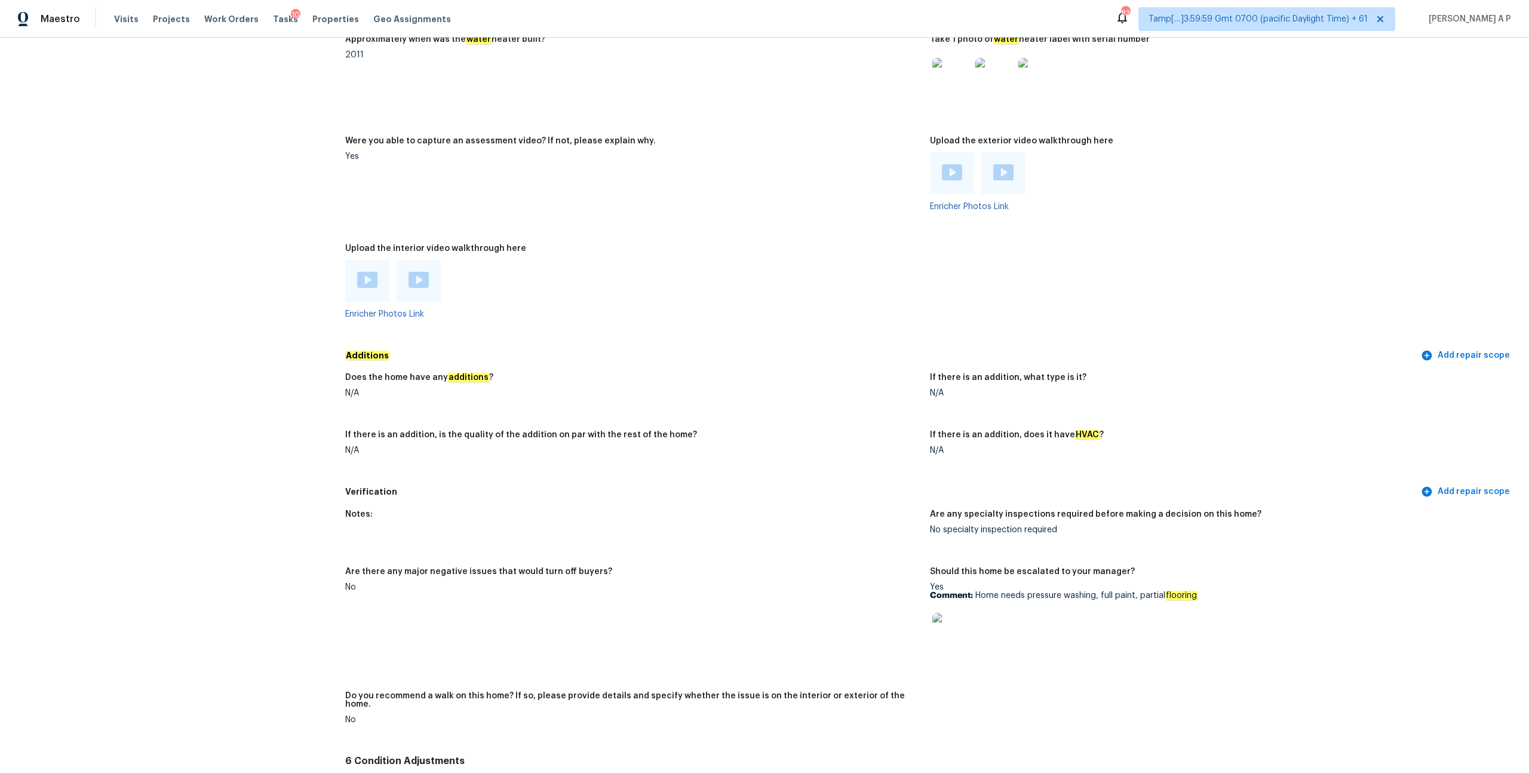
scroll to position [2457, 0]
click at [1363, 85] on div at bounding box center [1217, 79] width 575 height 53
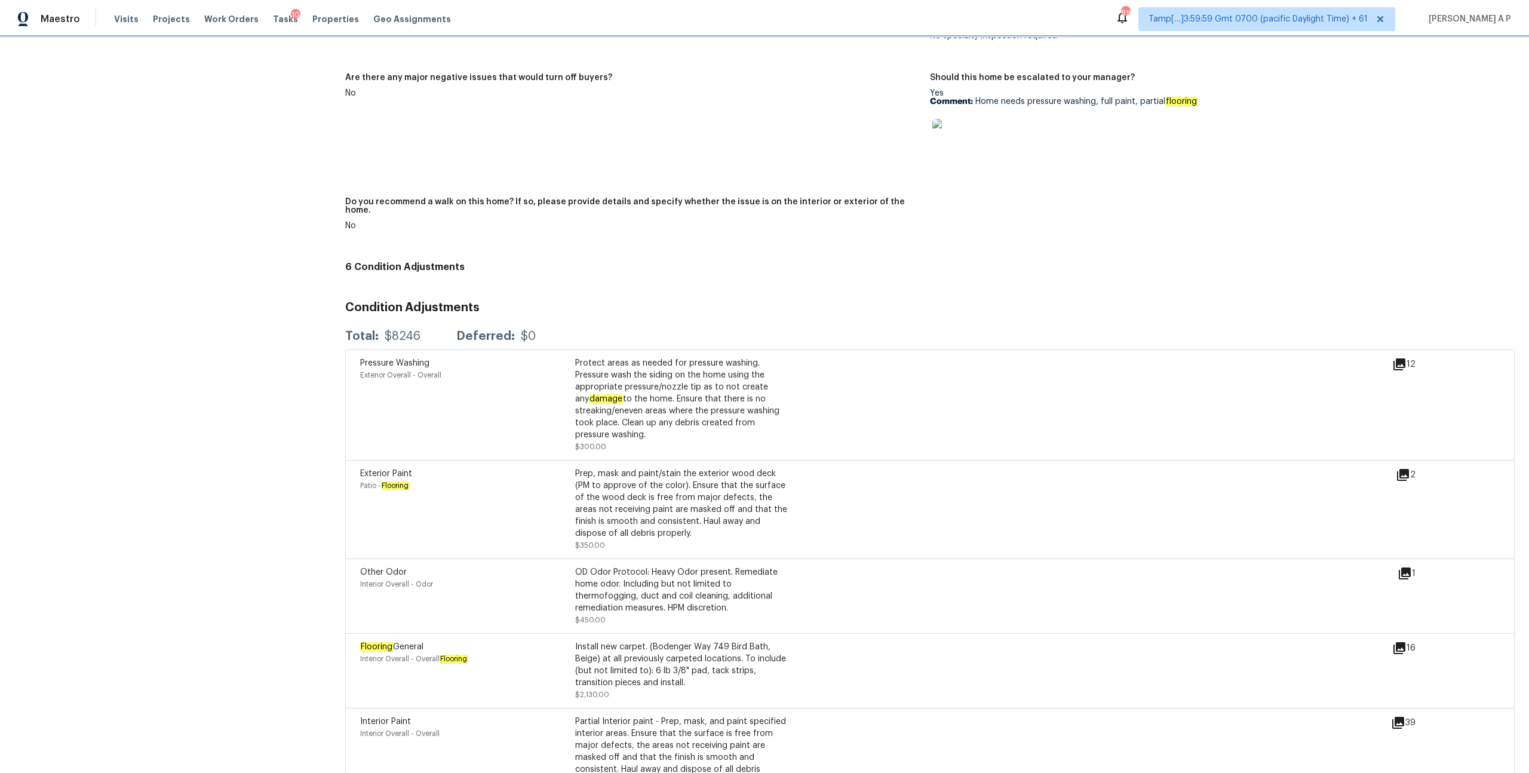
scroll to position [3053, 0]
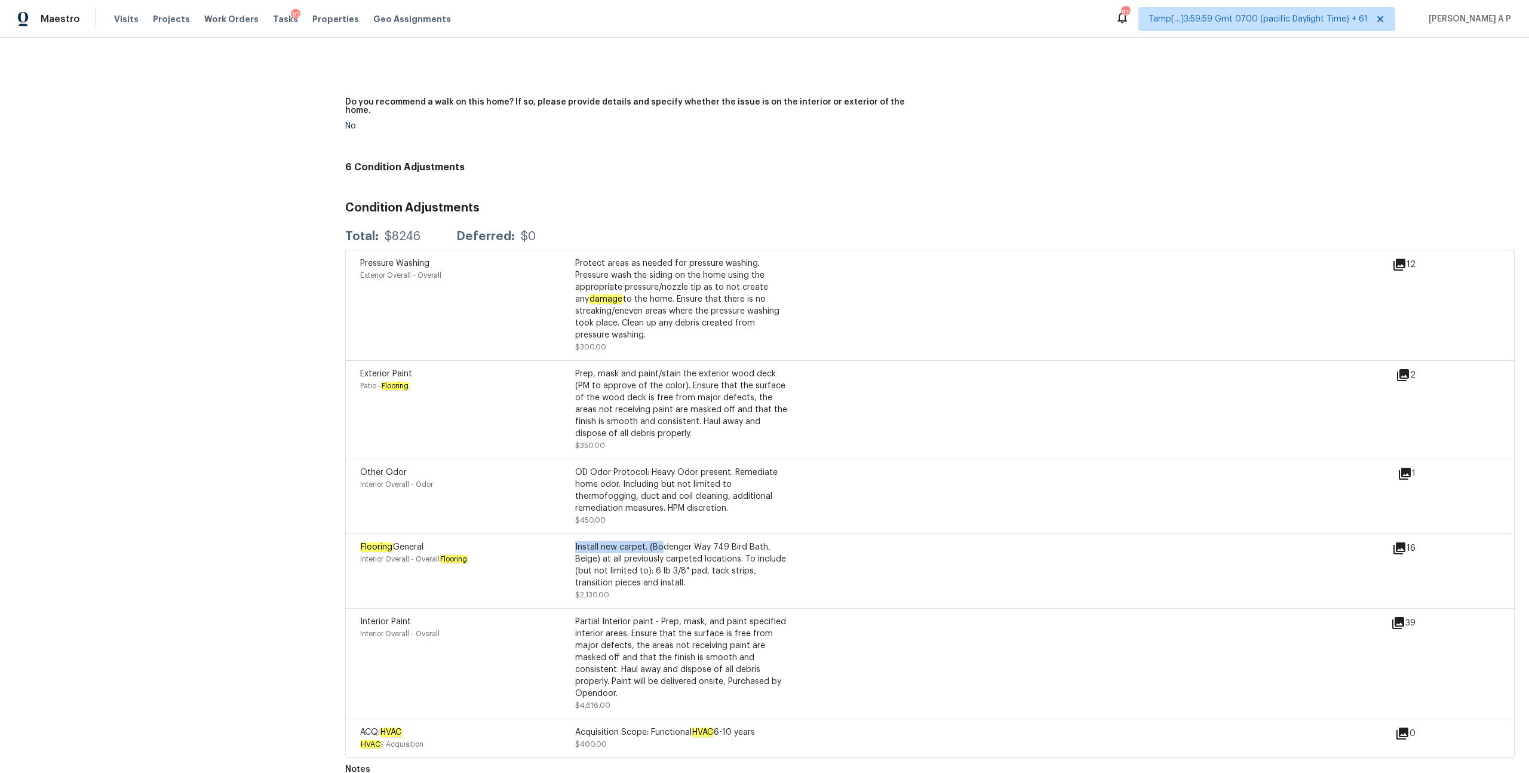
drag, startPoint x: 575, startPoint y: 531, endPoint x: 663, endPoint y: 532, distance: 88.4
click at [663, 541] on div "Install new carpet. (Bodenger Way 749 Bird Bath, Beige) at all previously carpe…" at bounding box center [682, 565] width 215 height 48
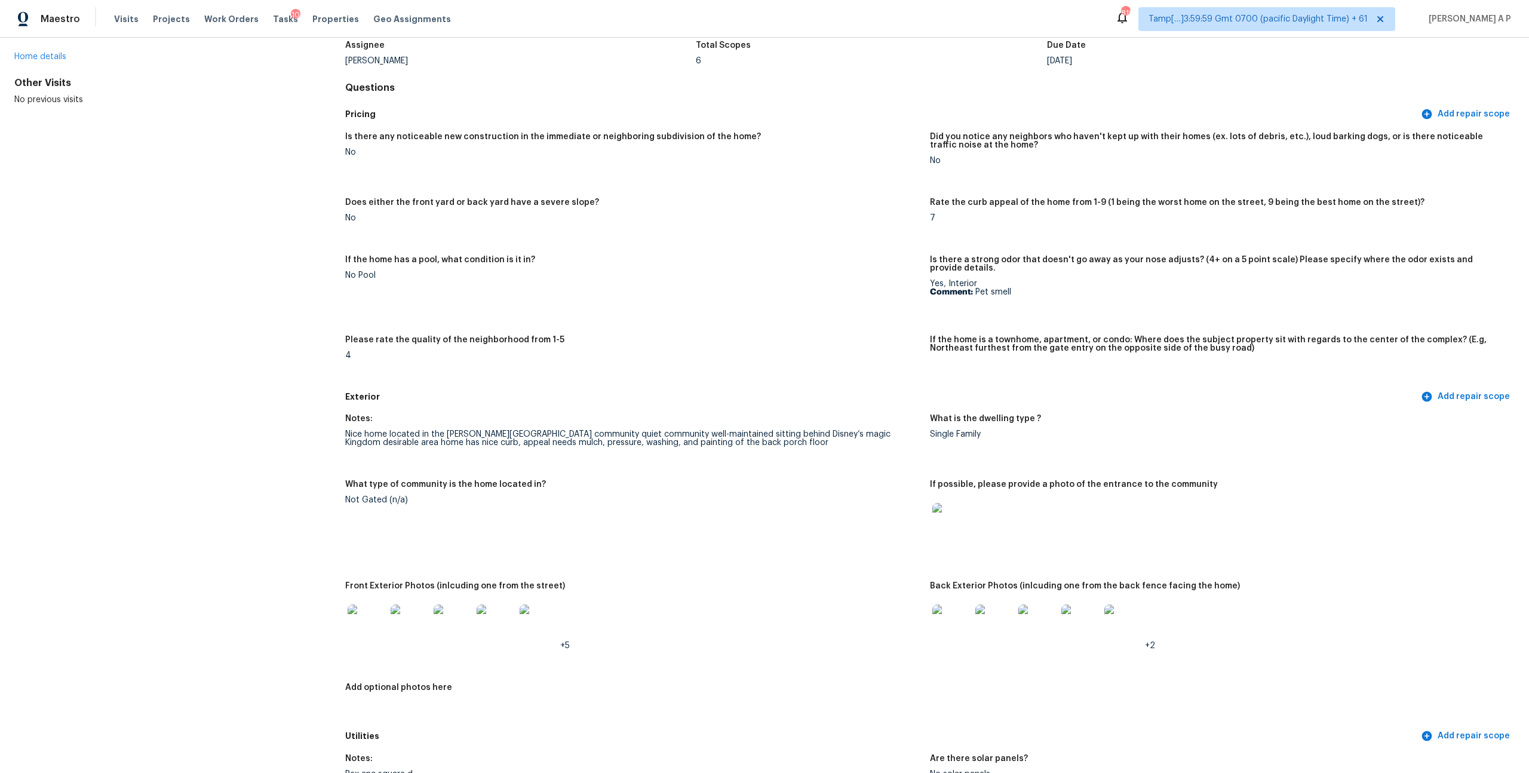
scroll to position [0, 0]
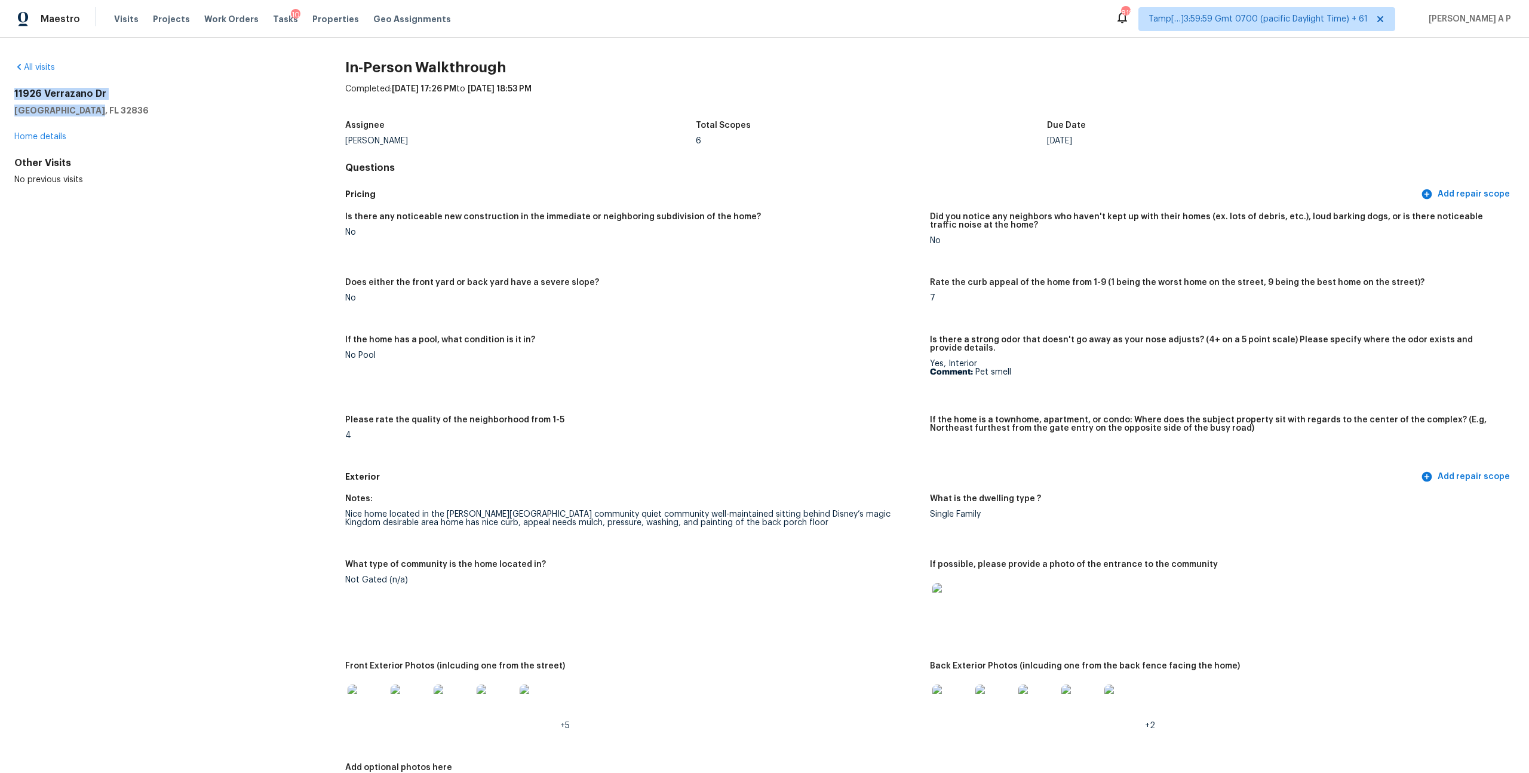
drag, startPoint x: 94, startPoint y: 111, endPoint x: 14, endPoint y: 91, distance: 82.3
click at [14, 91] on div "11926 Verrazano Dr Orlando, FL 32836" at bounding box center [160, 102] width 293 height 29
copy div "11926 Verrazano Dr Orlando, FL 32836"
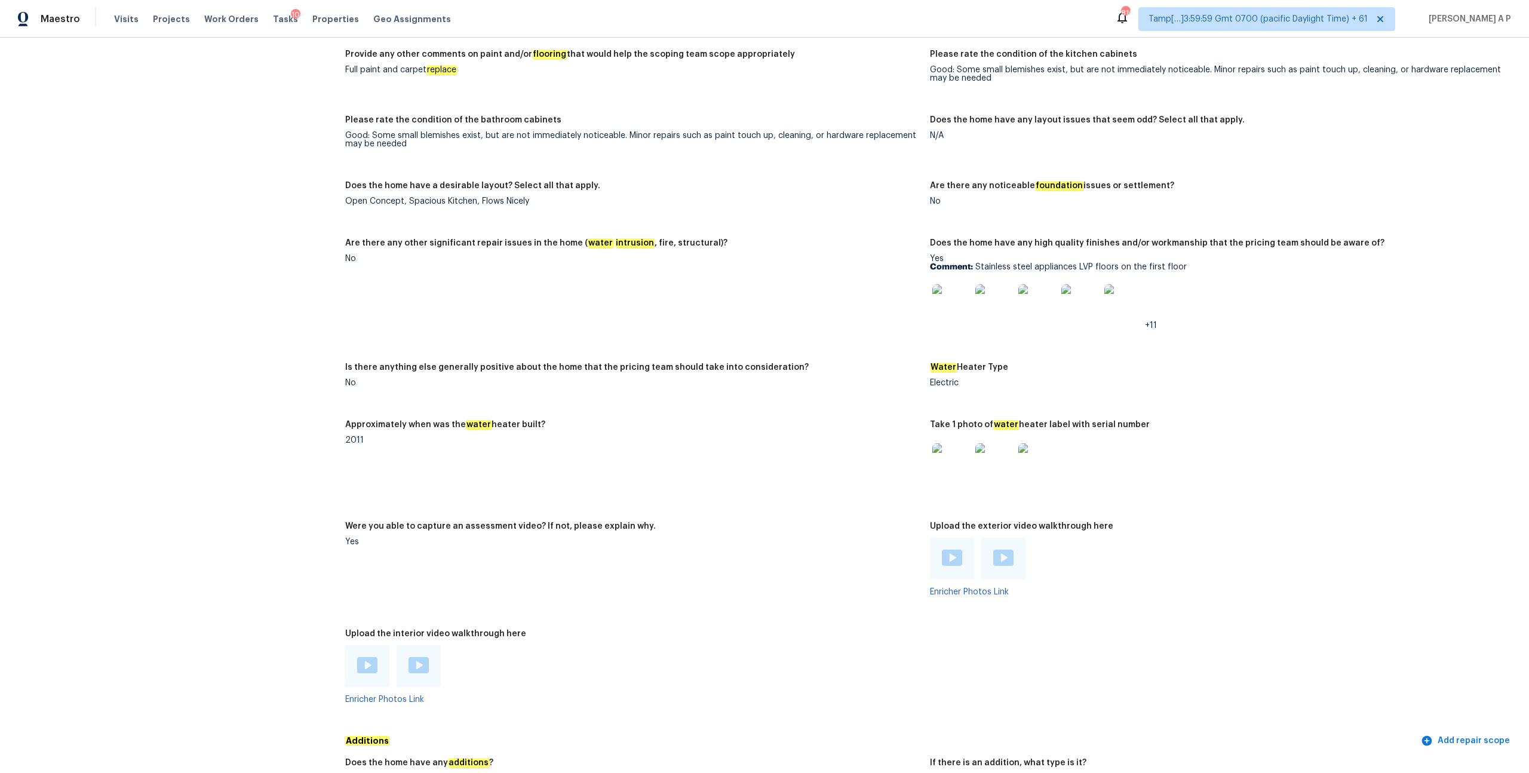
scroll to position [1999, 0]
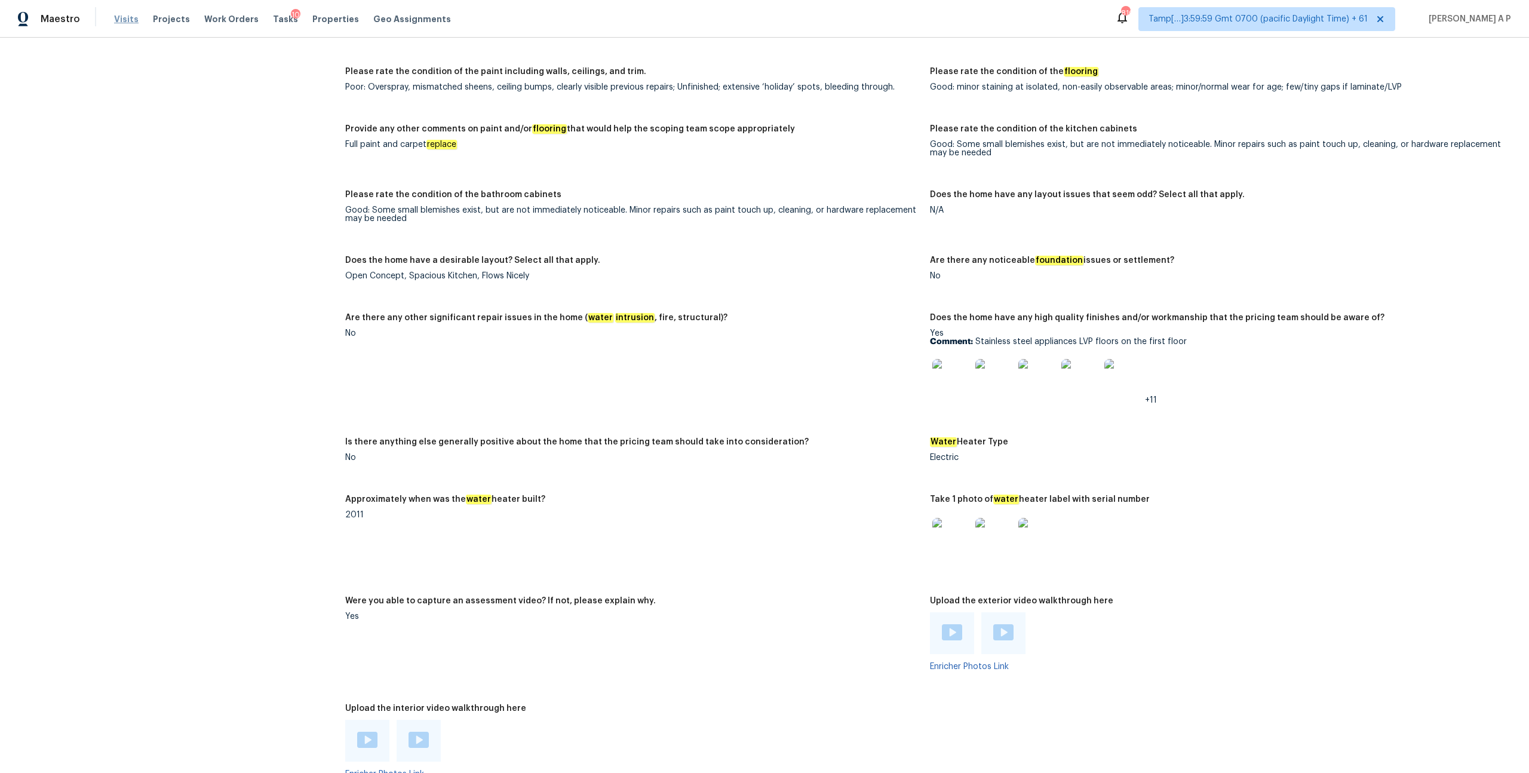
click at [133, 20] on span "Visits" at bounding box center [126, 19] width 24 height 12
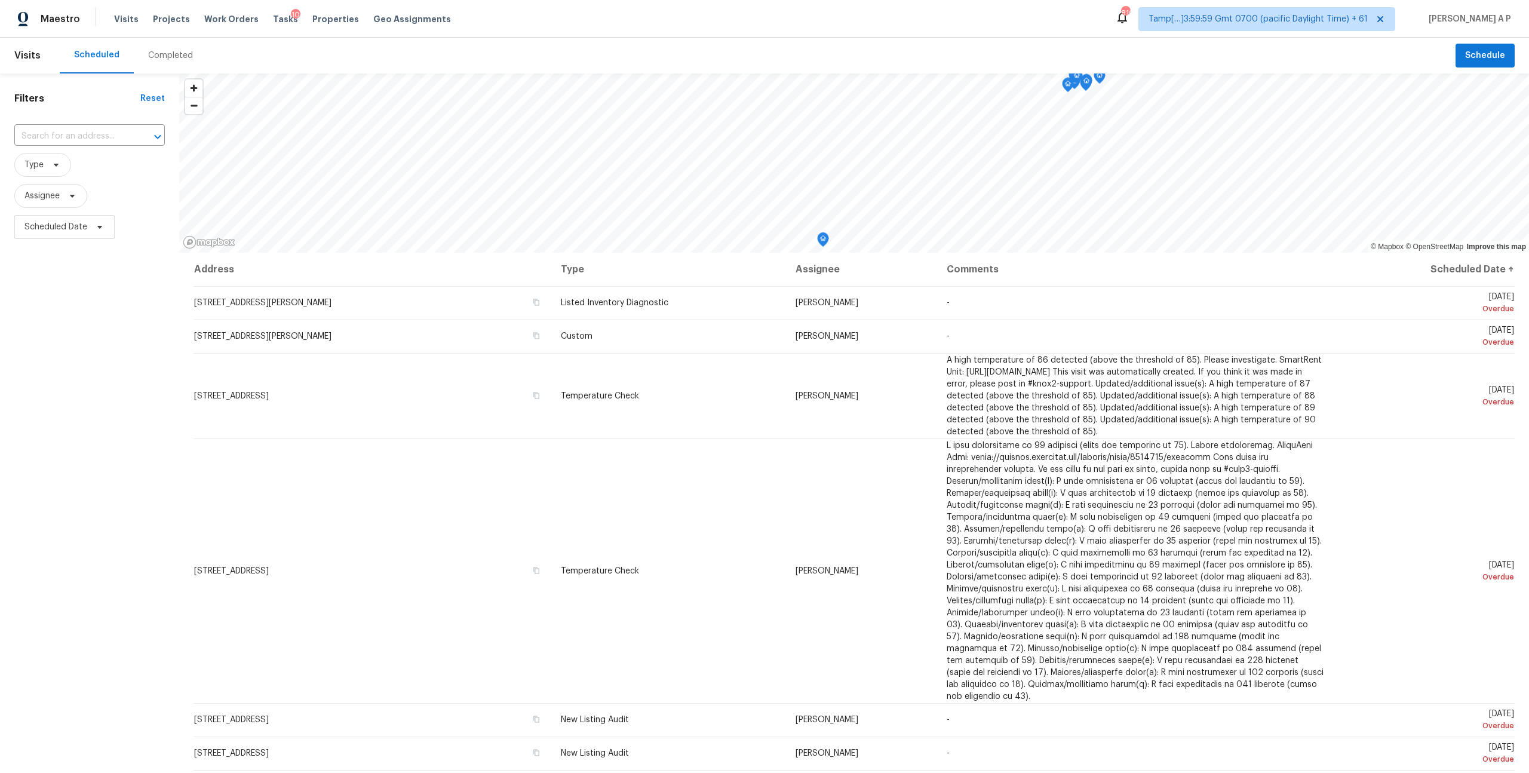
click at [176, 55] on div "Completed" at bounding box center [170, 56] width 45 height 12
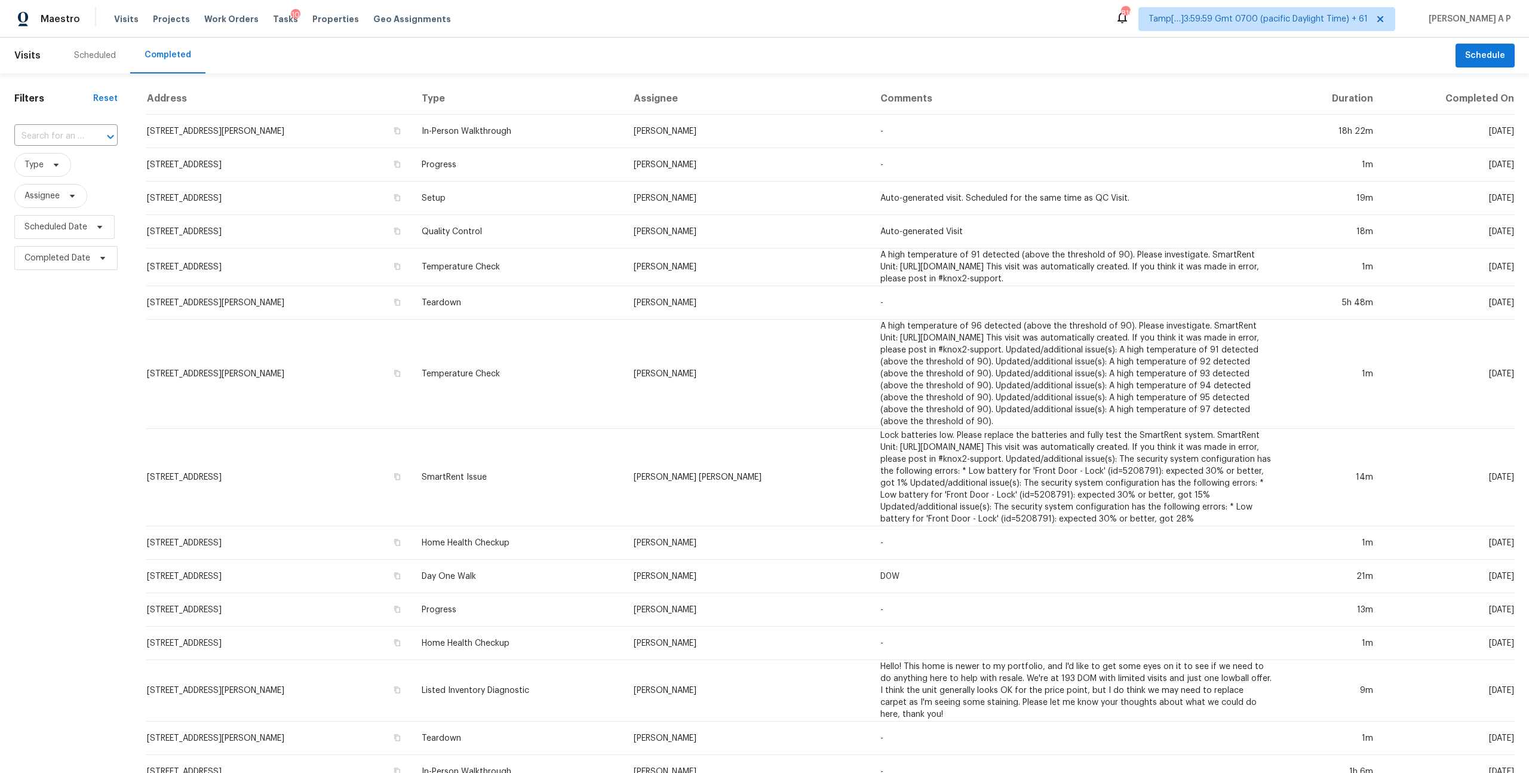
click at [79, 134] on input "text" at bounding box center [49, 136] width 70 height 19
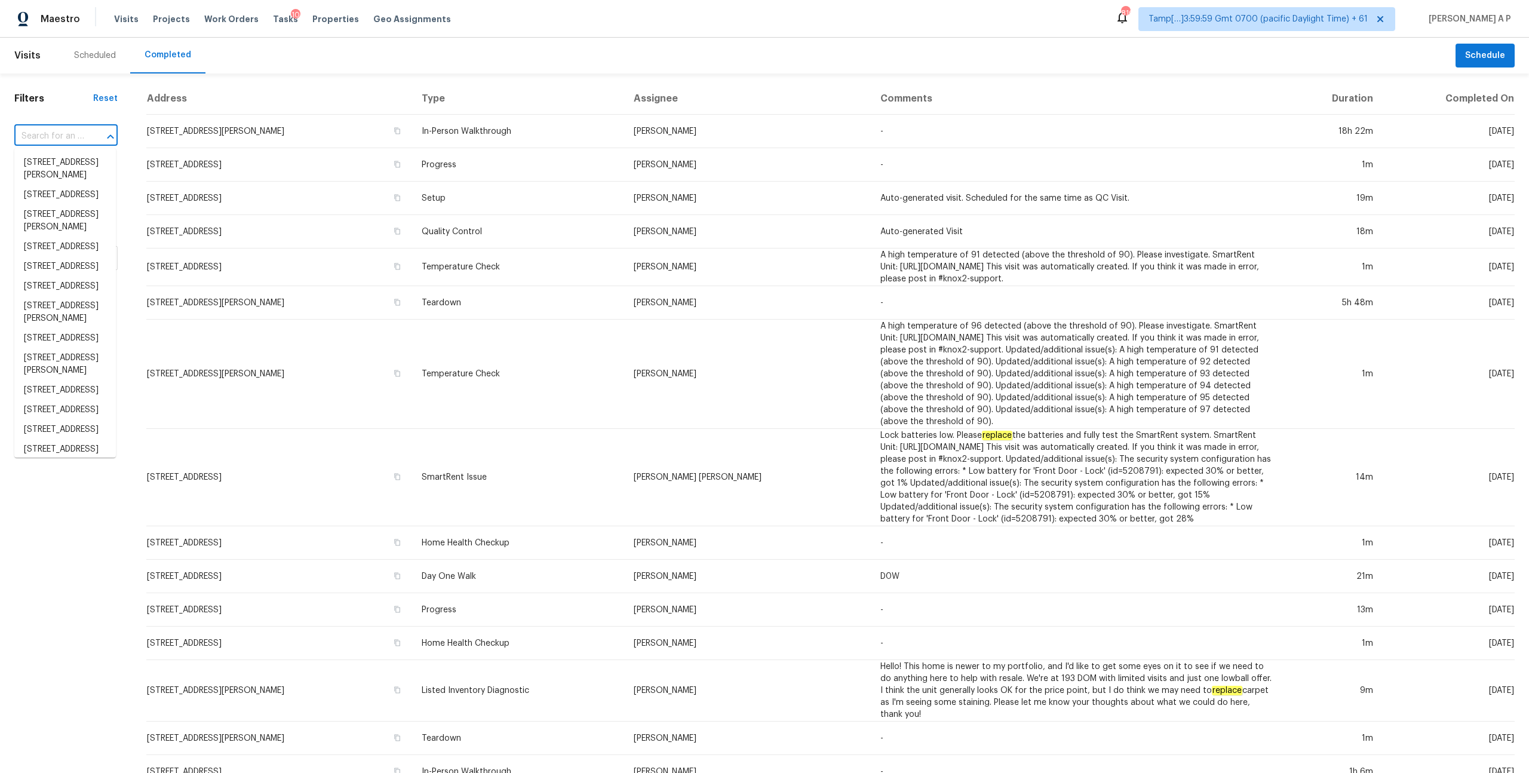
paste input "4145 Hunt St Jacksonville, FL, 32254"
type input "4145 Hunt St Jacksonville, FL, 32254"
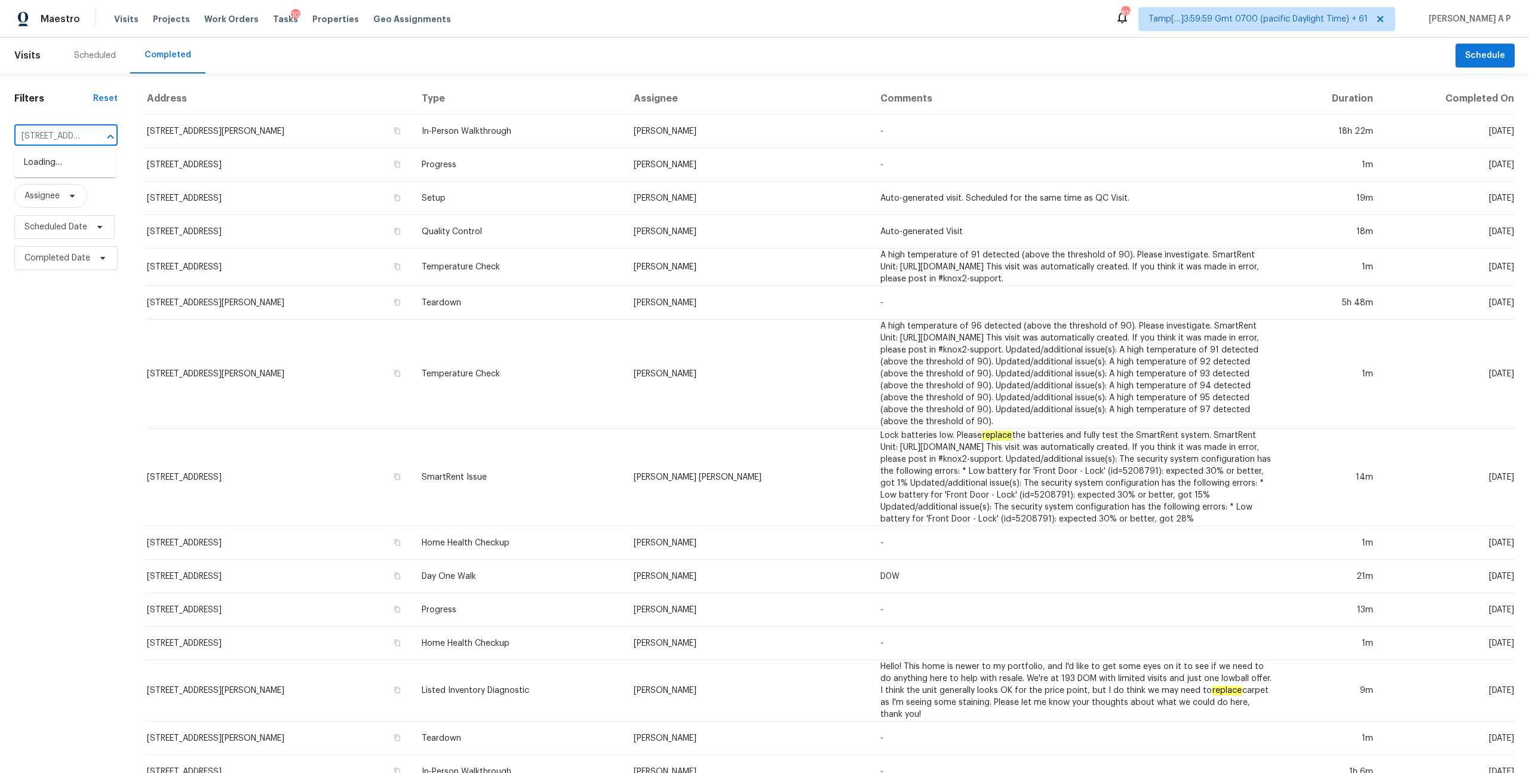
scroll to position [0, 80]
click at [80, 167] on li "4145 Hunt St, Jacksonville, FL 32254" at bounding box center [65, 169] width 102 height 32
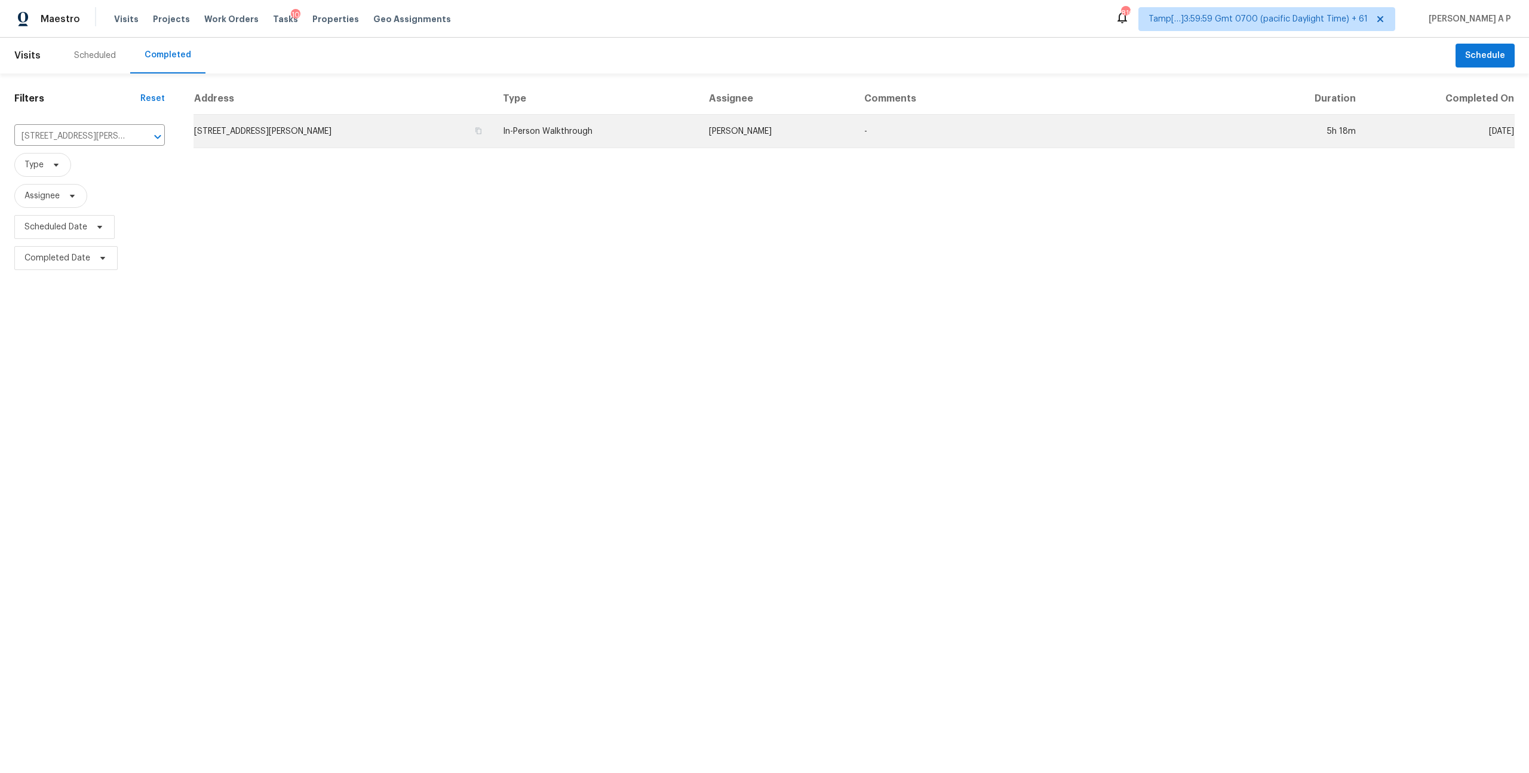
click at [412, 134] on td "4145 Hunt St, Jacksonville, FL 32254" at bounding box center [344, 131] width 300 height 33
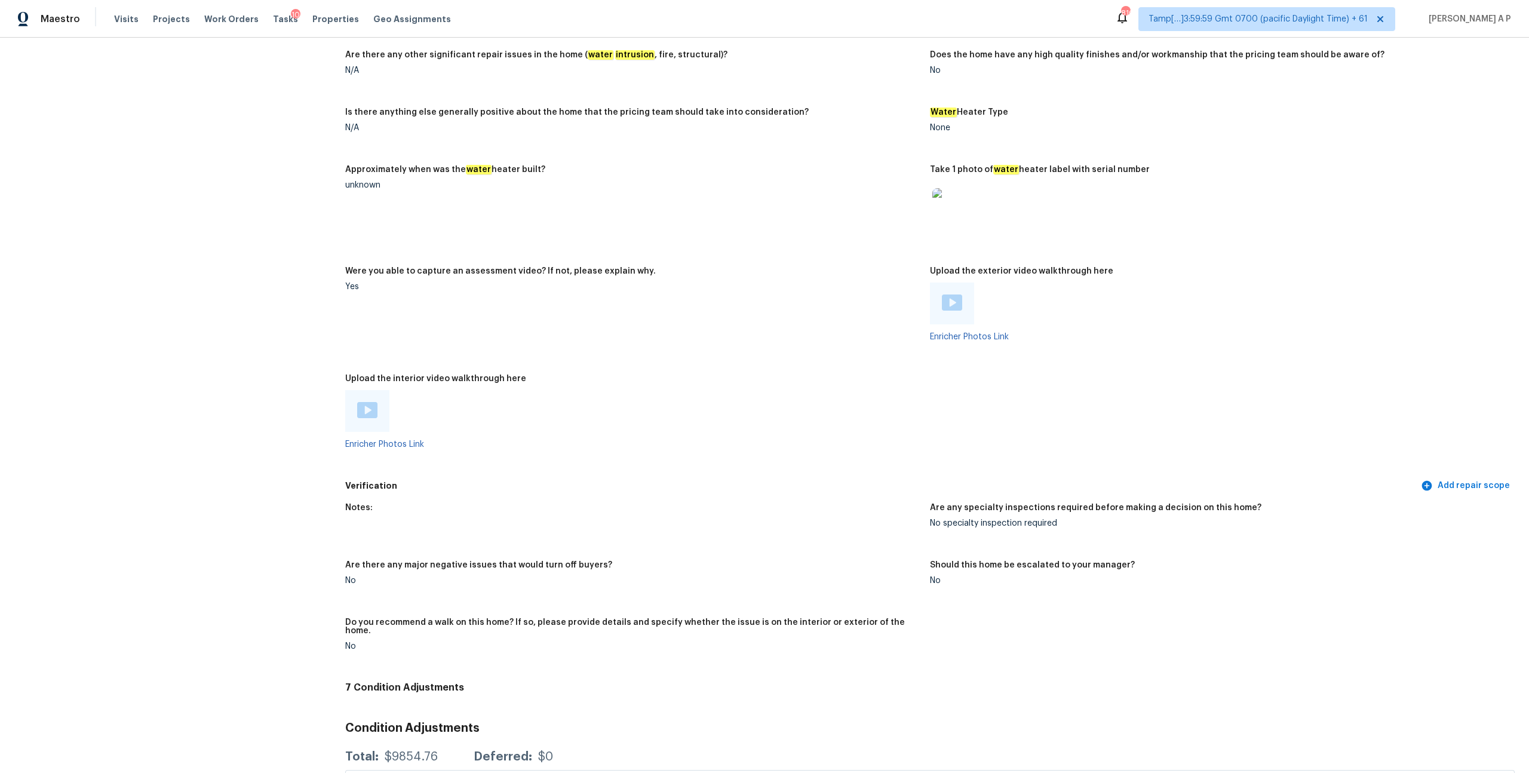
scroll to position [1986, 0]
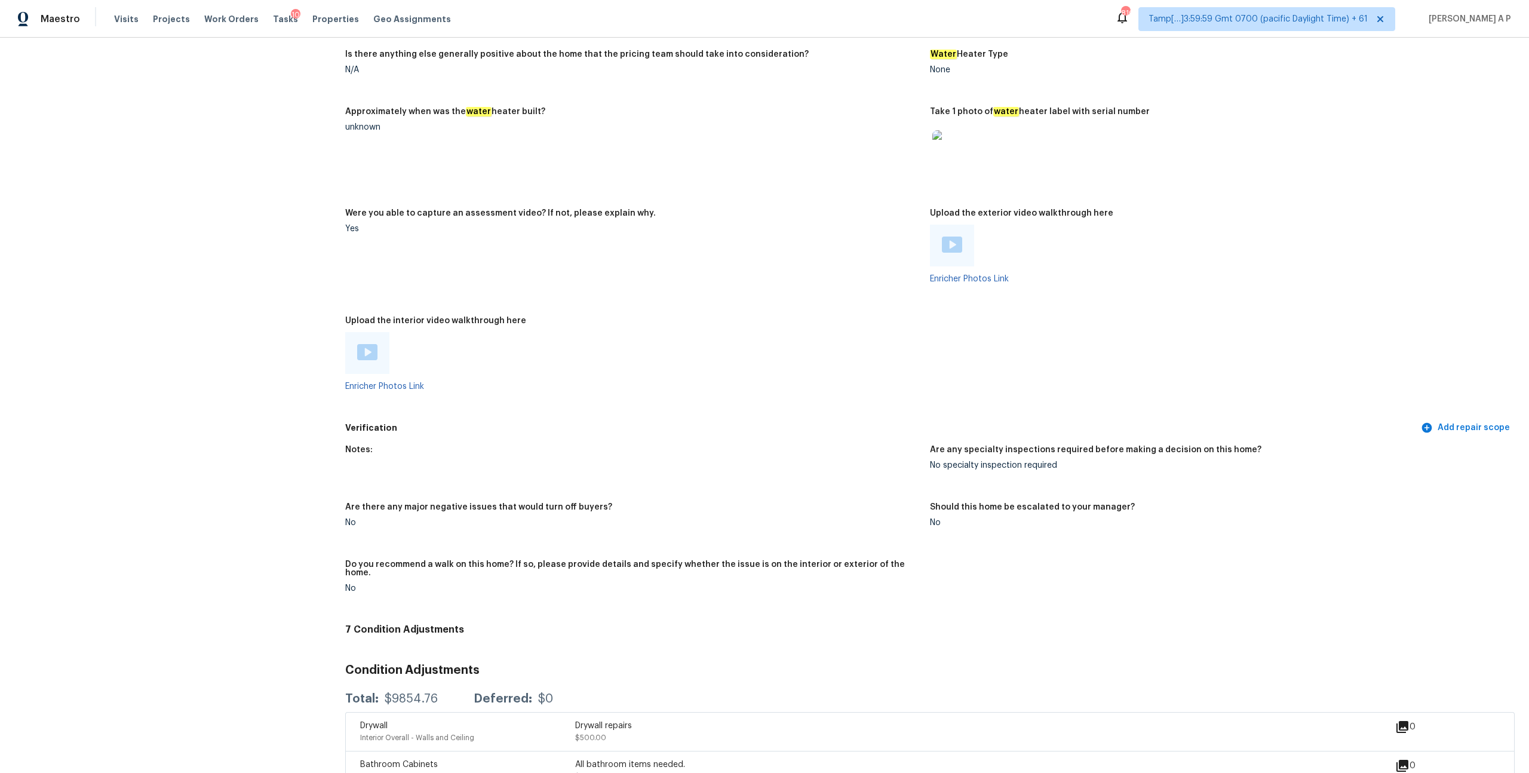
click at [368, 344] on img at bounding box center [367, 352] width 20 height 16
click at [947, 238] on img at bounding box center [952, 245] width 20 height 16
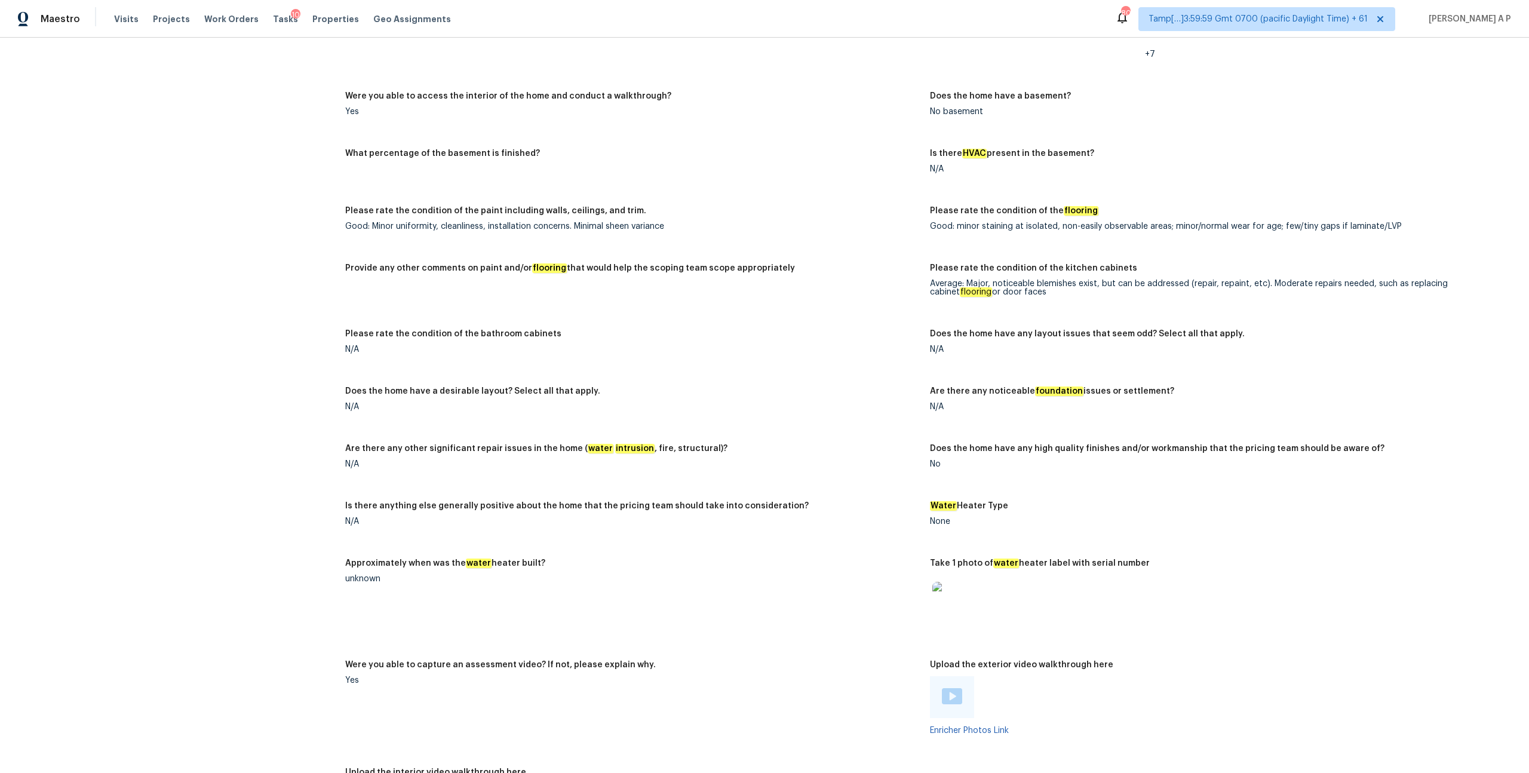
scroll to position [1467, 0]
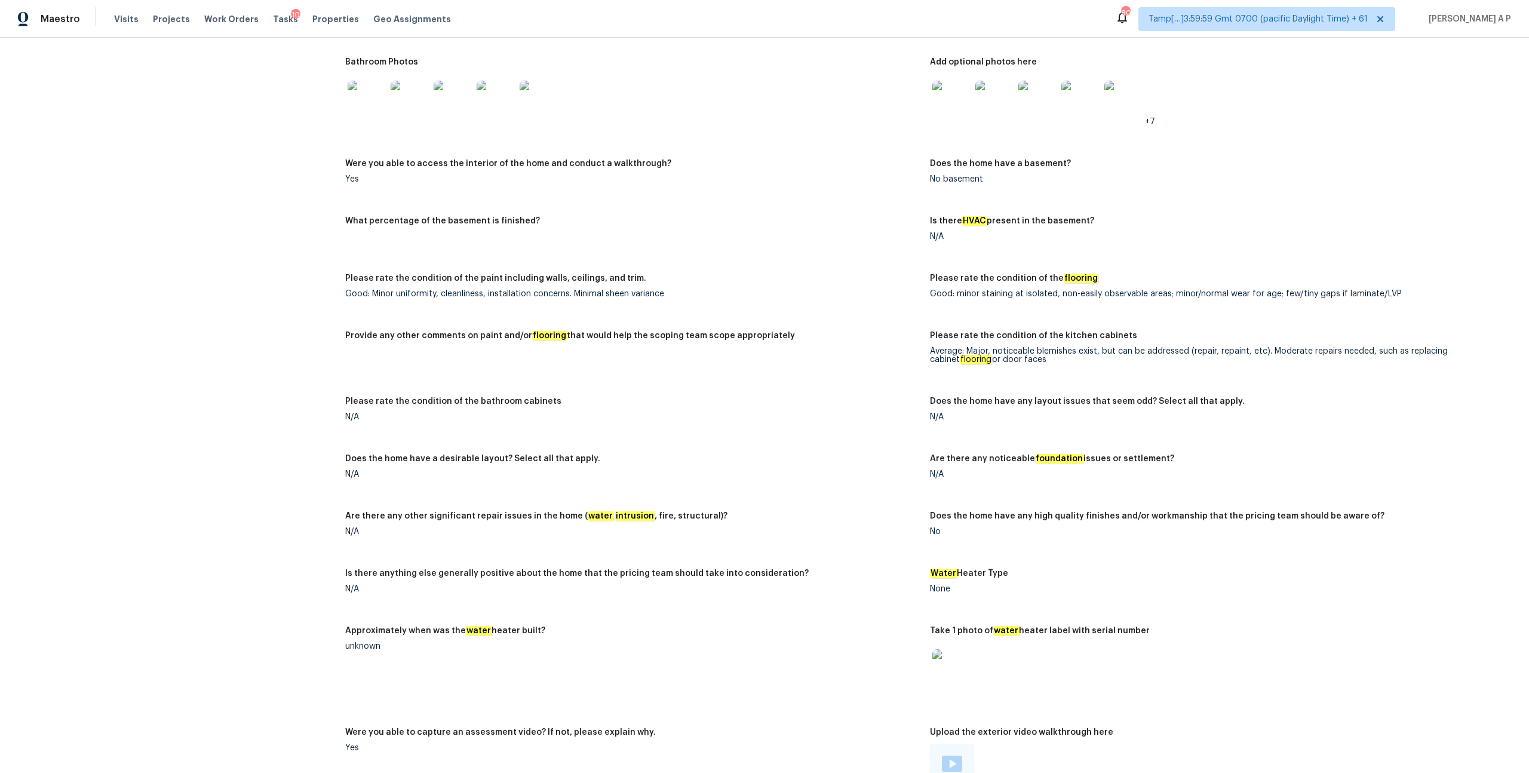
drag, startPoint x: 930, startPoint y: 341, endPoint x: 1023, endPoint y: 350, distance: 94.3
click at [1023, 351] on div "Average: Major, noticeable blemishes exist, but can be addressed (repair, repai…" at bounding box center [1217, 355] width 575 height 17
click at [1050, 290] on div "Good: minor staining at isolated, non-easily observable areas; minor/normal wea…" at bounding box center [1217, 294] width 575 height 8
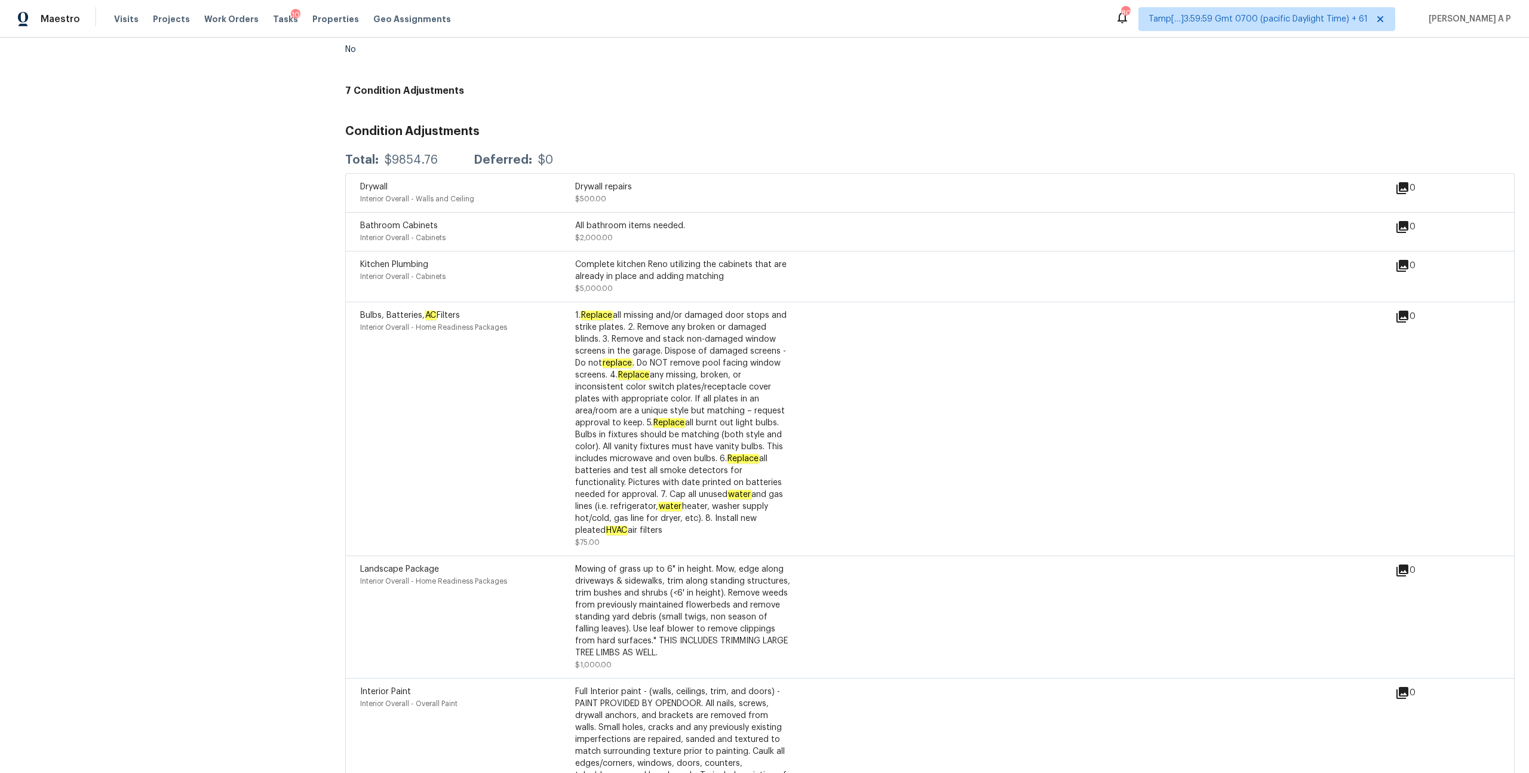
scroll to position [2700, 0]
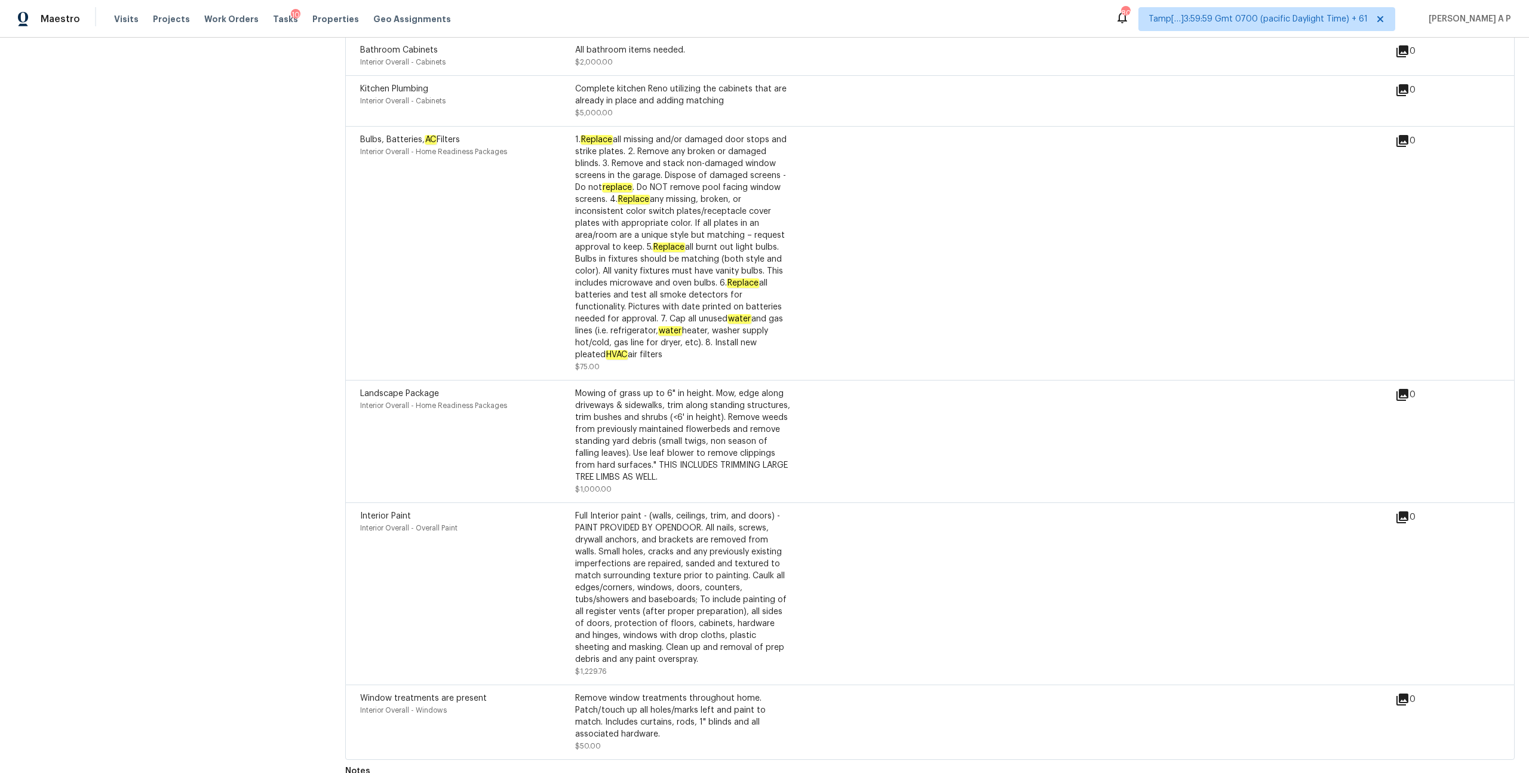
click at [568, 453] on div "Landscape Package Interior Overall - Home Readiness Packages" at bounding box center [467, 442] width 215 height 108
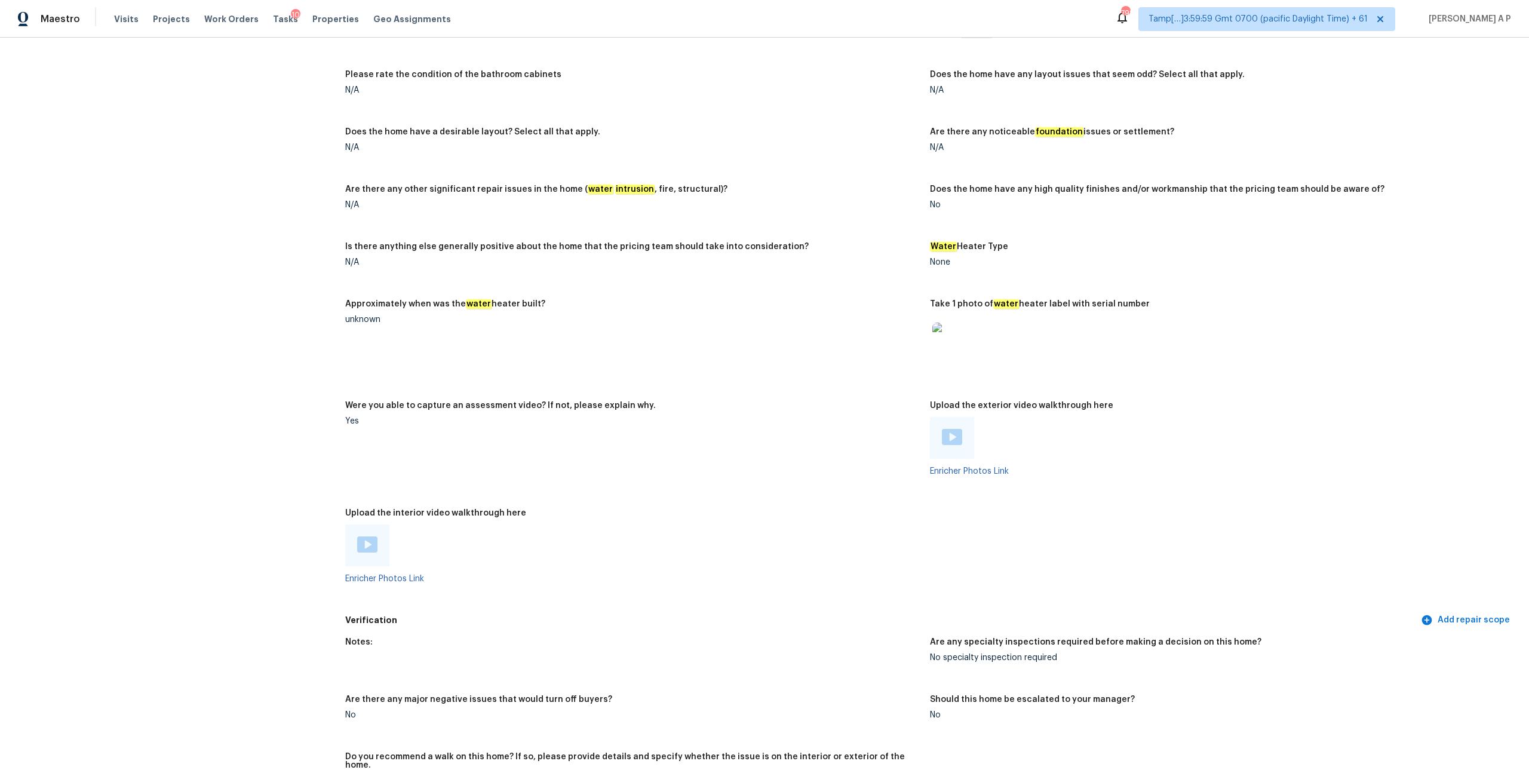
scroll to position [1318, 0]
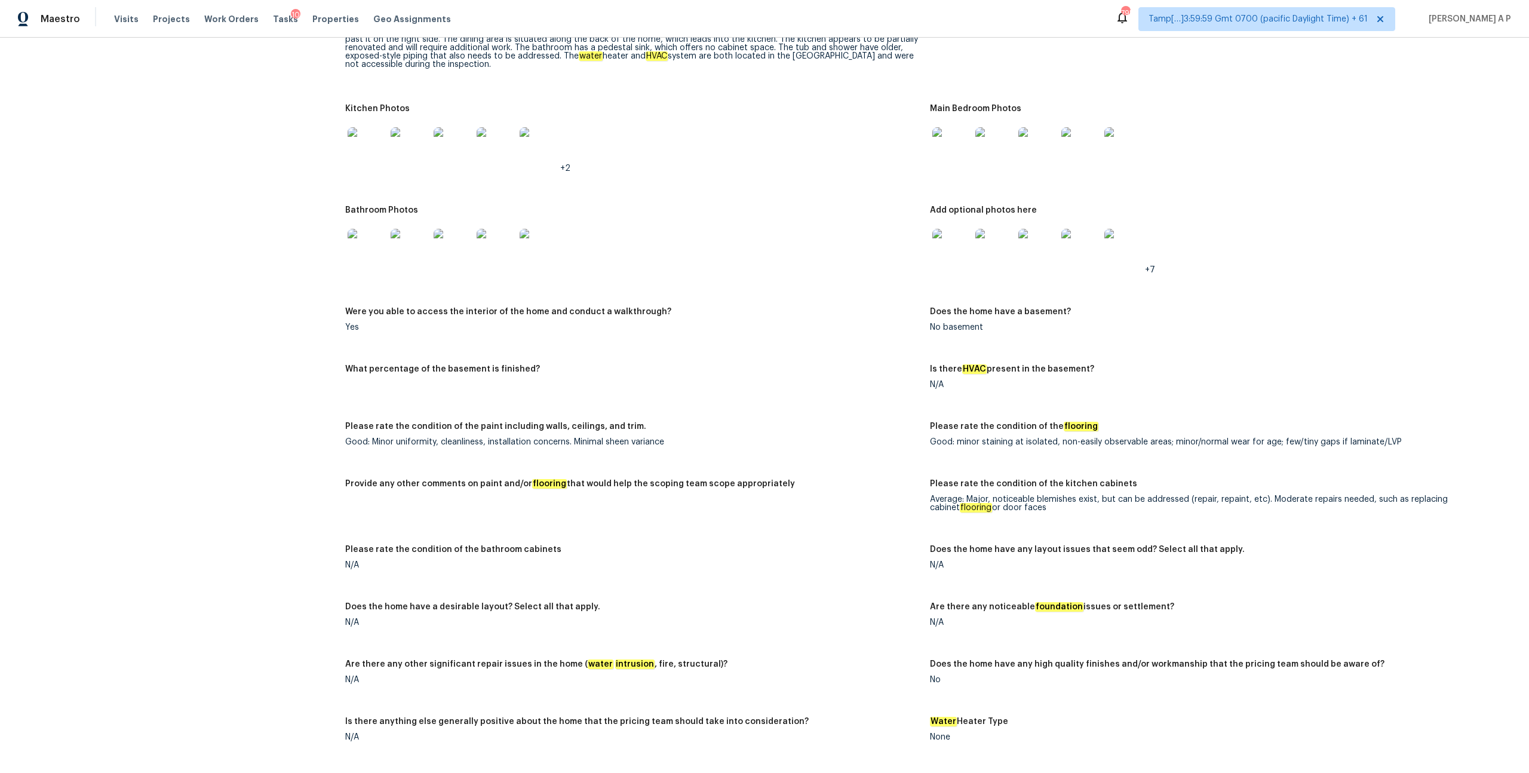
drag, startPoint x: 346, startPoint y: 475, endPoint x: 739, endPoint y: 483, distance: 392.6
click at [739, 483] on div "Provide any other comments on paint and/or flooring that would help the scoping…" at bounding box center [632, 488] width 575 height 16
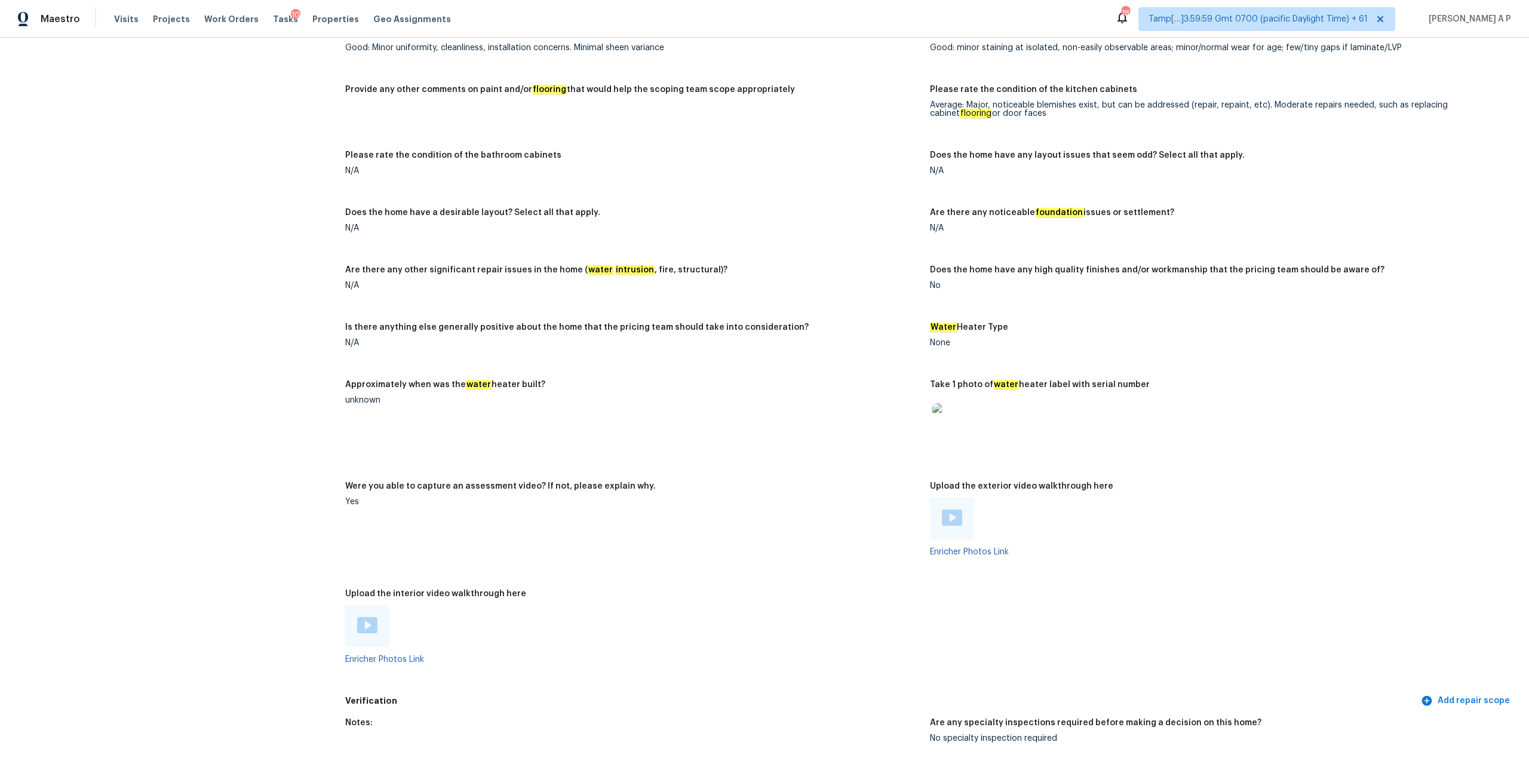
scroll to position [1732, 0]
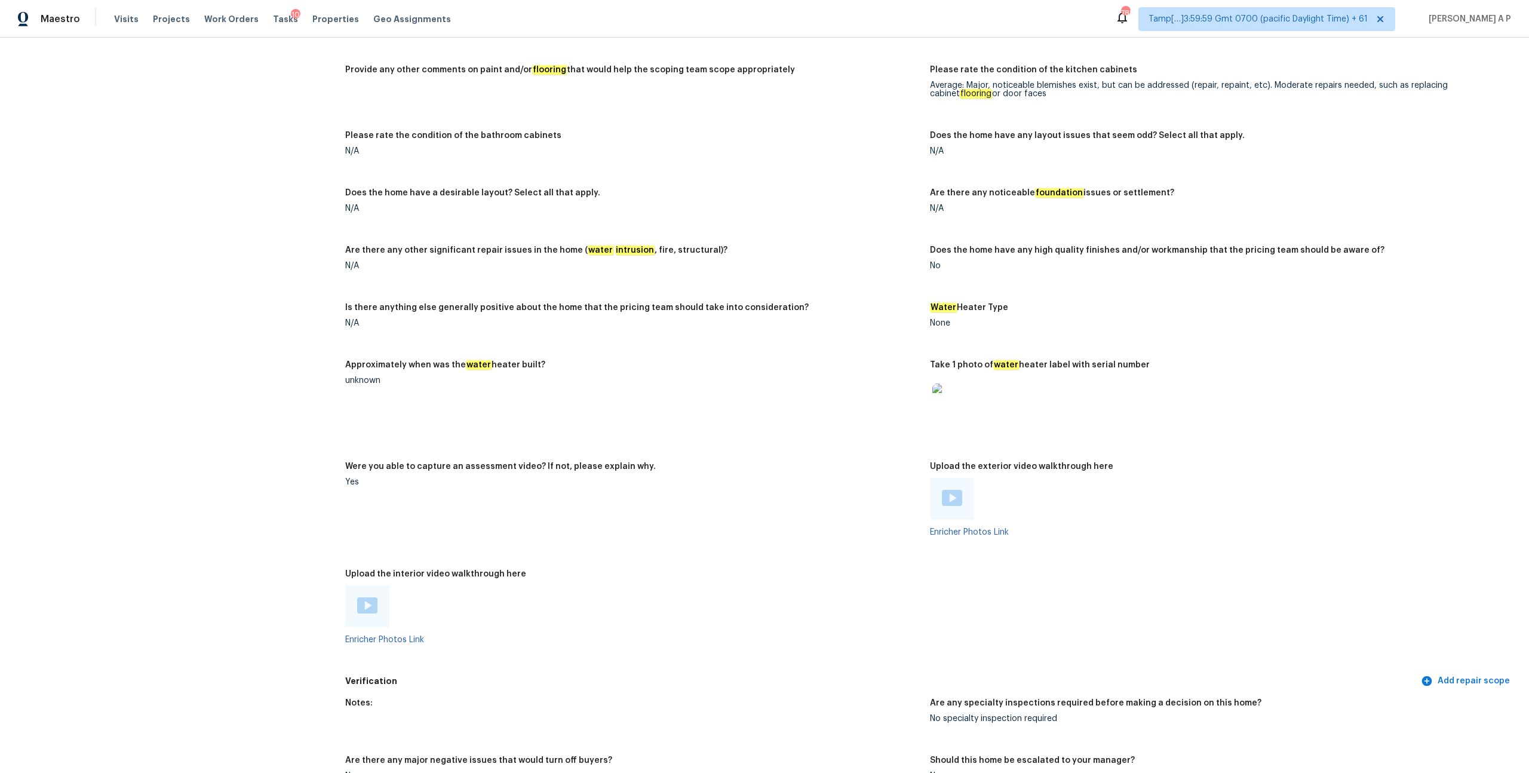
click at [583, 288] on div "Notes: This is an older, 2-bedroom, 1-bathroom single-family home. Original woo…" at bounding box center [930, 126] width 1170 height 1088
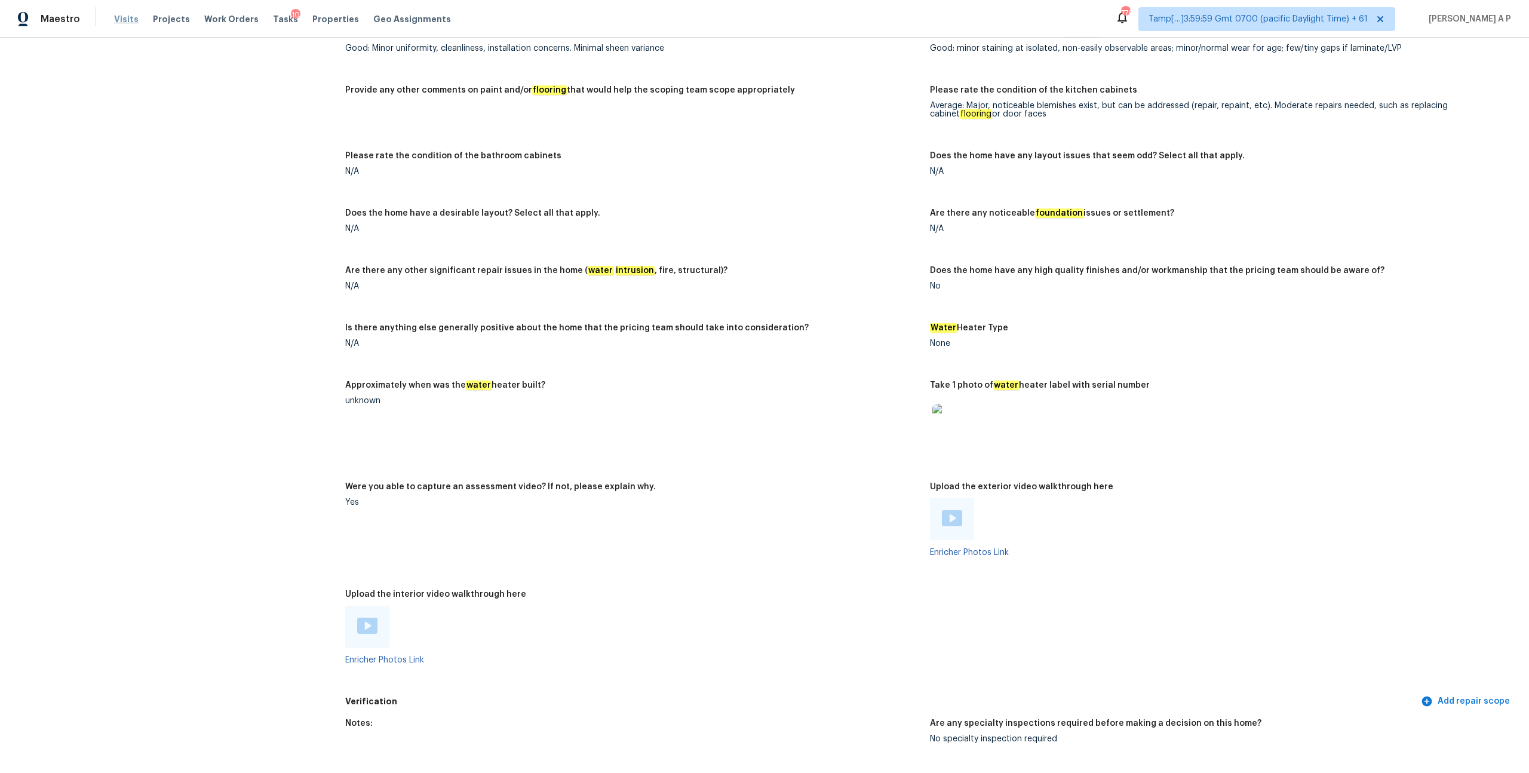
click at [127, 23] on span "Visits" at bounding box center [126, 19] width 24 height 12
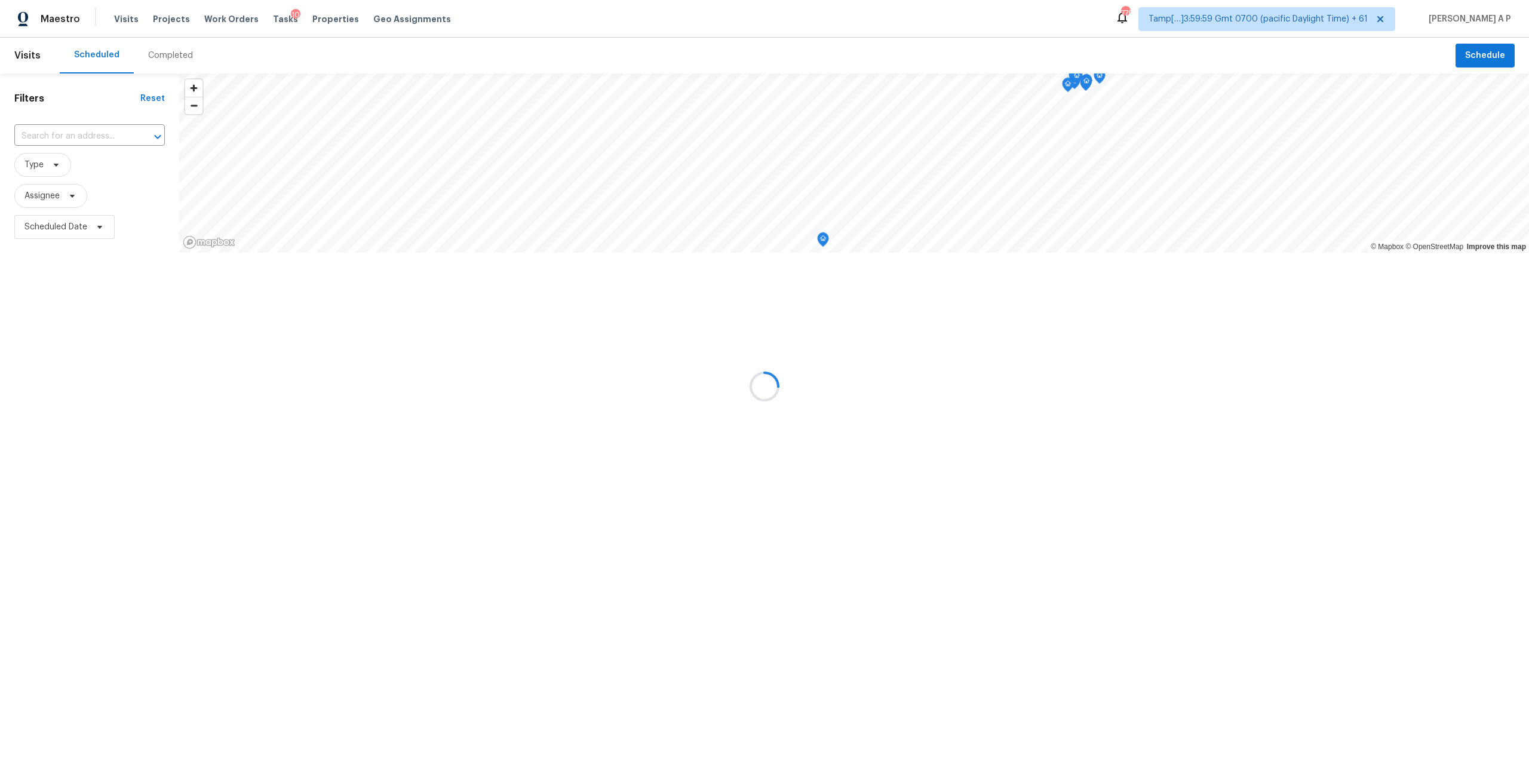
click at [176, 57] on div "Completed" at bounding box center [170, 56] width 45 height 12
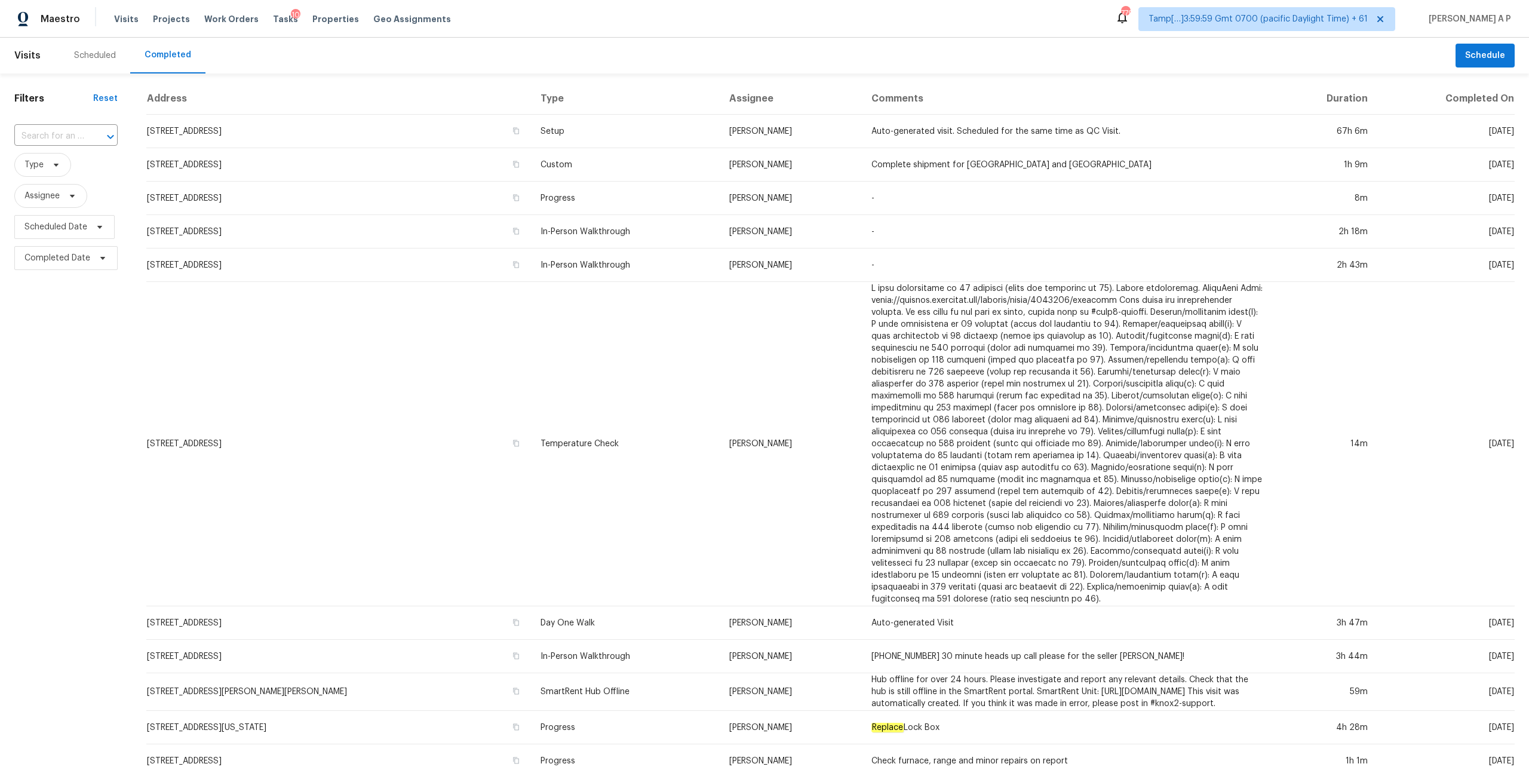
click at [88, 137] on div at bounding box center [102, 136] width 31 height 17
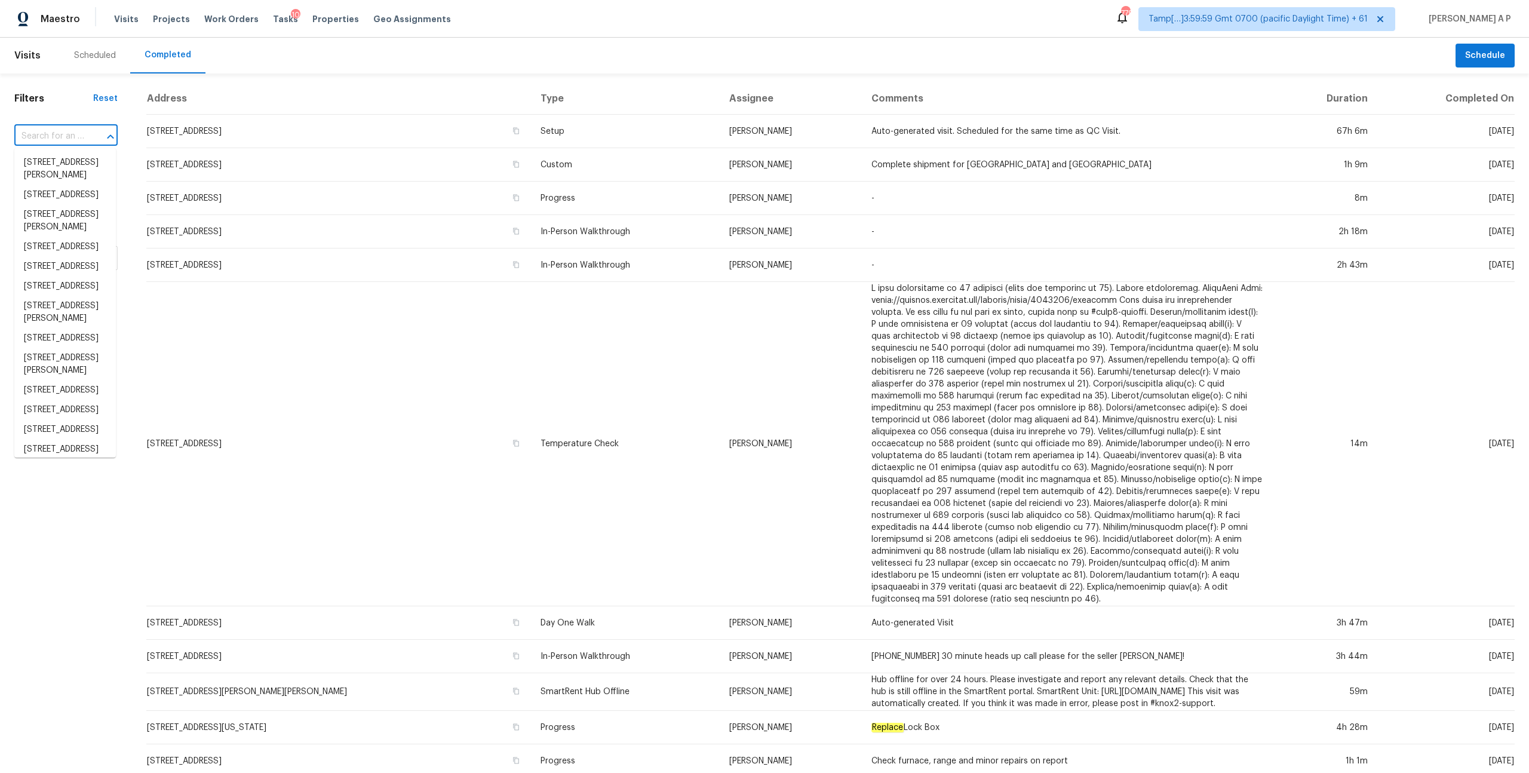
paste input "3909 Daye Dr Greensboro, NC, 27407"
type input "3909 Daye Dr Greensboro, NC, 27407"
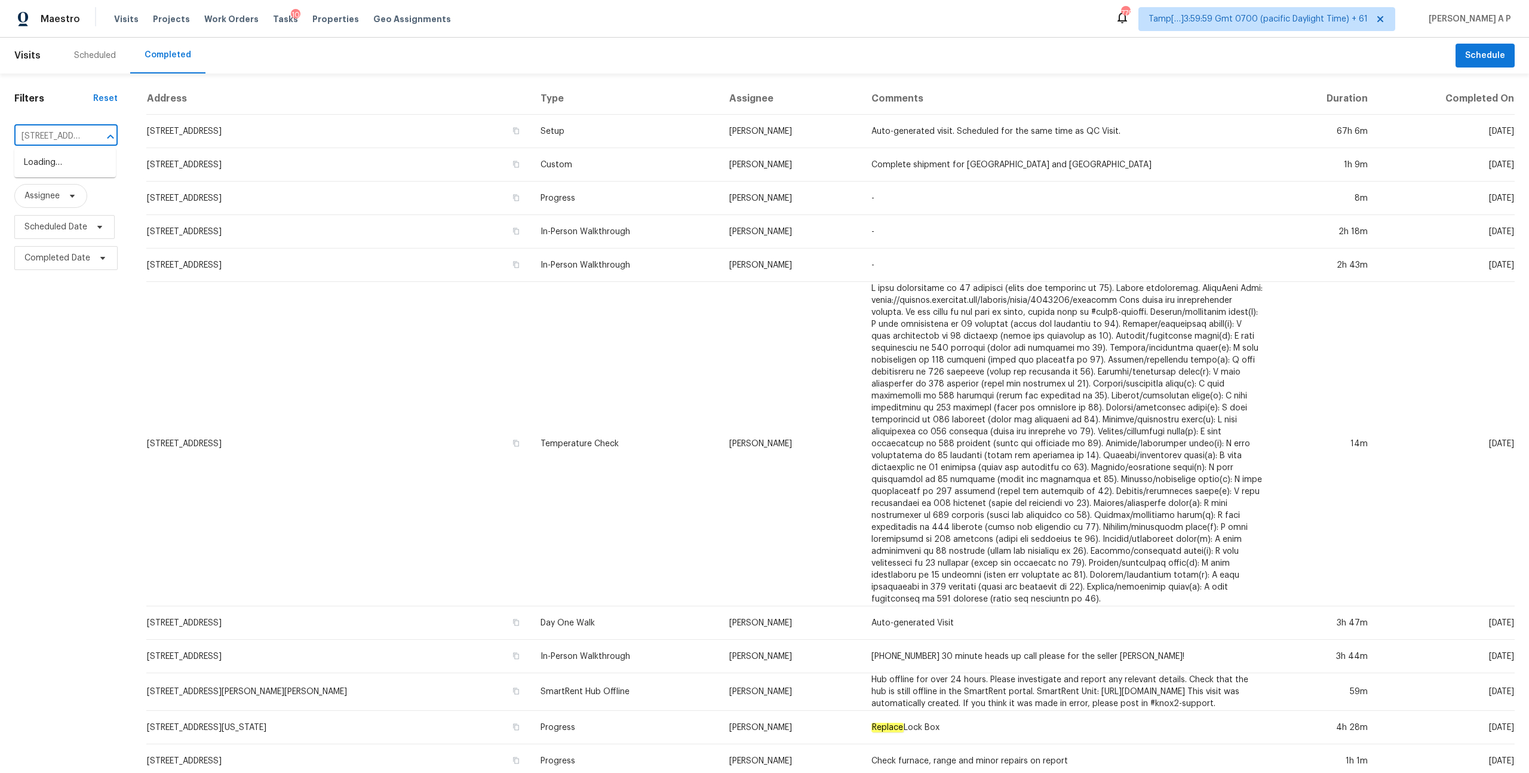
scroll to position [0, 85]
click at [83, 168] on li "3909 Daye Dr, Greensboro, NC 27407" at bounding box center [65, 169] width 102 height 32
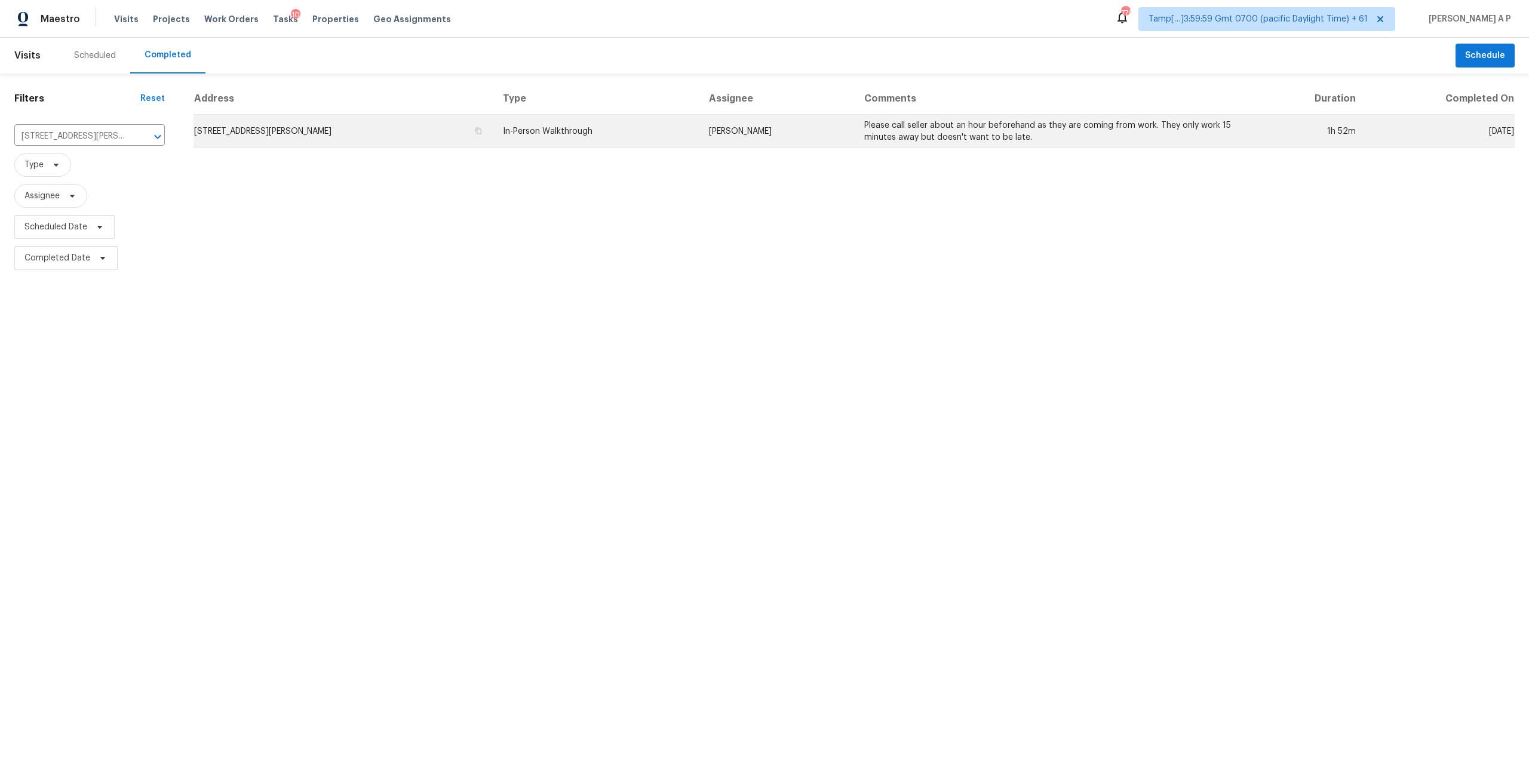
click at [400, 136] on td "3909 Daye Dr, Greensboro, NC 27407" at bounding box center [344, 131] width 300 height 33
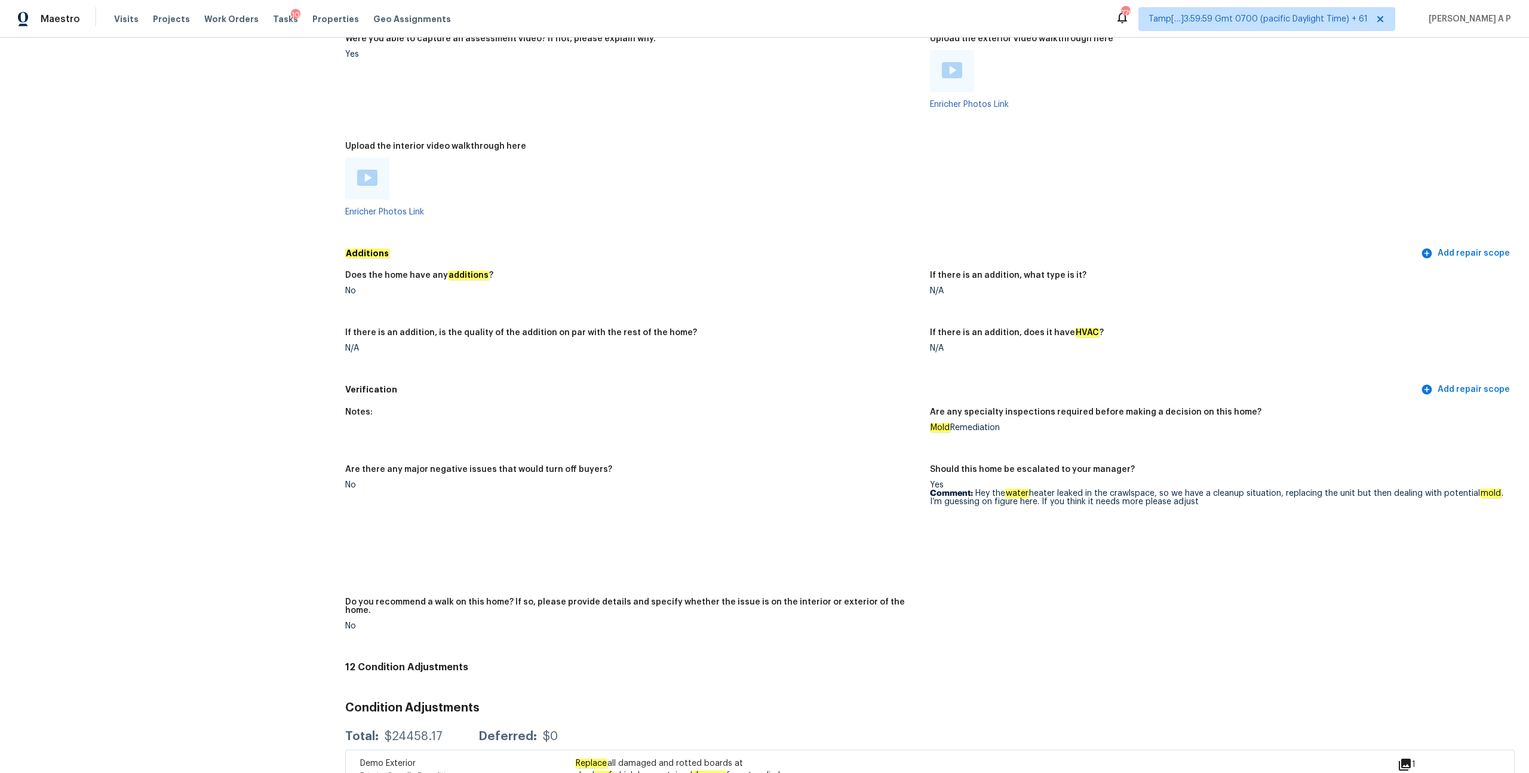
scroll to position [2250, 0]
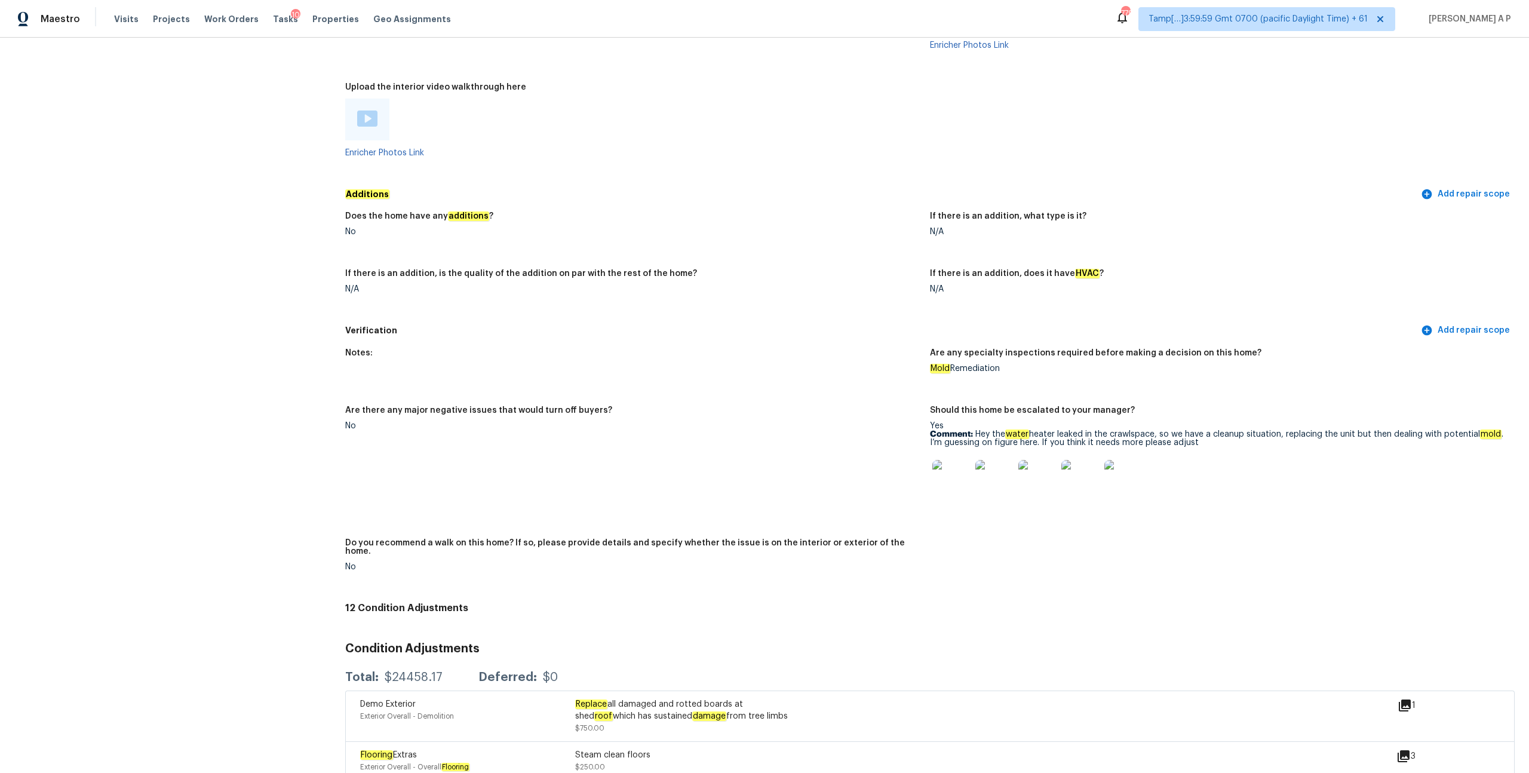
click at [370, 114] on img at bounding box center [367, 119] width 20 height 16
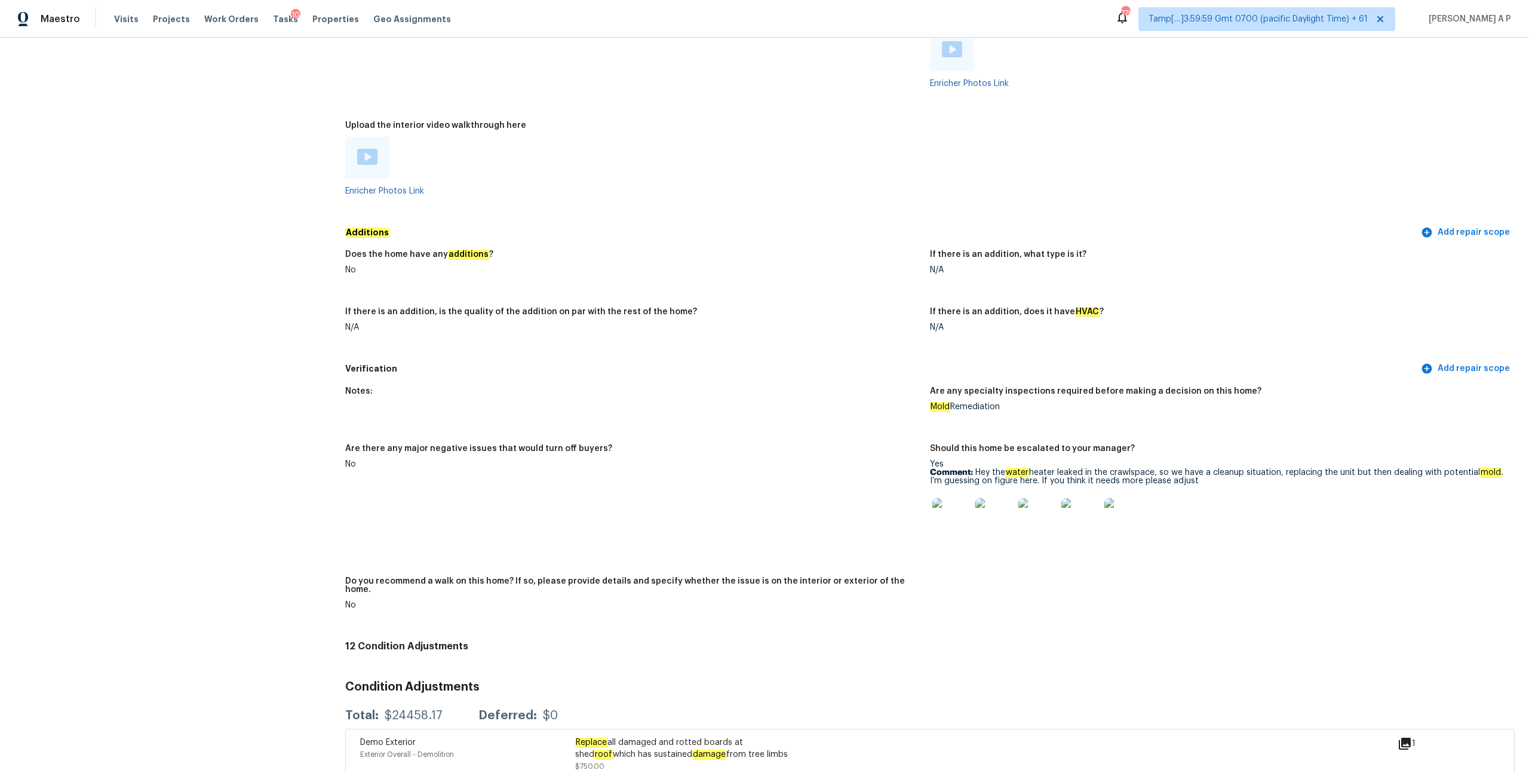
scroll to position [2068, 0]
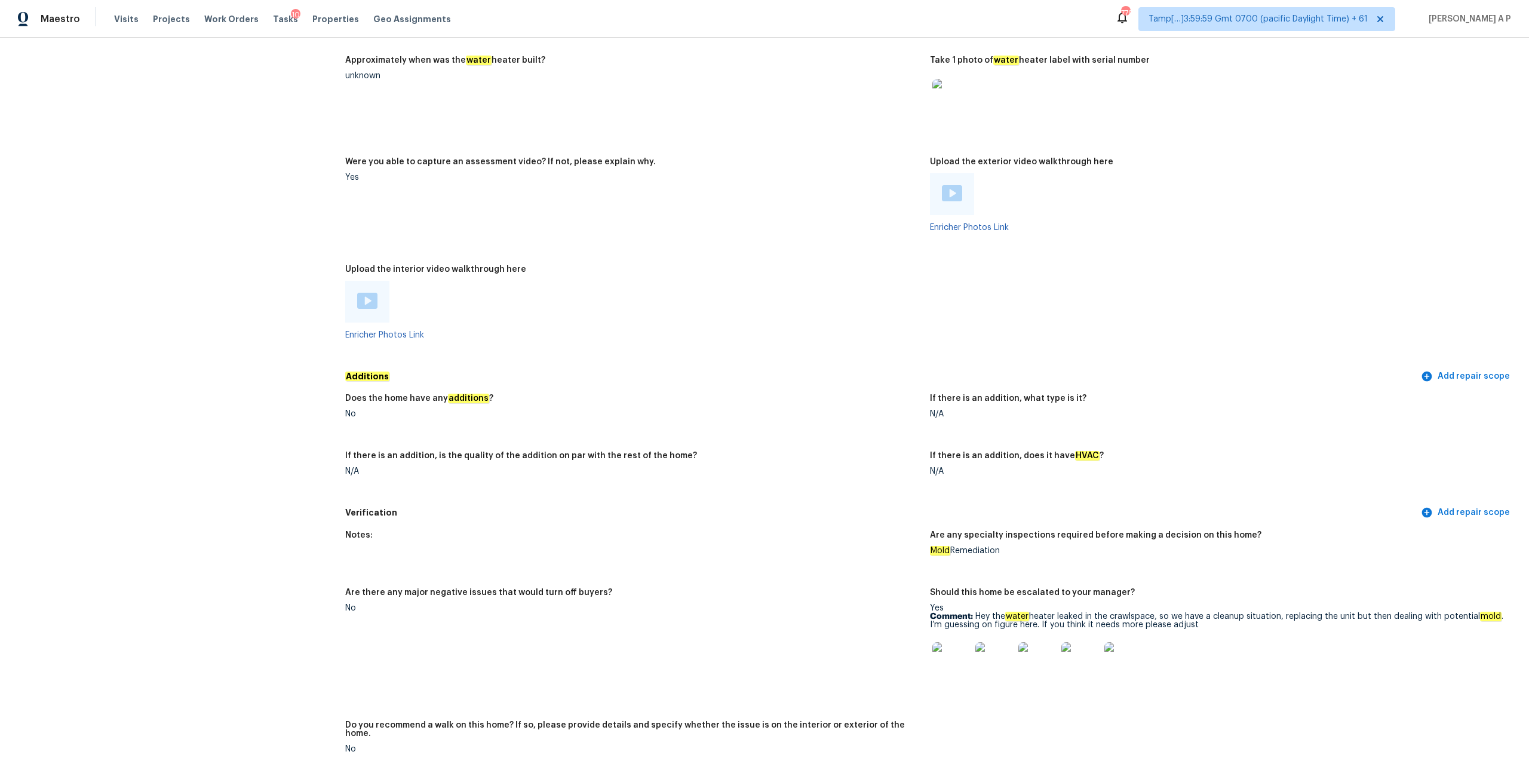
click at [954, 185] on img at bounding box center [952, 193] width 20 height 16
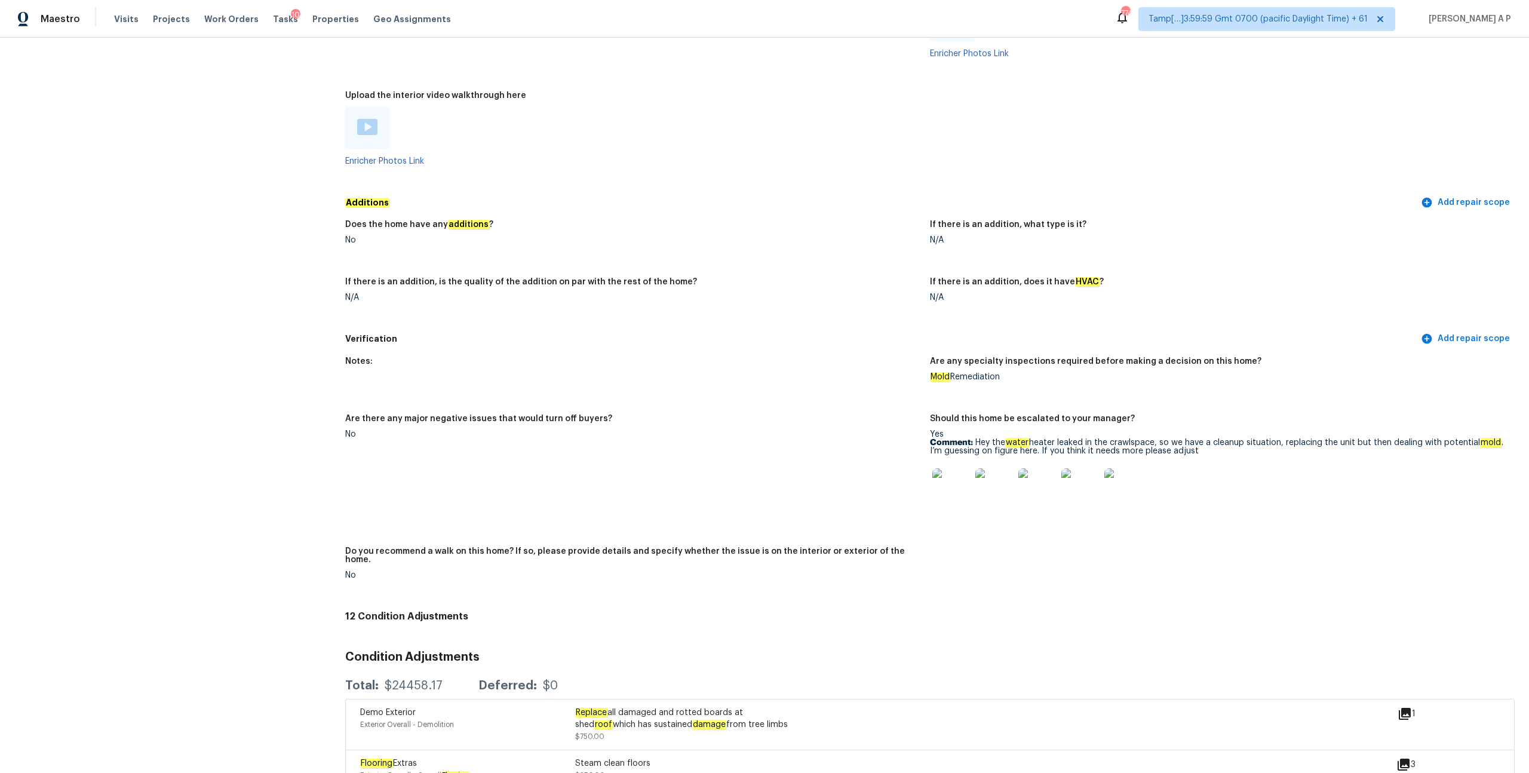
scroll to position [2249, 0]
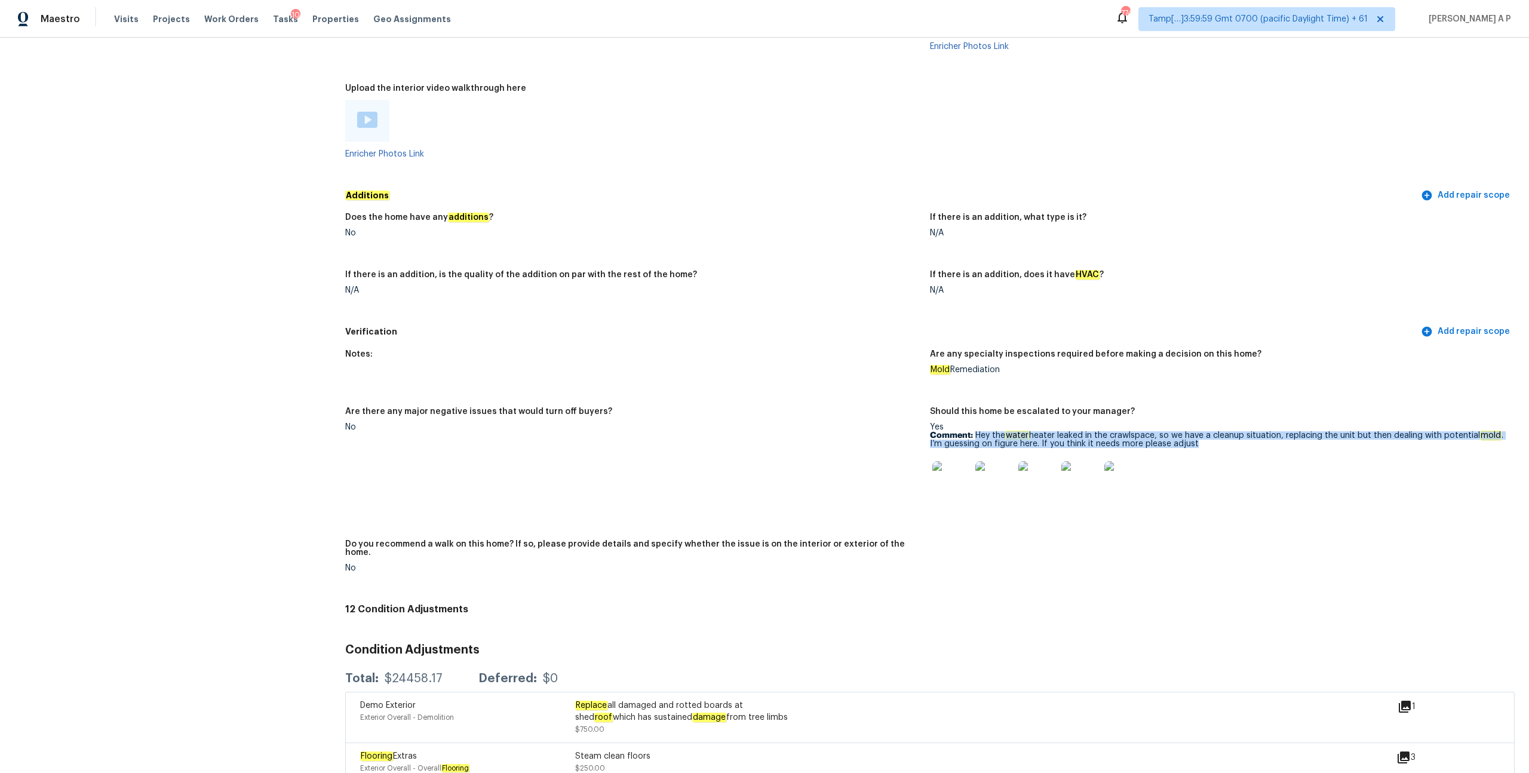
drag, startPoint x: 974, startPoint y: 428, endPoint x: 1209, endPoint y: 438, distance: 234.4
click at [1209, 438] on p "Comment: Hey the water heater leaked in the crawlspace, so we have a cleanup si…" at bounding box center [1217, 439] width 575 height 17
copy p "Hey the water heater leaked in the crawlspace, so we have a cleanup situation, …"
click at [960, 466] on img at bounding box center [952, 480] width 38 height 38
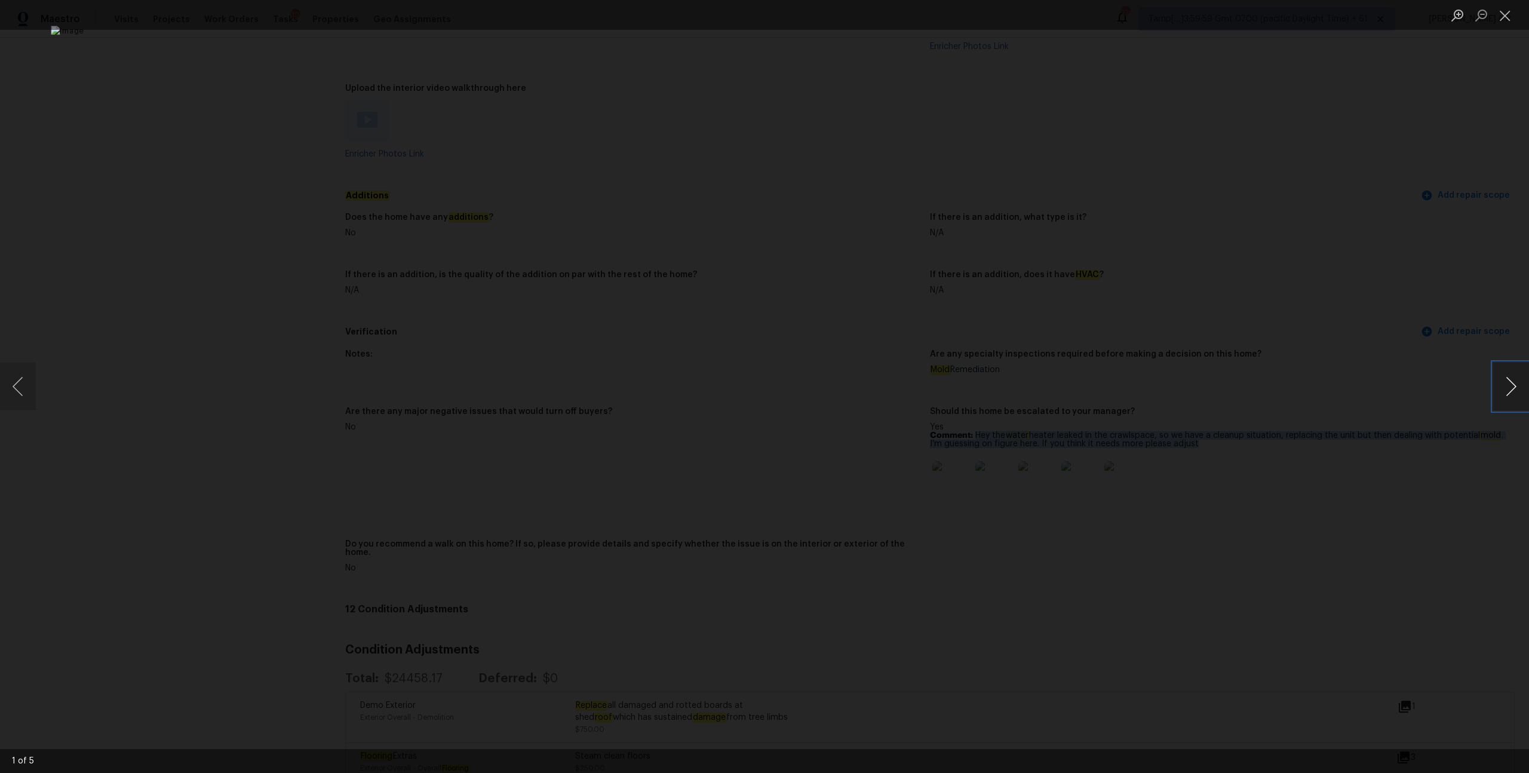
click at [1522, 382] on button "Next image" at bounding box center [1511, 387] width 36 height 48
click at [1279, 452] on div "Lightbox" at bounding box center [764, 386] width 1529 height 773
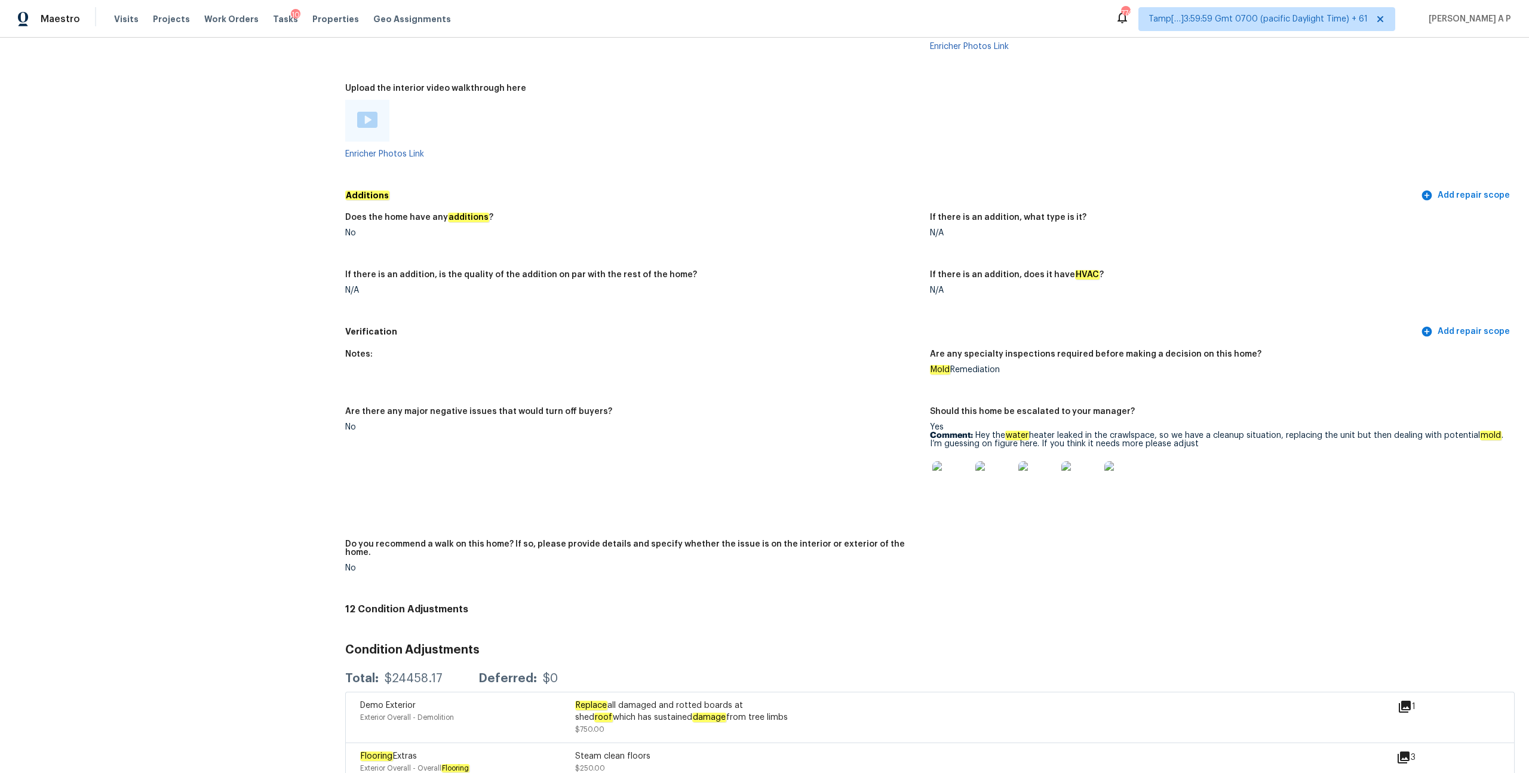
click at [999, 467] on img at bounding box center [995, 480] width 38 height 38
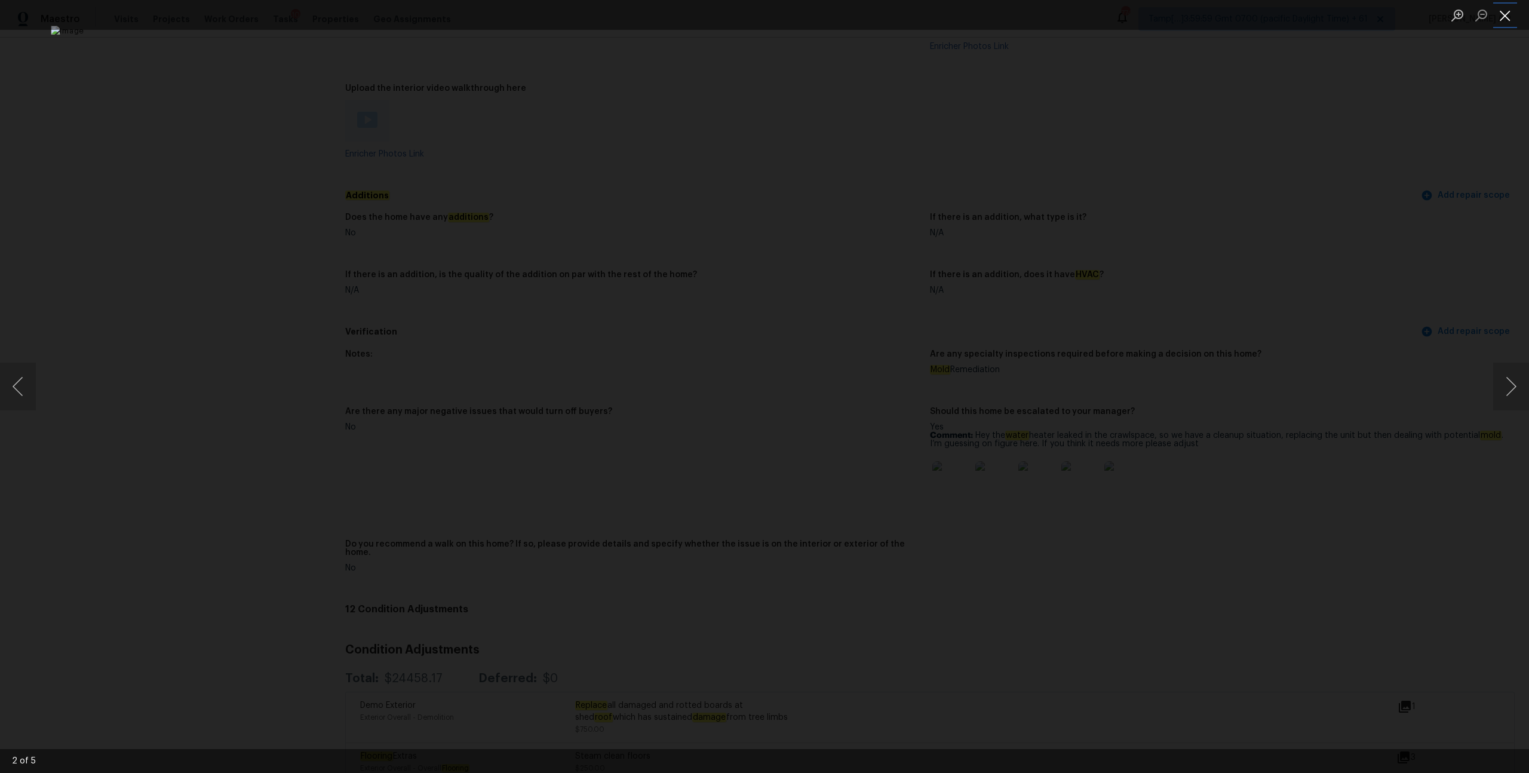
click at [1507, 22] on button "Close lightbox" at bounding box center [1505, 15] width 24 height 21
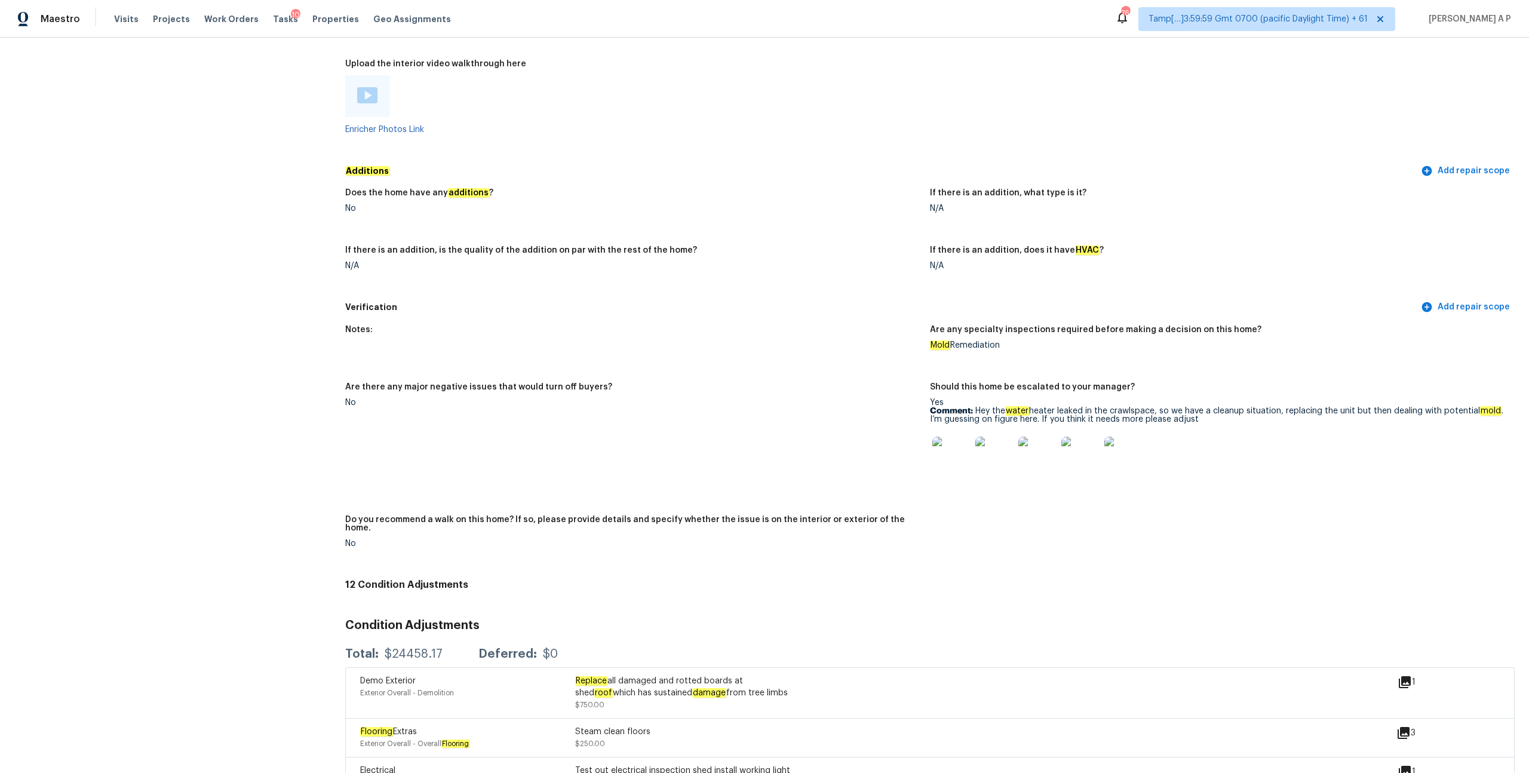
scroll to position [2232, 0]
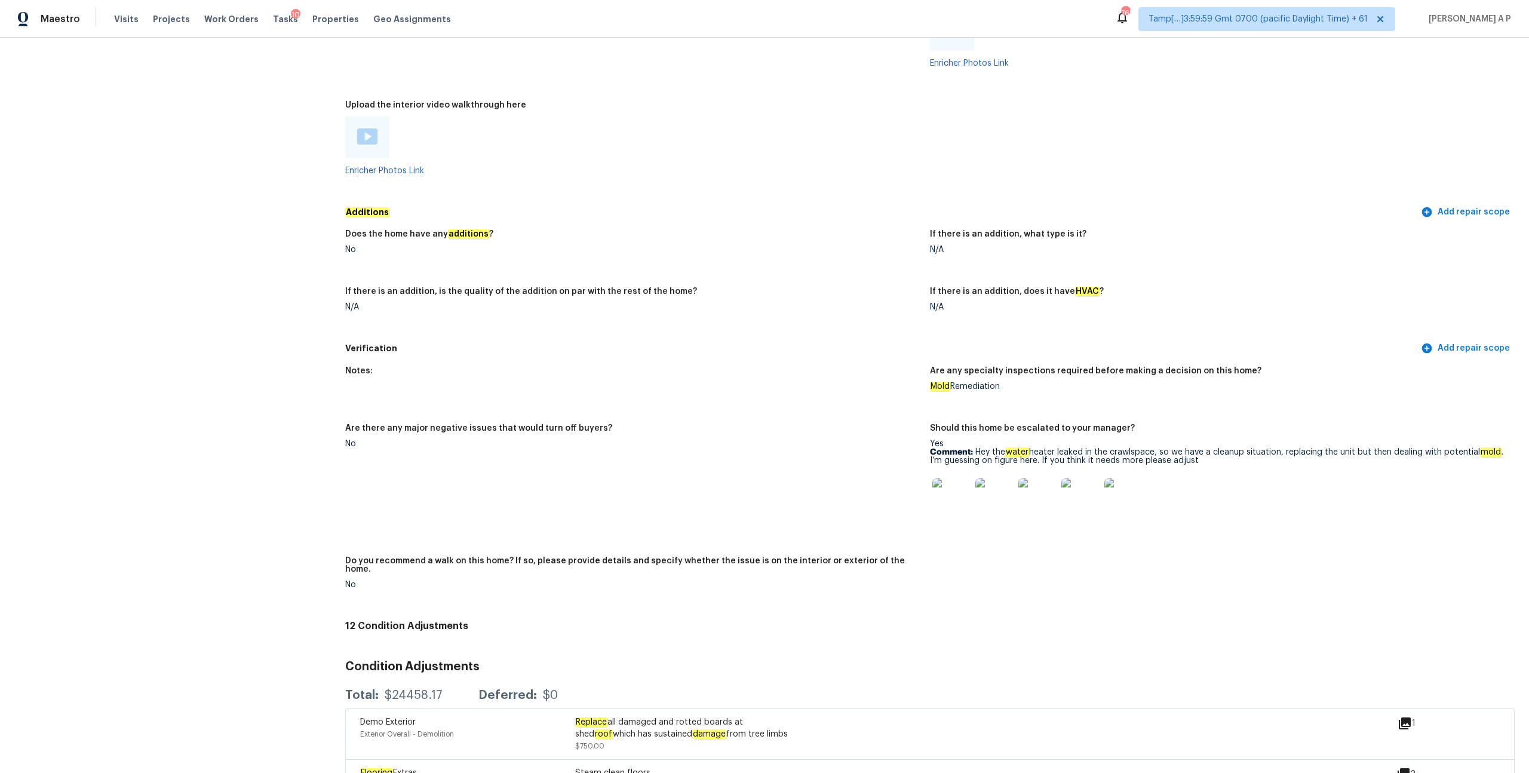
click at [748, 237] on div "Does the home have any additions ?" at bounding box center [632, 238] width 575 height 16
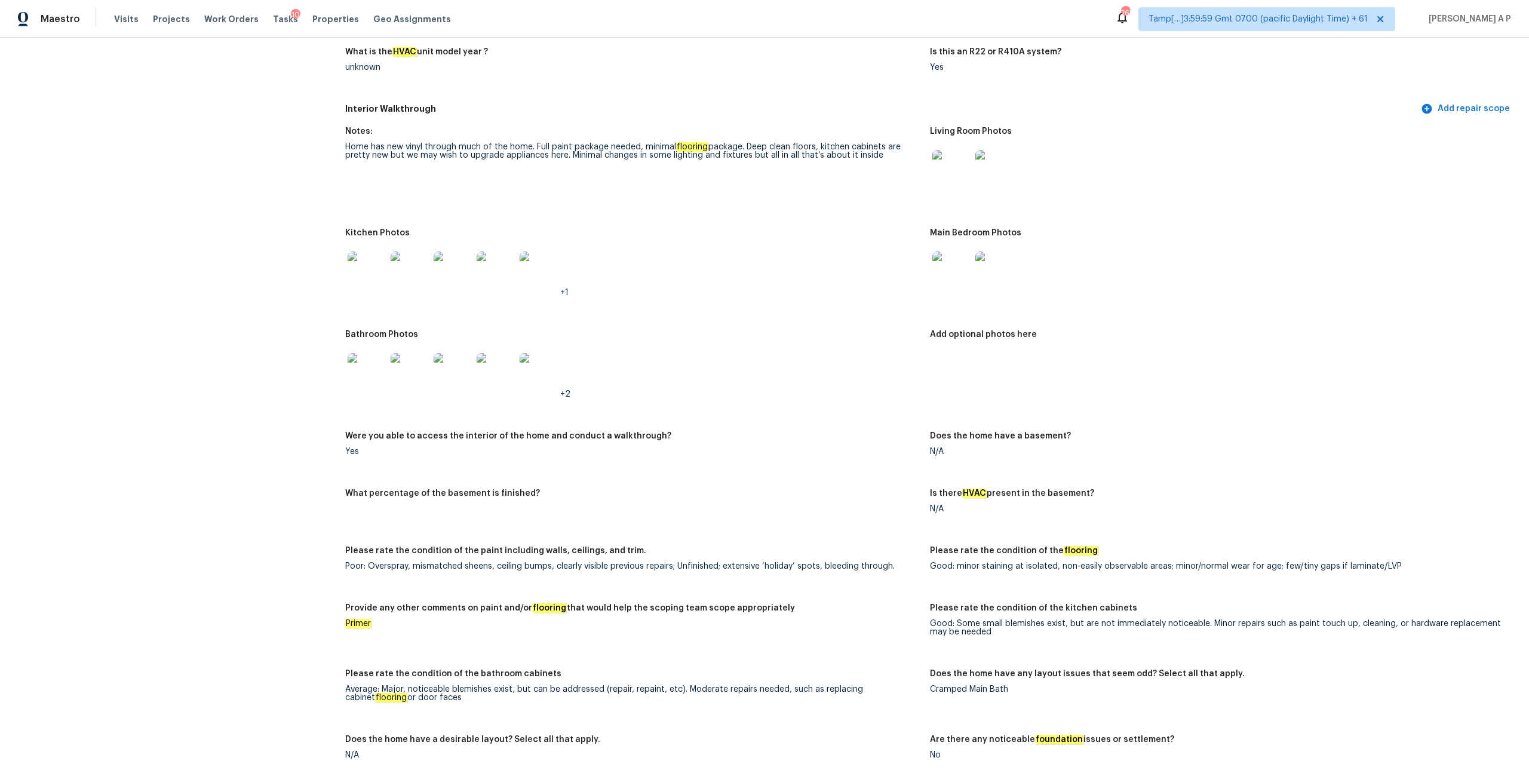
scroll to position [1206, 0]
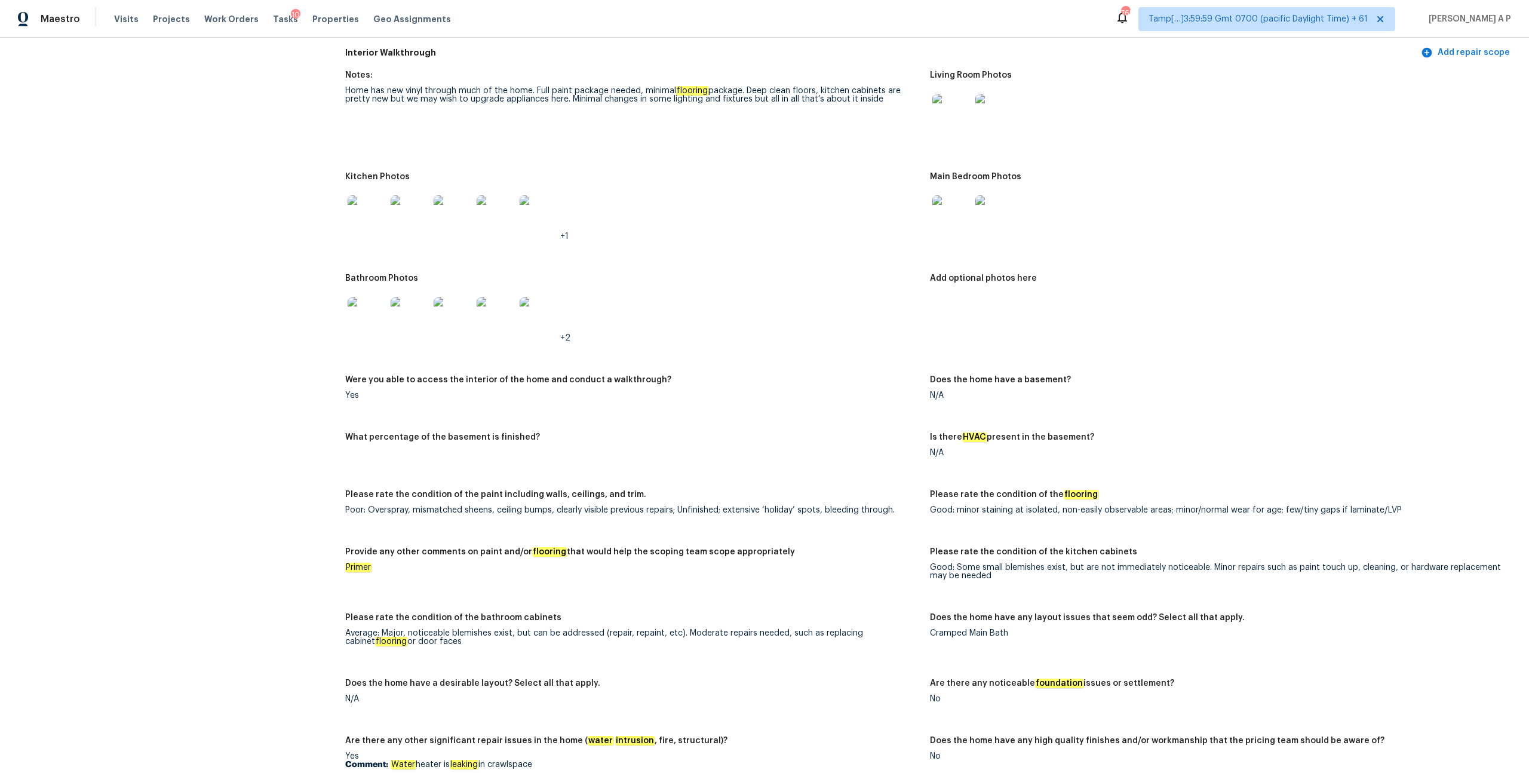
click at [365, 305] on img at bounding box center [367, 316] width 38 height 38
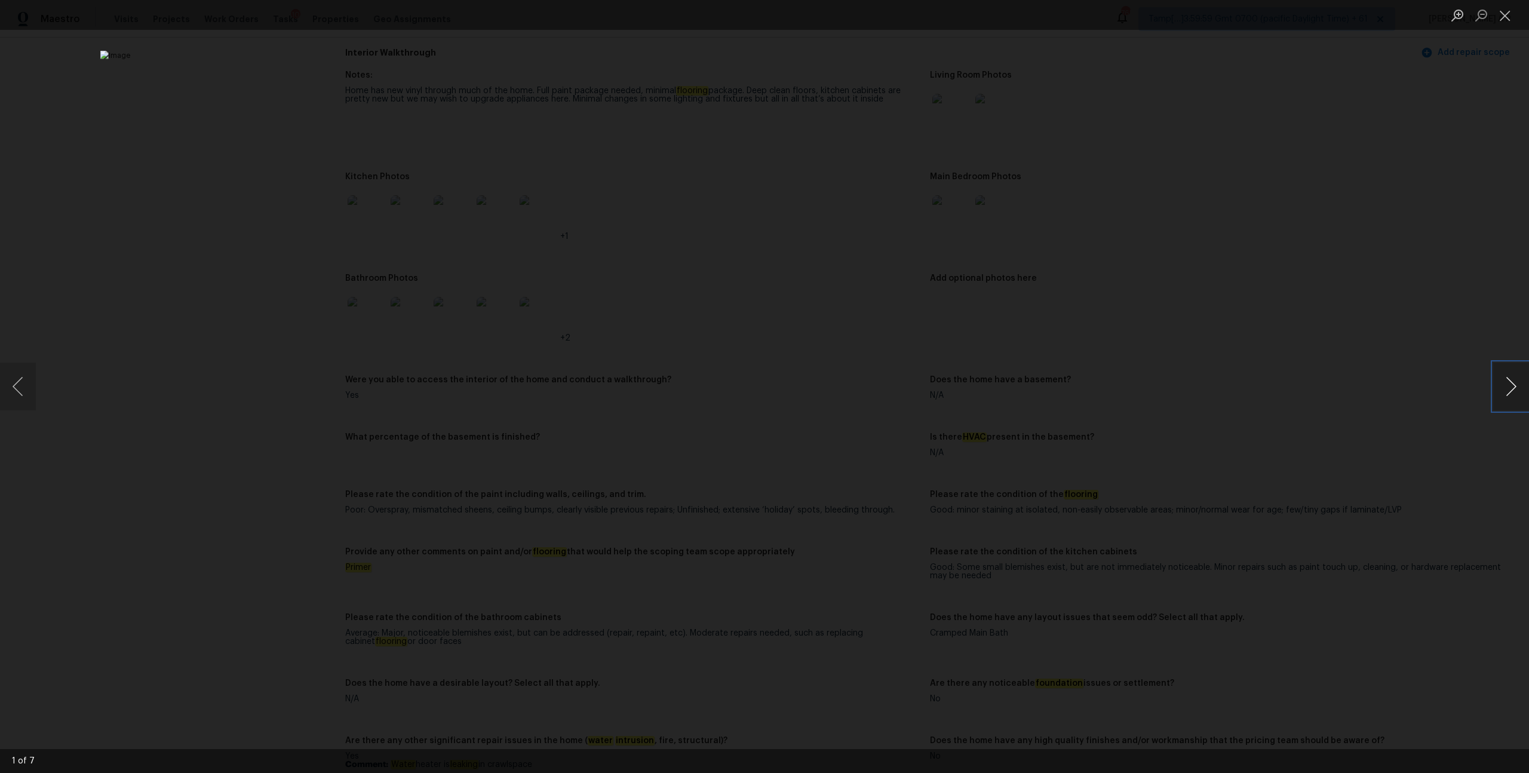
click at [1513, 388] on button "Next image" at bounding box center [1511, 387] width 36 height 48
click at [14, 385] on button "Previous image" at bounding box center [18, 387] width 36 height 48
click at [1504, 388] on button "Next image" at bounding box center [1511, 387] width 36 height 48
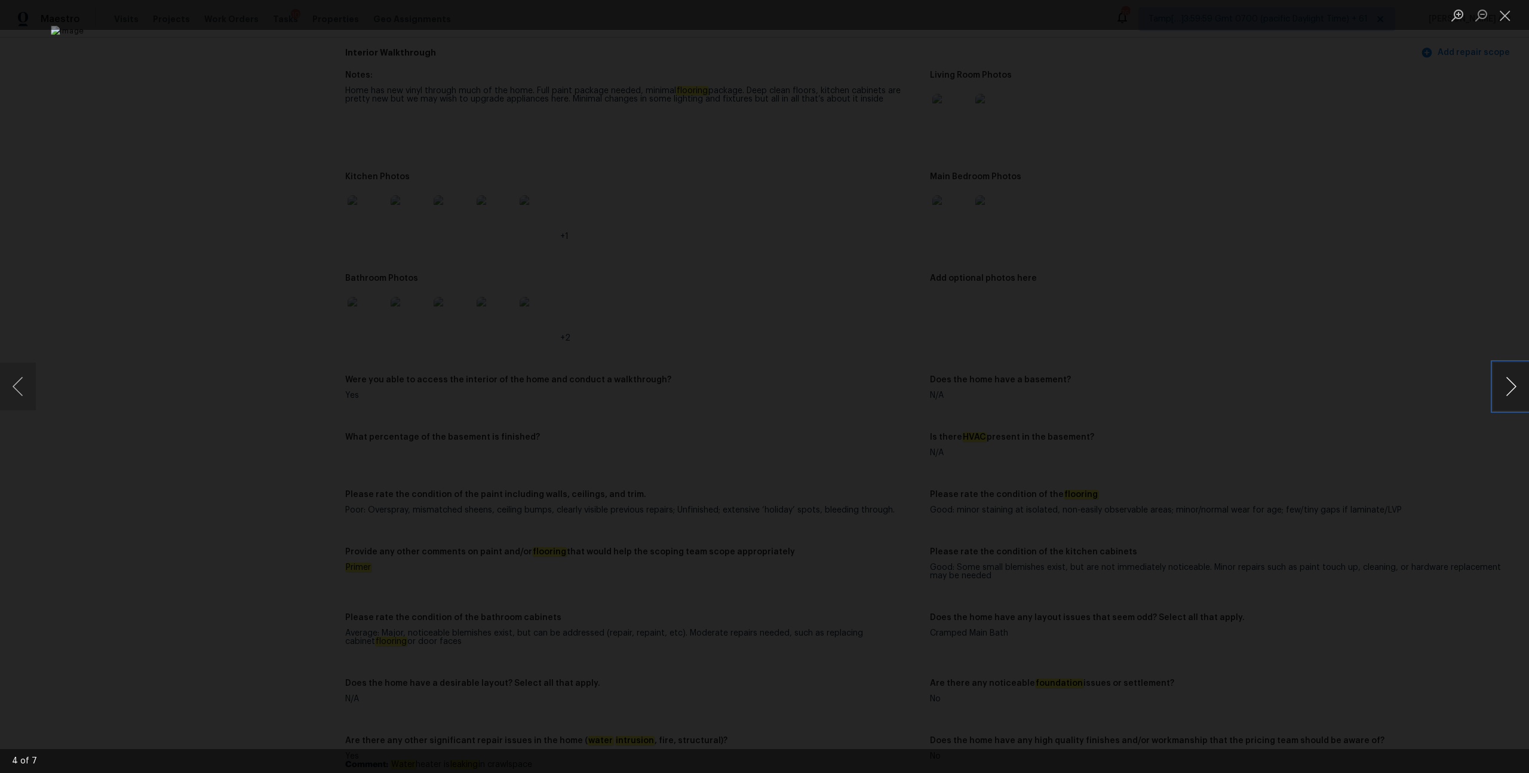
click at [1504, 388] on button "Next image" at bounding box center [1511, 387] width 36 height 48
click at [1352, 395] on div "Lightbox" at bounding box center [764, 386] width 1529 height 773
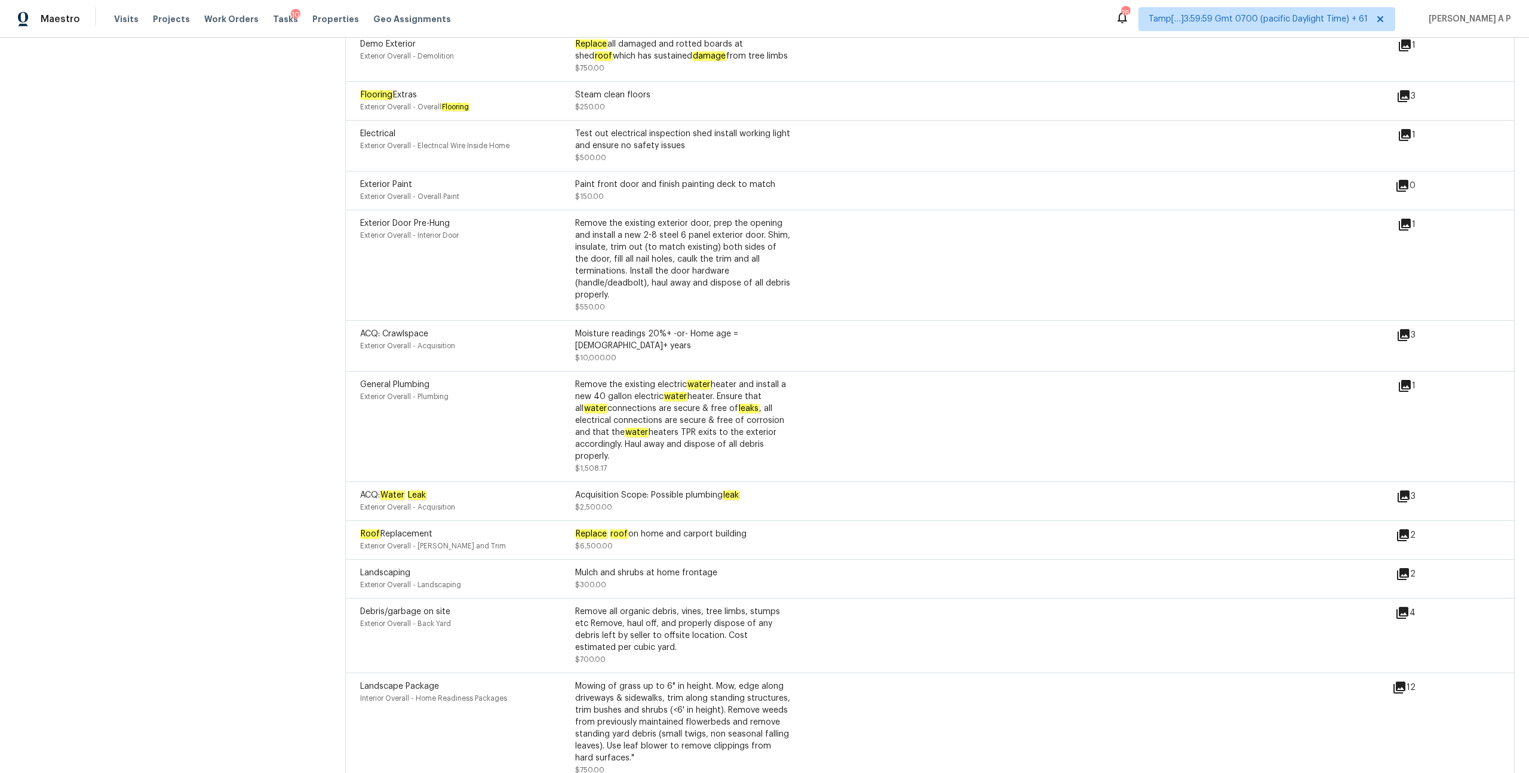
scroll to position [2940, 0]
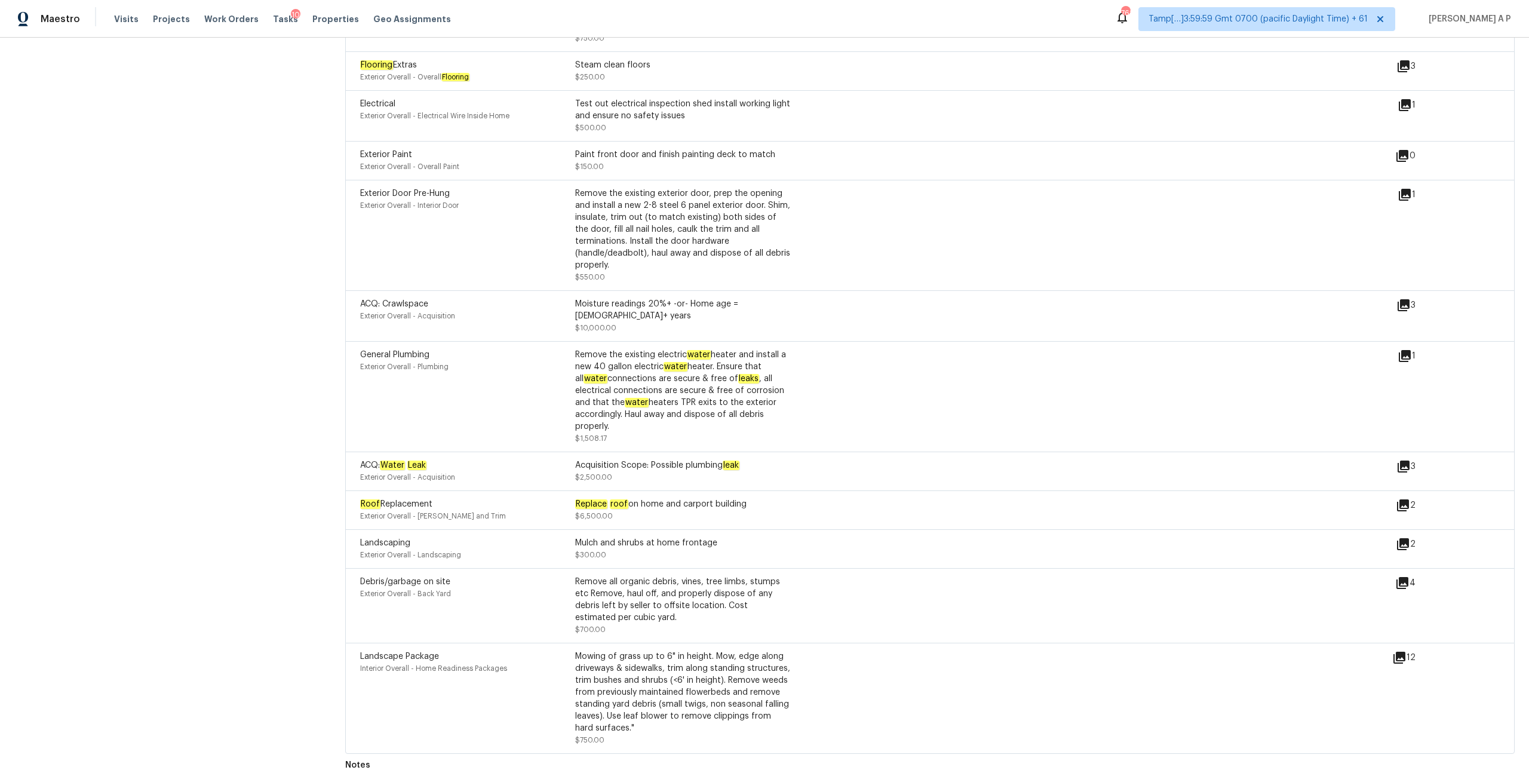
click at [1345, 21] on span "Tamp[…]3:59:59 Gmt 0700 (pacific Daylight Time) + 61" at bounding box center [1258, 19] width 219 height 12
click at [1397, 298] on icon at bounding box center [1404, 305] width 14 height 14
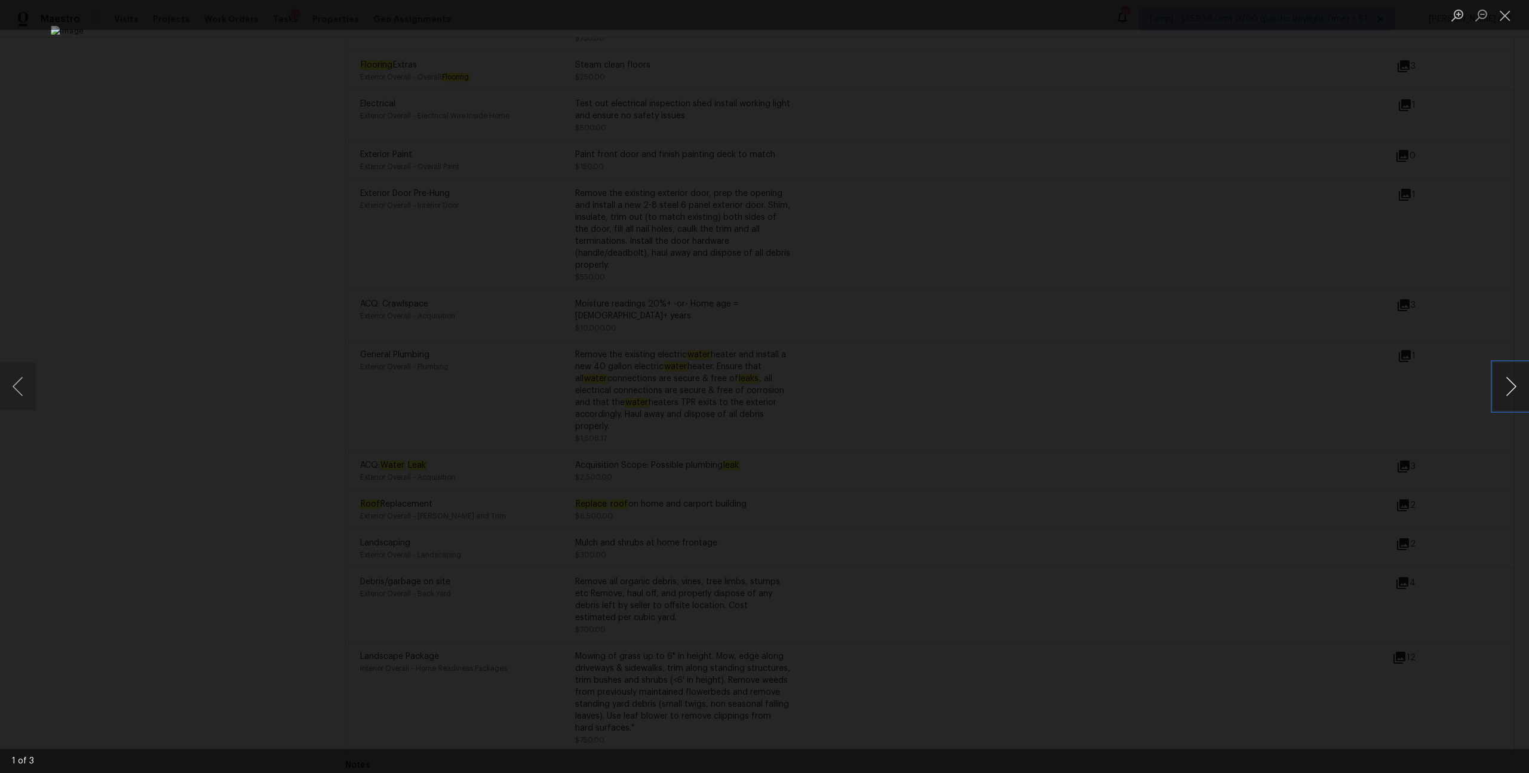
click at [1514, 387] on button "Next image" at bounding box center [1511, 387] width 36 height 48
click at [1372, 374] on div "Lightbox" at bounding box center [764, 386] width 1529 height 773
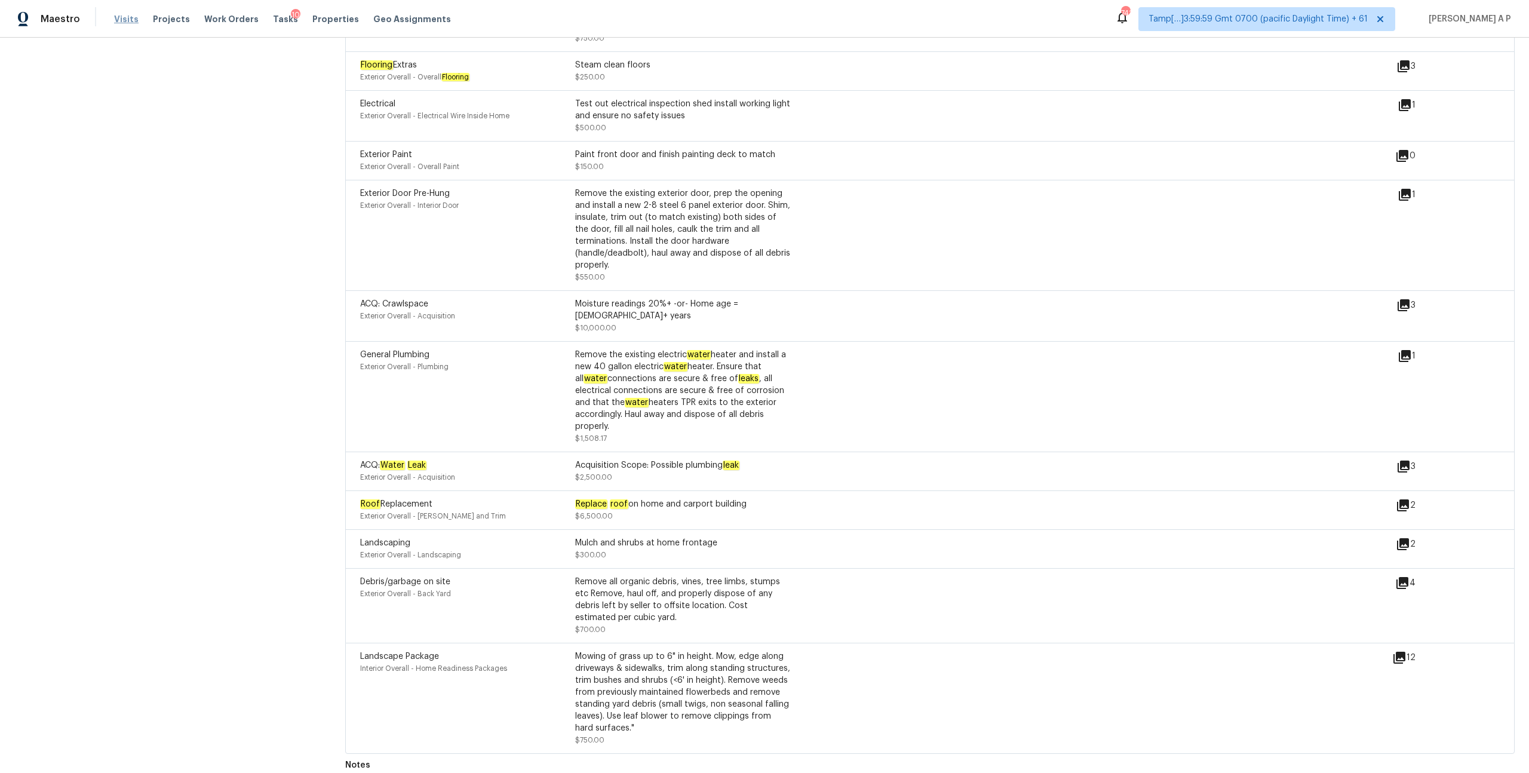
click at [120, 17] on span "Visits" at bounding box center [126, 19] width 24 height 12
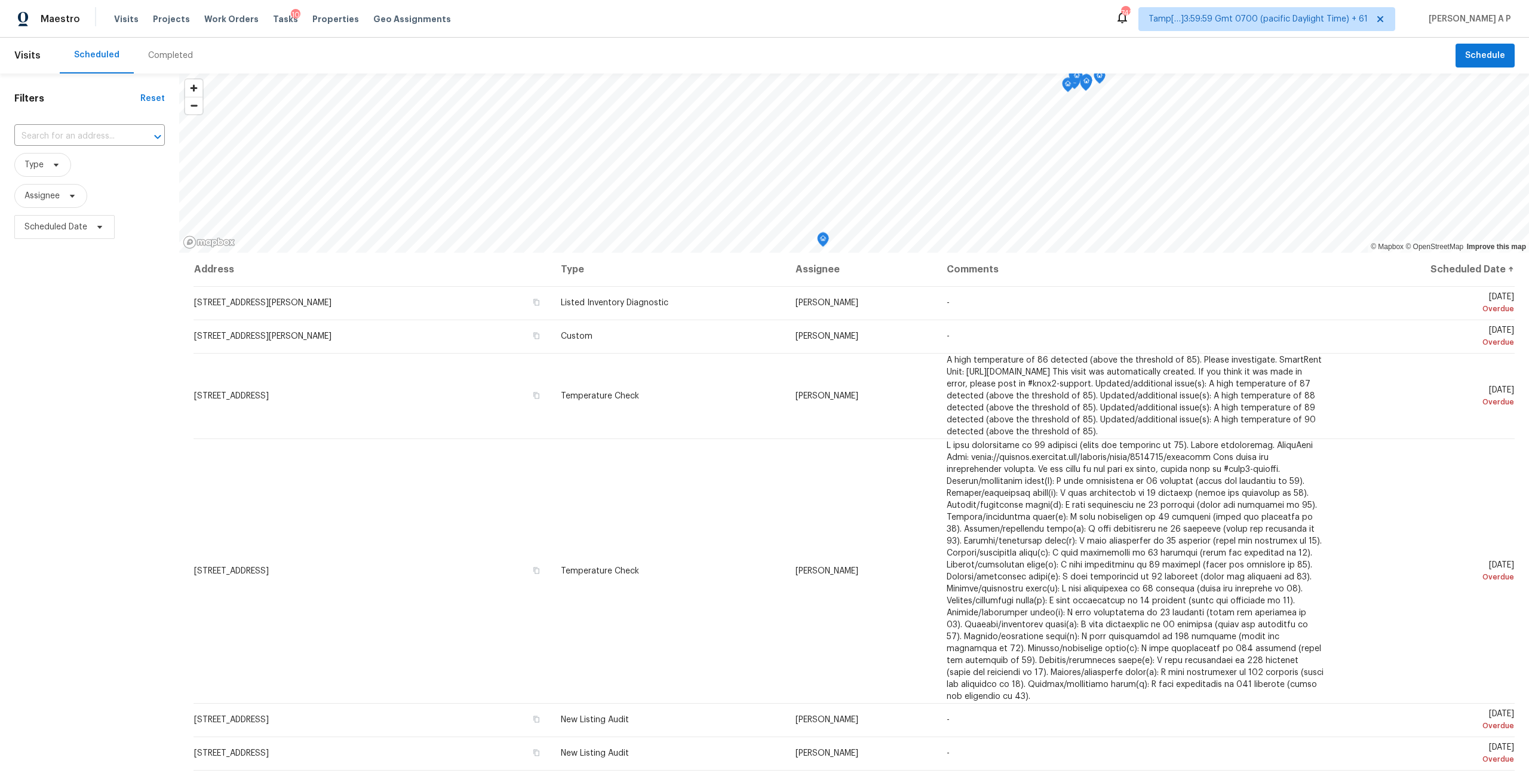
click at [167, 62] on div "Completed" at bounding box center [170, 56] width 73 height 36
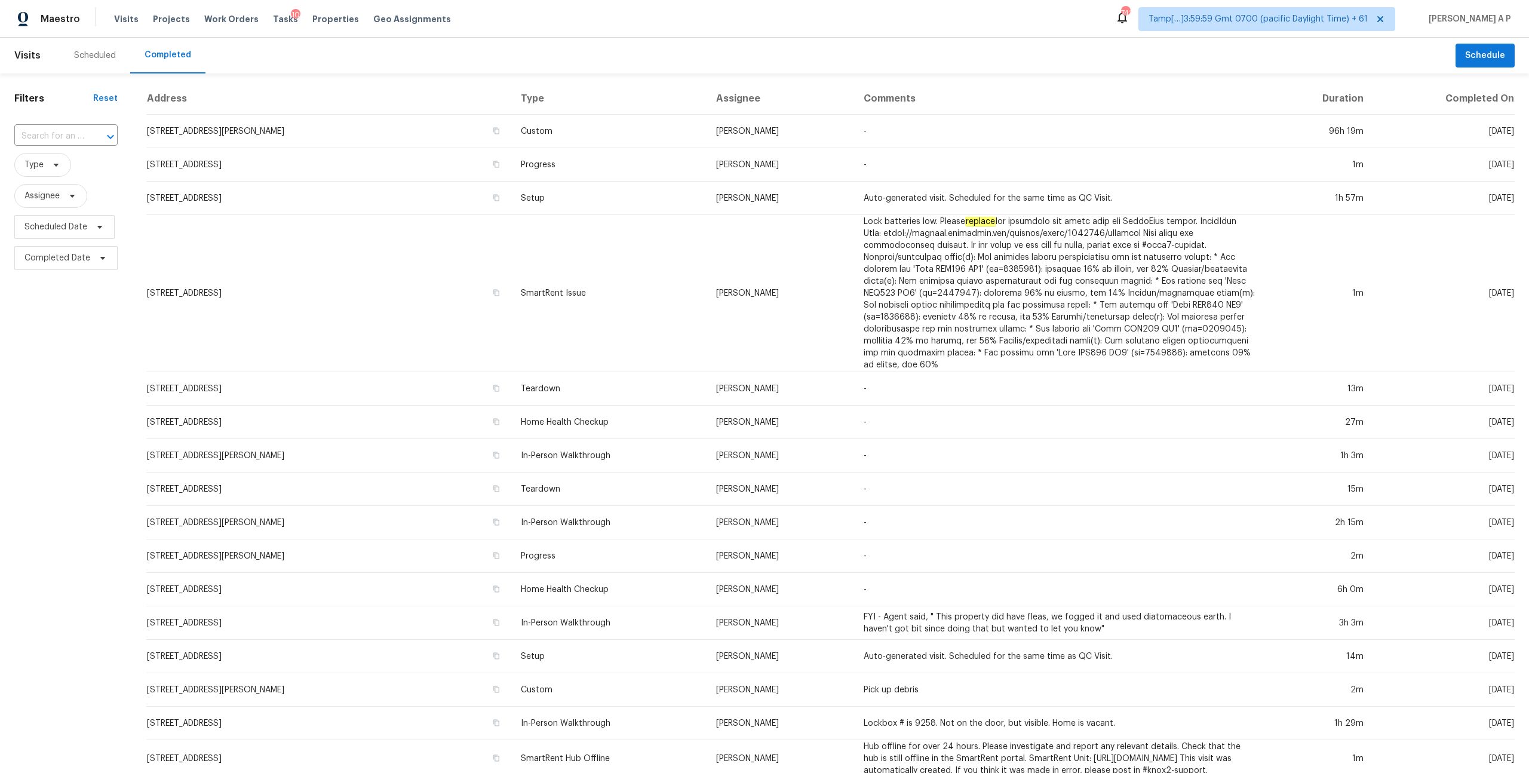
click at [87, 138] on div at bounding box center [102, 136] width 31 height 17
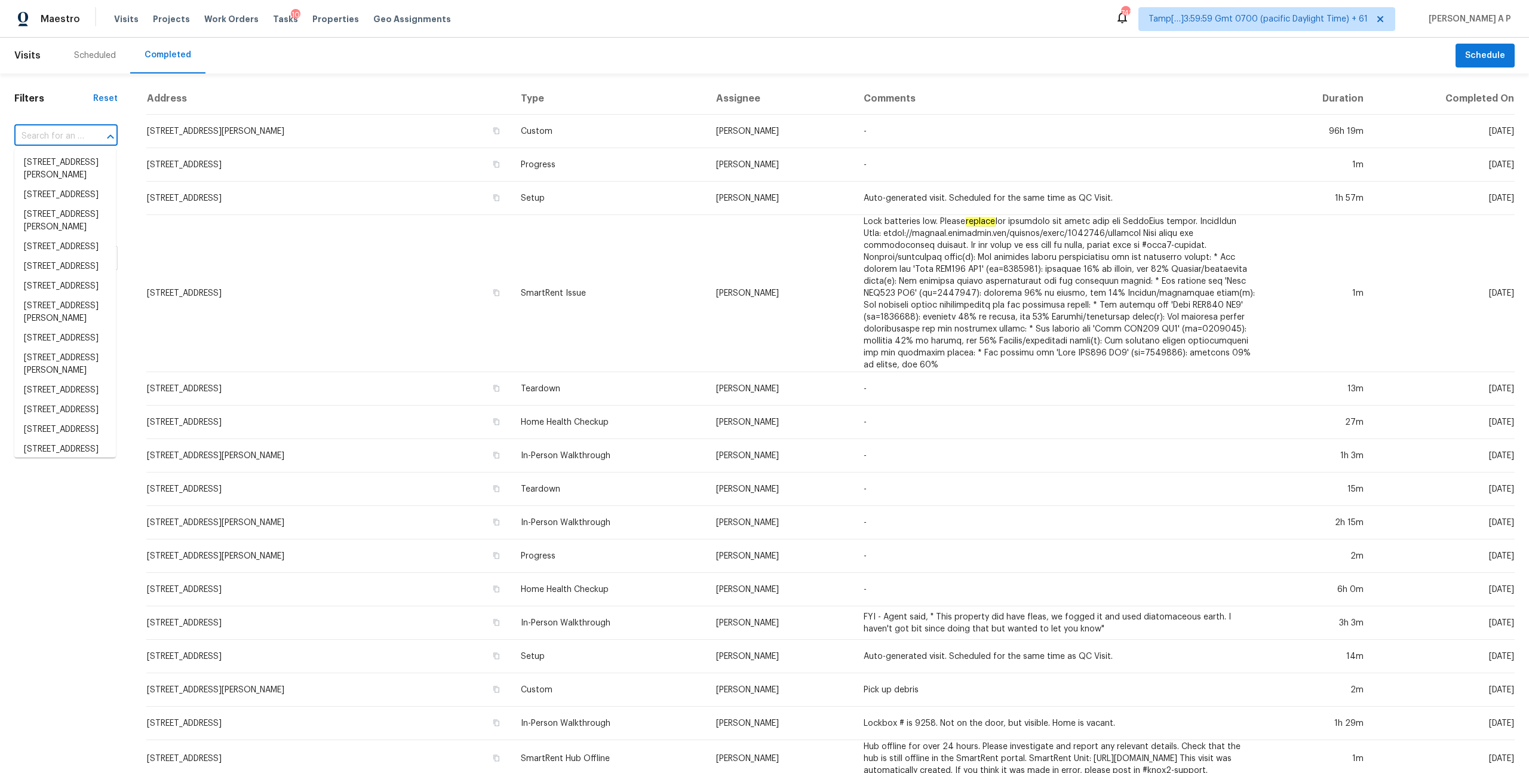
paste input "1444 Honeysuckle Dr NW Conyers, GA, 30012"
type input "1444 Honeysuckle Dr NW Conyers, GA, 30012"
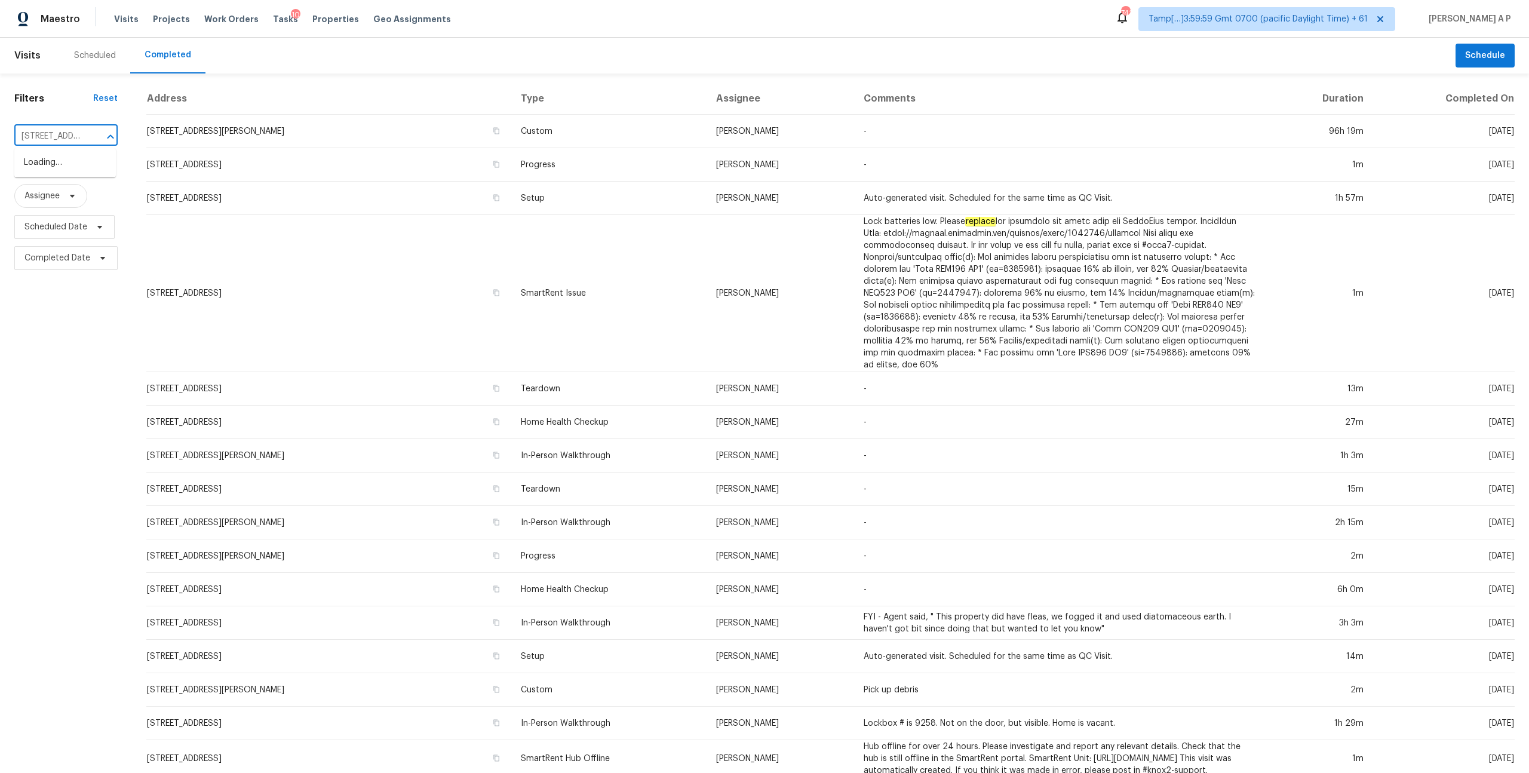
scroll to position [0, 117]
click at [85, 170] on li "1444 Honeysuckle Dr NW, Conyers, GA 30012" at bounding box center [65, 163] width 102 height 20
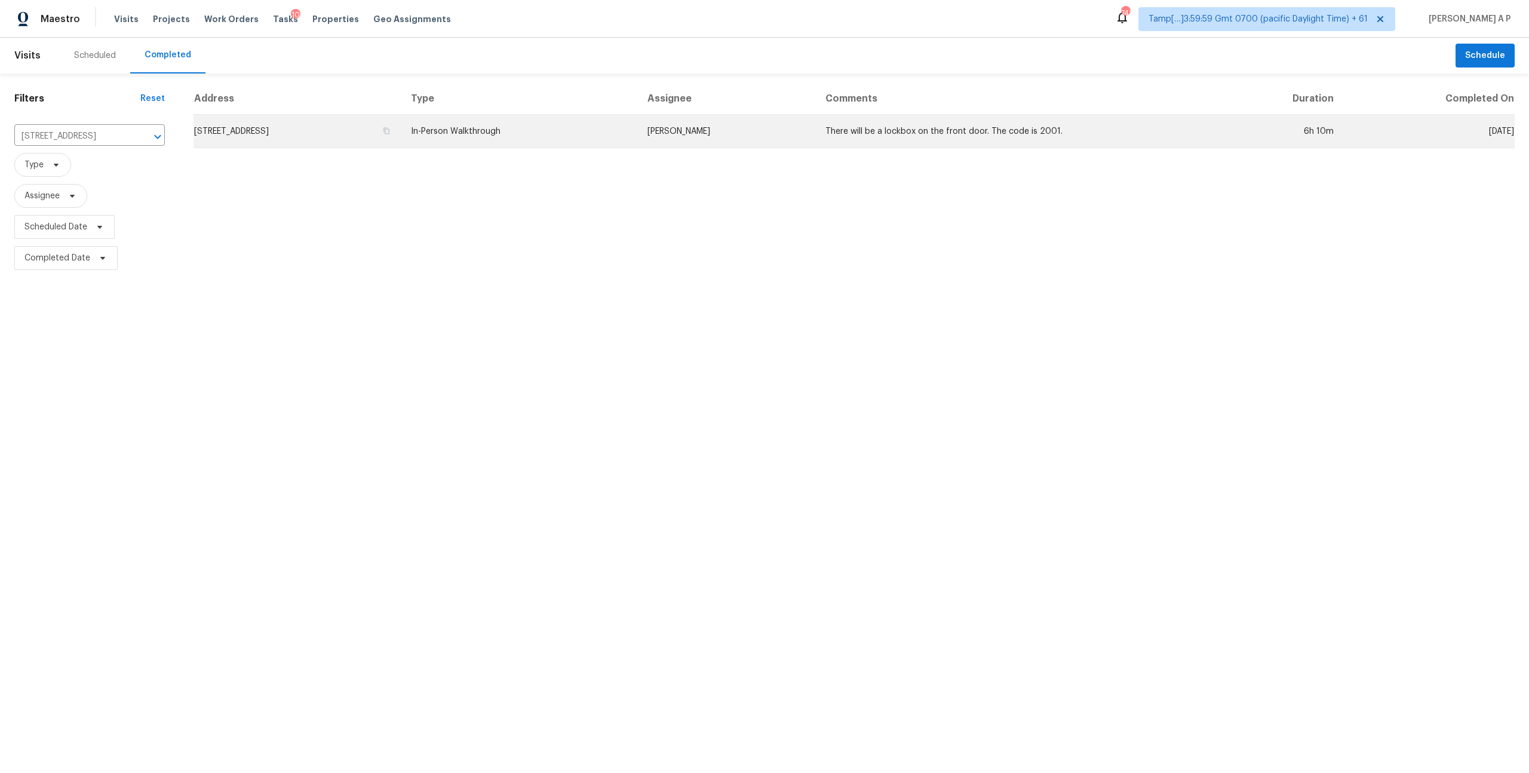
click at [401, 128] on td "1444 Honeysuckle Dr NW, Conyers, GA 30012" at bounding box center [298, 131] width 208 height 33
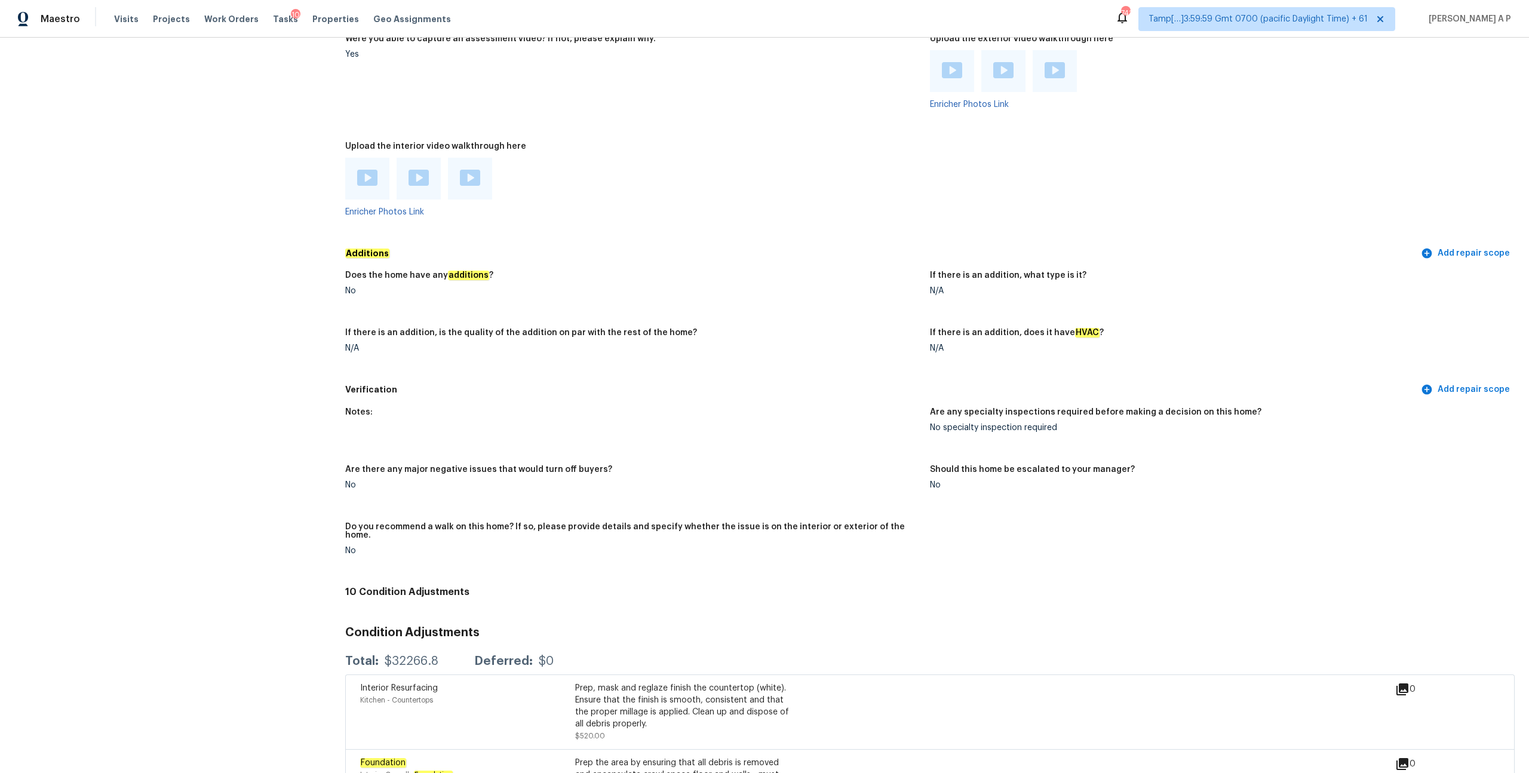
scroll to position [2213, 0]
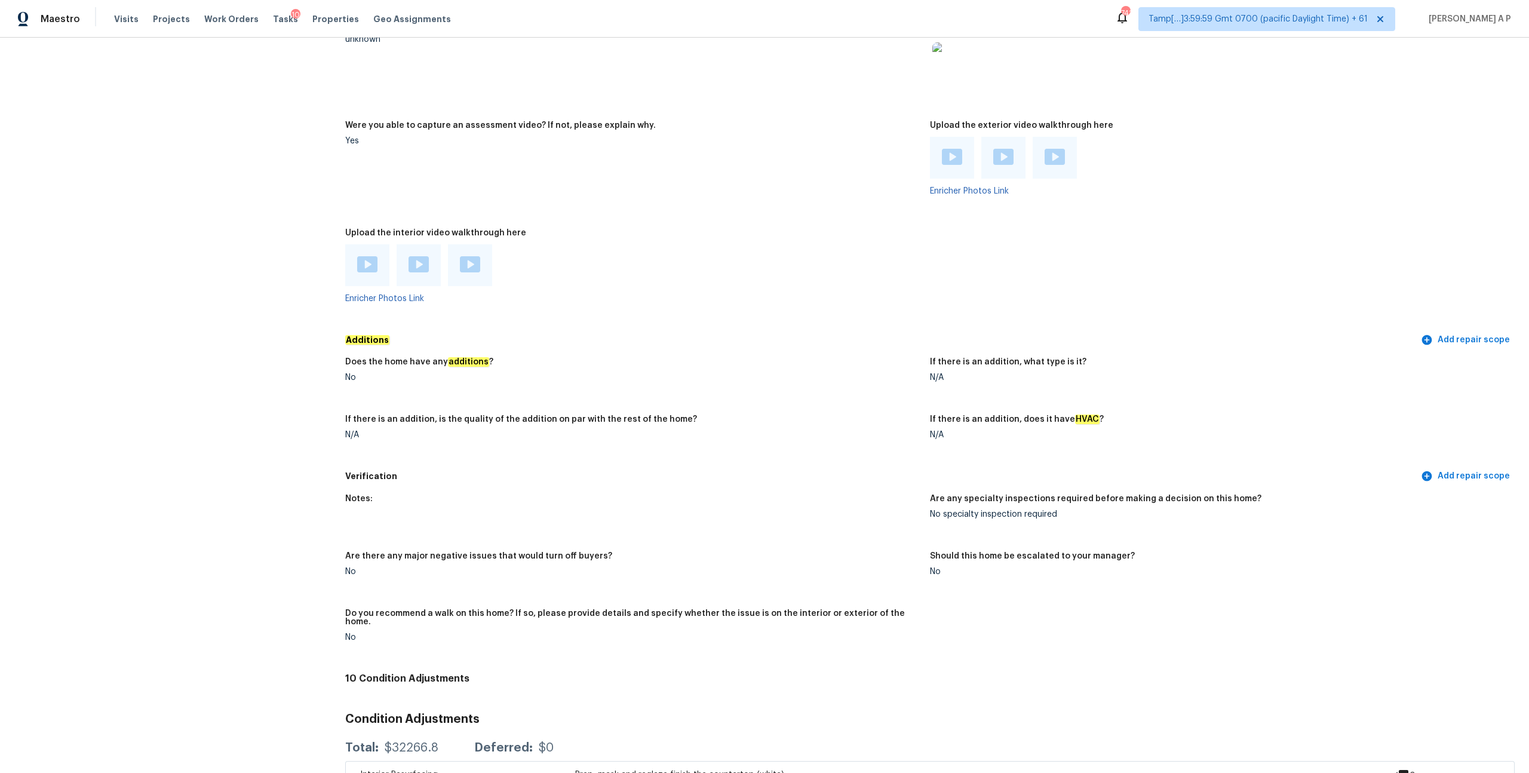
click at [369, 257] on img at bounding box center [367, 264] width 20 height 16
click at [433, 250] on div at bounding box center [419, 265] width 44 height 42
click at [422, 256] on img at bounding box center [419, 264] width 20 height 16
click at [468, 260] on img at bounding box center [470, 264] width 20 height 16
click at [953, 149] on img at bounding box center [952, 157] width 20 height 16
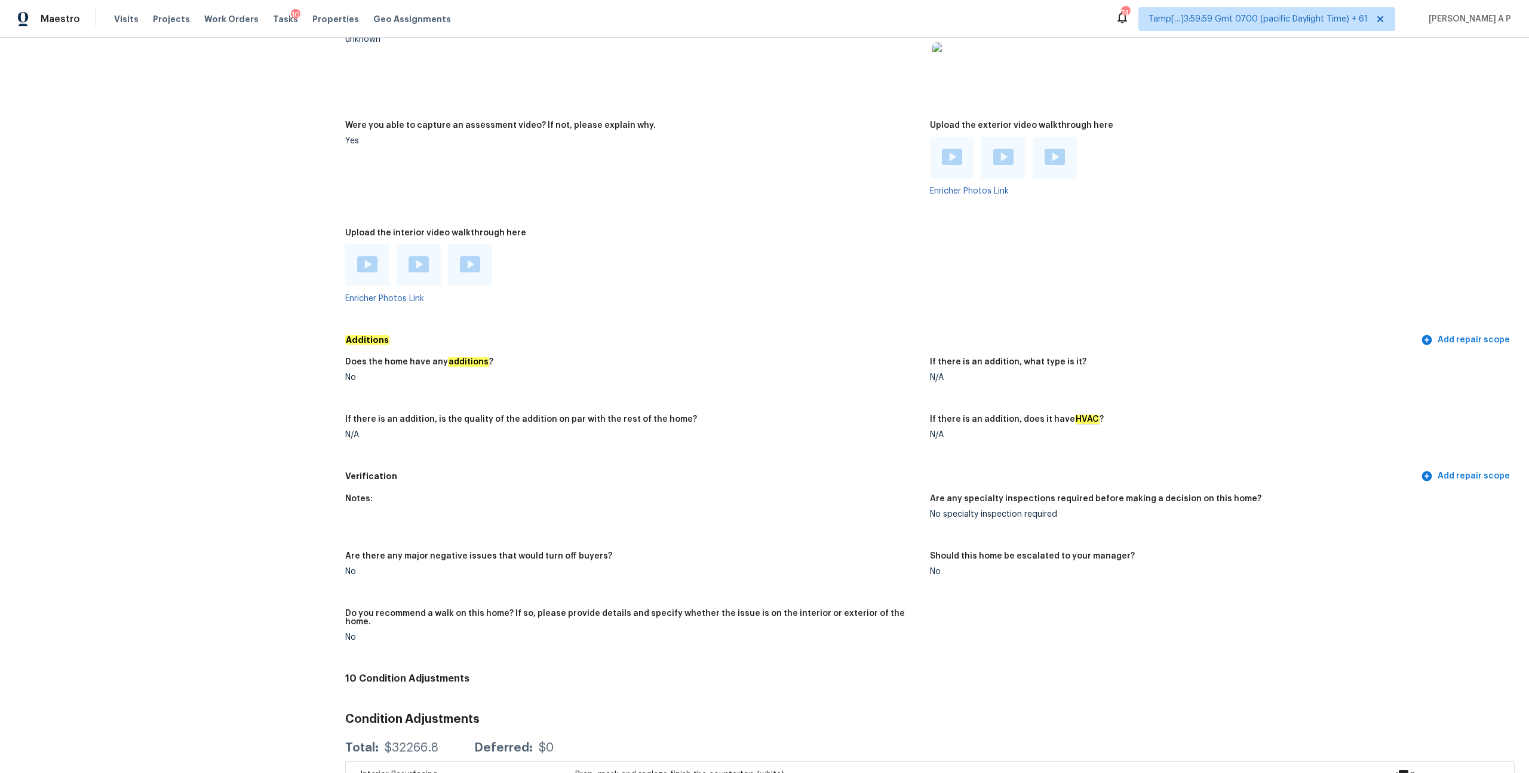
click at [1004, 140] on div at bounding box center [1004, 158] width 44 height 42
click at [1002, 157] on img at bounding box center [1003, 157] width 20 height 16
click at [1056, 155] on img at bounding box center [1055, 157] width 20 height 16
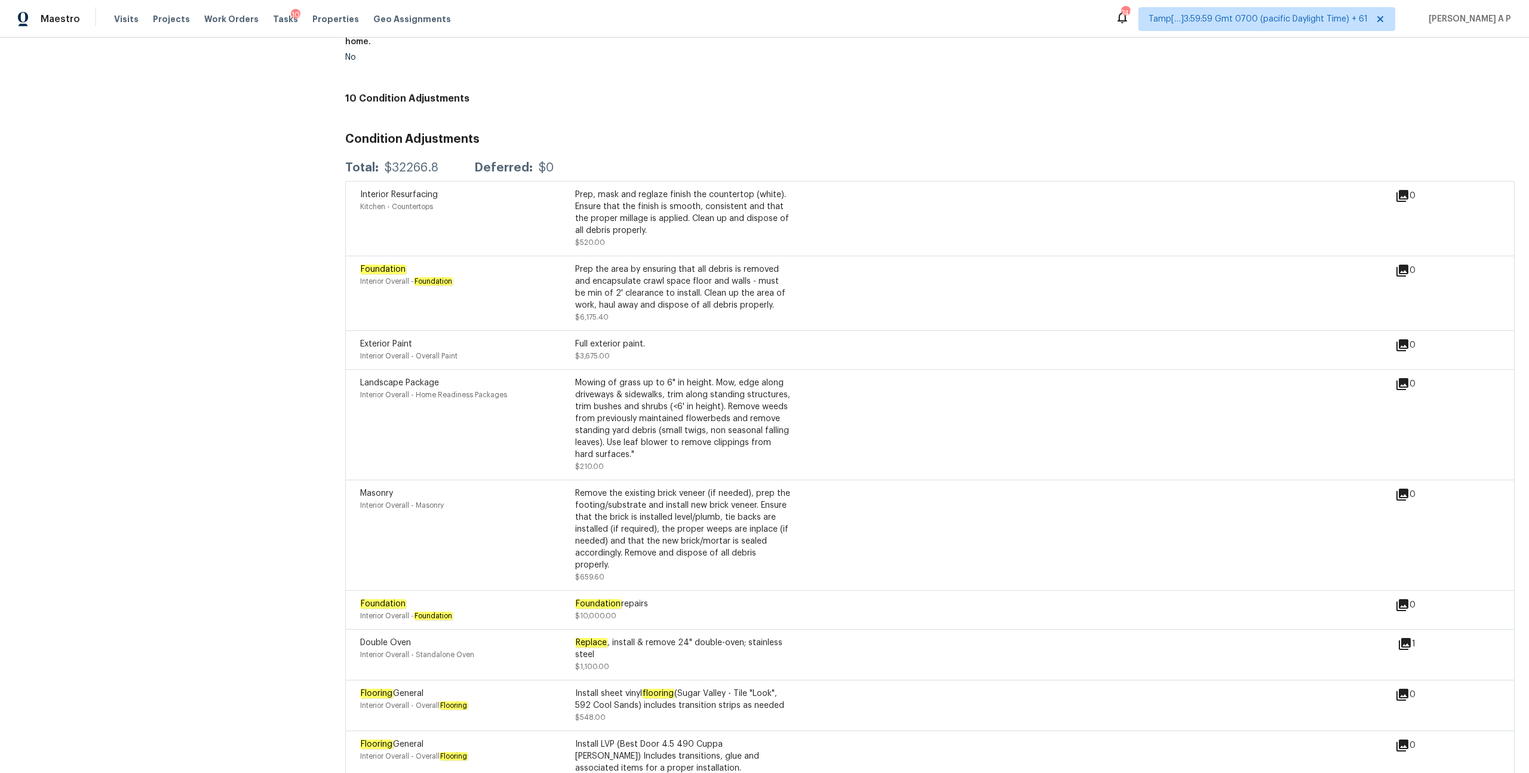
scroll to position [2876, 0]
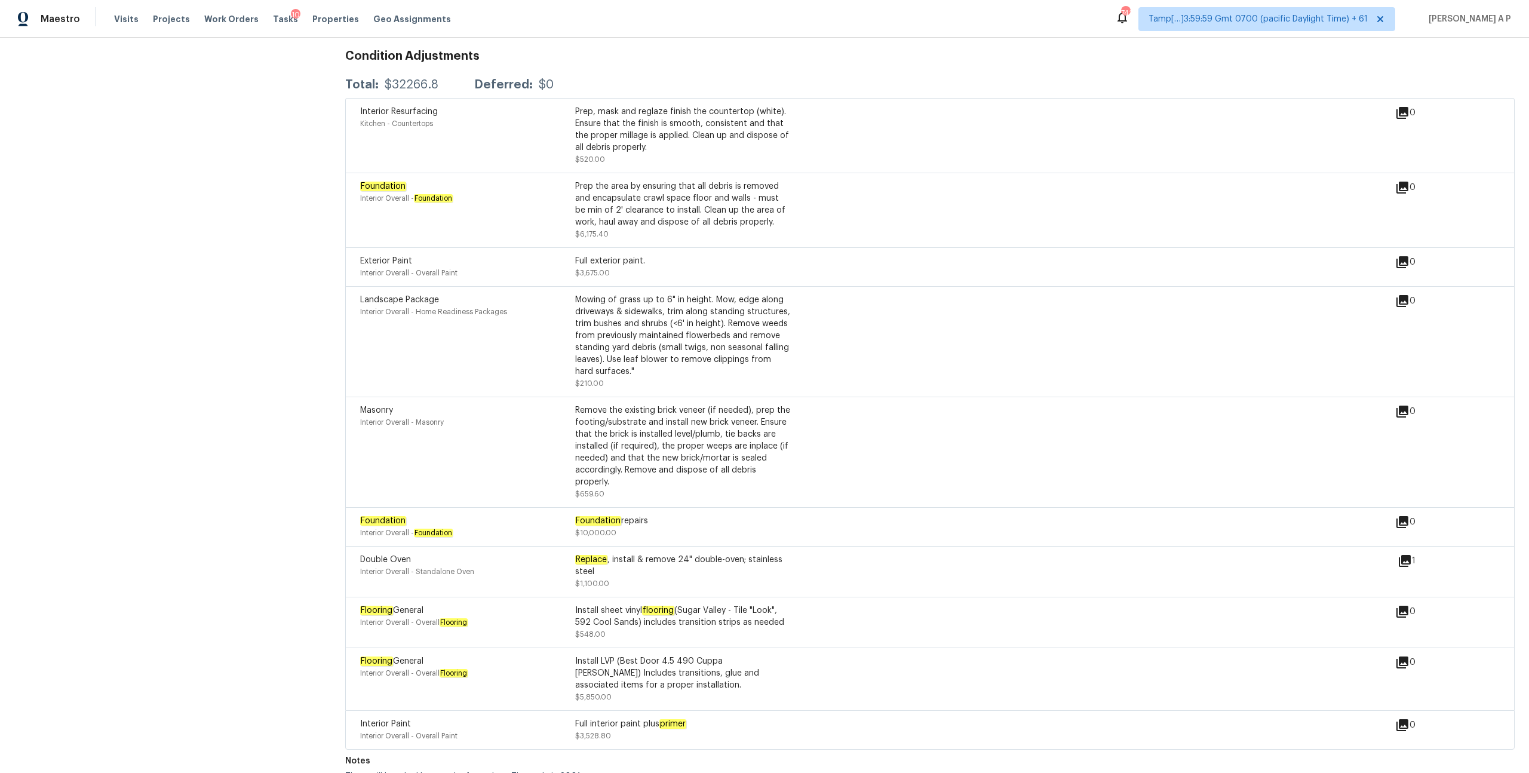
click at [760, 295] on div "Mowing of grass up to 6" in height. Mow, edge along driveways & sidewalks, trim…" at bounding box center [682, 336] width 215 height 84
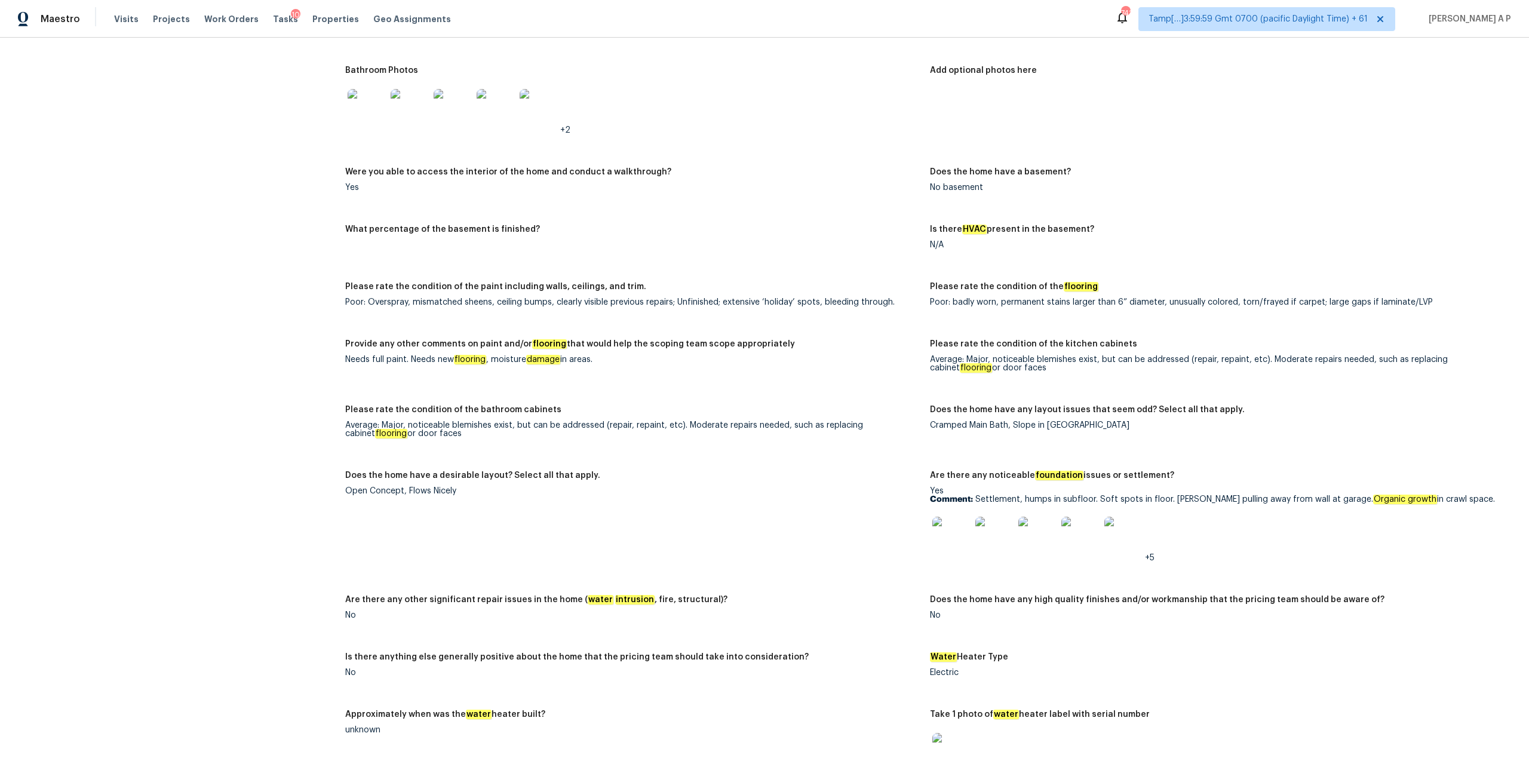
scroll to position [1519, 0]
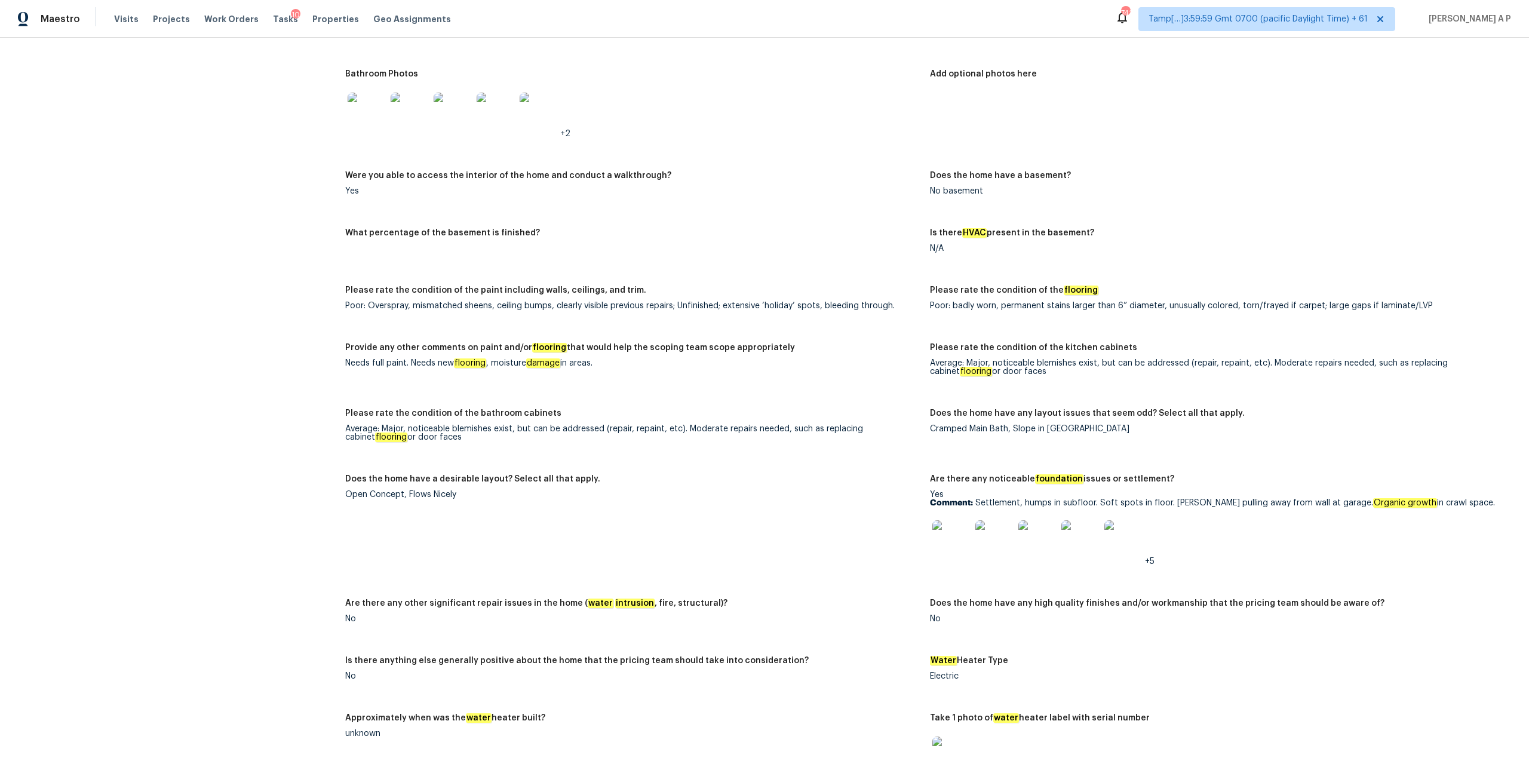
click at [960, 539] on img at bounding box center [952, 539] width 38 height 38
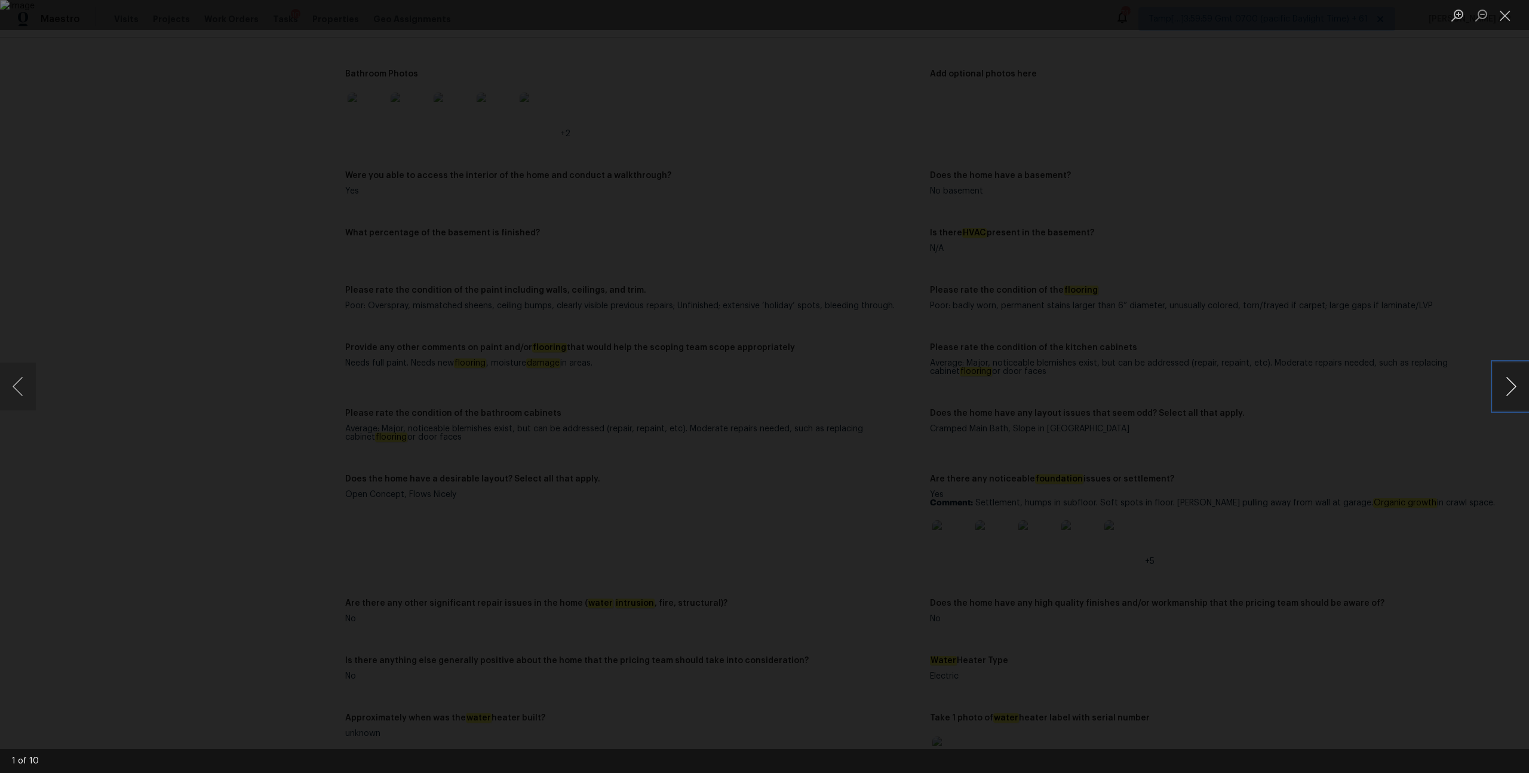
click at [1511, 387] on button "Next image" at bounding box center [1511, 387] width 36 height 48
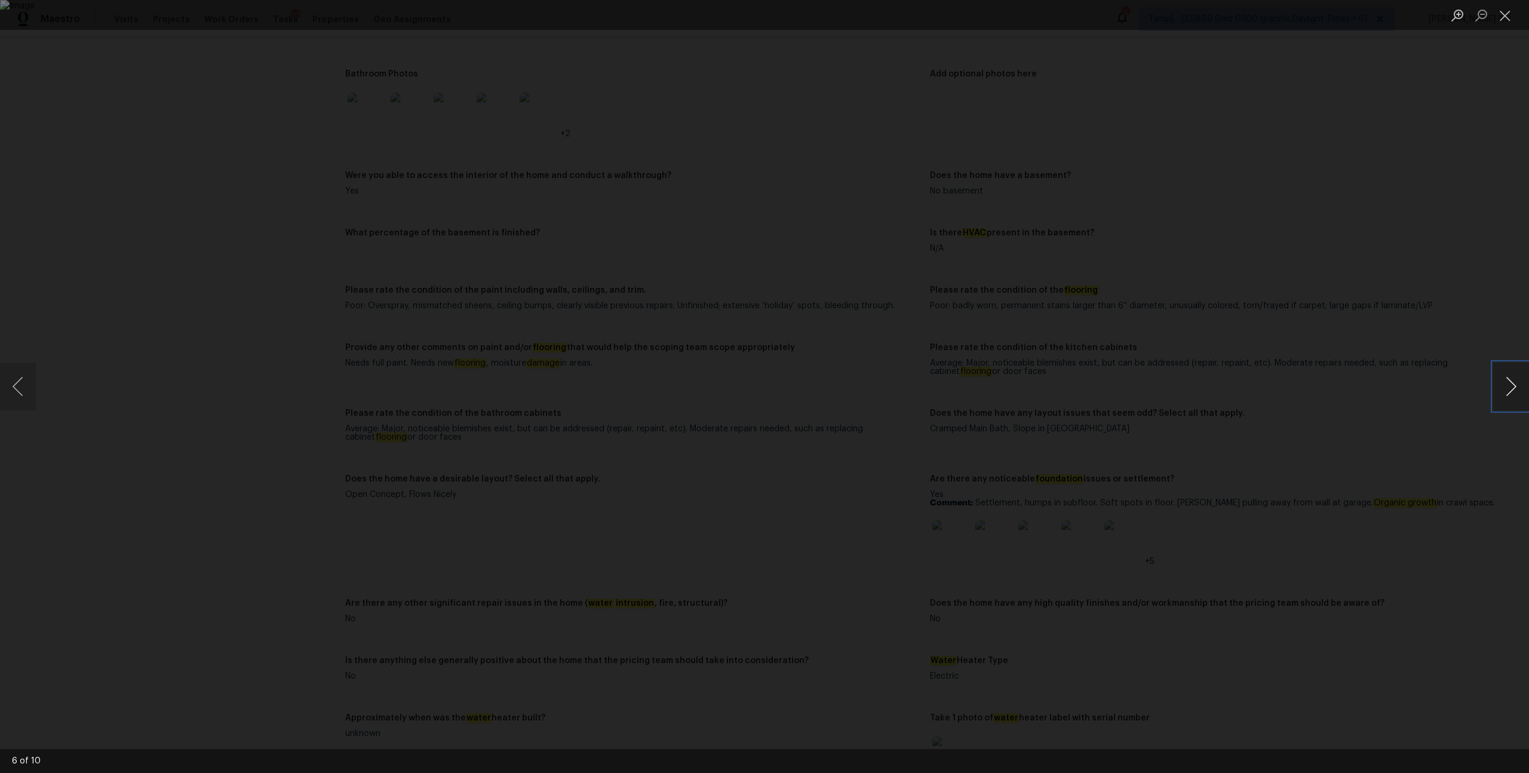
click at [1511, 387] on button "Next image" at bounding box center [1511, 387] width 36 height 48
click at [1172, 441] on div "Lightbox" at bounding box center [764, 386] width 1529 height 773
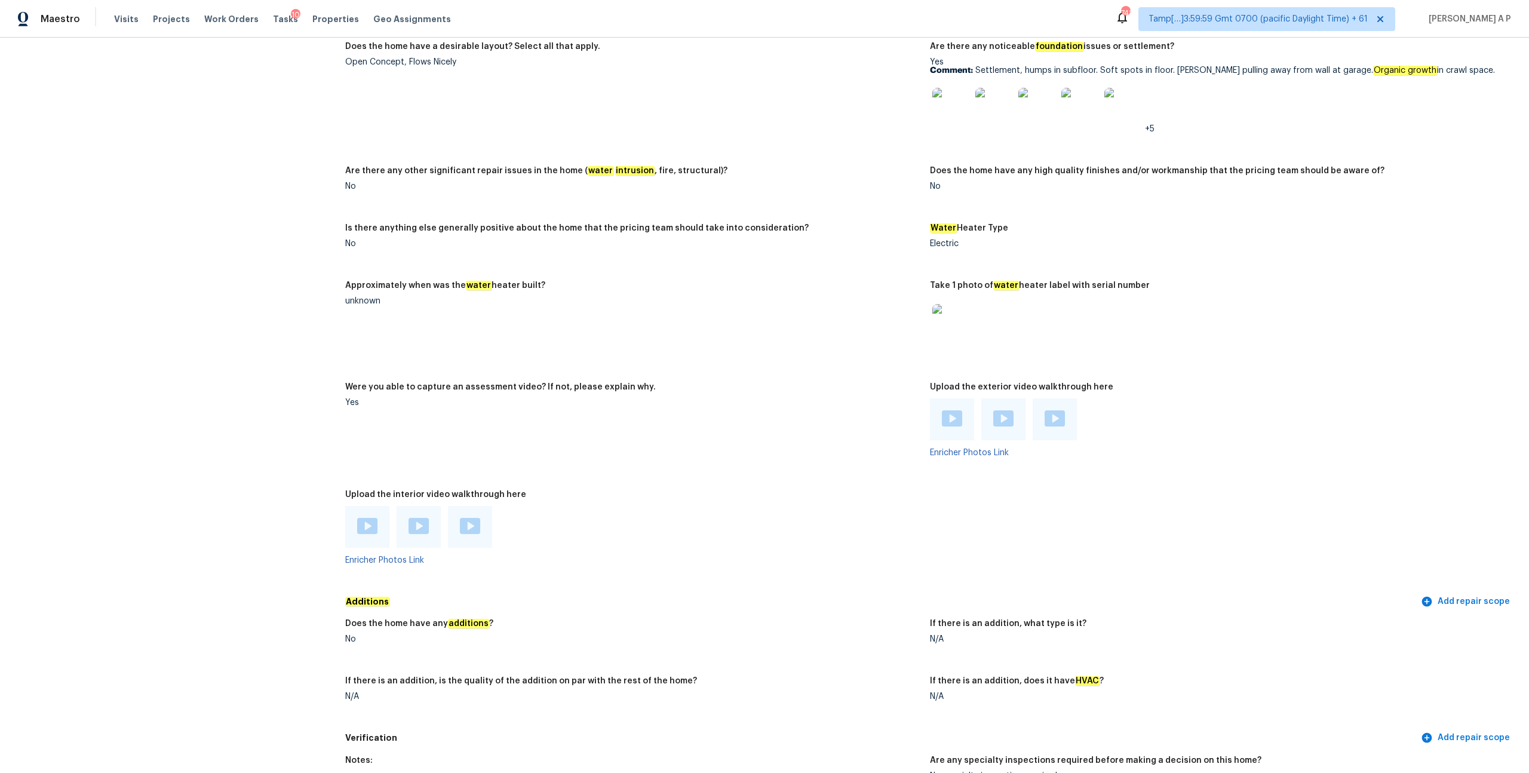
scroll to position [1563, 0]
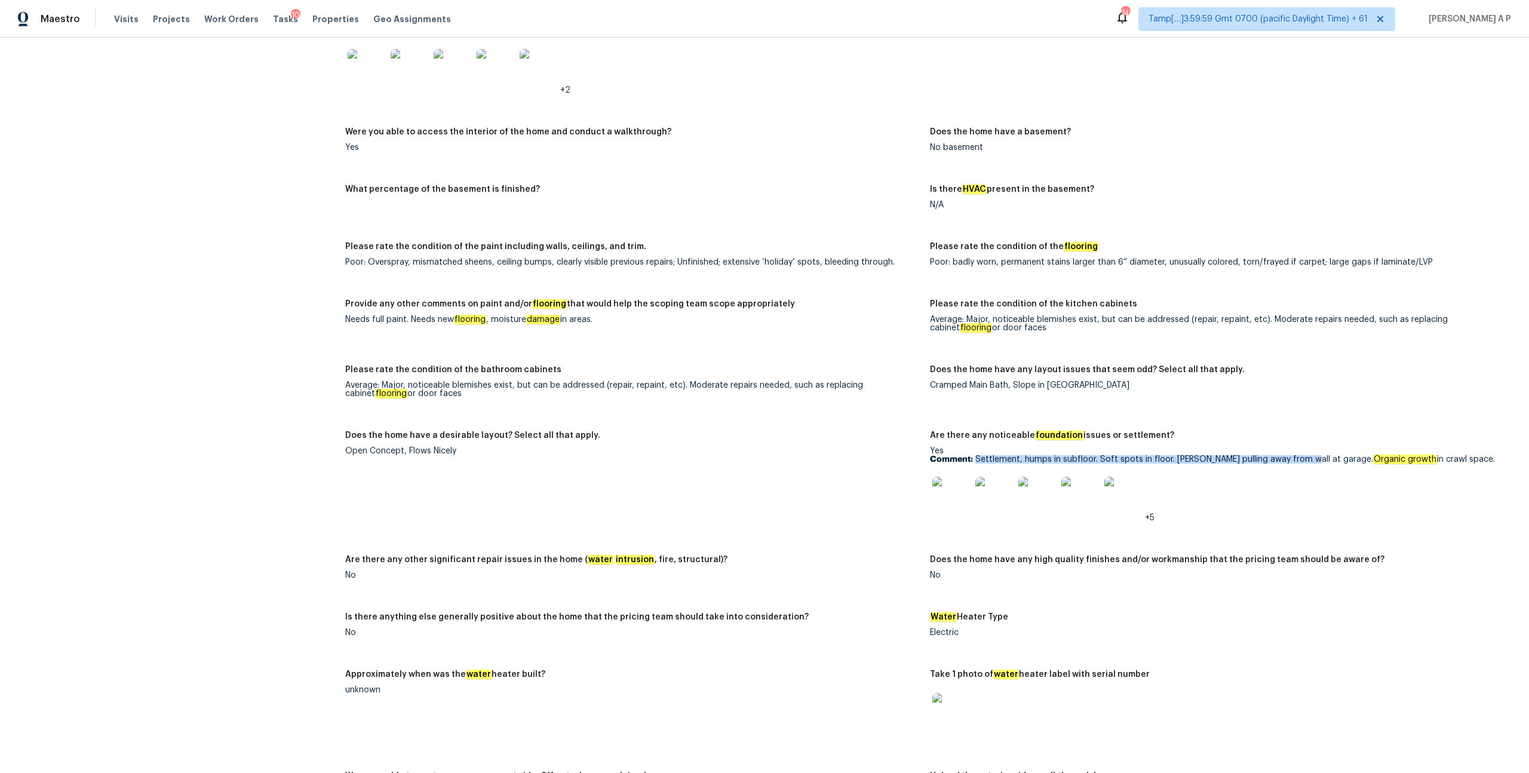
drag, startPoint x: 977, startPoint y: 452, endPoint x: 1296, endPoint y: 455, distance: 319.0
click at [1296, 455] on p "Comment: Settlement, humps in subfloor. Soft spots in floor. Brick pulling away…" at bounding box center [1217, 459] width 575 height 8
click at [1351, 447] on div "Yes Comment: Settlement, humps in subfloor. Soft spots in floor. Brick pulling …" at bounding box center [1217, 484] width 575 height 75
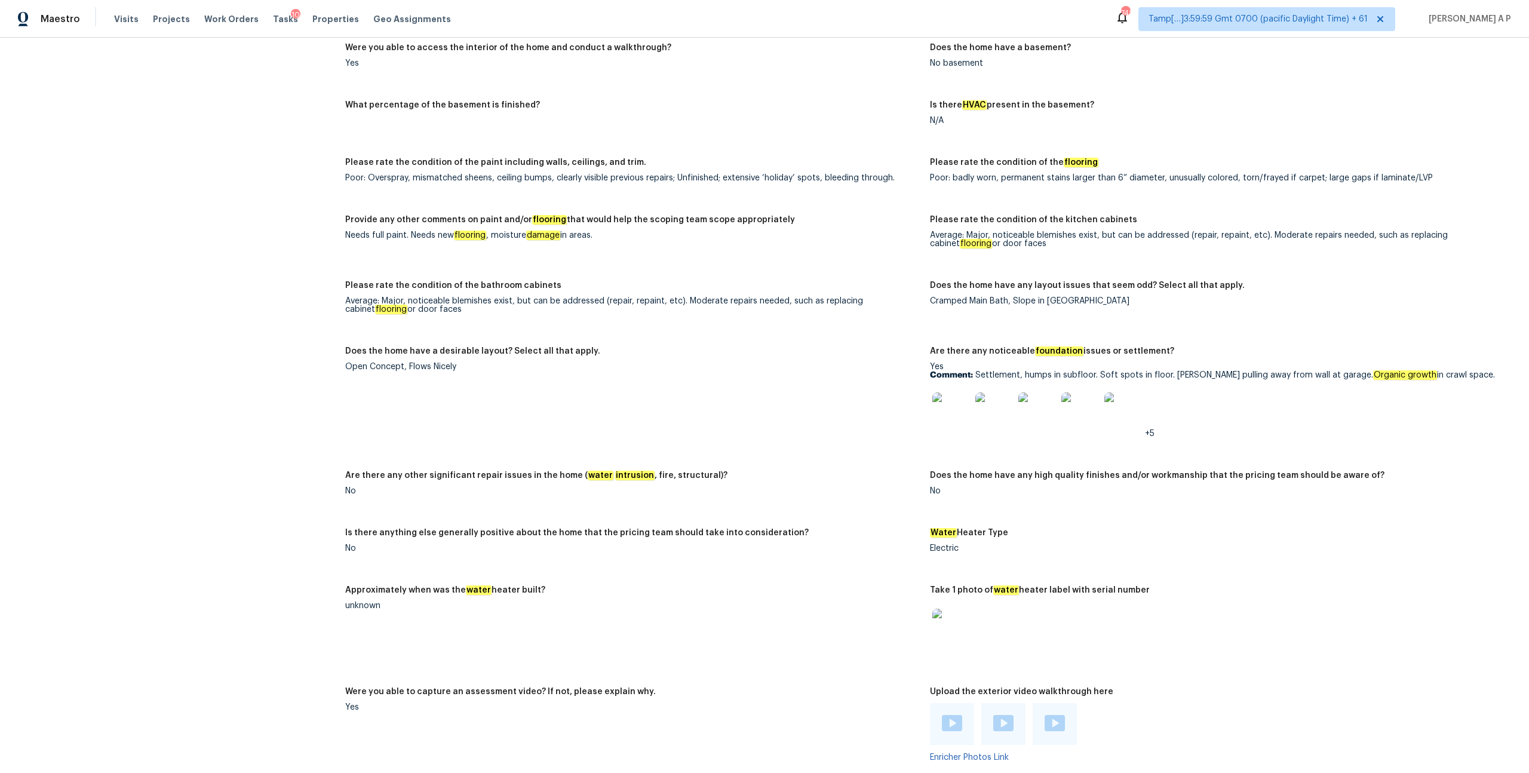
scroll to position [1586, 0]
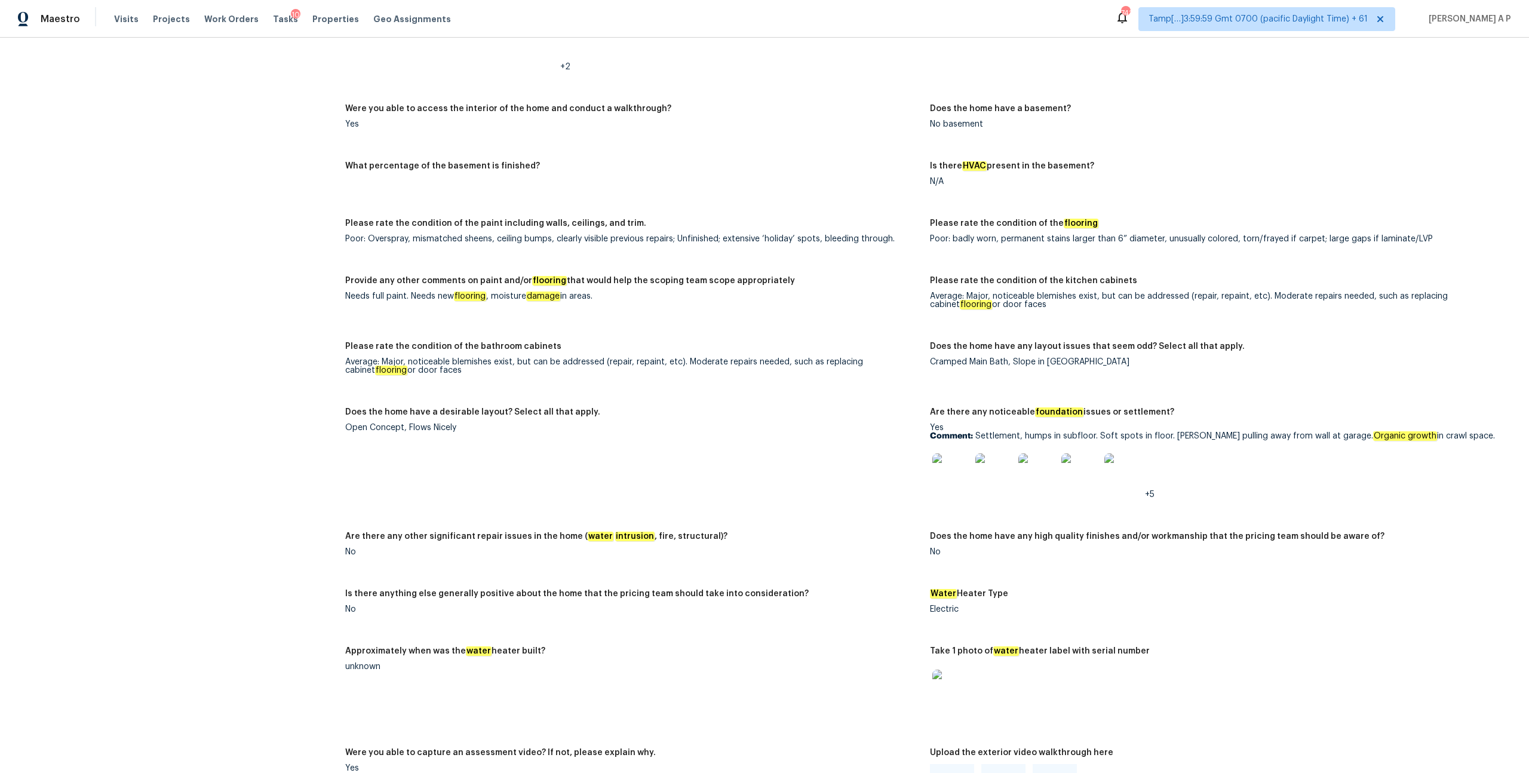
drag, startPoint x: 977, startPoint y: 428, endPoint x: 1456, endPoint y: 431, distance: 479.1
click at [1456, 432] on p "Comment: Settlement, humps in subfloor. Soft spots in floor. Brick pulling away…" at bounding box center [1217, 436] width 575 height 8
copy p "Settlement, humps in subfloor. Soft spots in floor. Brick pulling away from wal…"
click at [954, 473] on img at bounding box center [952, 472] width 38 height 38
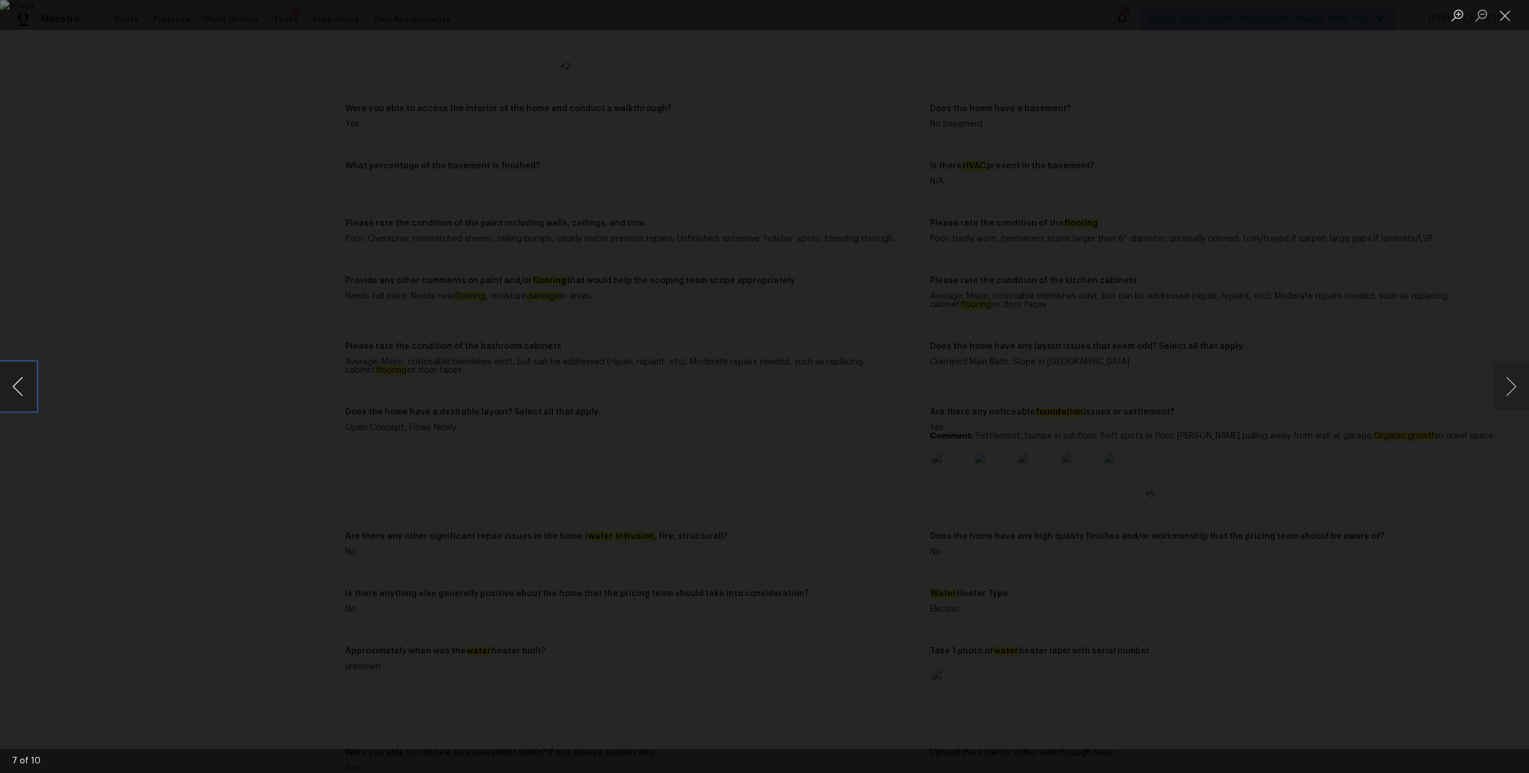
click at [16, 385] on button "Previous image" at bounding box center [18, 387] width 36 height 48
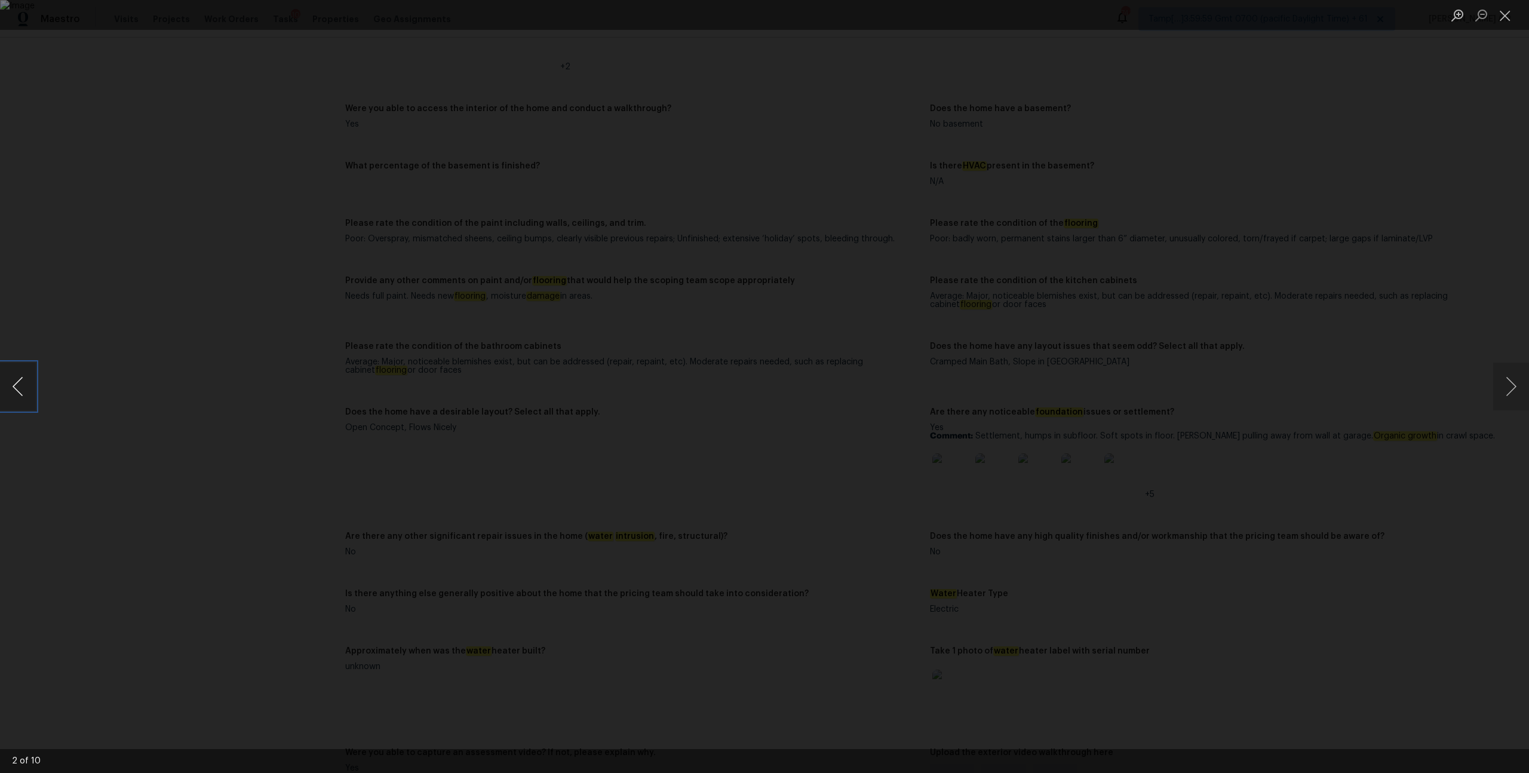
click at [16, 385] on button "Previous image" at bounding box center [18, 387] width 36 height 48
click at [24, 391] on button "Previous image" at bounding box center [18, 387] width 36 height 48
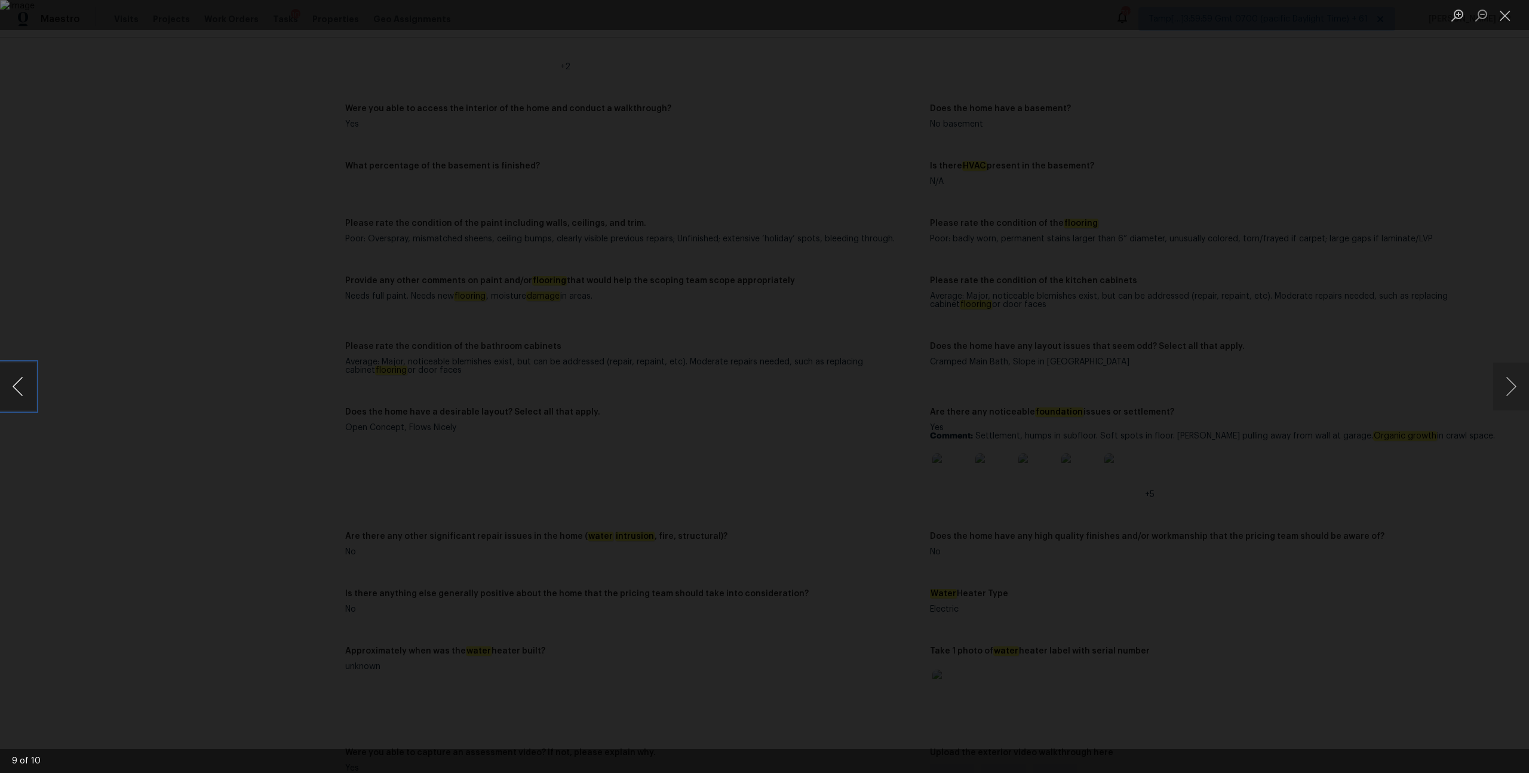
click at [24, 391] on button "Previous image" at bounding box center [18, 387] width 36 height 48
click at [18, 390] on button "Previous image" at bounding box center [18, 387] width 36 height 48
click at [25, 392] on button "Previous image" at bounding box center [18, 387] width 36 height 48
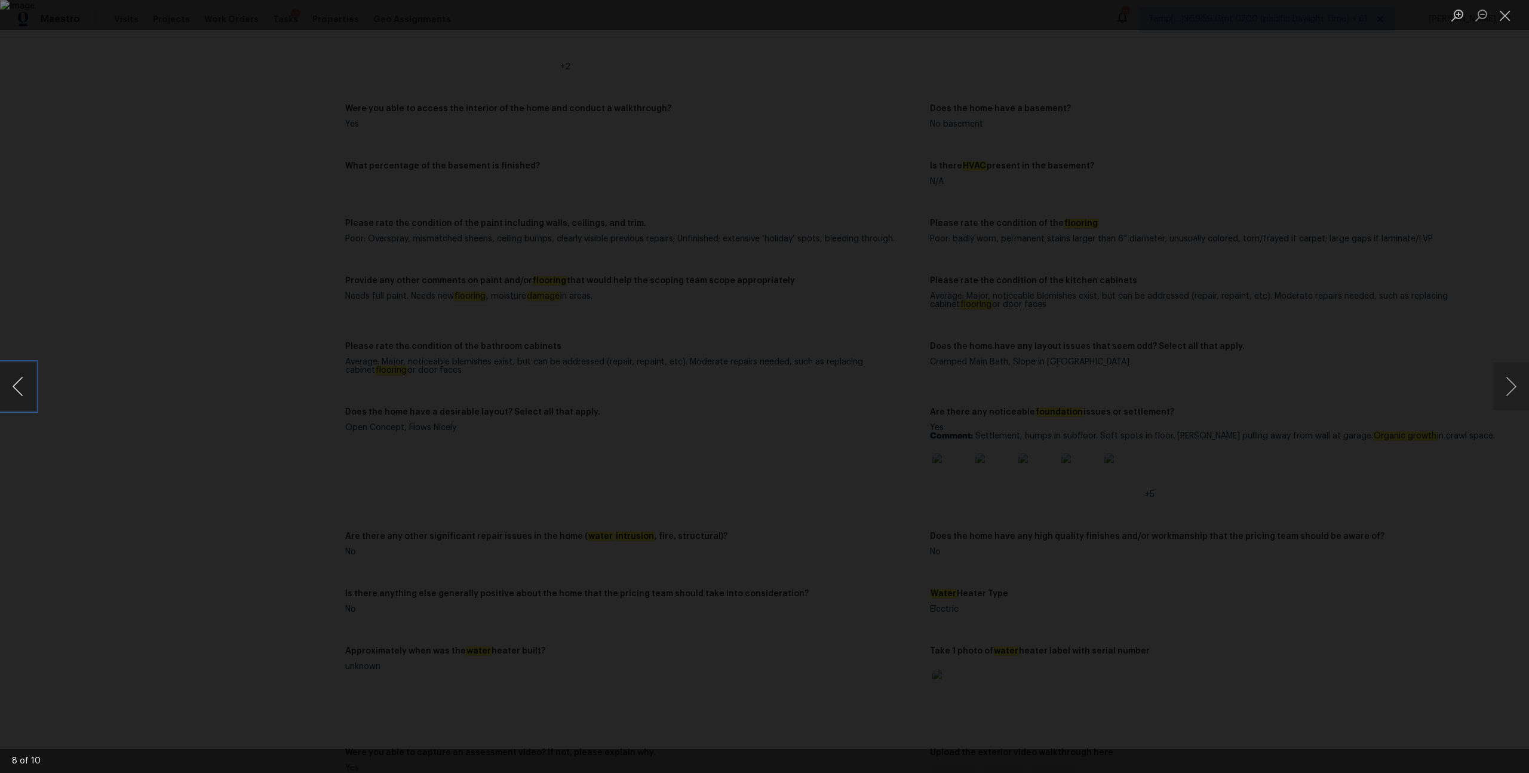
click at [25, 392] on button "Previous image" at bounding box center [18, 387] width 36 height 48
click at [19, 386] on button "Previous image" at bounding box center [18, 387] width 36 height 48
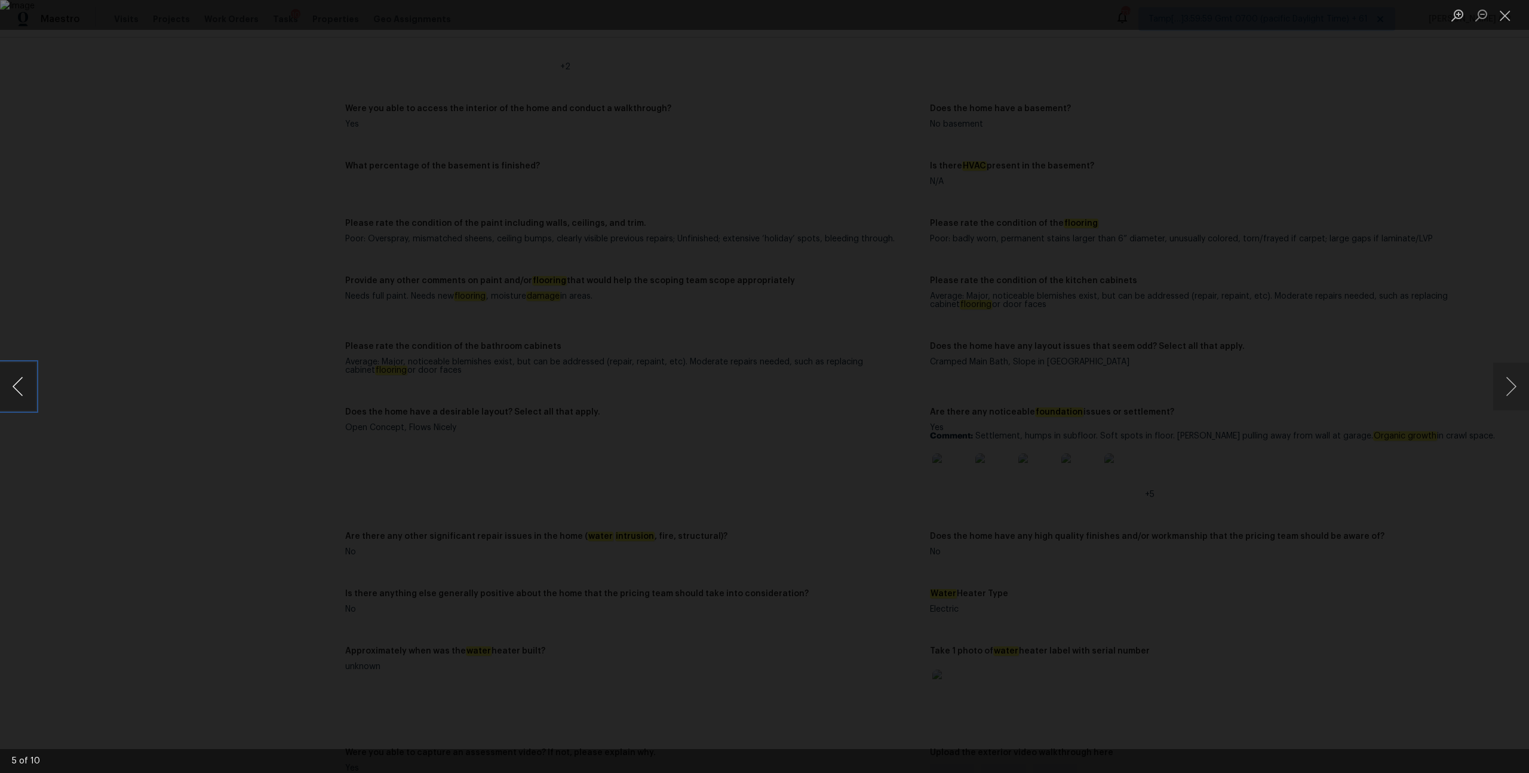
click at [18, 377] on button "Previous image" at bounding box center [18, 387] width 36 height 48
click at [19, 377] on button "Previous image" at bounding box center [18, 387] width 36 height 48
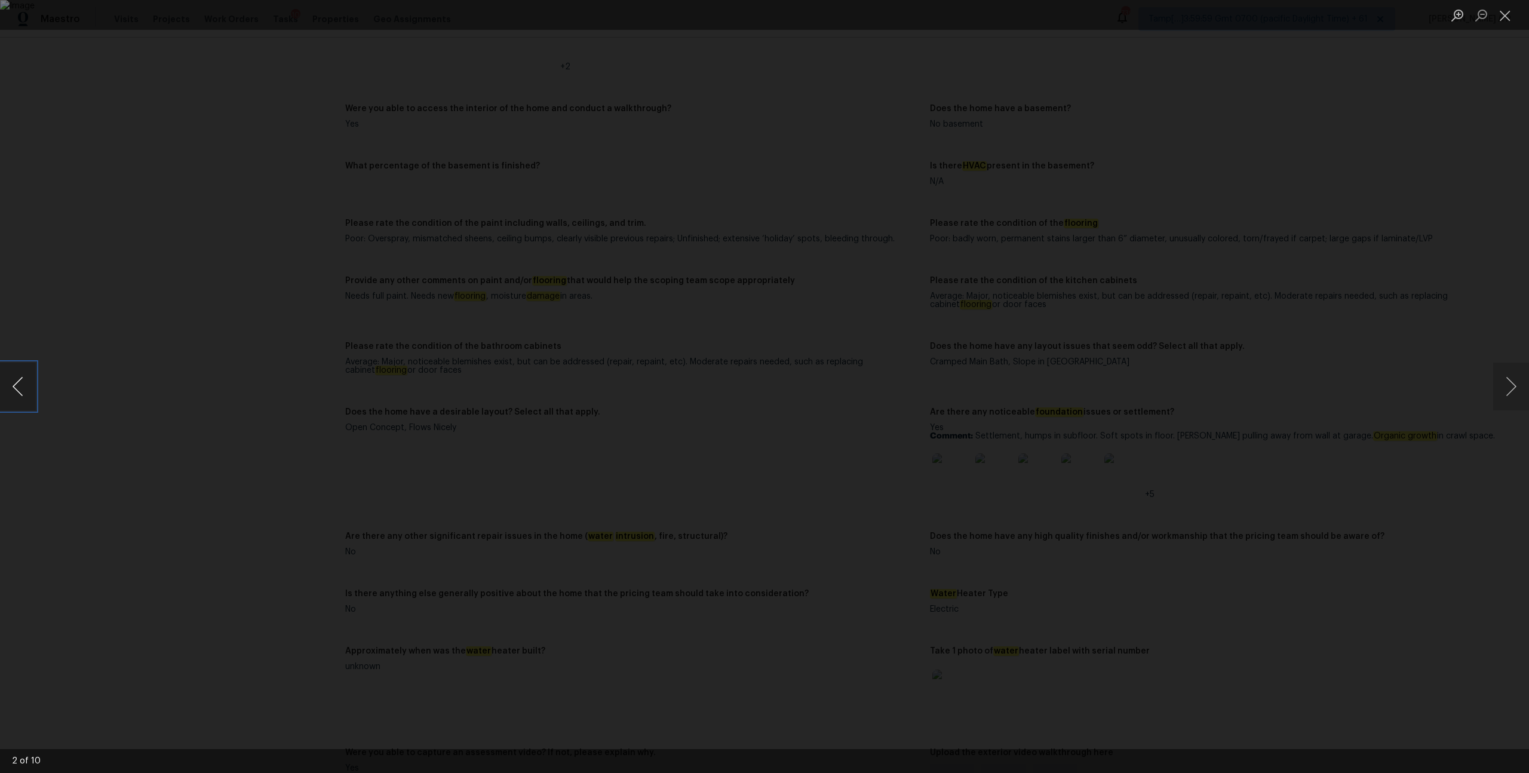
click at [19, 377] on button "Previous image" at bounding box center [18, 387] width 36 height 48
click at [402, 251] on div "Lightbox" at bounding box center [764, 386] width 1529 height 773
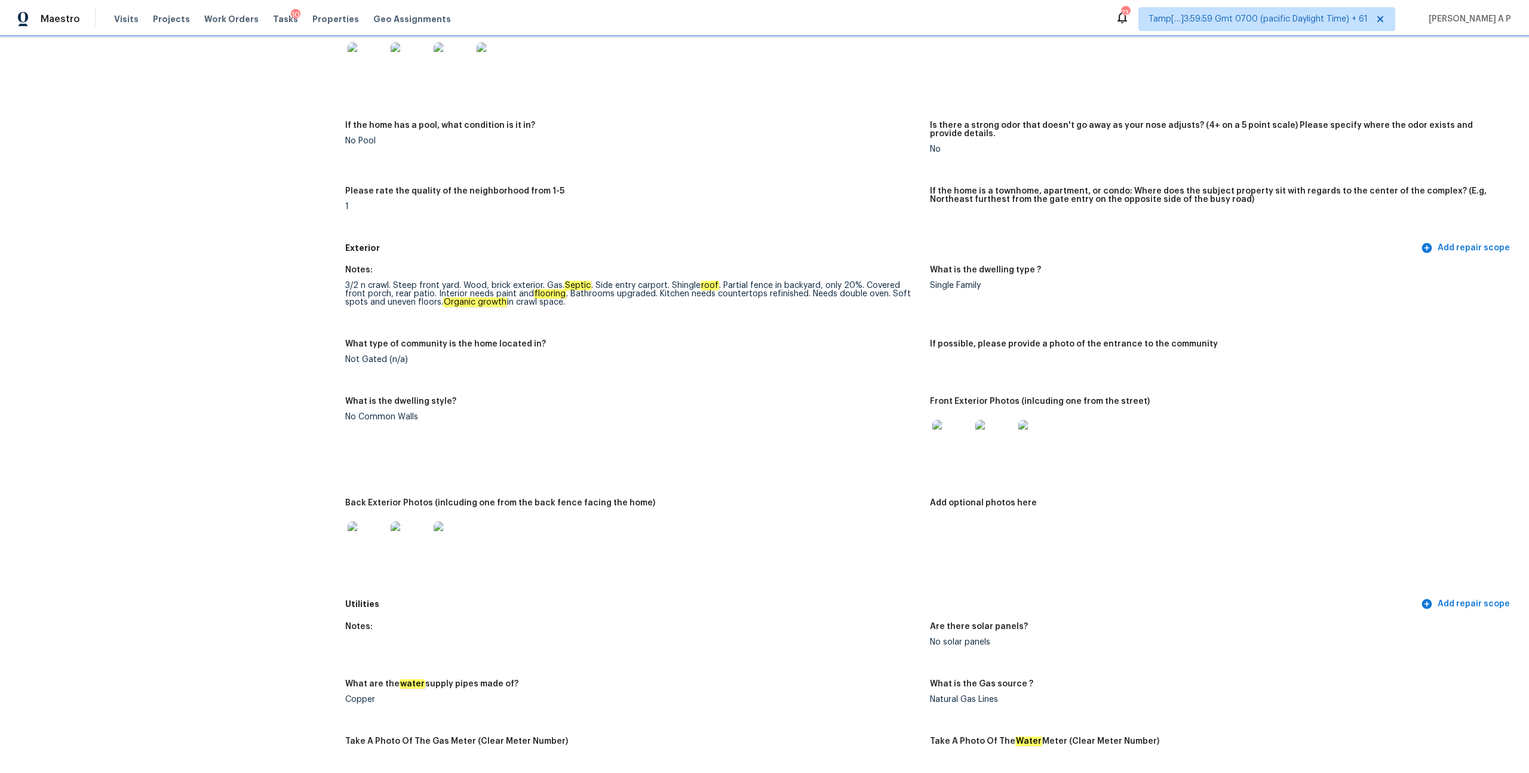
scroll to position [0, 0]
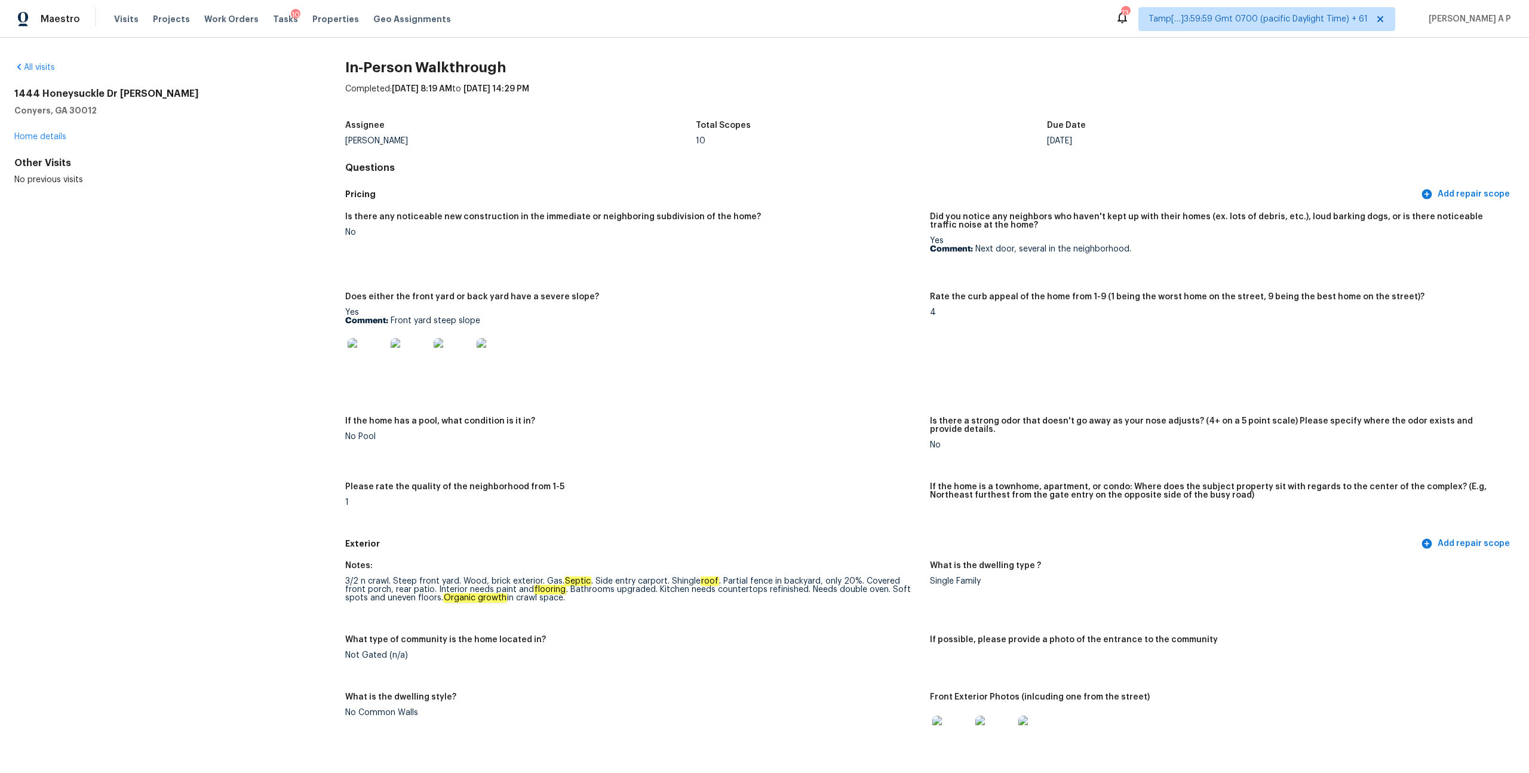
click at [384, 358] on img at bounding box center [367, 357] width 38 height 38
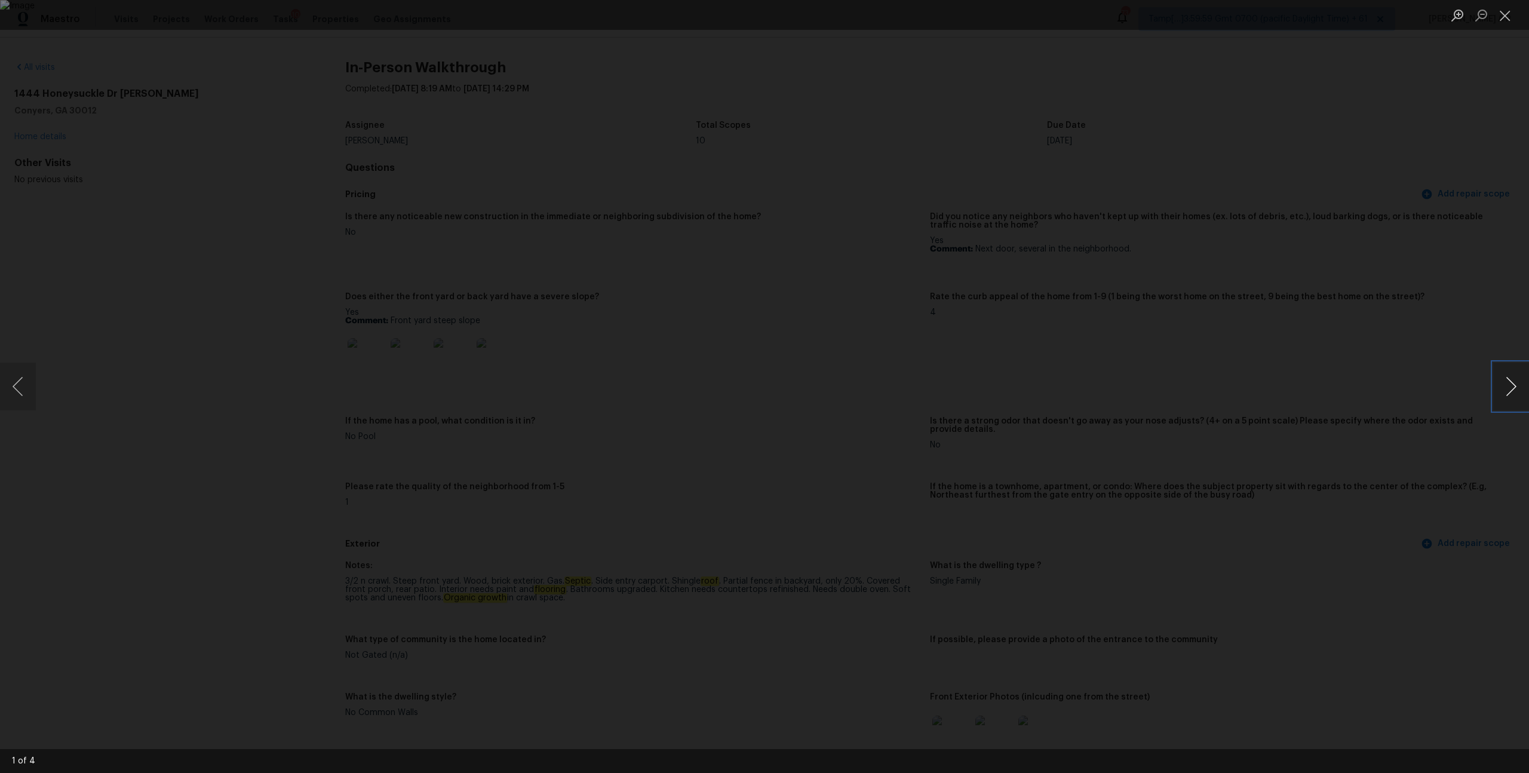
click at [1517, 380] on button "Next image" at bounding box center [1511, 387] width 36 height 48
click at [1391, 363] on div "Lightbox" at bounding box center [764, 386] width 1529 height 773
click at [1188, 228] on div "Lightbox" at bounding box center [764, 386] width 1529 height 773
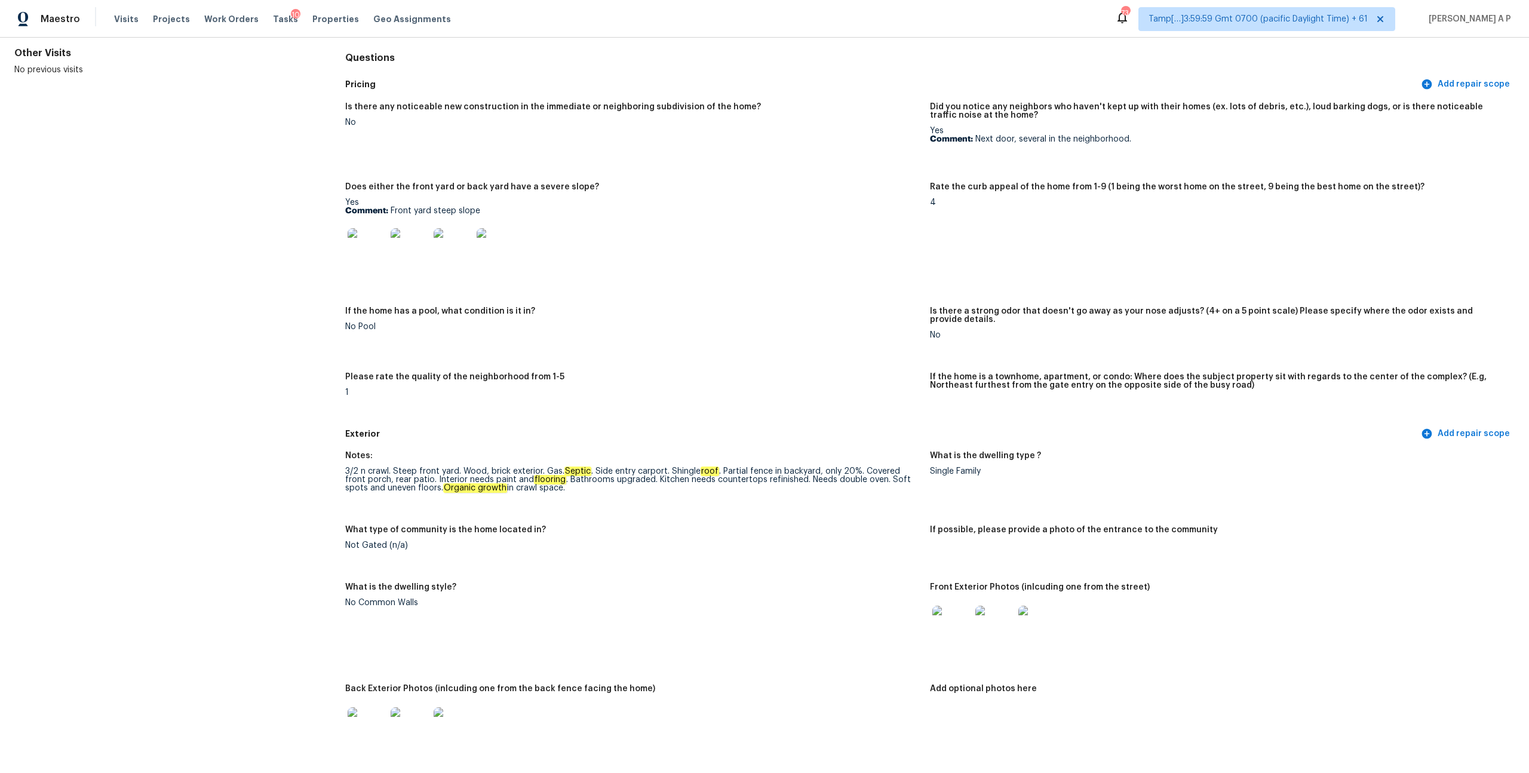
scroll to position [139, 0]
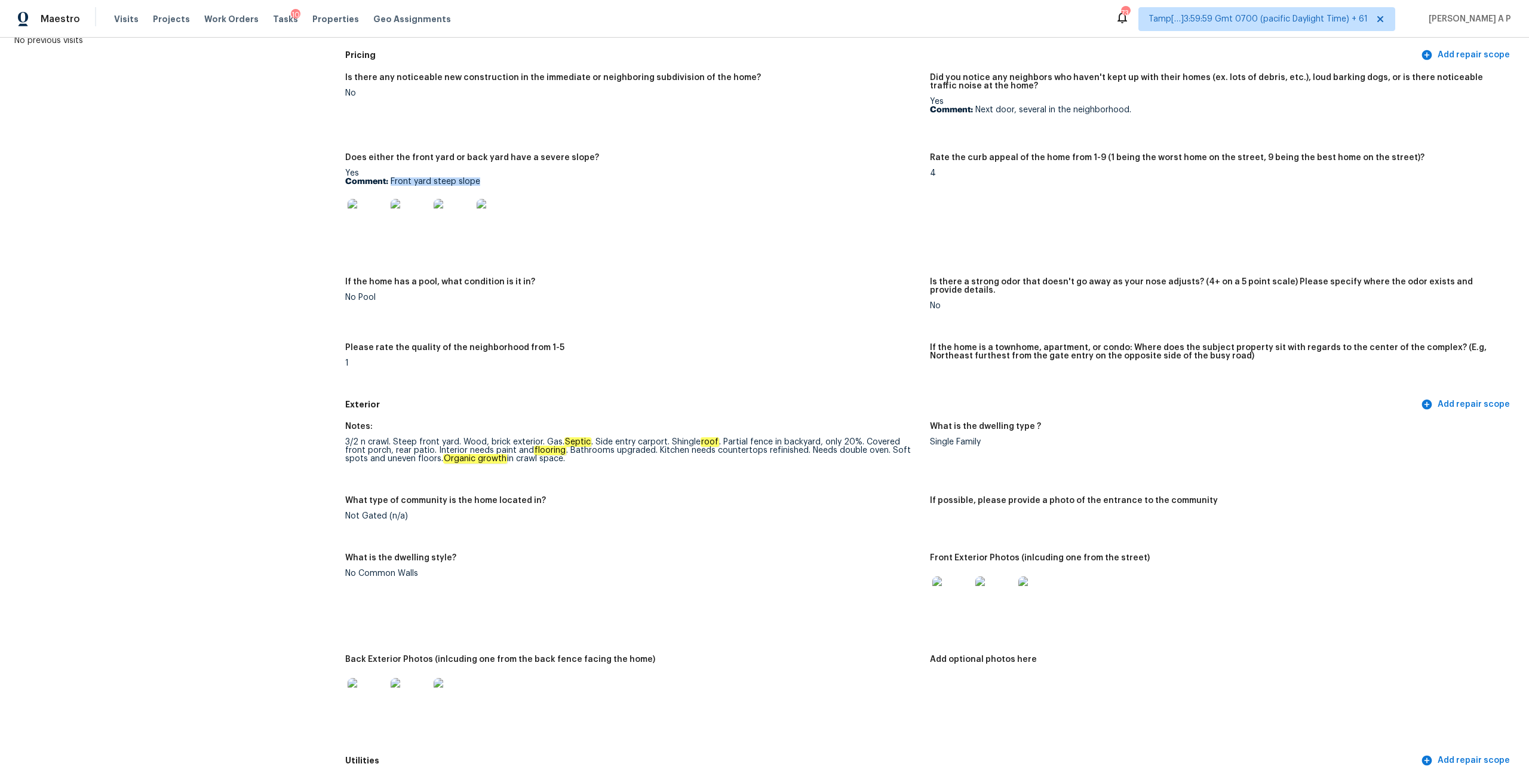
drag, startPoint x: 391, startPoint y: 182, endPoint x: 484, endPoint y: 182, distance: 93.8
click at [484, 182] on p "Comment: Front yard steep slope" at bounding box center [632, 181] width 575 height 8
copy p "Front yard steep slope"
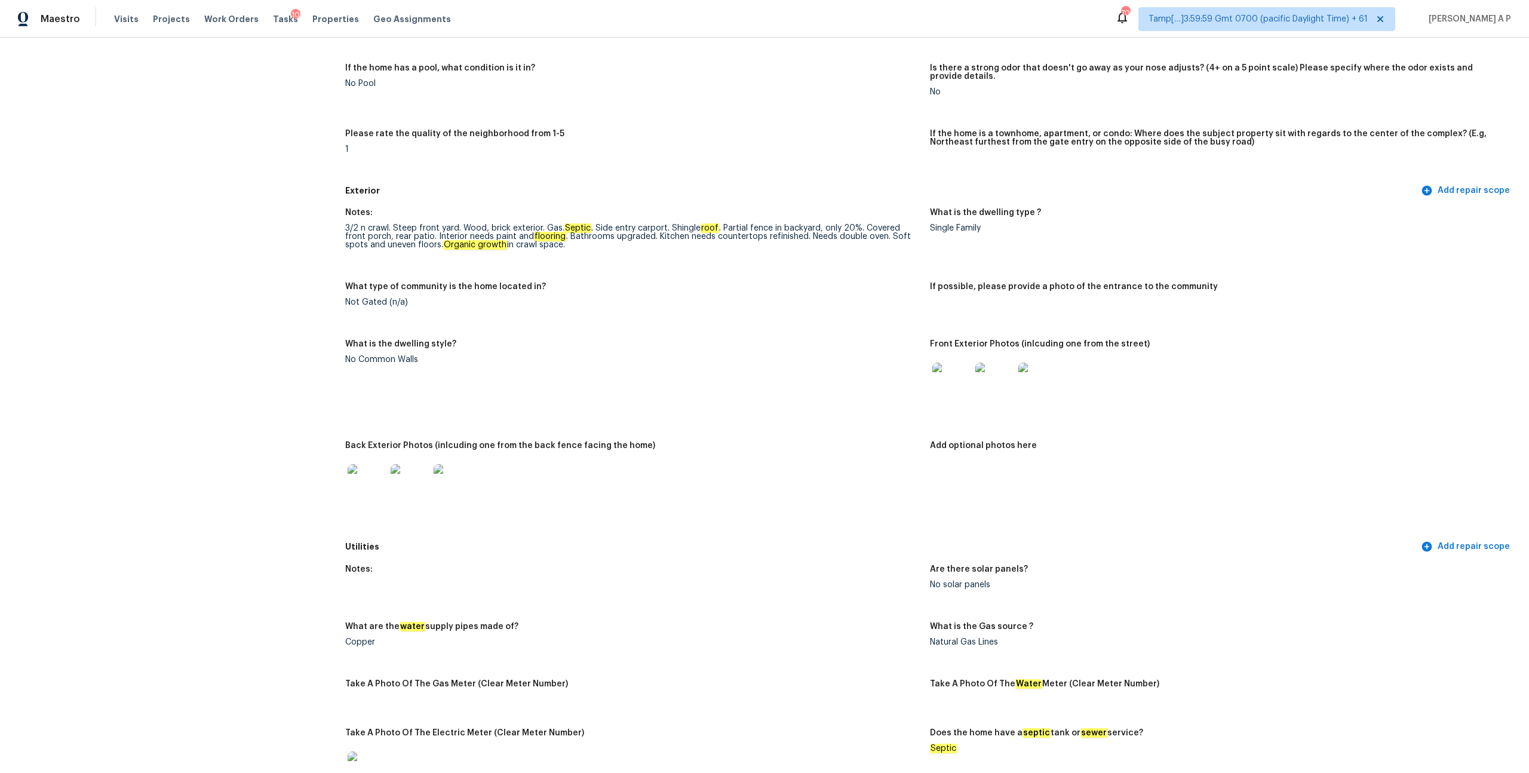
scroll to position [0, 0]
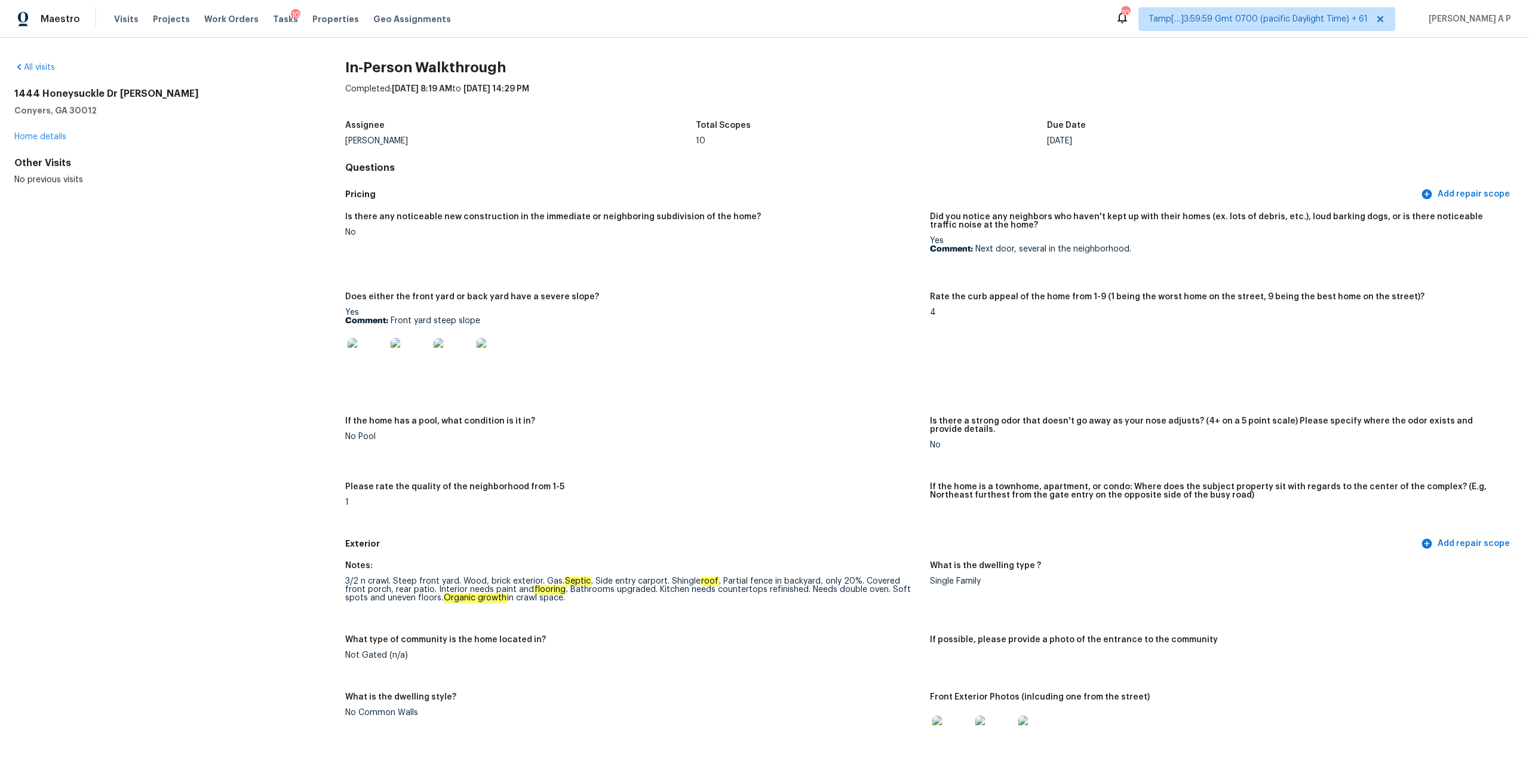
click at [747, 169] on h4 "Questions" at bounding box center [930, 168] width 1170 height 12
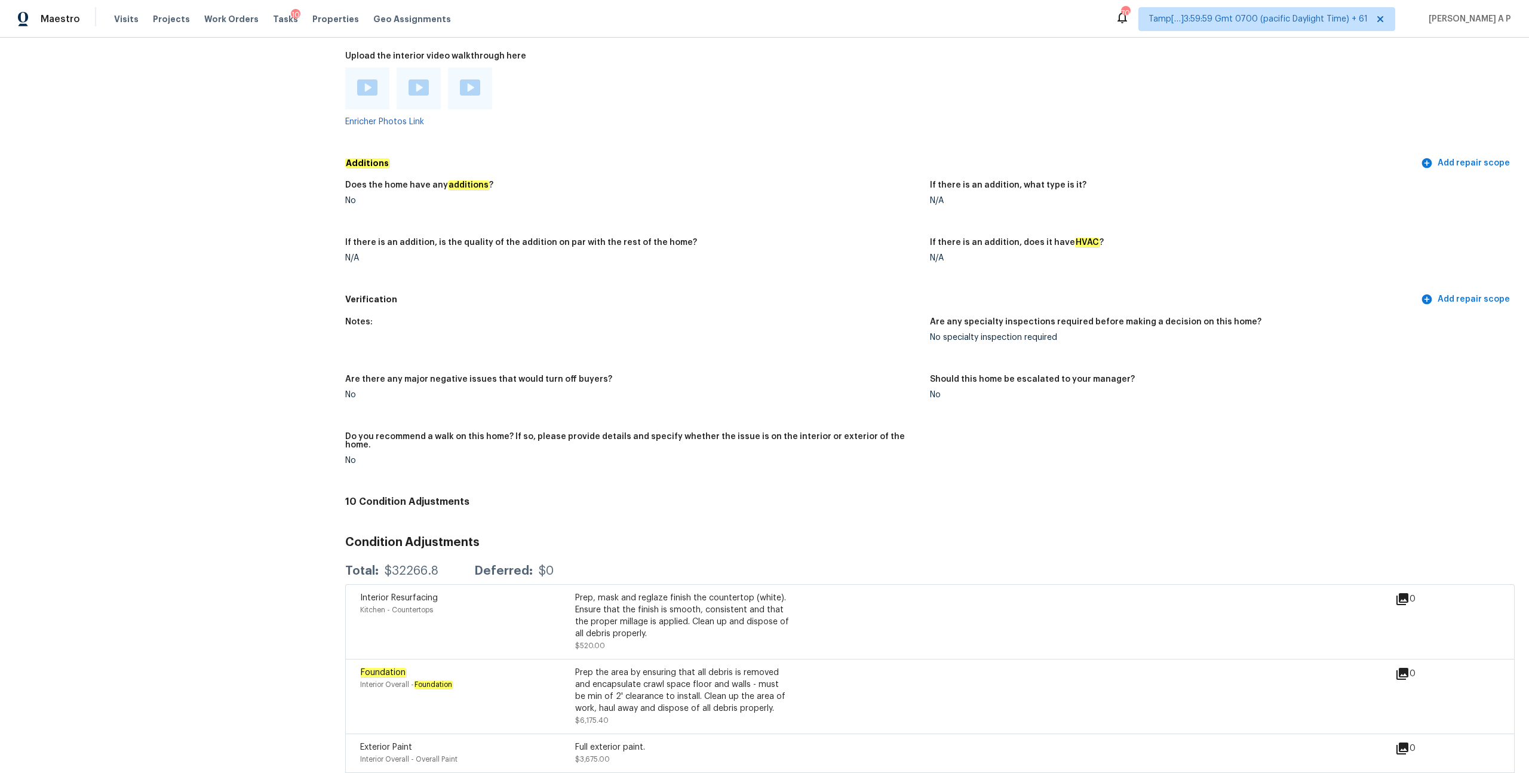
scroll to position [169, 0]
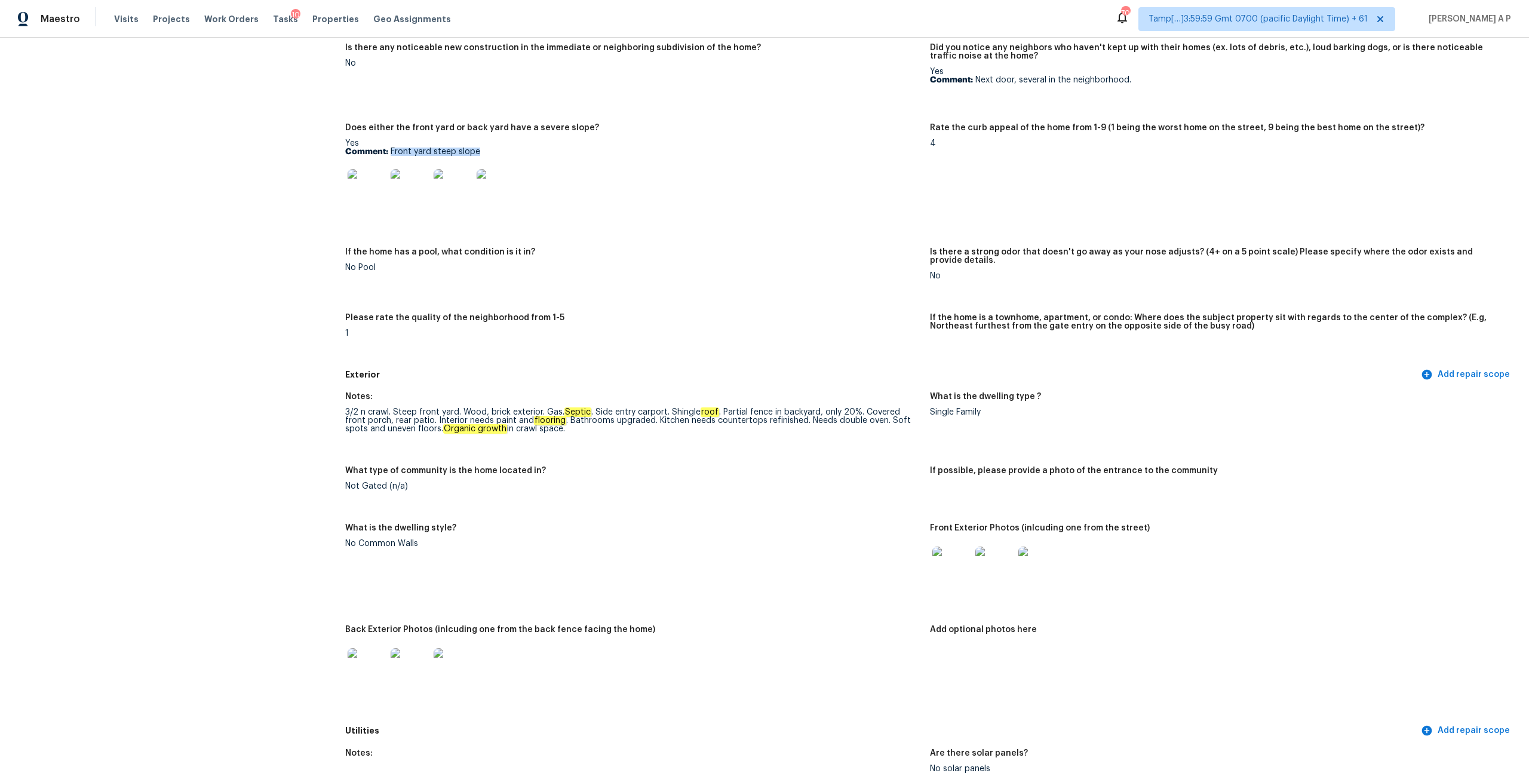
drag, startPoint x: 392, startPoint y: 152, endPoint x: 481, endPoint y: 152, distance: 89.6
click at [481, 152] on p "Comment: Front yard steep slope" at bounding box center [632, 152] width 575 height 8
copy p "Front yard steep slope"
click at [129, 19] on span "Visits" at bounding box center [126, 19] width 24 height 12
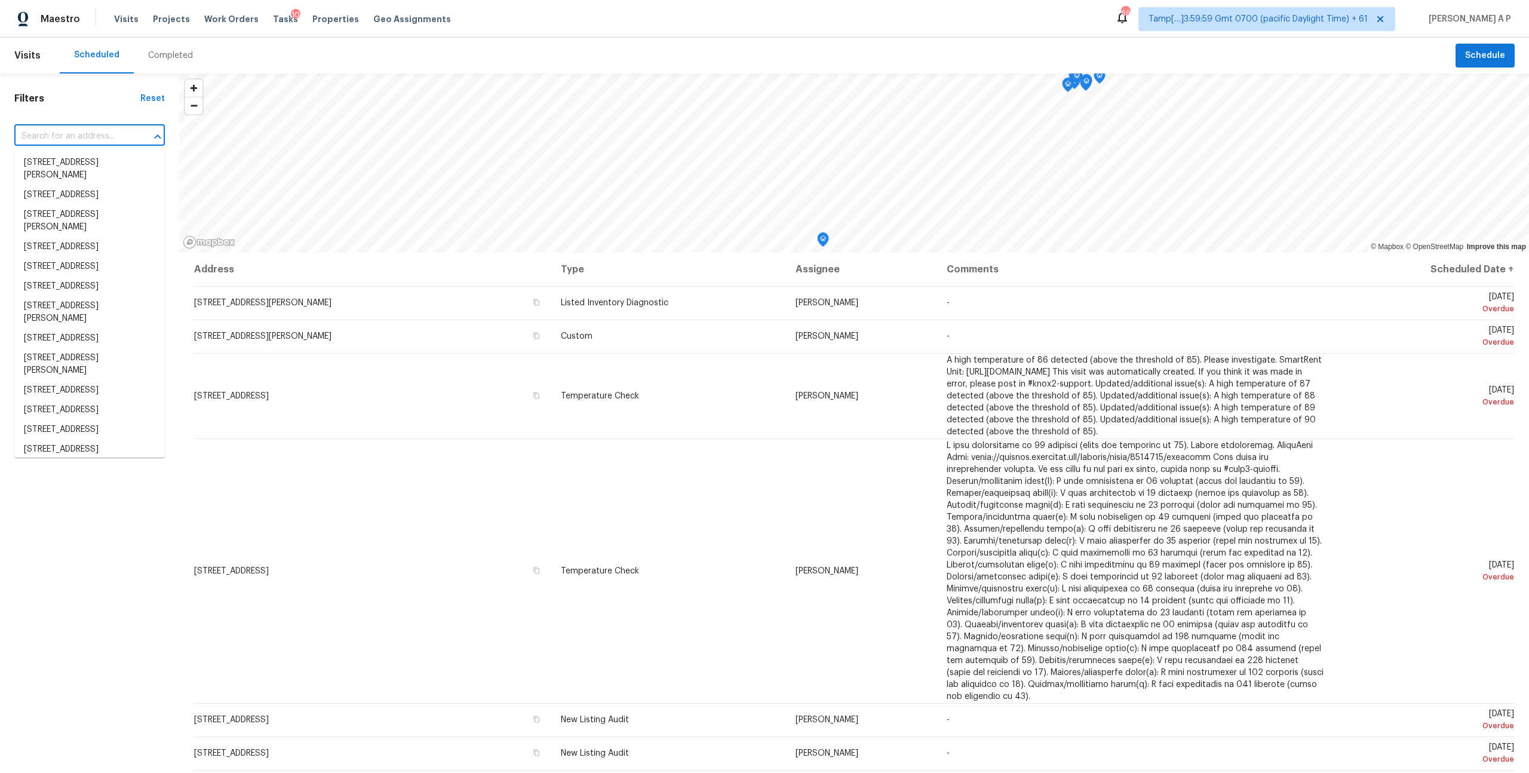
click at [121, 144] on input "text" at bounding box center [72, 136] width 117 height 19
paste input "104 Outpost Cv, Cedar Park, TX 78613"
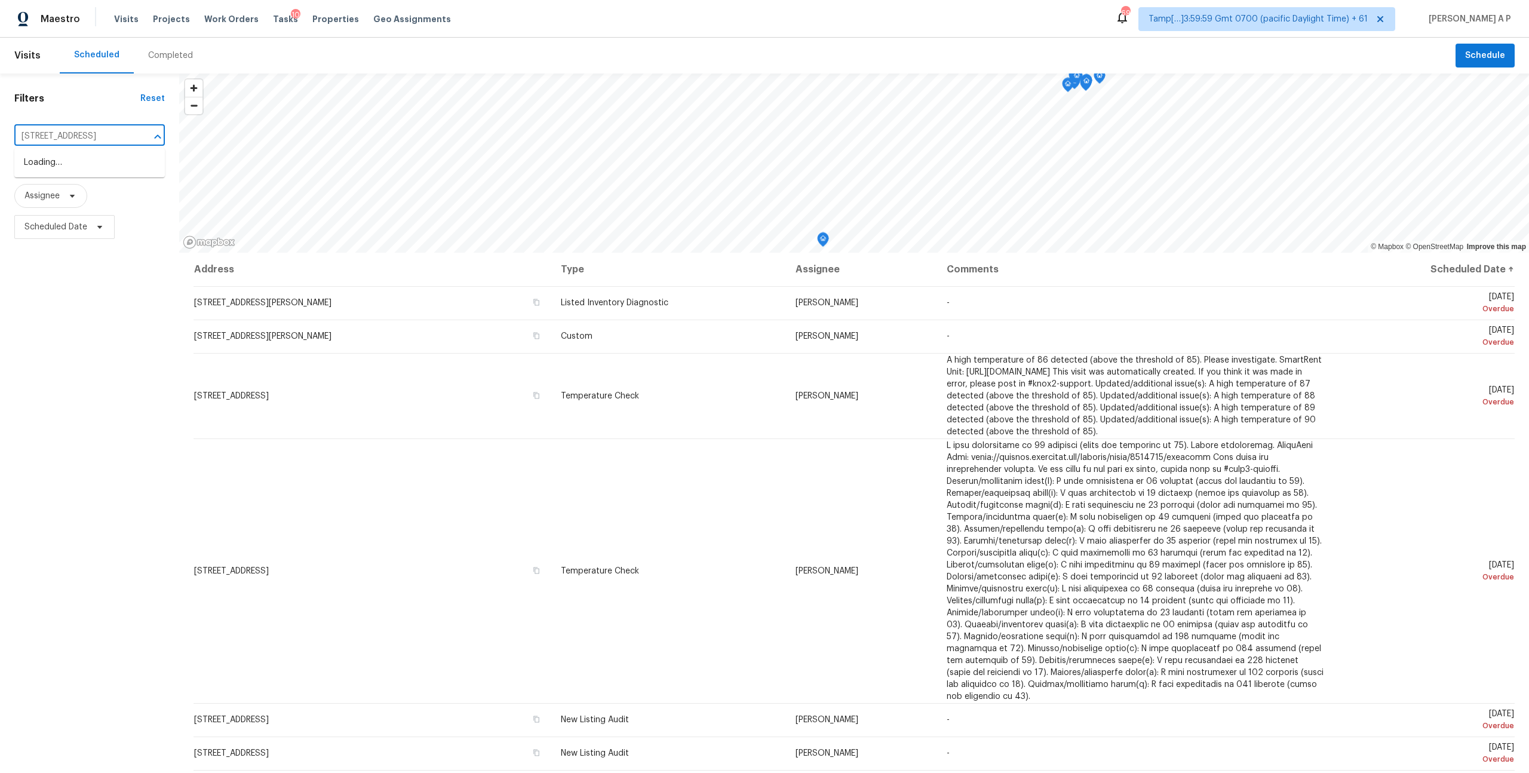
scroll to position [0, 37]
type input "104 Outpost Cv, Cedar Park, TX 78613"
click at [115, 168] on li "104 Outpost Cv, Cedar Park, TX 78613" at bounding box center [89, 163] width 151 height 20
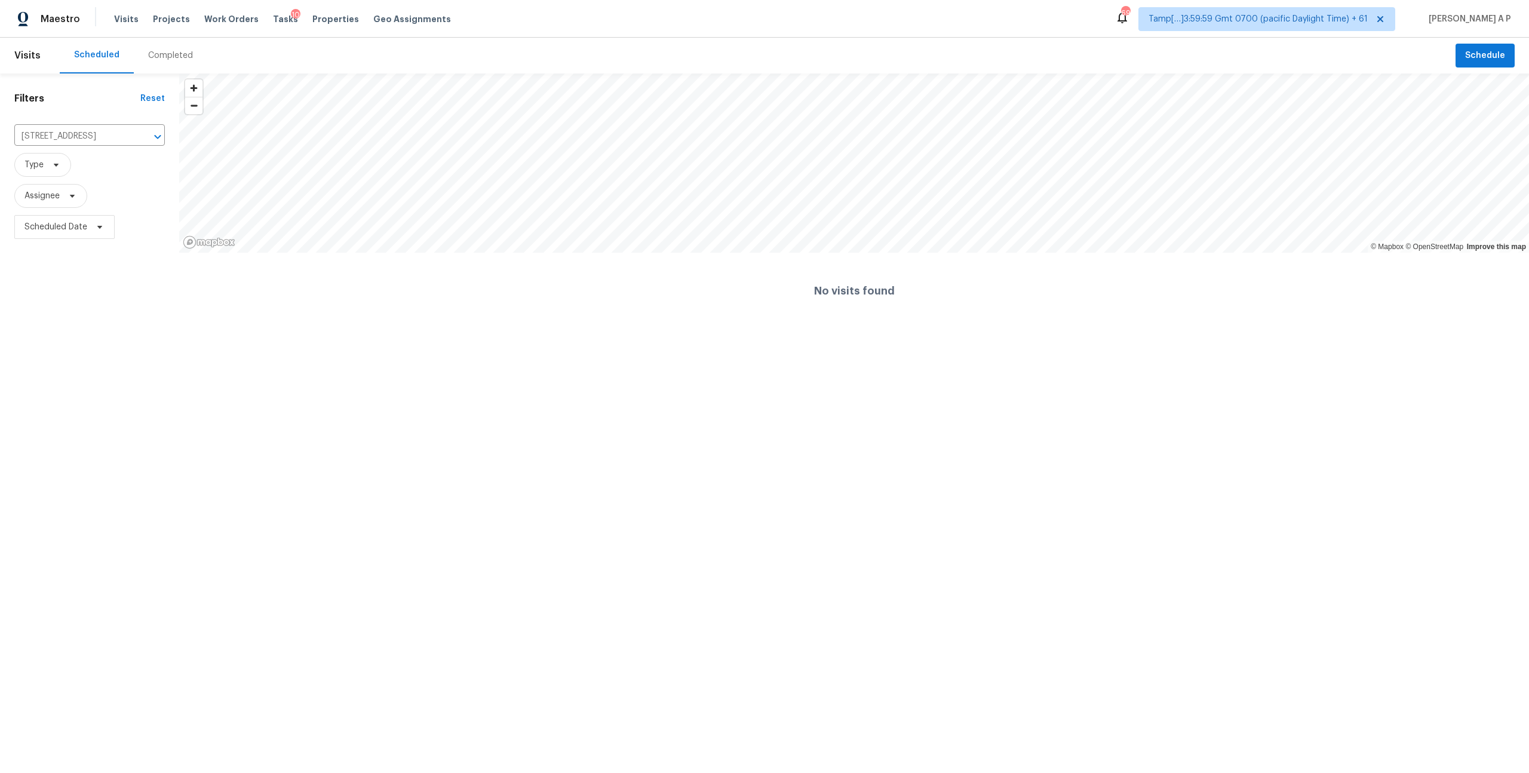
click at [165, 60] on div "Completed" at bounding box center [170, 56] width 45 height 12
click at [99, 138] on div at bounding box center [764, 386] width 1529 height 773
click at [98, 133] on div at bounding box center [764, 386] width 1529 height 773
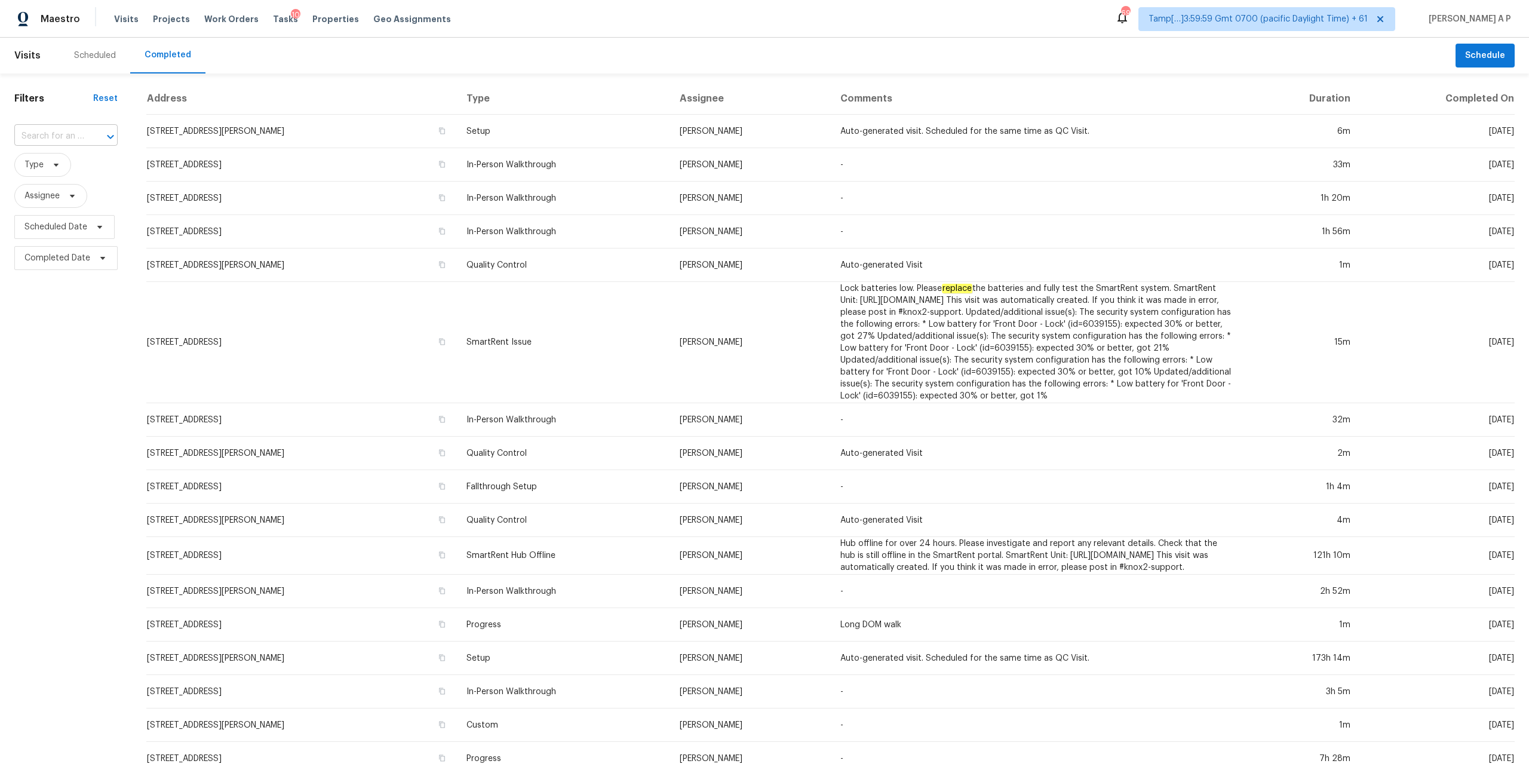
click at [103, 135] on icon "Open" at bounding box center [110, 137] width 14 height 14
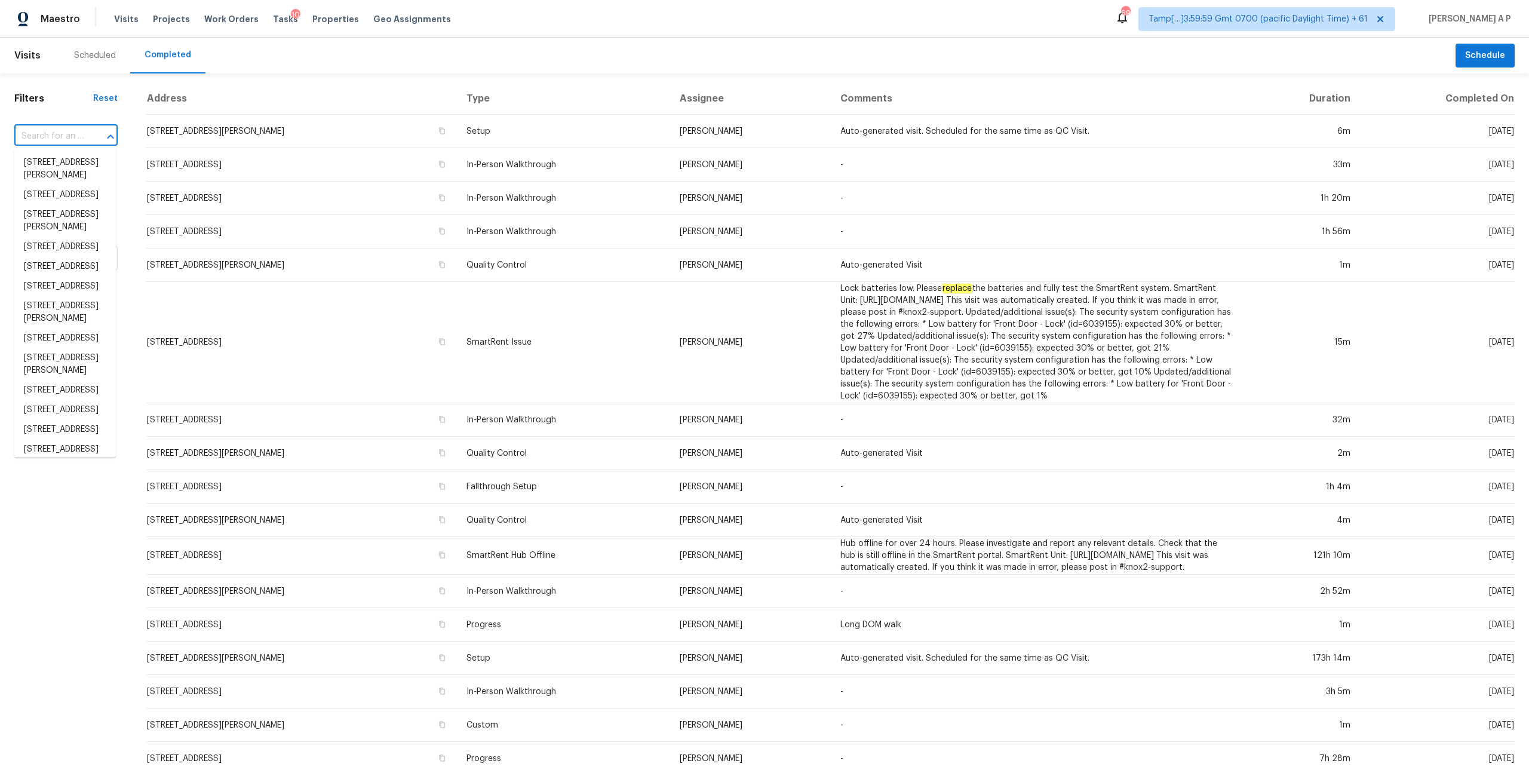
paste input "104 Outpost Cv, Cedar Park, TX 78613"
type input "104 Outpost Cv, Cedar Park, TX 78613"
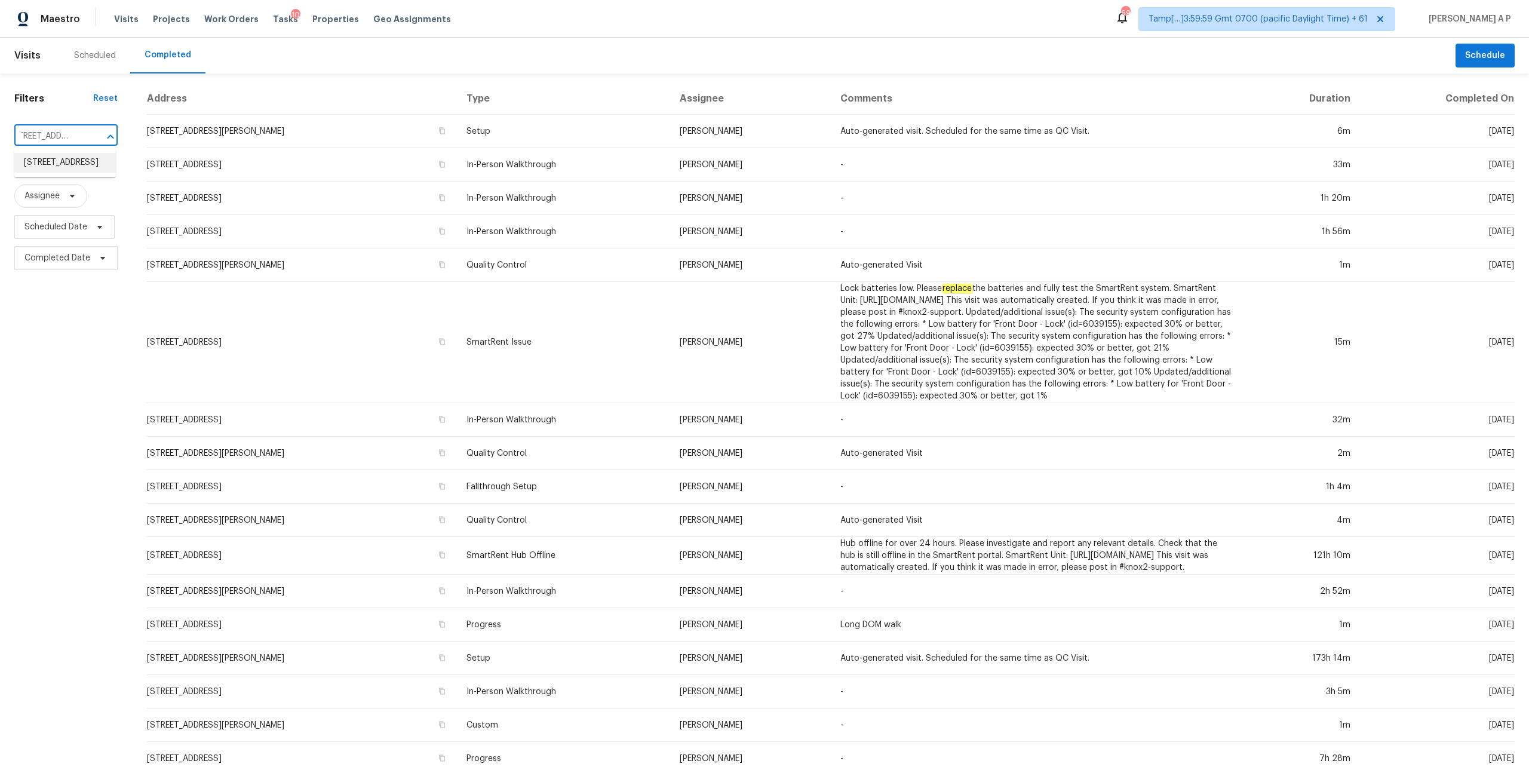
click at [82, 171] on li "104 Outpost Cv, Cedar Park, TX 78613" at bounding box center [65, 163] width 102 height 20
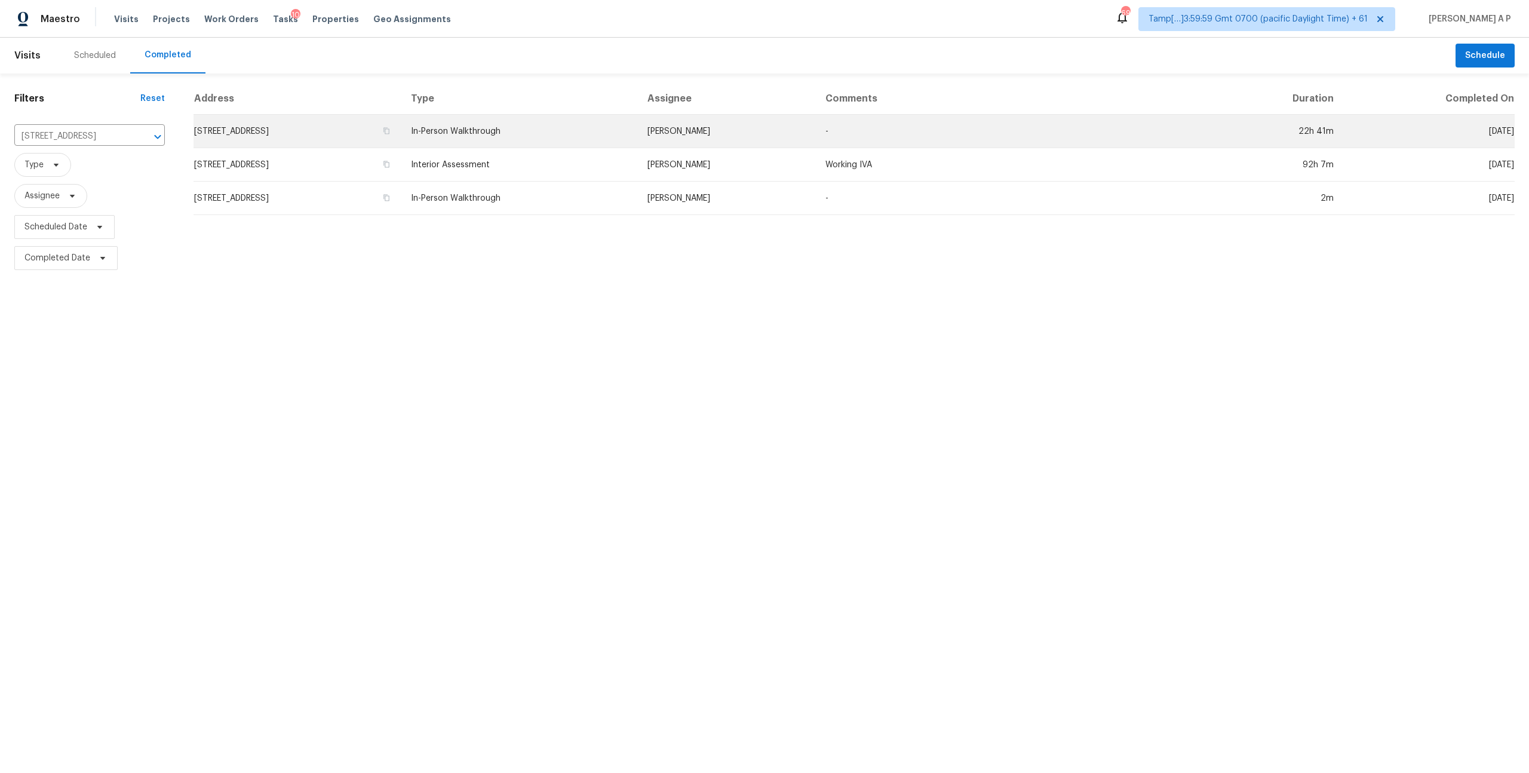
click at [797, 128] on td "Martin Chagolla" at bounding box center [727, 131] width 178 height 33
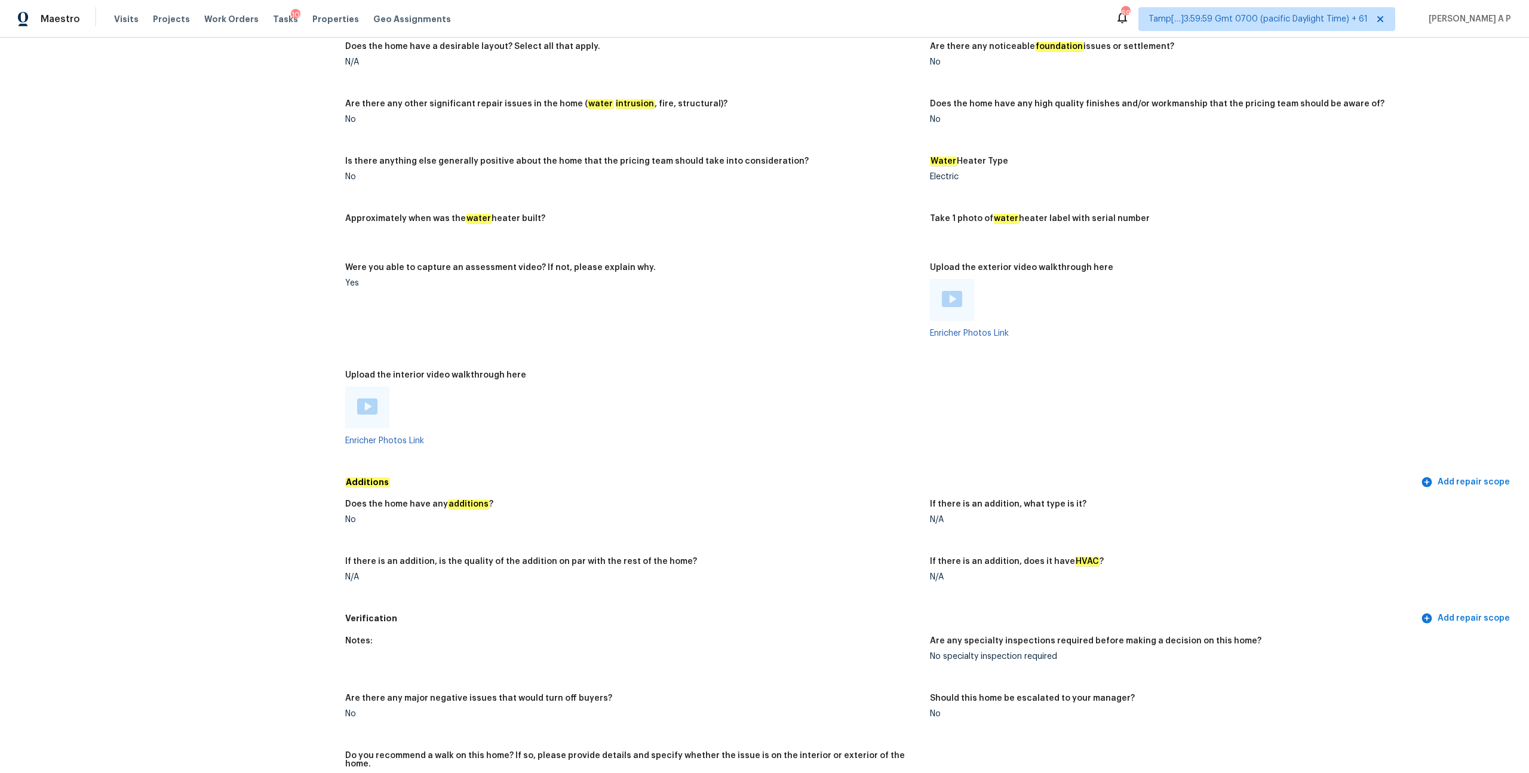
scroll to position [1888, 0]
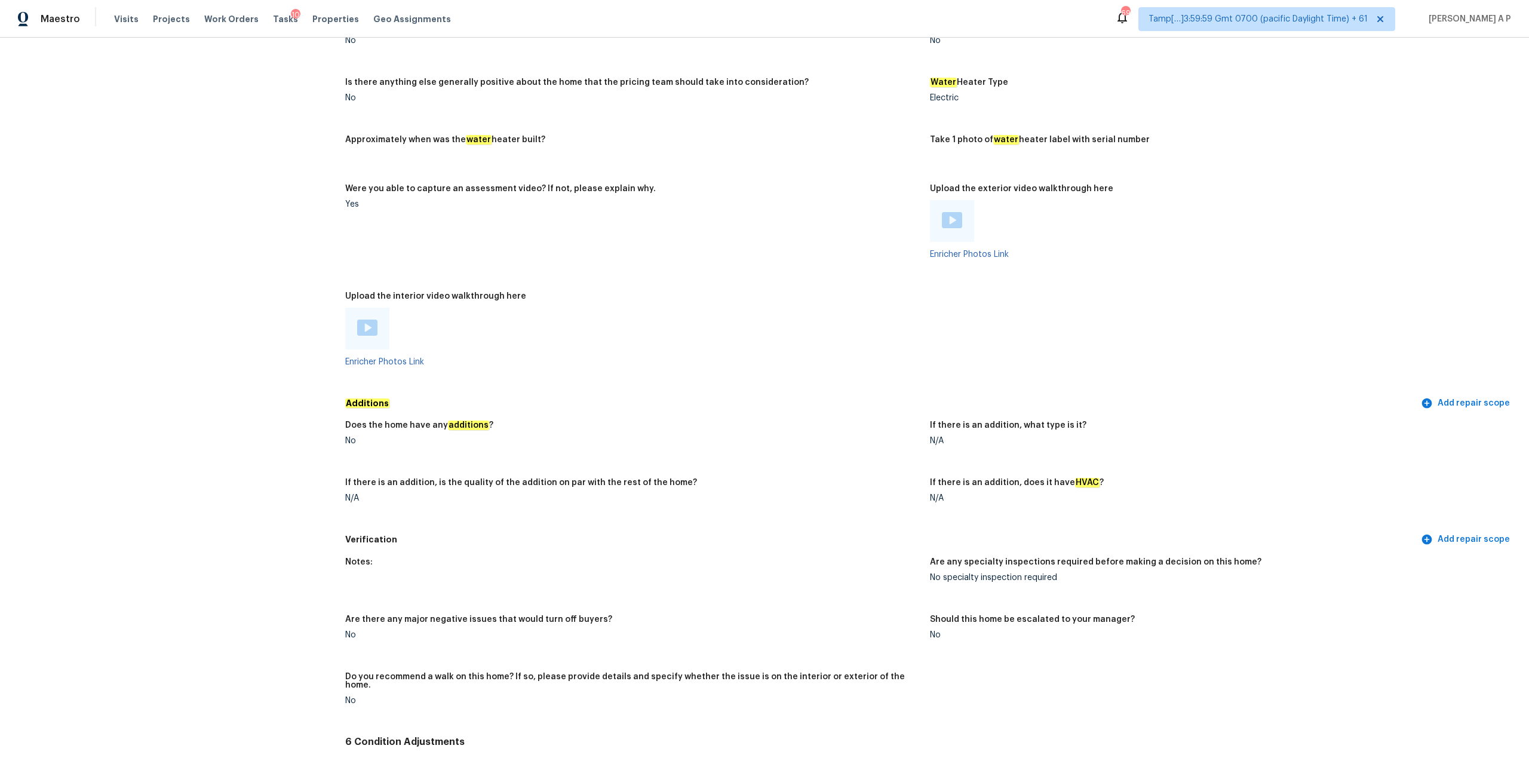
click at [369, 320] on img at bounding box center [367, 328] width 20 height 16
click at [961, 212] on img at bounding box center [952, 220] width 20 height 16
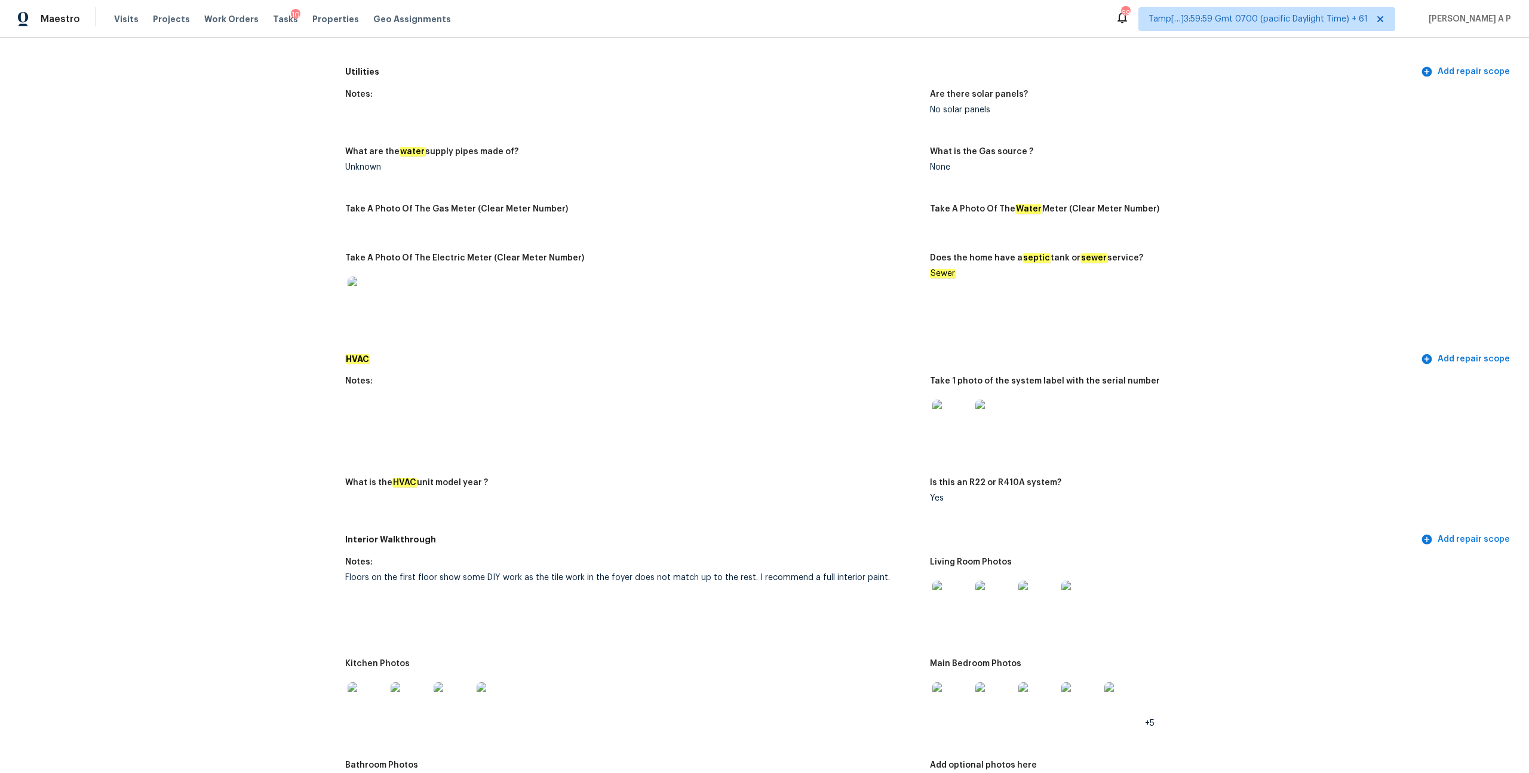
scroll to position [663, 0]
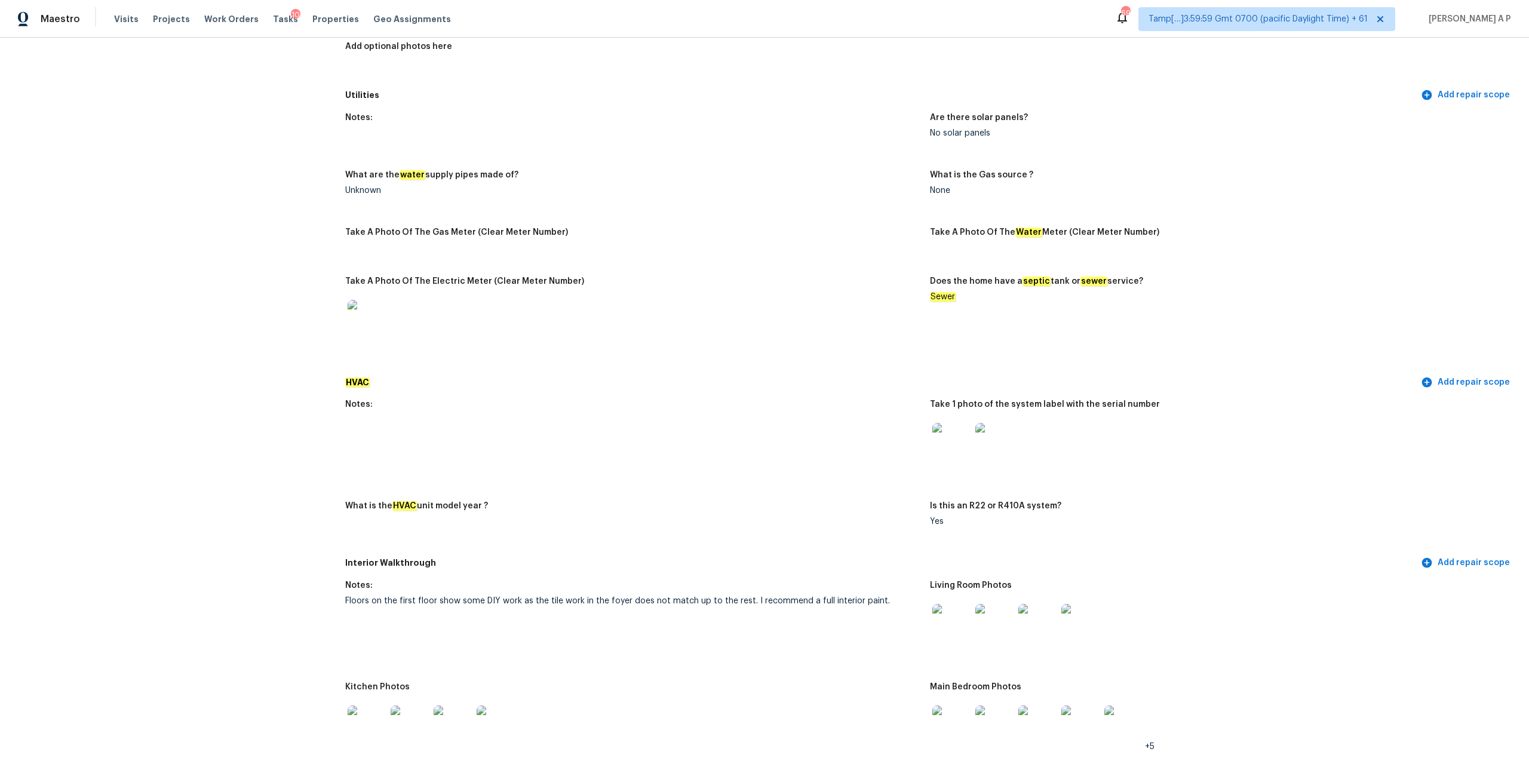
click at [1117, 260] on div "Notes: Are there solar panels? No solar panels What are the water supply pipes …" at bounding box center [930, 238] width 1170 height 265
click at [869, 321] on div at bounding box center [632, 319] width 575 height 53
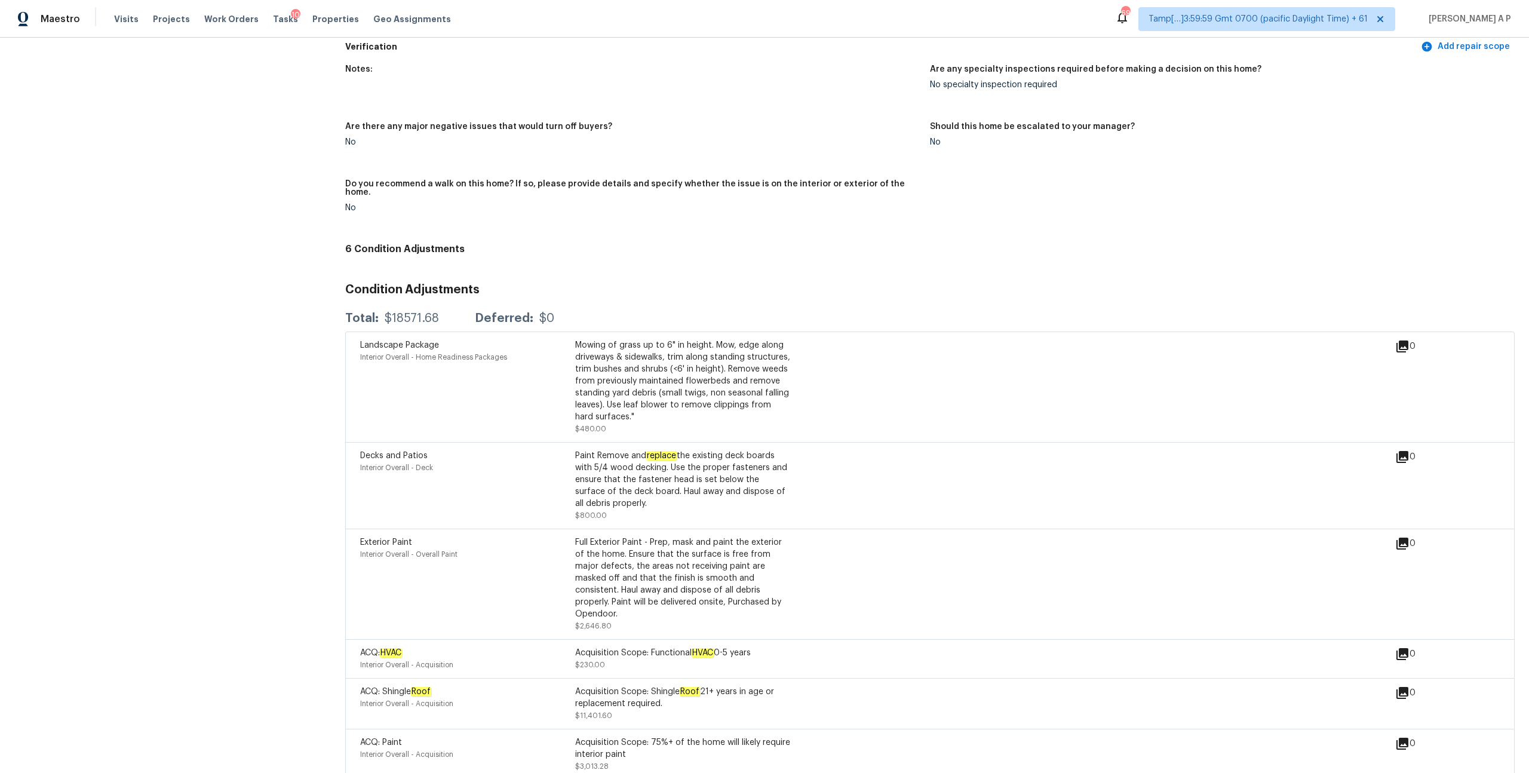
scroll to position [2390, 0]
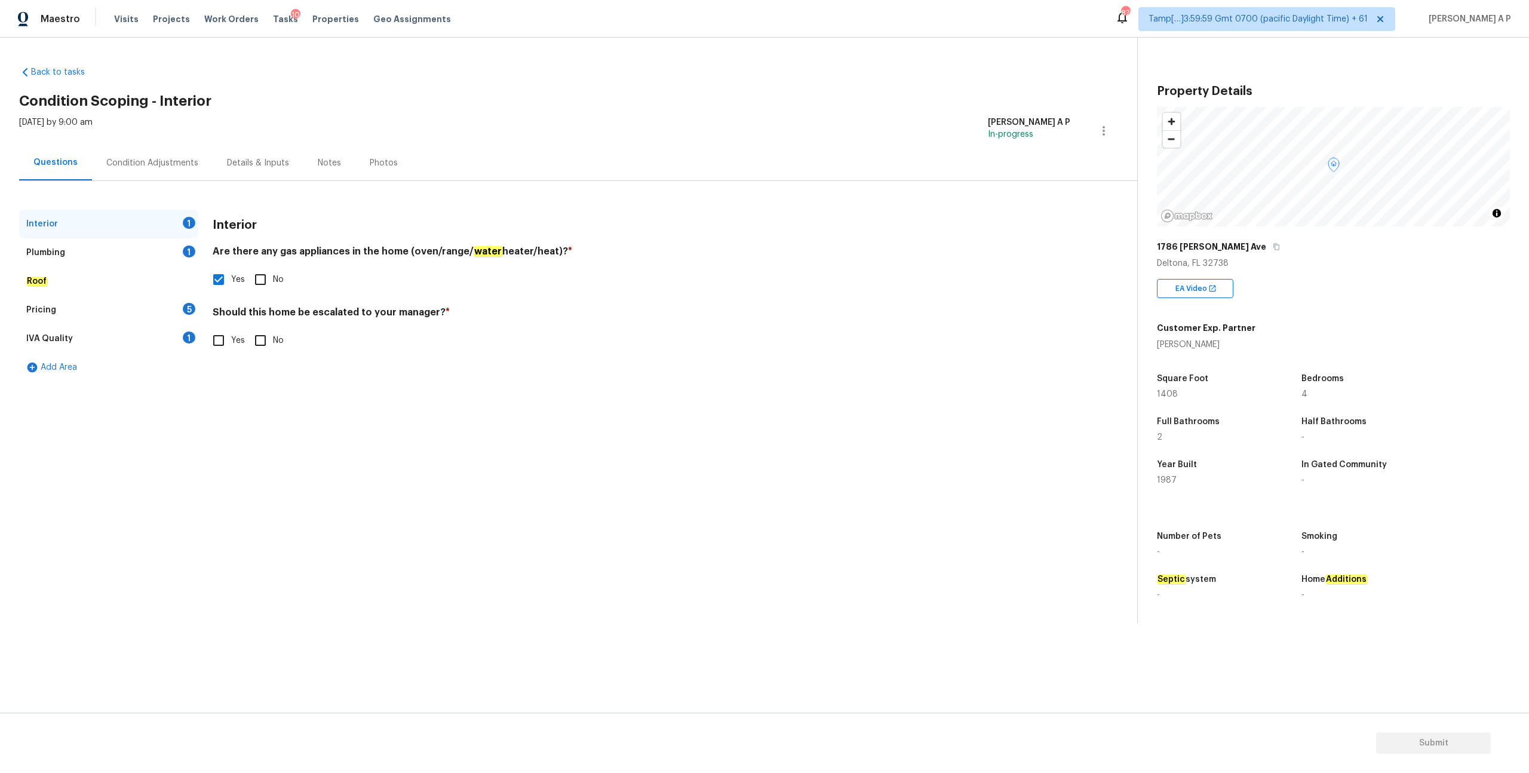
click at [600, 192] on div "Interior 1 Plumbing 1 Roof Pricing 5 IVA Quality 1 Add Area Interior Are there …" at bounding box center [564, 281] width 1090 height 201
click at [154, 256] on div "Plumbing 1" at bounding box center [108, 252] width 179 height 29
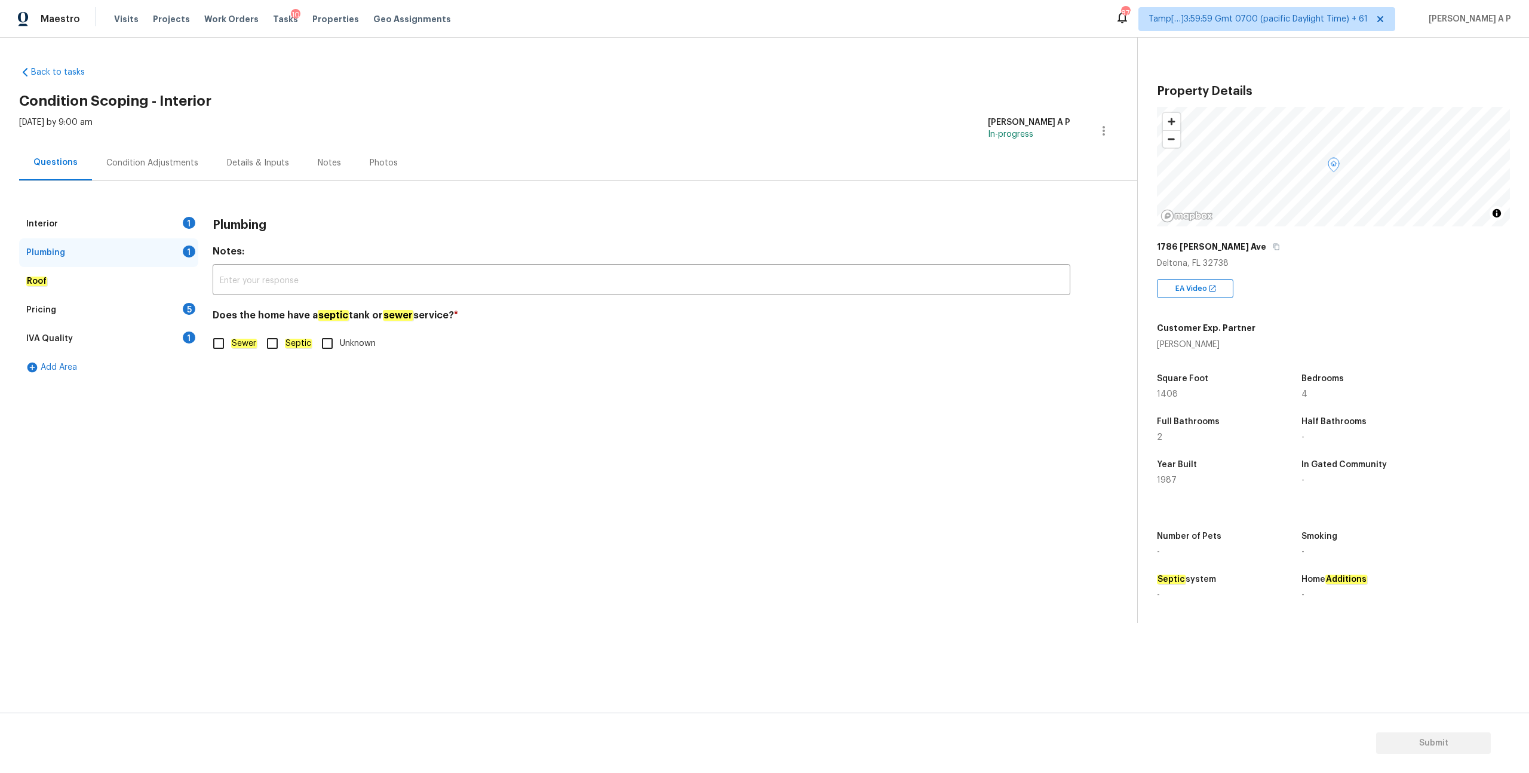
click at [281, 344] on input "Septic" at bounding box center [272, 343] width 25 height 25
checkbox input "true"
click at [300, 376] on div "Plumbing Notes: ​ Does the home have a septic tank or sewer service? * Sewer Se…" at bounding box center [642, 296] width 858 height 172
click at [160, 160] on div "Condition Adjustments" at bounding box center [152, 163] width 92 height 12
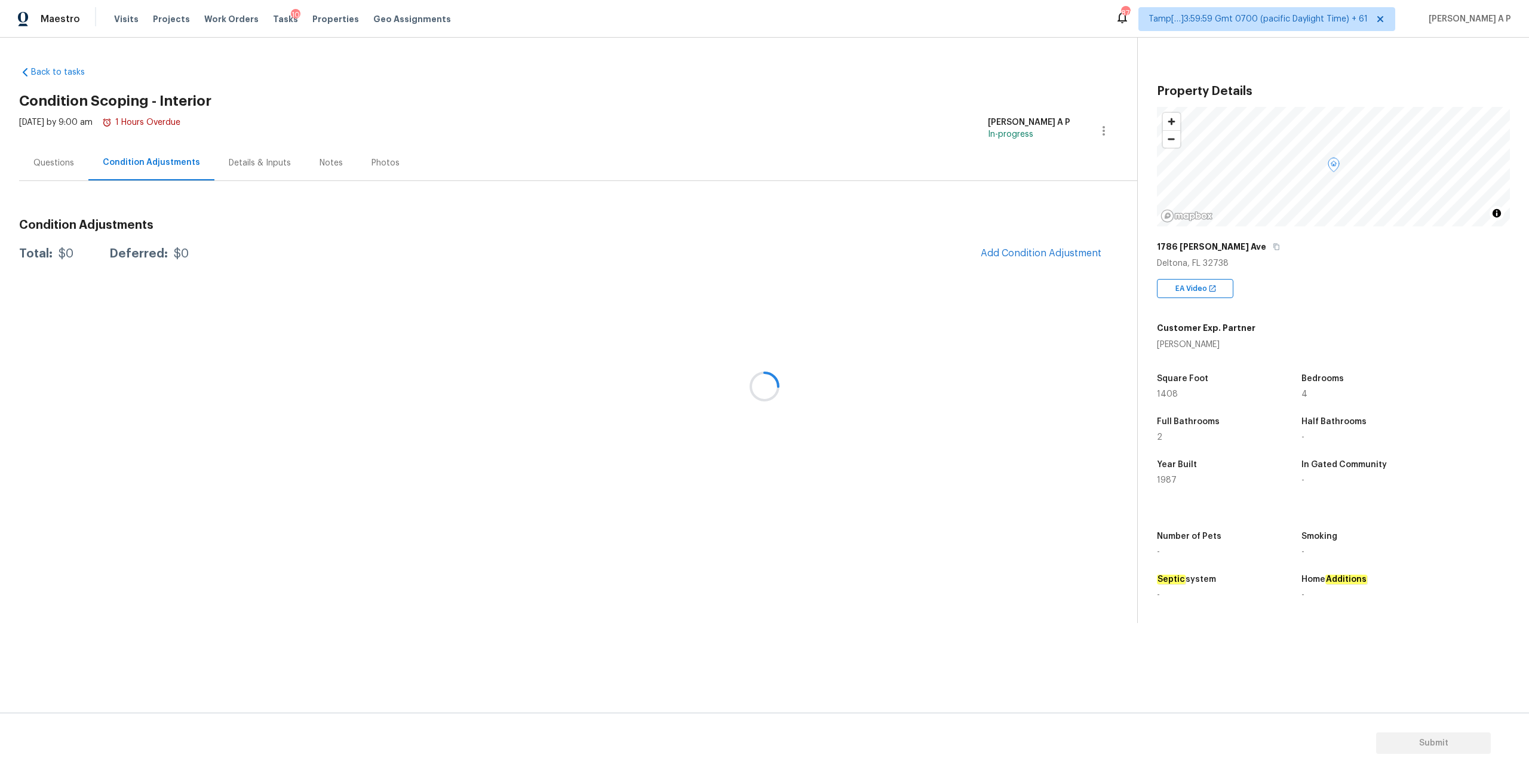
click at [160, 160] on div at bounding box center [764, 386] width 1529 height 773
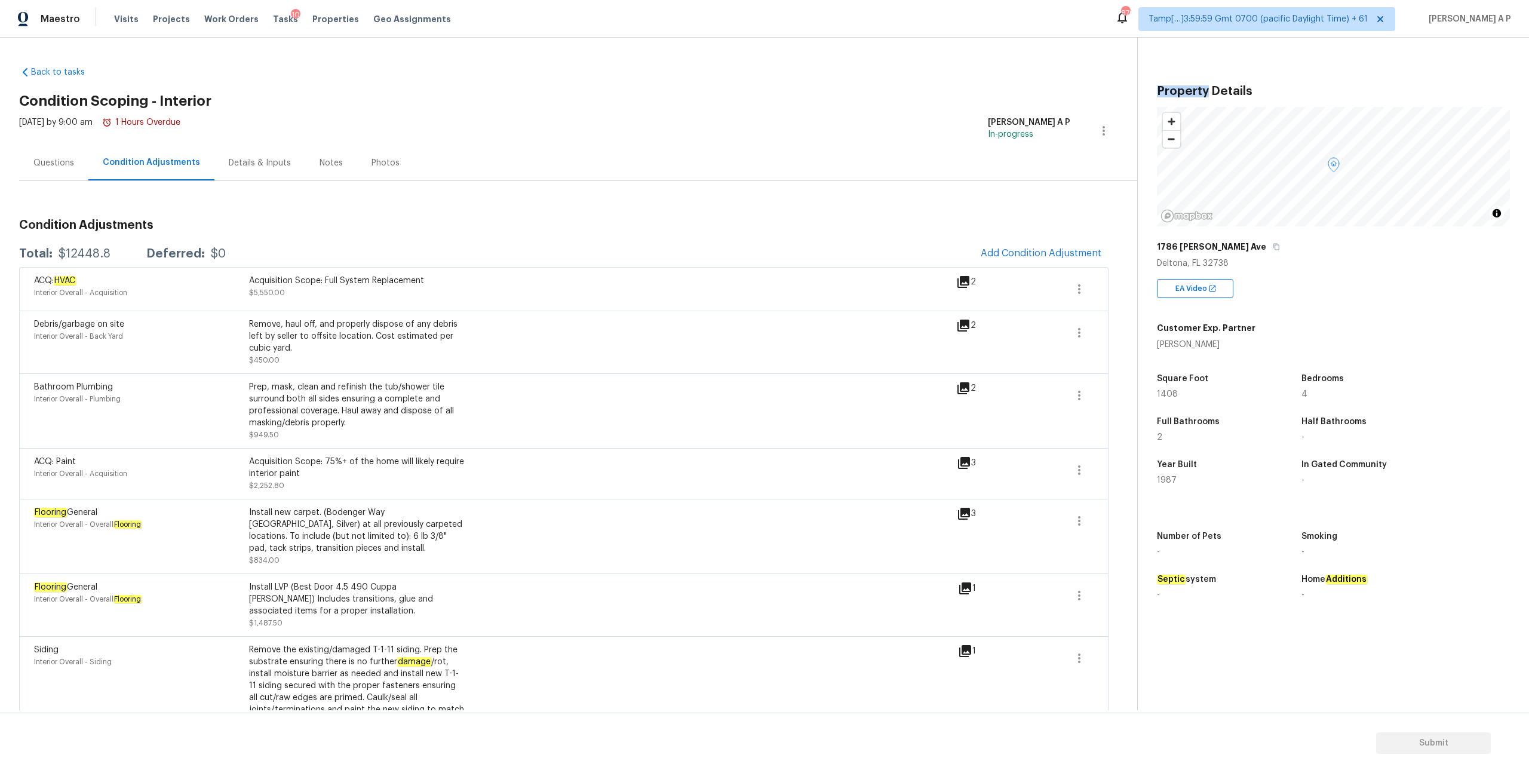
scroll to position [163, 0]
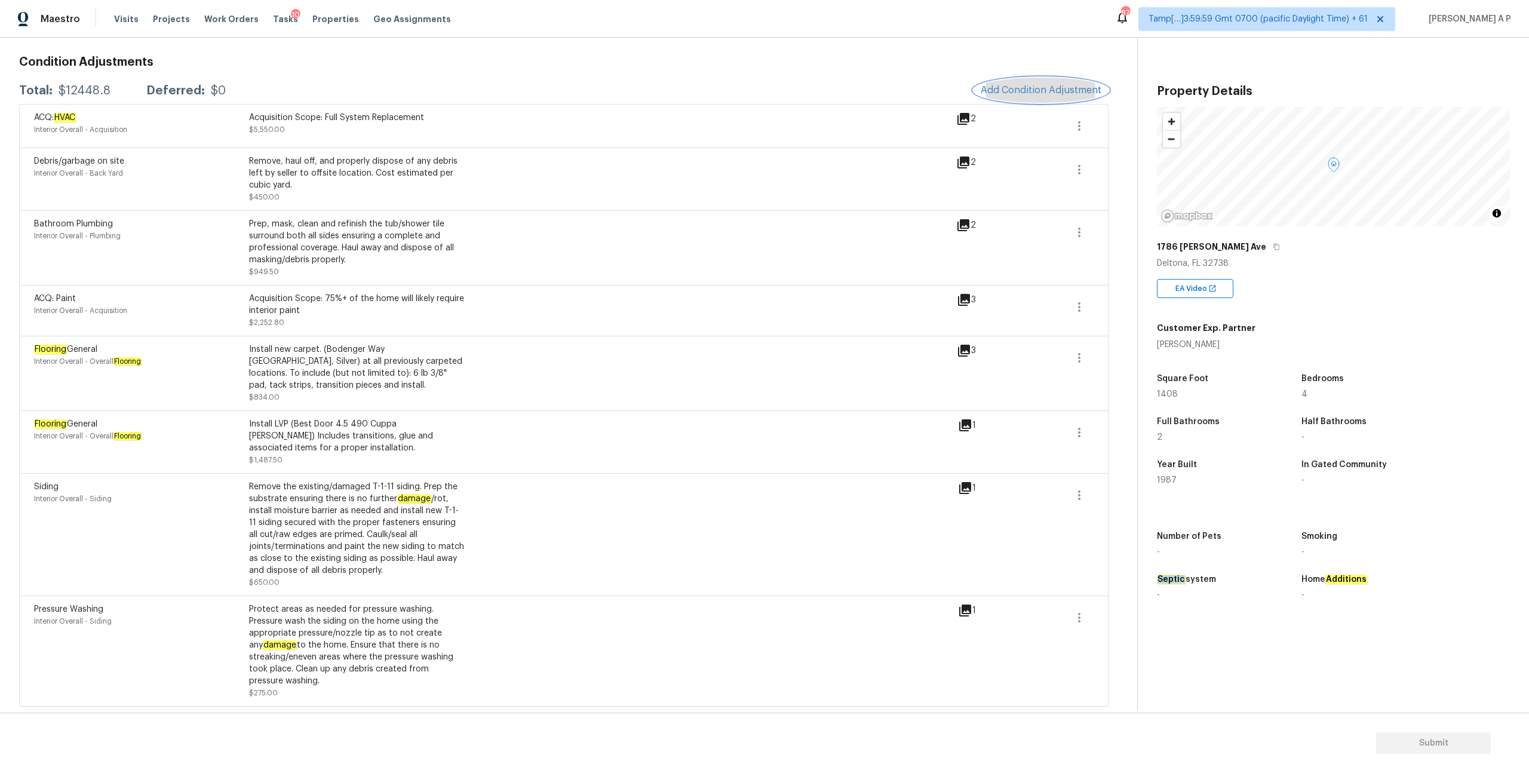
click at [1035, 90] on span "Add Condition Adjustment" at bounding box center [1041, 90] width 121 height 11
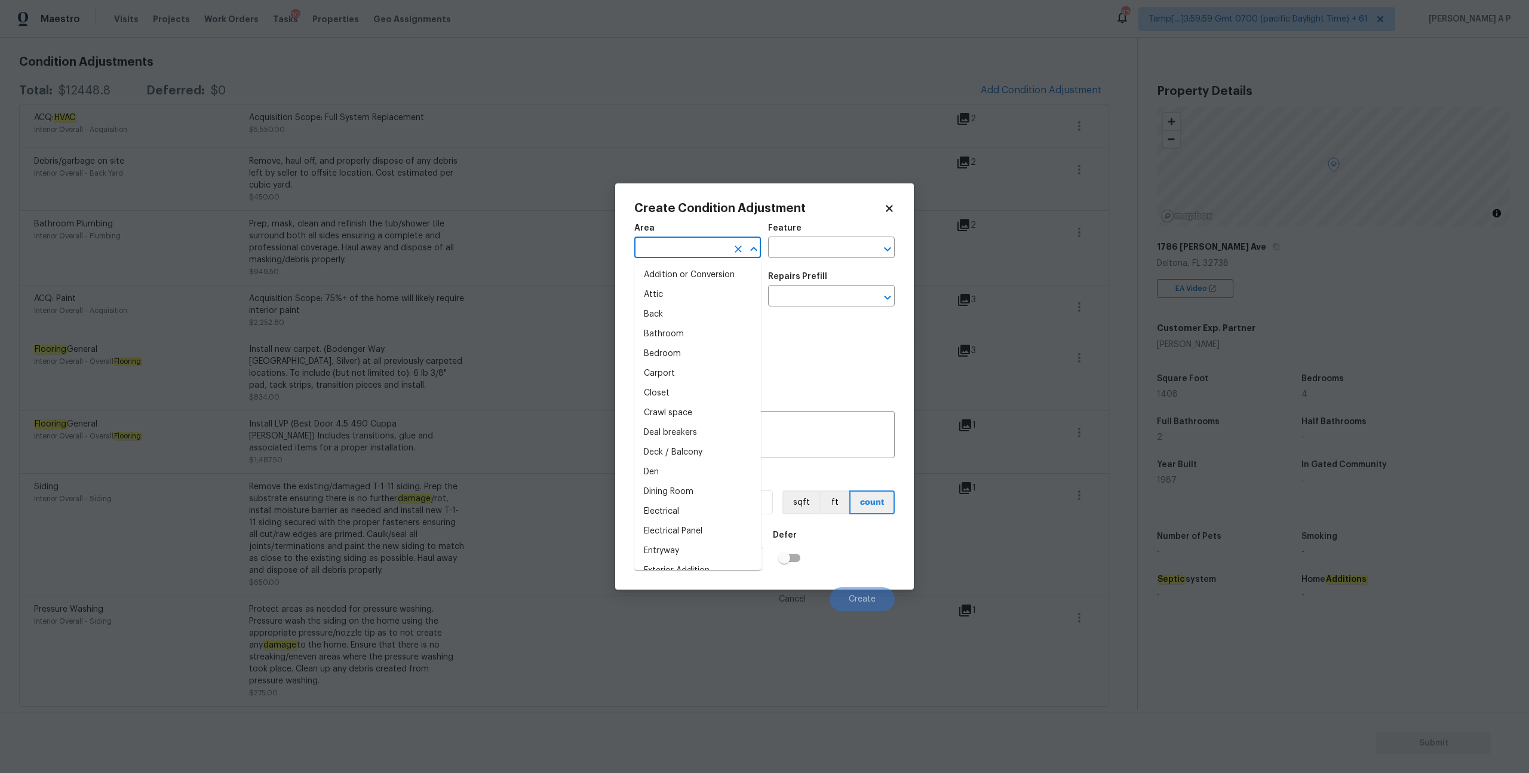
click at [686, 249] on input "text" at bounding box center [680, 249] width 93 height 19
type input "s"
click at [799, 345] on div "Photos" at bounding box center [764, 353] width 260 height 78
click at [719, 305] on input "text" at bounding box center [680, 297] width 93 height 19
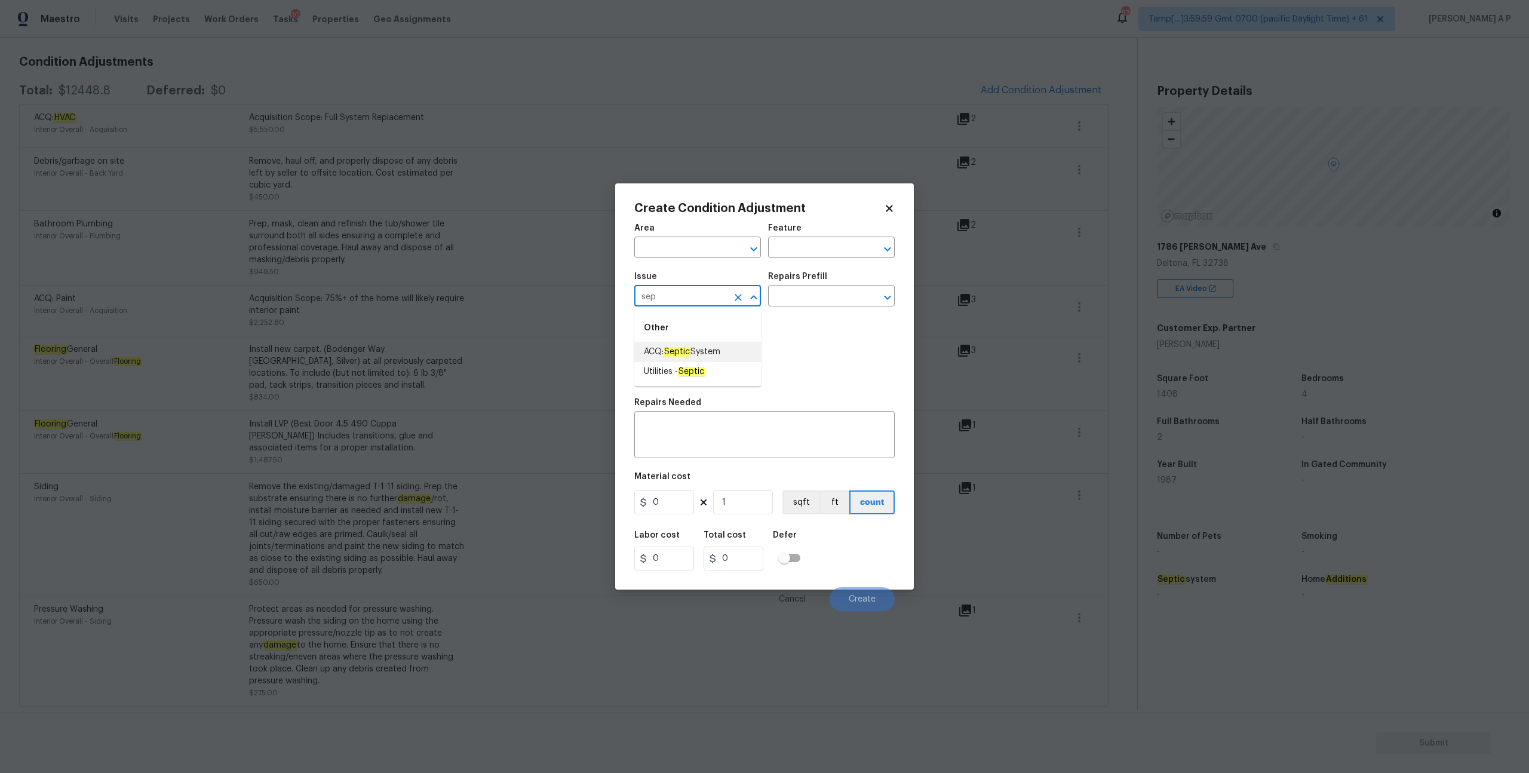
click at [697, 355] on span "ACQ: Septic System" at bounding box center [682, 352] width 76 height 13
type input "ACQ: Septic System"
click at [794, 295] on input "text" at bounding box center [814, 297] width 93 height 19
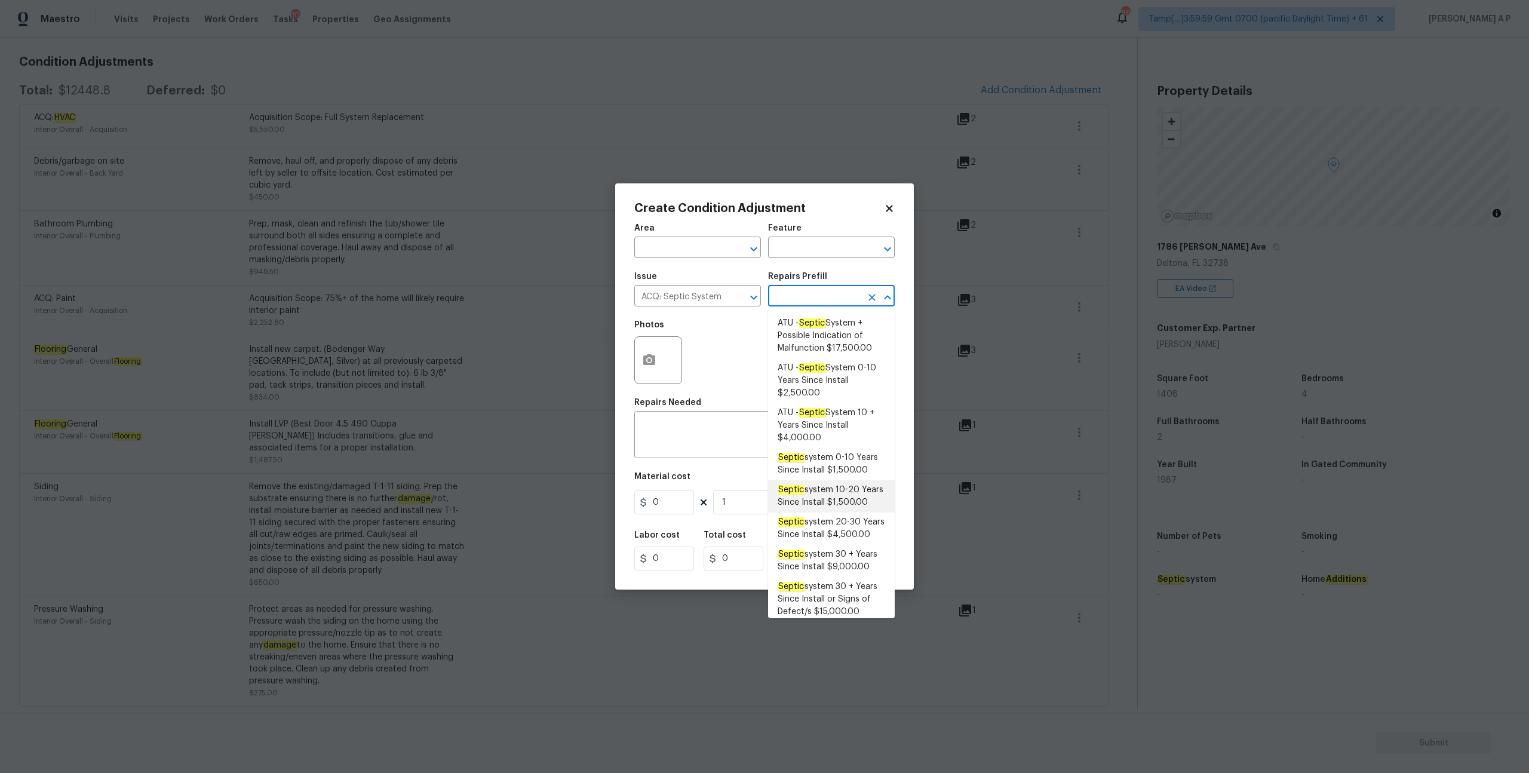
click at [837, 501] on span "Septic system 10-20 Years Since Install $1,500.00" at bounding box center [832, 496] width 108 height 25
type input "Acquisition"
type textarea "Acquisition Scope: Septic 10-20 years in age. Disclaimer: Opendoor's assessment…"
type input "1500"
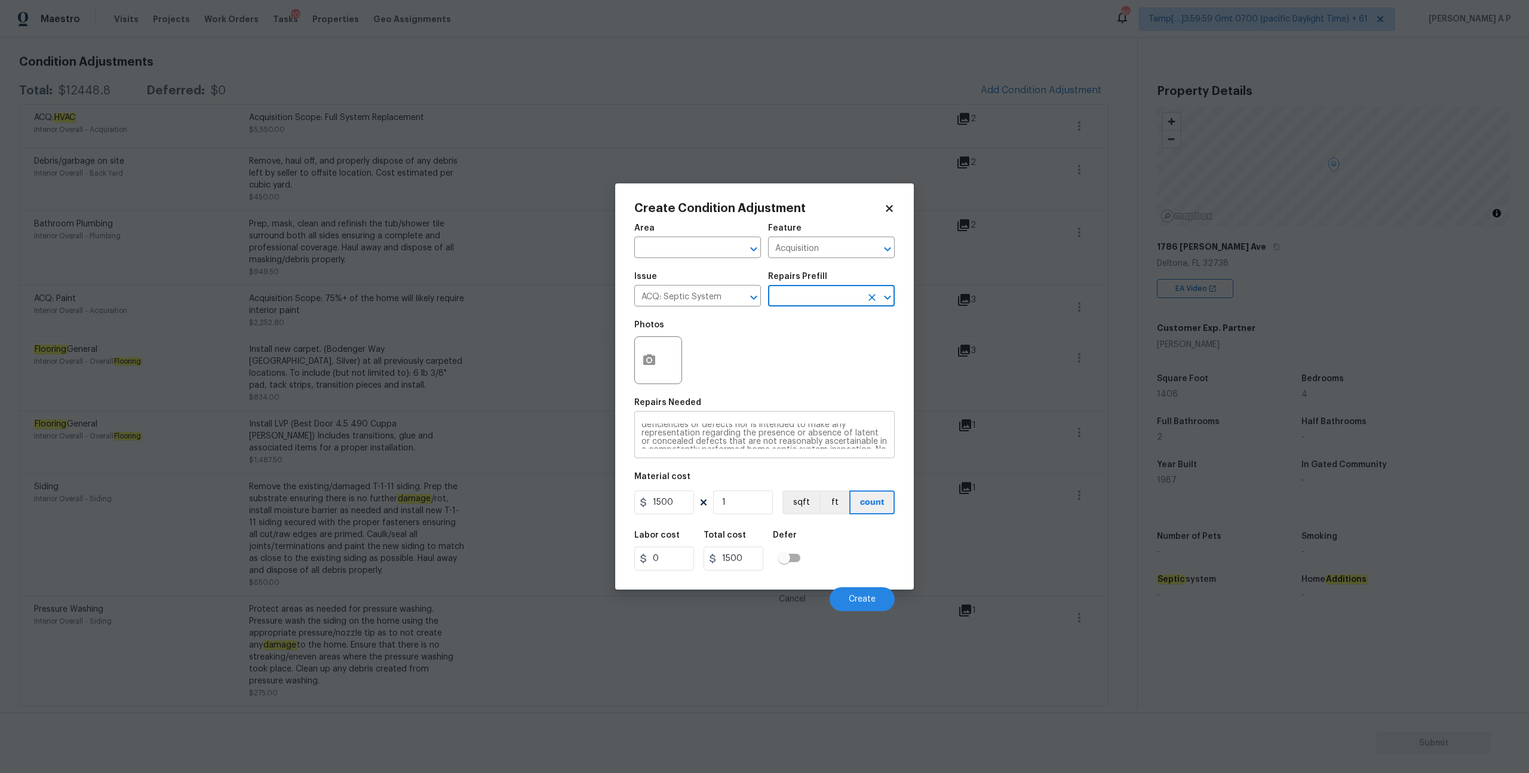
scroll to position [59, 0]
click at [878, 605] on button "Create" at bounding box center [862, 599] width 65 height 24
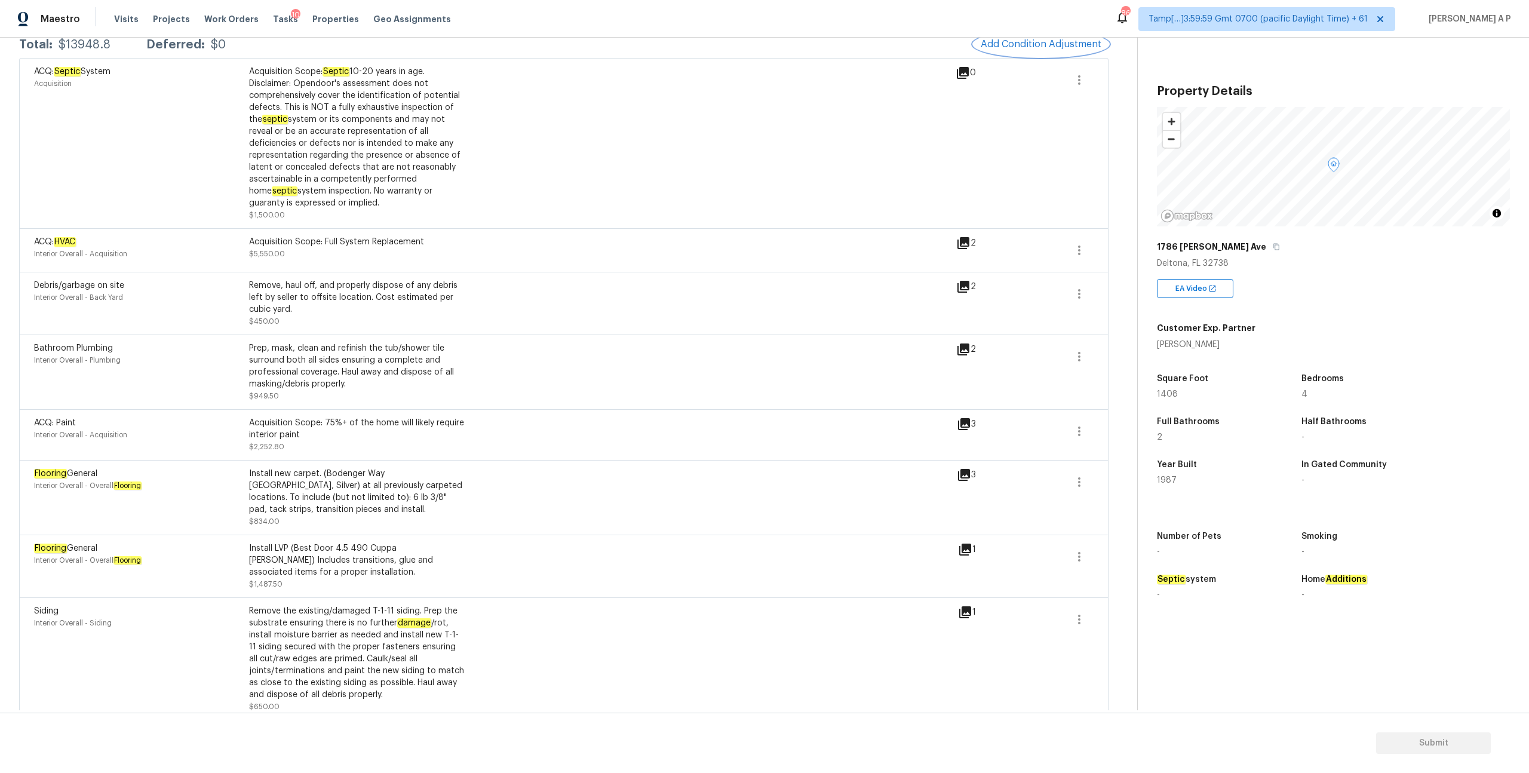
scroll to position [333, 0]
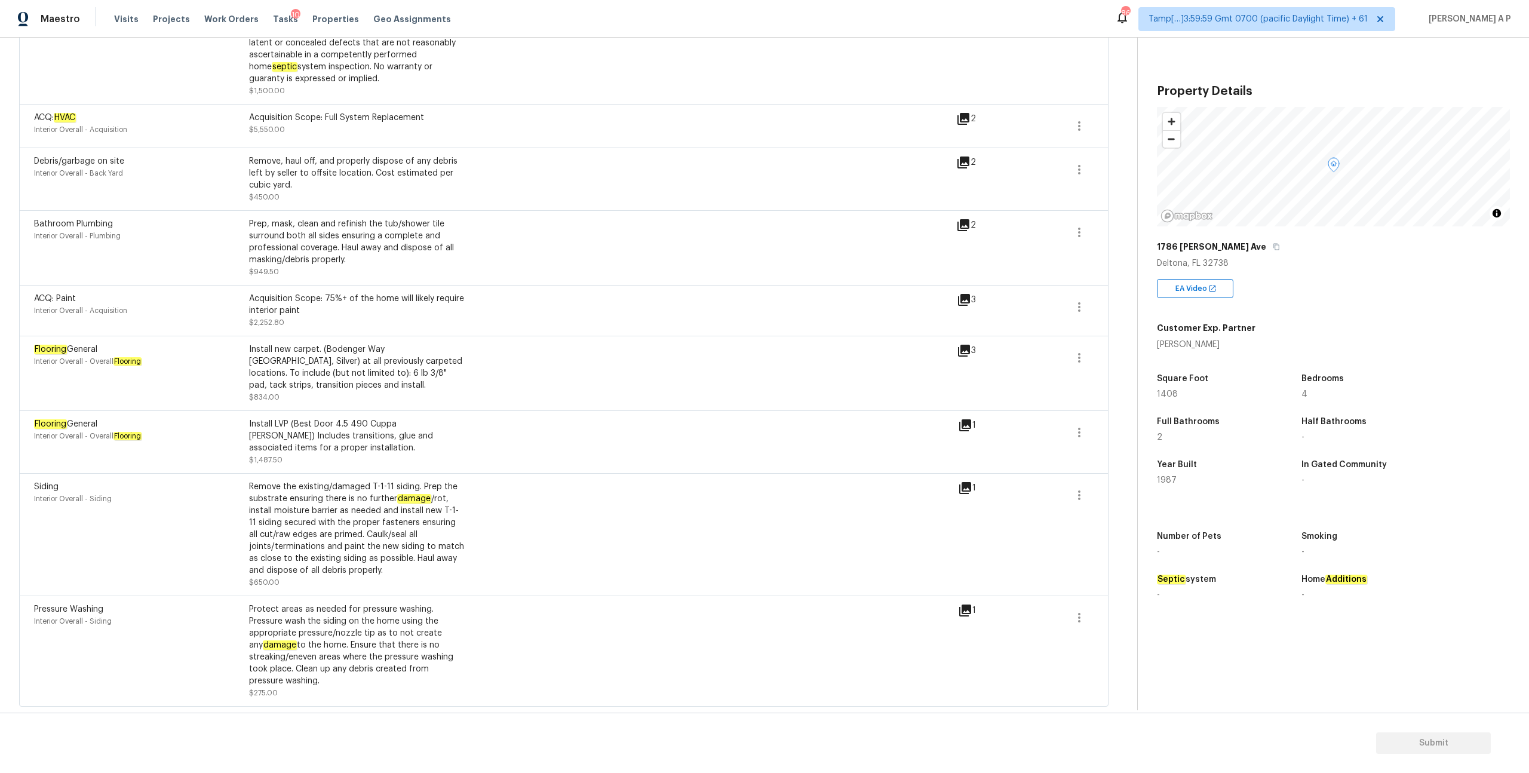
click at [967, 226] on icon at bounding box center [963, 225] width 14 height 14
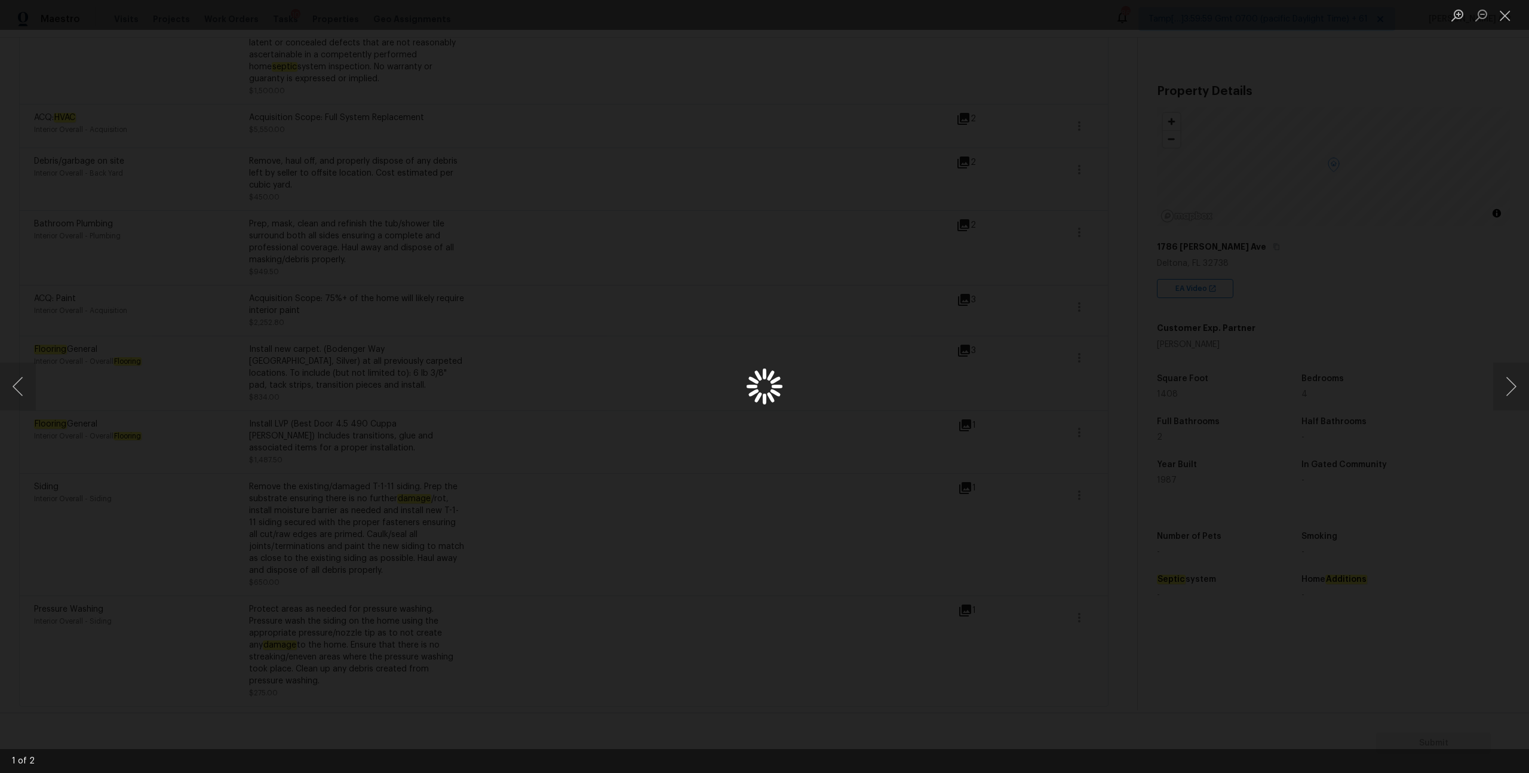
click at [967, 226] on div "Lightbox" at bounding box center [764, 386] width 1529 height 773
click at [1523, 391] on button "Next image" at bounding box center [1511, 387] width 36 height 48
click at [1208, 498] on div "Lightbox" at bounding box center [764, 386] width 1529 height 773
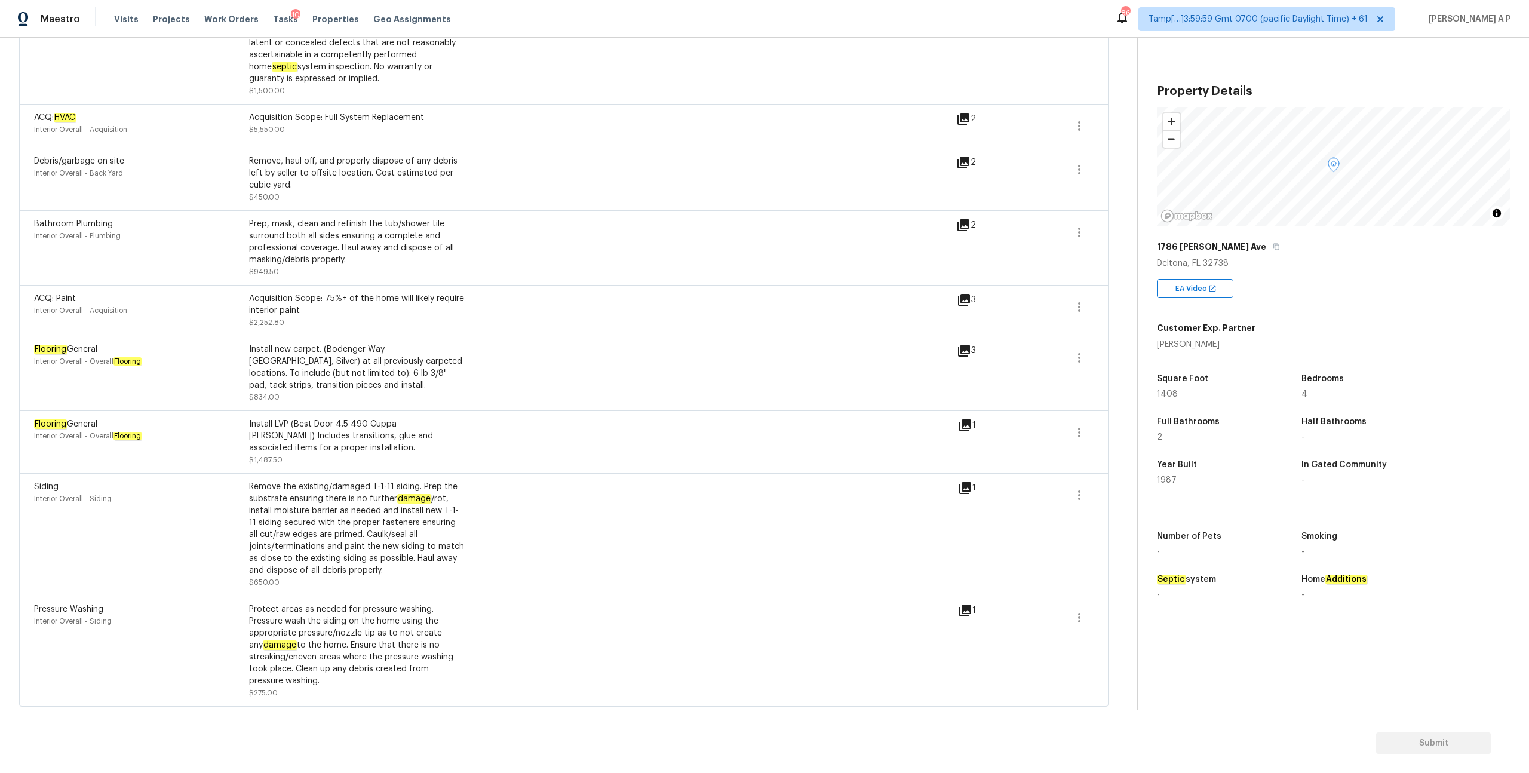
scroll to position [0, 0]
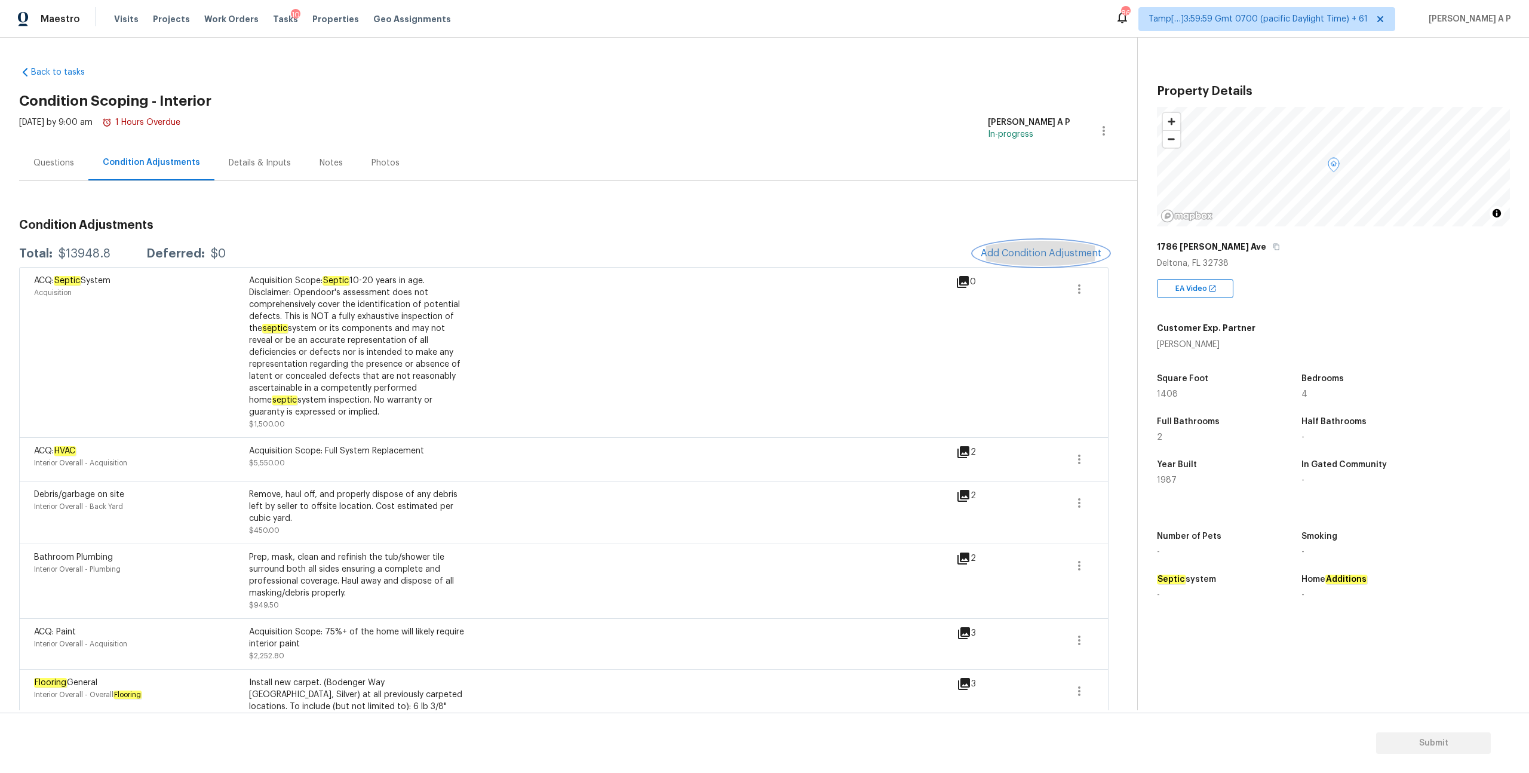
click at [1059, 254] on span "Add Condition Adjustment" at bounding box center [1041, 253] width 121 height 11
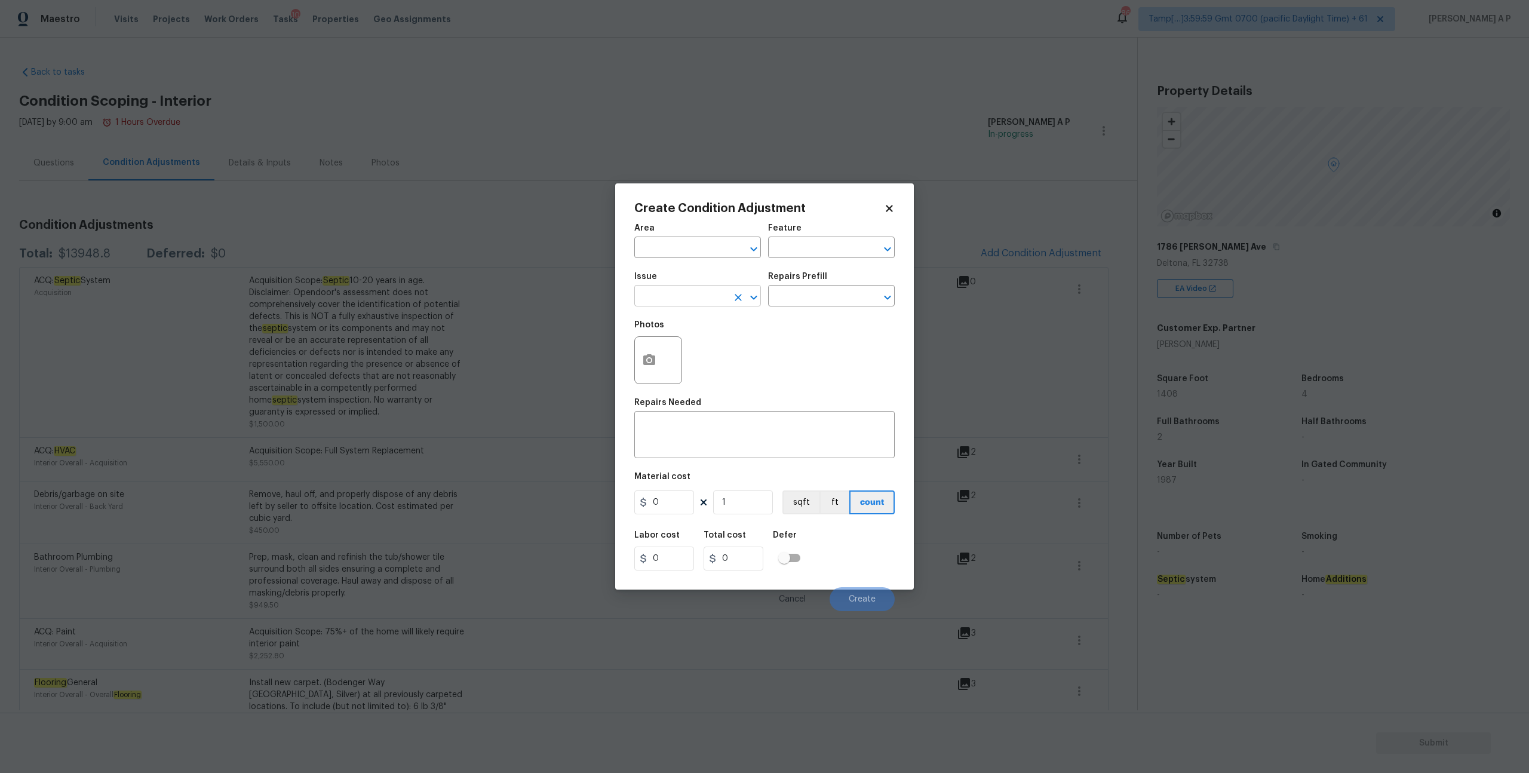
click at [689, 300] on input "text" at bounding box center [680, 297] width 93 height 19
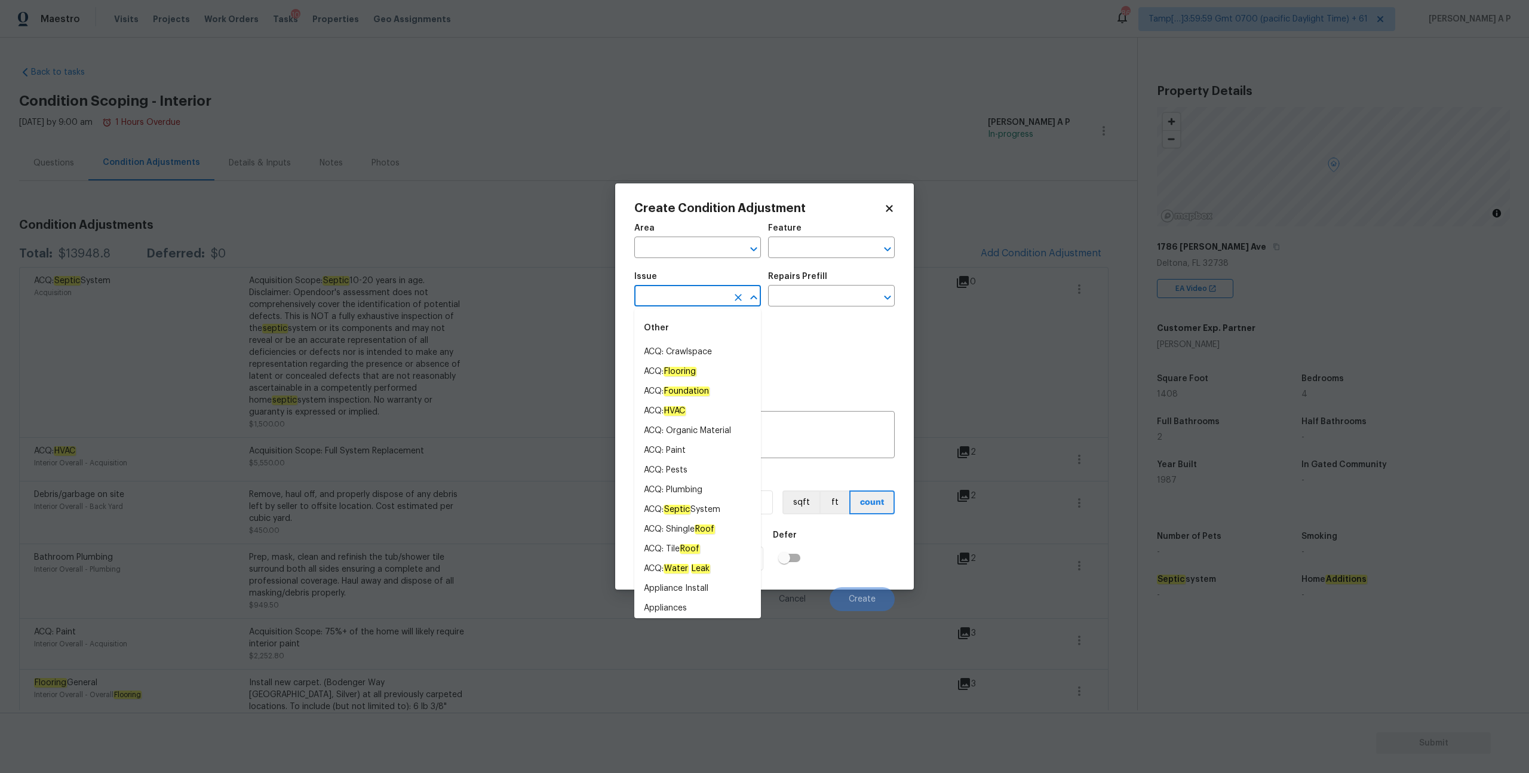
click at [854, 335] on div "Photos" at bounding box center [764, 353] width 260 height 78
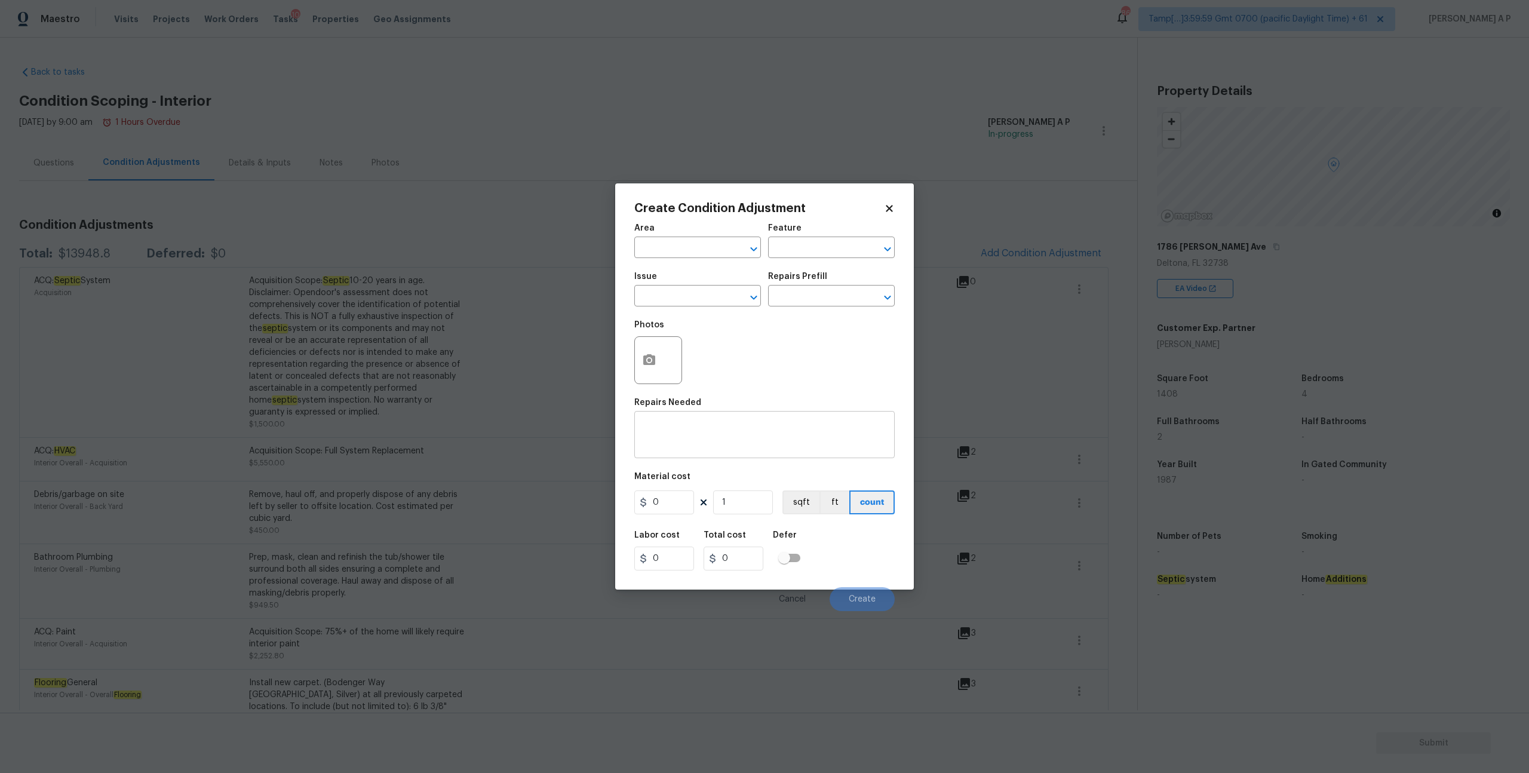
click at [720, 455] on div "x ​" at bounding box center [764, 436] width 260 height 44
type textarea "B"
click at [696, 253] on input "text" at bounding box center [680, 249] width 93 height 19
click at [690, 291] on li "Interior Overall" at bounding box center [697, 295] width 127 height 20
type input "Interior Overall"
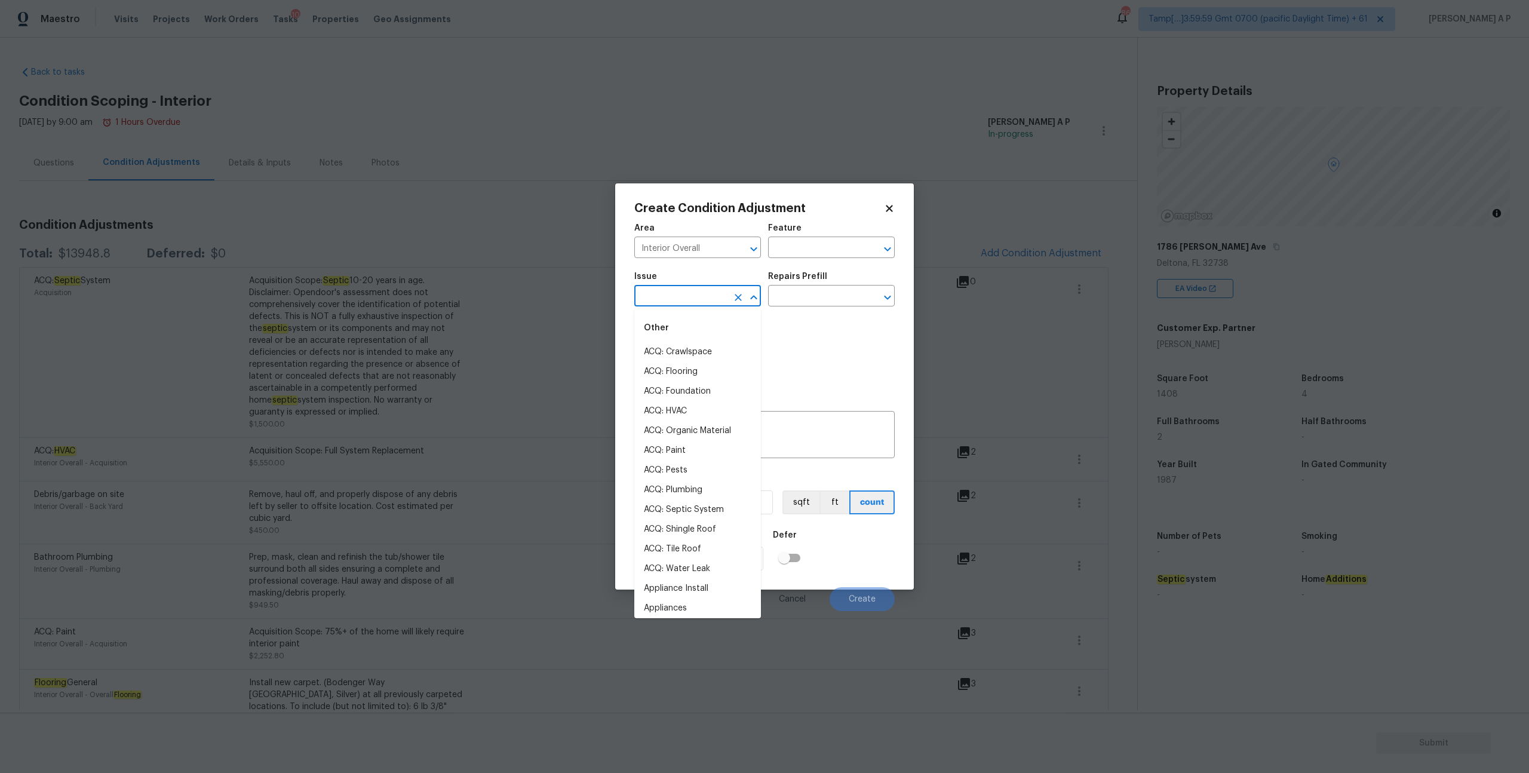
click at [690, 291] on input "text" at bounding box center [680, 297] width 93 height 19
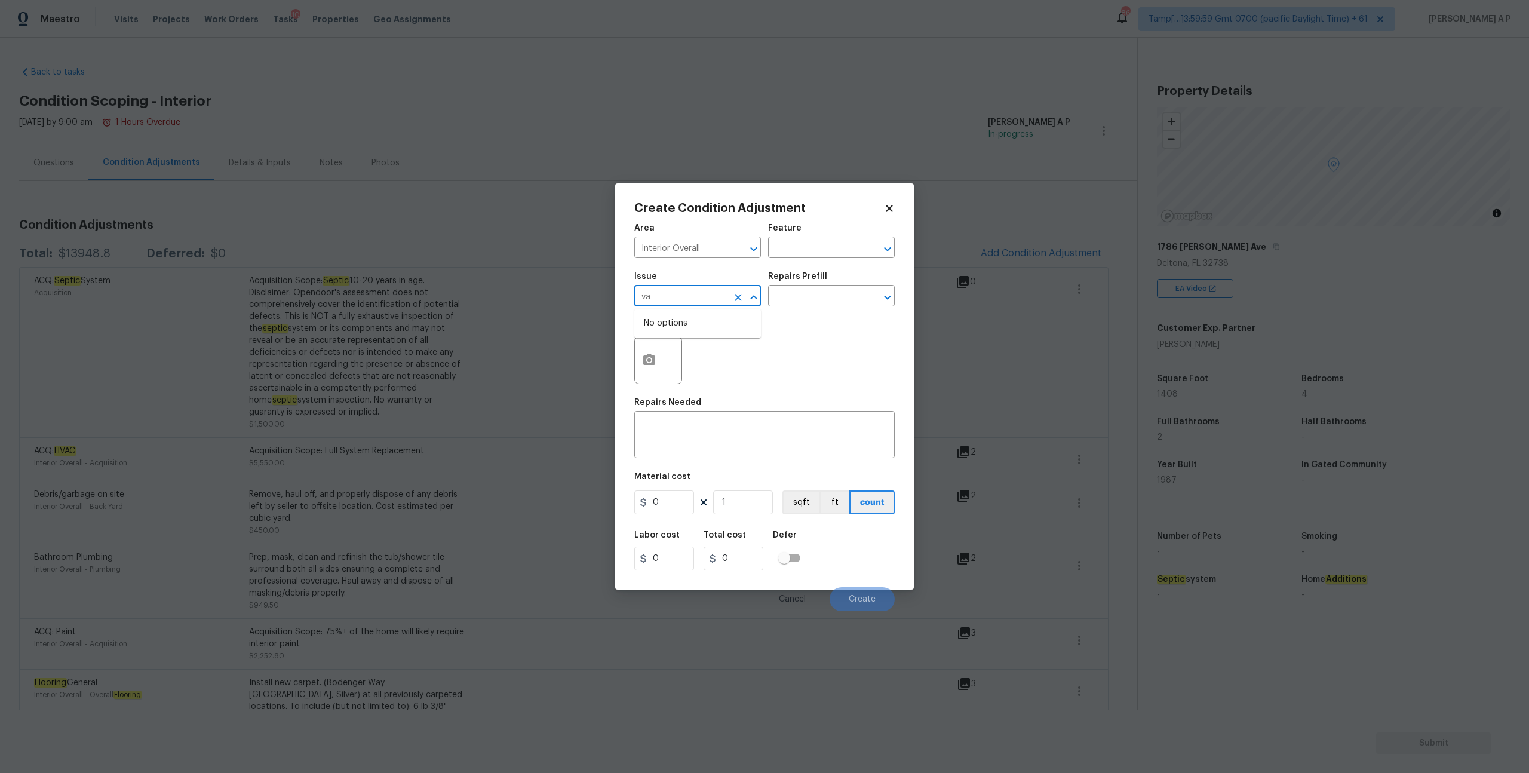
type input "v"
click at [826, 296] on input "text" at bounding box center [814, 297] width 93 height 19
click at [703, 305] on input "text" at bounding box center [680, 297] width 93 height 19
click at [688, 355] on li "Bathroom Accesories" at bounding box center [697, 352] width 127 height 20
type input "Bathroom Accesories"
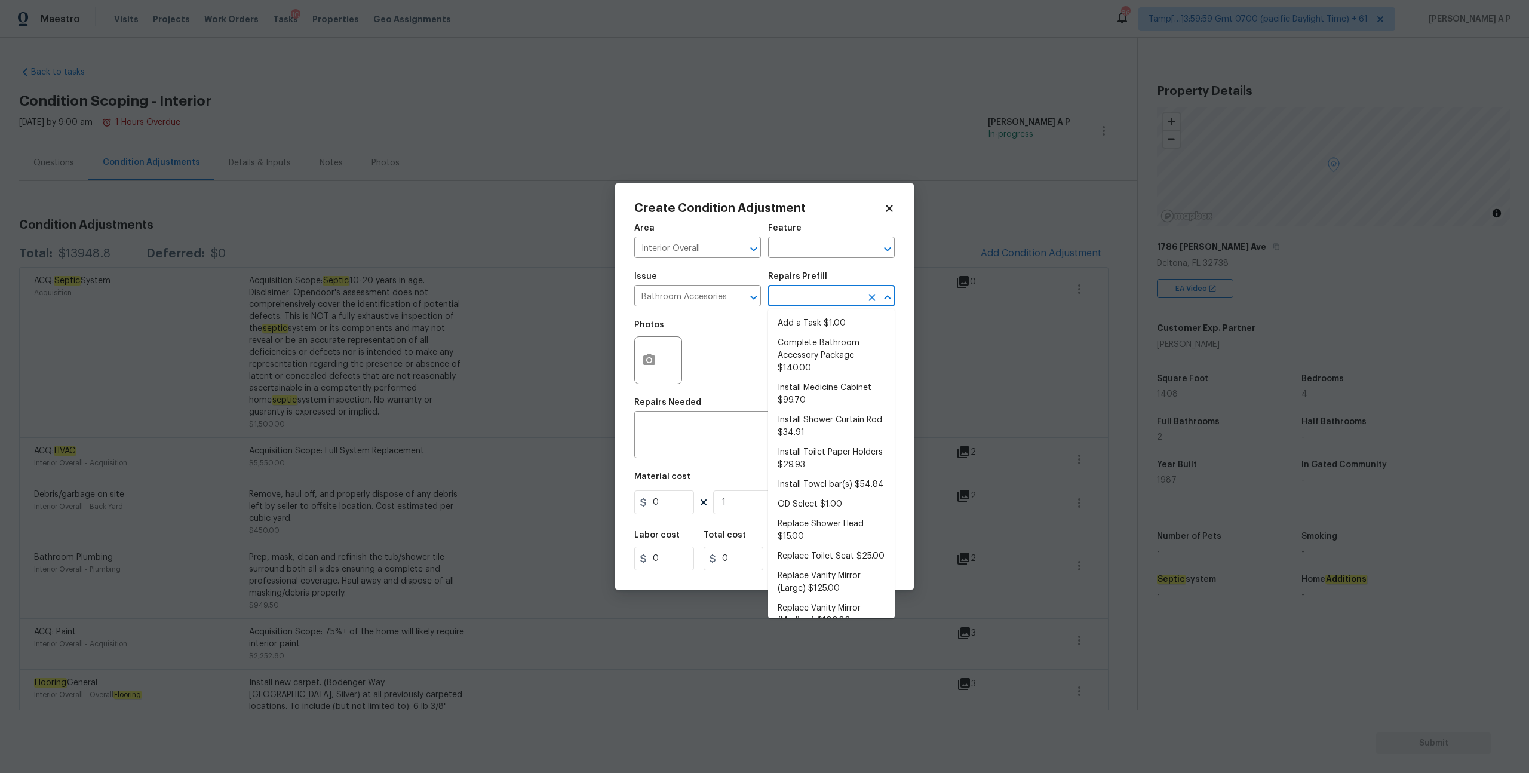
click at [818, 299] on input "text" at bounding box center [814, 297] width 93 height 19
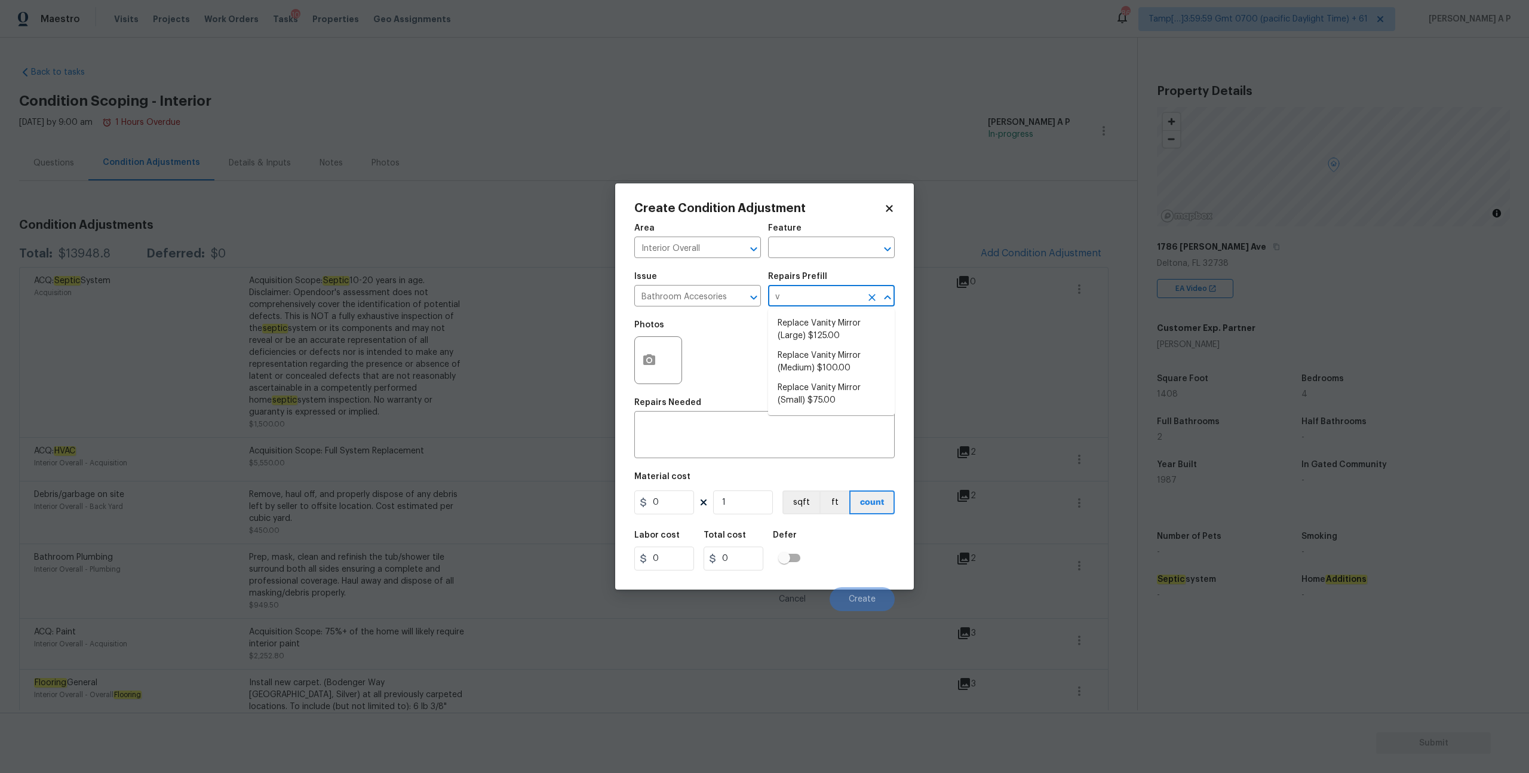
type input "va"
click at [805, 333] on span "Replace Vanity Mirror (Large) $125.00" at bounding box center [832, 329] width 108 height 25
type input "Interior Trim"
type textarea "Remove the existing vanity mirror (if present) and install a new vanity mirror.…"
type input "125"
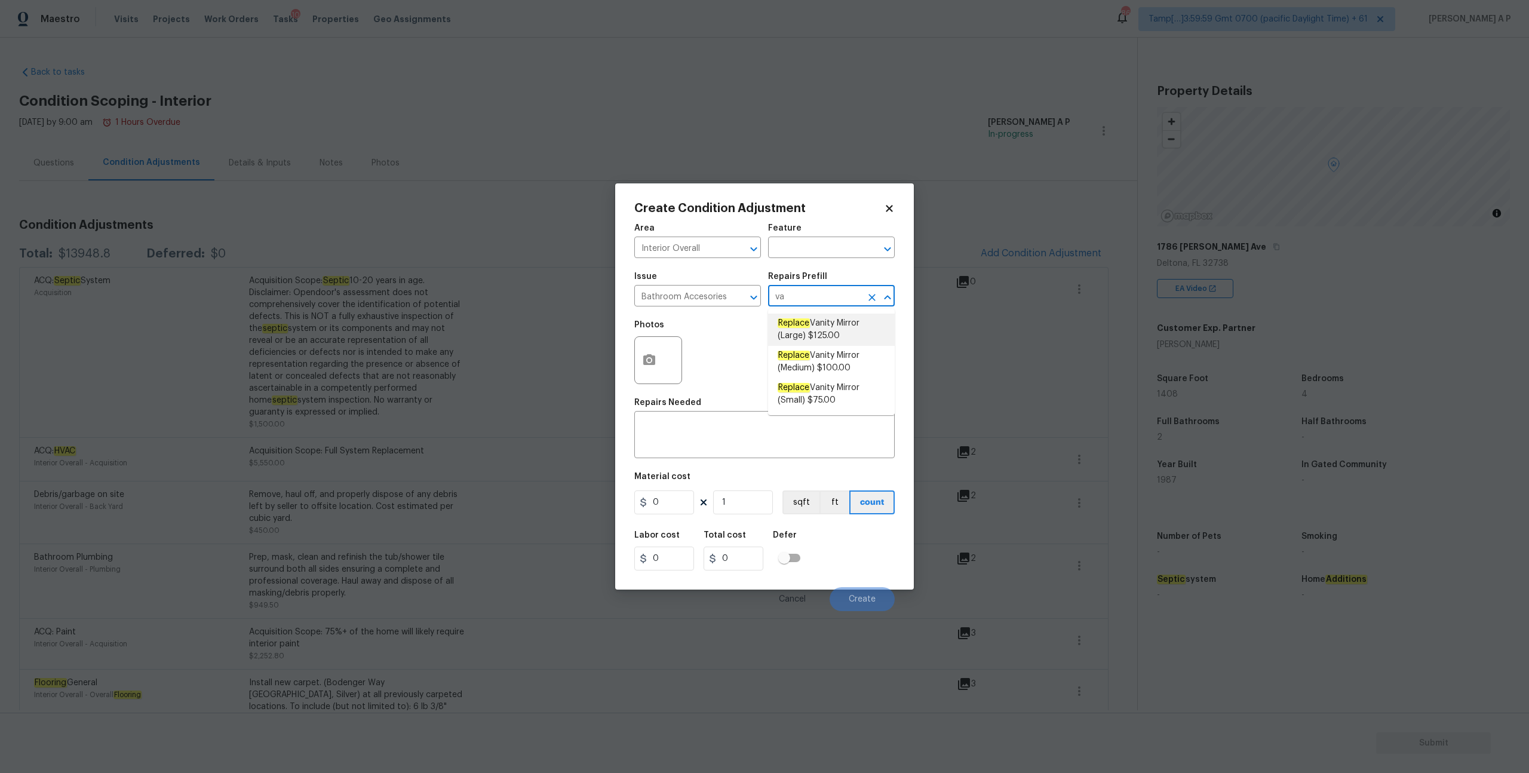
type input "125"
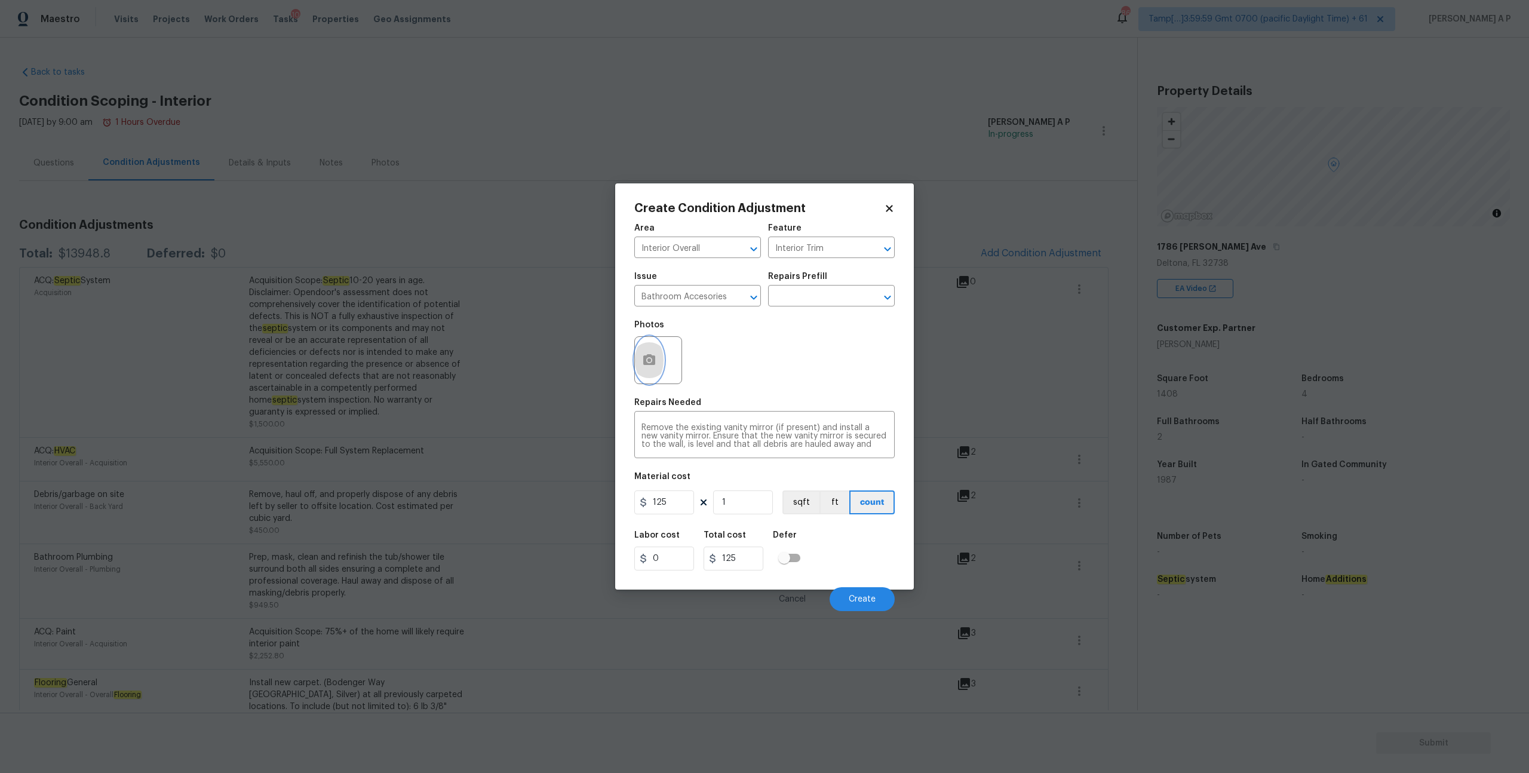
click at [660, 361] on button "button" at bounding box center [649, 360] width 29 height 47
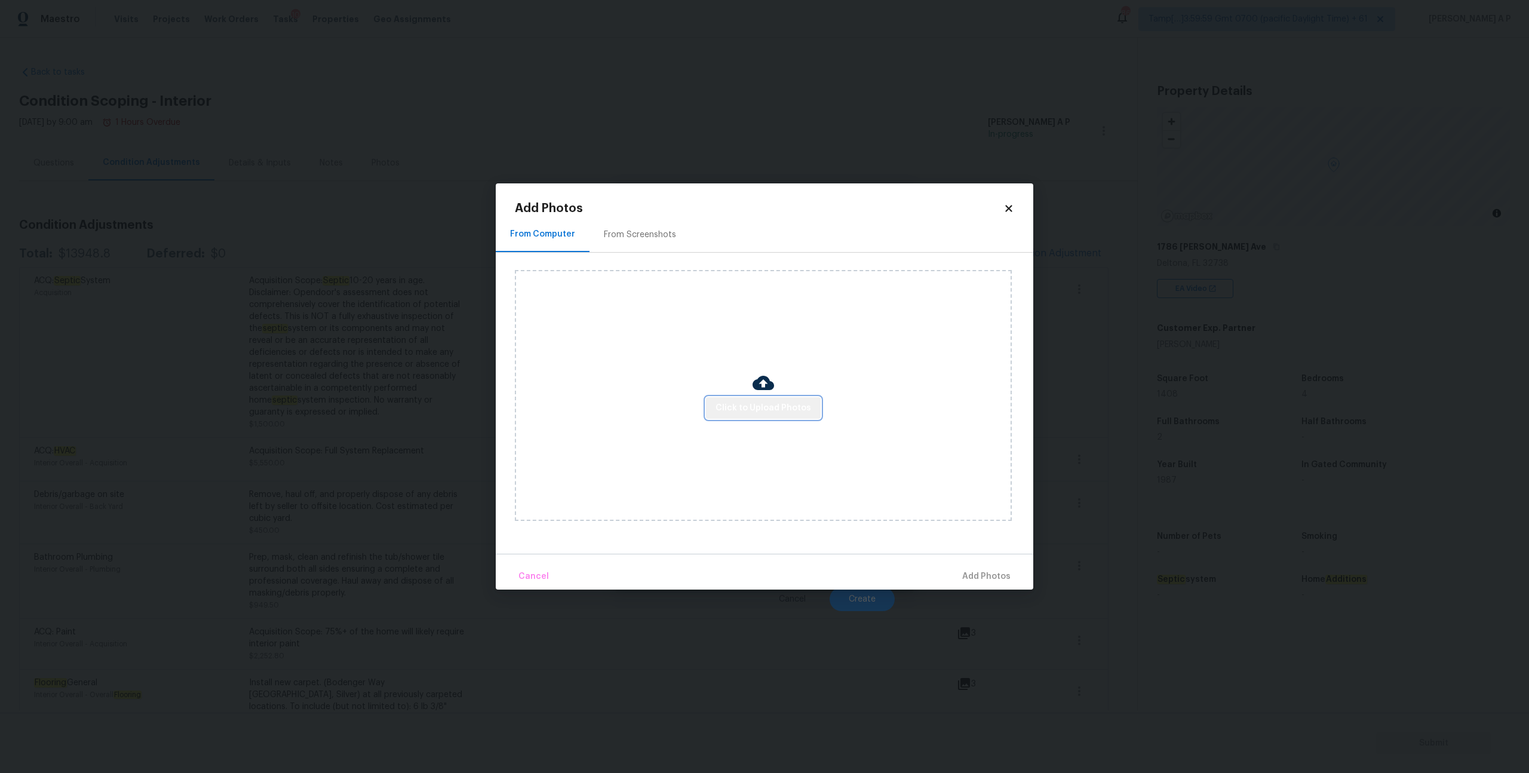
click at [766, 412] on span "Click to Upload Photos" at bounding box center [764, 408] width 96 height 15
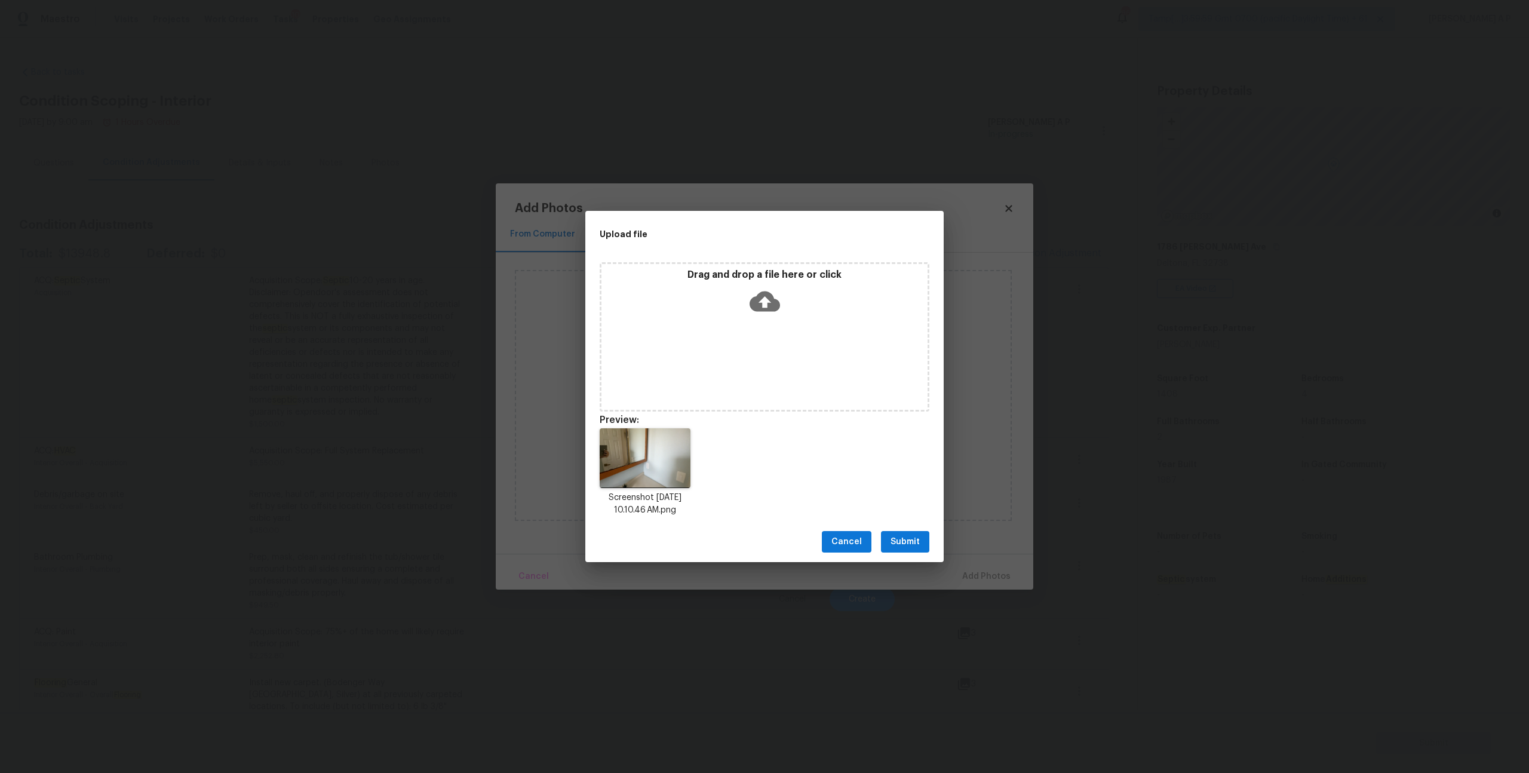
click at [906, 541] on span "Submit" at bounding box center [905, 542] width 29 height 15
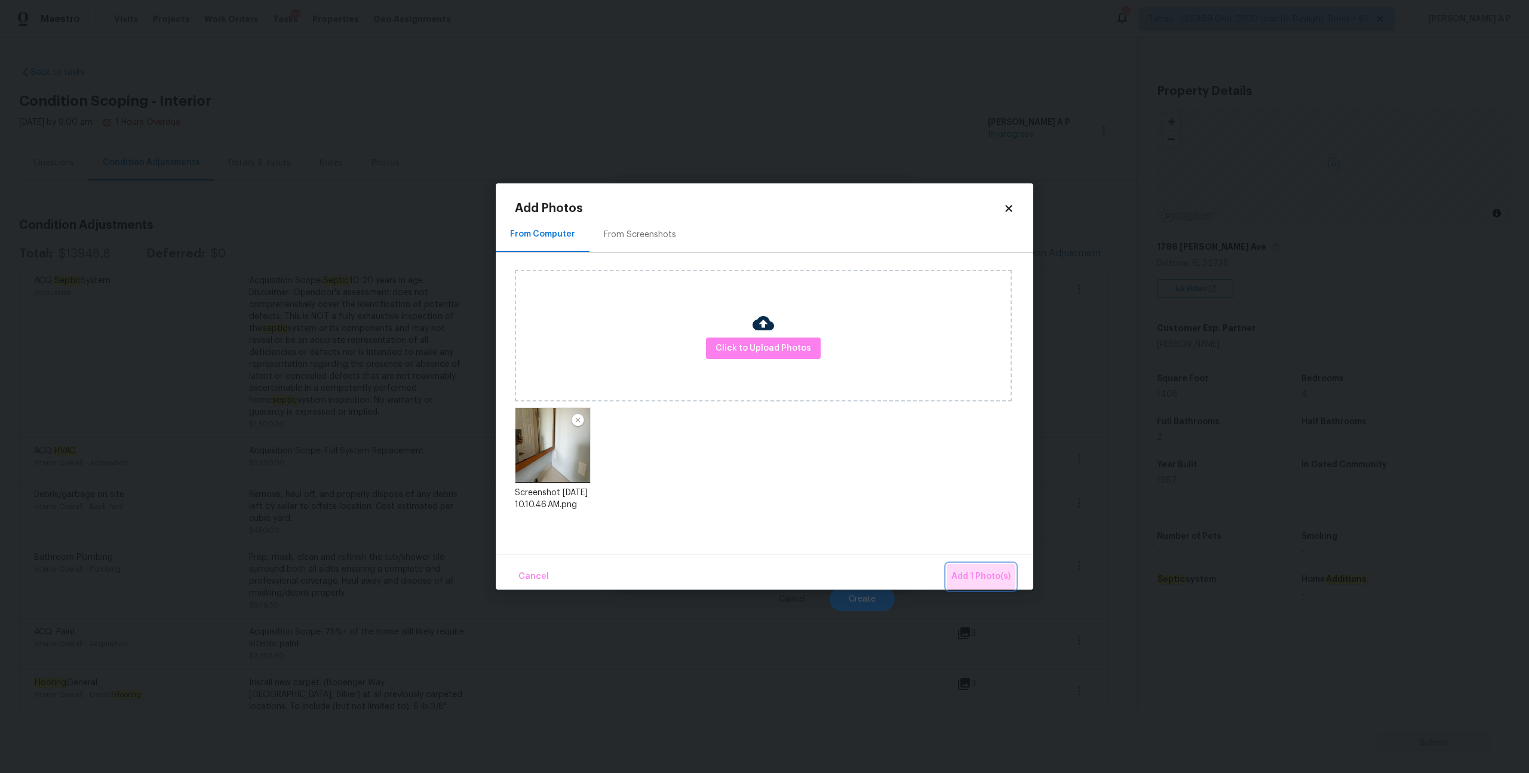
click at [997, 572] on span "Add 1 Photo(s)" at bounding box center [981, 576] width 59 height 15
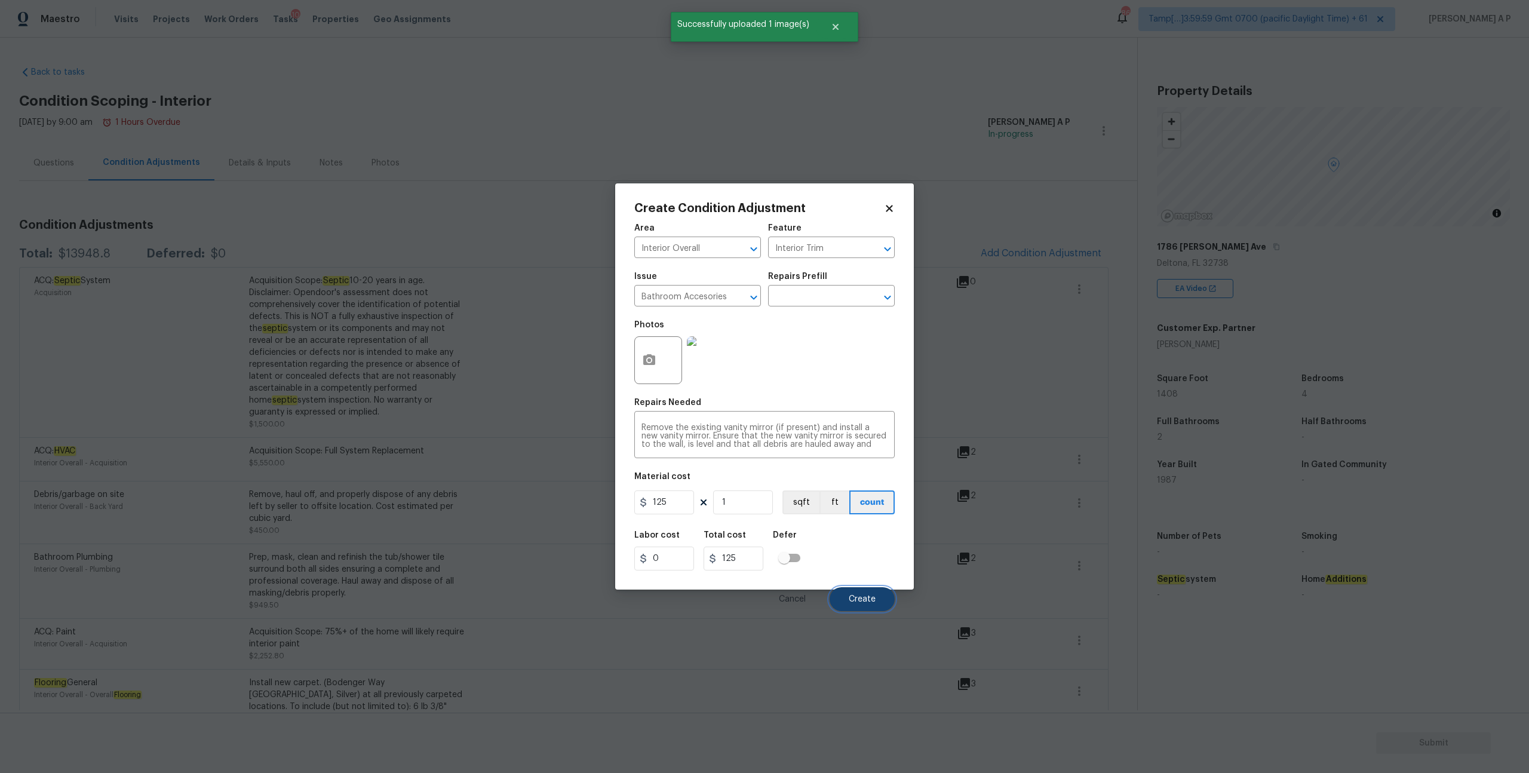
click at [882, 602] on button "Create" at bounding box center [862, 599] width 65 height 24
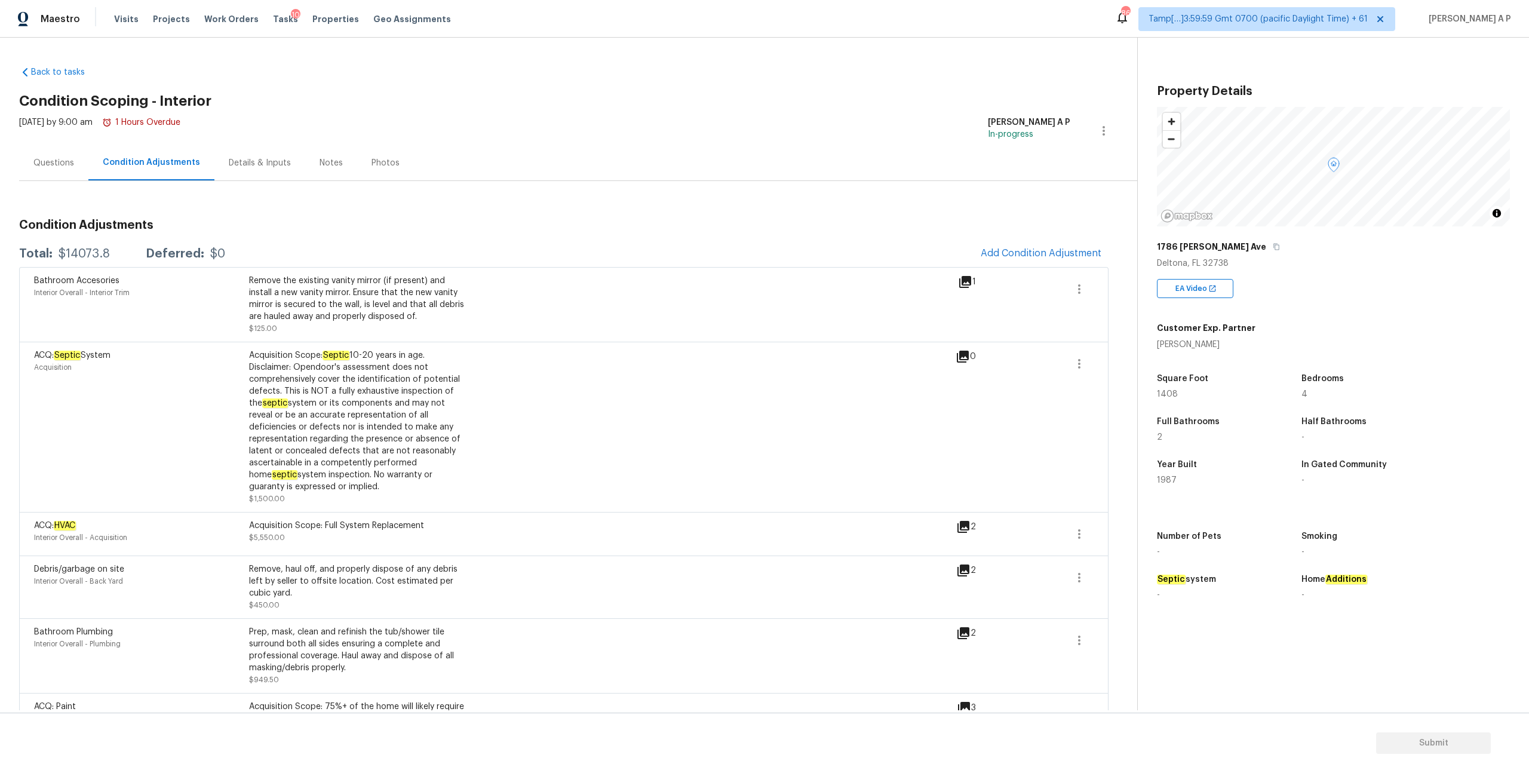
click at [67, 166] on div "Questions" at bounding box center [53, 163] width 41 height 12
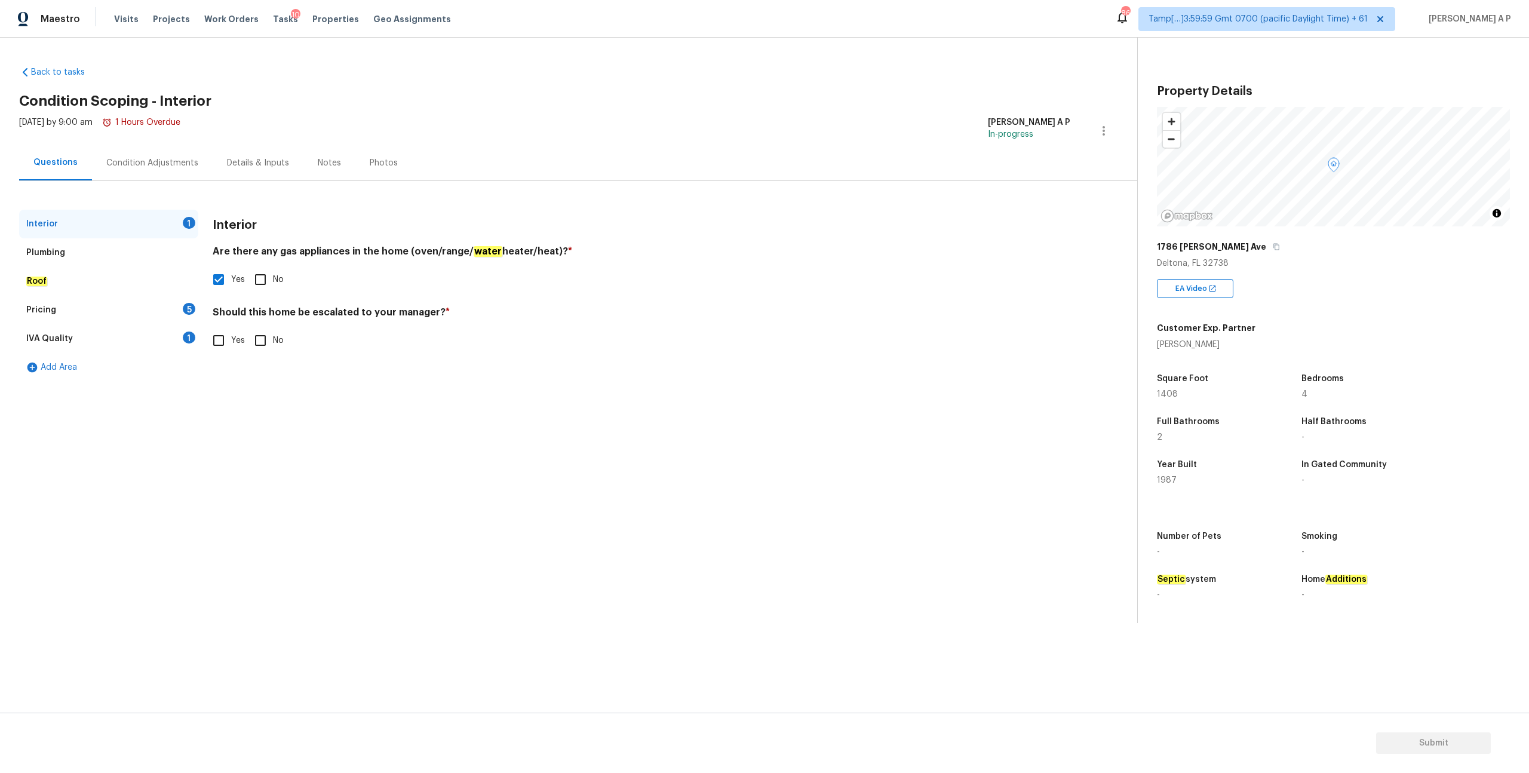
click at [130, 162] on div "Condition Adjustments" at bounding box center [152, 163] width 92 height 12
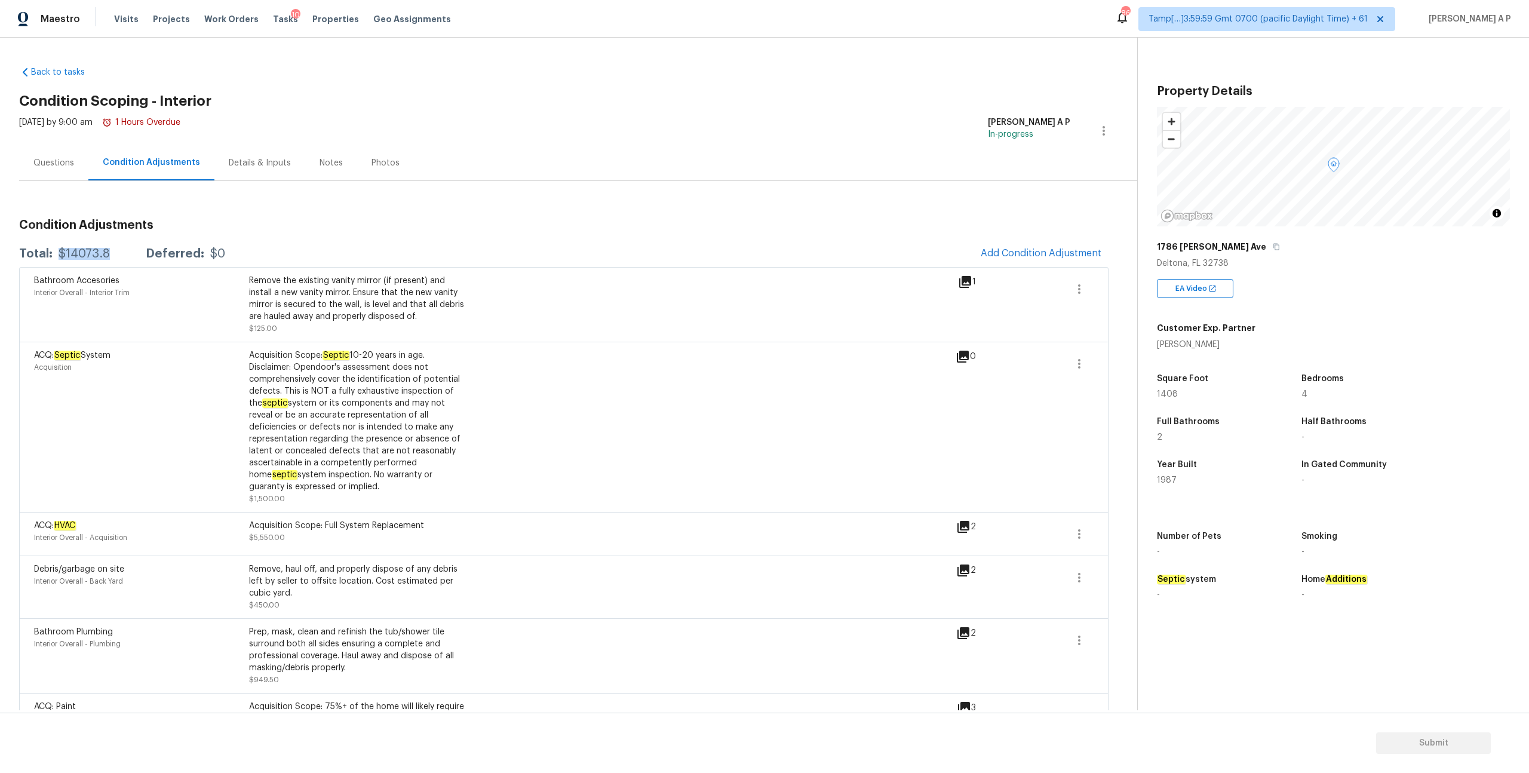
drag, startPoint x: 111, startPoint y: 248, endPoint x: 60, endPoint y: 249, distance: 50.8
click at [60, 249] on div "Total: $14073.8 Deferred: $0" at bounding box center [122, 254] width 206 height 12
copy div "$14073.8"
click at [967, 634] on icon at bounding box center [963, 633] width 14 height 14
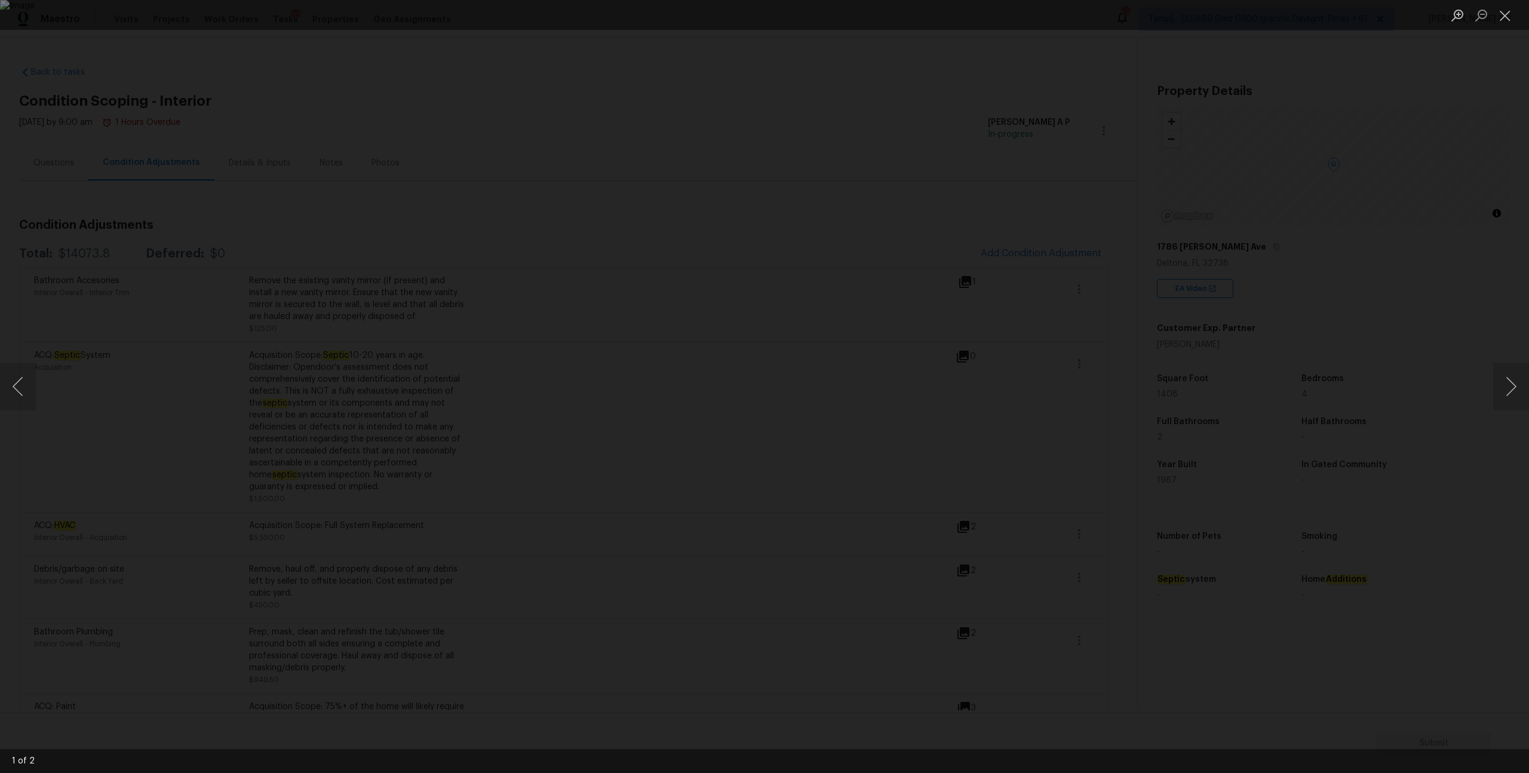
click at [1317, 457] on div "Lightbox" at bounding box center [764, 386] width 1529 height 773
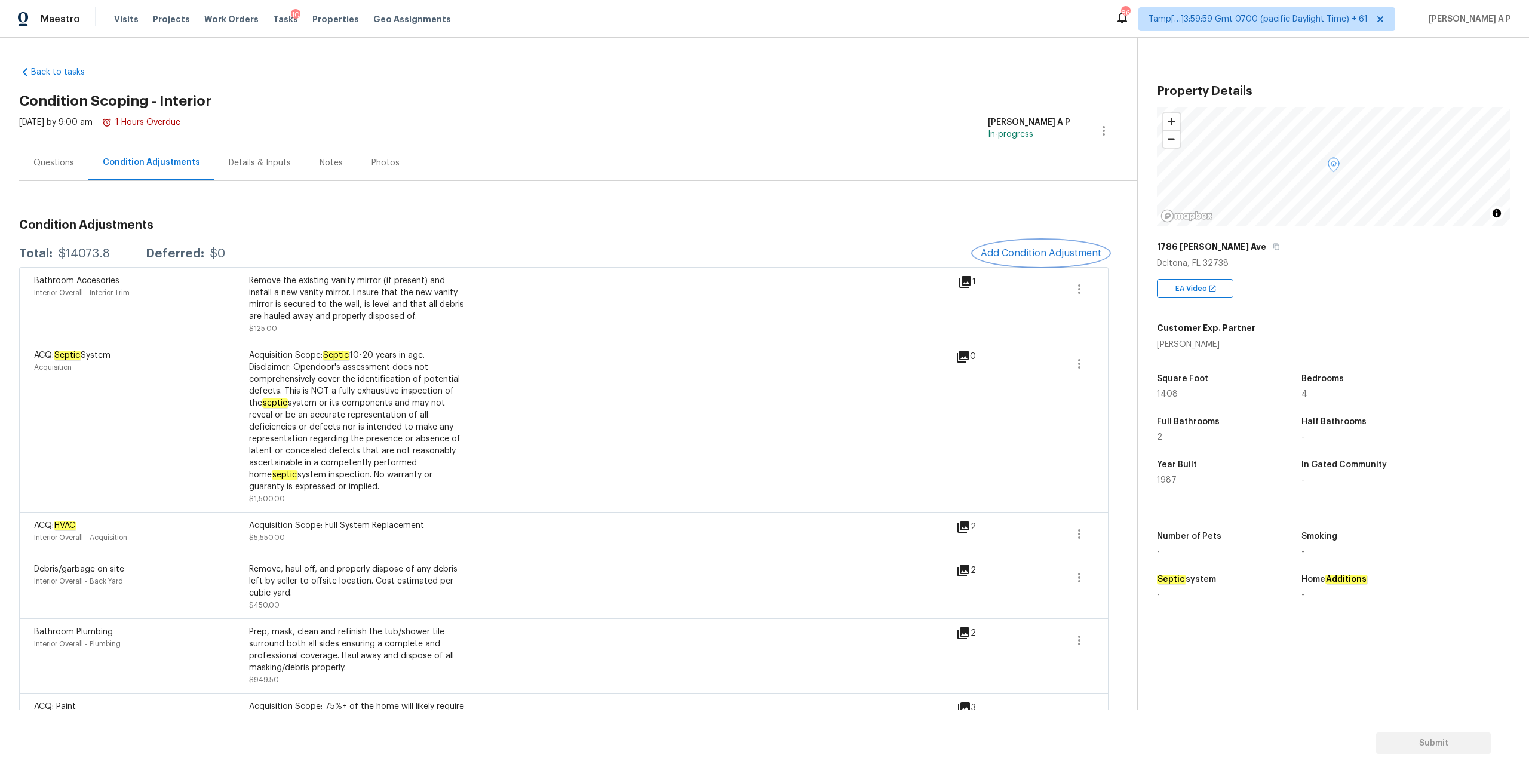
click at [1034, 251] on span "Add Condition Adjustment" at bounding box center [1041, 253] width 121 height 11
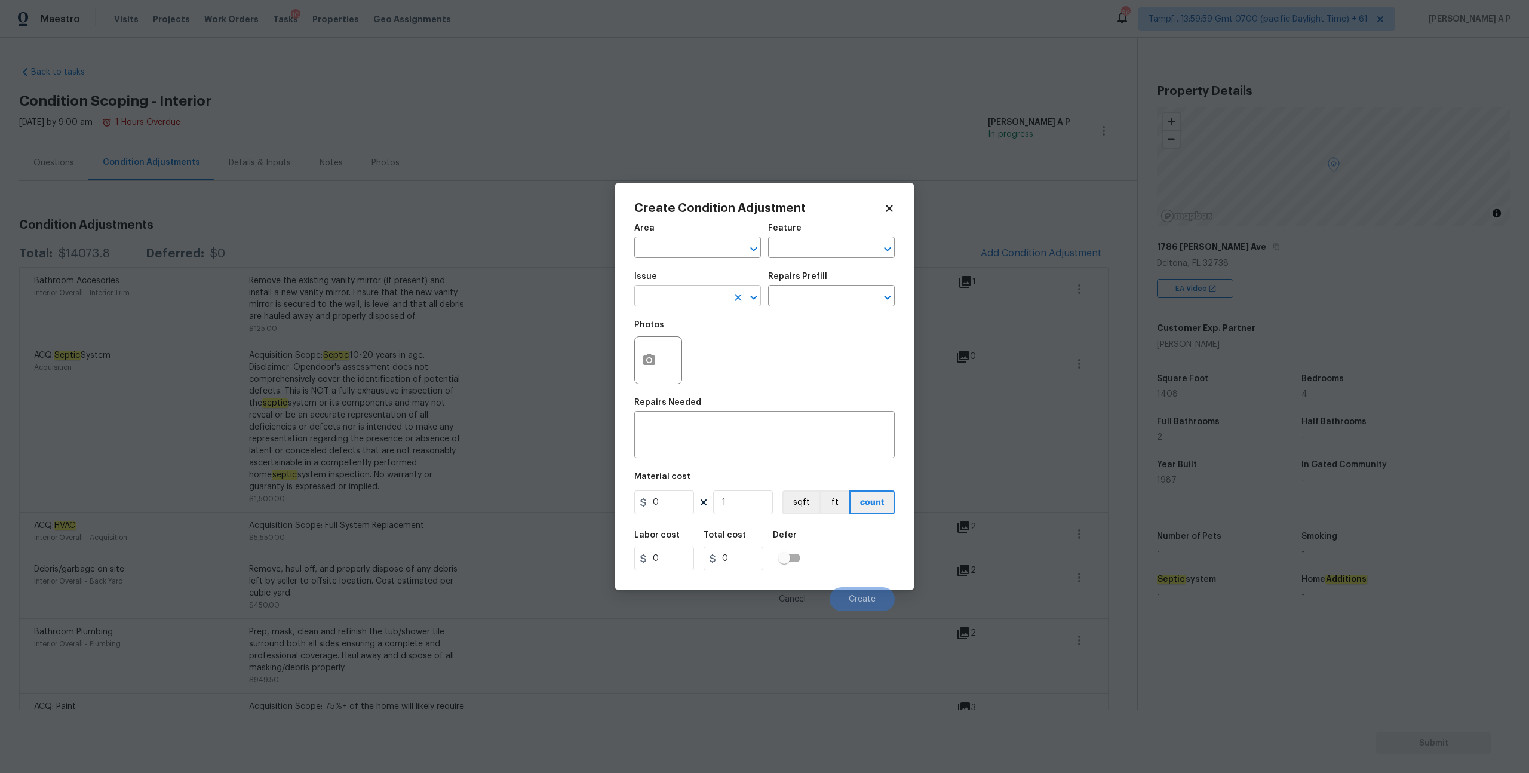
click at [721, 293] on input "text" at bounding box center [680, 297] width 93 height 19
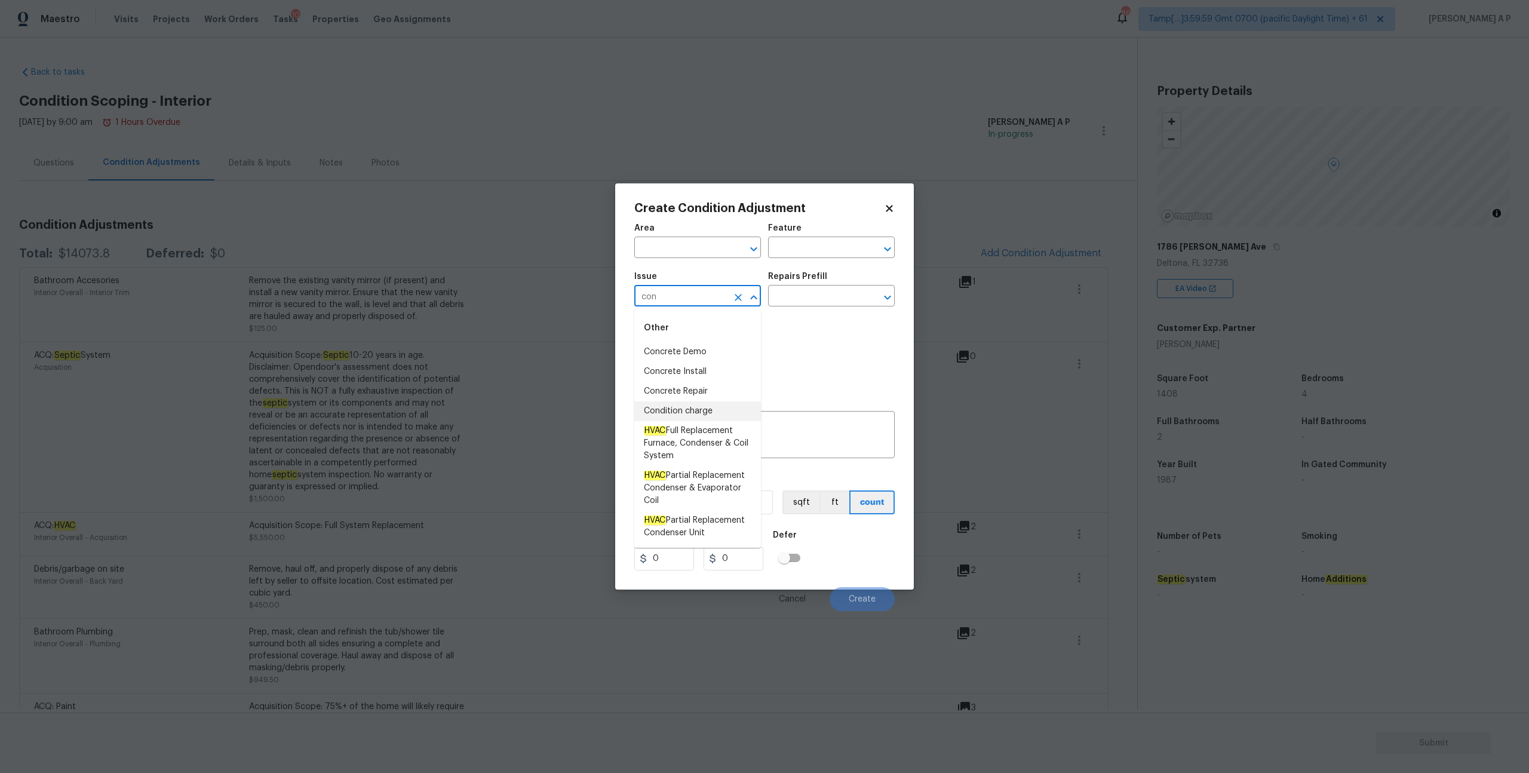
click at [692, 406] on li "Condition charge" at bounding box center [697, 411] width 127 height 20
type input "Condition charge"
click at [833, 296] on input "text" at bounding box center [814, 297] width 93 height 19
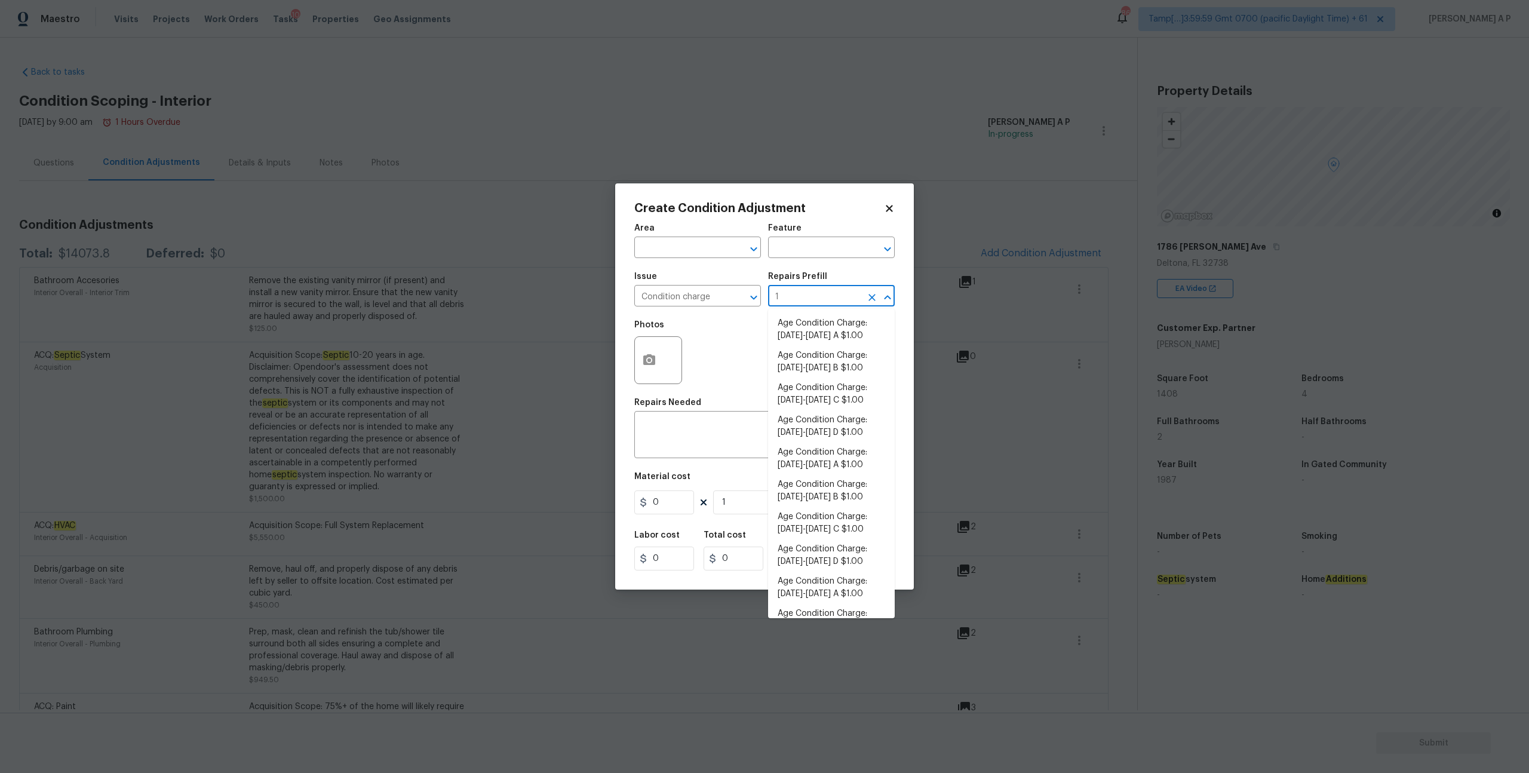
type input "19"
click at [821, 496] on li "Age Condition Charge: 1979-1992 B $1.00" at bounding box center [831, 491] width 127 height 32
type input "Home Readiness Packages"
type textarea "Age Condition Charge: 1979-1992 B"
type input "1"
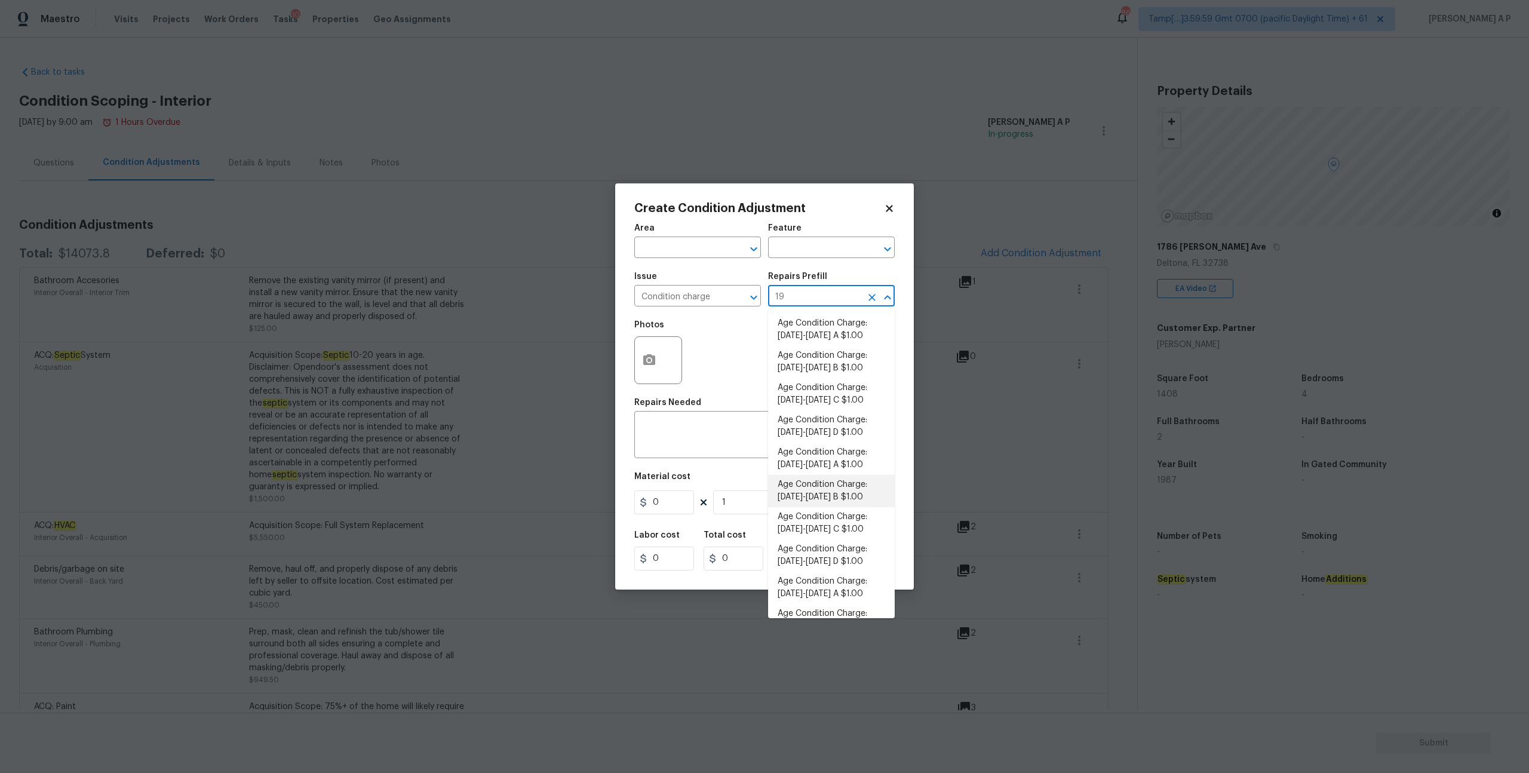
type input "1"
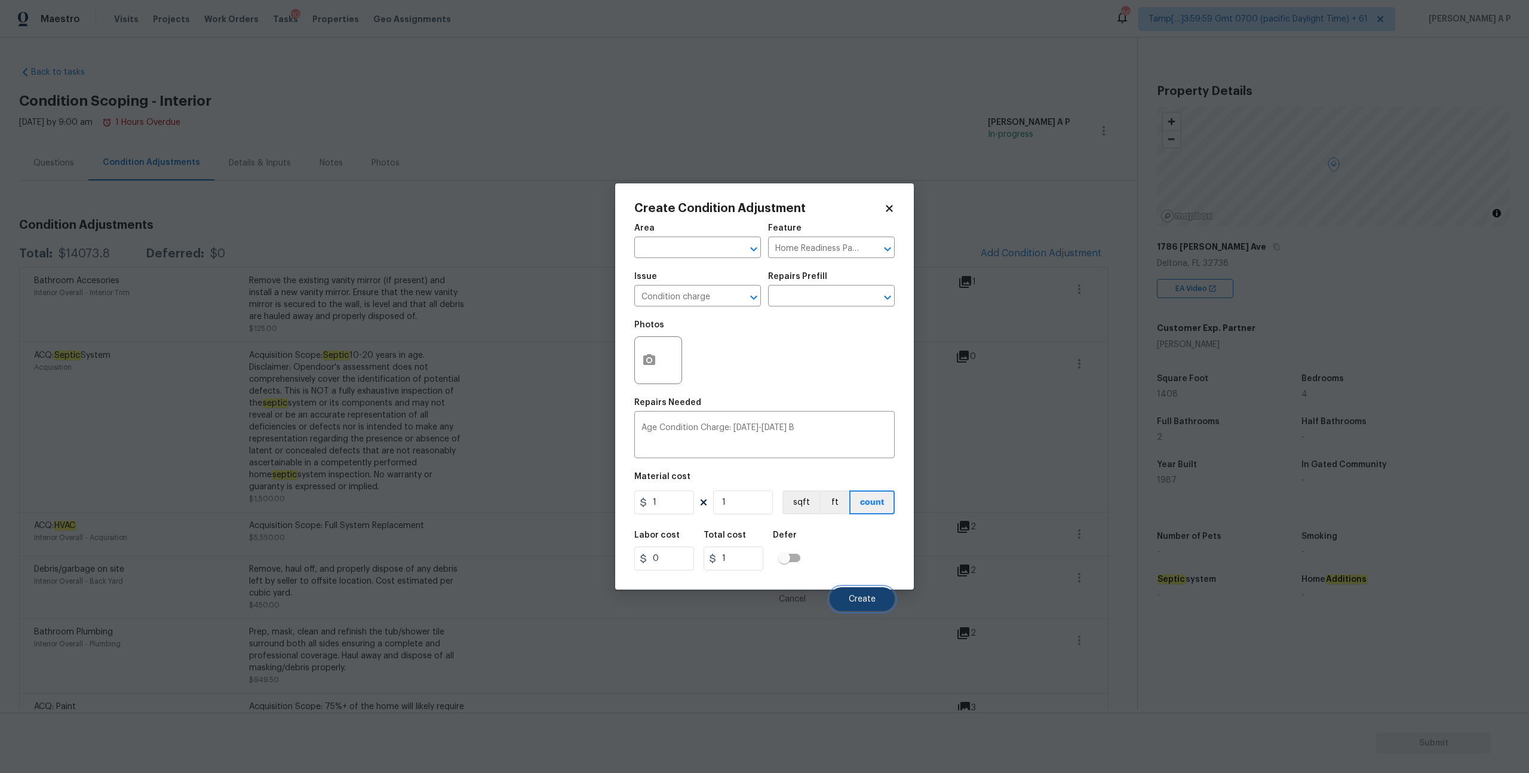
click at [851, 592] on button "Create" at bounding box center [862, 599] width 65 height 24
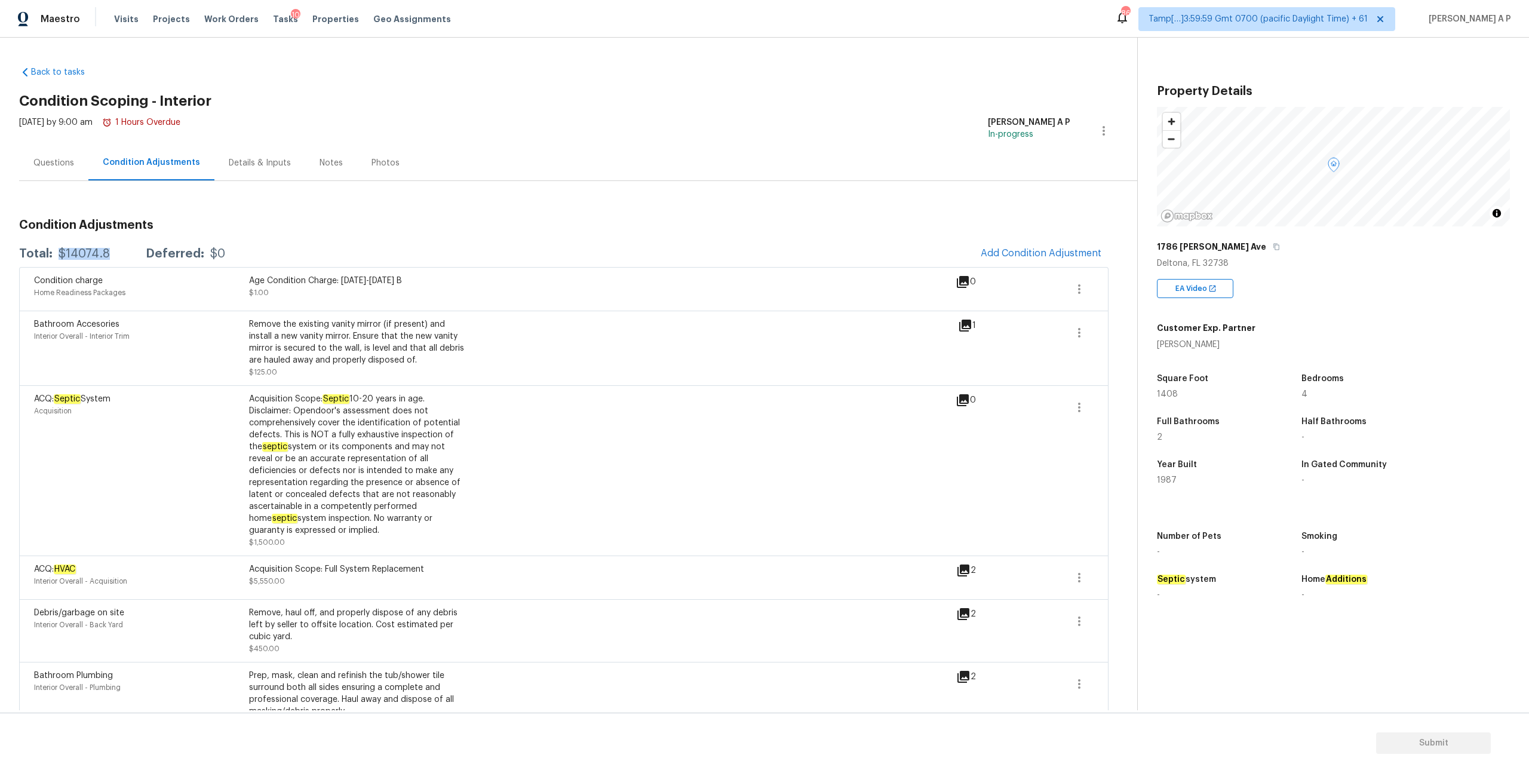
drag, startPoint x: 112, startPoint y: 252, endPoint x: 56, endPoint y: 251, distance: 56.8
click at [56, 251] on div "Total: $14074.8 Deferred: $0" at bounding box center [122, 254] width 206 height 12
copy div "$14074.8"
click at [70, 164] on div "Questions" at bounding box center [53, 163] width 41 height 12
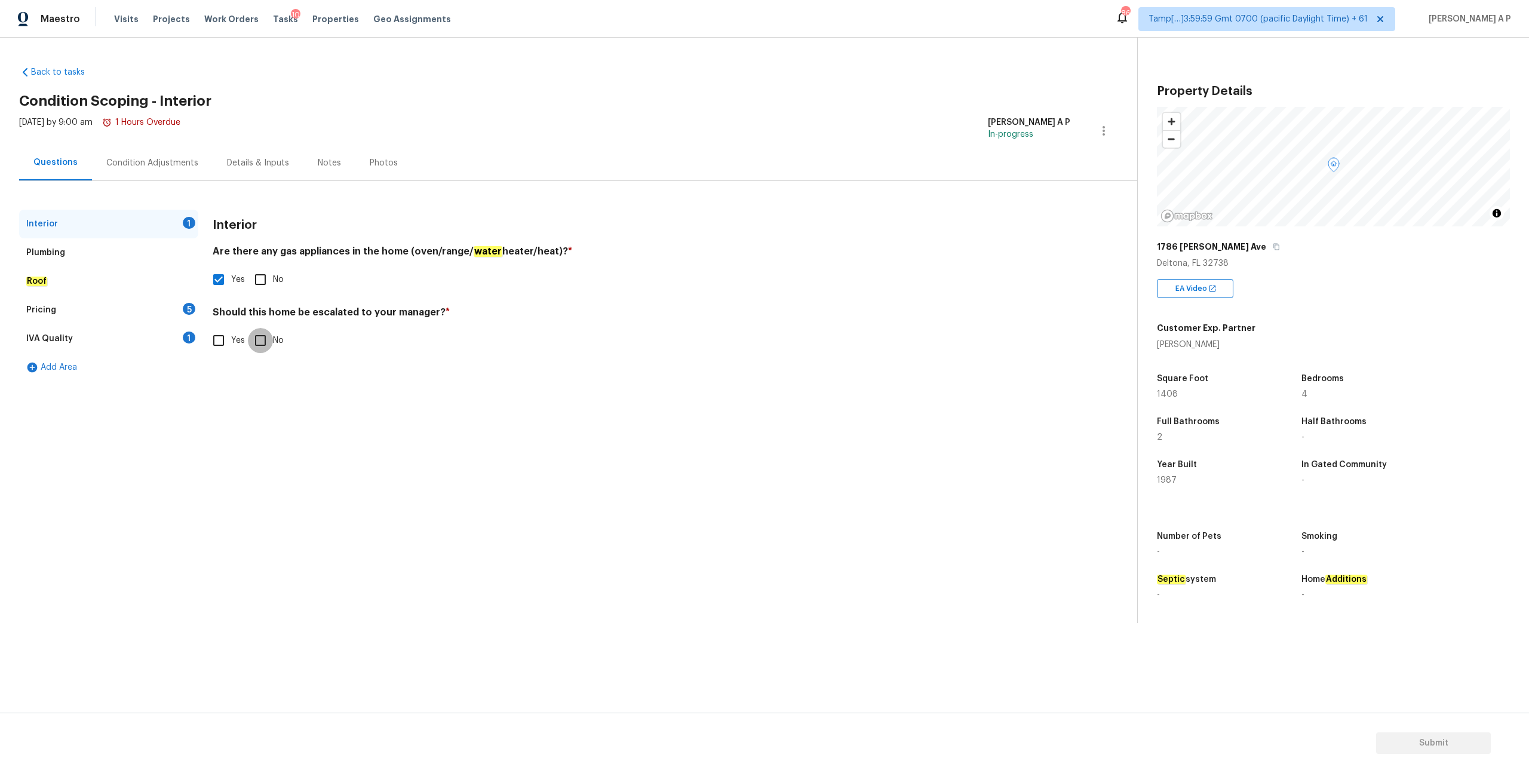
click at [268, 343] on input "No" at bounding box center [260, 340] width 25 height 25
checkbox input "true"
click at [78, 306] on div "Pricing 5" at bounding box center [108, 310] width 179 height 29
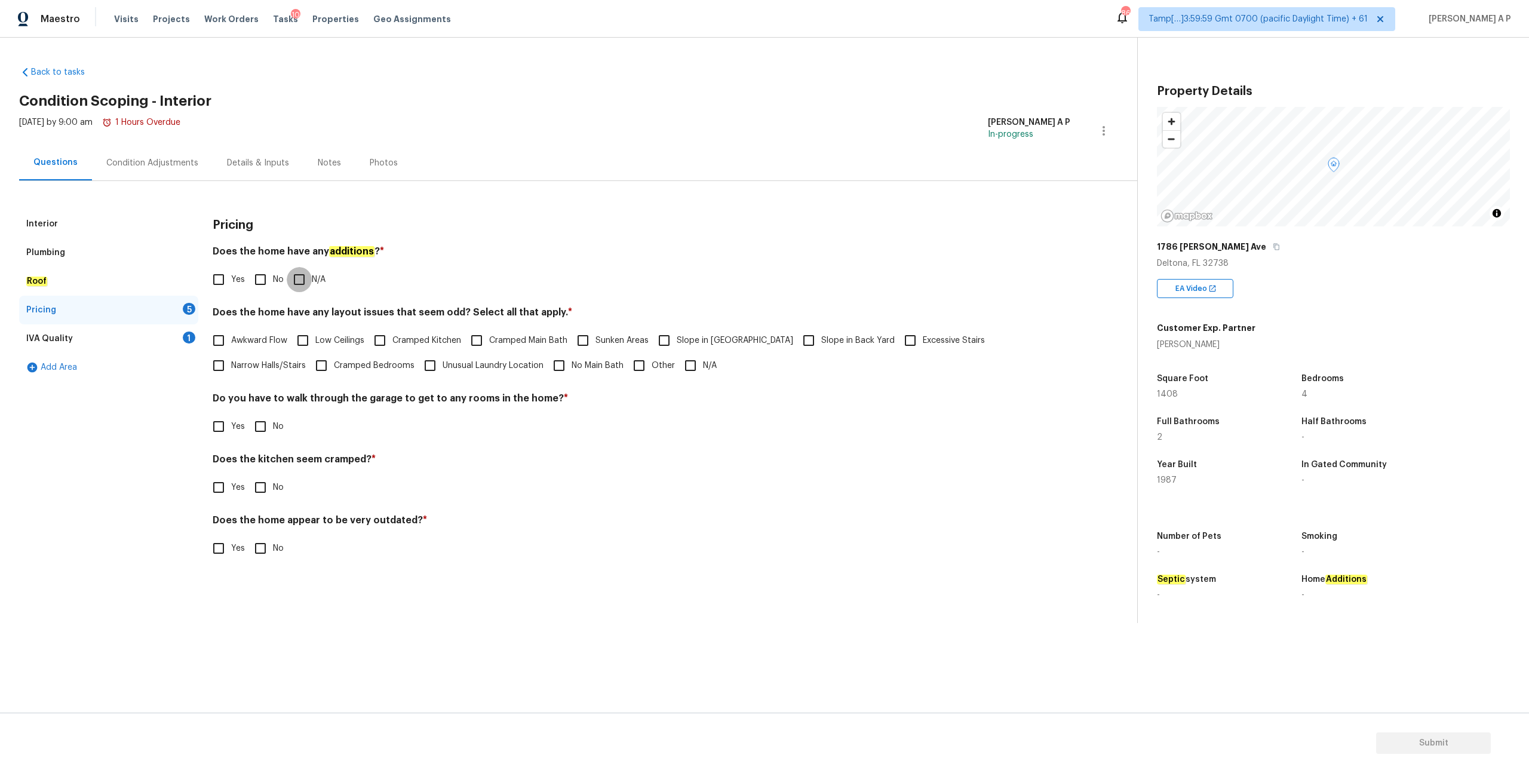
click at [304, 281] on input "N/A" at bounding box center [299, 279] width 25 height 25
checkbox input "true"
click at [703, 370] on span "N/A" at bounding box center [710, 366] width 14 height 13
click at [678, 370] on input "N/A" at bounding box center [690, 365] width 25 height 25
checkbox input "true"
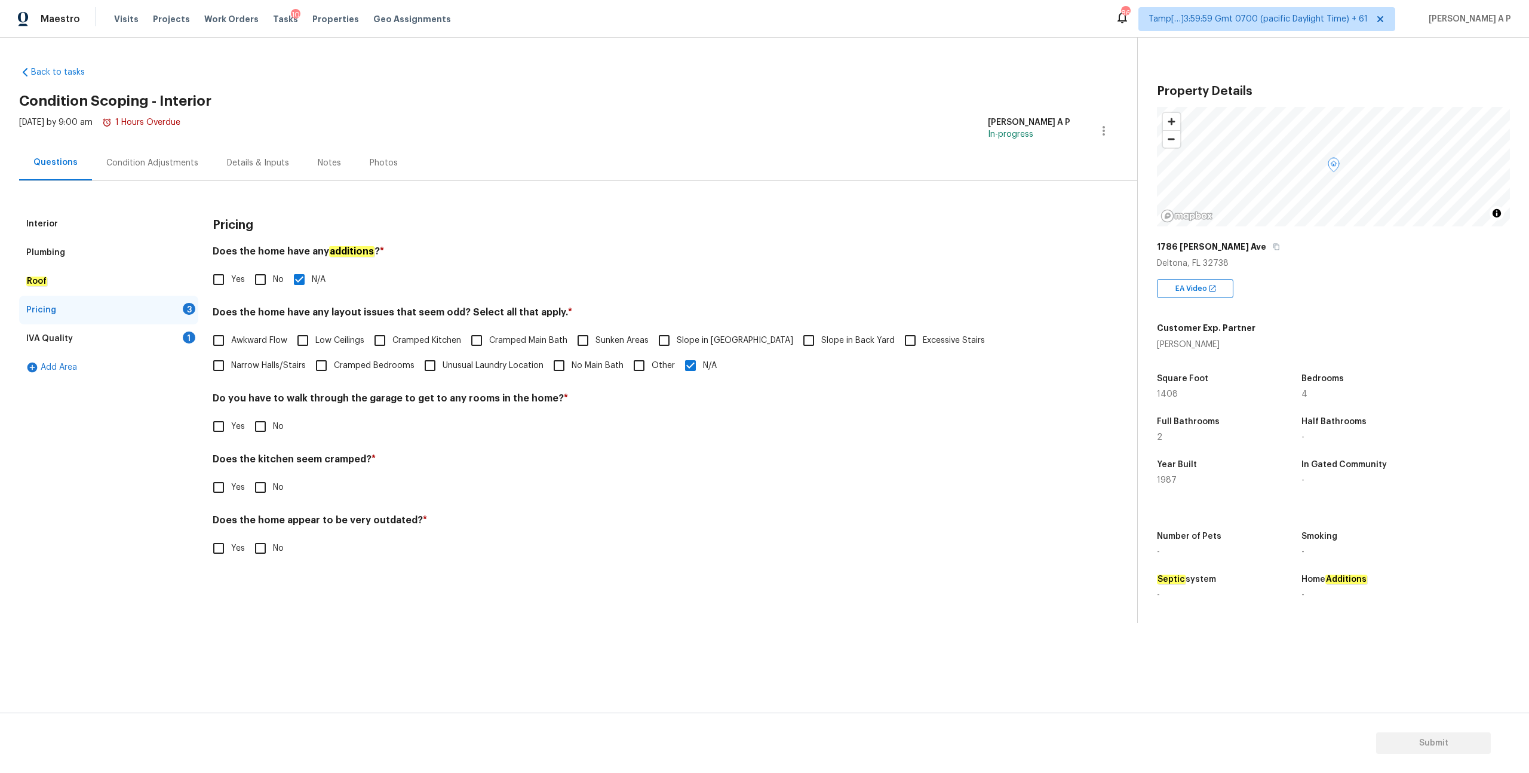
click at [260, 430] on input "No" at bounding box center [260, 426] width 25 height 25
checkbox input "true"
click at [261, 481] on input "No" at bounding box center [260, 488] width 25 height 25
checkbox input "true"
click at [260, 547] on input "No" at bounding box center [260, 548] width 25 height 25
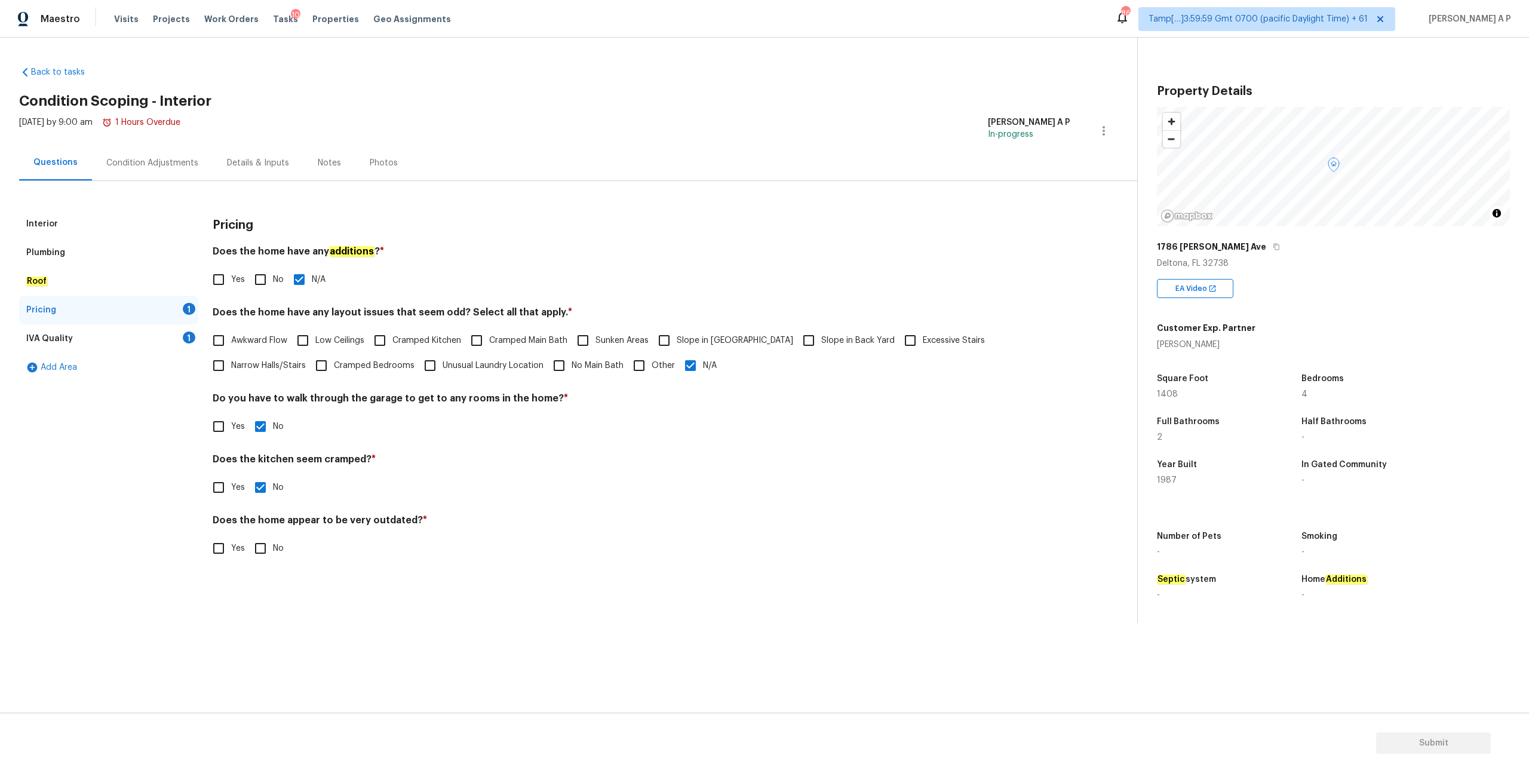
checkbox input "true"
click at [167, 338] on div "IVA Quality 1" at bounding box center [108, 338] width 179 height 29
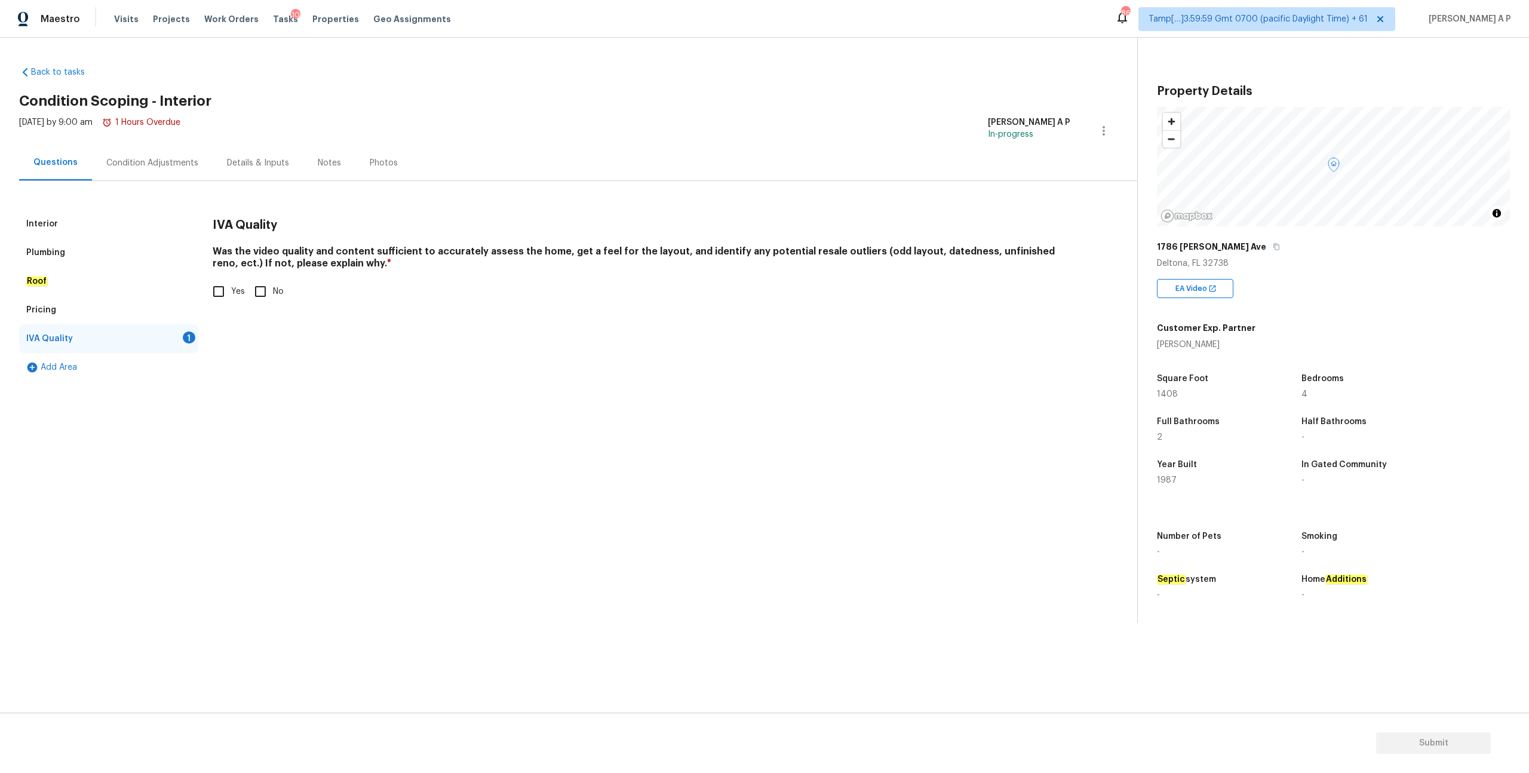
click at [213, 295] on input "Yes" at bounding box center [218, 291] width 25 height 25
checkbox input "true"
click at [1410, 741] on span "Submit" at bounding box center [1434, 743] width 96 height 15
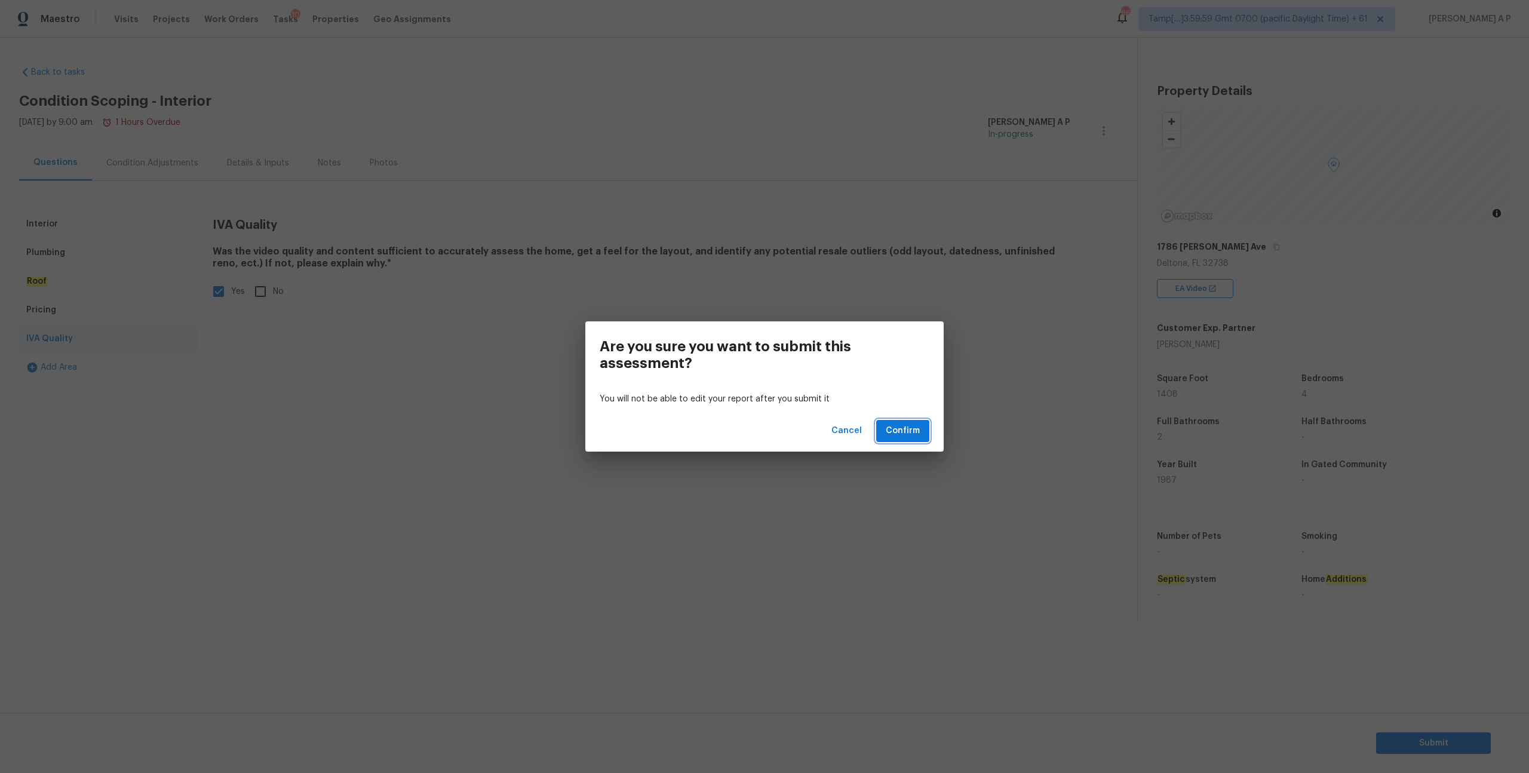
click at [905, 433] on span "Confirm" at bounding box center [903, 431] width 34 height 15
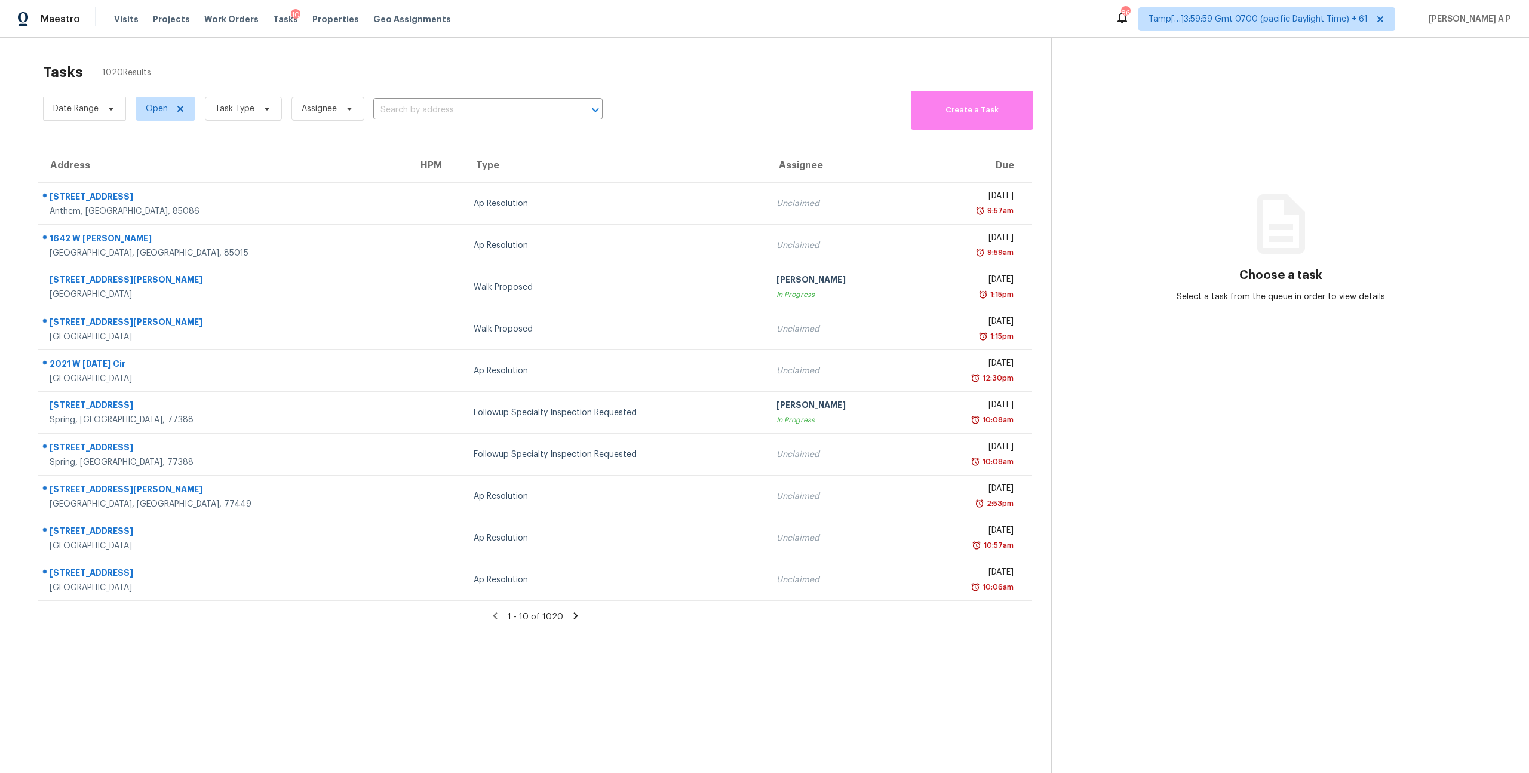
scroll to position [38, 0]
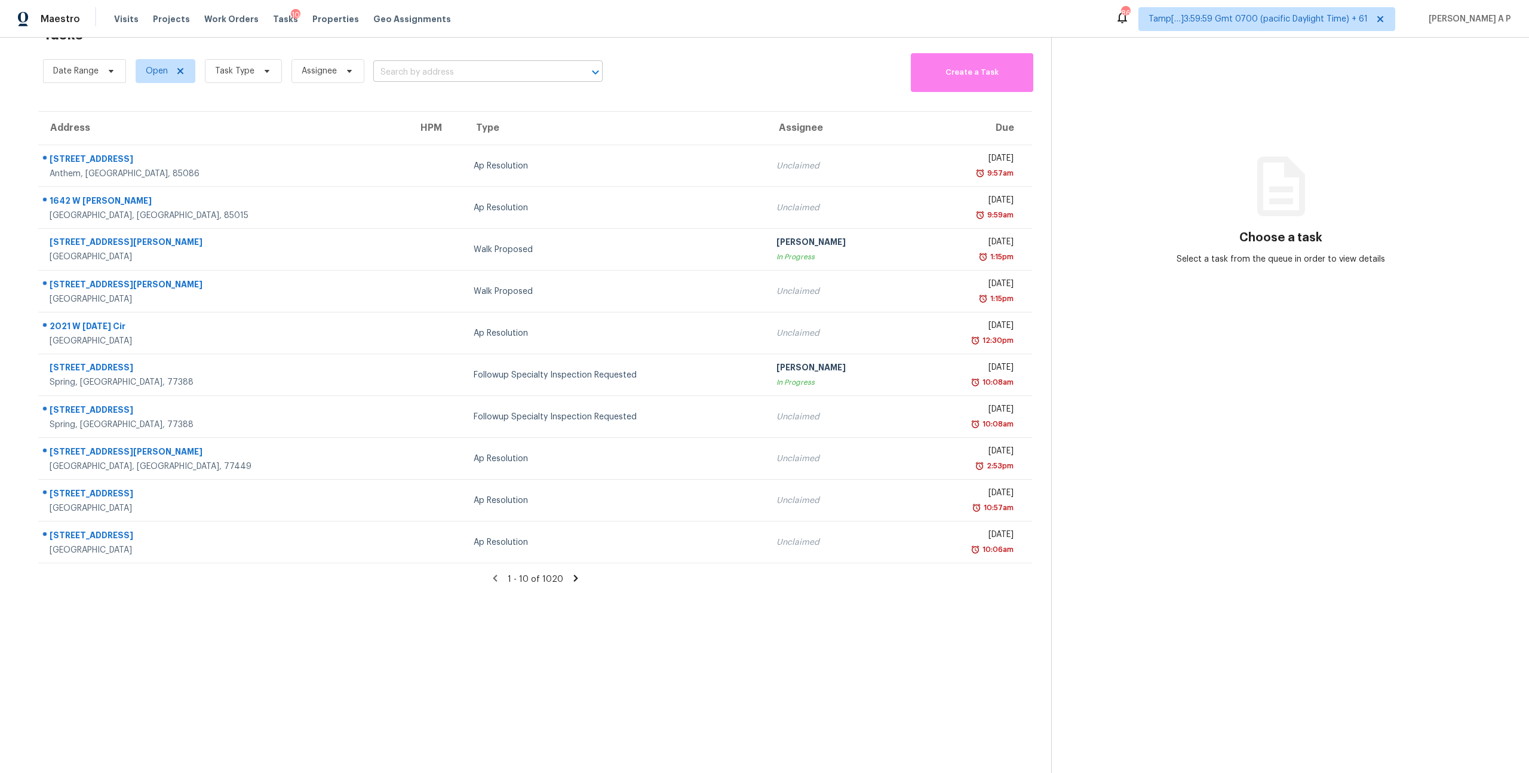
click at [501, 75] on input "text" at bounding box center [471, 72] width 196 height 19
paste input "[STREET_ADDRESS][PERSON_NAME]"
type input "[STREET_ADDRESS][PERSON_NAME]"
click at [472, 100] on li "[STREET_ADDRESS][PERSON_NAME]" at bounding box center [486, 99] width 229 height 20
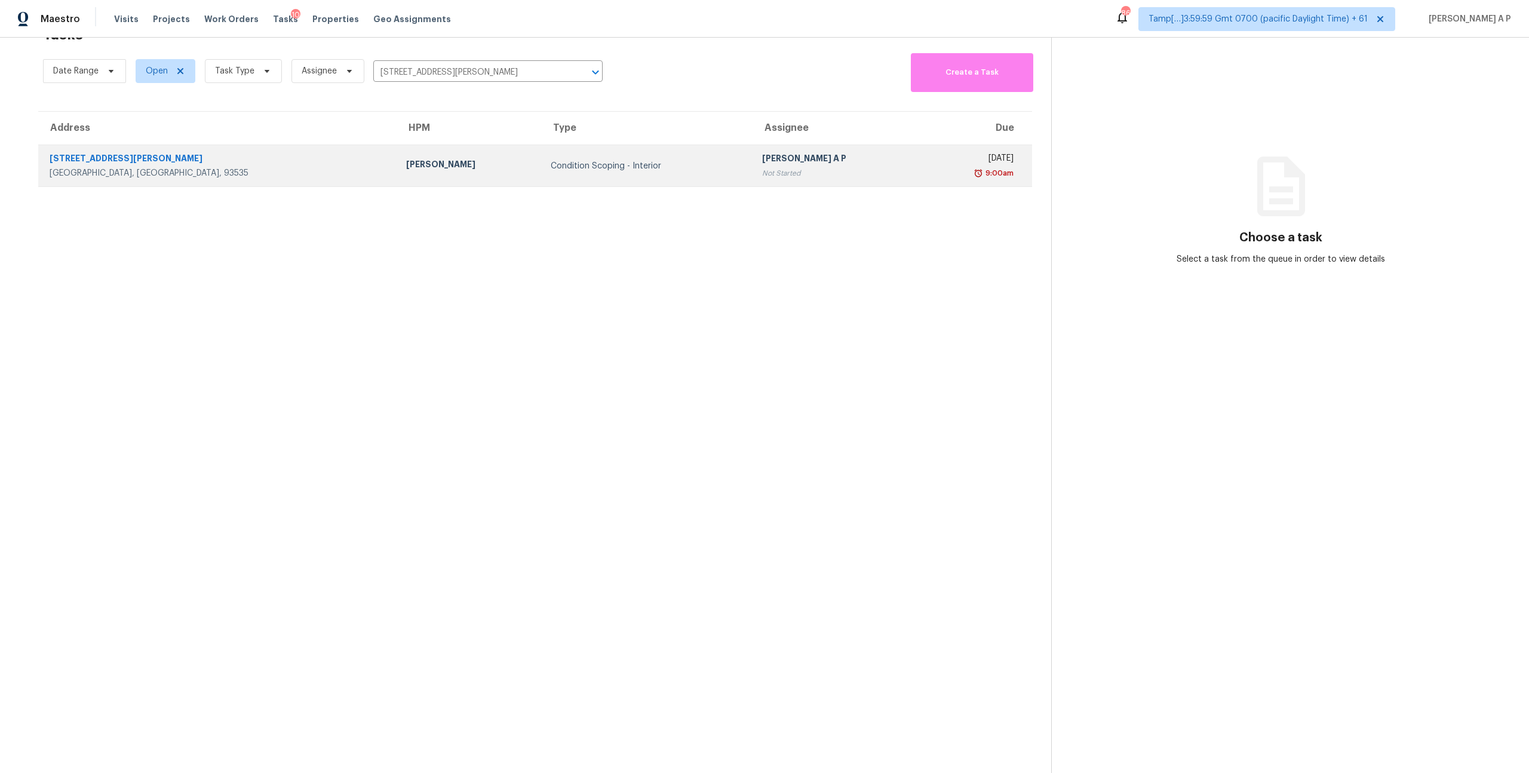
click at [410, 174] on td "[PERSON_NAME]" at bounding box center [469, 166] width 144 height 42
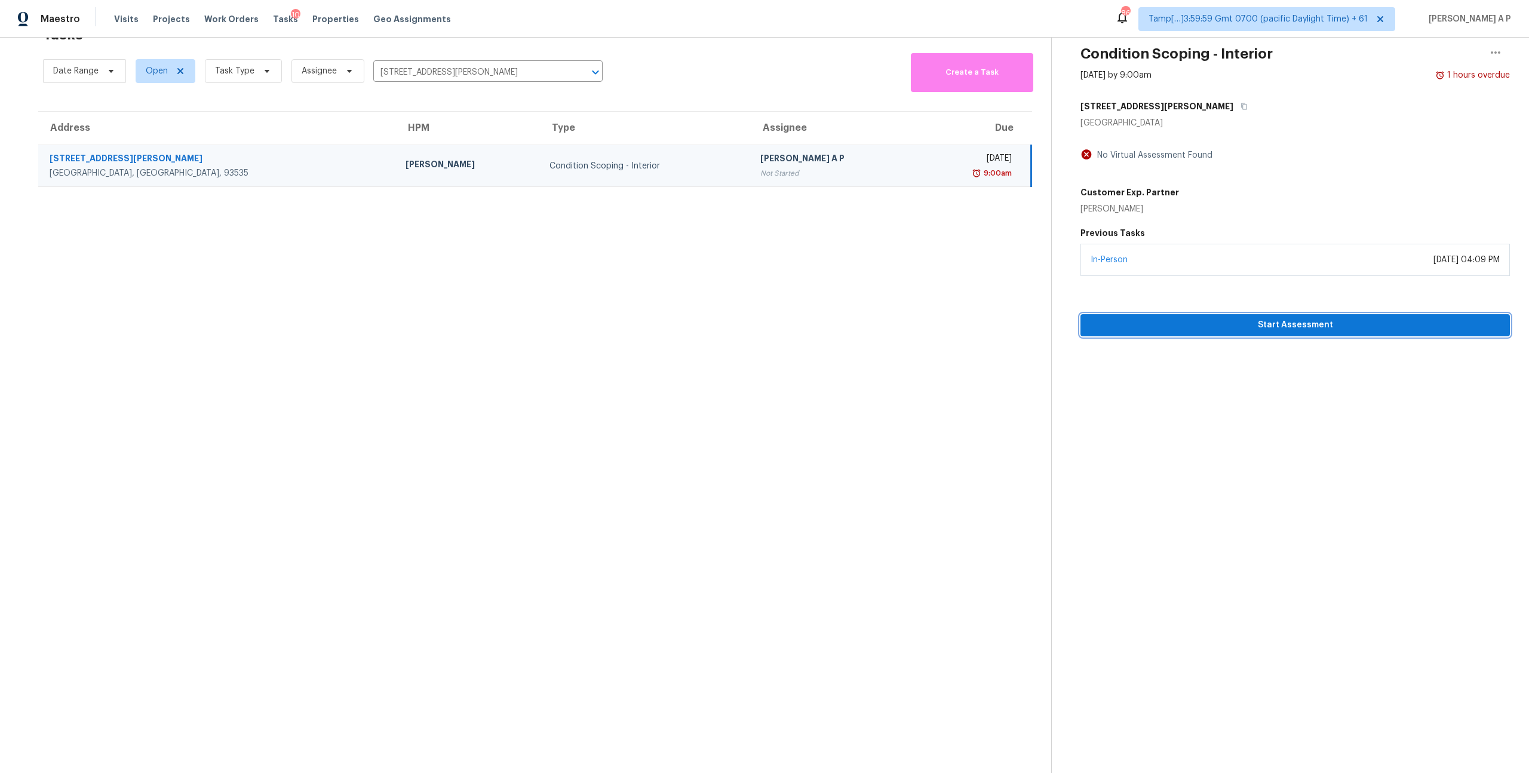
click at [1175, 326] on span "Start Assessment" at bounding box center [1295, 325] width 410 height 15
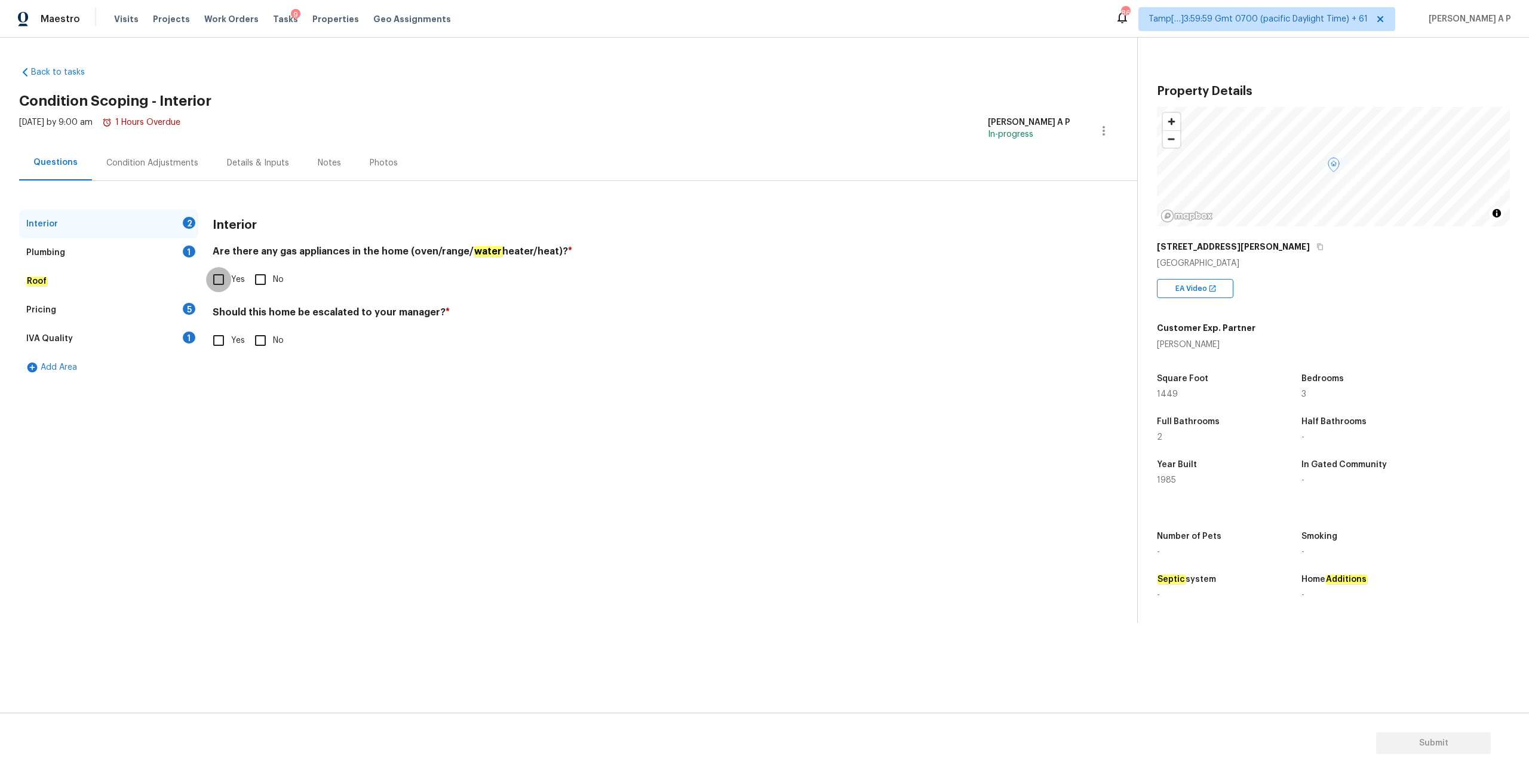
click at [228, 281] on input "Yes" at bounding box center [218, 279] width 25 height 25
checkbox input "true"
click at [93, 250] on div "Plumbing 1" at bounding box center [108, 252] width 179 height 29
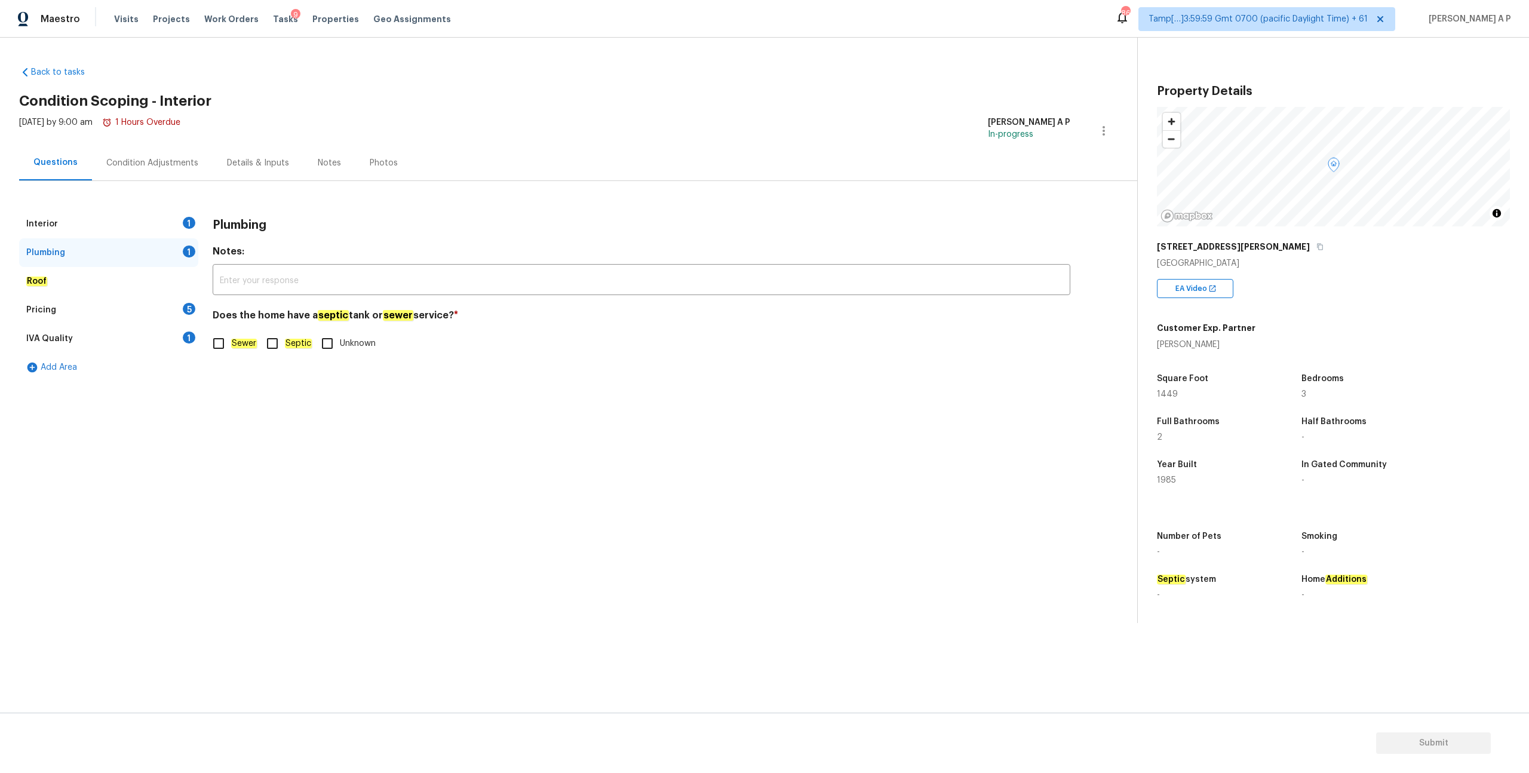
click at [228, 347] on input "Sewer" at bounding box center [218, 343] width 25 height 25
checkbox input "true"
click at [138, 213] on div "Interior 1" at bounding box center [108, 224] width 179 height 29
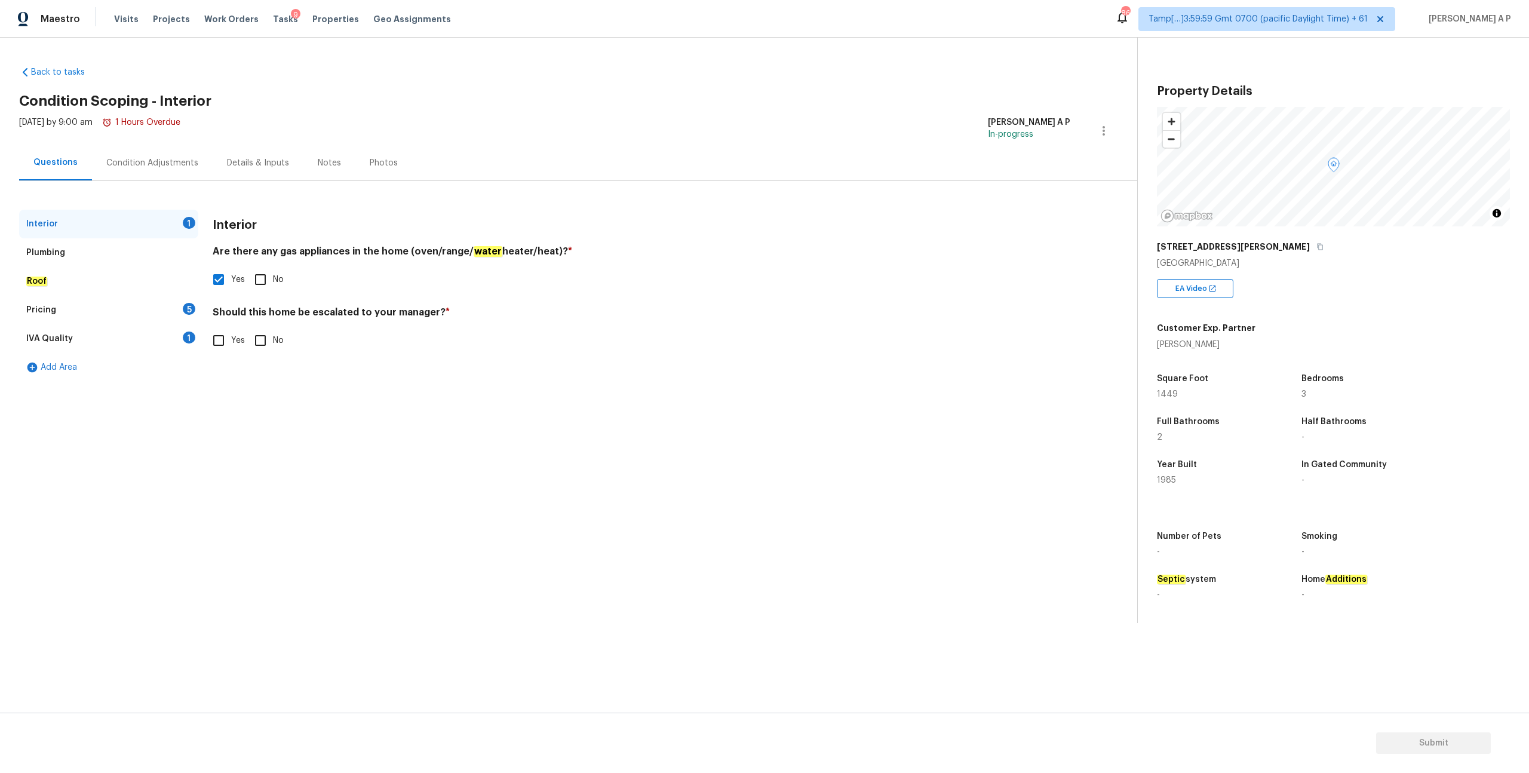
click at [131, 292] on div "Roof" at bounding box center [108, 281] width 179 height 29
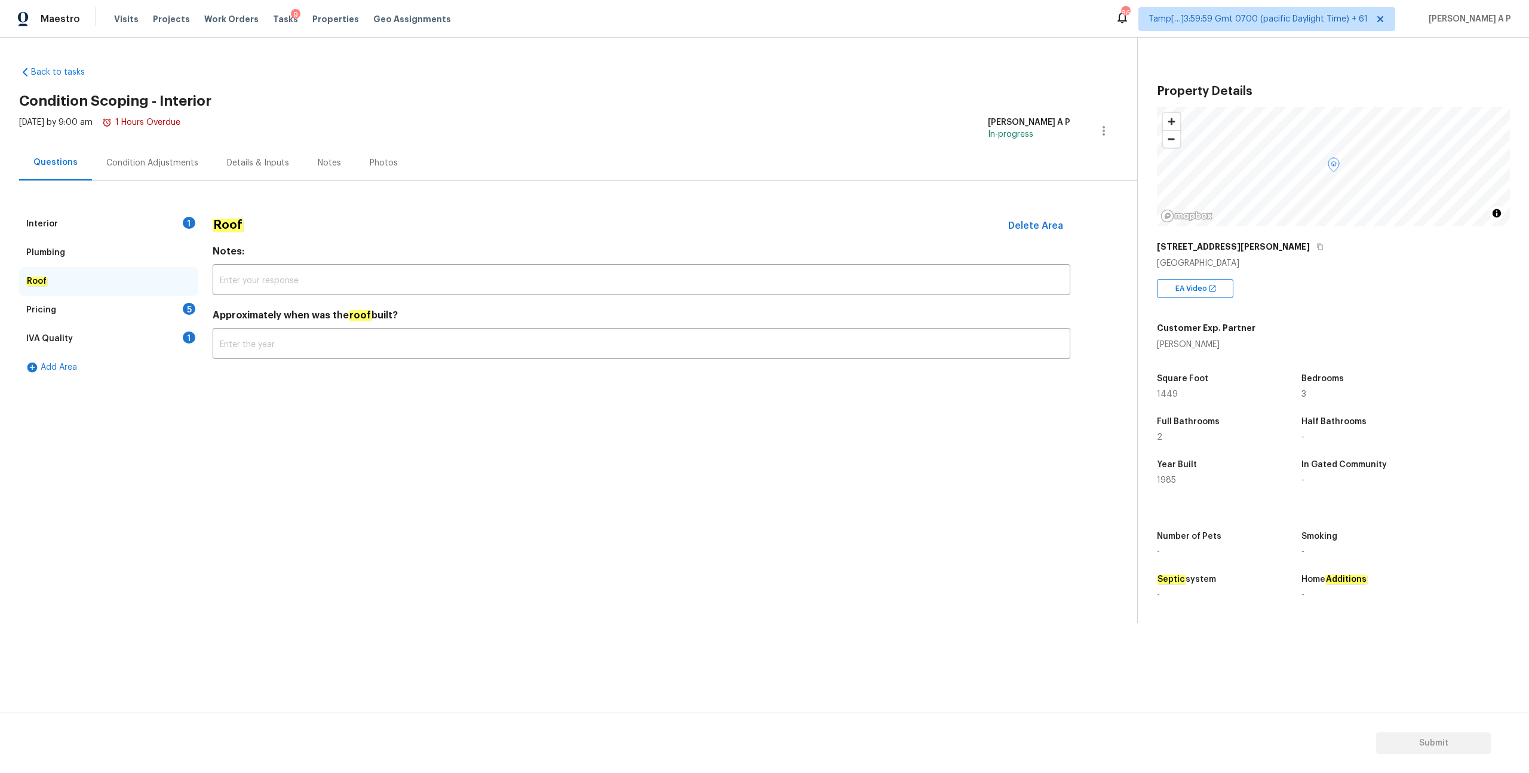
click at [125, 304] on div "Pricing 5" at bounding box center [108, 310] width 179 height 29
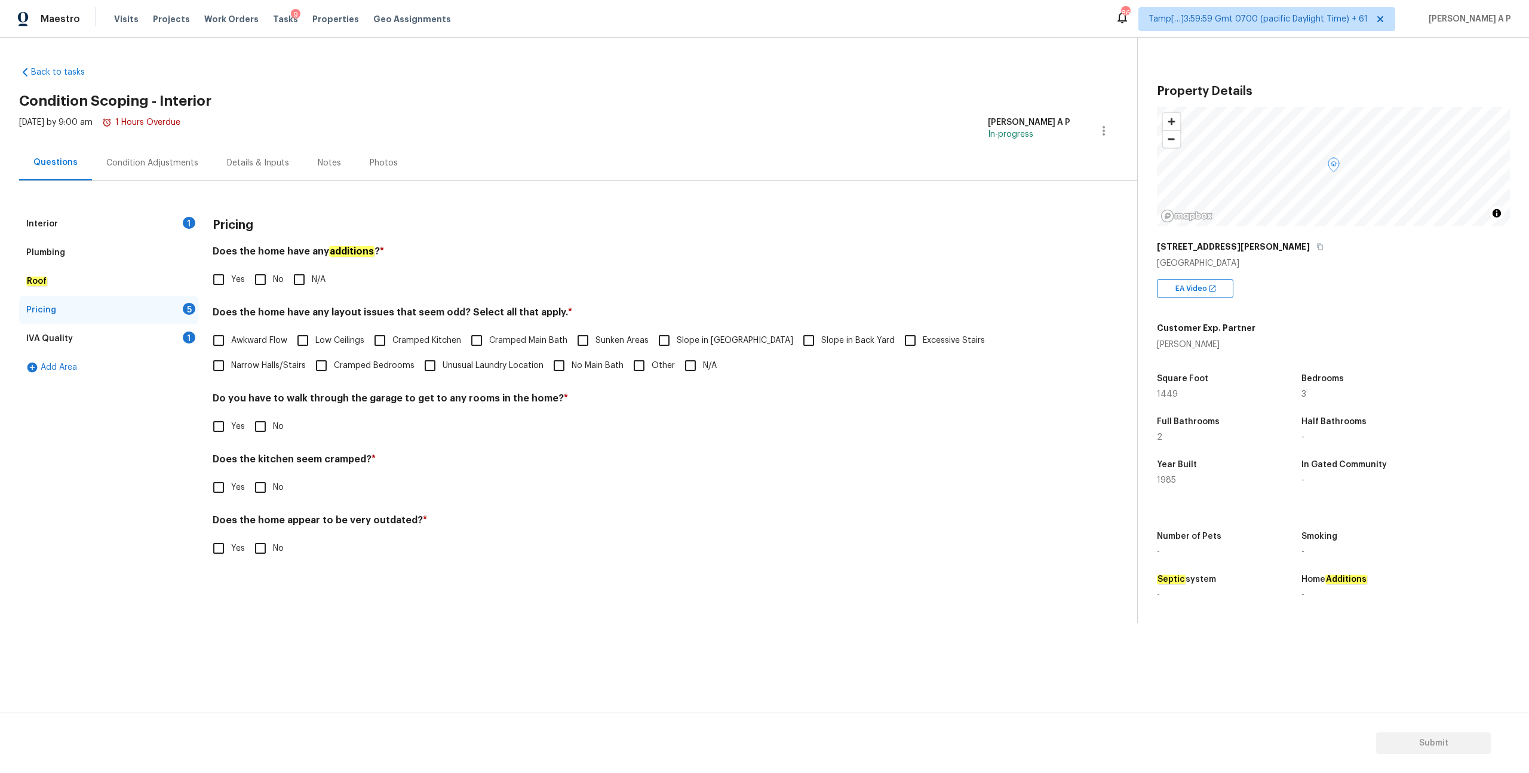
click at [143, 332] on div "IVA Quality 1" at bounding box center [108, 338] width 179 height 29
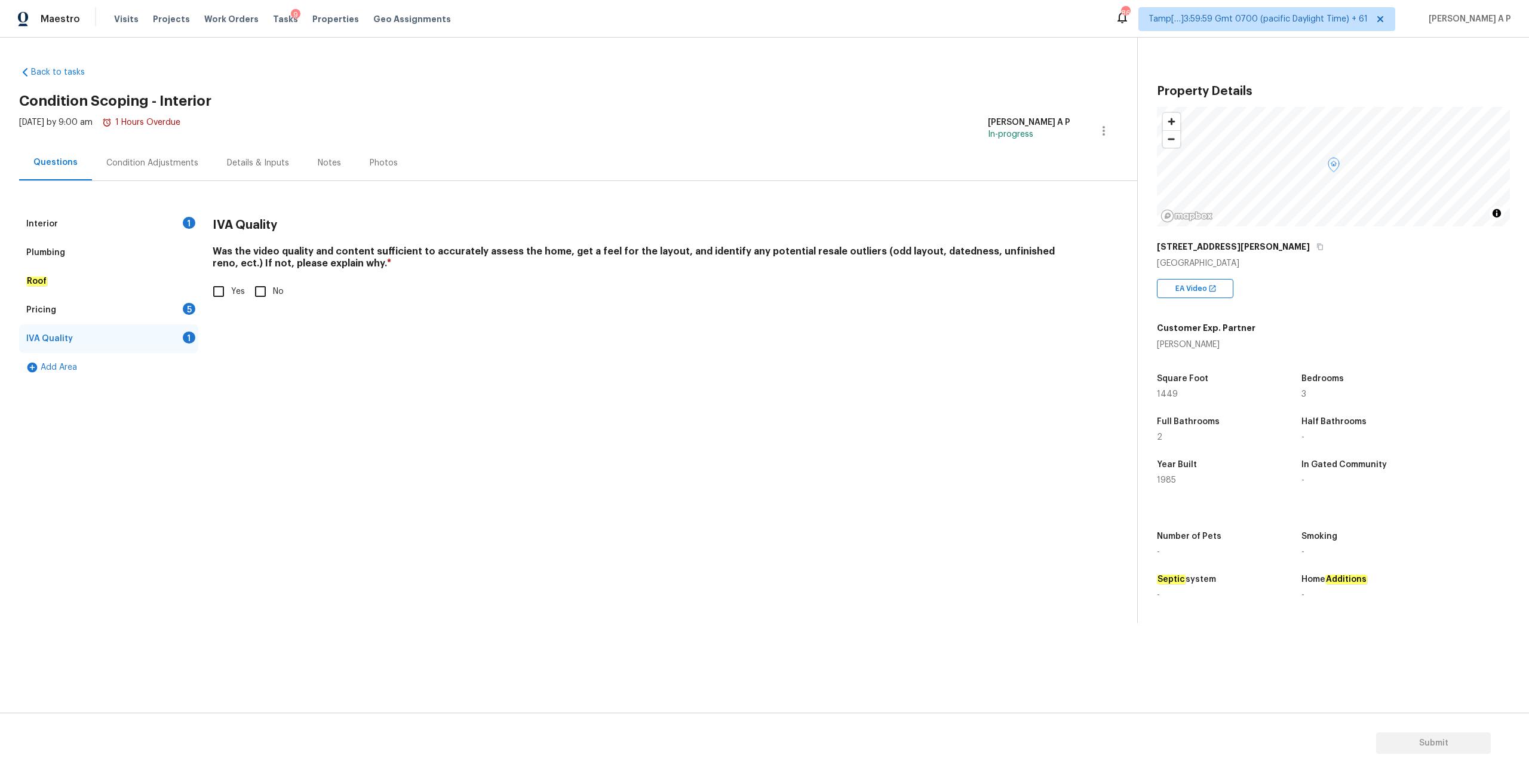
click at [220, 286] on input "Yes" at bounding box center [218, 291] width 25 height 25
checkbox input "true"
click at [143, 330] on div "IVA Quality" at bounding box center [108, 338] width 179 height 29
click at [143, 318] on div "Pricing 5" at bounding box center [108, 310] width 179 height 29
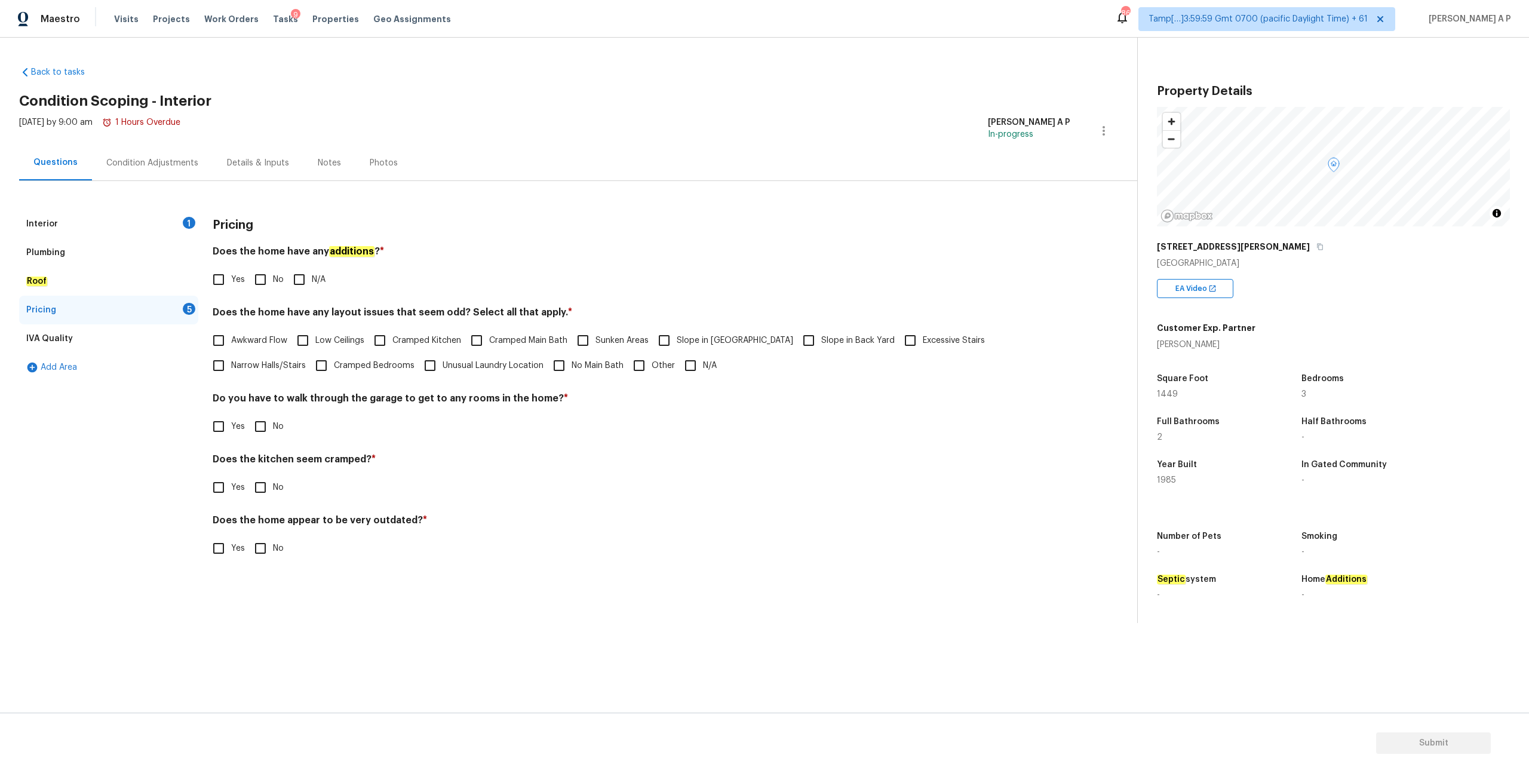
click at [160, 220] on div "Interior 1" at bounding box center [108, 224] width 179 height 29
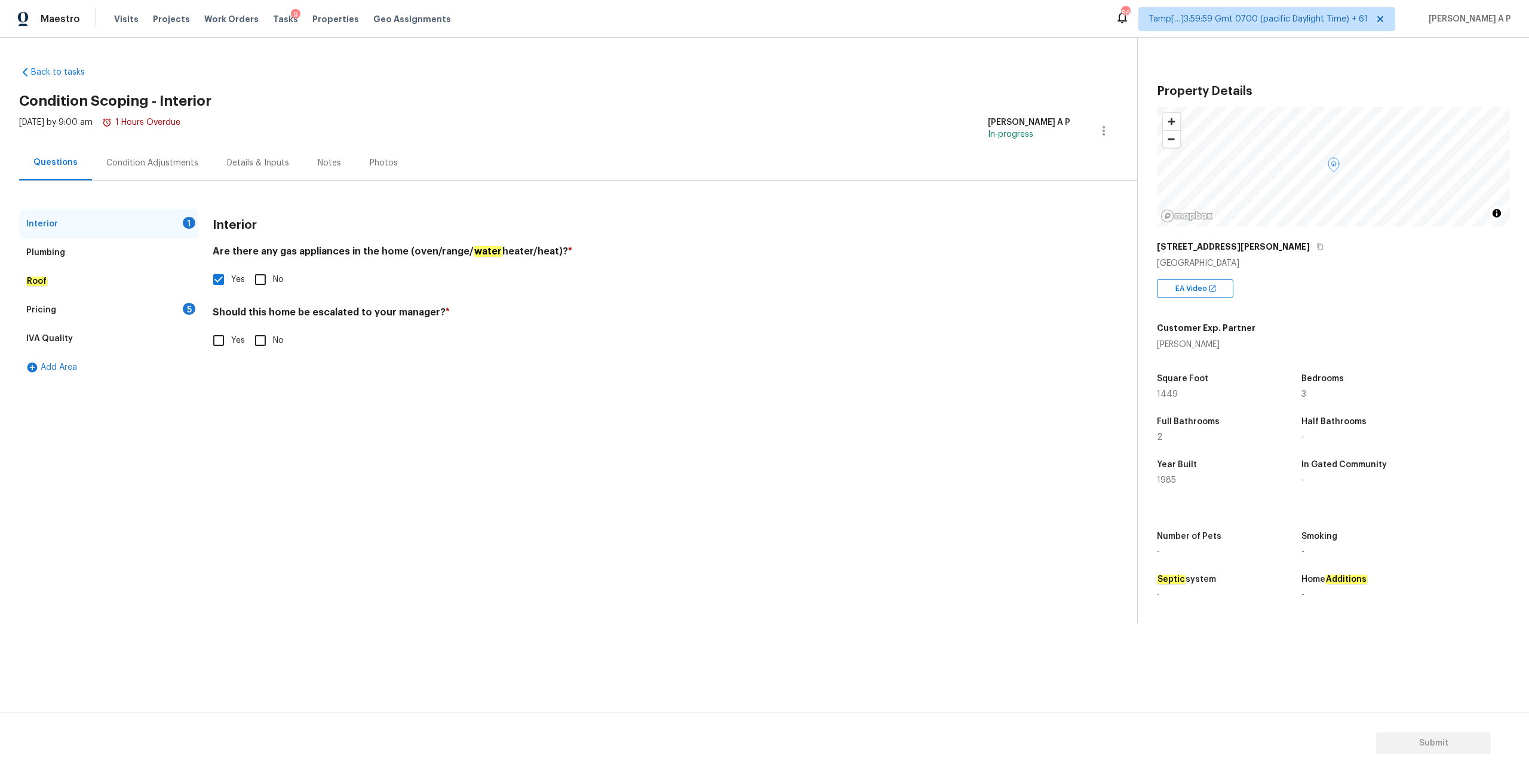
click at [162, 313] on div "Pricing 5" at bounding box center [108, 310] width 179 height 29
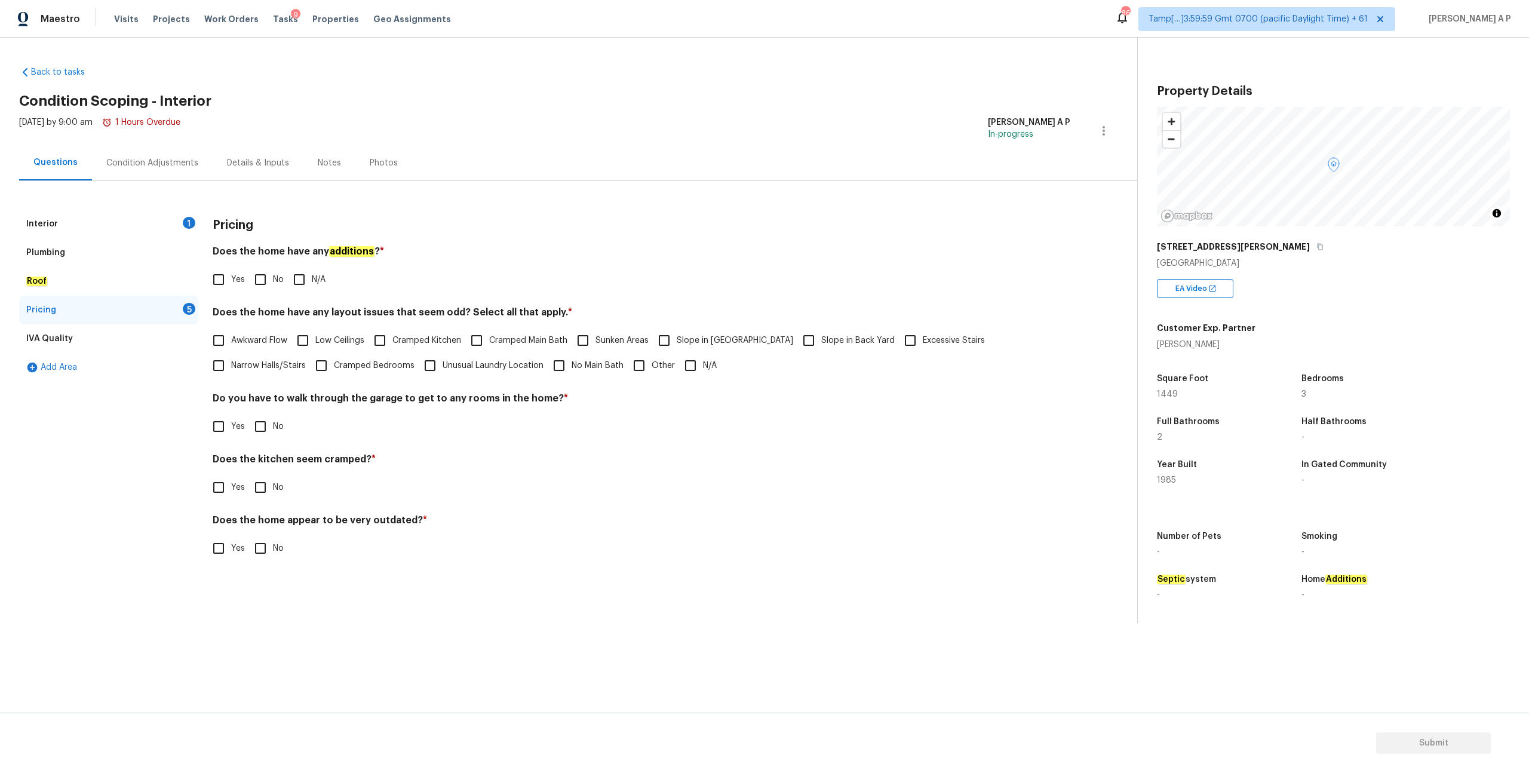
click at [176, 216] on div "Interior 1" at bounding box center [108, 224] width 179 height 29
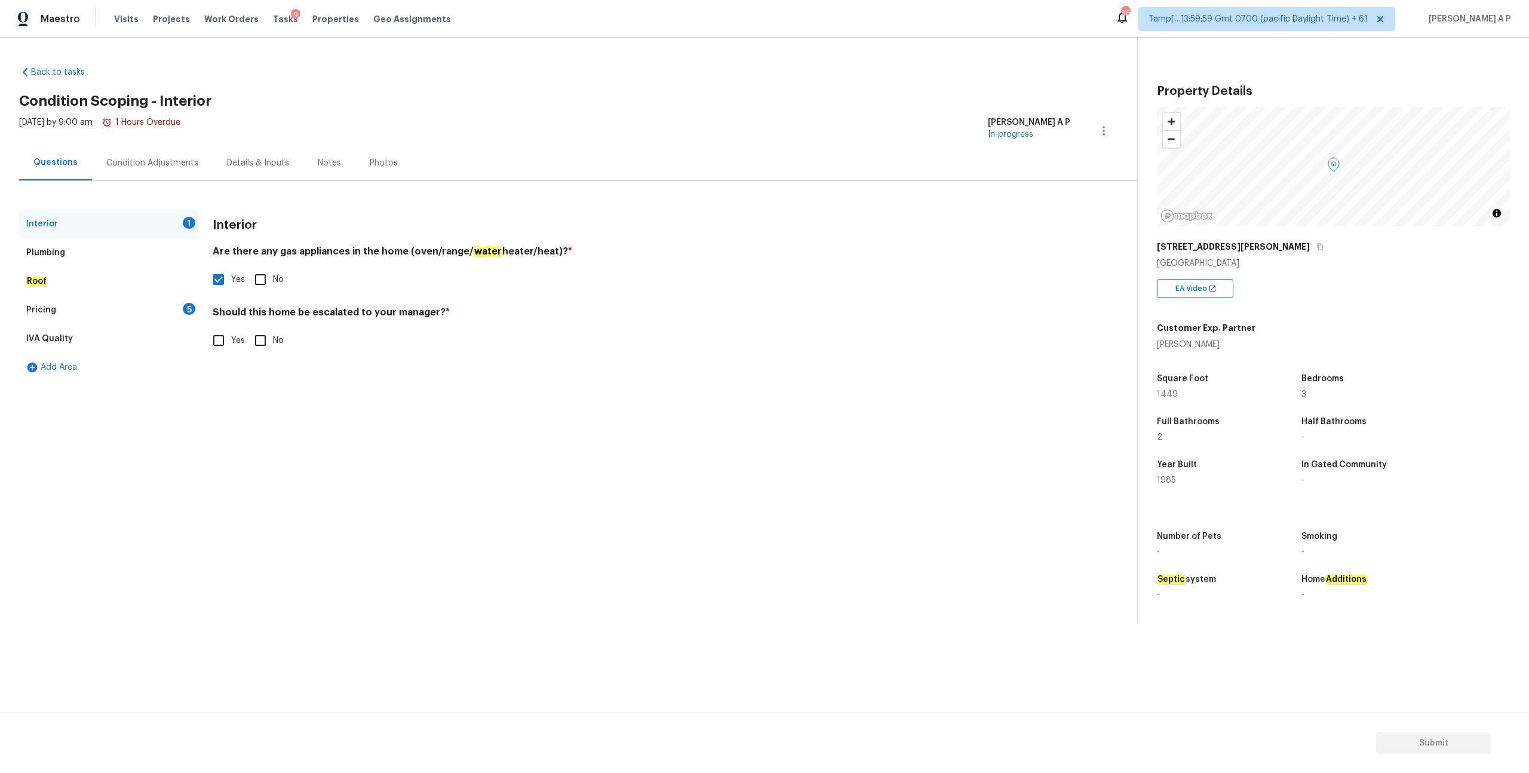
click at [126, 318] on div "Pricing 5" at bounding box center [108, 310] width 179 height 29
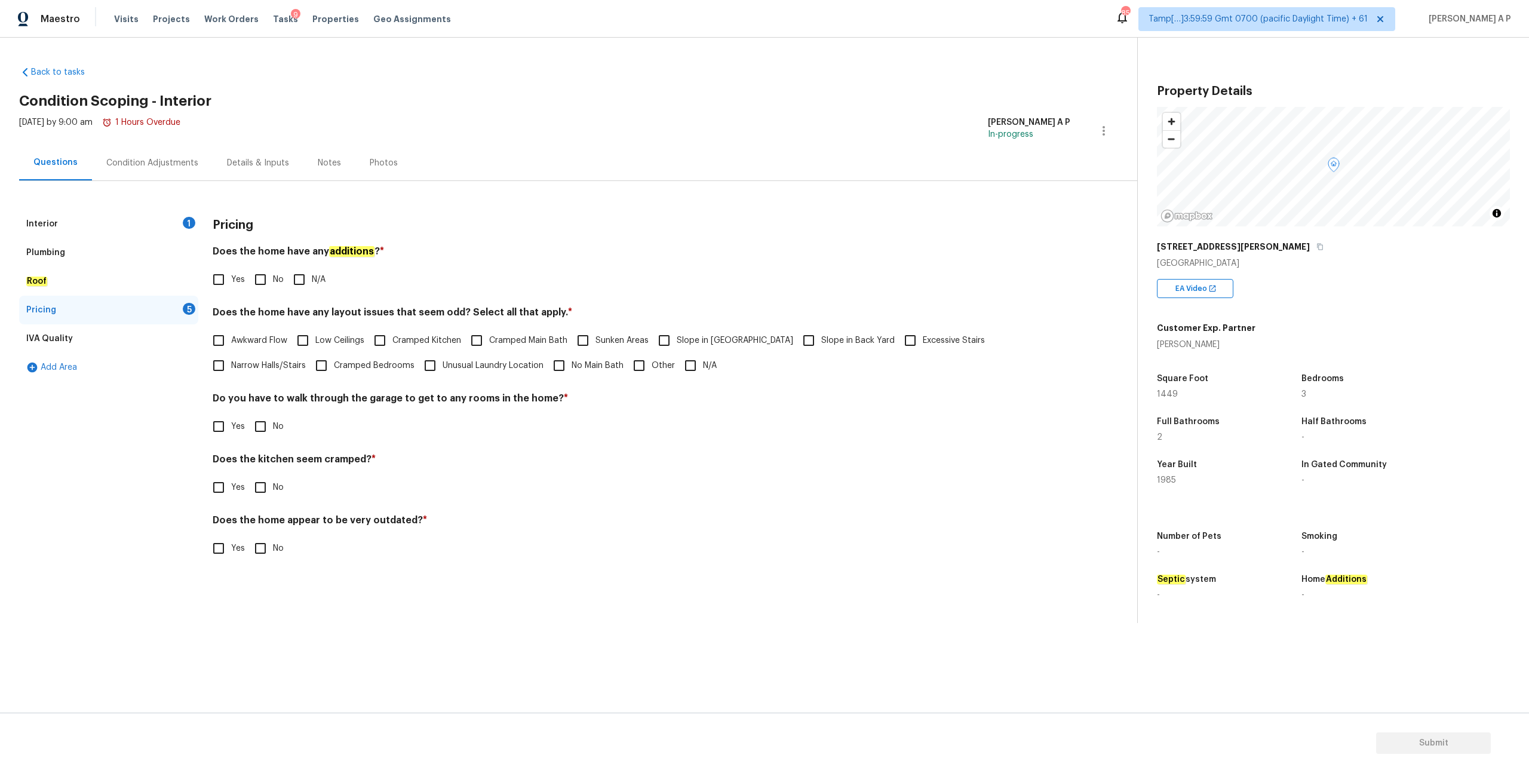
click at [228, 284] on input "Yes" at bounding box center [218, 279] width 25 height 25
checkbox input "true"
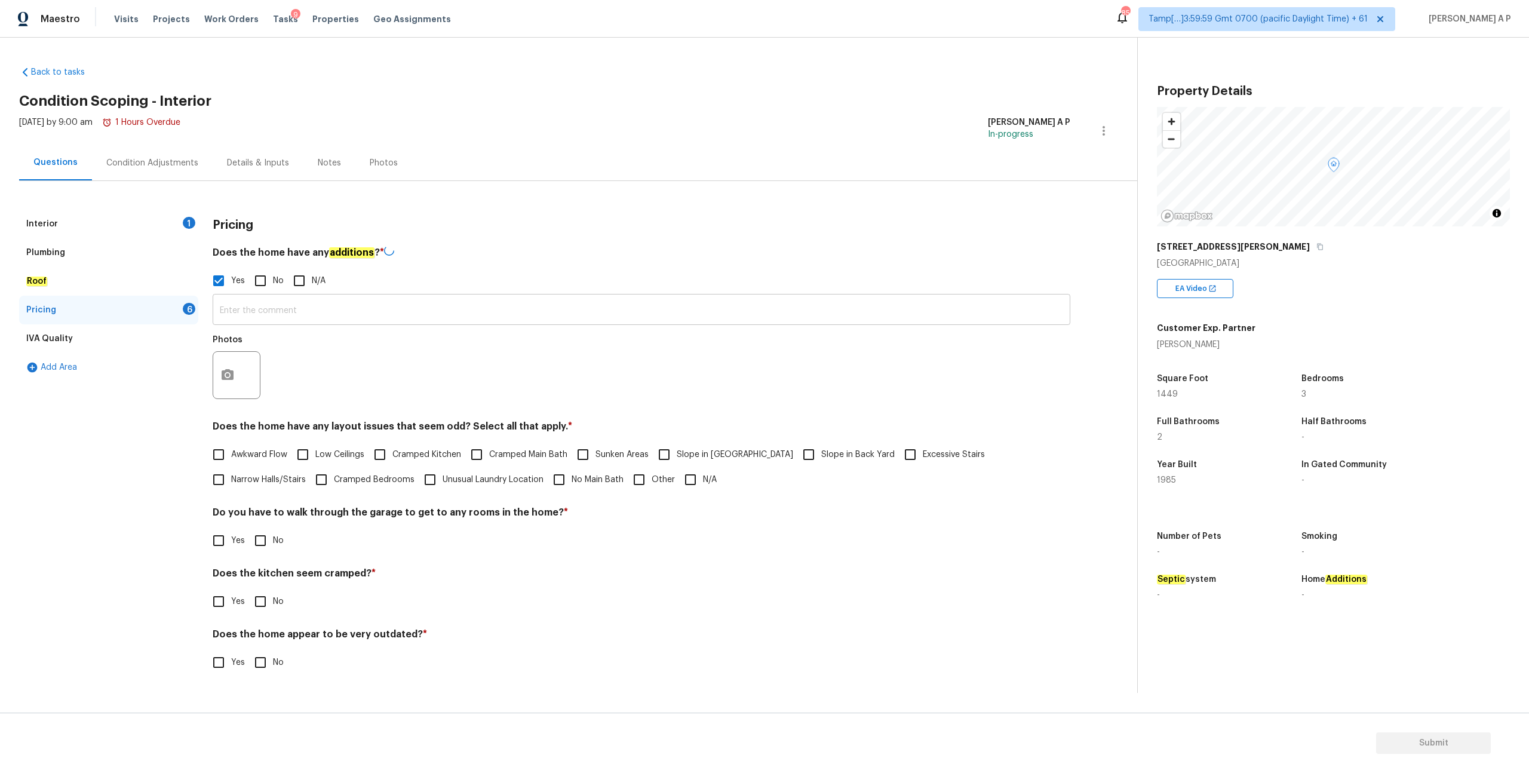
click at [268, 311] on input "text" at bounding box center [642, 311] width 858 height 28
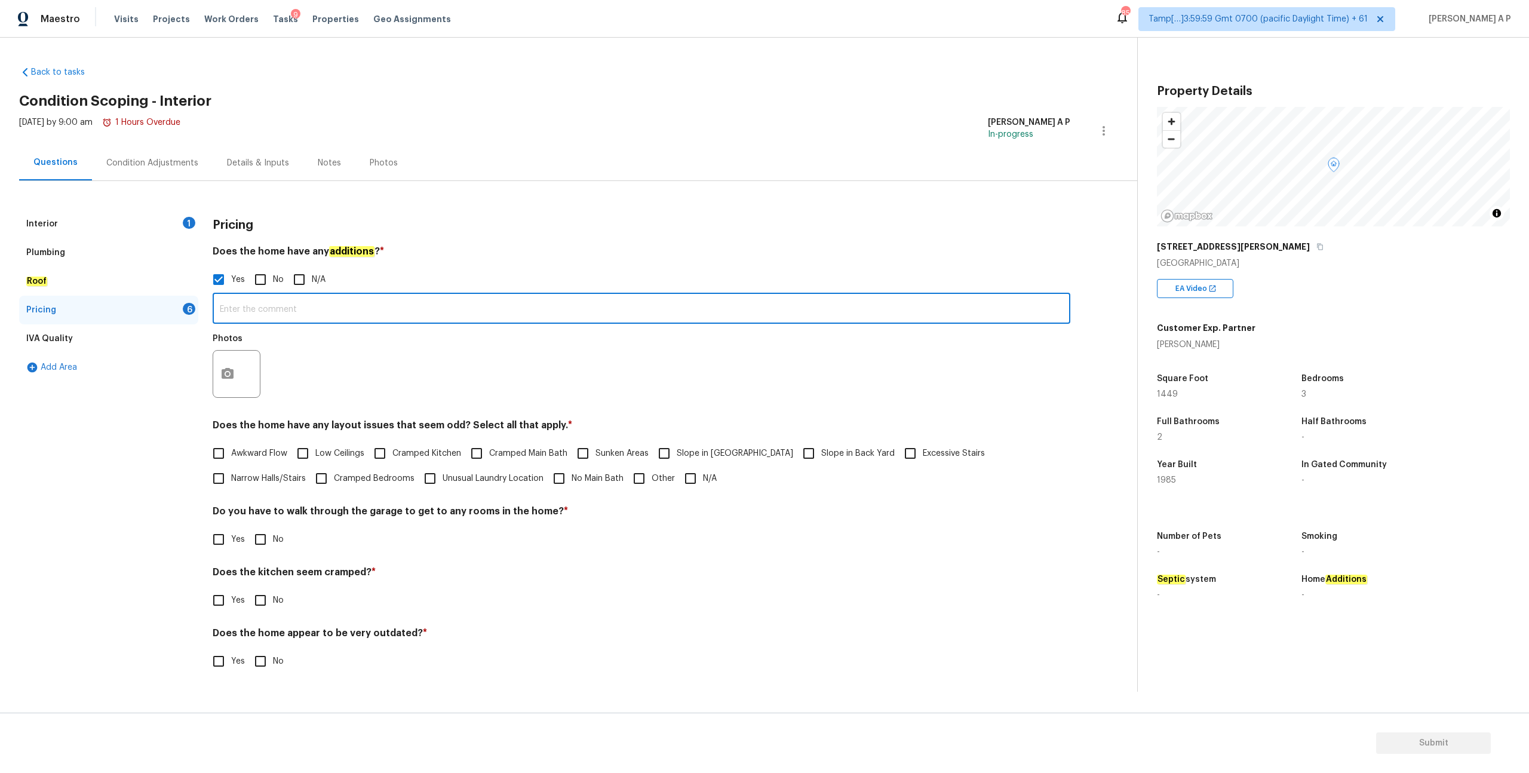
paste input "Enclosed patio cover."
type input "Enclosed patio cover."
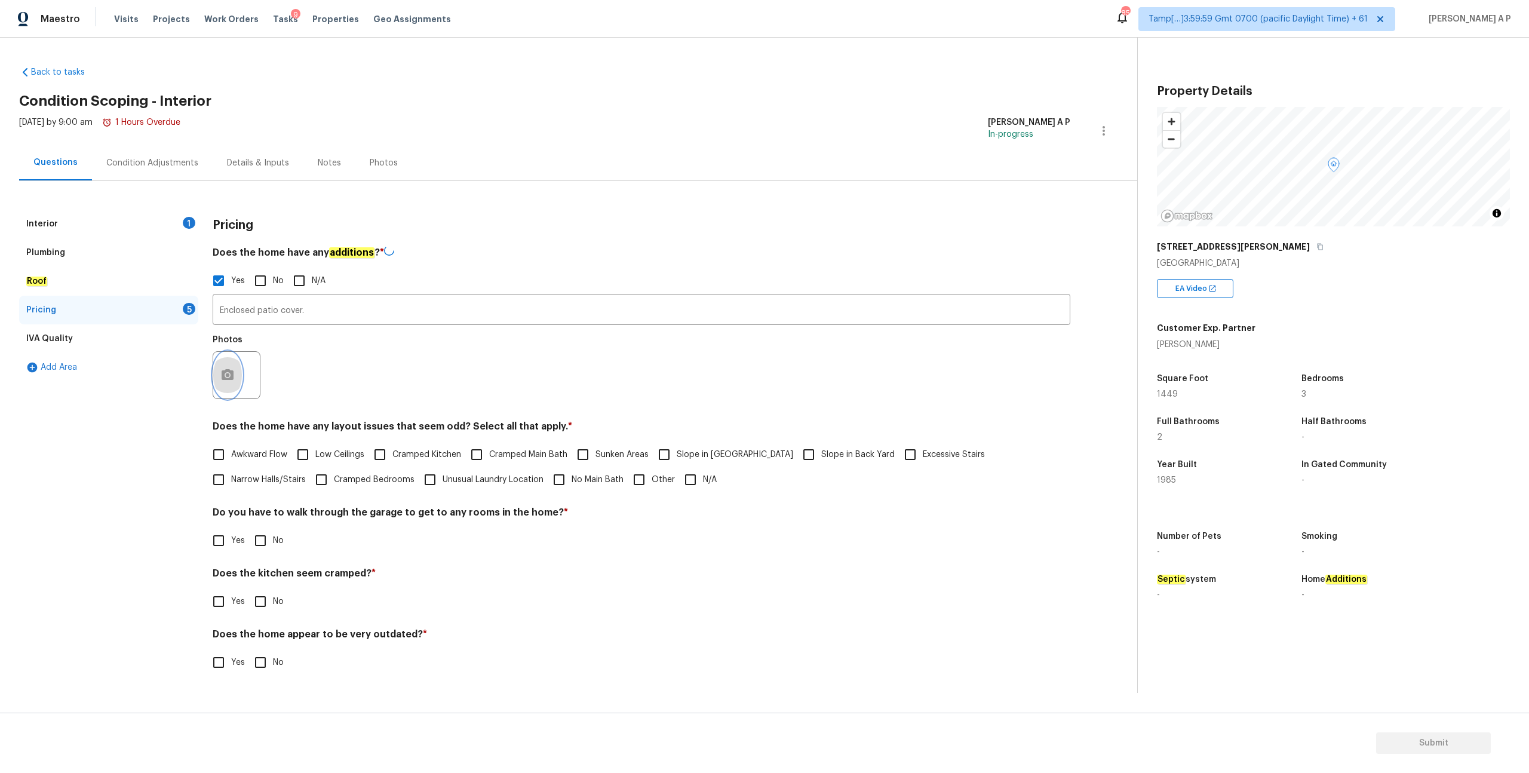
click at [227, 375] on circle "button" at bounding box center [228, 375] width 4 height 4
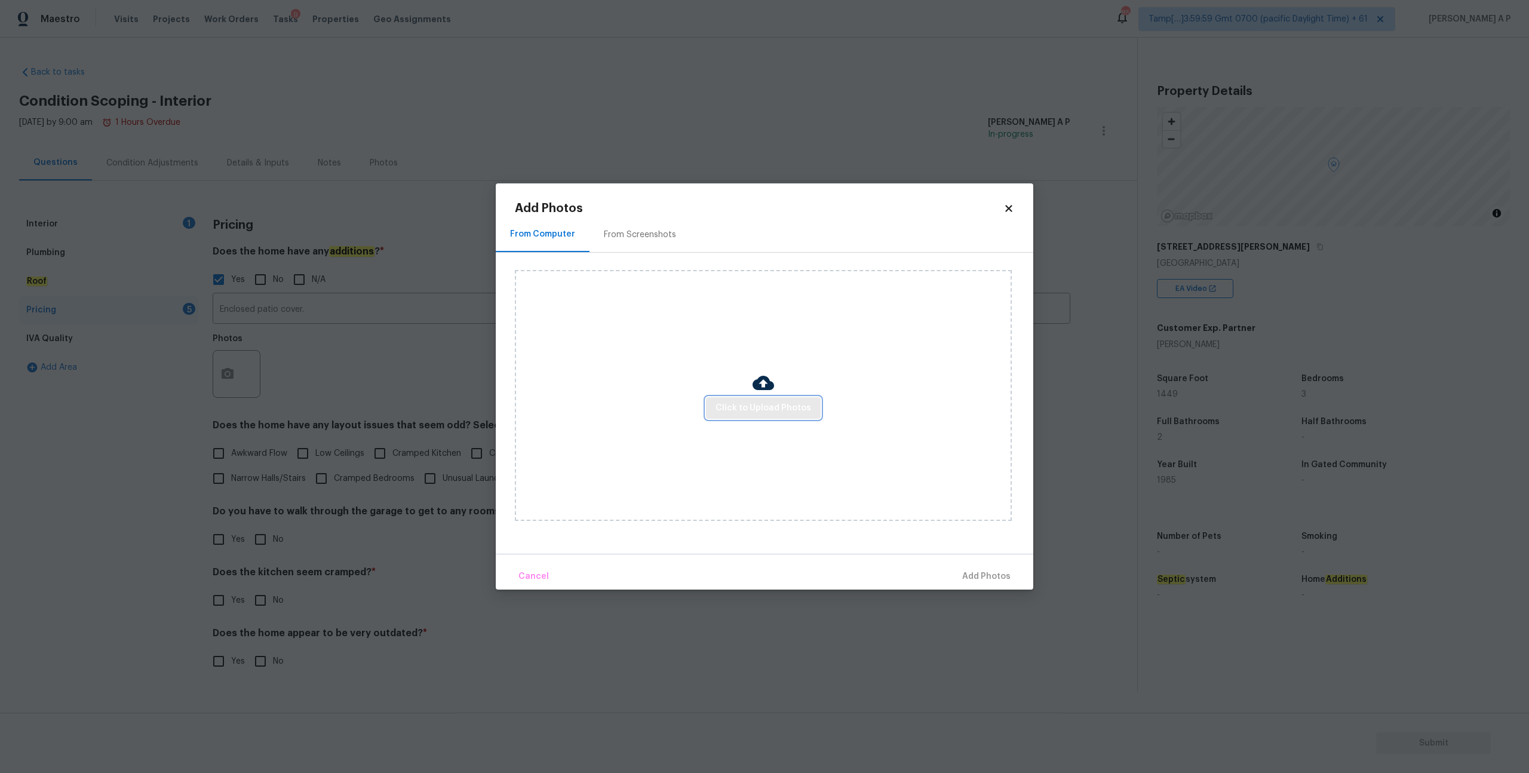
click at [771, 397] on button "Click to Upload Photos" at bounding box center [763, 408] width 115 height 22
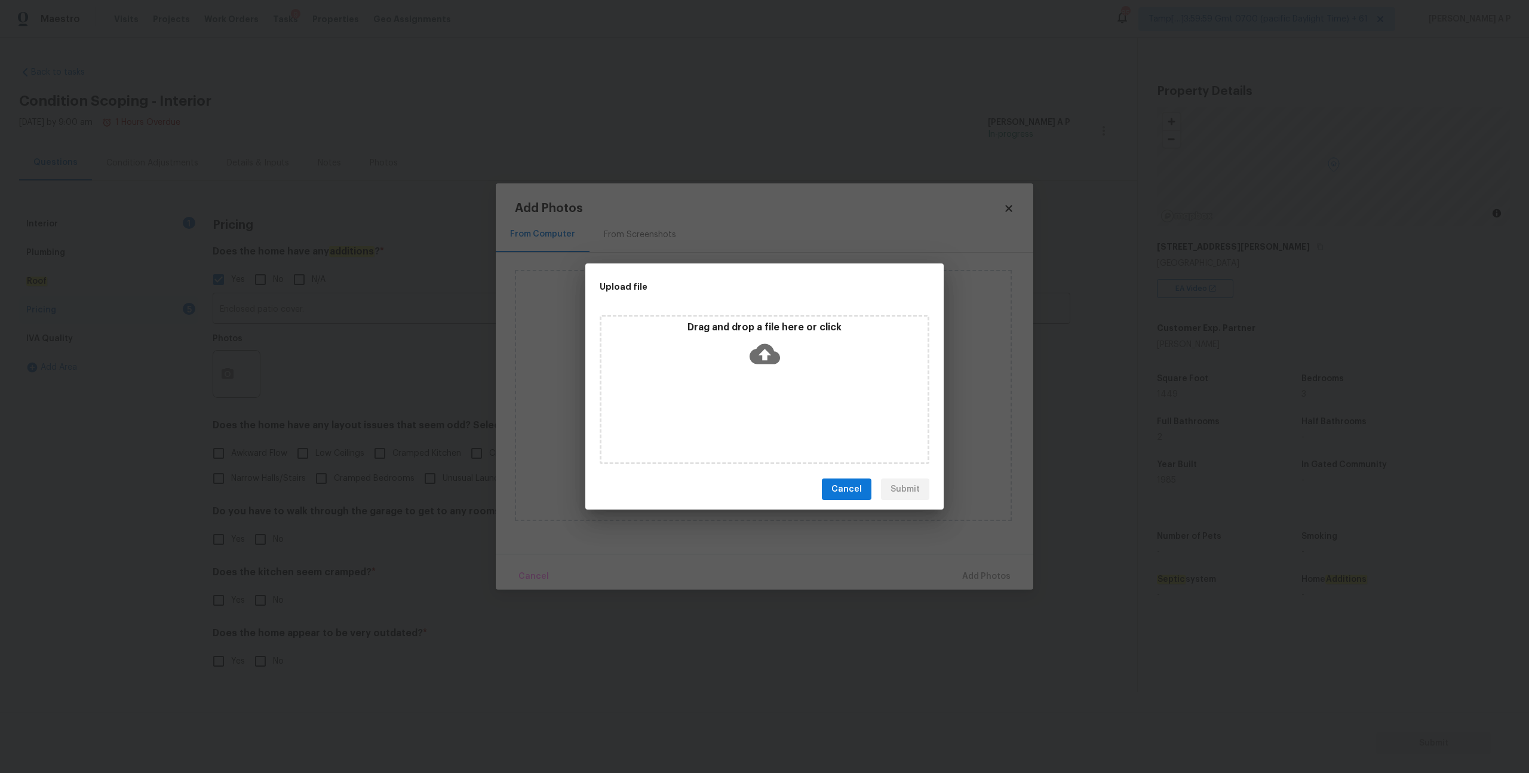
click at [766, 343] on icon at bounding box center [765, 354] width 30 height 30
click at [864, 494] on button "Cancel" at bounding box center [847, 490] width 50 height 22
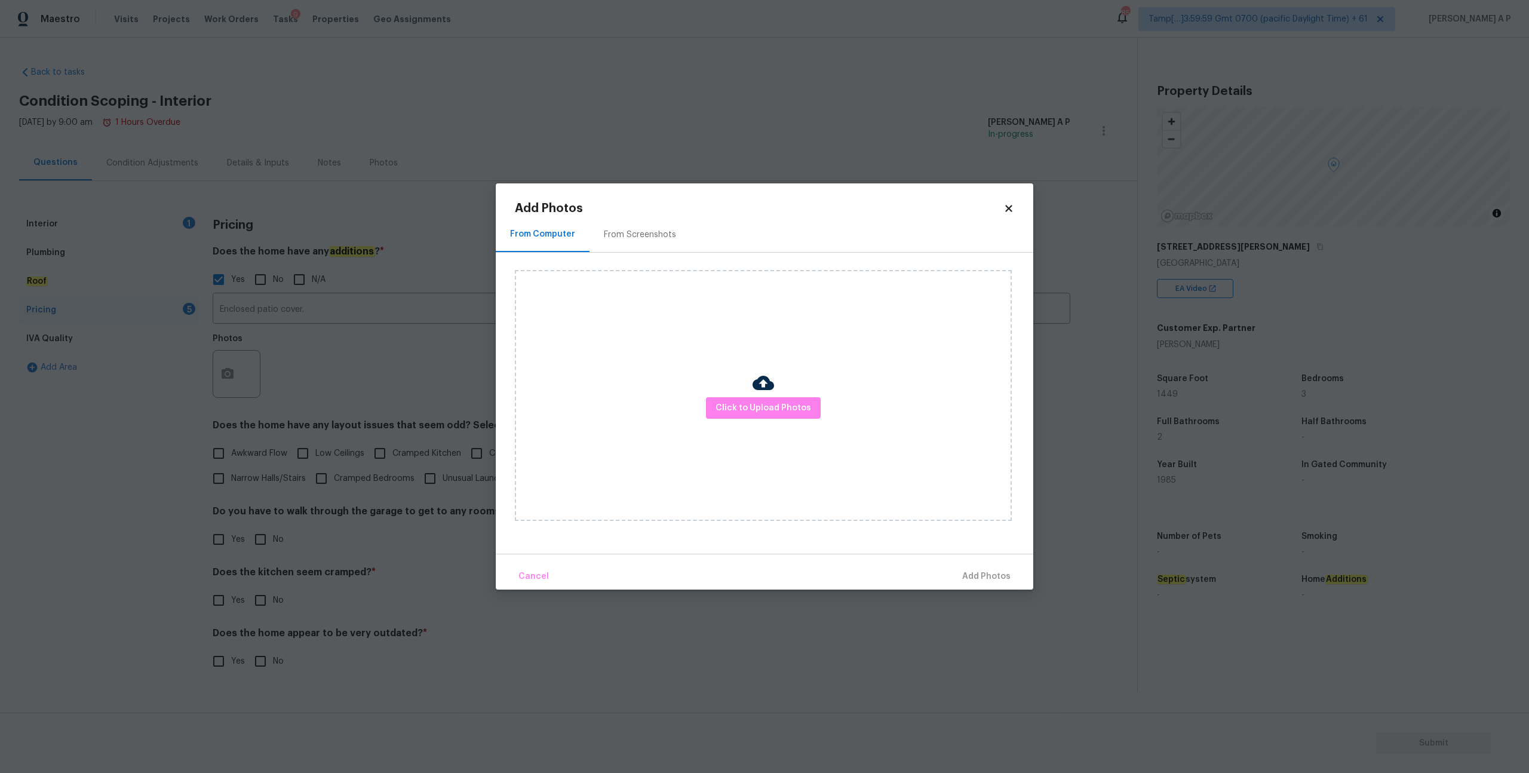
click at [657, 241] on div "From Screenshots" at bounding box center [640, 234] width 101 height 35
click at [1007, 205] on icon at bounding box center [1009, 208] width 11 height 11
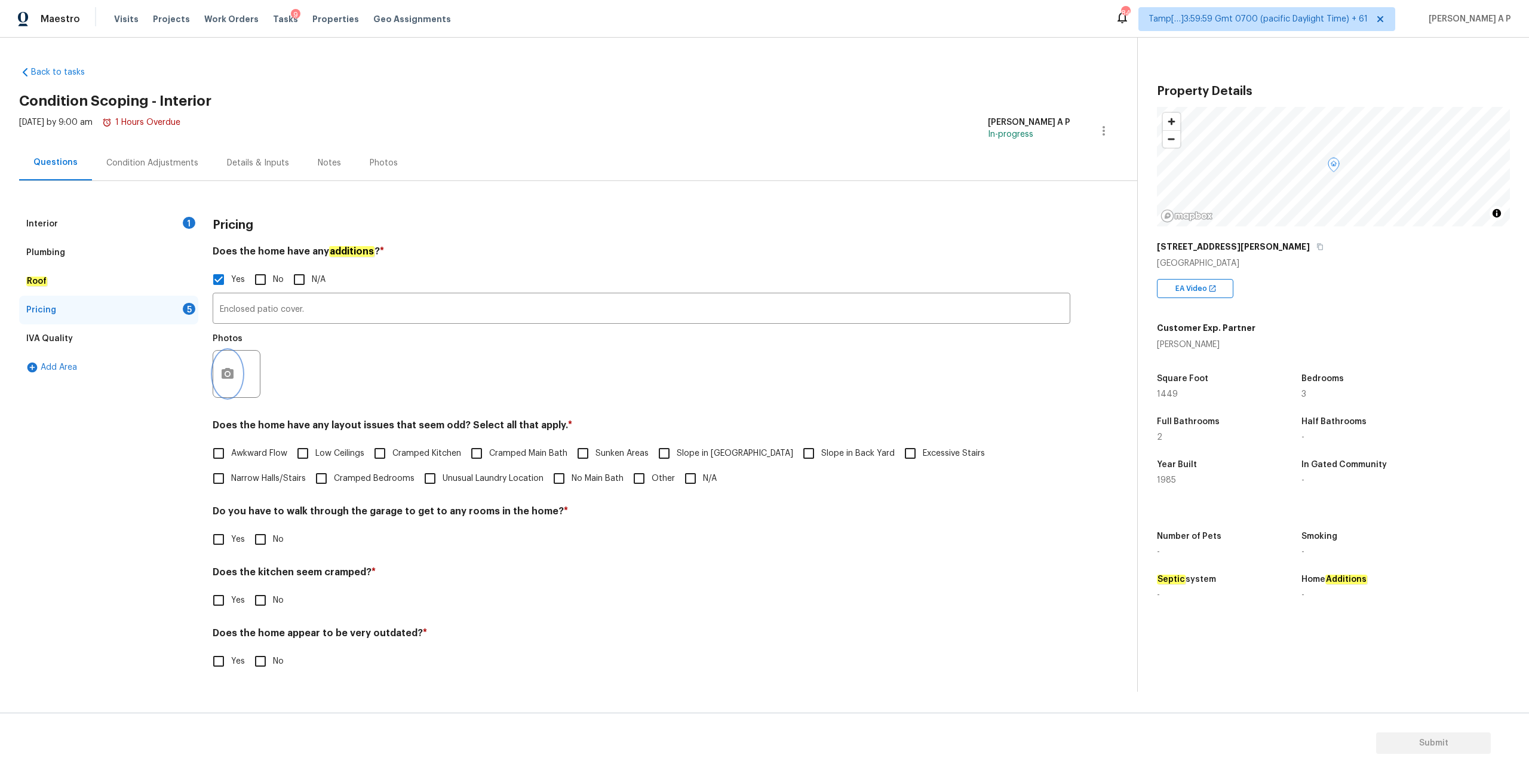
click at [230, 369] on icon "button" at bounding box center [227, 374] width 14 height 14
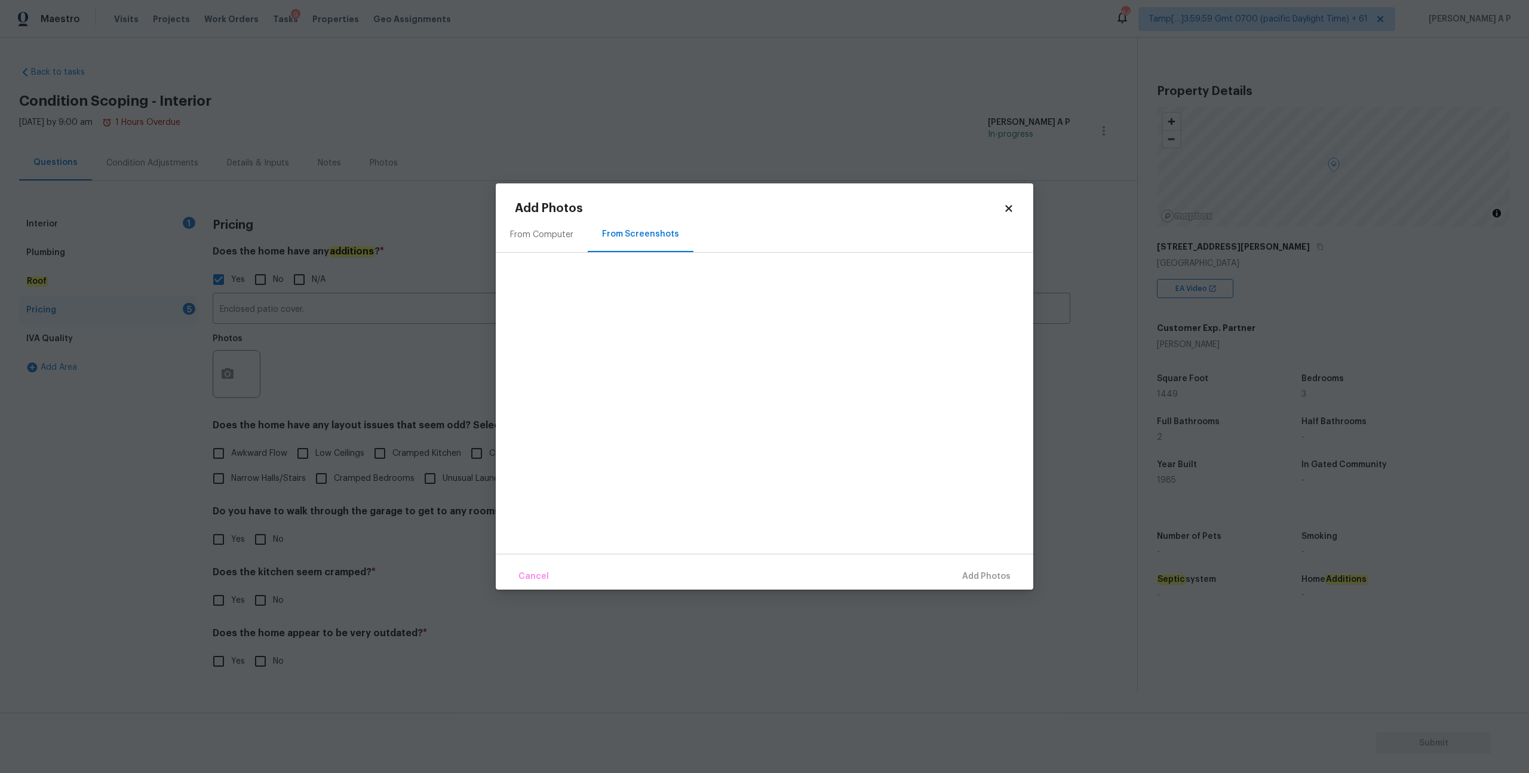
click at [556, 239] on div "From Computer" at bounding box center [541, 235] width 63 height 12
click at [793, 412] on span "Click to Upload Photos" at bounding box center [764, 408] width 96 height 15
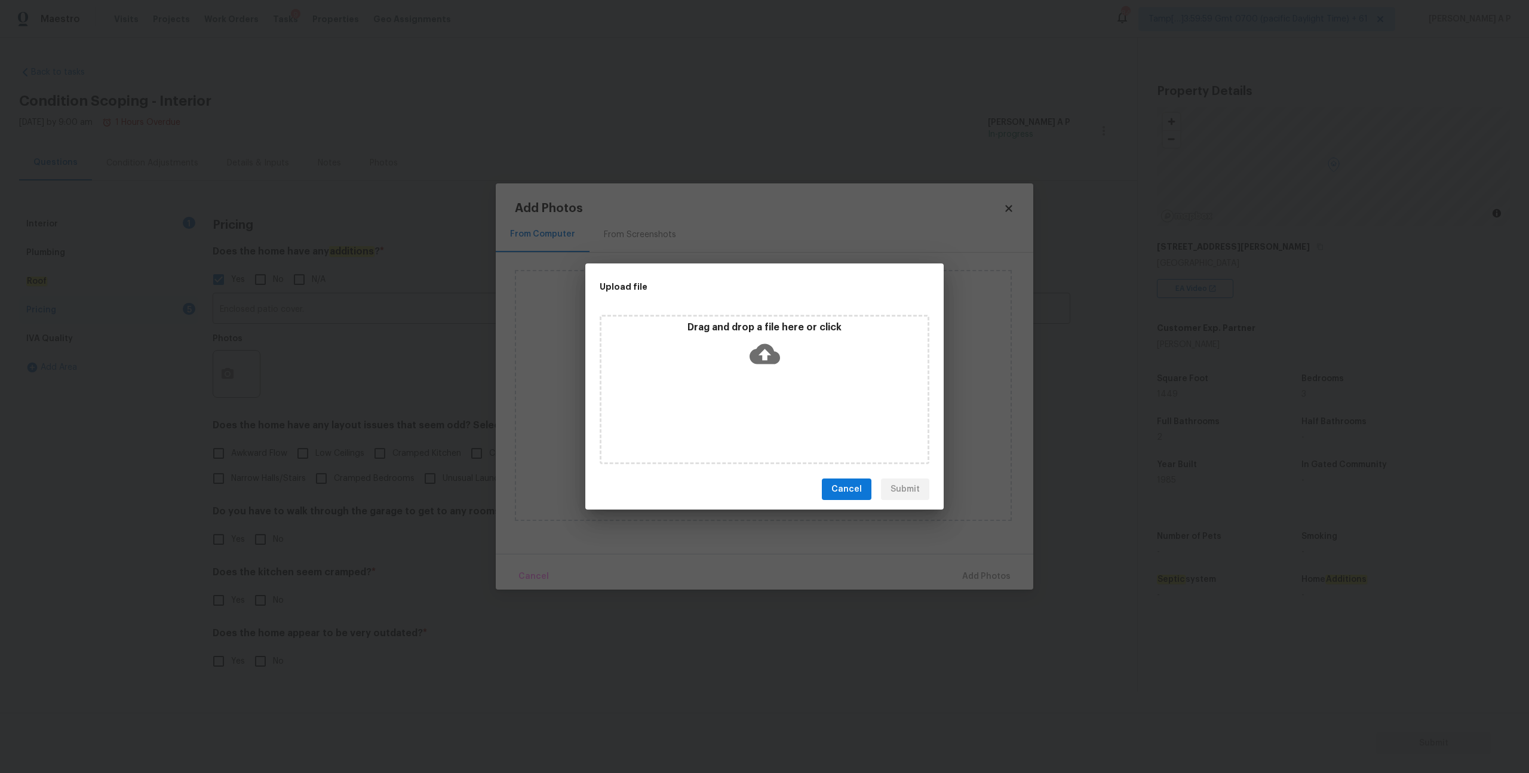
click at [768, 355] on icon at bounding box center [765, 354] width 30 height 30
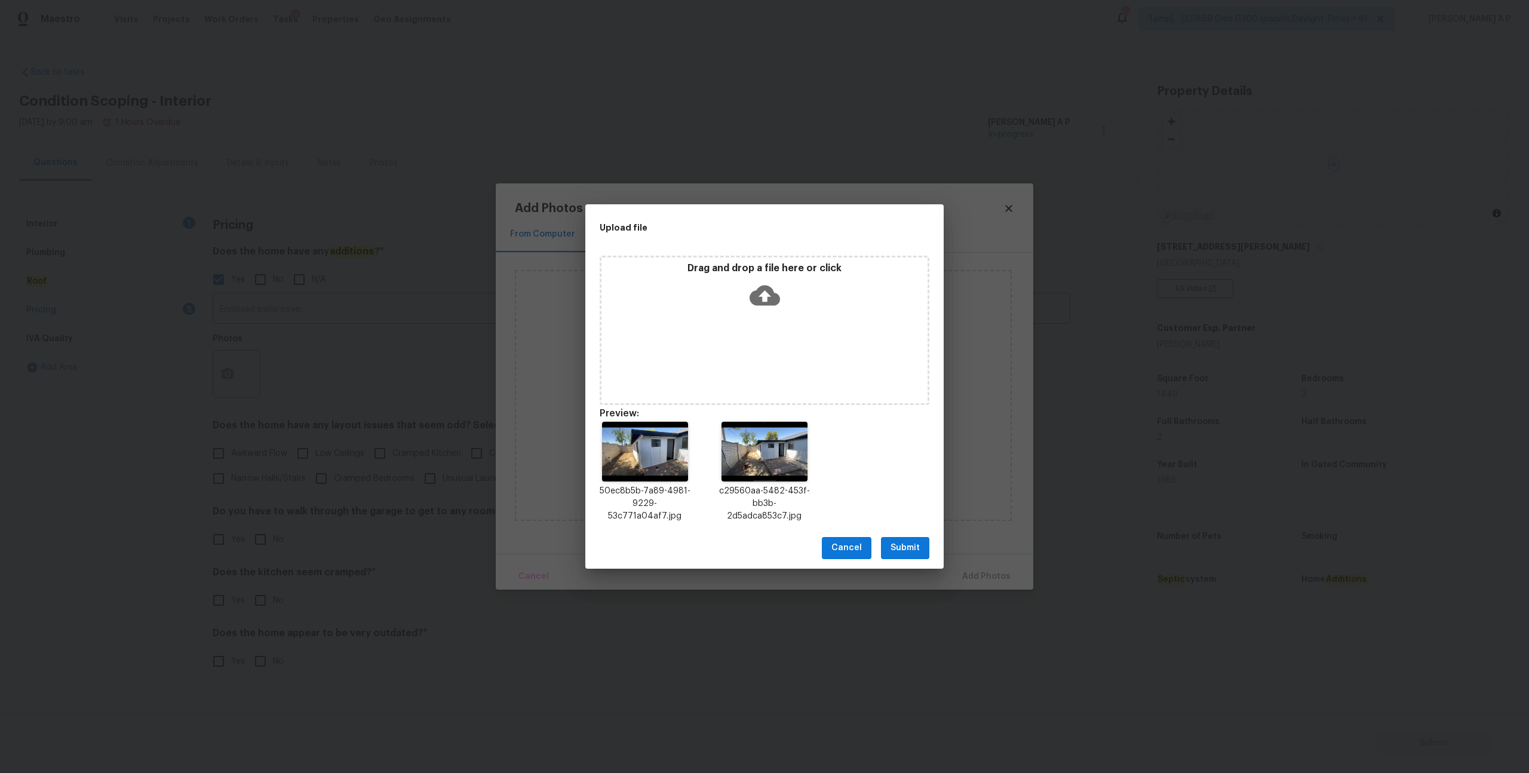
click at [922, 544] on button "Submit" at bounding box center [905, 548] width 48 height 22
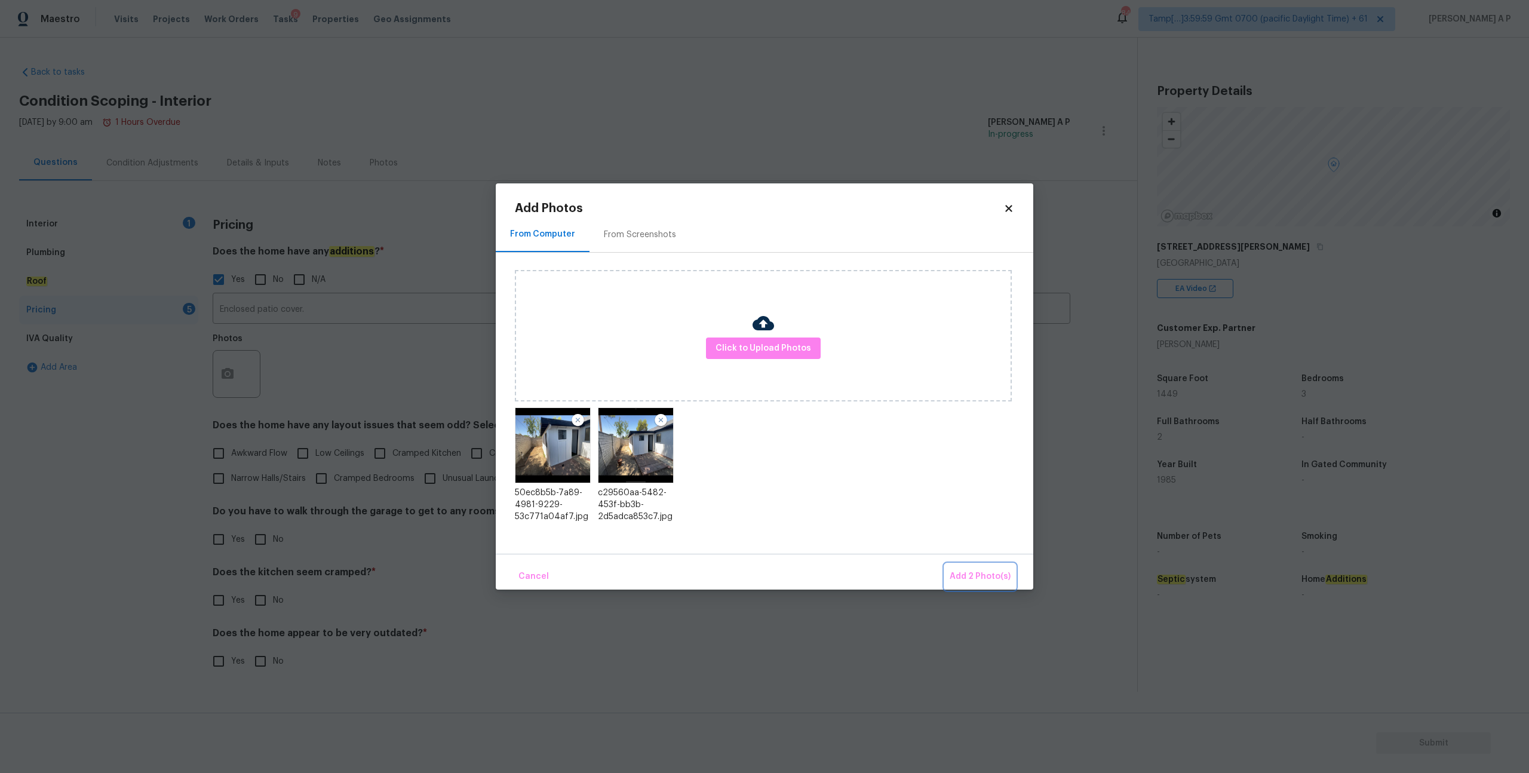
click at [983, 580] on span "Add 2 Photo(s)" at bounding box center [980, 576] width 61 height 15
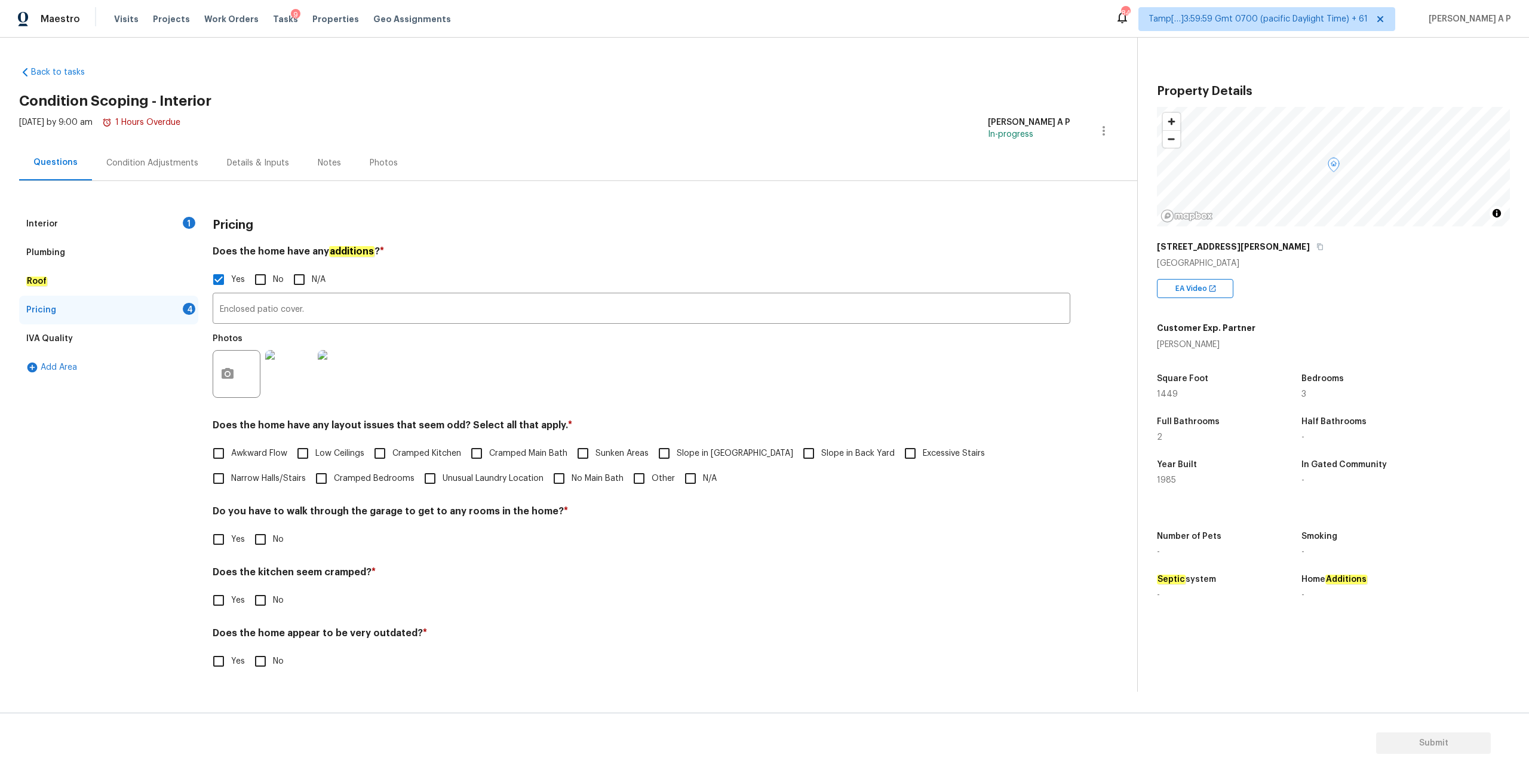
click at [223, 544] on input "Yes" at bounding box center [218, 539] width 25 height 25
checkbox input "true"
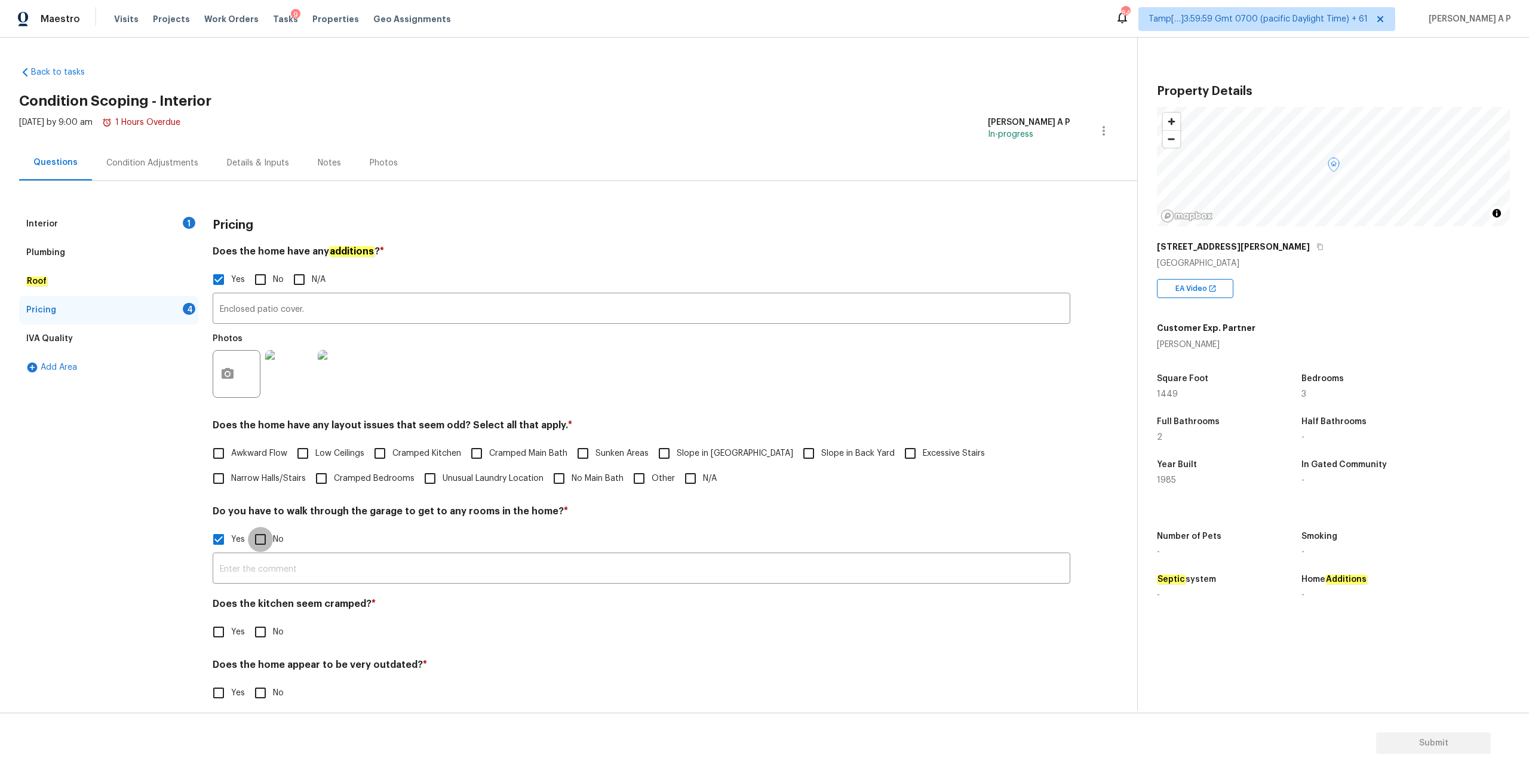
click at [257, 538] on input "No" at bounding box center [260, 539] width 25 height 25
checkbox input "true"
checkbox input "false"
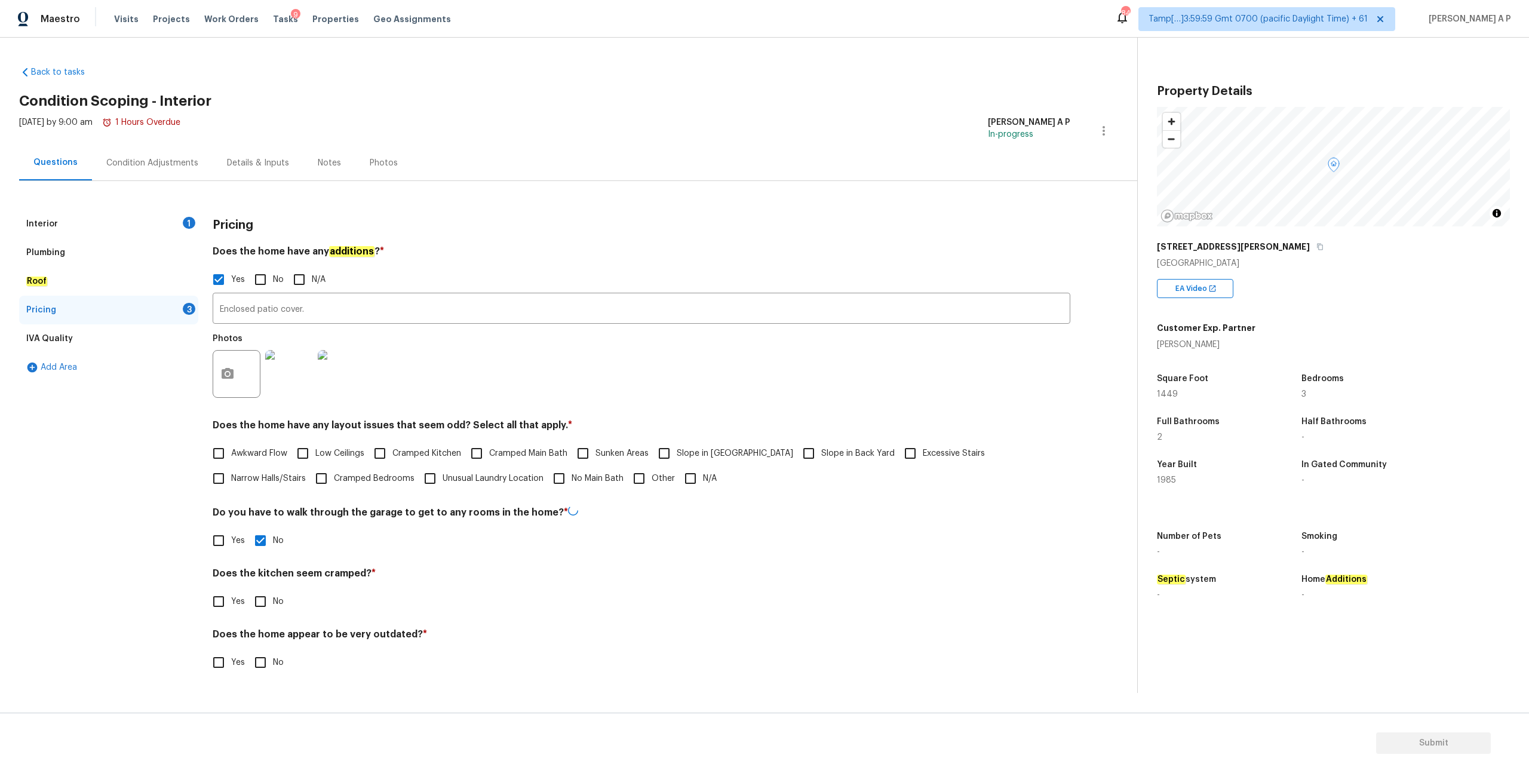
click at [260, 603] on input "No" at bounding box center [260, 601] width 25 height 25
checkbox input "true"
click at [263, 656] on input "No" at bounding box center [260, 662] width 25 height 25
checkbox input "true"
click at [1377, 68] on div "Property Details © Mapbox © OpenStreetMap Improve this map 1012 Lightcap St Lan…" at bounding box center [1324, 330] width 372 height 585
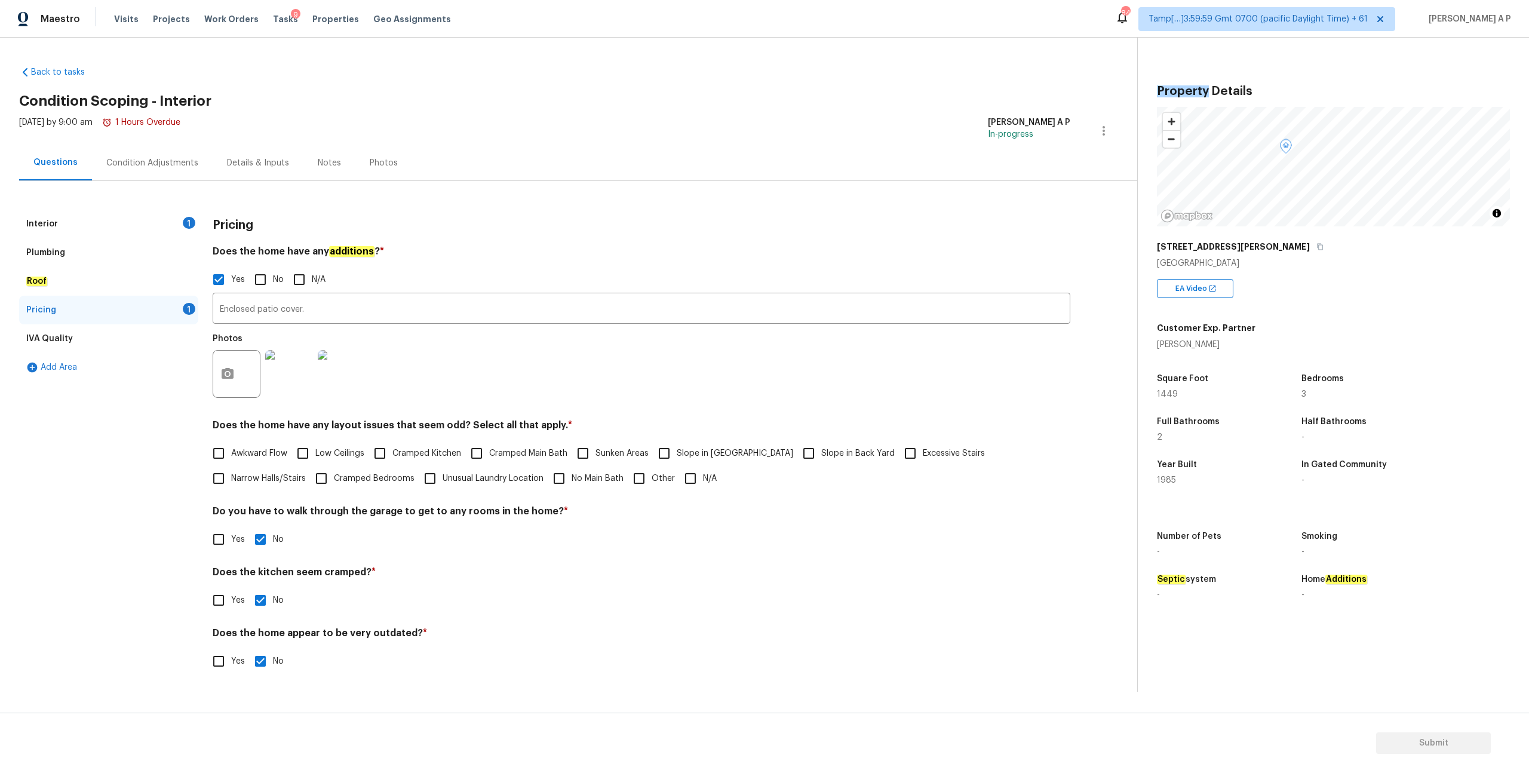
click at [1355, 17] on span "Tamp[…]3:59:59 Gmt 0700 (pacific Daylight Time) + 61" at bounding box center [1258, 19] width 219 height 12
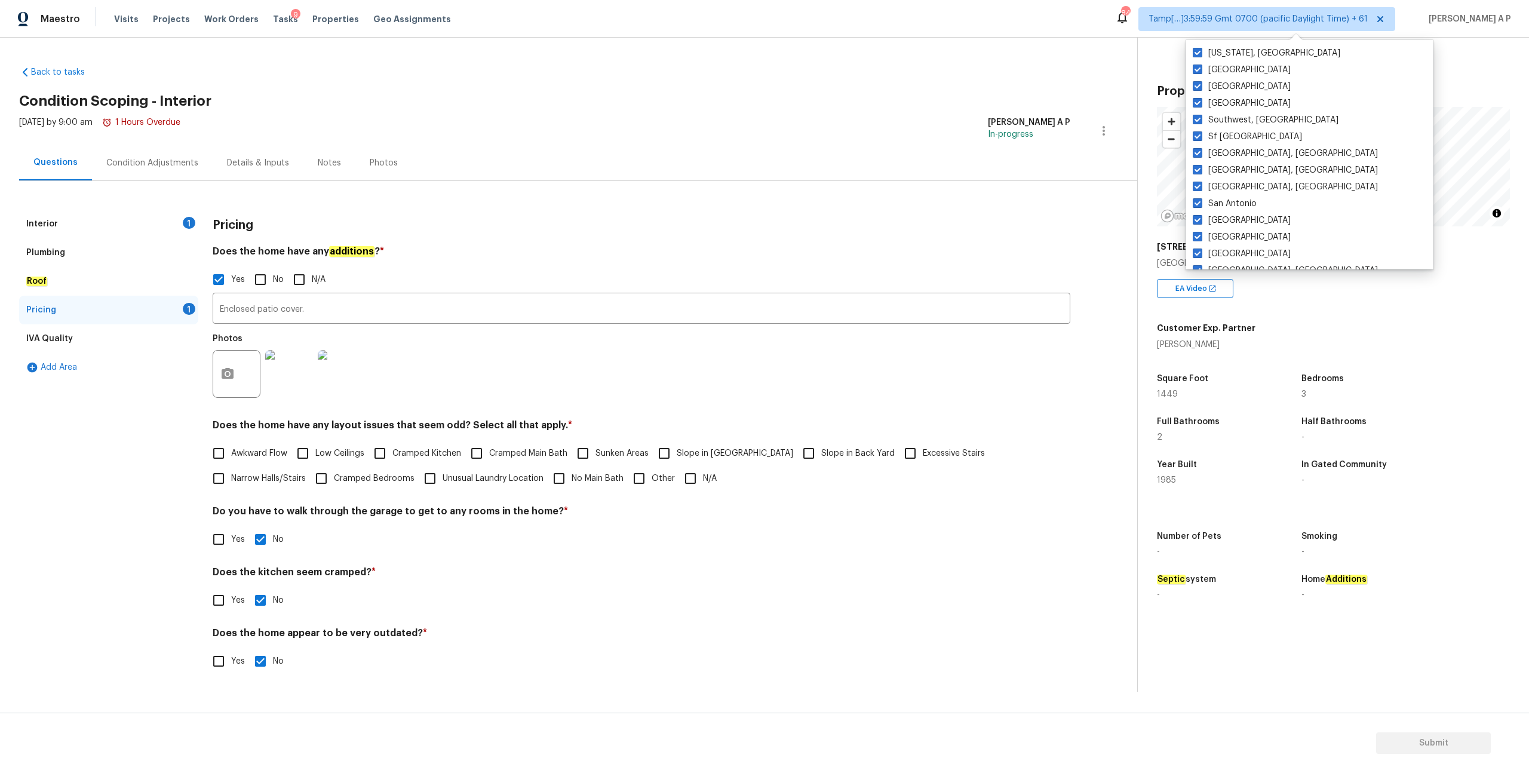
click at [895, 345] on div "Photos" at bounding box center [642, 366] width 858 height 78
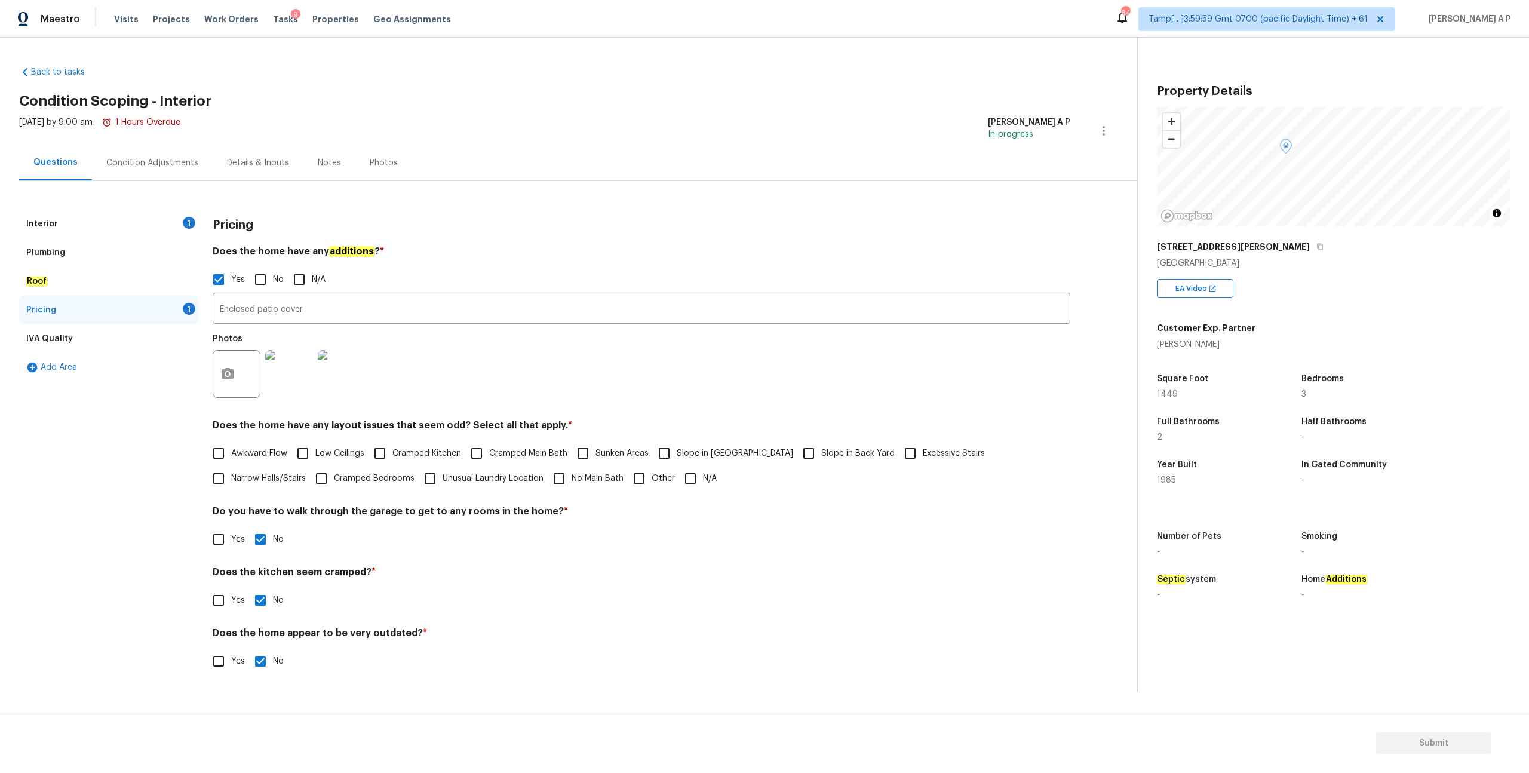
click at [148, 160] on div "Condition Adjustments" at bounding box center [152, 163] width 92 height 12
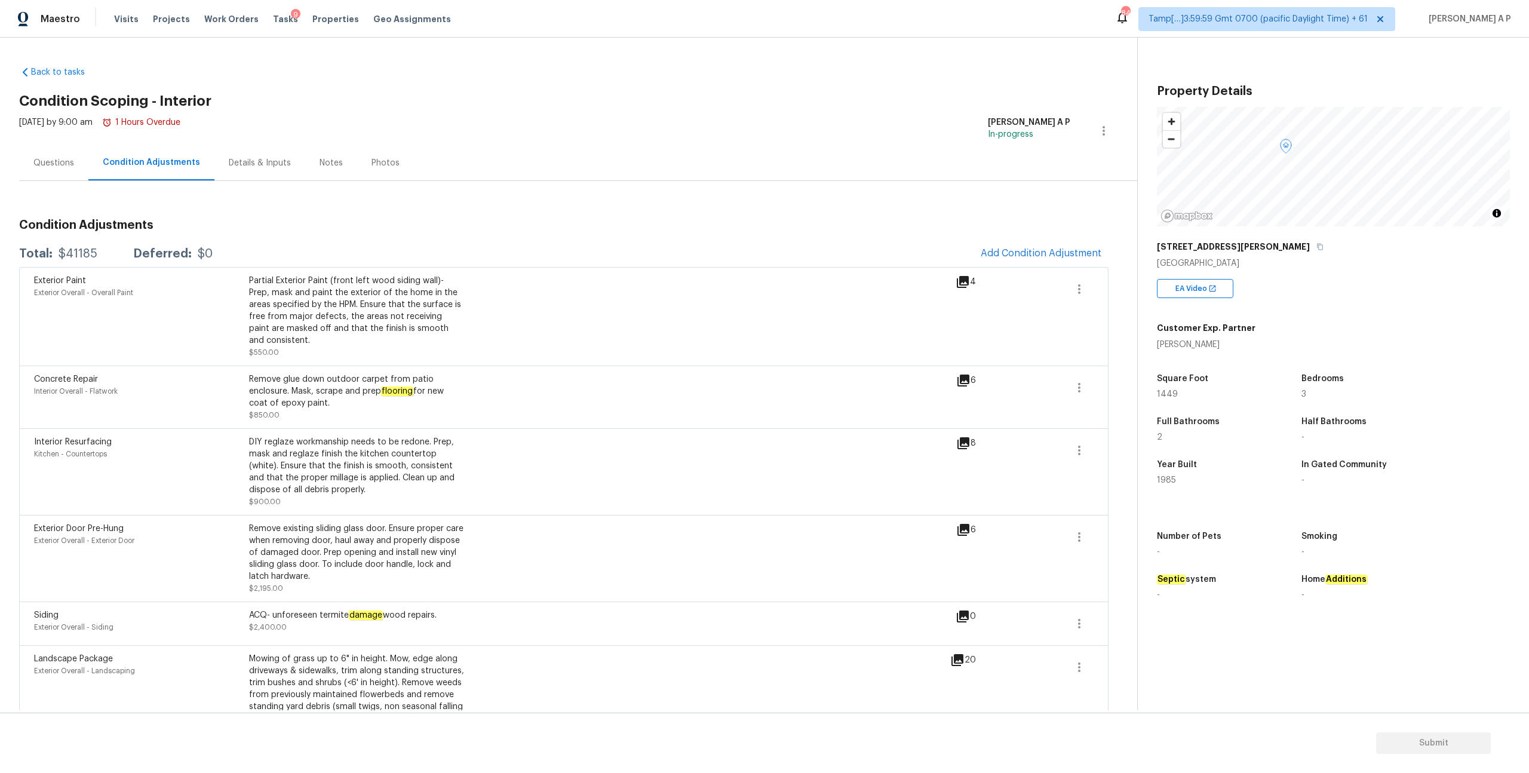
click at [969, 532] on icon at bounding box center [964, 530] width 12 height 12
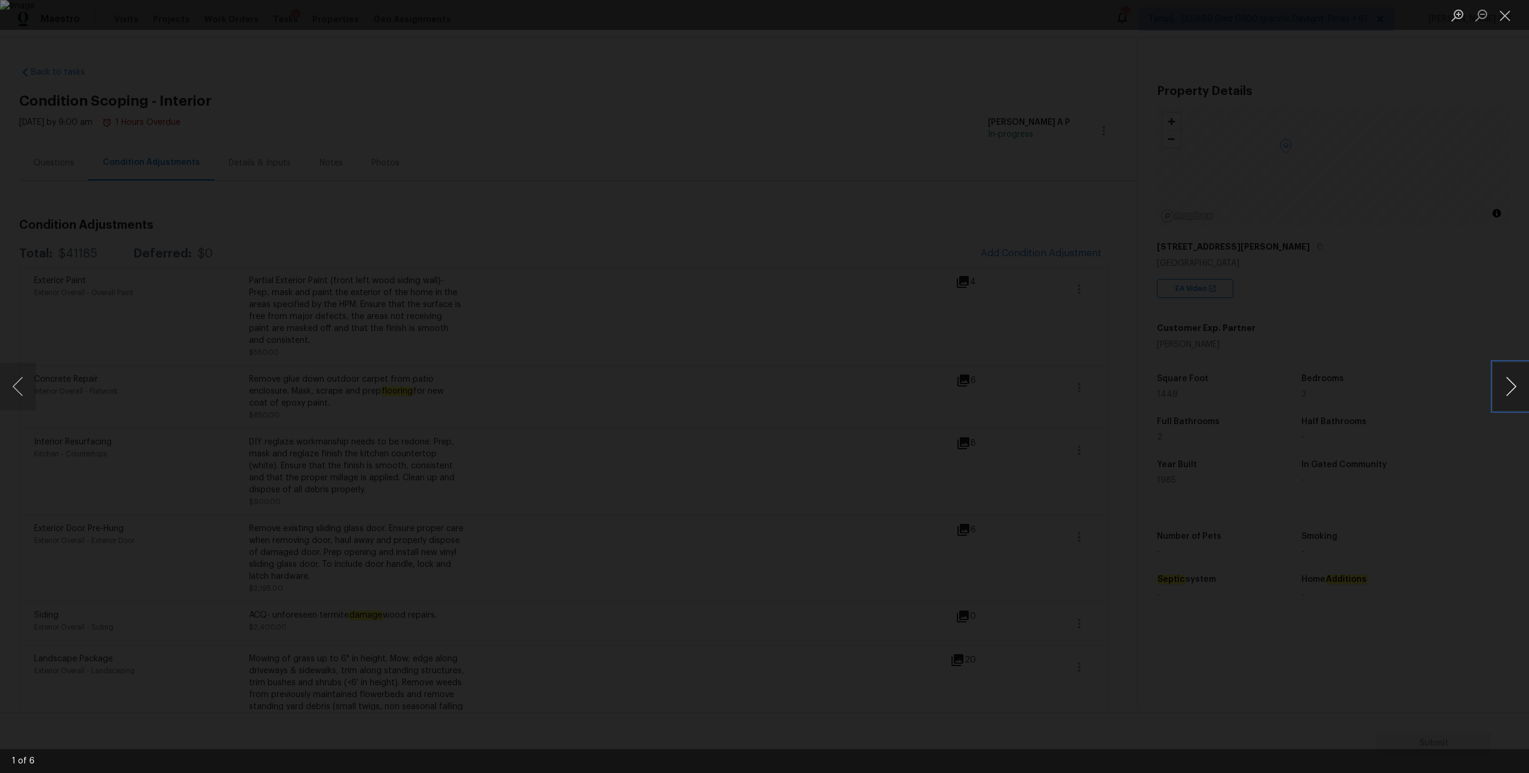
click at [1511, 381] on button "Next image" at bounding box center [1511, 387] width 36 height 48
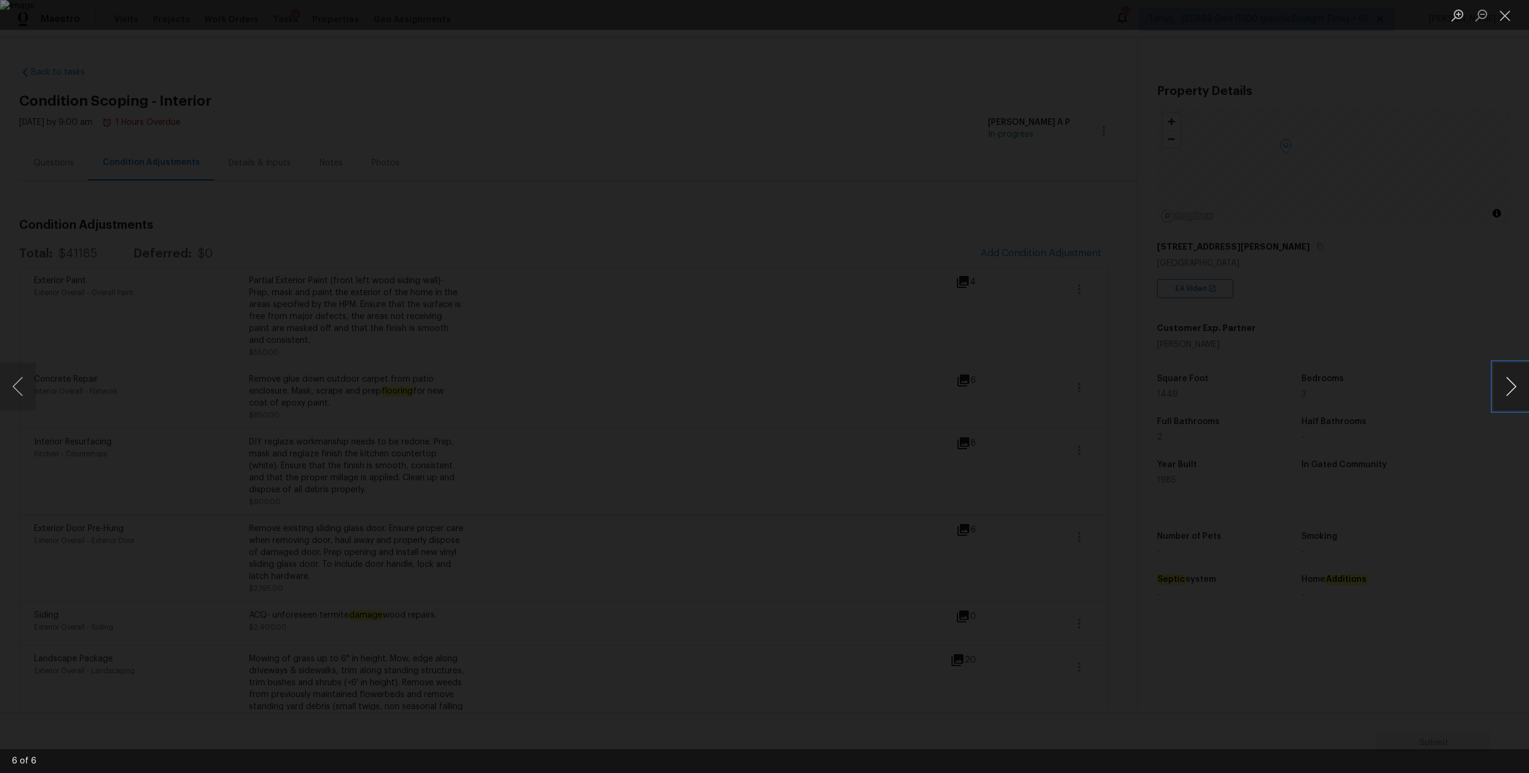
click at [1511, 381] on button "Next image" at bounding box center [1511, 387] width 36 height 48
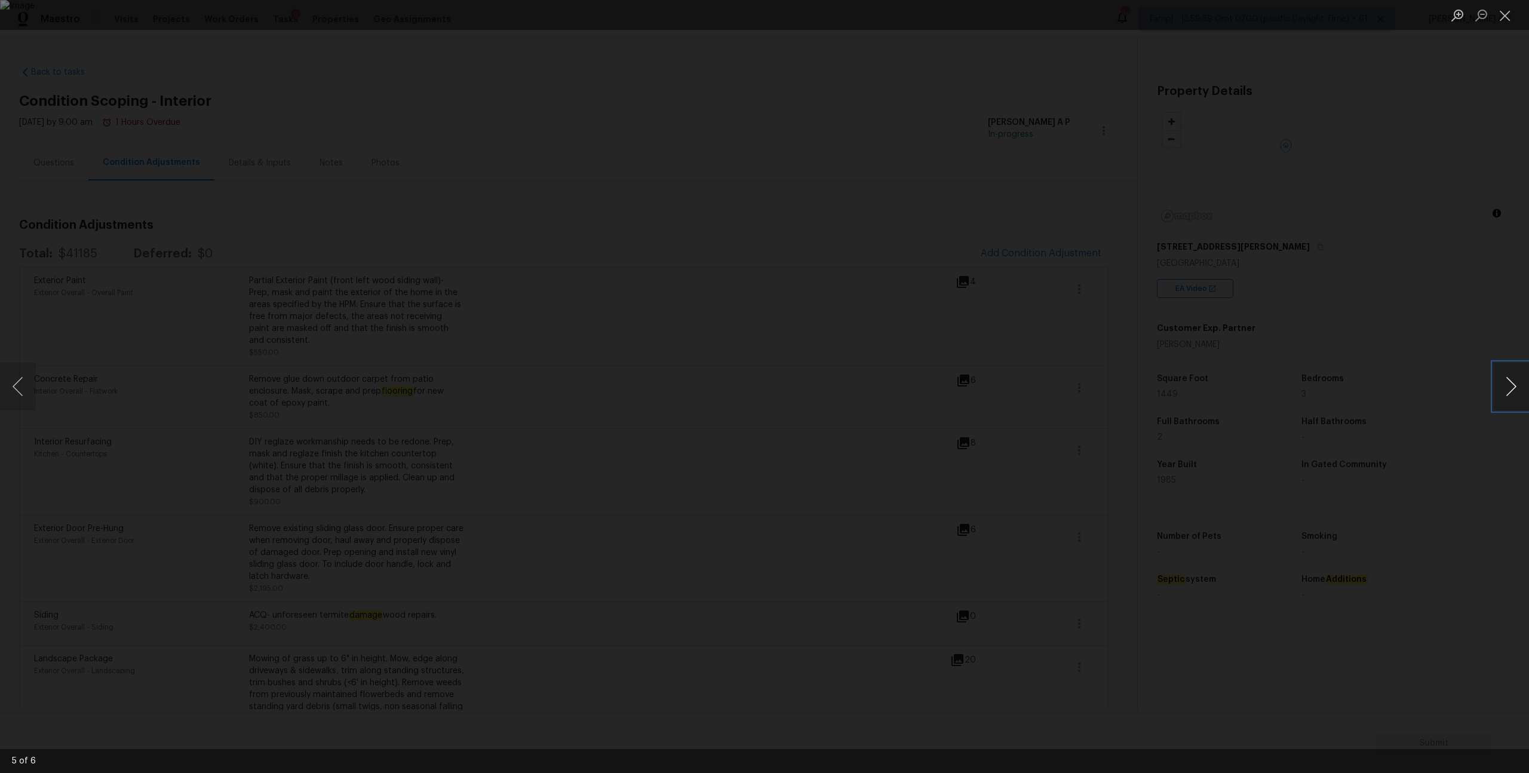
click at [1511, 381] on button "Next image" at bounding box center [1511, 387] width 36 height 48
click at [1403, 307] on div "Lightbox" at bounding box center [764, 386] width 1529 height 773
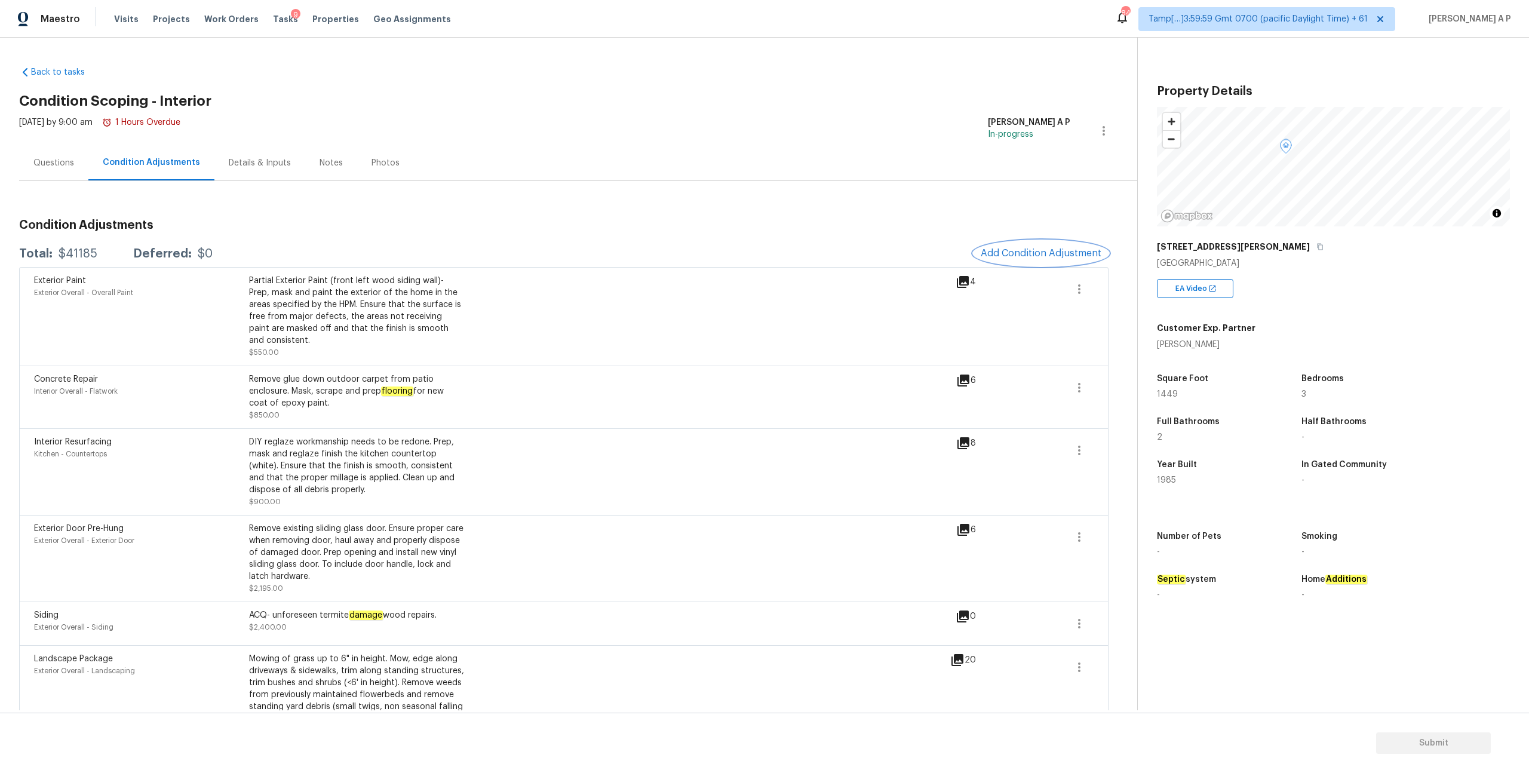
click at [1032, 253] on span "Add Condition Adjustment" at bounding box center [1041, 253] width 121 height 11
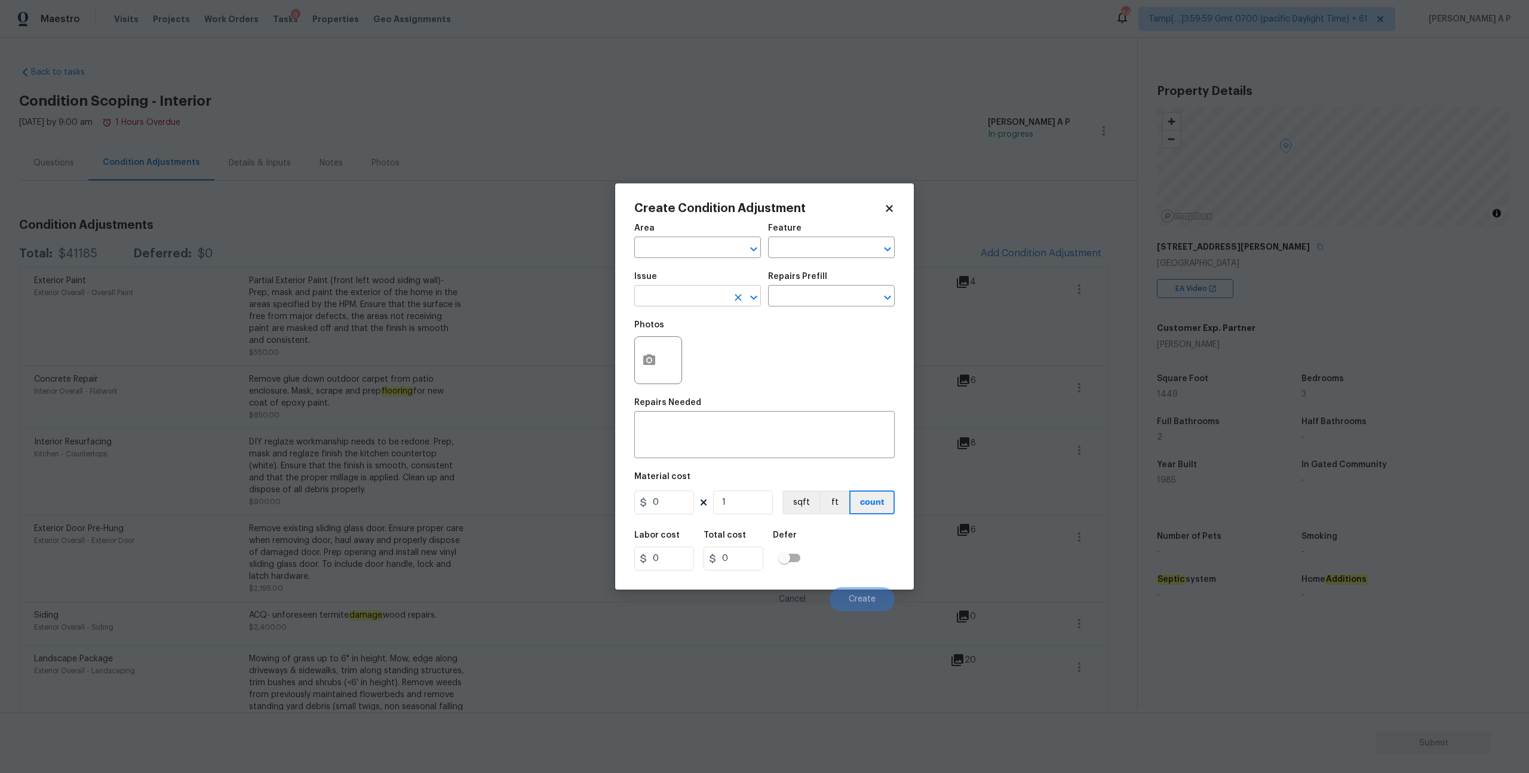
click at [704, 302] on input "text" at bounding box center [680, 297] width 93 height 19
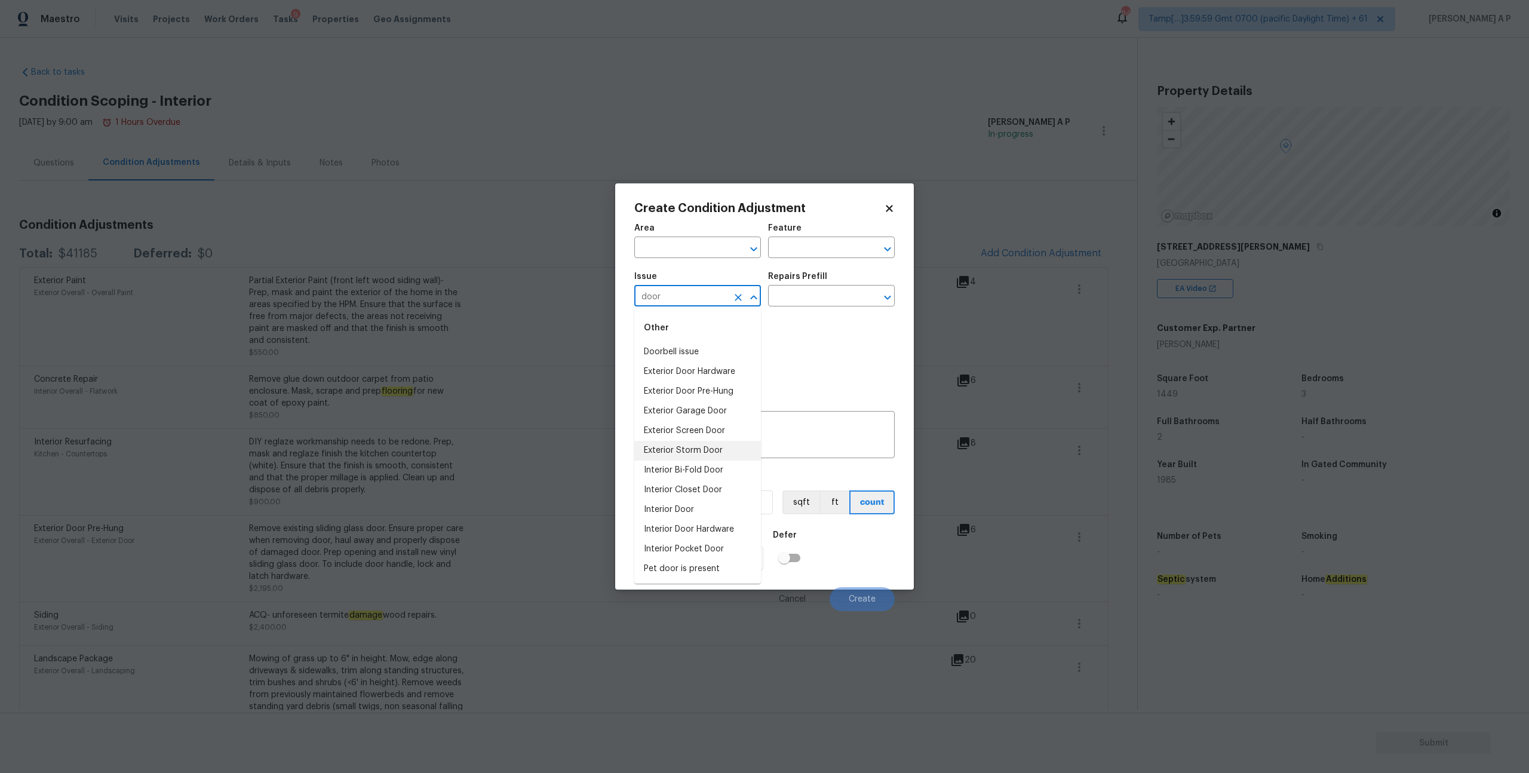
click at [691, 450] on li "Exterior Storm Door" at bounding box center [697, 451] width 127 height 20
type input "Exterior Storm Door"
click at [843, 294] on input "text" at bounding box center [814, 297] width 93 height 19
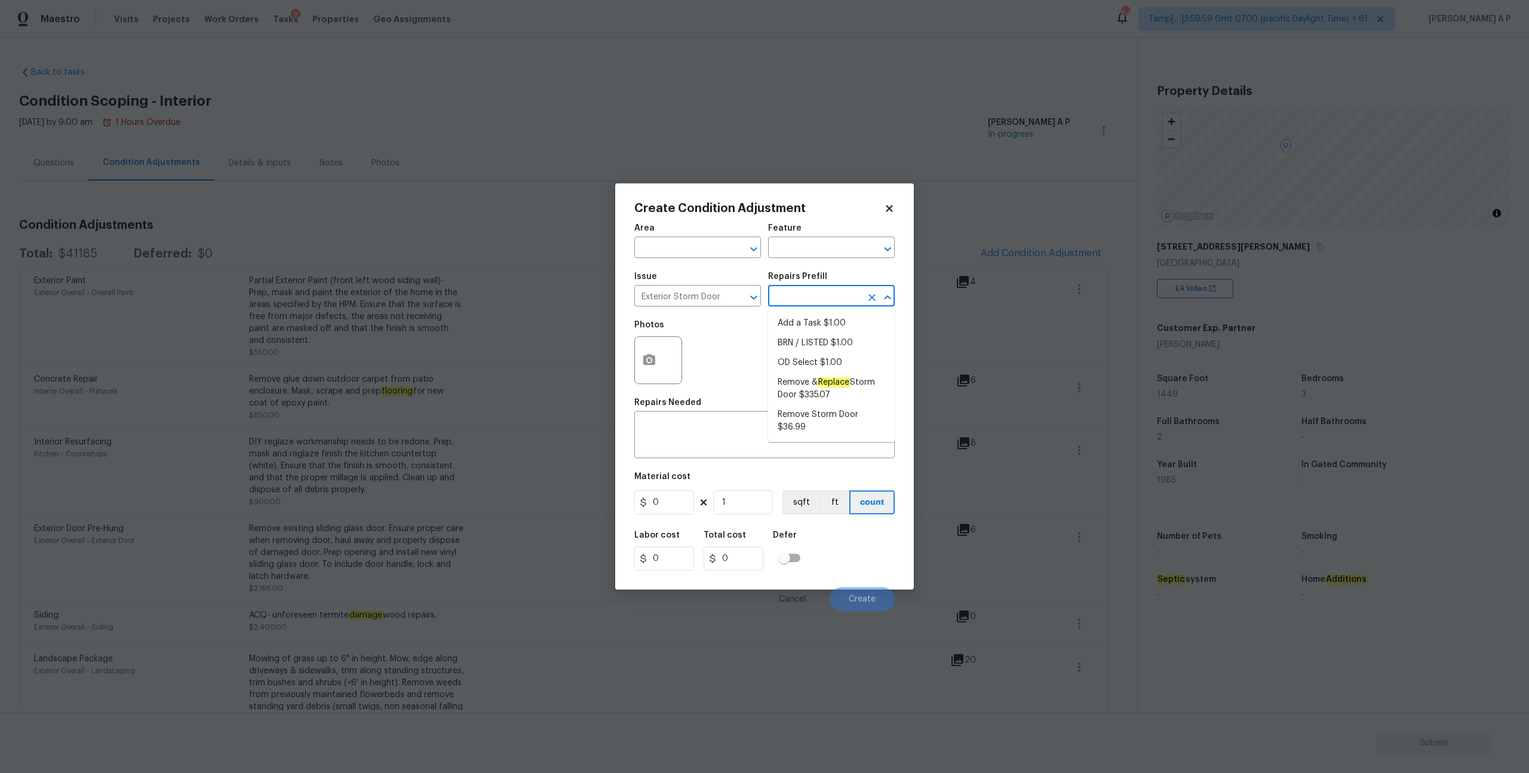
click at [843, 294] on input "text" at bounding box center [814, 297] width 93 height 19
click at [741, 295] on icon "Clear" at bounding box center [738, 298] width 12 height 12
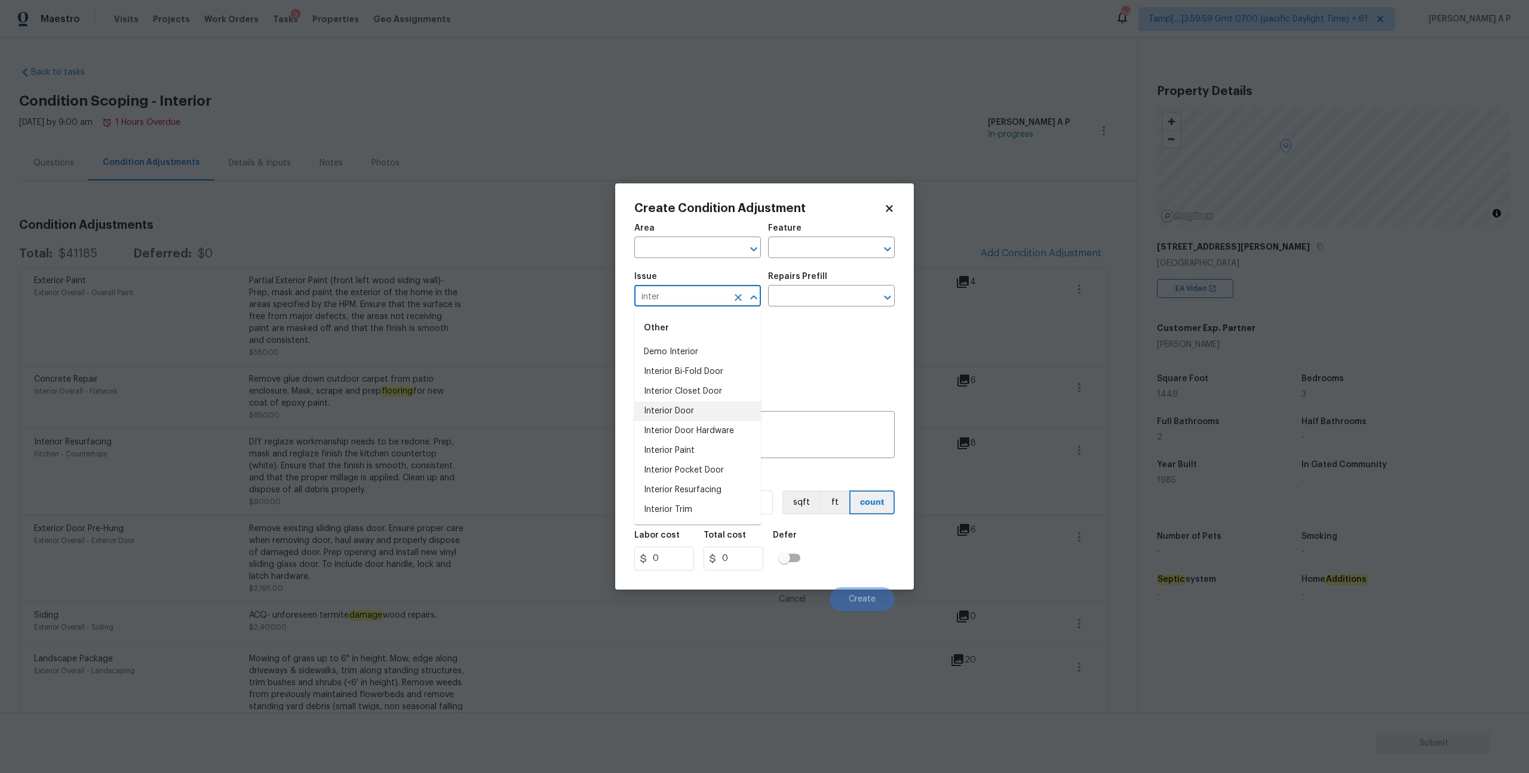
click at [686, 406] on li "Interior Door" at bounding box center [697, 411] width 127 height 20
type input "Interior Door"
click at [821, 289] on input "text" at bounding box center [814, 297] width 93 height 19
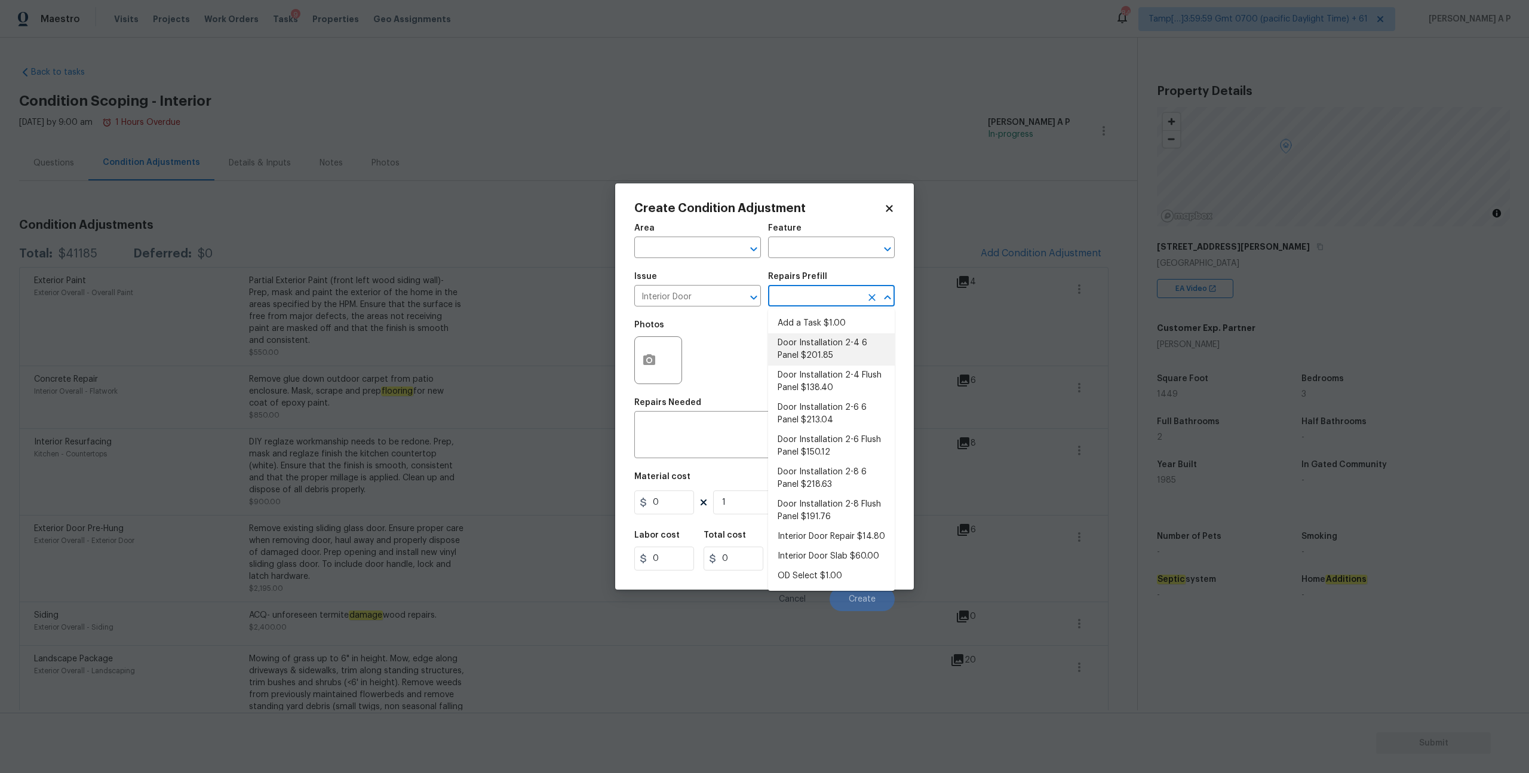
click at [818, 360] on li "Door Installation 2-4 6 Panel $201.85" at bounding box center [831, 349] width 127 height 32
type input "Interior Door"
type textarea "Remove the existing door (if present). Install a new pre-hung 2-4 6 panel inter…"
type input "201.85"
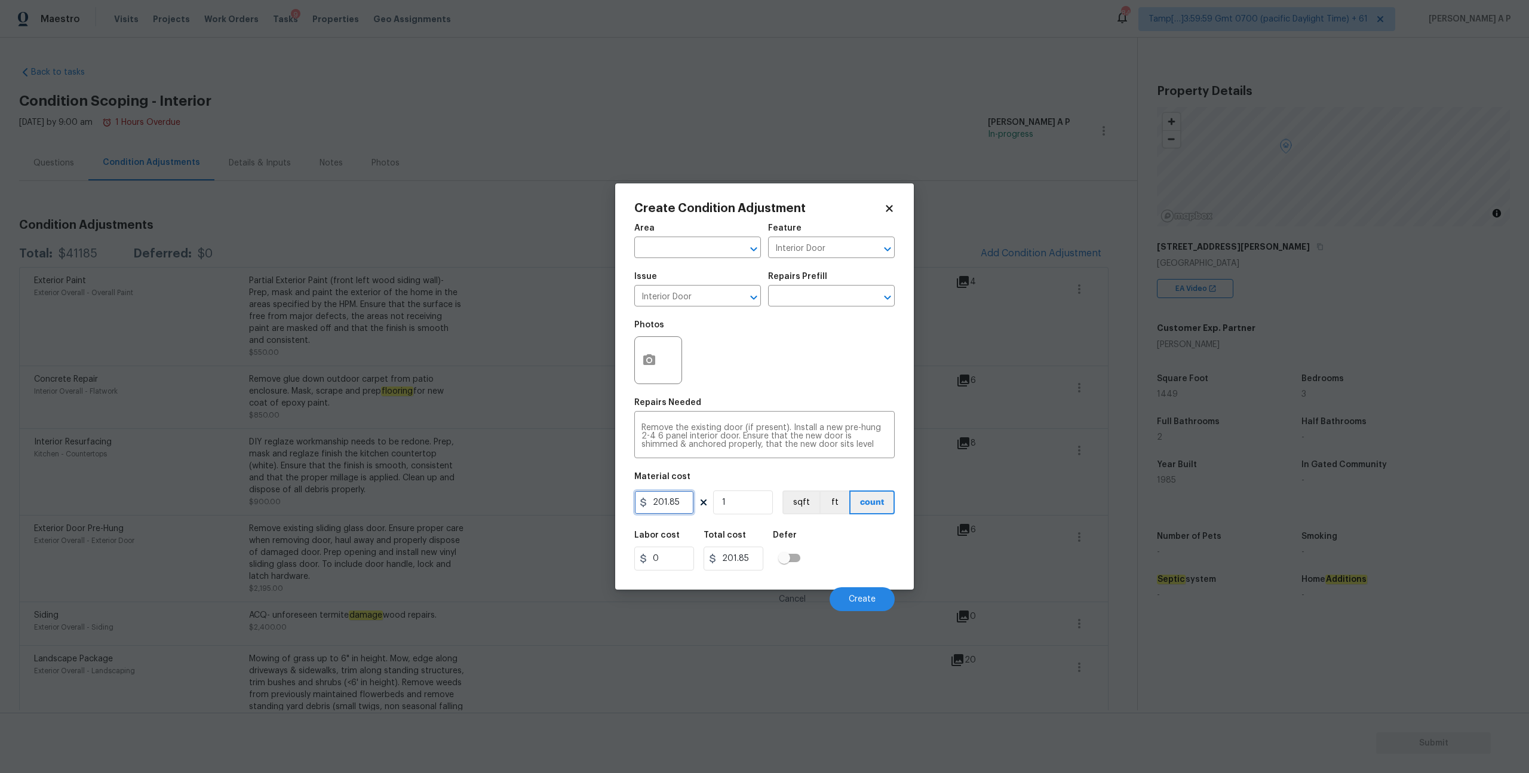
click at [679, 504] on input "201.85" at bounding box center [664, 502] width 60 height 24
click at [821, 302] on input "text" at bounding box center [814, 297] width 93 height 19
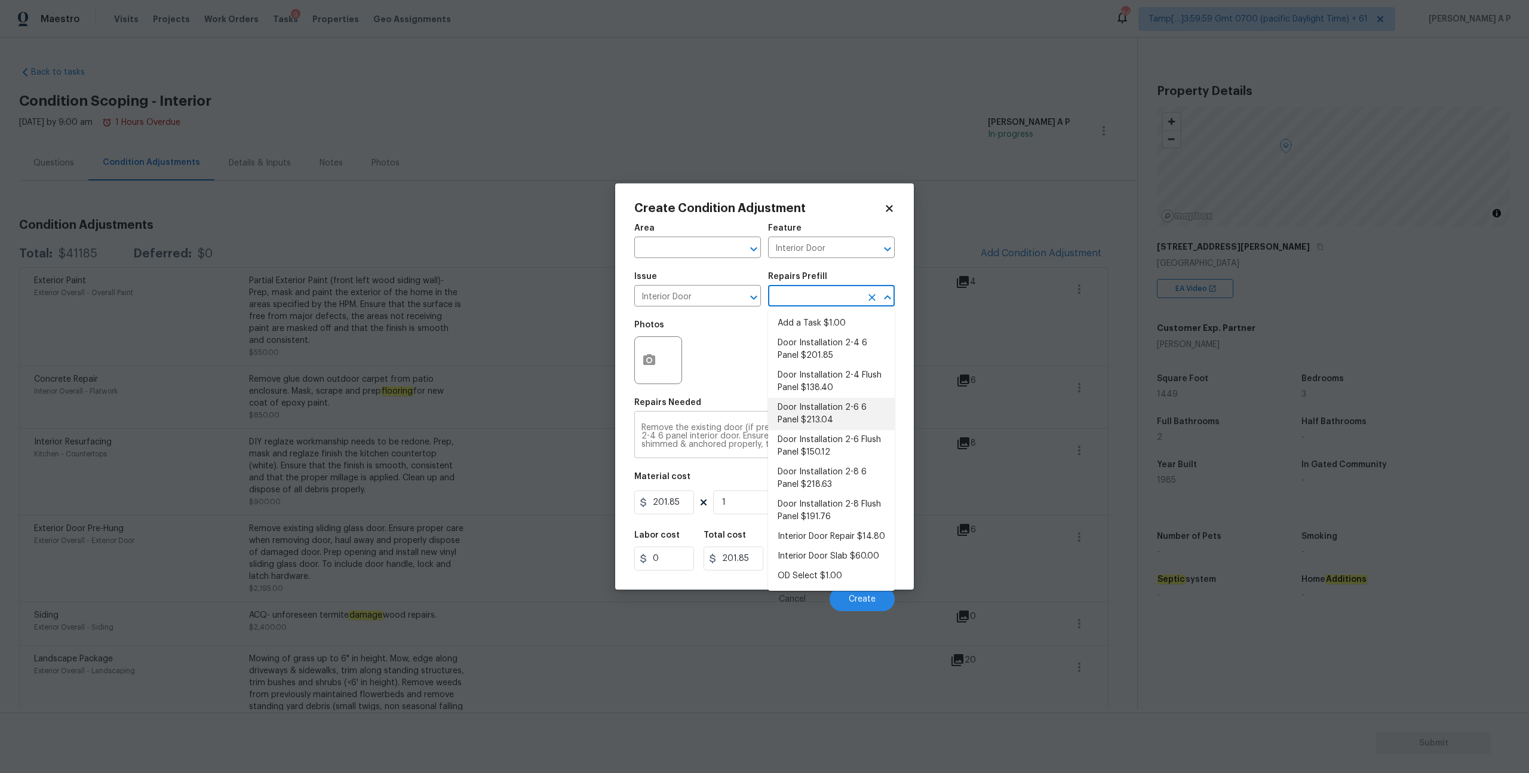
click at [697, 430] on textarea "Remove the existing door (if present). Install a new pre-hung 2-4 6 panel inter…" at bounding box center [765, 436] width 246 height 25
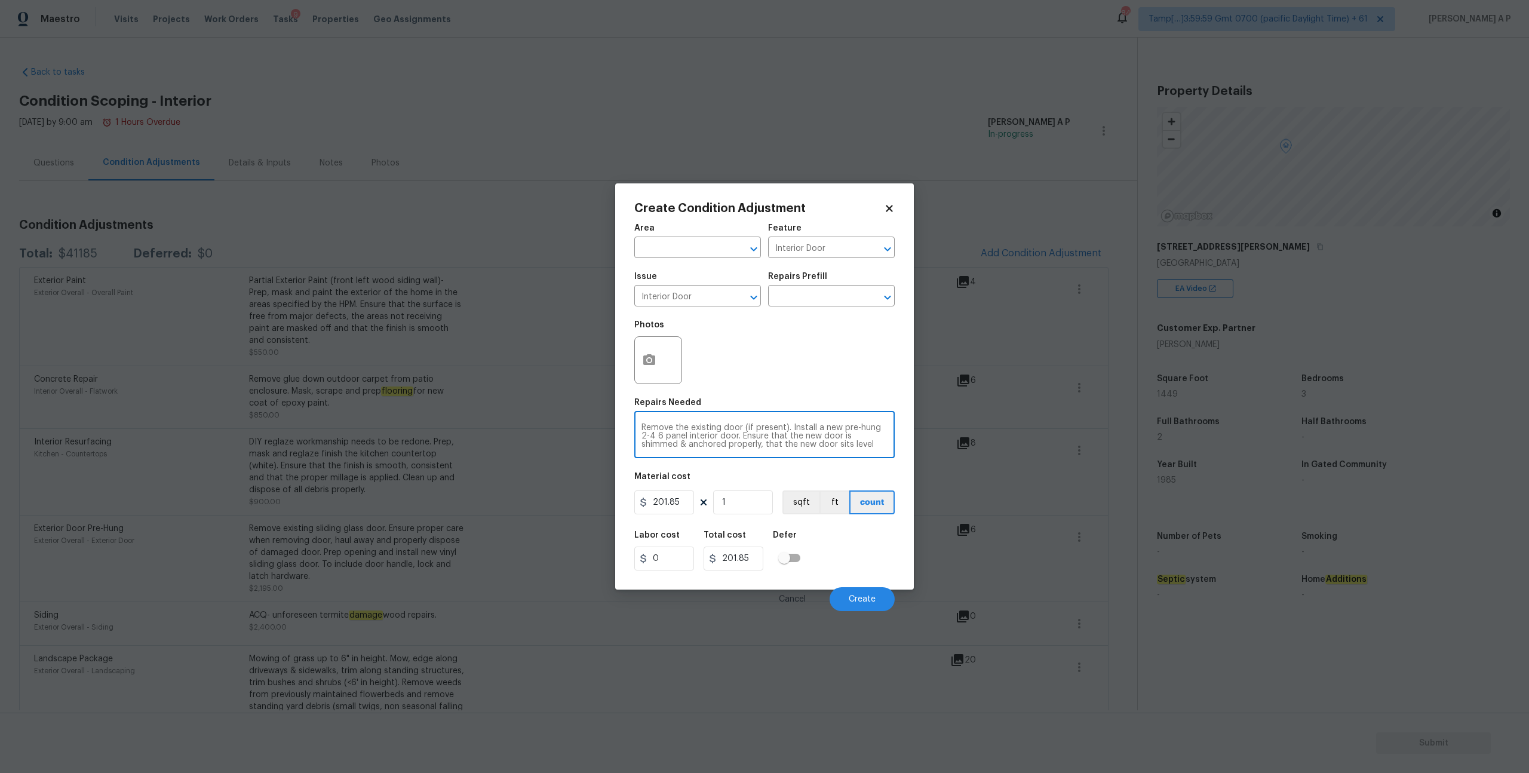
click at [697, 430] on textarea "Remove the existing door (if present). Install a new pre-hung 2-4 6 panel inter…" at bounding box center [765, 436] width 246 height 25
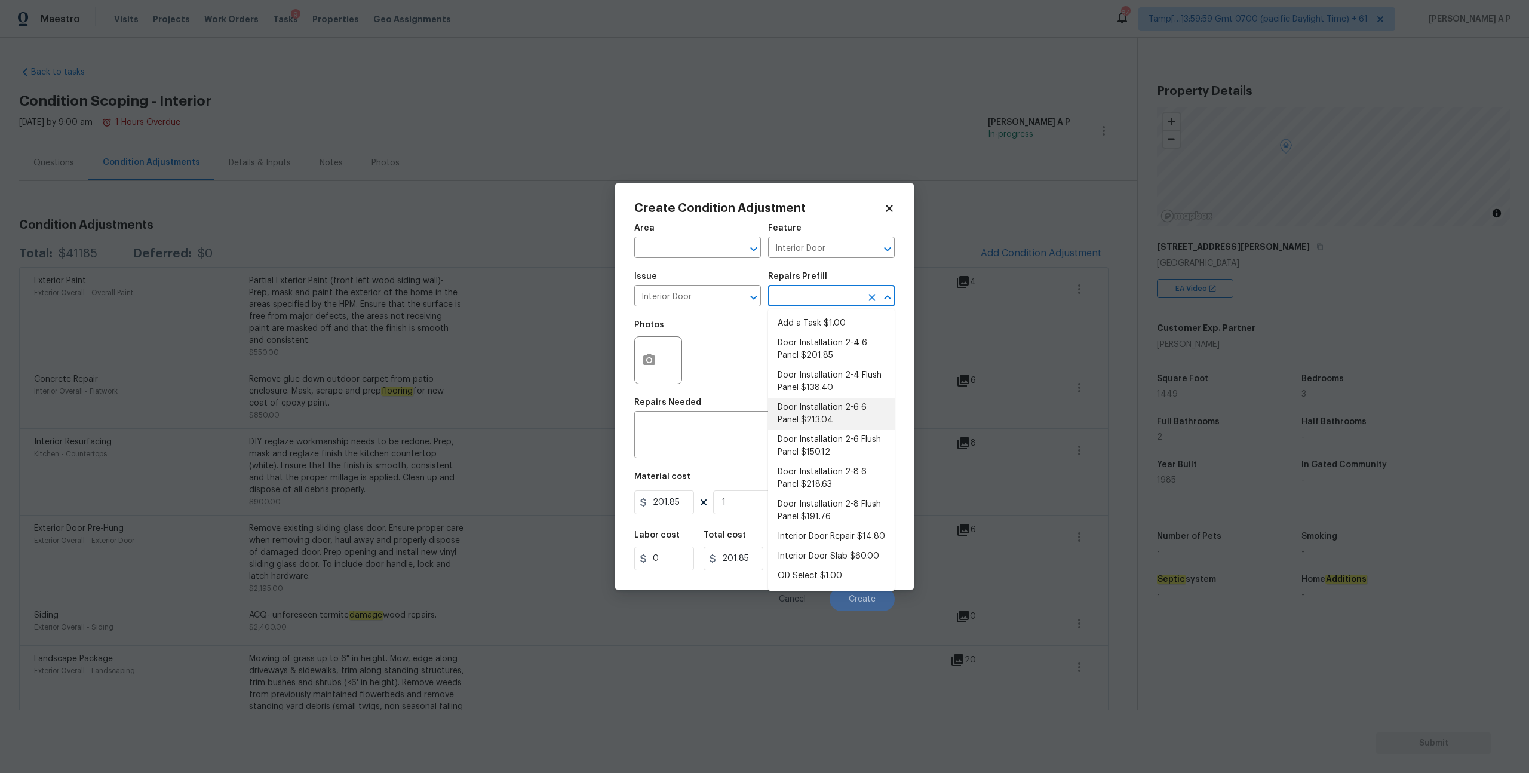
click at [841, 296] on input "text" at bounding box center [814, 297] width 93 height 19
click at [745, 389] on div "Photos" at bounding box center [764, 353] width 260 height 78
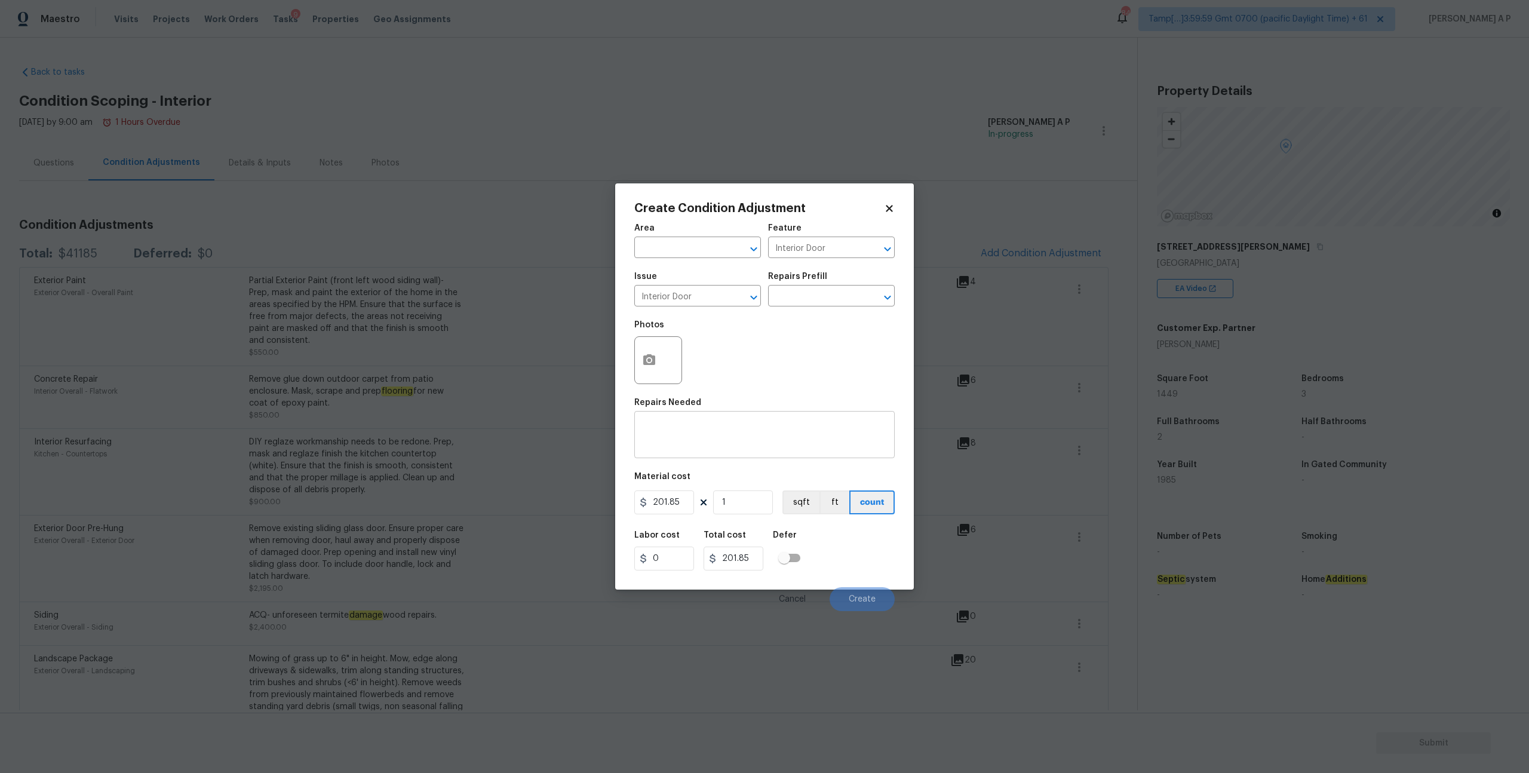
click at [739, 456] on div "x ​" at bounding box center [764, 436] width 260 height 44
type textarea "Enclosed patio door Installation"
click at [682, 503] on input "201.85" at bounding box center [664, 502] width 60 height 24
type input "25"
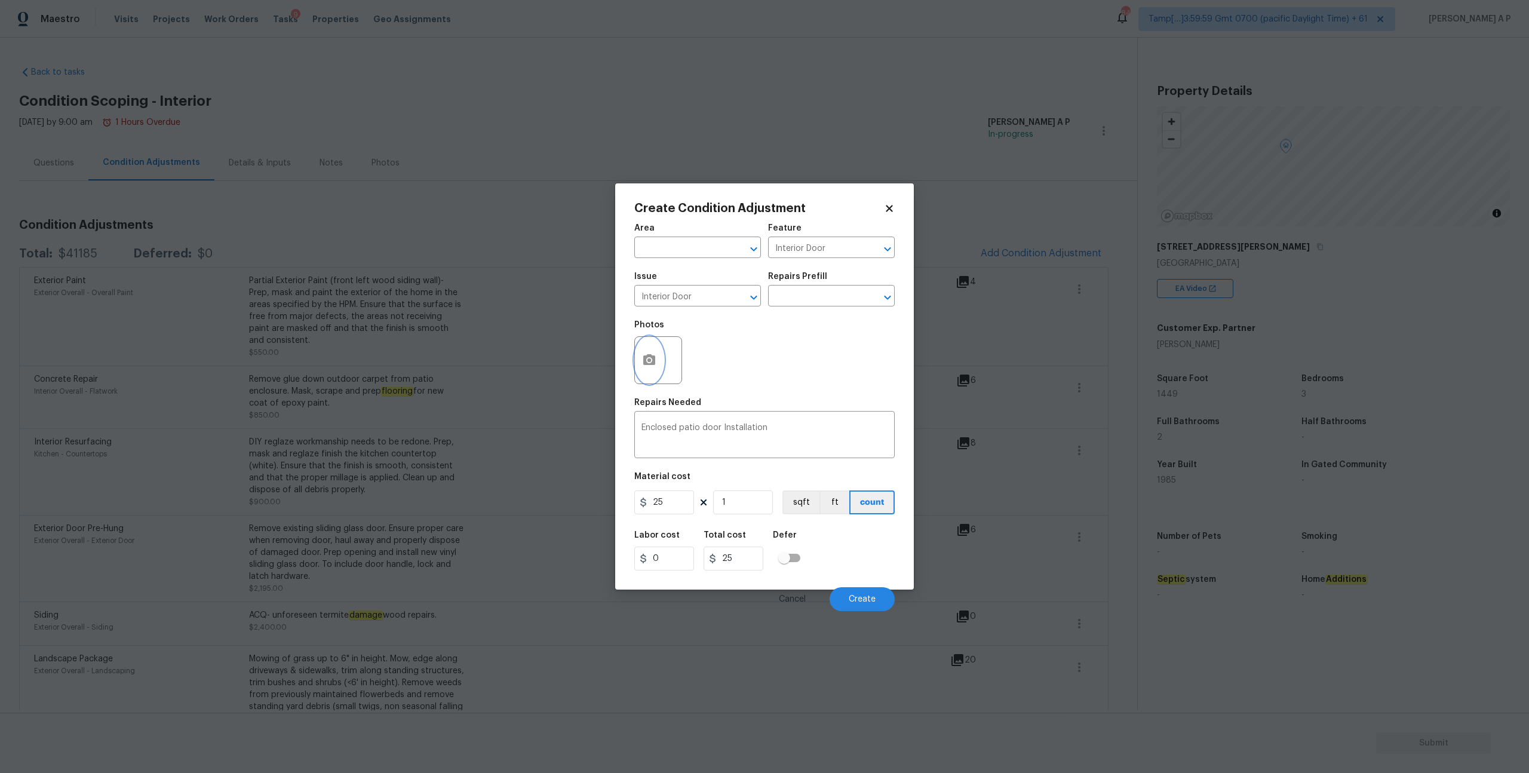
click at [654, 364] on icon "button" at bounding box center [649, 359] width 12 height 11
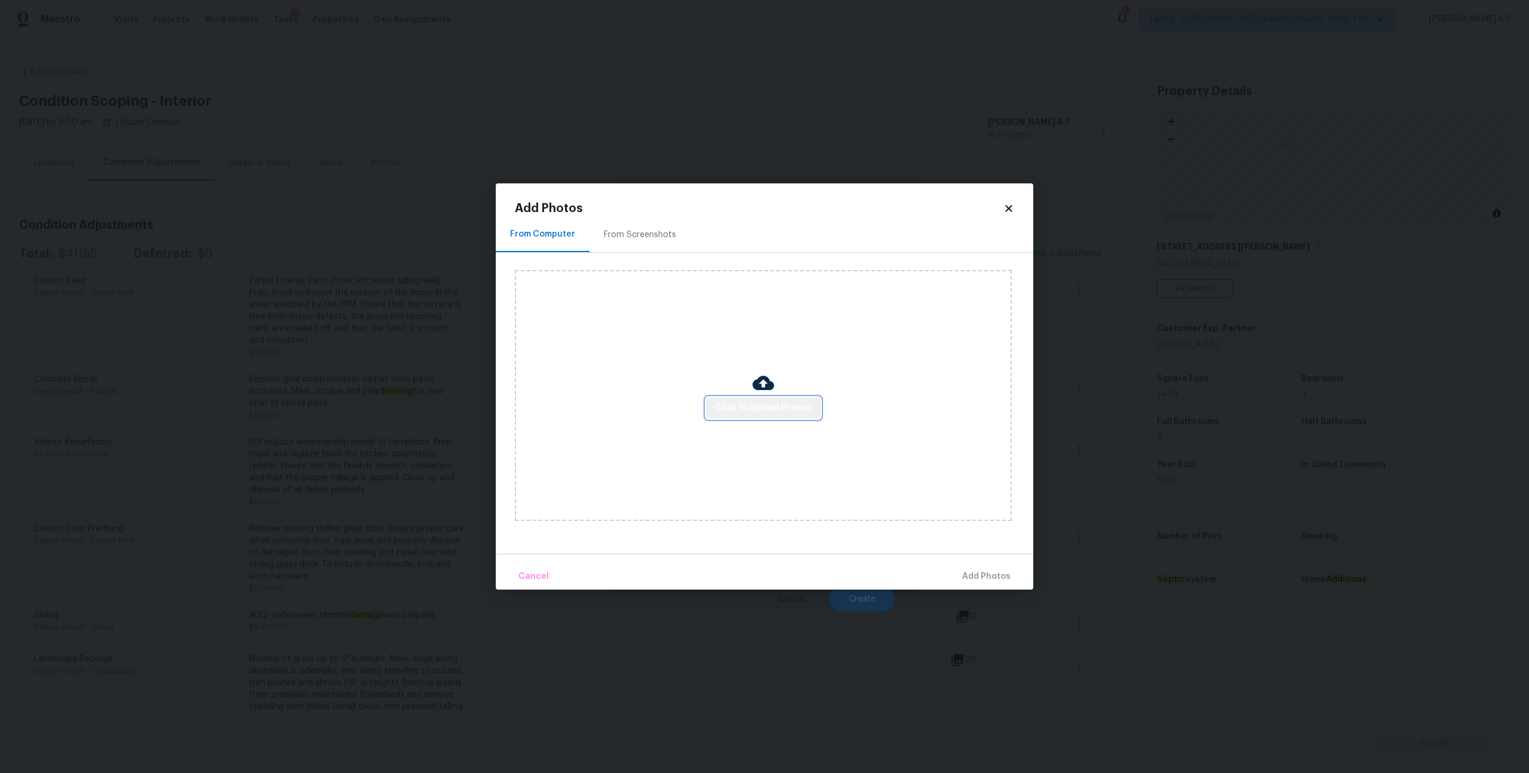
click at [793, 413] on span "Click to Upload Photos" at bounding box center [764, 408] width 96 height 15
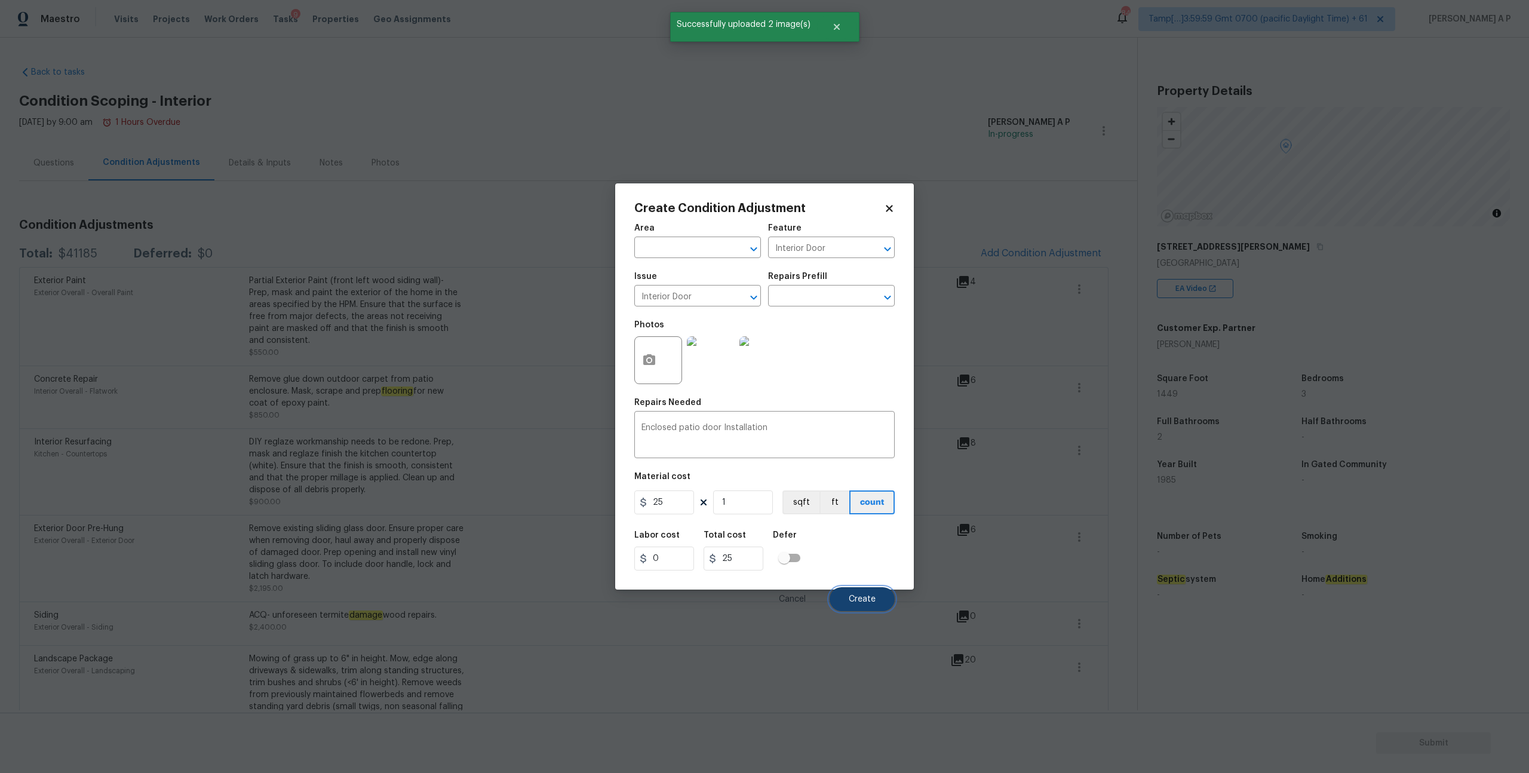
click at [871, 599] on span "Create" at bounding box center [862, 599] width 27 height 9
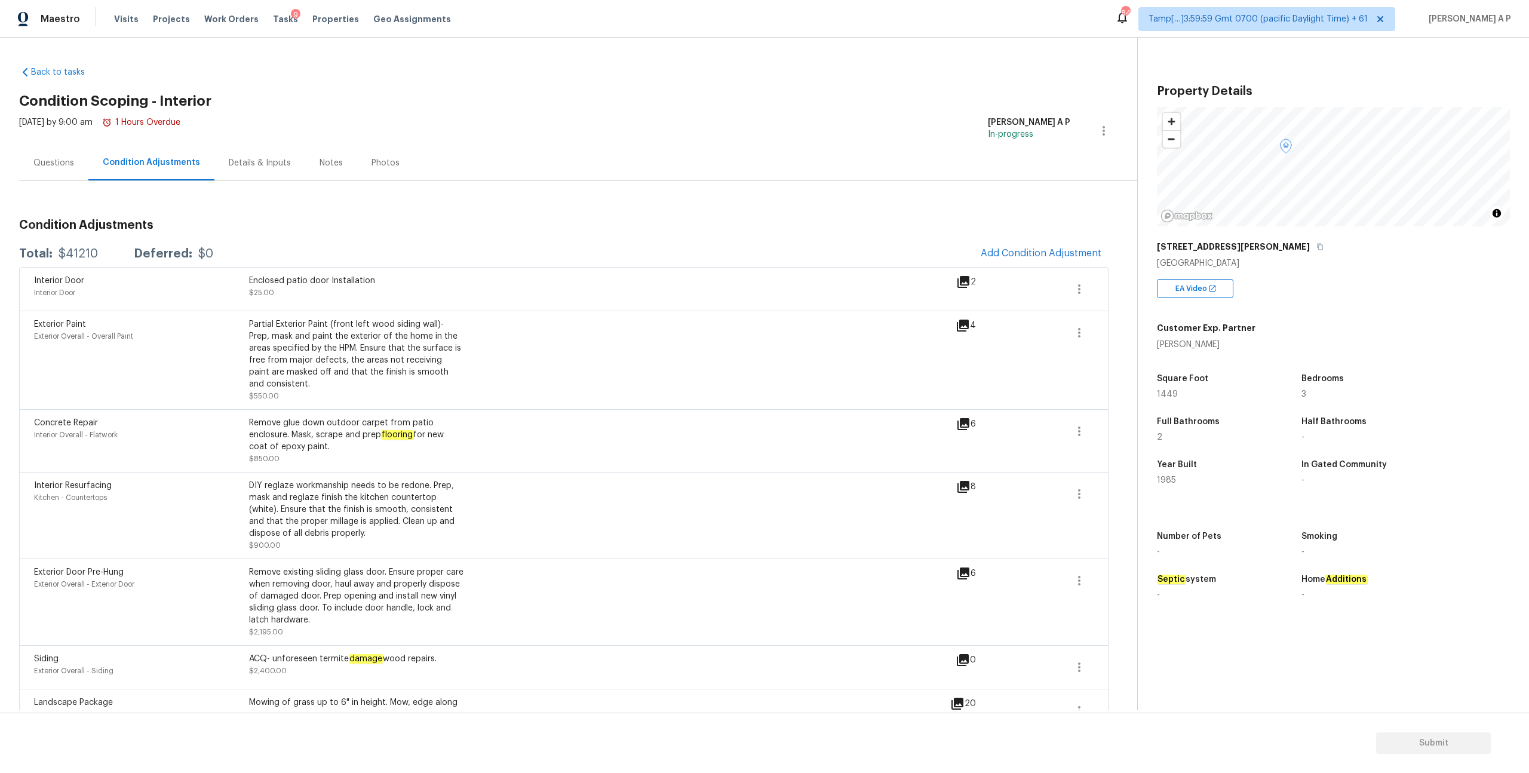
click at [70, 155] on div "Questions" at bounding box center [53, 162] width 69 height 35
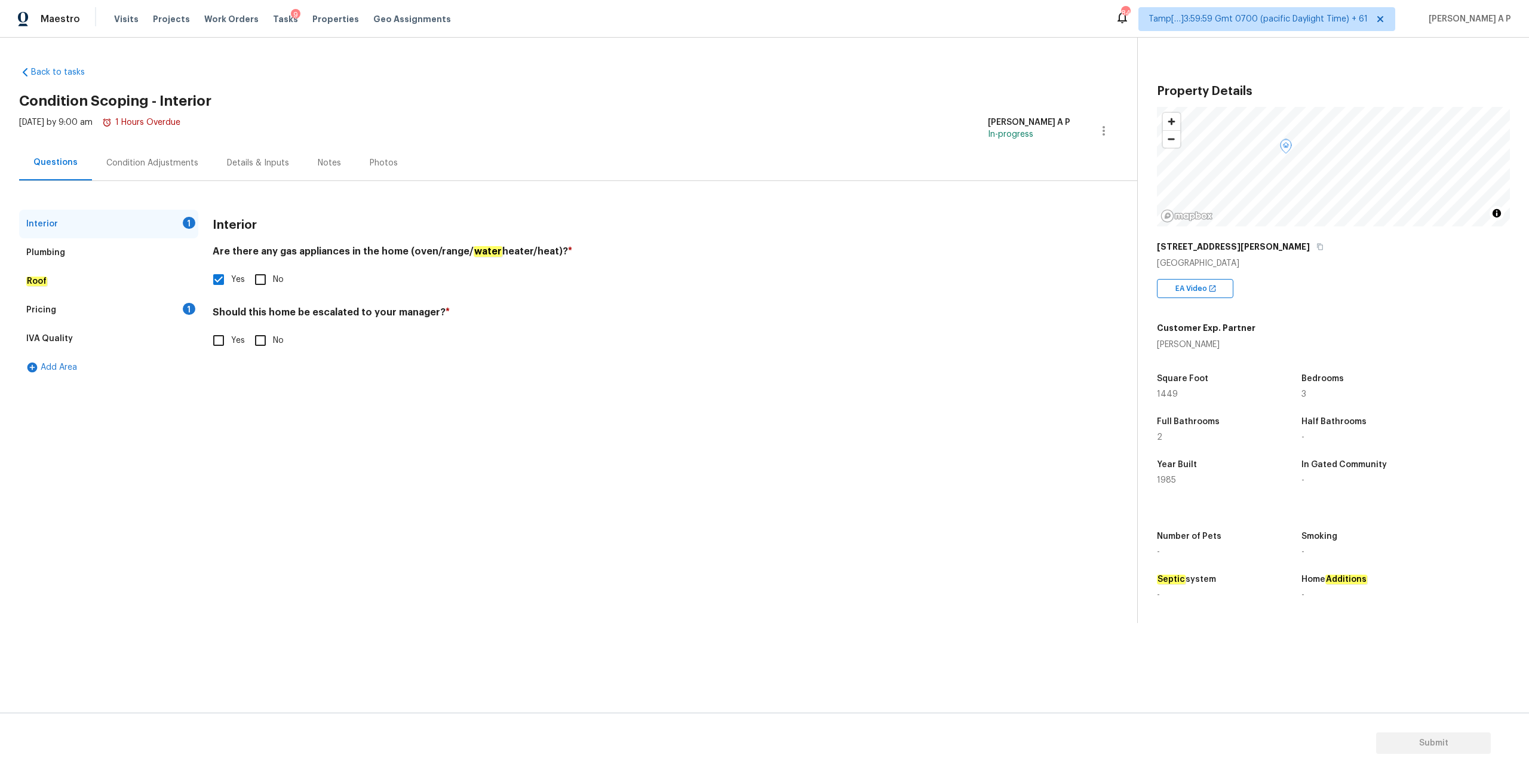
click at [178, 157] on div "Condition Adjustments" at bounding box center [152, 163] width 92 height 12
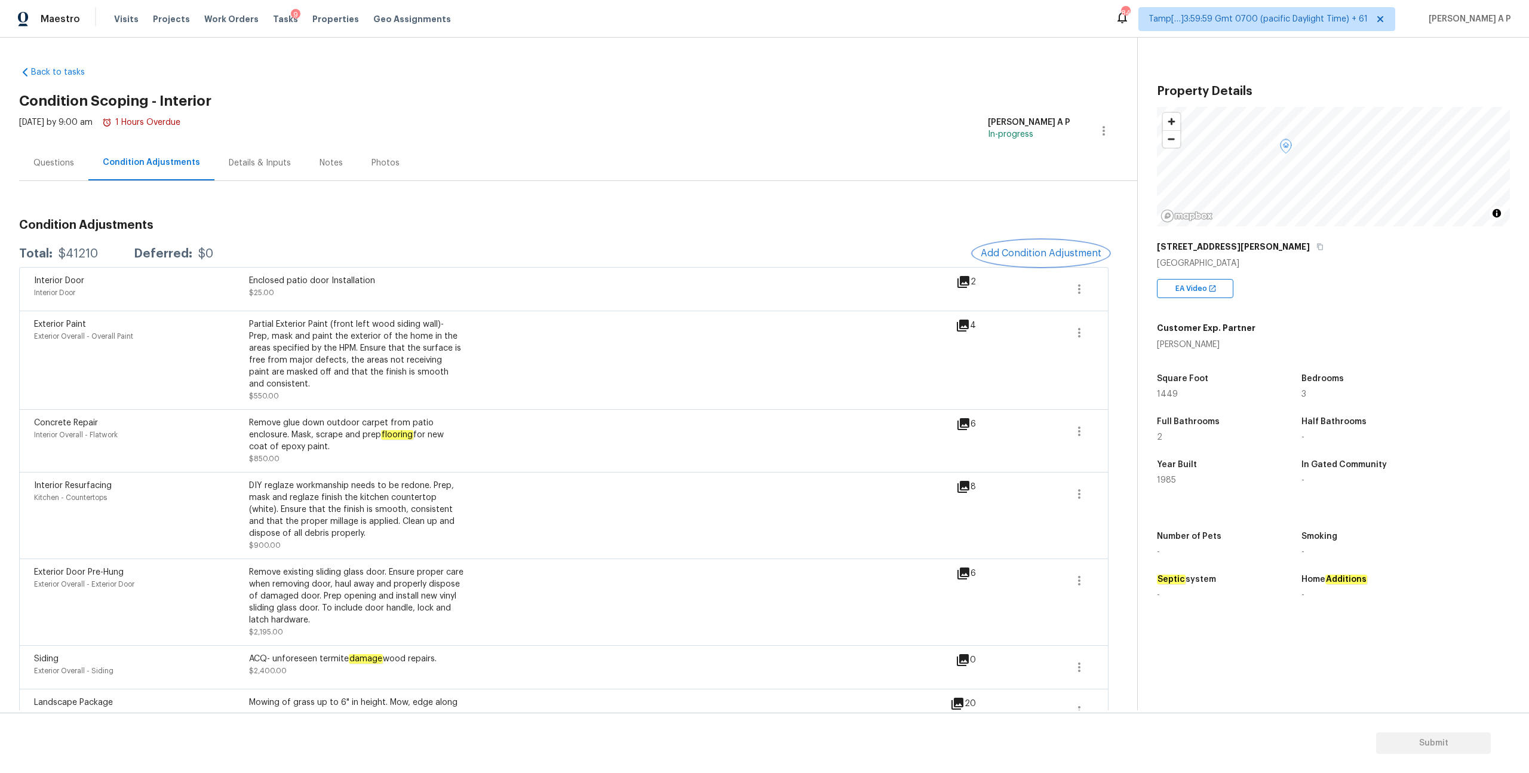
click at [1035, 248] on span "Add Condition Adjustment" at bounding box center [1041, 253] width 121 height 11
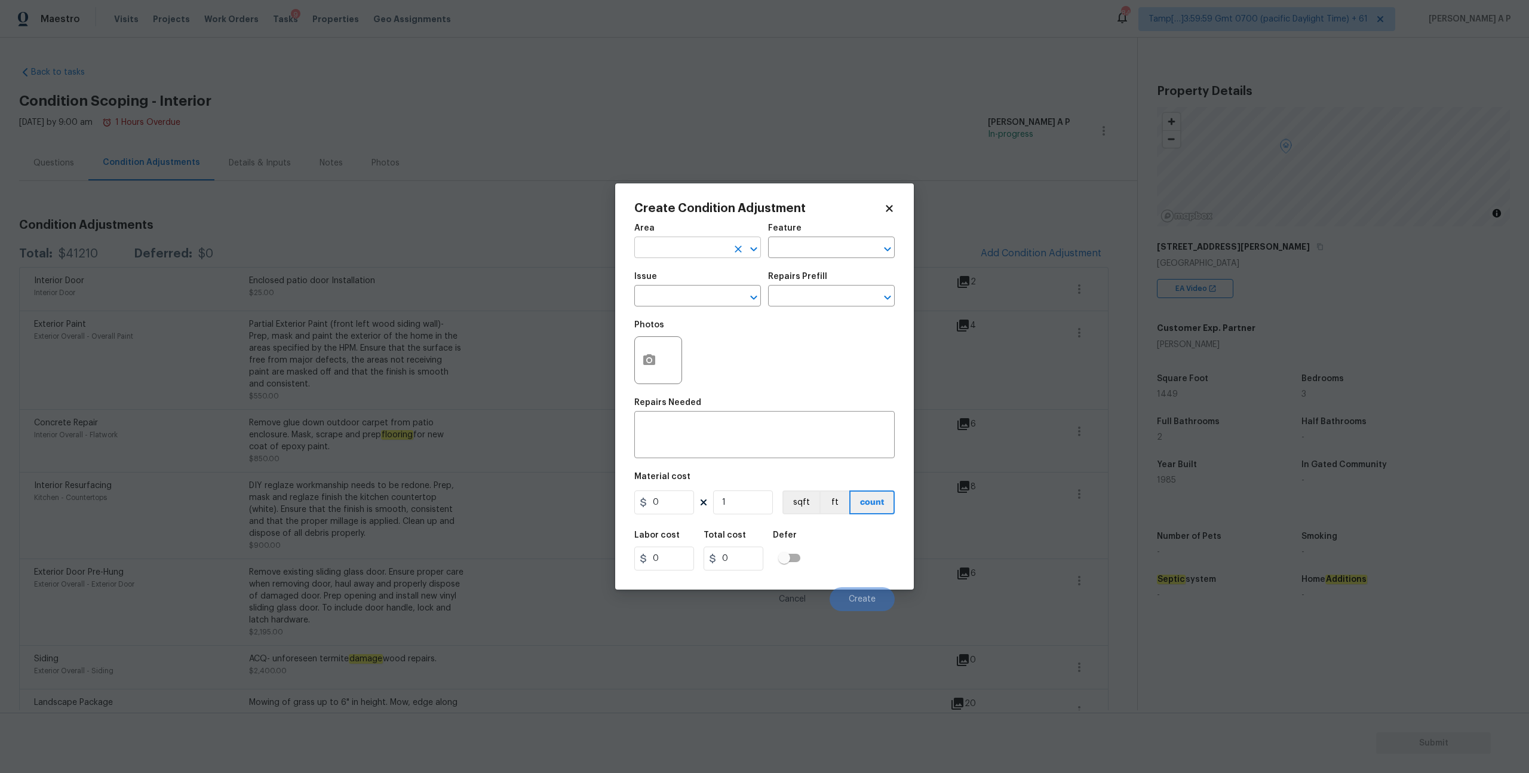
click at [711, 254] on input "text" at bounding box center [680, 249] width 93 height 19
type input "t"
click at [708, 298] on li "Interior Overall" at bounding box center [697, 295] width 127 height 20
type input "Interior Overall"
click at [704, 296] on input "text" at bounding box center [680, 297] width 93 height 19
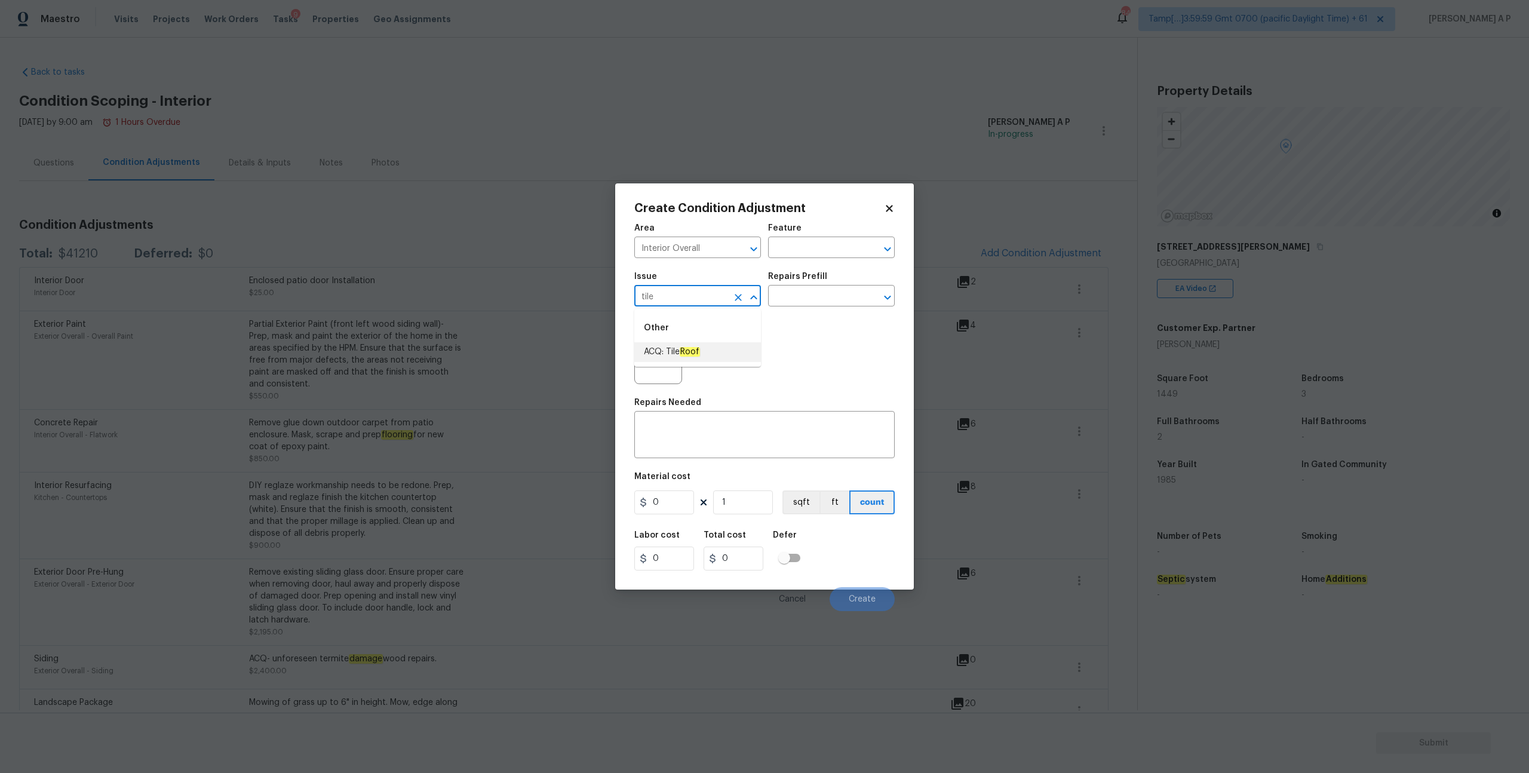
click at [689, 351] on em "Roof" at bounding box center [690, 352] width 20 height 10
type input "ACQ: Tile Roof"
click at [713, 286] on div "Issue" at bounding box center [697, 280] width 127 height 16
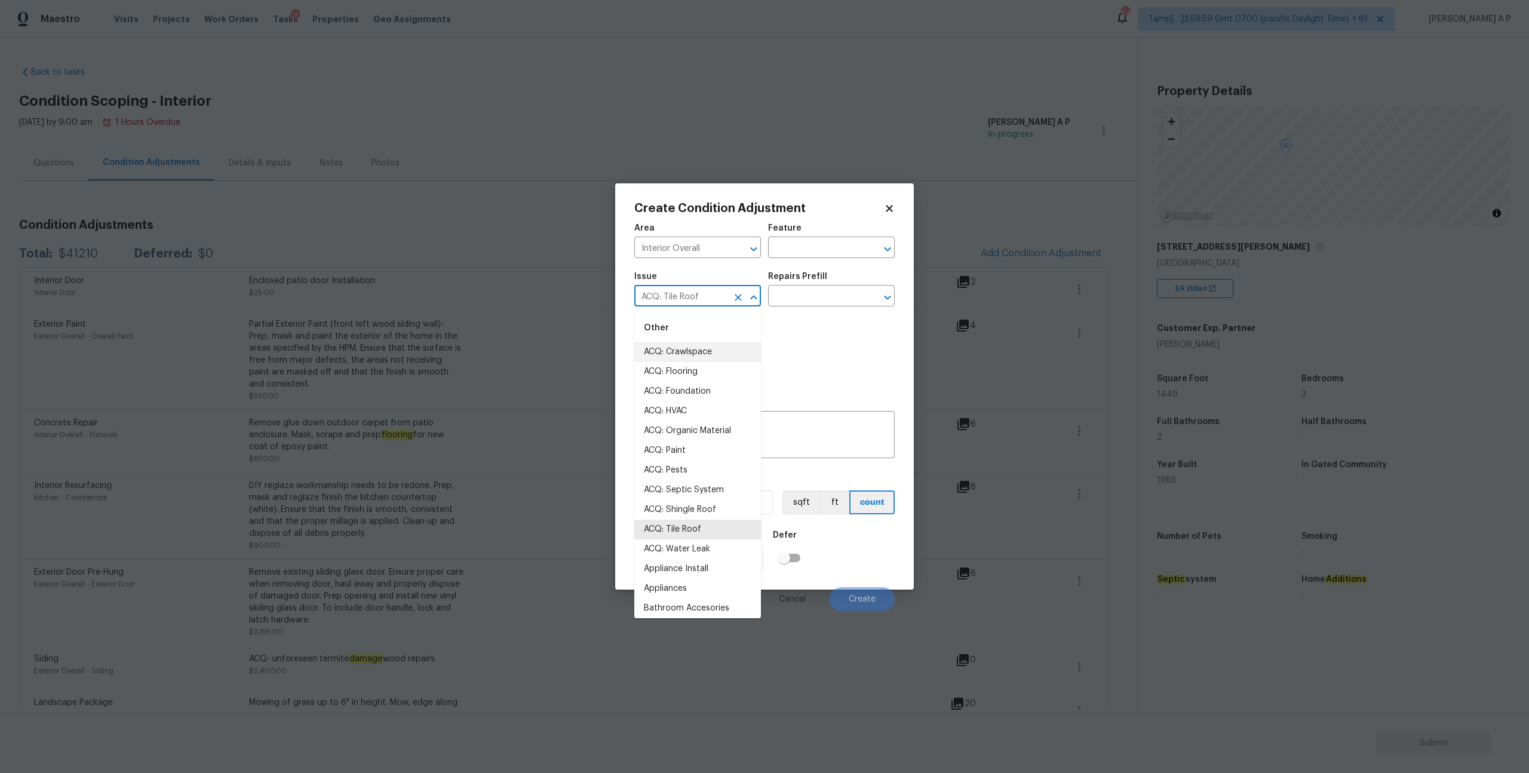
click at [713, 290] on input "ACQ: Tile Roof" at bounding box center [680, 297] width 93 height 19
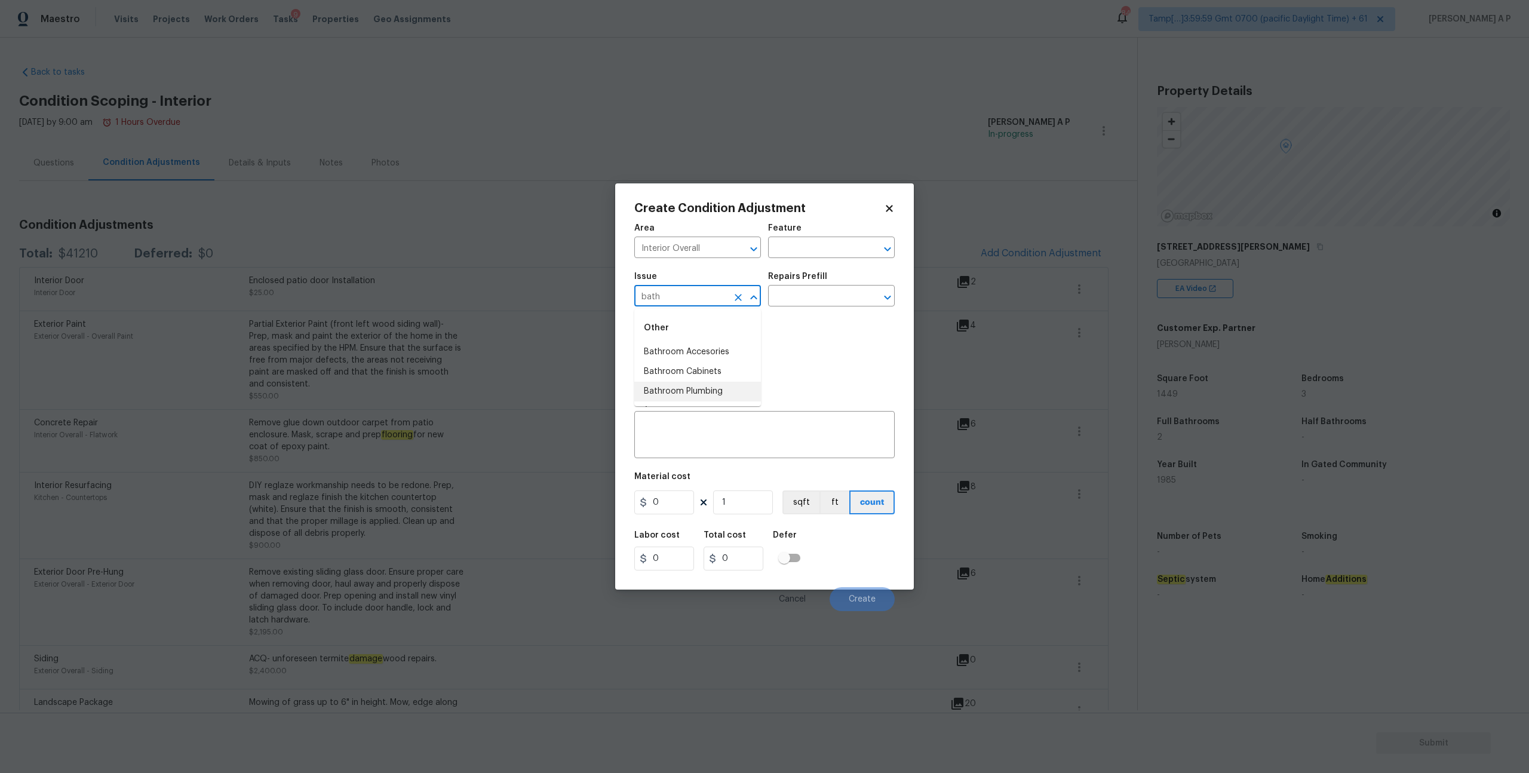
click at [693, 395] on li "Bathroom Plumbing" at bounding box center [697, 392] width 127 height 20
type input "Bathroom Plumbing"
click at [806, 300] on input "text" at bounding box center [814, 297] width 93 height 19
type input "t"
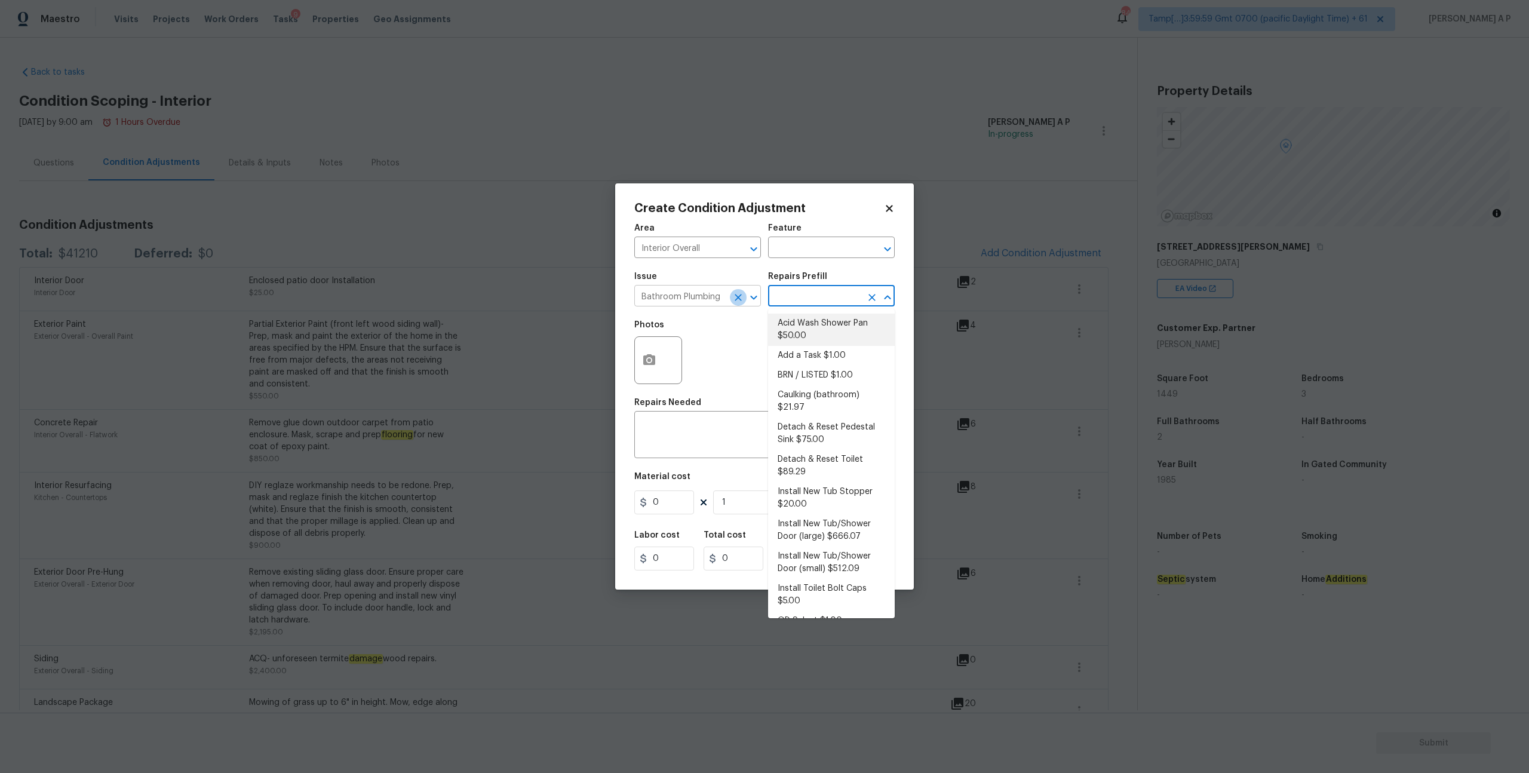
click at [734, 296] on icon "Clear" at bounding box center [738, 298] width 12 height 12
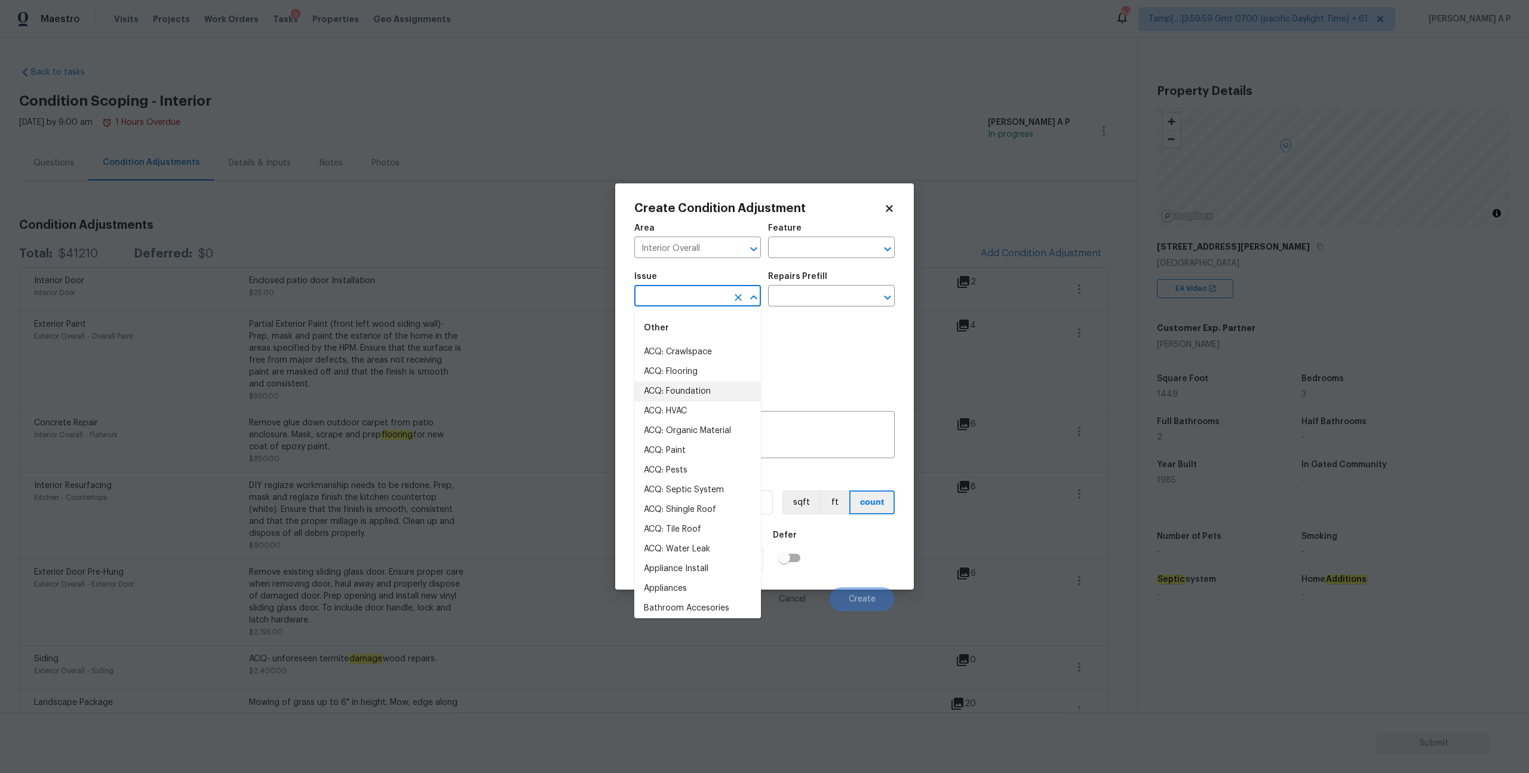
click at [719, 297] on input "text" at bounding box center [680, 297] width 93 height 19
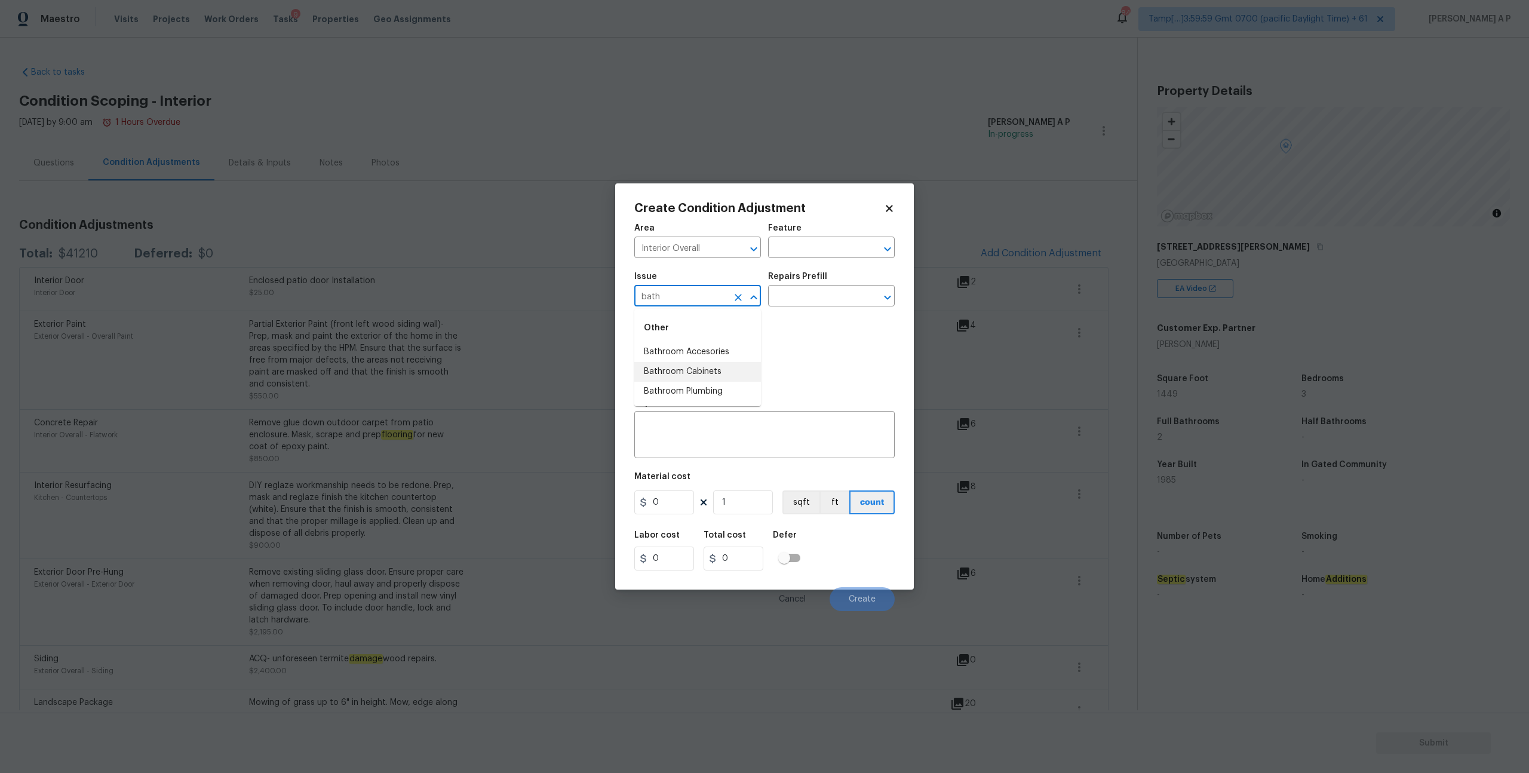
click at [700, 367] on li "Bathroom Cabinets" at bounding box center [697, 372] width 127 height 20
type input "Bathroom Cabinets"
click at [785, 290] on input "text" at bounding box center [814, 297] width 93 height 19
type input "t"
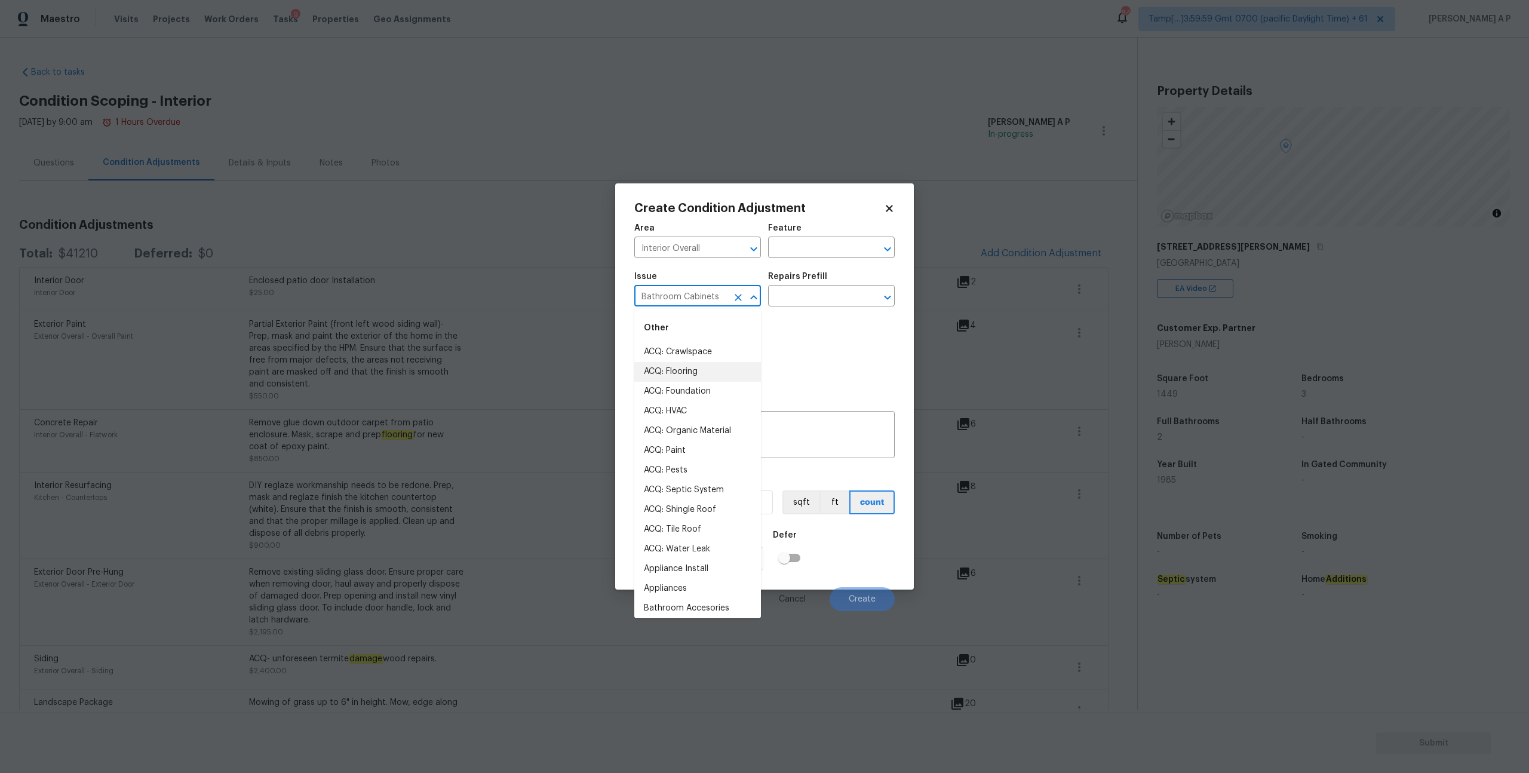
click at [692, 299] on input "Bathroom Cabinets" at bounding box center [680, 297] width 93 height 19
click at [666, 369] on em "Flooring" at bounding box center [680, 372] width 33 height 10
type input "ACQ: Flooring"
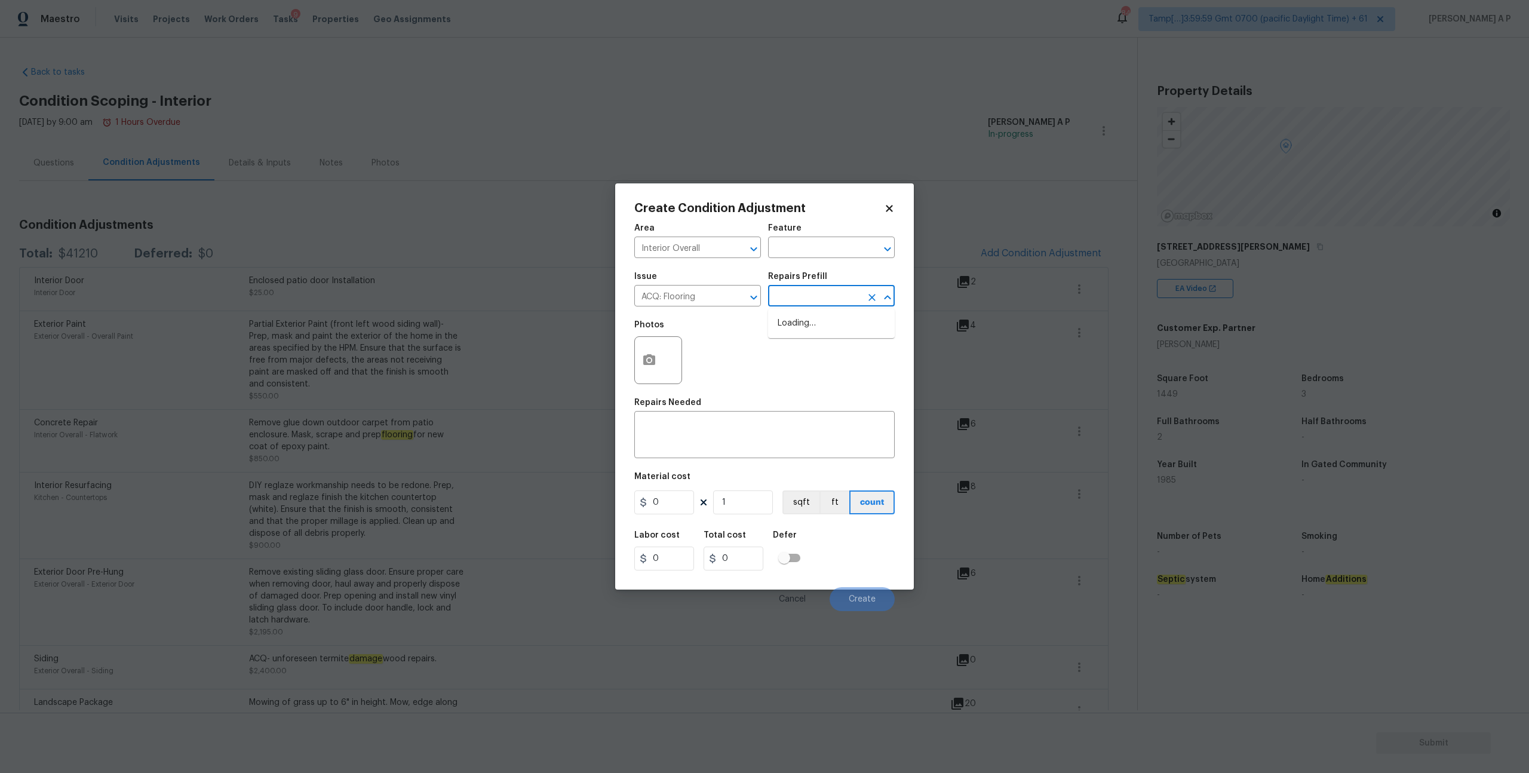
click at [815, 300] on input "text" at bounding box center [814, 297] width 93 height 19
click at [808, 326] on span "Maximum Flooring Repairs $1.50" at bounding box center [832, 329] width 108 height 25
type input "Acquisition"
type textarea "Acquisition Scope: Maximum flooring repairs"
type input "1.5"
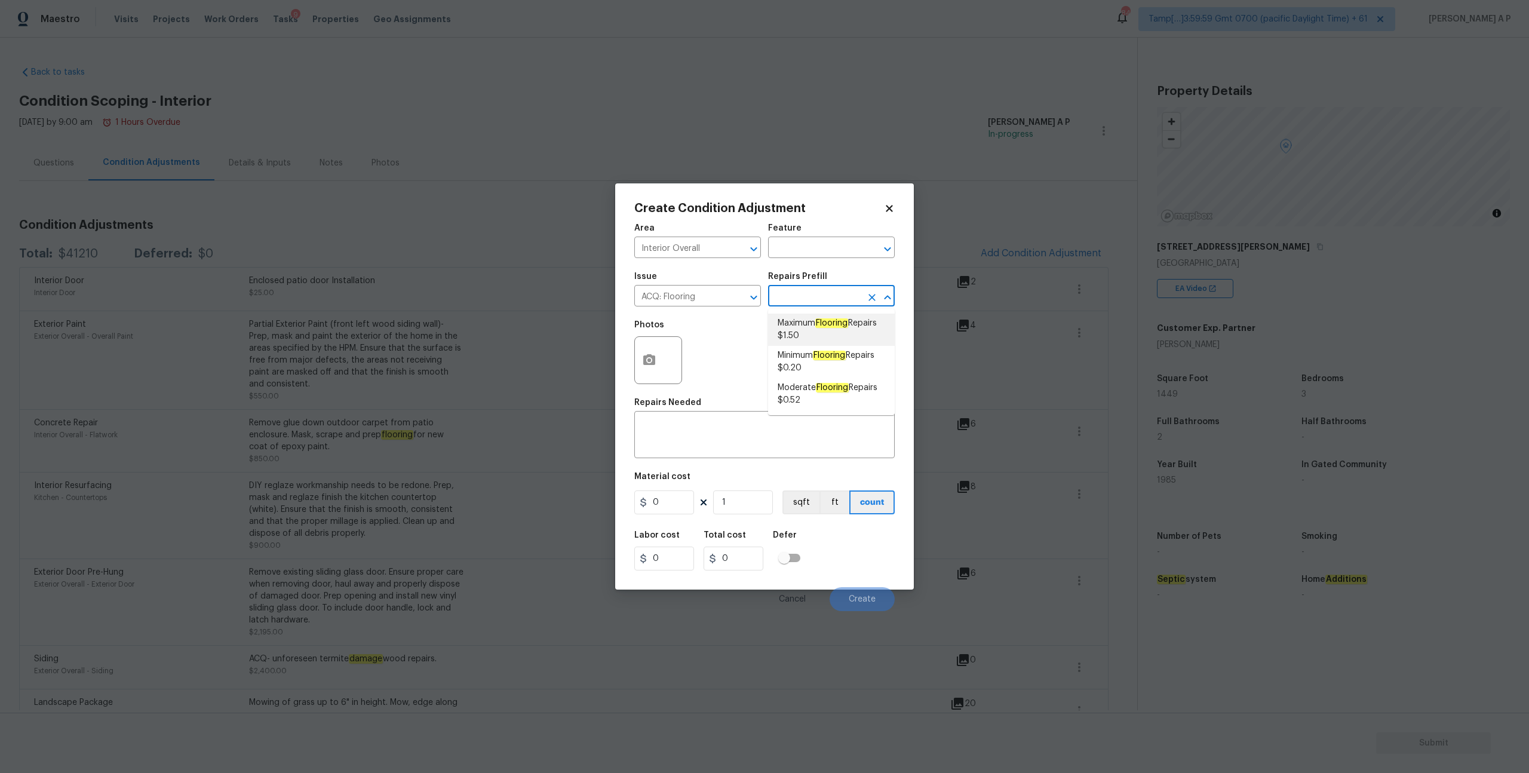
type input "1.5"
click at [743, 504] on input "1" at bounding box center [743, 502] width 60 height 24
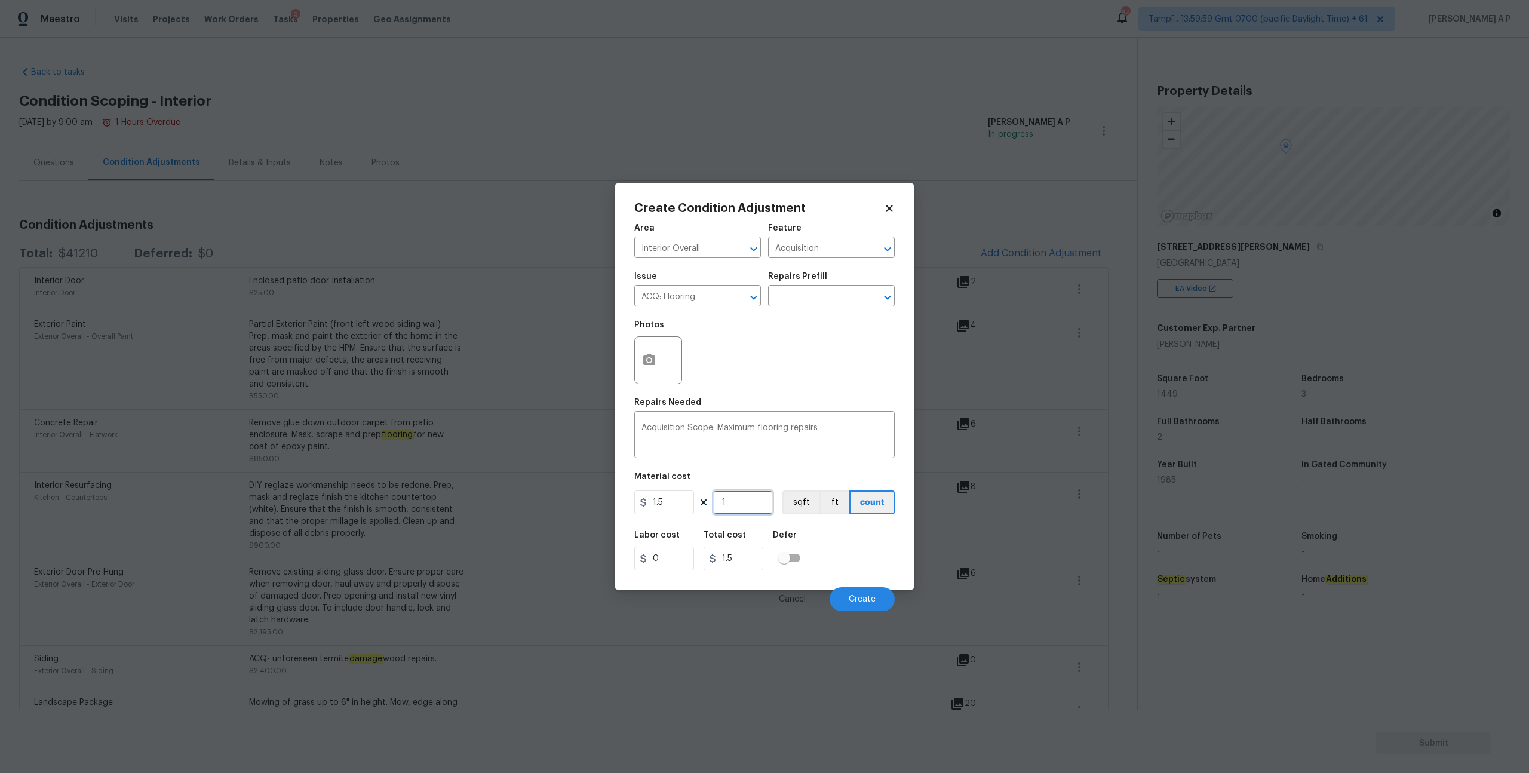
type input "14"
type input "21"
type input "144"
type input "216"
type input "1449"
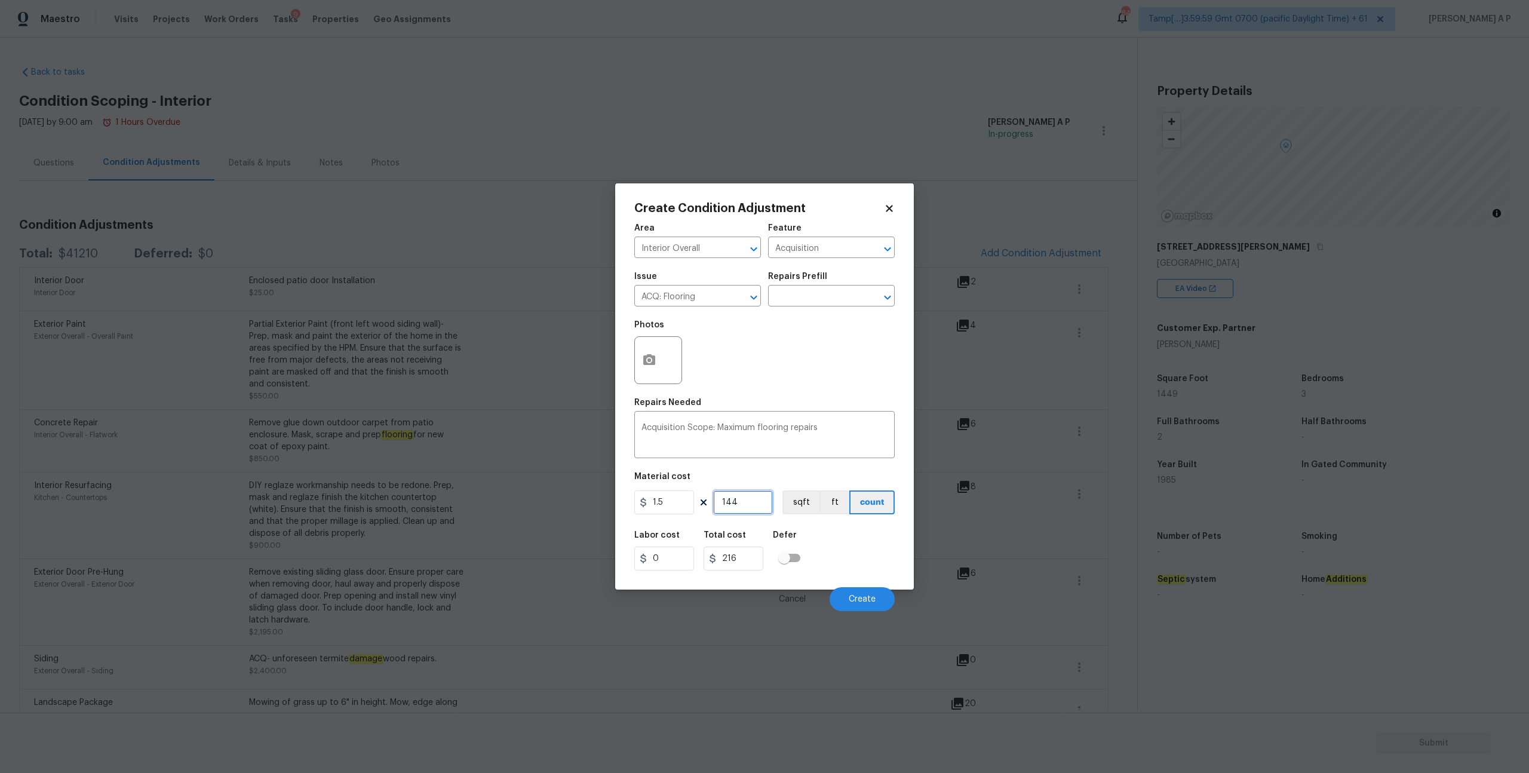
type input "2173.5"
type input "1449"
click at [798, 297] on input "text" at bounding box center [814, 297] width 93 height 19
click at [803, 324] on span "Maximum Flooring Repairs $1.50" at bounding box center [832, 329] width 108 height 25
click at [654, 363] on icon "button" at bounding box center [649, 359] width 12 height 11
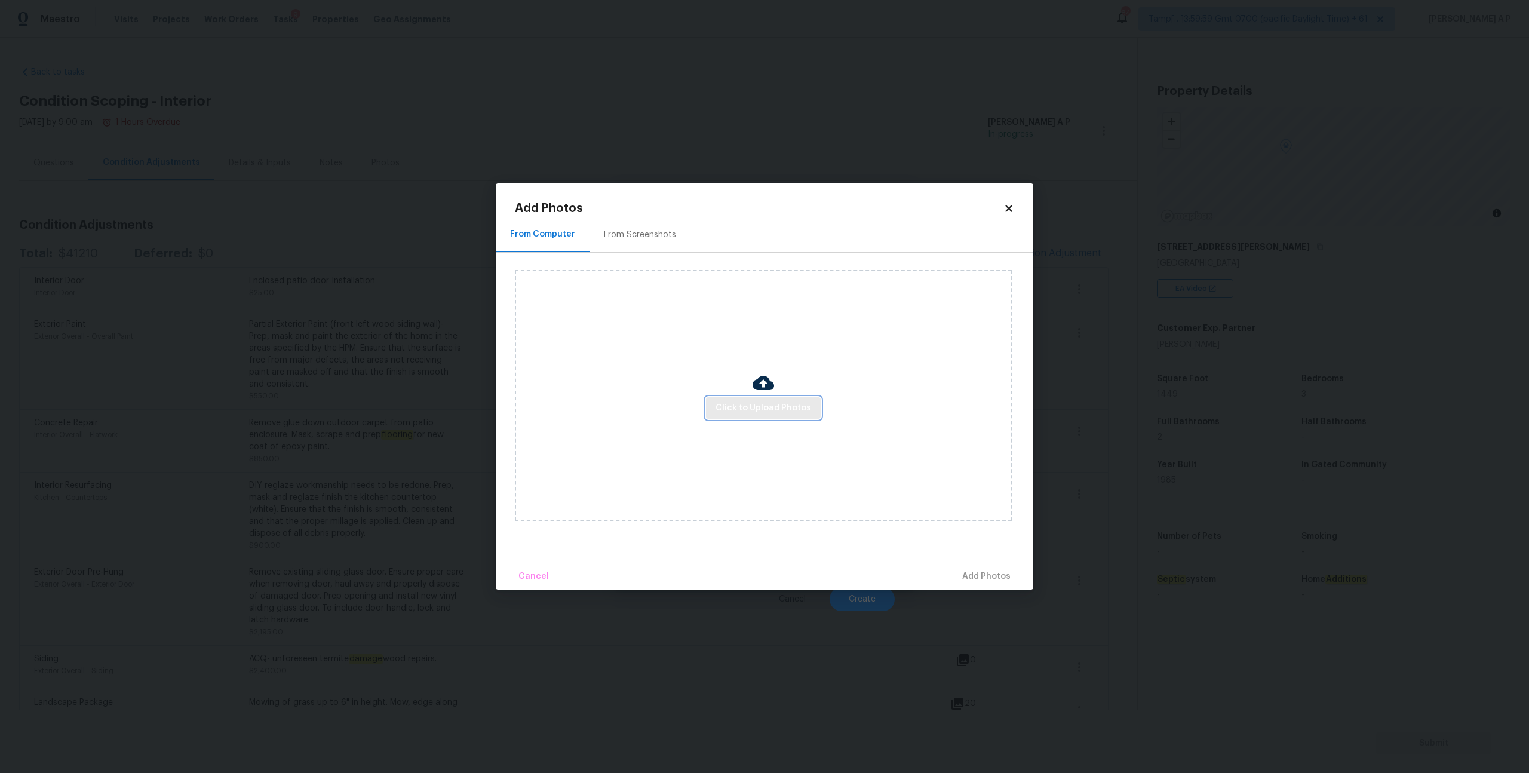
click at [793, 412] on span "Click to Upload Photos" at bounding box center [764, 408] width 96 height 15
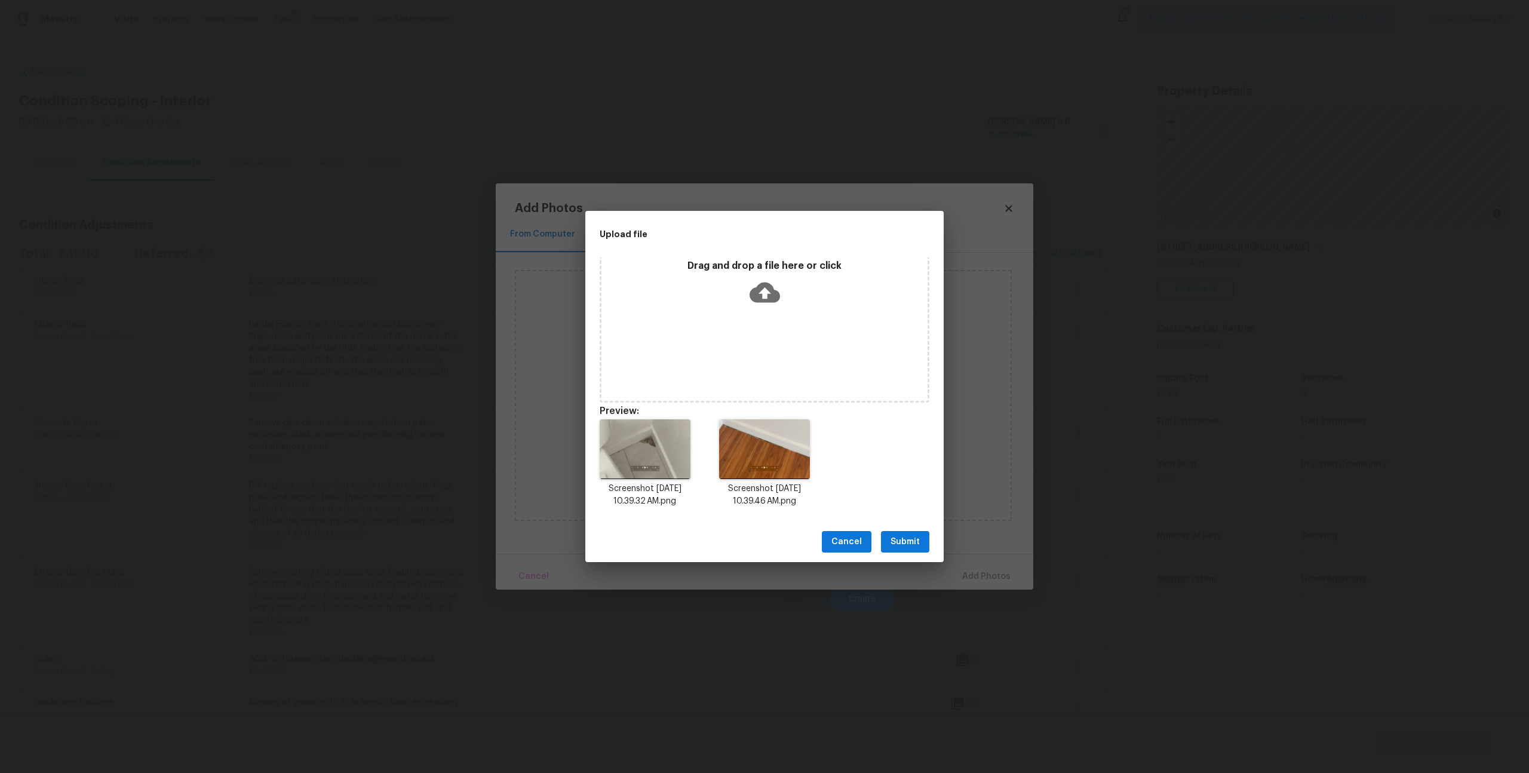
scroll to position [10, 0]
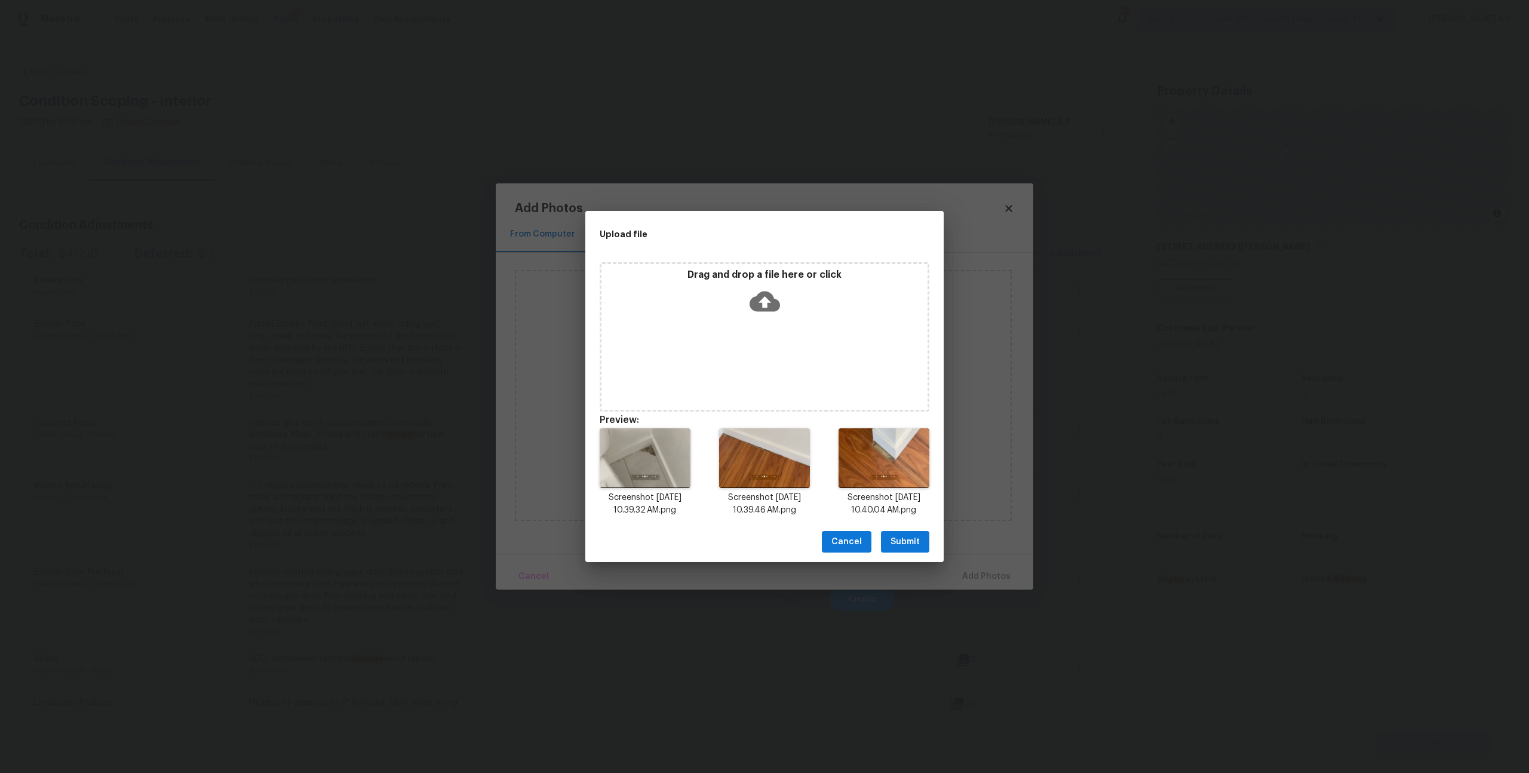
scroll to position [10, 0]
